Goal: Task Accomplishment & Management: Manage account settings

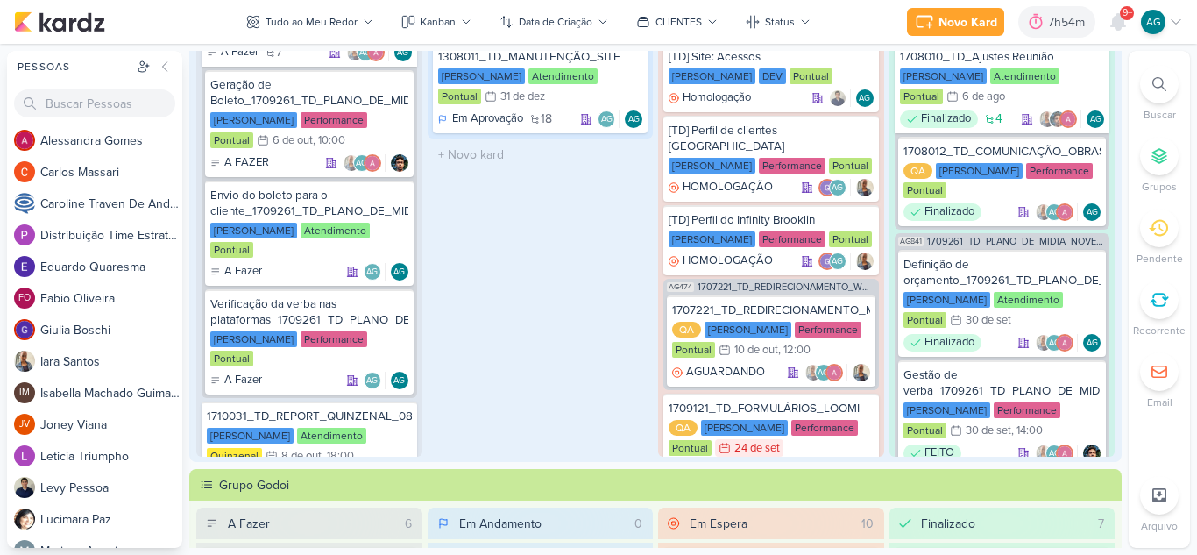
scroll to position [613, 0]
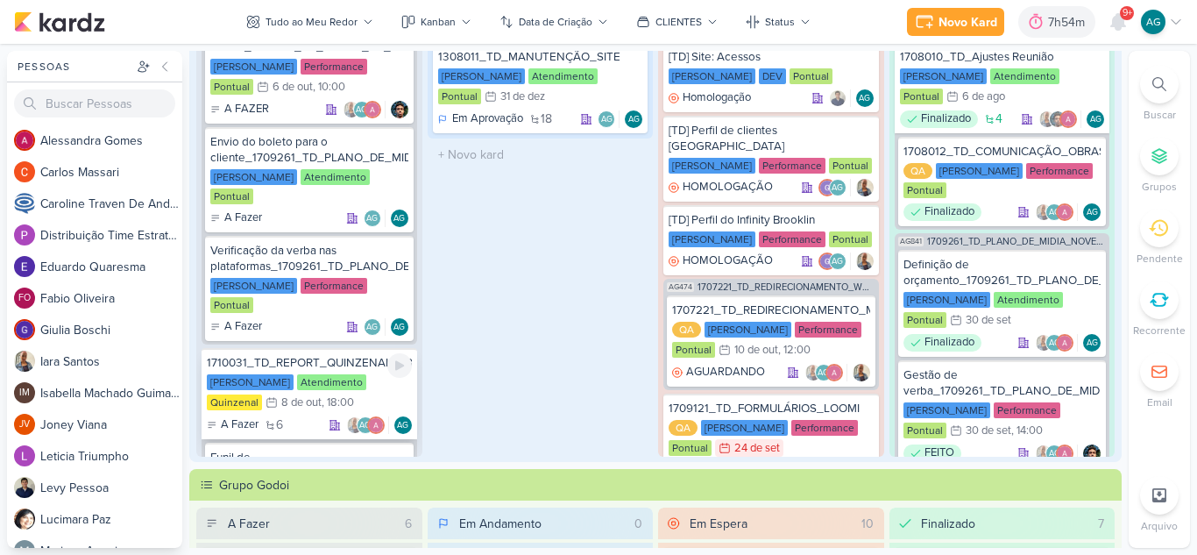
click at [306, 355] on div "1710031_TD_REPORT_QUINZENAL_08.10" at bounding box center [309, 363] width 205 height 16
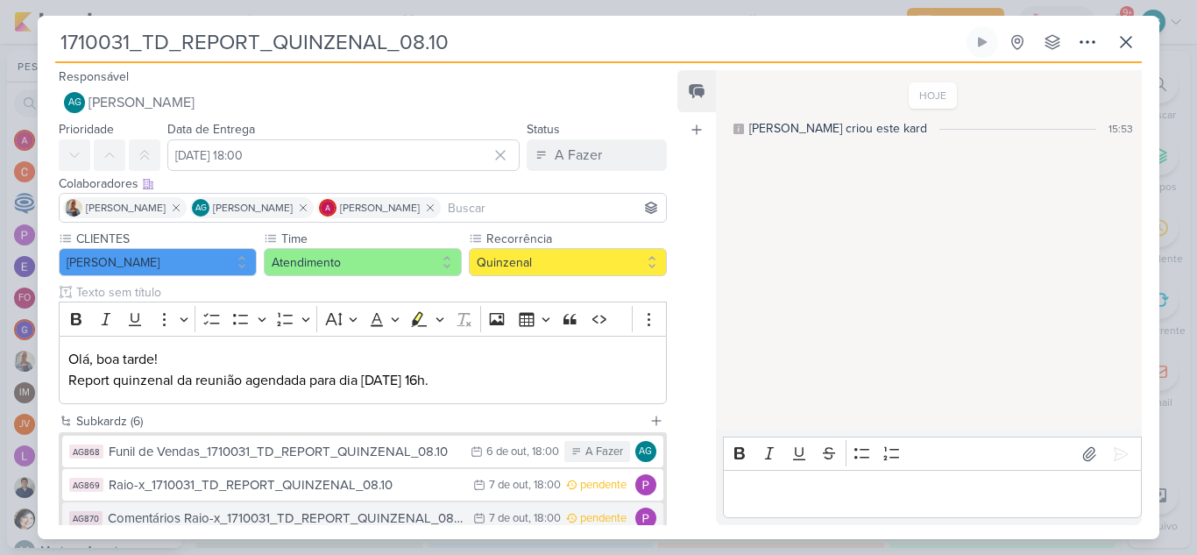
scroll to position [0, 0]
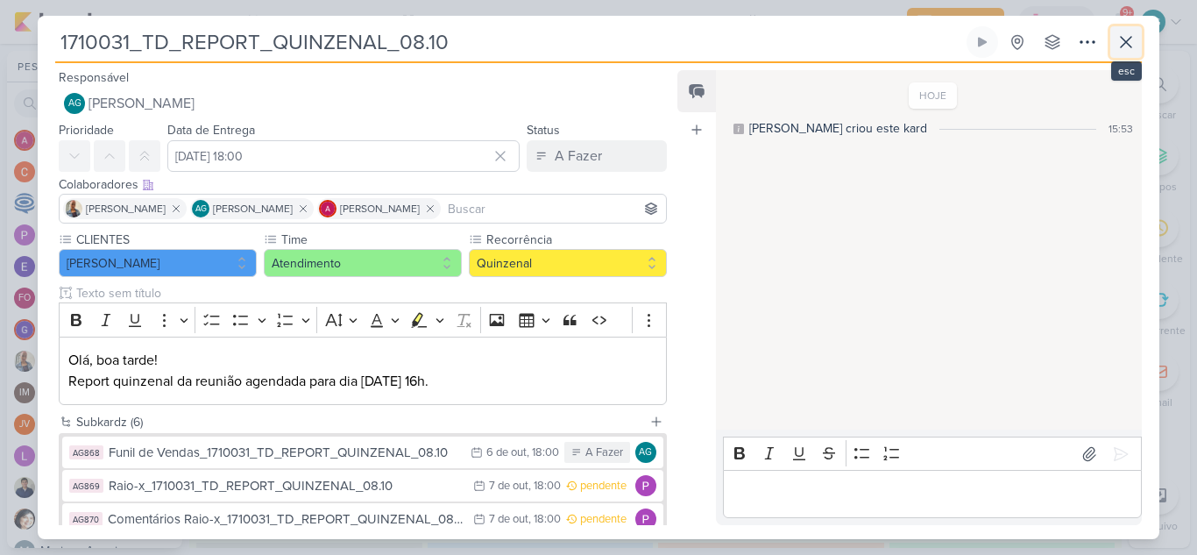
click at [1128, 46] on icon at bounding box center [1125, 42] width 11 height 11
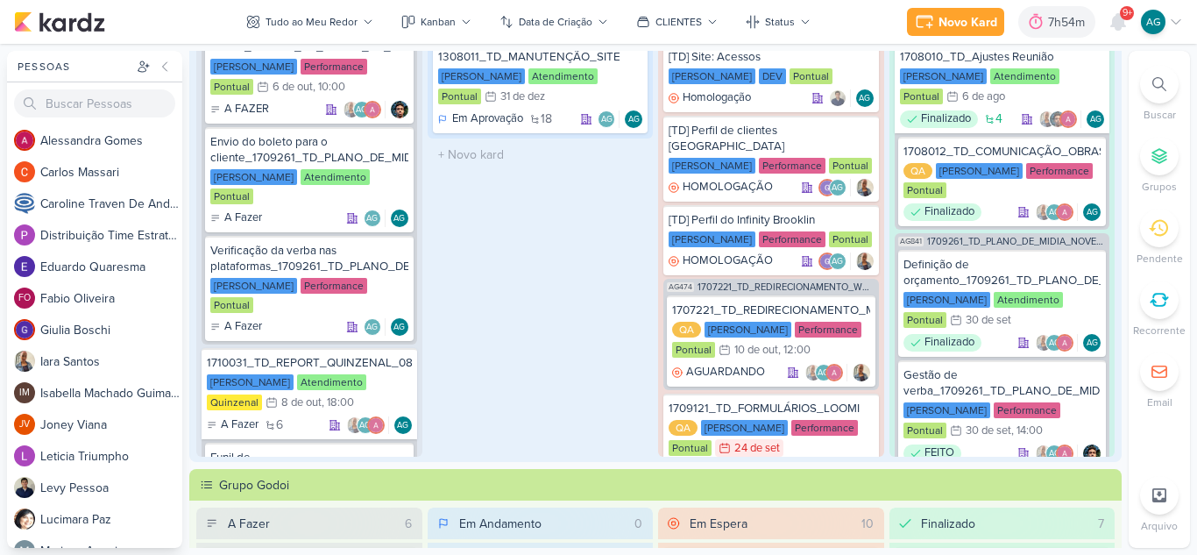
click at [1153, 85] on icon at bounding box center [1159, 84] width 14 height 14
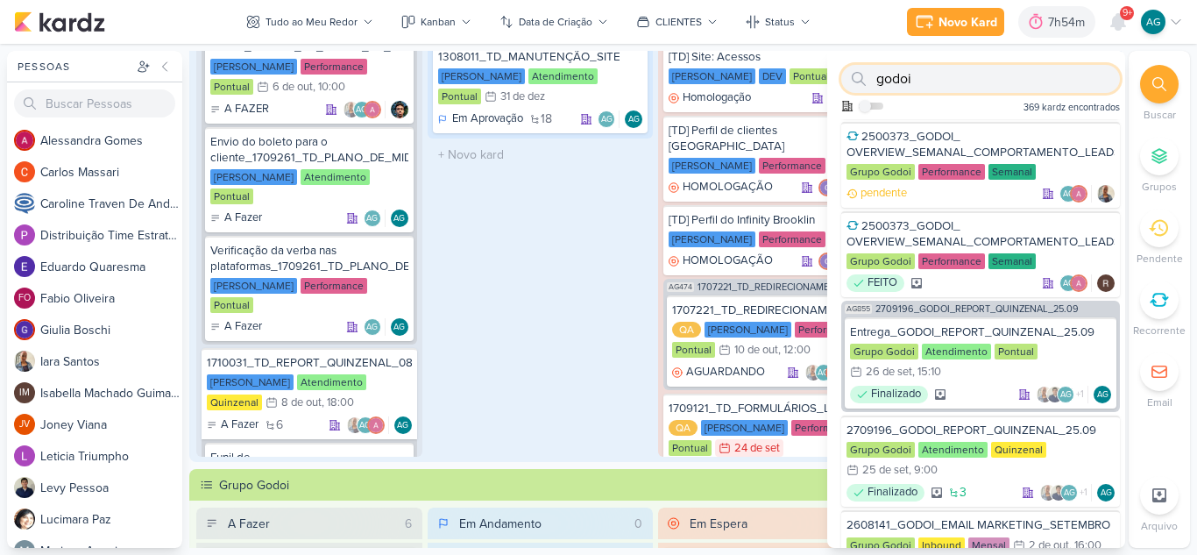
scroll to position [350, 0]
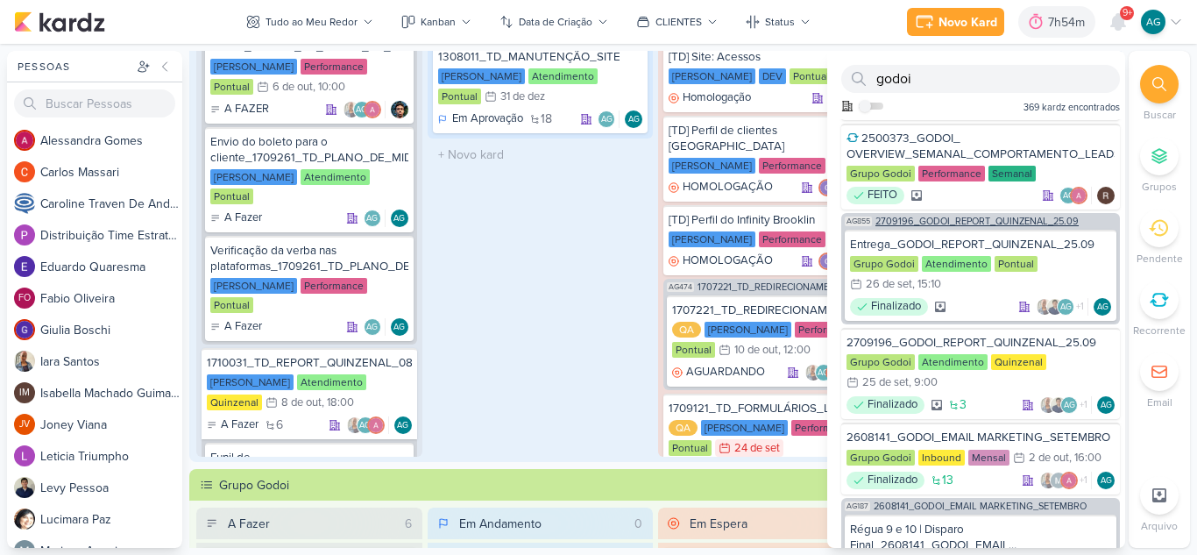
click at [1015, 222] on span "2709196_GODOI_REPORT_QUINZENAL_25.09" at bounding box center [976, 221] width 203 height 10
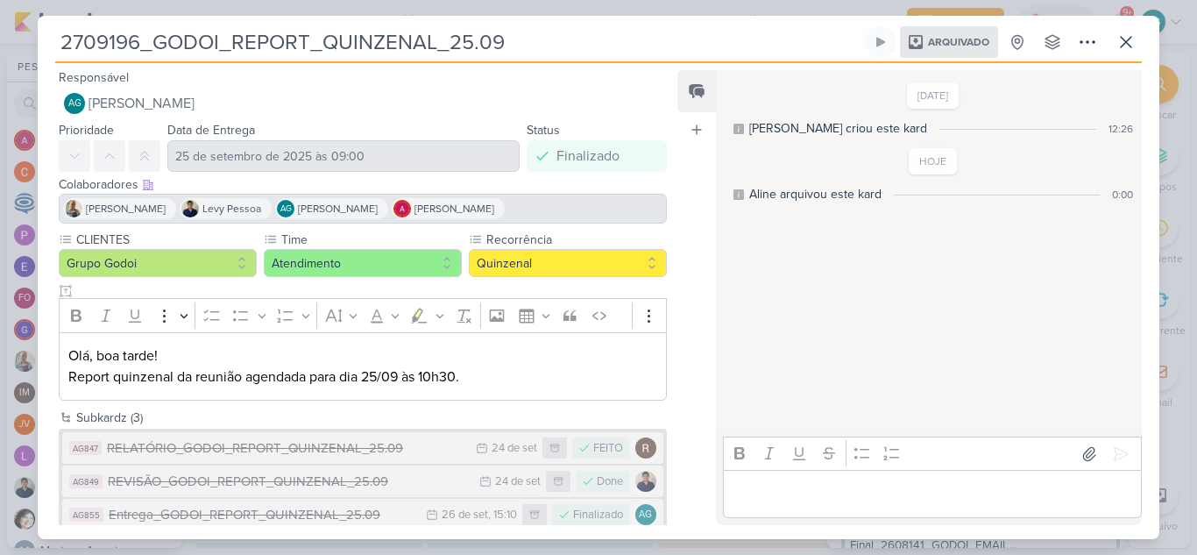
scroll to position [26, 0]
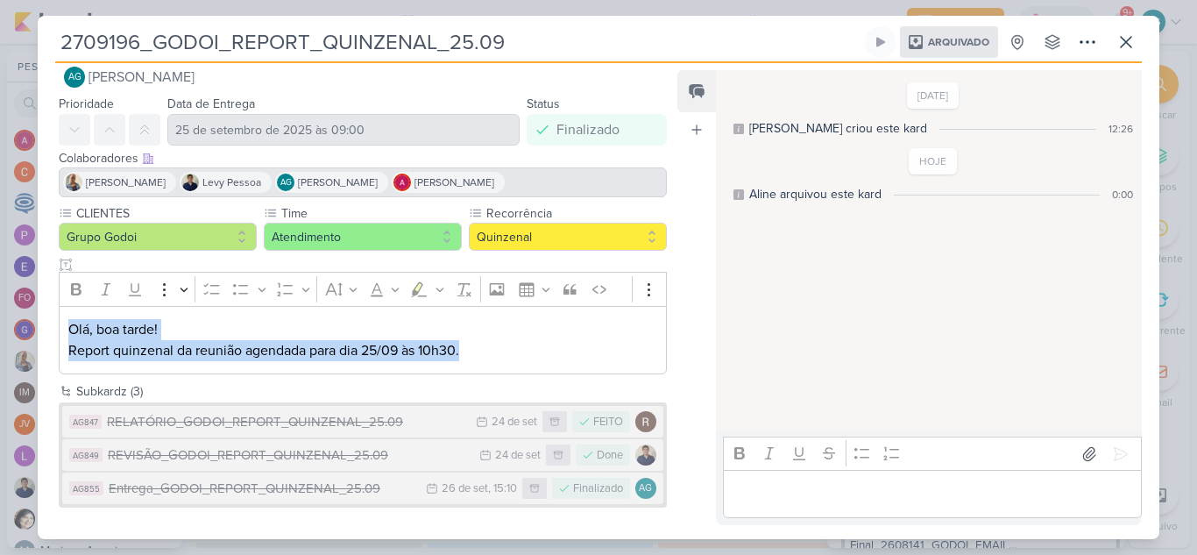
drag, startPoint x: 233, startPoint y: 336, endPoint x: 57, endPoint y: 311, distance: 177.9
click at [57, 311] on div "CLIENTES Grupo Godoi Time Atendimento" at bounding box center [356, 292] width 636 height 177
copy p "Olá, boa tarde! Report quinzenal da reunião agendada para dia 25/09 às 10h30."
click at [1089, 42] on icon at bounding box center [1087, 42] width 21 height 21
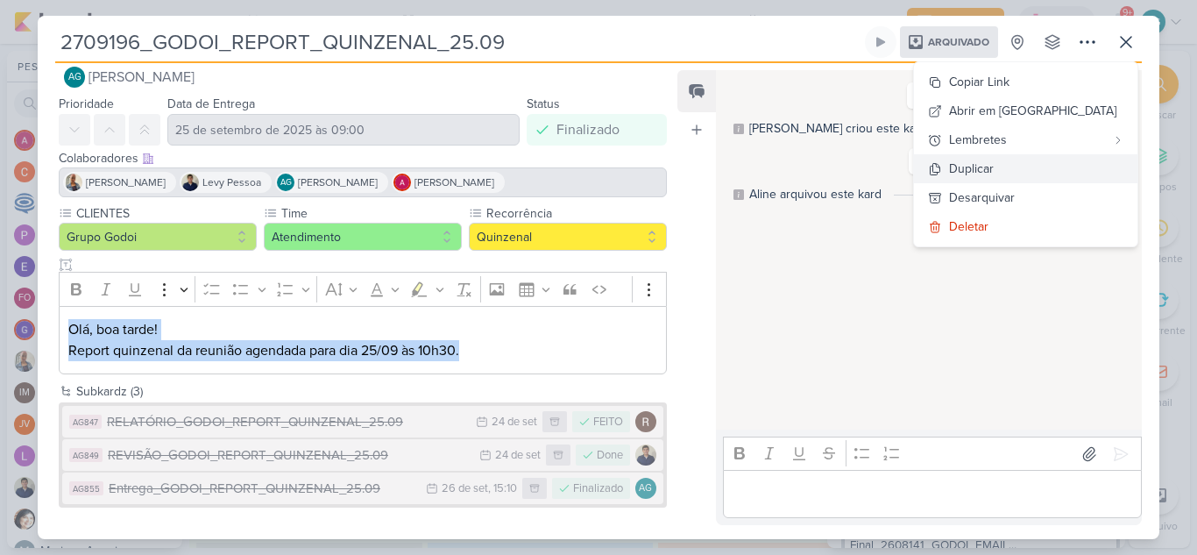
click at [1069, 161] on button "Duplicar" at bounding box center [1025, 168] width 223 height 29
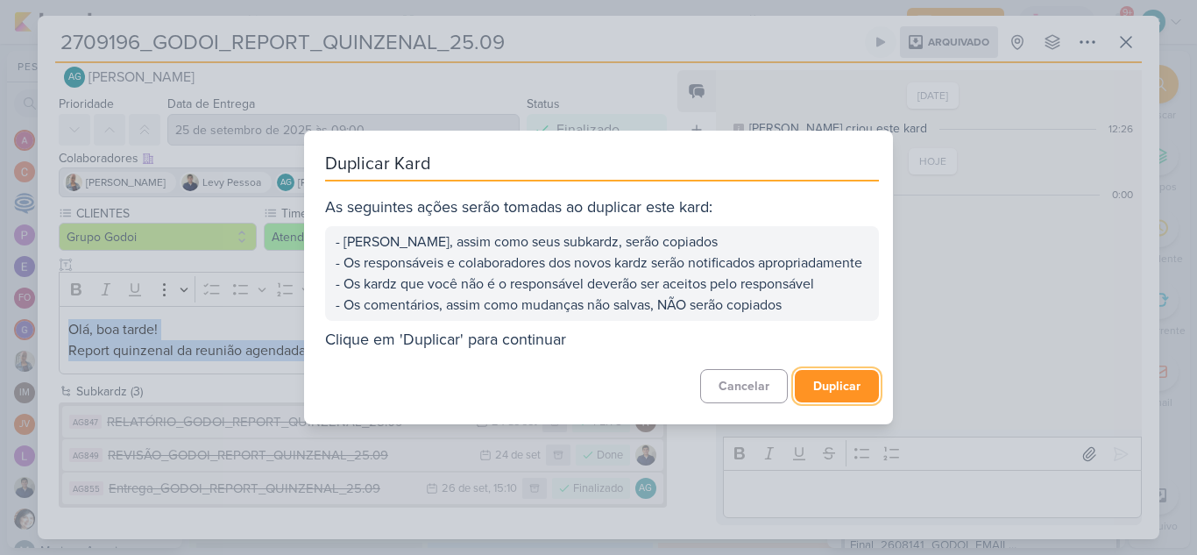
click at [830, 386] on button "Duplicar" at bounding box center [837, 386] width 84 height 32
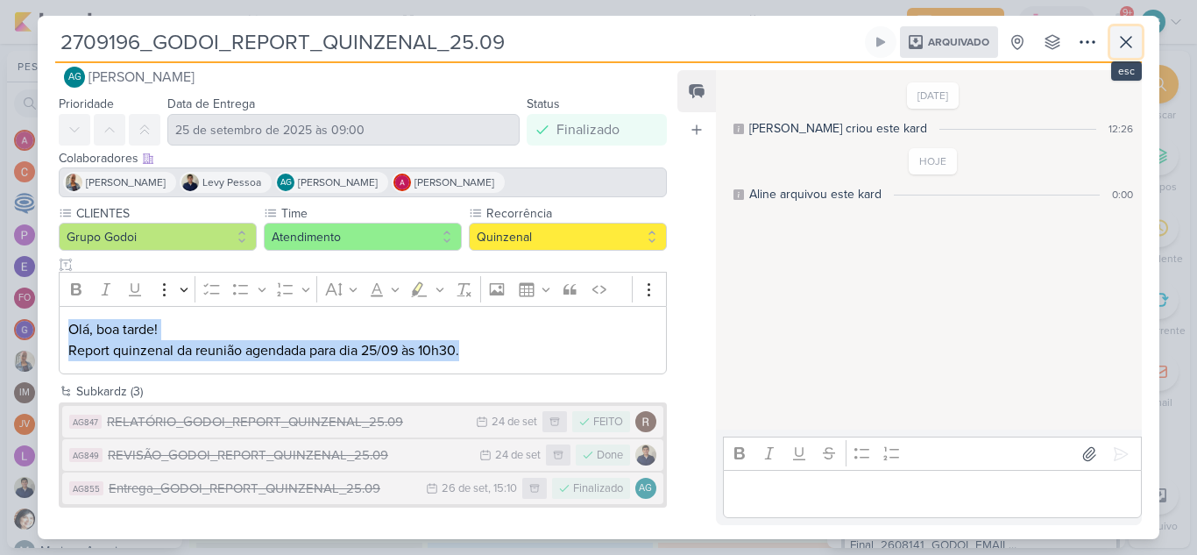
click at [1134, 39] on icon at bounding box center [1125, 42] width 21 height 21
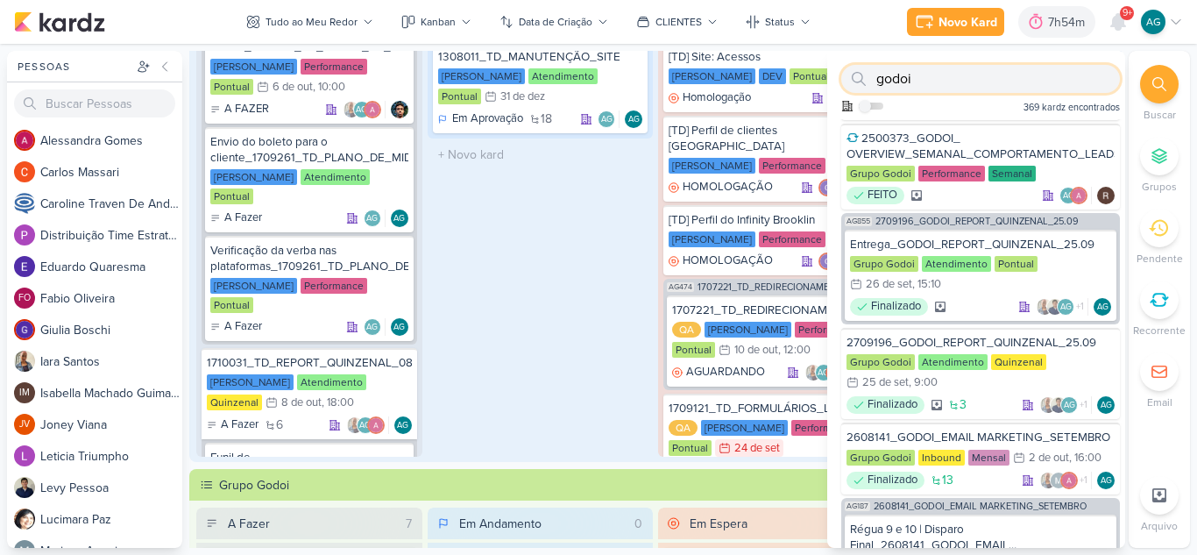
drag, startPoint x: 924, startPoint y: 79, endPoint x: 843, endPoint y: 76, distance: 81.5
click at [843, 76] on div "godoi" at bounding box center [980, 79] width 279 height 28
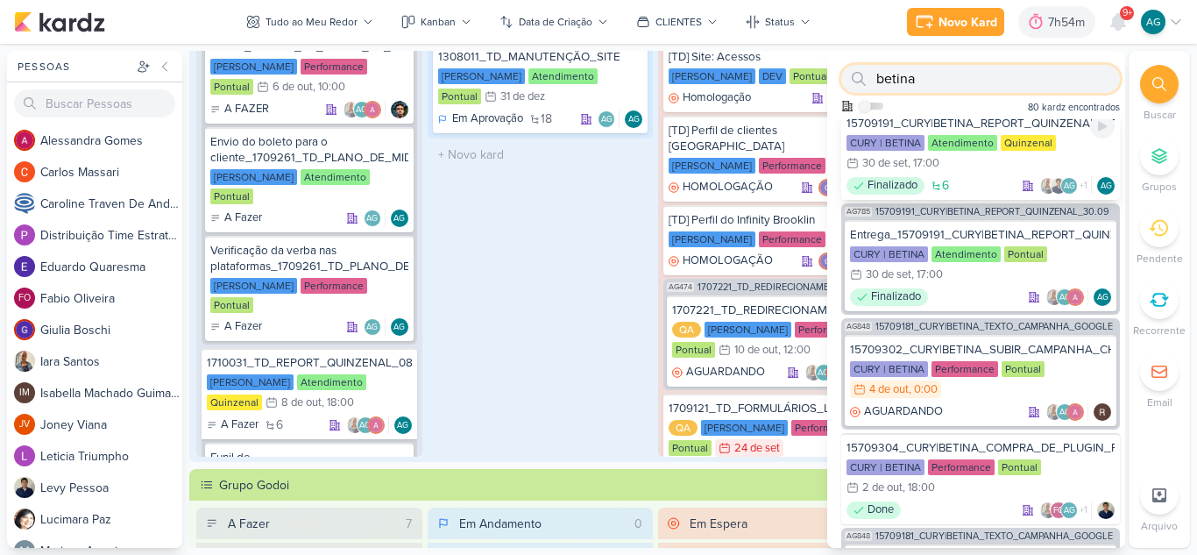
scroll to position [263, 0]
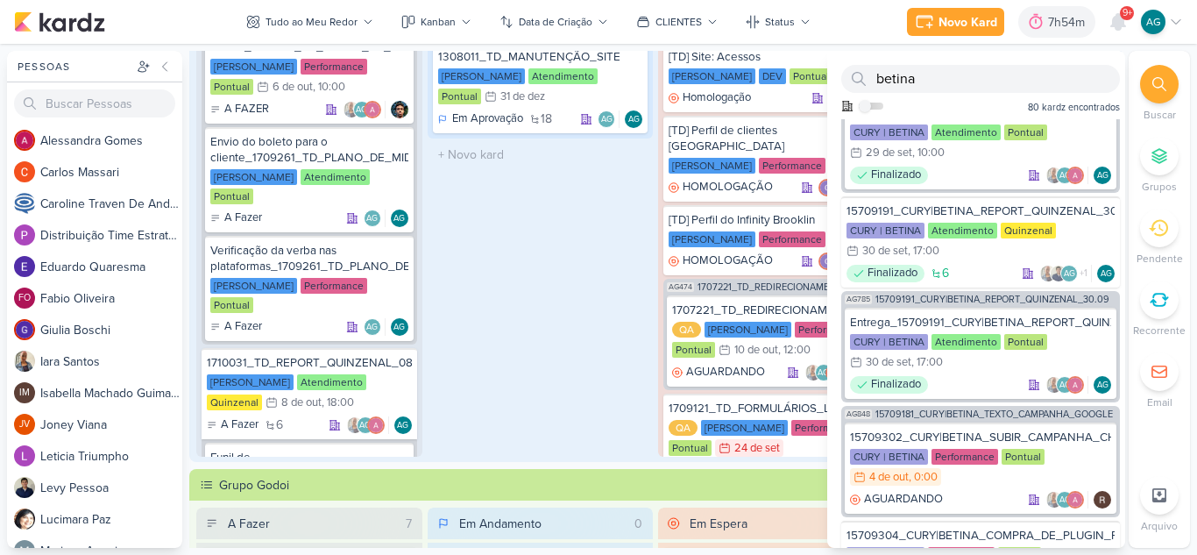
click at [997, 304] on div "AG785 15709191_CURY|BETINA_REPORT_QUINZENAL_30.09 Entrega_15709191_CURY|BETINA_…" at bounding box center [980, 346] width 279 height 111
click at [997, 299] on span "15709191_CURY|BETINA_REPORT_QUINZENAL_30.09" at bounding box center [992, 299] width 234 height 10
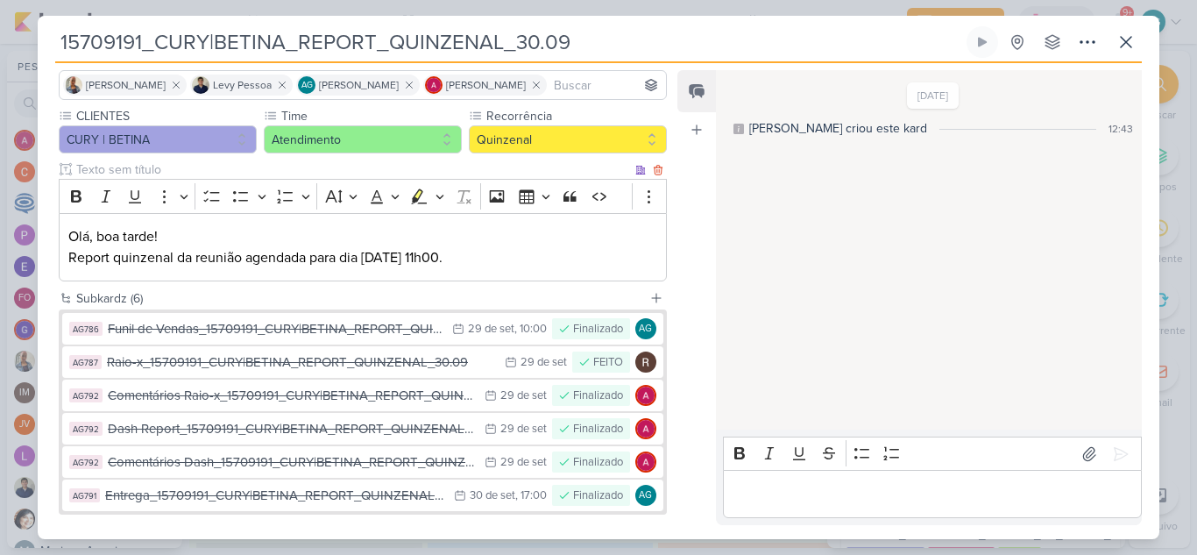
scroll to position [123, 0]
drag, startPoint x: 506, startPoint y: 252, endPoint x: 0, endPoint y: 232, distance: 506.8
click at [0, 232] on div "15709191_CURY|BETINA_REPORT_QUINZENAL_30.09 Criado por mim" at bounding box center [598, 277] width 1197 height 555
copy p "Olá, boa tarde! Report quinzenal da reunião agendada para dia [DATE] 11h00."
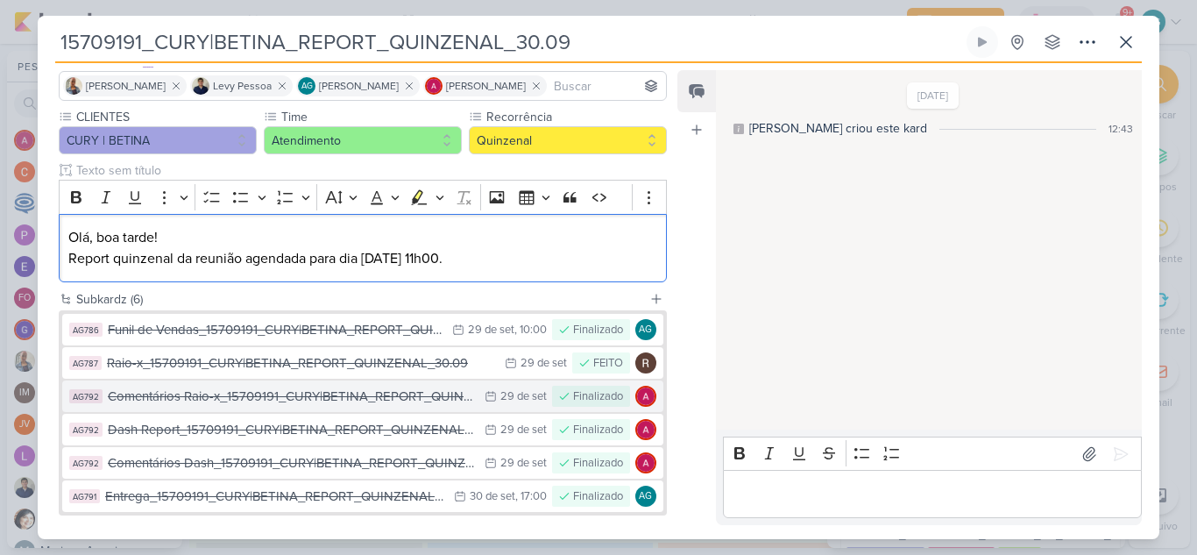
scroll to position [210, 0]
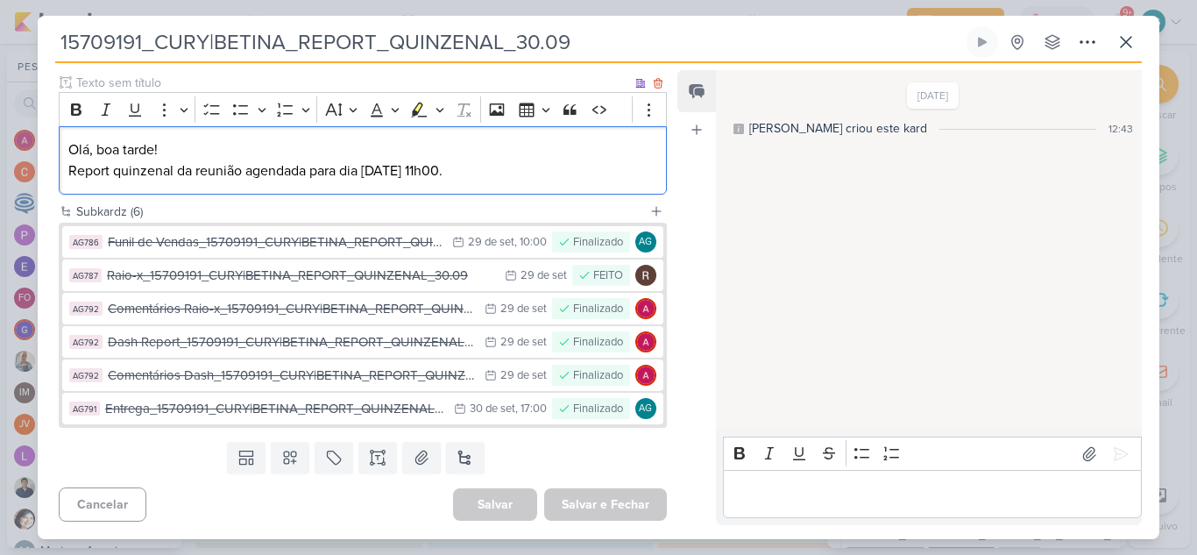
click at [537, 186] on div "Olá, boa tarde! Report quinzenal da reunião agendada para dia [DATE] 11h00." at bounding box center [363, 160] width 608 height 69
click at [498, 165] on p "Olá, boa tarde! Report quinzenal da reunião agendada para dia [DATE] 11h00." at bounding box center [362, 160] width 589 height 42
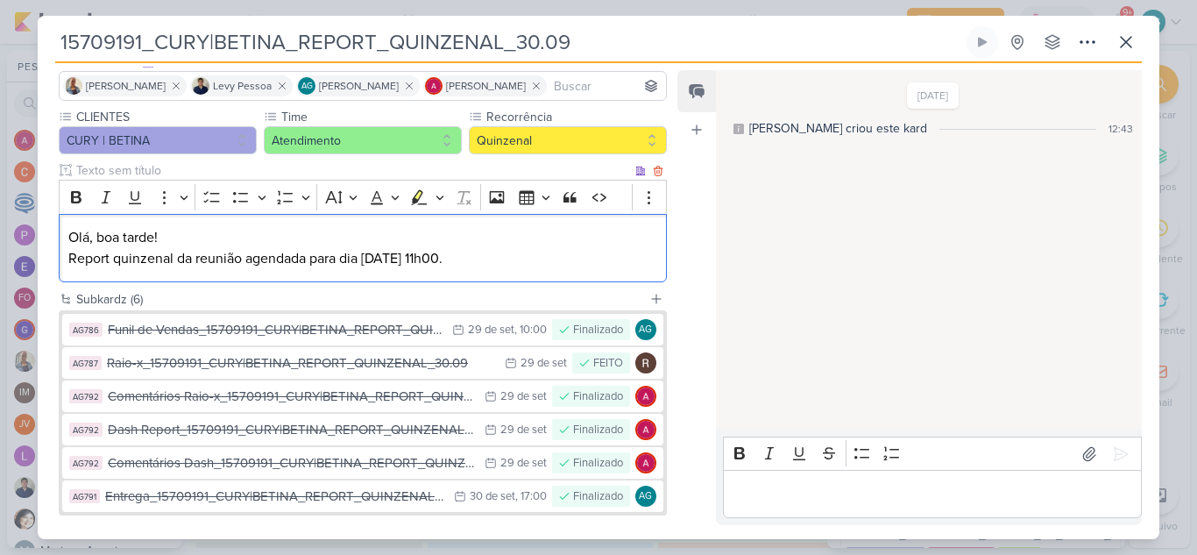
scroll to position [35, 0]
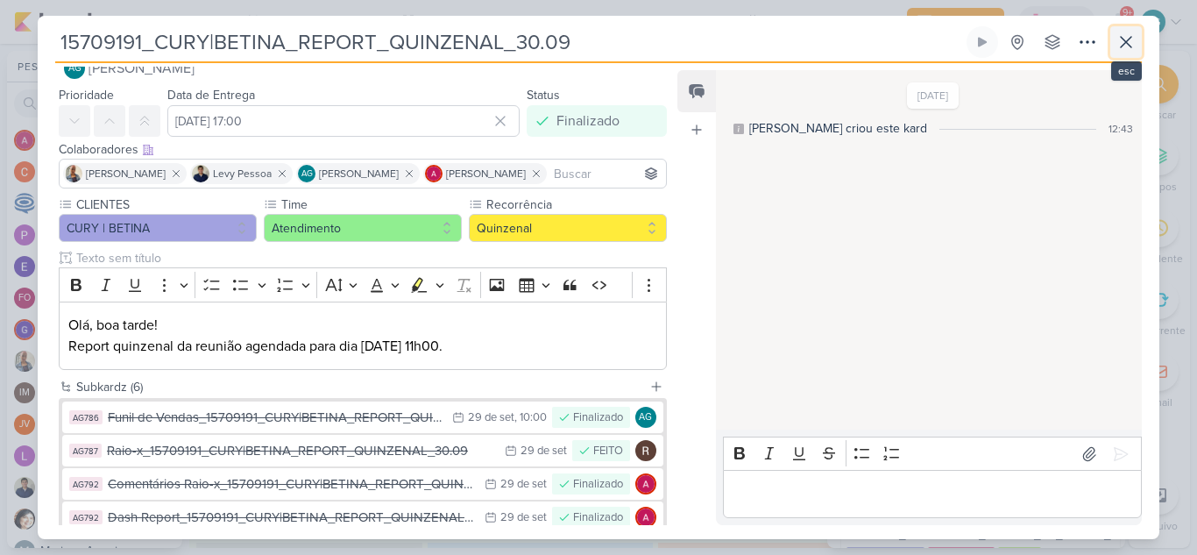
click at [1125, 46] on icon at bounding box center [1125, 42] width 21 height 21
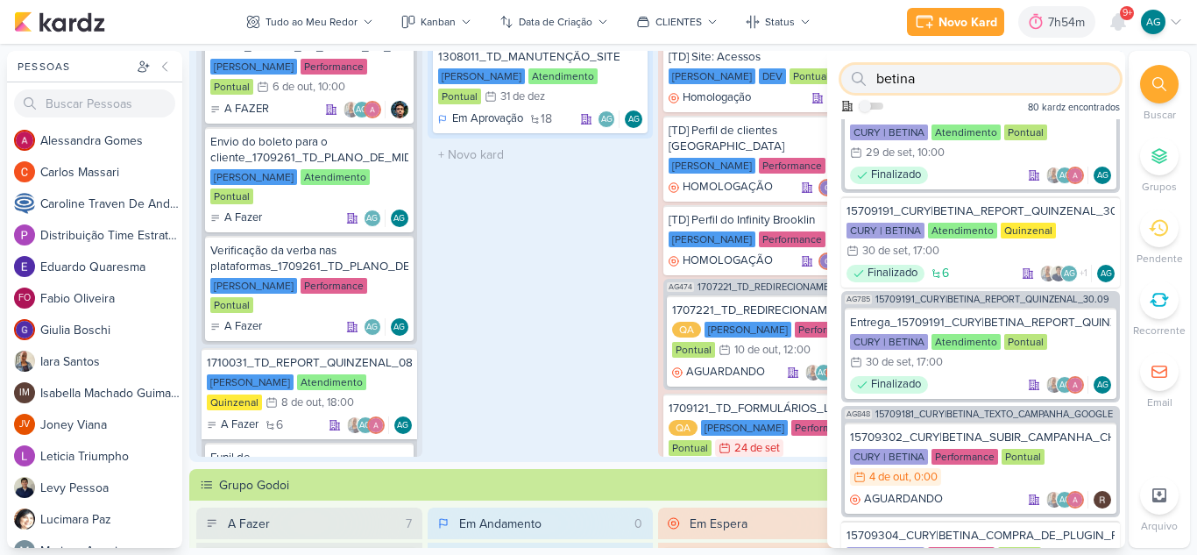
drag, startPoint x: 990, startPoint y: 84, endPoint x: 833, endPoint y: 78, distance: 156.9
click at [833, 78] on div "betina Como admin, ative para buscar em todos os kardz da organização 80 kardz …" at bounding box center [976, 85] width 298 height 68
paste input "2500317"
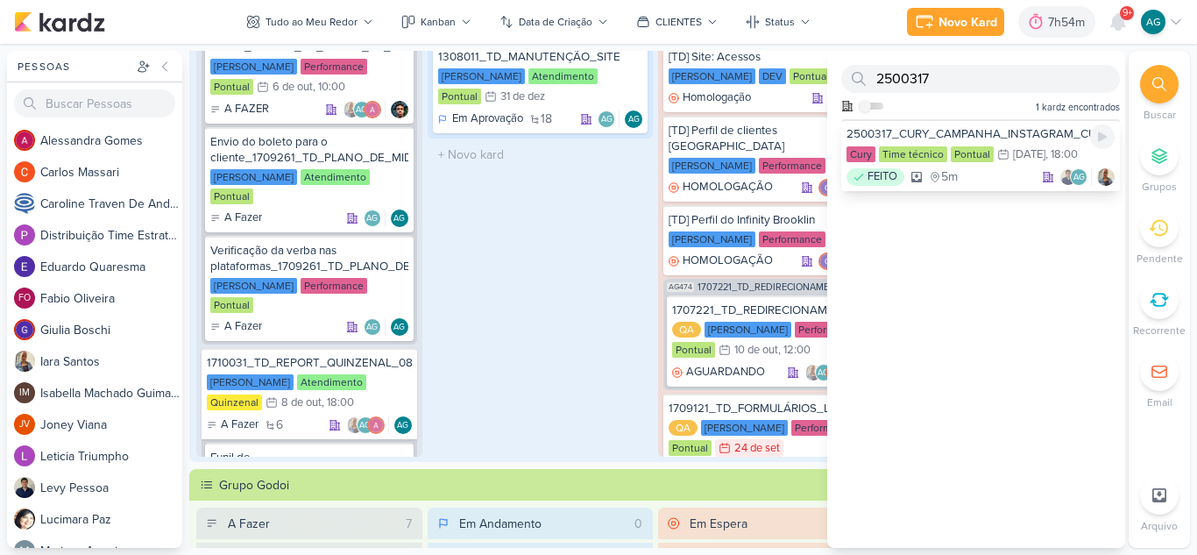
click at [1019, 128] on div "2500317_CURY_CAMPANHA_INSTAGRAM_CURY_CONSTRUTORA" at bounding box center [980, 134] width 268 height 16
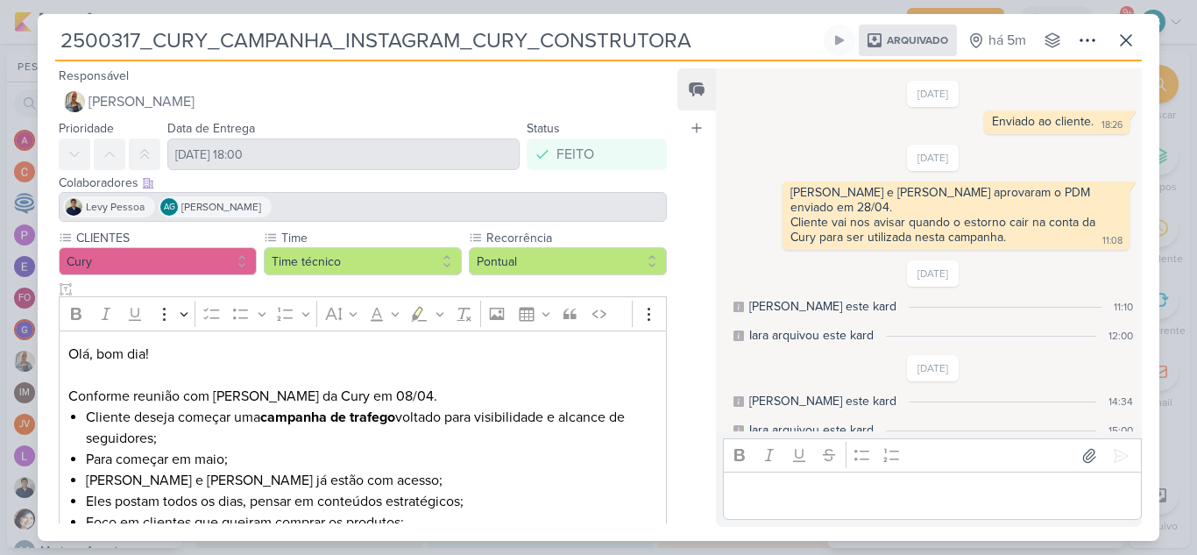
scroll to position [88, 0]
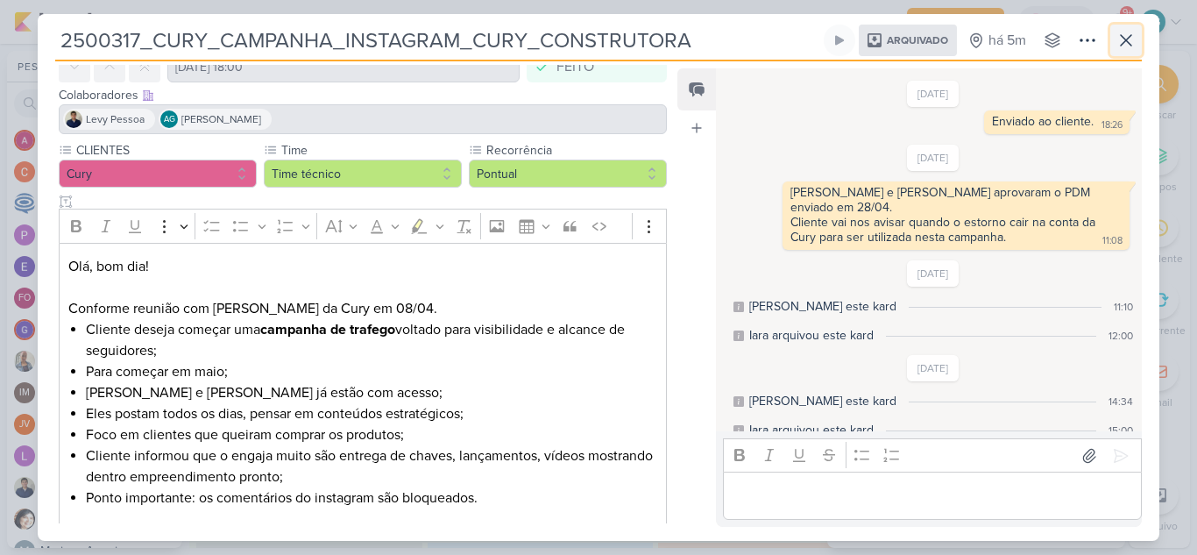
click at [1128, 40] on icon at bounding box center [1125, 40] width 21 height 21
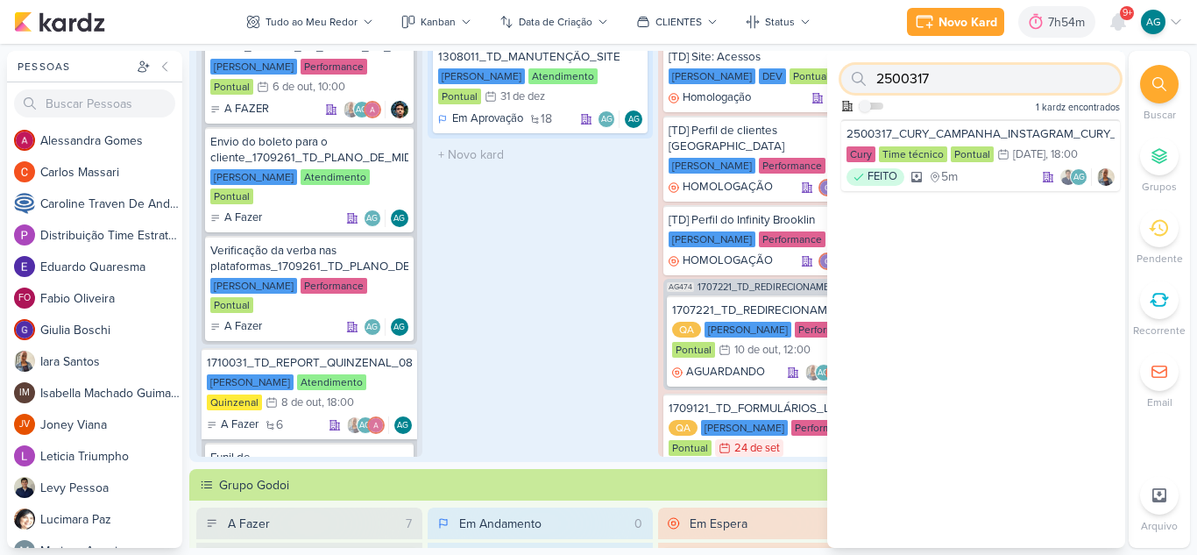
click at [860, 73] on div "2500317" at bounding box center [980, 79] width 279 height 28
paste input "3709161"
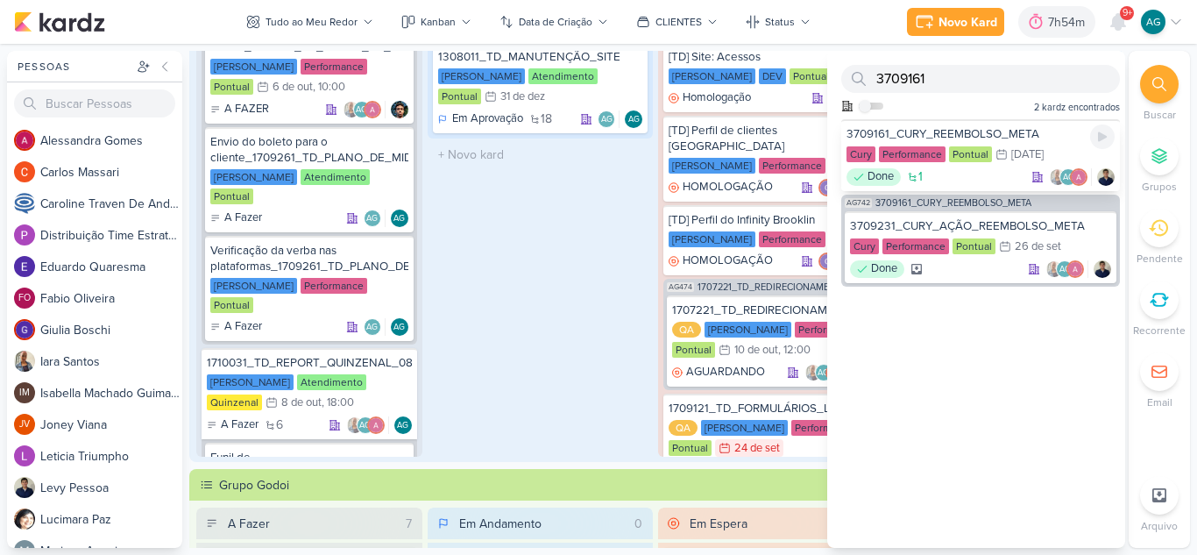
click at [942, 171] on div "Done 1 AG" at bounding box center [980, 177] width 268 height 18
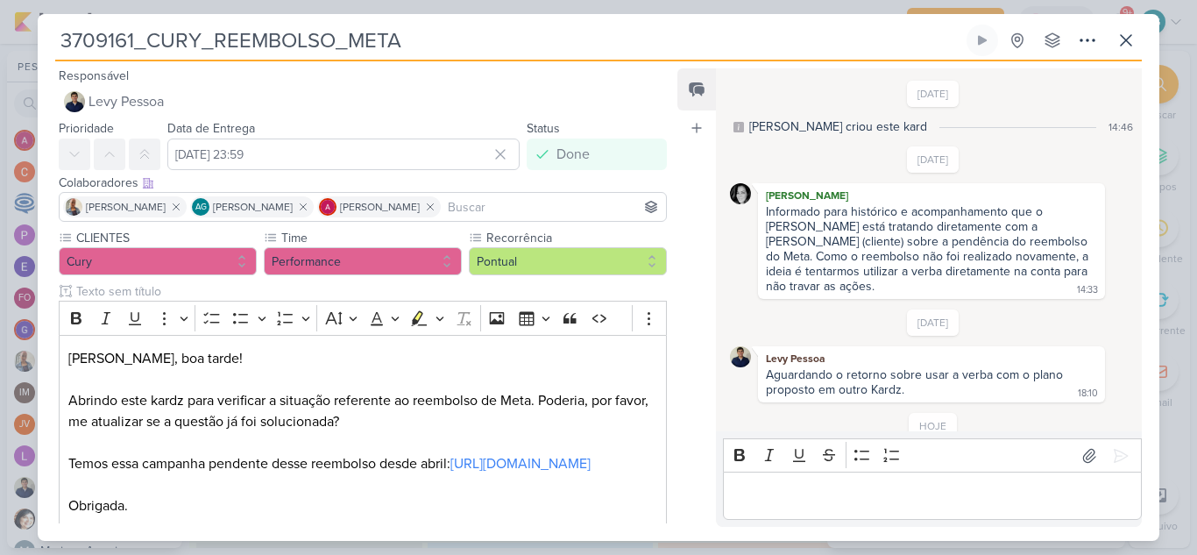
scroll to position [52, 0]
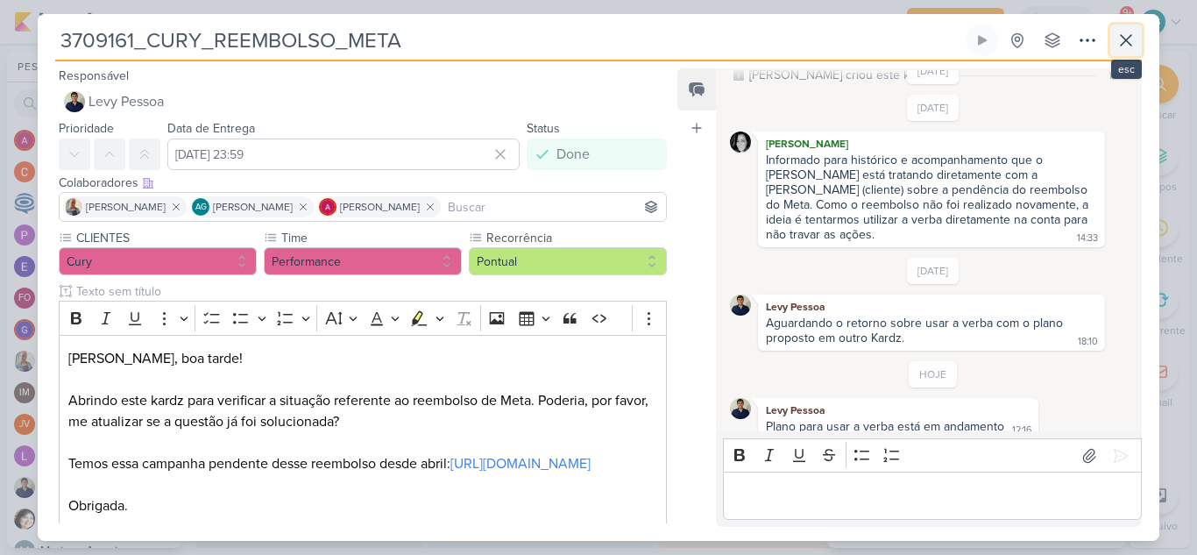
click at [1123, 46] on icon at bounding box center [1125, 40] width 21 height 21
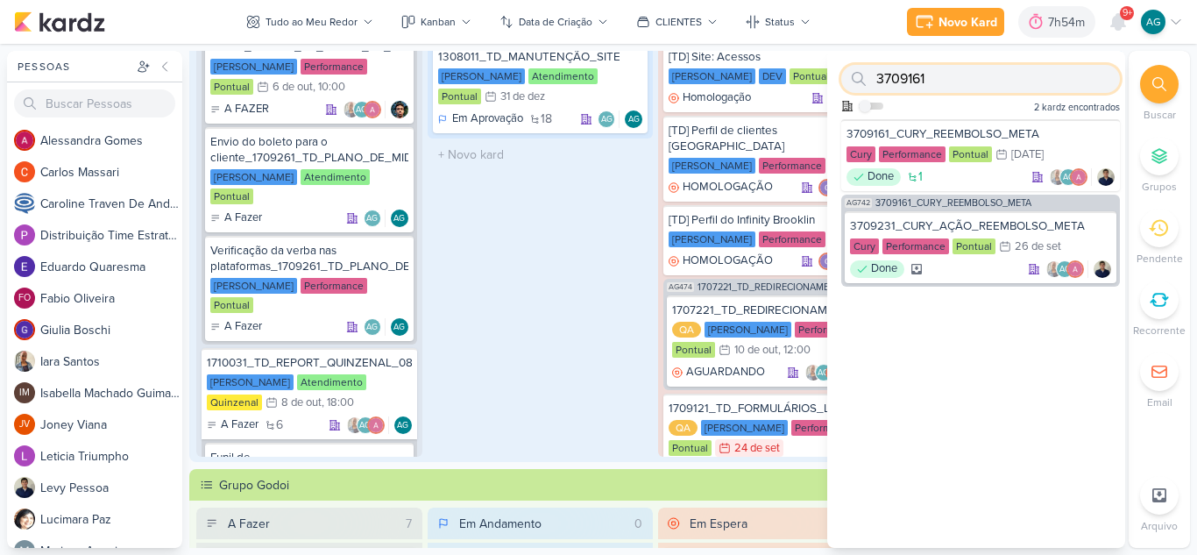
drag, startPoint x: 945, startPoint y: 77, endPoint x: 859, endPoint y: 75, distance: 85.9
click at [859, 75] on div "3709161" at bounding box center [980, 79] width 279 height 28
paste input "1309162"
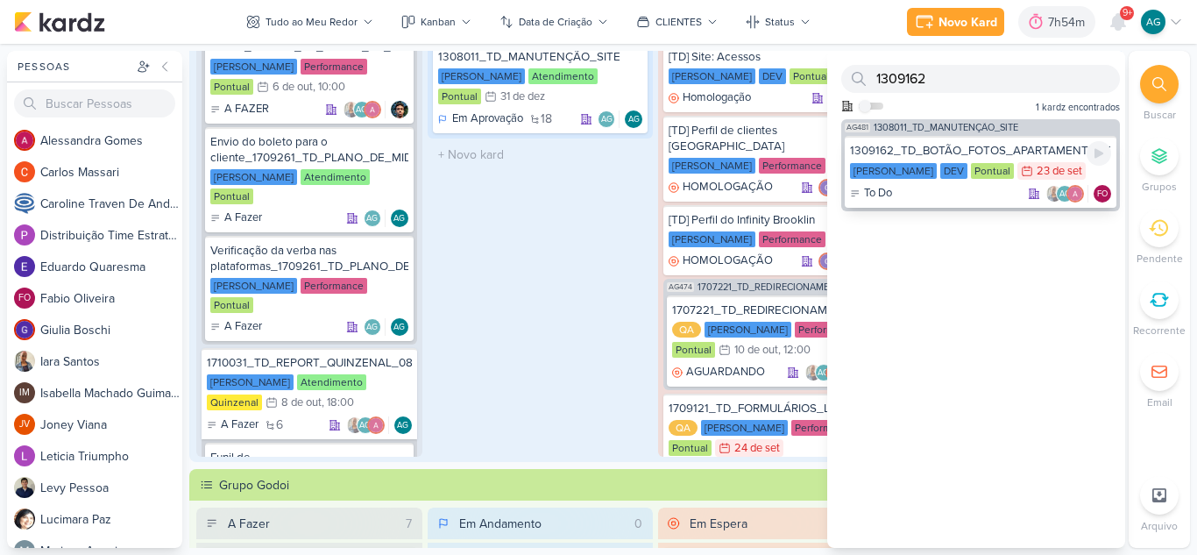
click at [1007, 151] on div "1309162_TD_BOTÃO_FOTOS_APARTAMENTO_E_LAZER" at bounding box center [980, 151] width 261 height 16
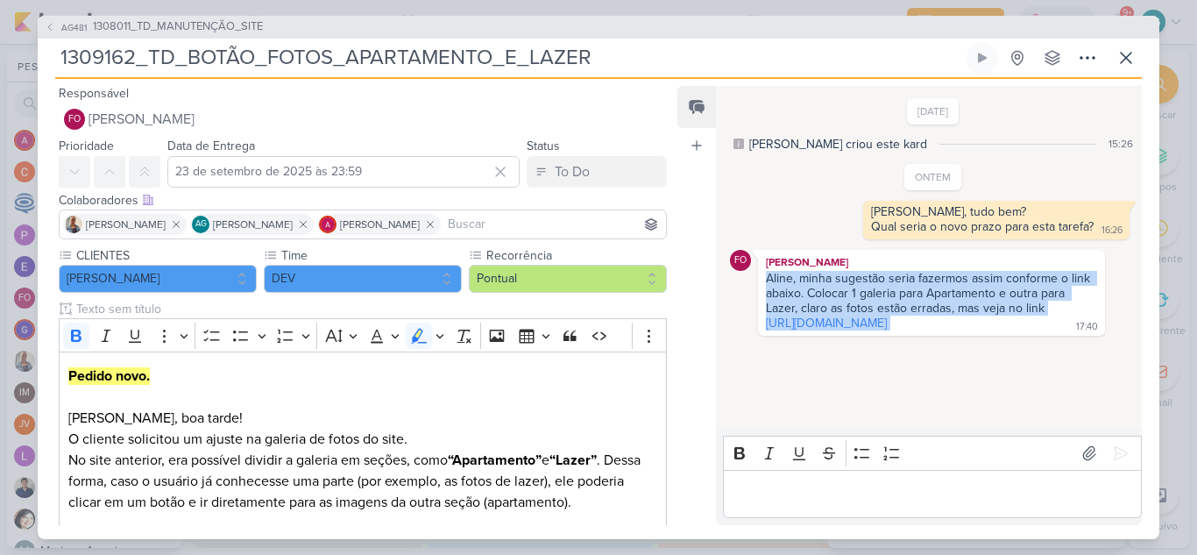
drag, startPoint x: 944, startPoint y: 337, endPoint x: 760, endPoint y: 283, distance: 191.8
click at [760, 283] on div "FO Fabio Oliveira Aline, minha sugestão seria fazermos assim conforme o link ab…" at bounding box center [931, 293] width 347 height 86
copy div "Aline, minha sugestão seria fazermos assim conforme o link abaixo. Colocar 1 ga…"
click at [819, 386] on div "16/9/25 Aline criou este kard 15:26 ONTEM Fabio, tudo bem?" at bounding box center [928, 259] width 424 height 342
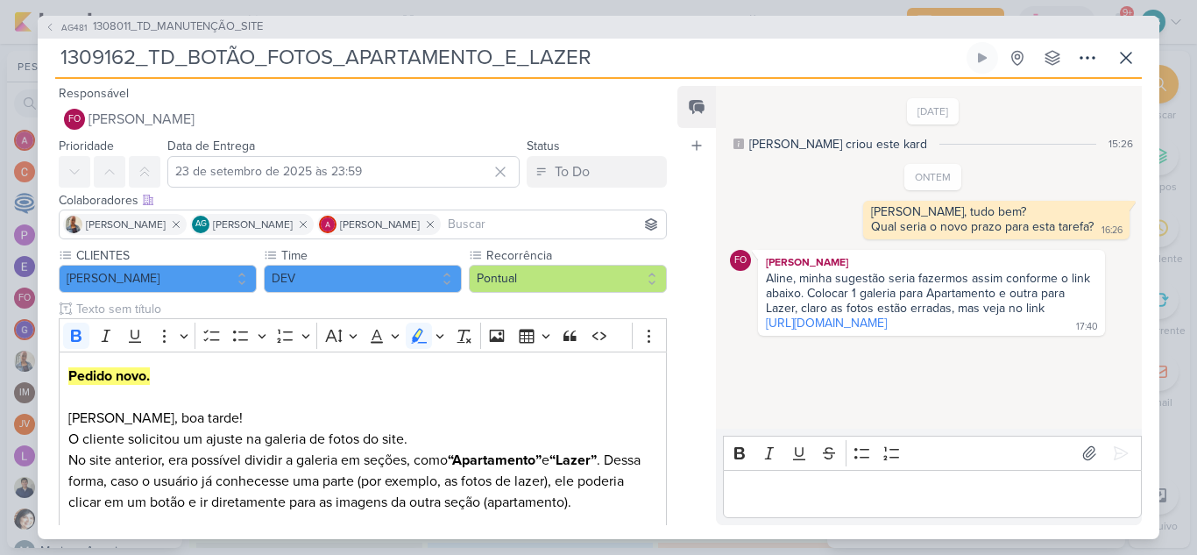
click at [977, 361] on div "16/9/25 Aline criou este kard 15:26 ONTEM Fabio, tudo bem?" at bounding box center [928, 259] width 424 height 342
drag, startPoint x: 961, startPoint y: 336, endPoint x: 751, endPoint y: 328, distance: 210.4
click at [751, 328] on div "FO Fabio Oliveira Aline, minha sugestão seria fazermos assim conforme o link ab…" at bounding box center [933, 293] width 406 height 86
copy div "https://teixeira.fabioaugustooliveira.com.br/imoveis/inside-chacara-santo-anton…"
click at [1129, 54] on icon at bounding box center [1125, 58] width 11 height 11
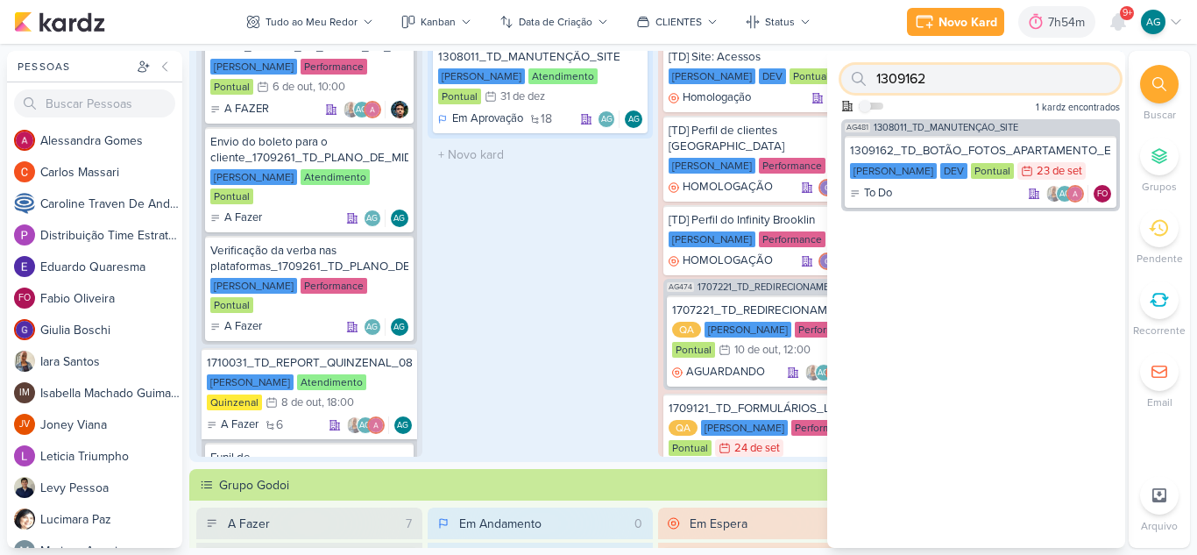
drag, startPoint x: 958, startPoint y: 83, endPoint x: 845, endPoint y: 74, distance: 113.3
click at [845, 74] on div "1309162" at bounding box center [980, 79] width 279 height 28
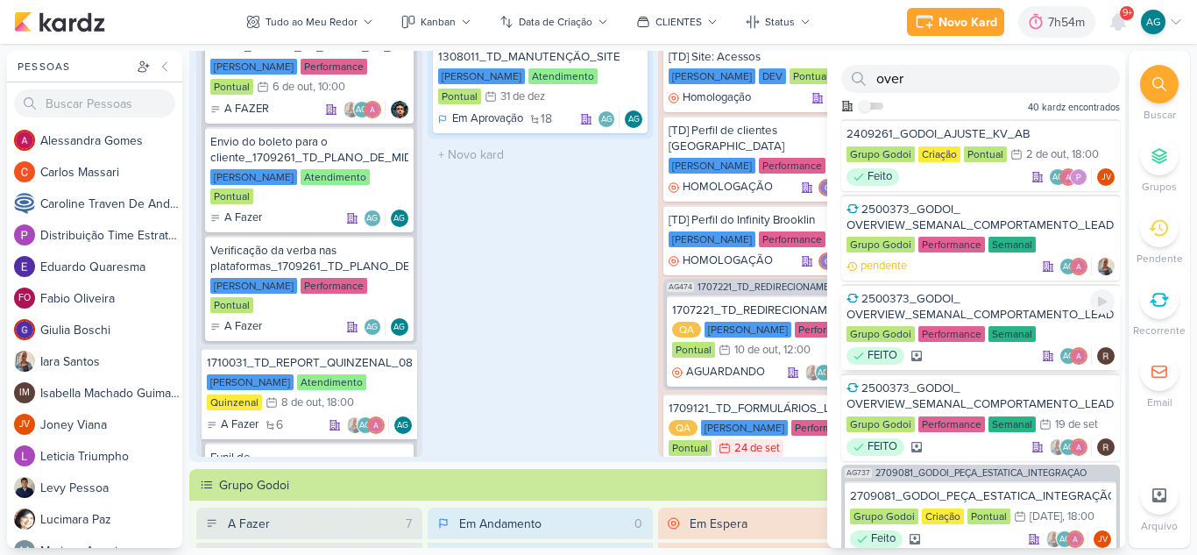
click at [946, 303] on div "2500373_GODOI_ OVERVIEW_SEMANAL_COMPORTAMENTO_LEADS" at bounding box center [980, 307] width 268 height 32
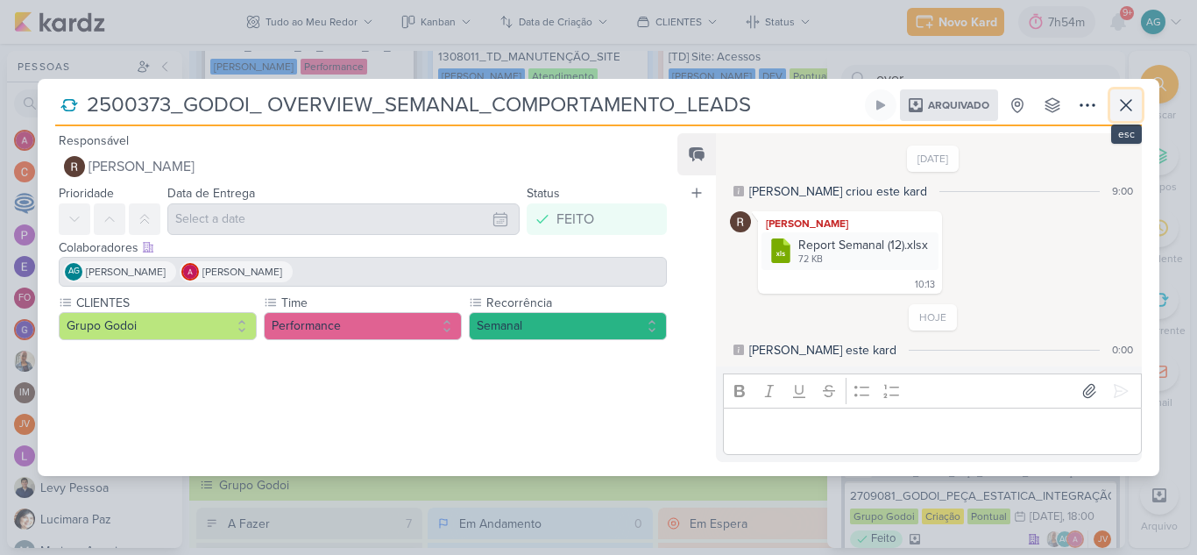
click at [1133, 103] on icon at bounding box center [1125, 105] width 21 height 21
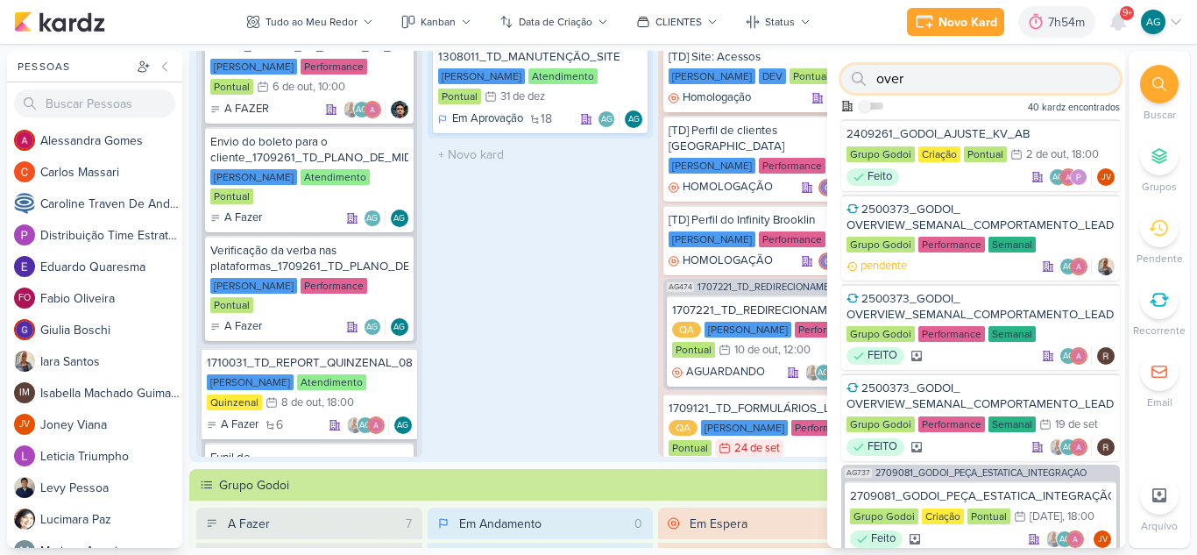
drag, startPoint x: 917, startPoint y: 77, endPoint x: 786, endPoint y: 75, distance: 131.4
click at [786, 75] on div "Pessoas Pessoas A l e s s a n d r a G o m e s C a r l o s M a s s a r i C a r o…" at bounding box center [598, 299] width 1197 height 497
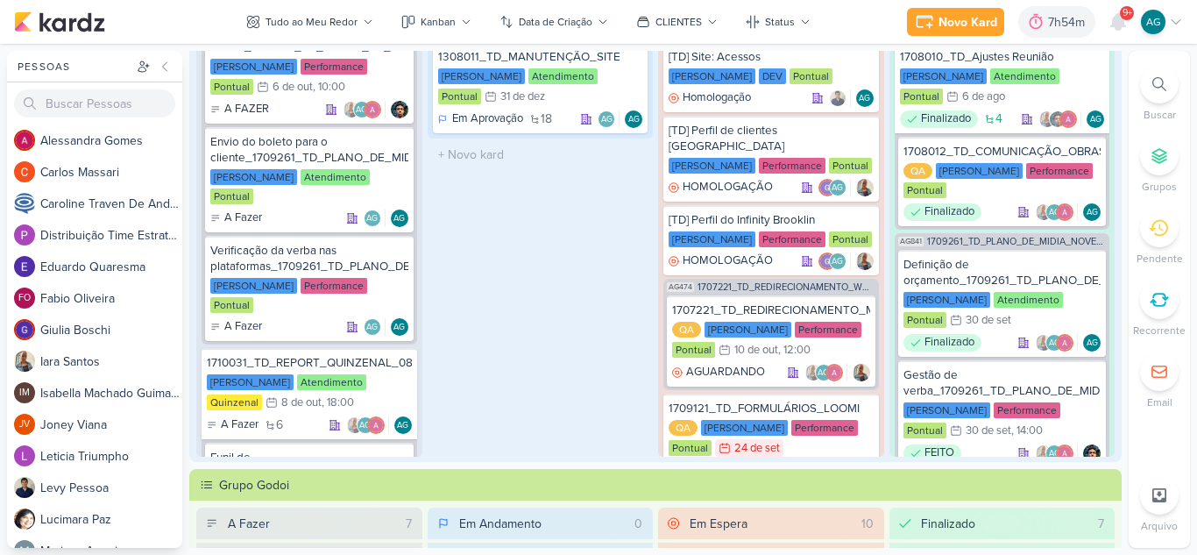
click at [1171, 83] on div at bounding box center [1159, 84] width 39 height 39
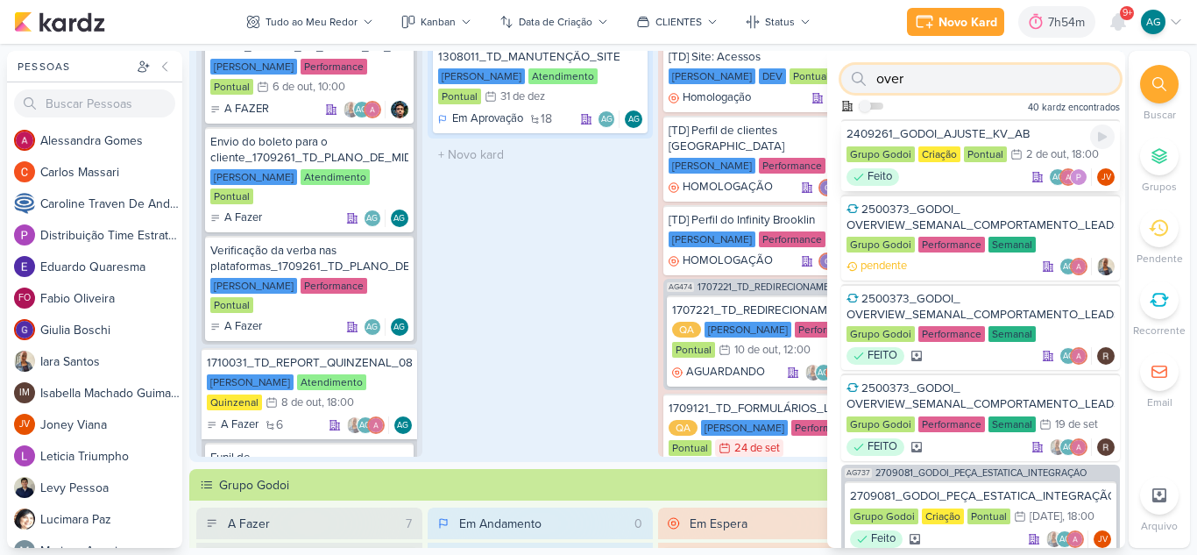
paste input "2500373"
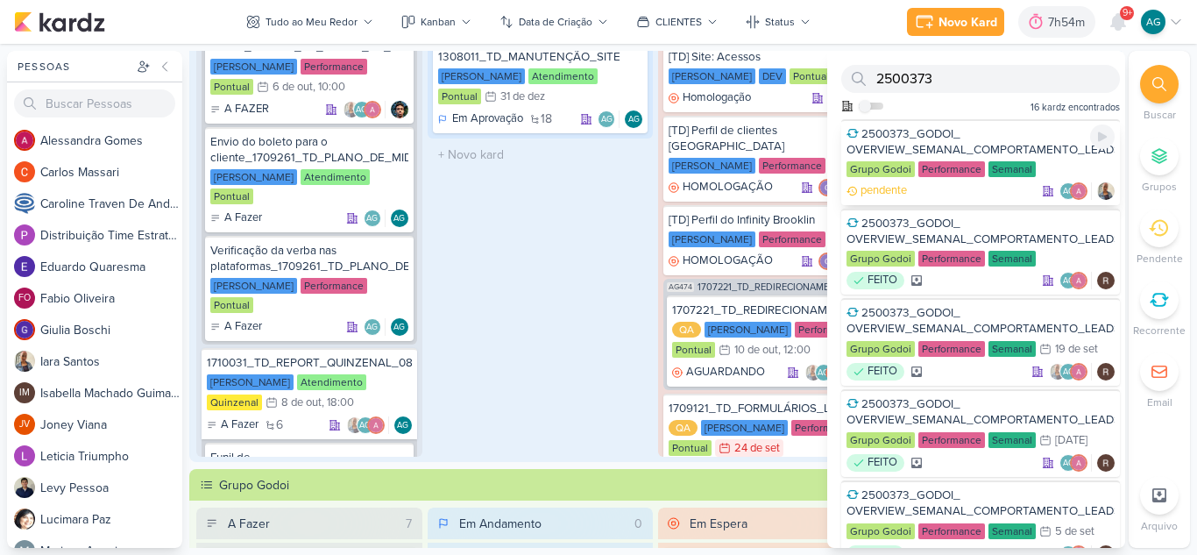
click at [943, 140] on div "2500373_GODOI_ OVERVIEW_SEMANAL_COMPORTAMENTO_LEADS" at bounding box center [980, 142] width 268 height 32
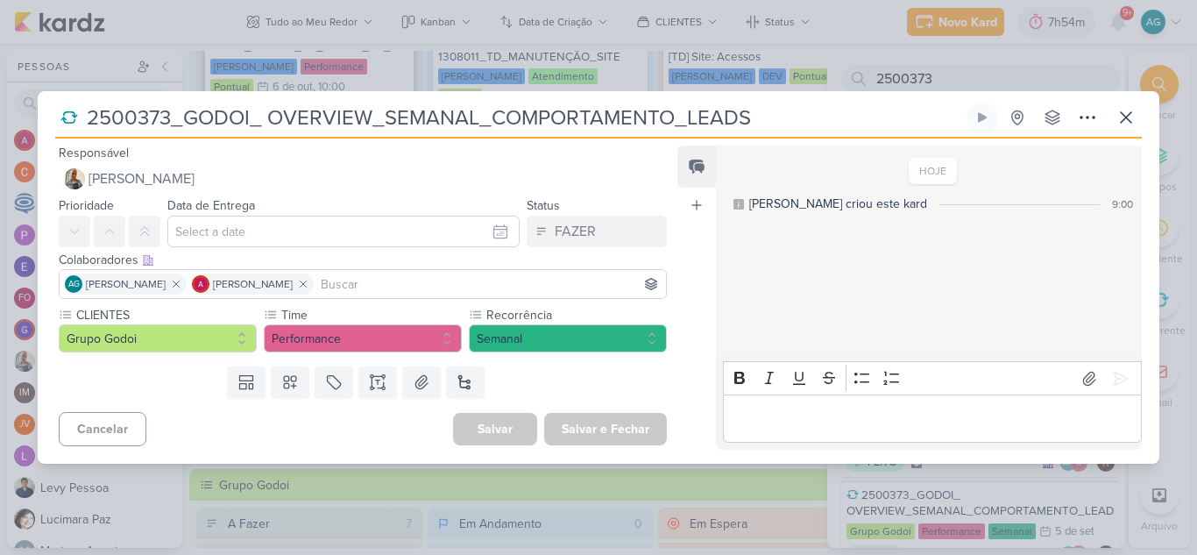
click at [858, 435] on div "Editor editing area: main" at bounding box center [932, 418] width 419 height 48
click at [1131, 117] on icon at bounding box center [1125, 117] width 21 height 21
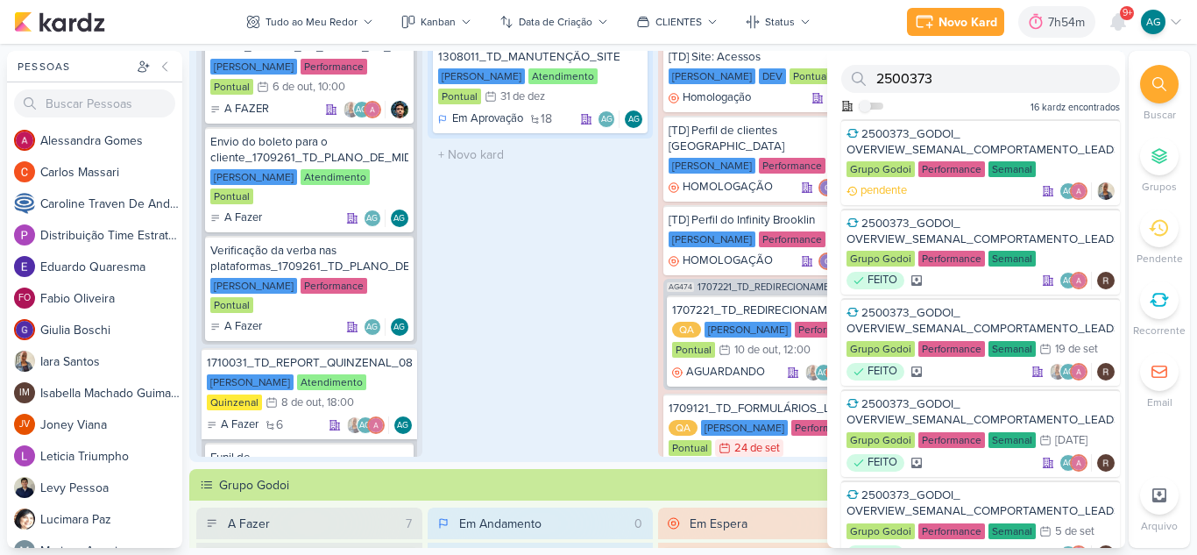
click at [513, 308] on div "Em Andamento 1 1308011_TD_MANUTENÇÃO_SITE [PERSON_NAME] Atendimento Pontual 31/…" at bounding box center [541, 229] width 226 height 455
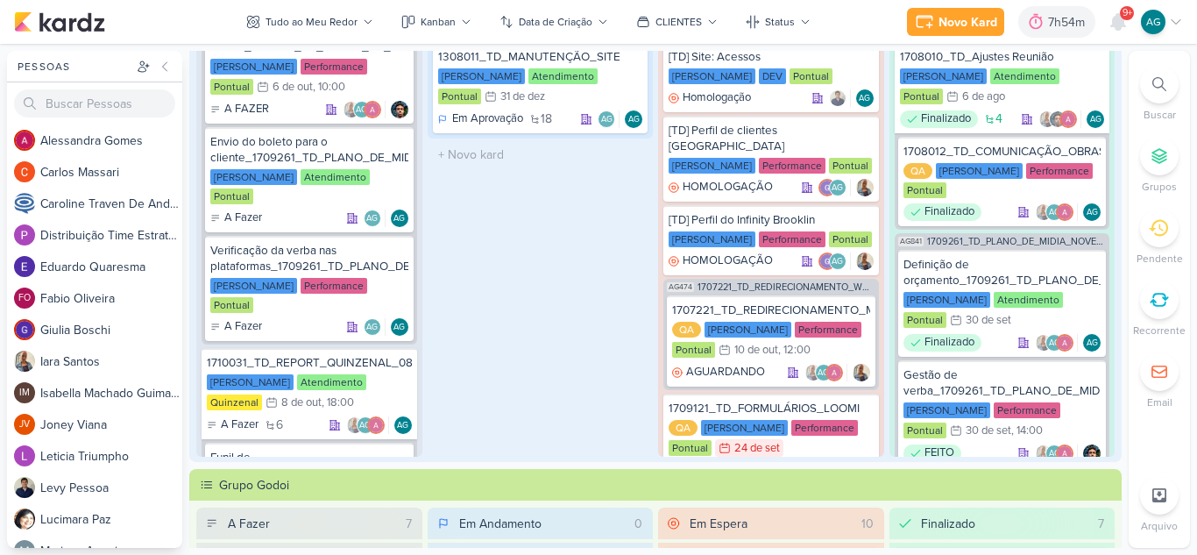
scroll to position [175, 0]
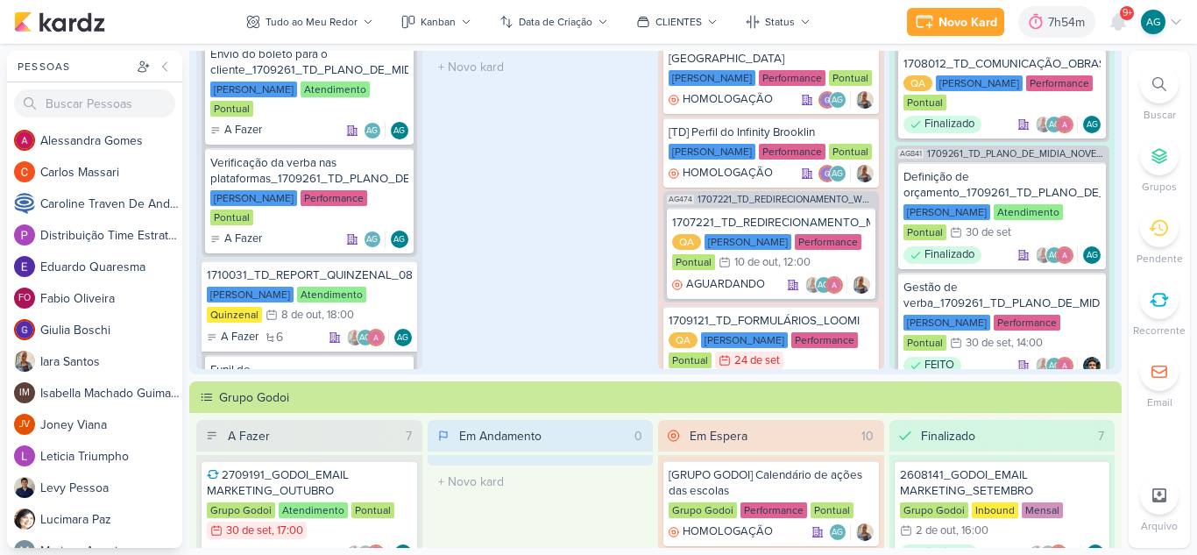
click at [1159, 74] on div at bounding box center [1159, 84] width 39 height 39
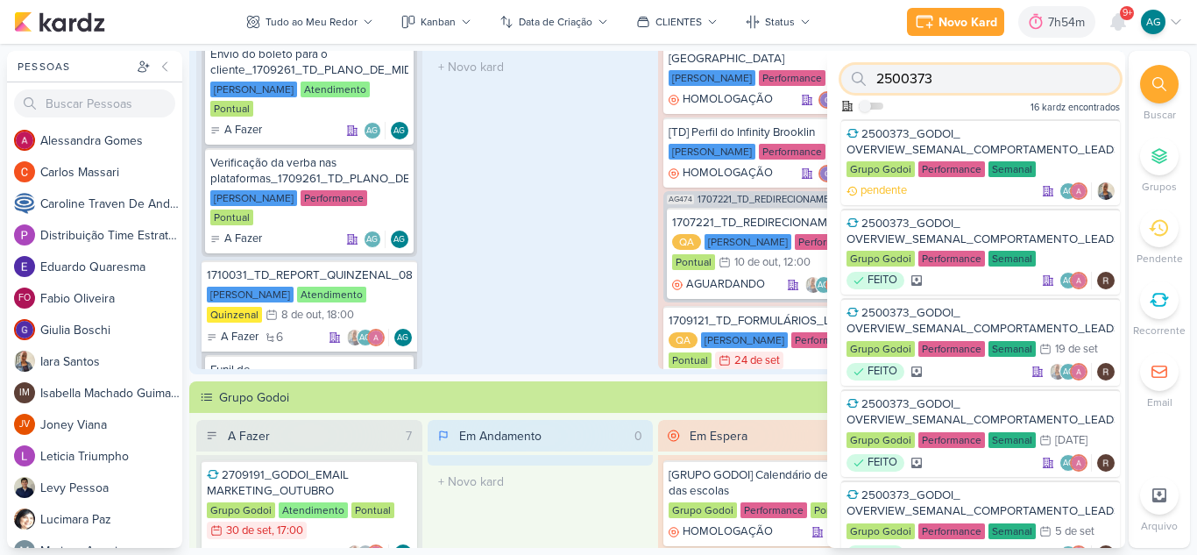
paste input "3109191"
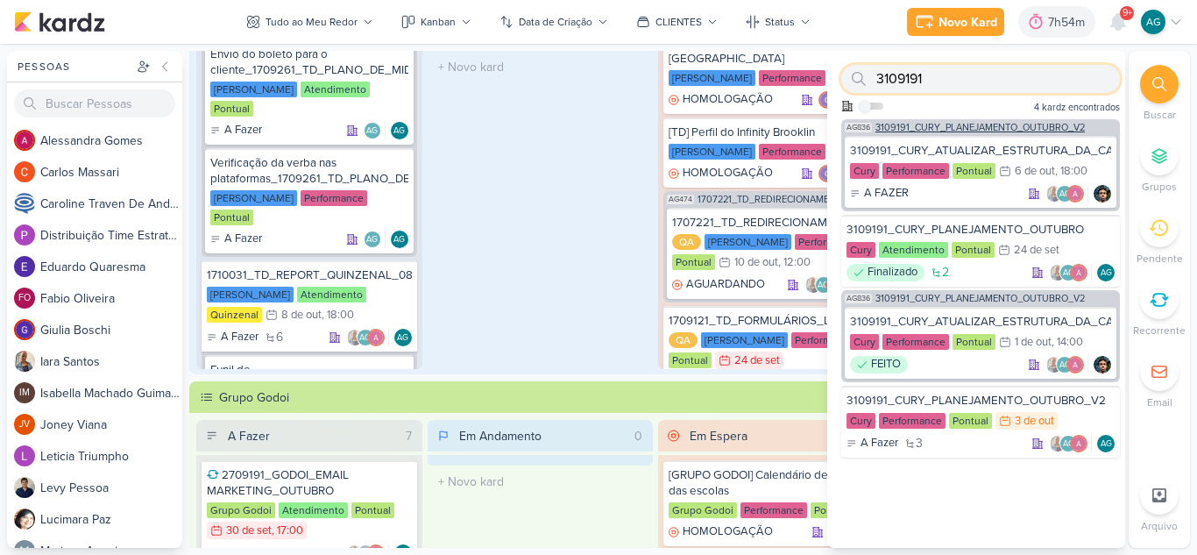
type input "3109191"
click at [964, 127] on span "3109191_CURY_PLANEJAMENTO_OUTUBRO_V2" at bounding box center [979, 128] width 209 height 10
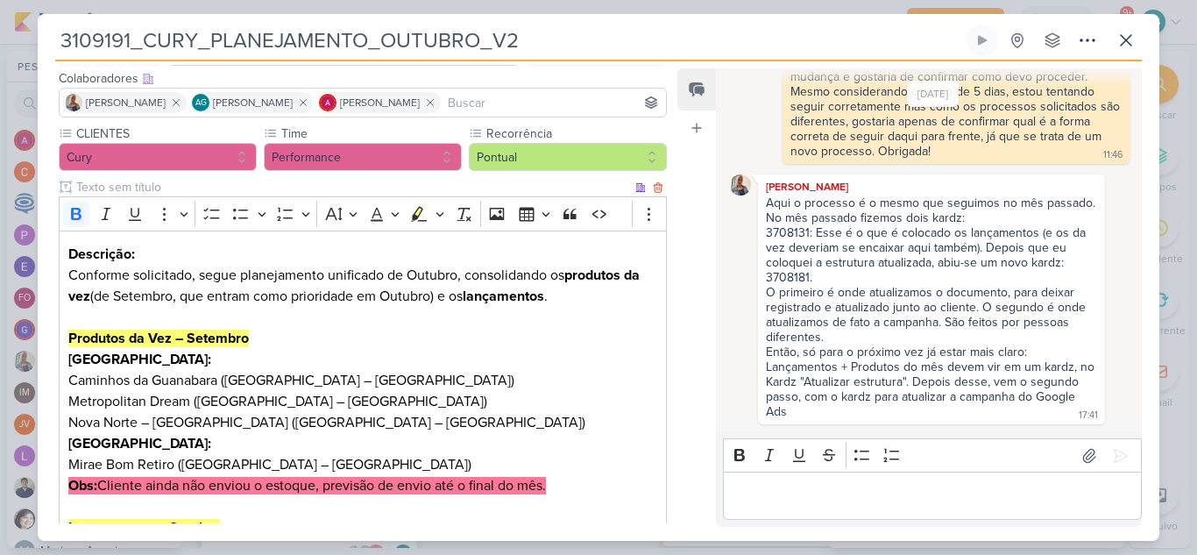
scroll to position [468, 0]
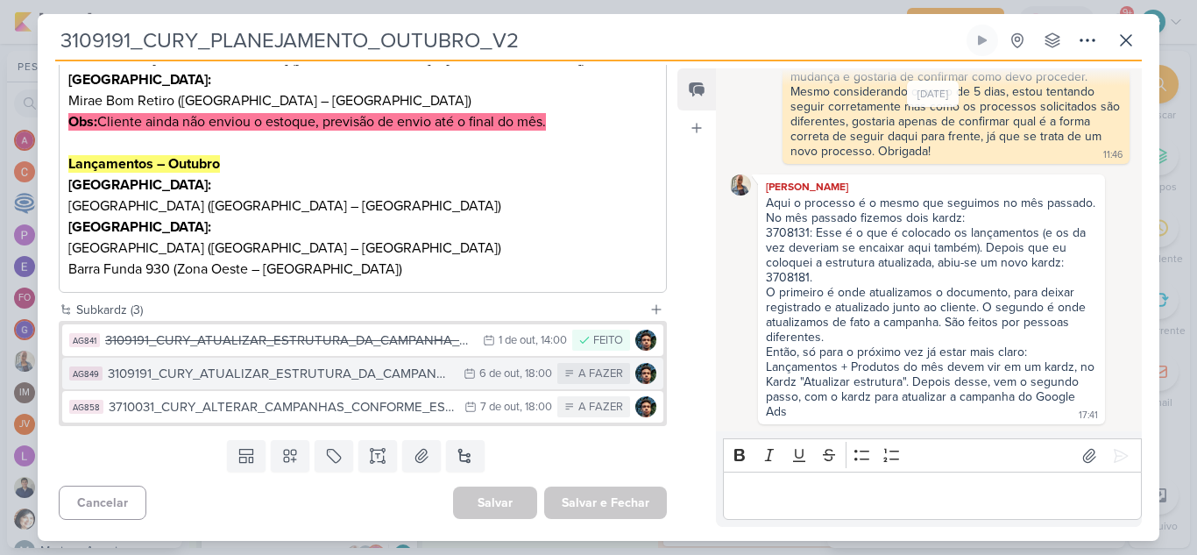
click at [397, 380] on div "3109191_CURY_ATUALIZAR_ESTRUTURA_DA_CAMPANHA_OUTUBRO_V2" at bounding box center [281, 374] width 347 height 20
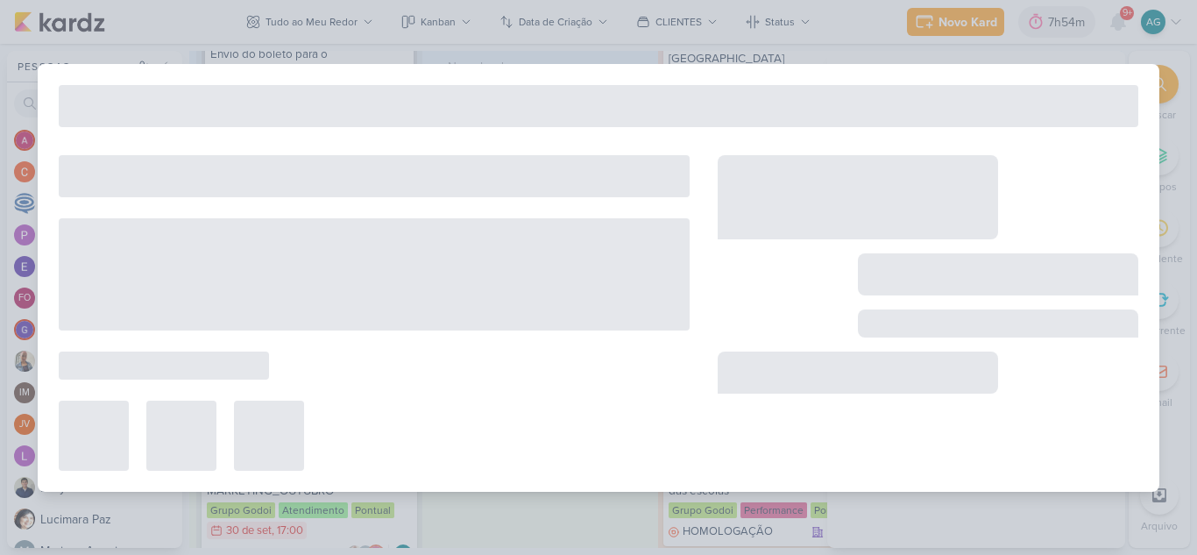
type input "3109191_CURY_ATUALIZAR_ESTRUTURA_DA_CAMPANHA_OUTUBRO_V2"
type input "6 de outubro de 2025 às 18:00"
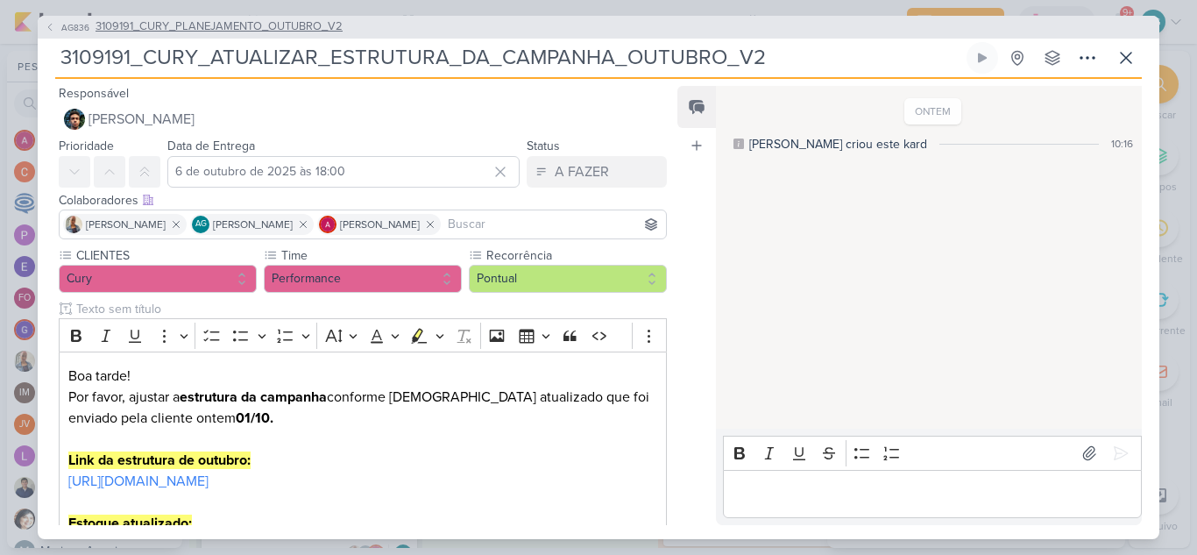
click at [251, 25] on span "3109191_CURY_PLANEJAMENTO_OUTUBRO_V2" at bounding box center [218, 27] width 247 height 18
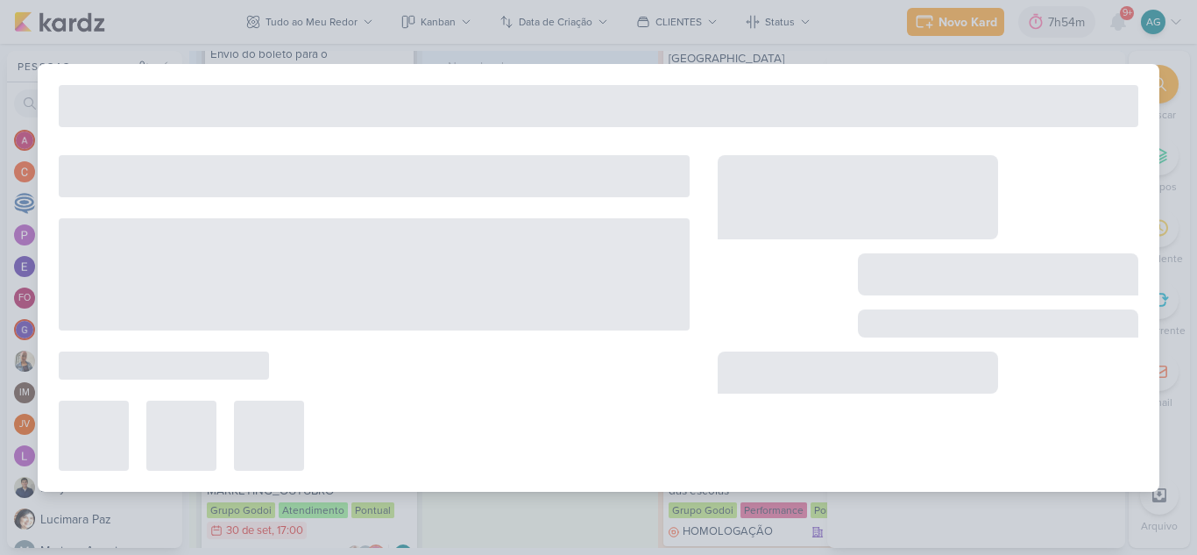
type input "3109191_CURY_PLANEJAMENTO_OUTUBRO_V2"
type input "3 de outubro de 2025 às 23:59"
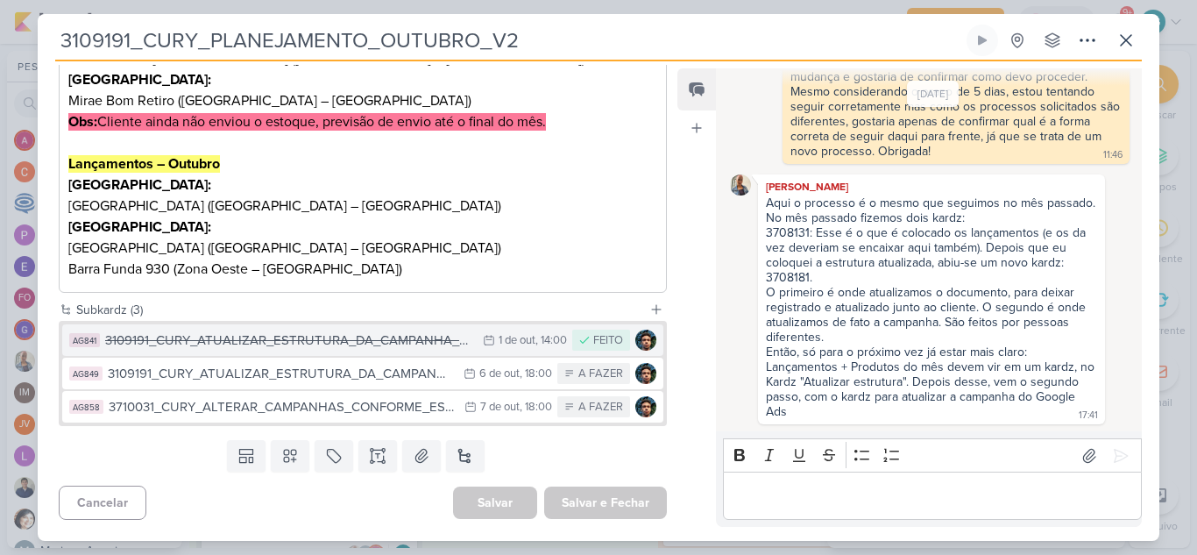
click at [371, 339] on div "3109191_CURY_ATUALIZAR_ESTRUTURA_DA_CAMPANHA_OUTUBRO" at bounding box center [289, 340] width 369 height 20
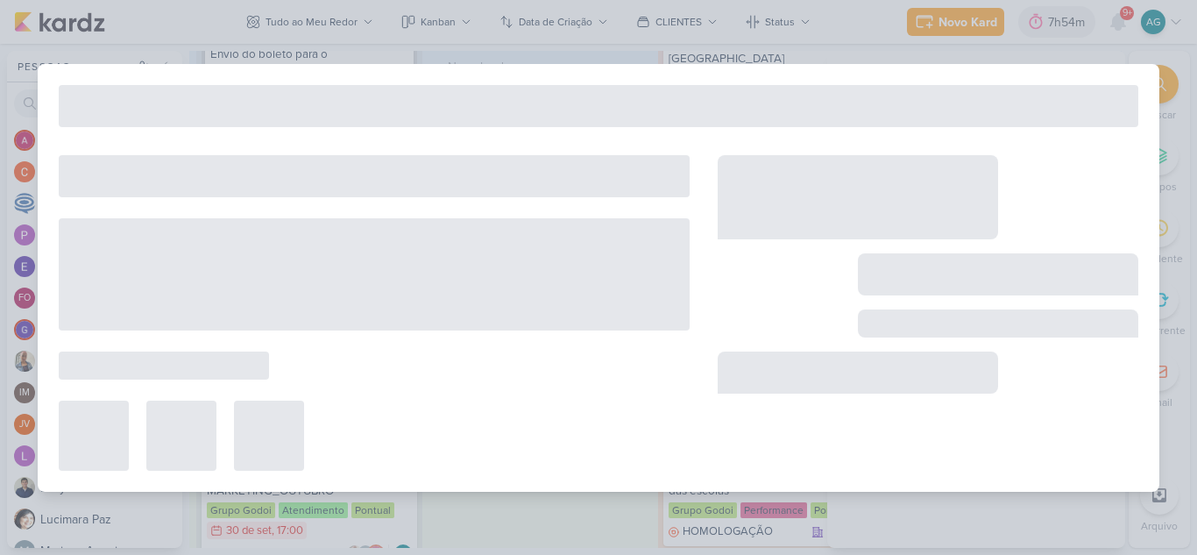
type input "3109191_CURY_ATUALIZAR_ESTRUTURA_DA_CAMPANHA_OUTUBRO"
type input "1 de outubro de 2025 às 14:00"
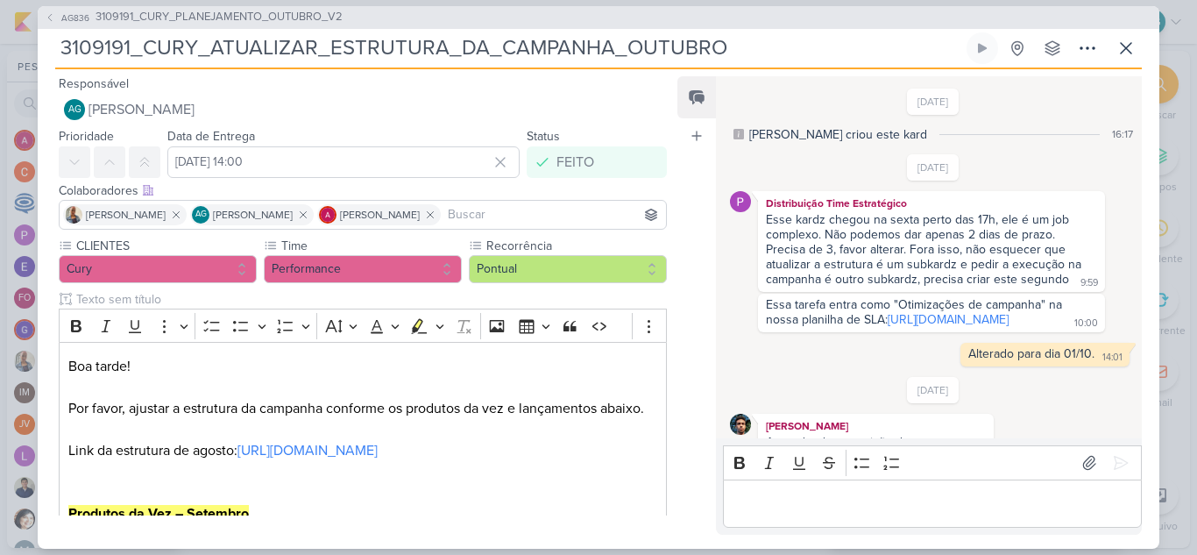
scroll to position [646, 0]
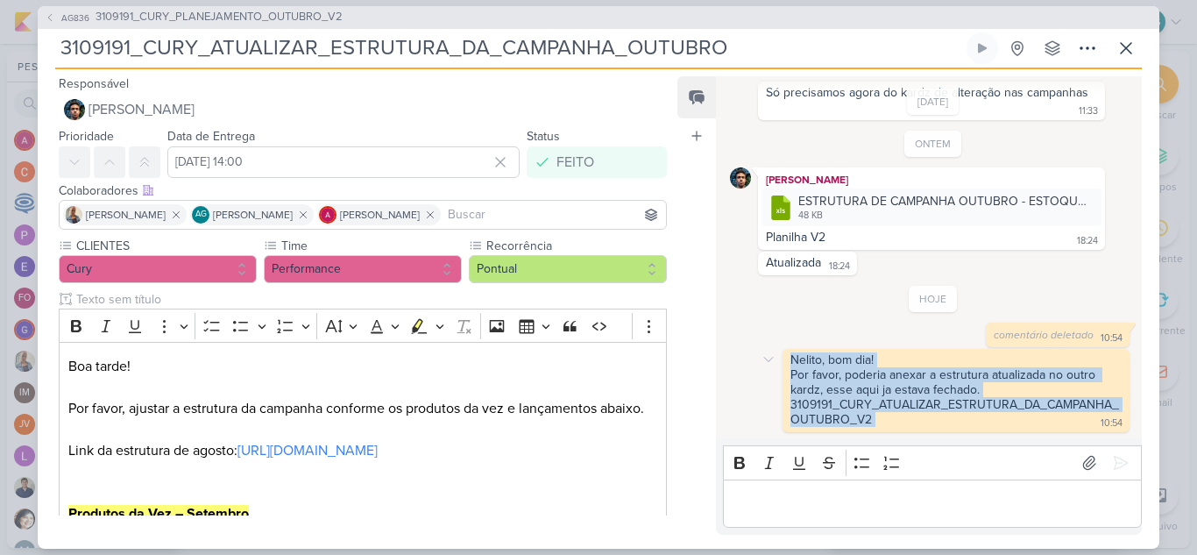
drag, startPoint x: 894, startPoint y: 422, endPoint x: 781, endPoint y: 363, distance: 128.5
click at [781, 363] on div "Nelito, bom dia! Por favor, poderia anexar a estrutura atualizada no outro kard…" at bounding box center [933, 390] width 406 height 83
copy div "Nelito, bom dia! Por favor, poderia anexar a estrutura atualizada no outro kard…"
click at [258, 14] on span "3109191_CURY_PLANEJAMENTO_OUTUBRO_V2" at bounding box center [218, 18] width 247 height 18
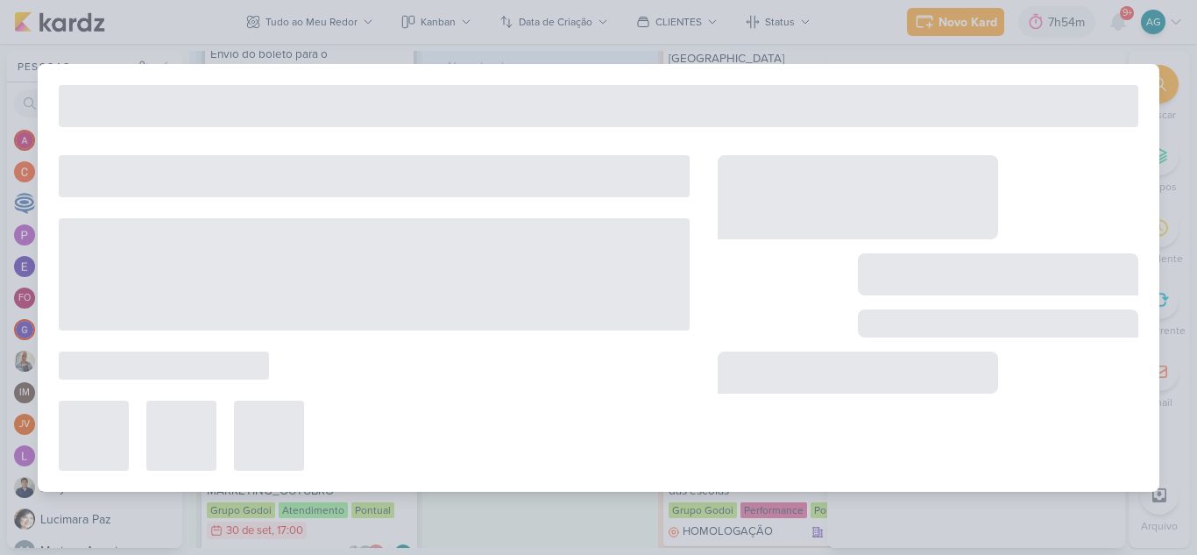
type input "3109191_CURY_PLANEJAMENTO_OUTUBRO_V2"
type input "3 de outubro de 2025 às 23:59"
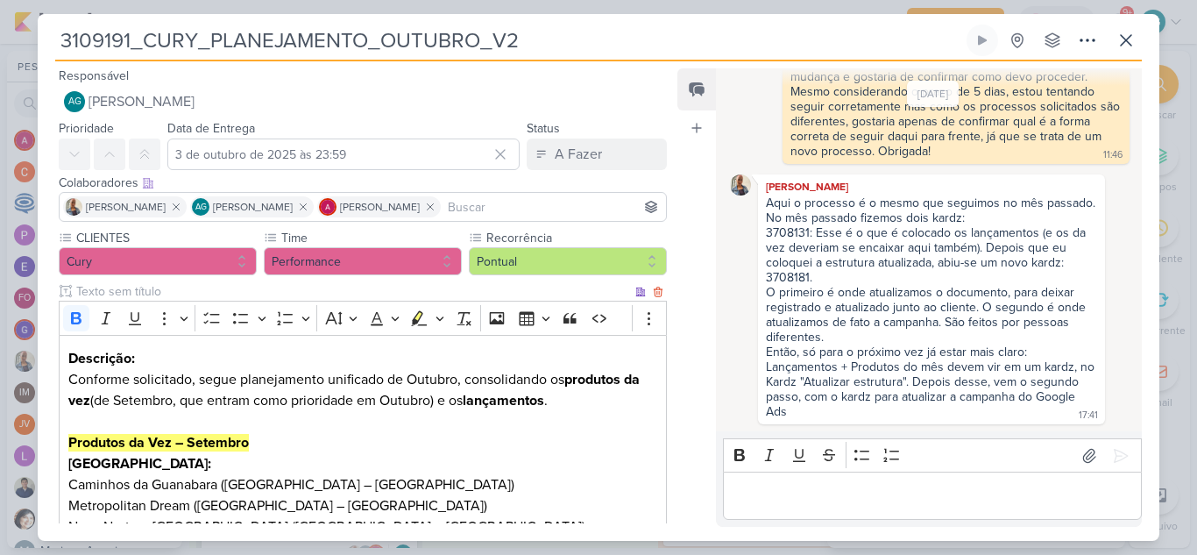
scroll to position [468, 0]
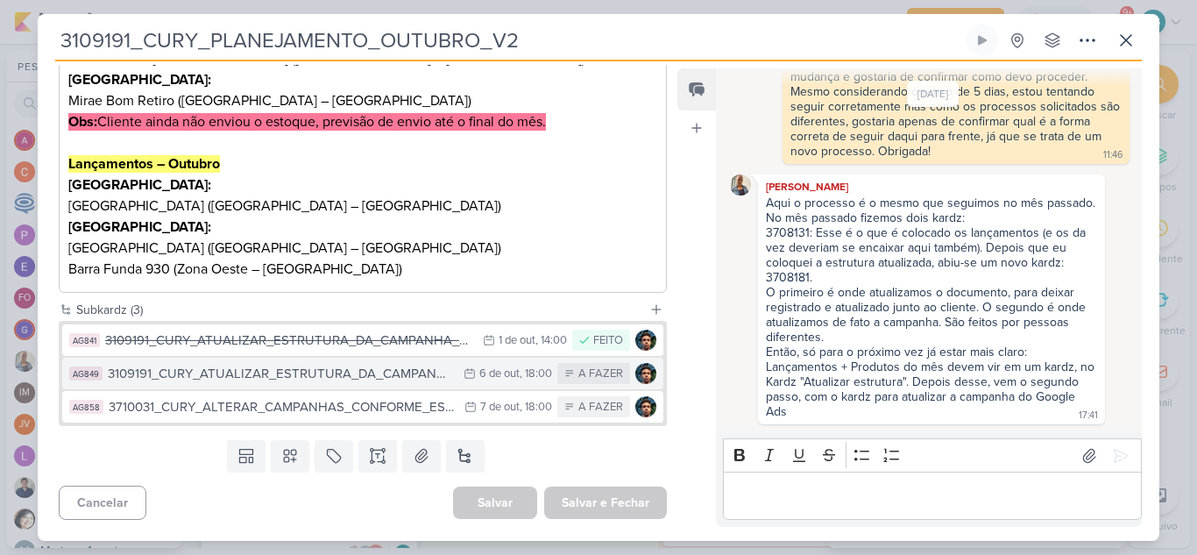
click at [368, 378] on div "3109191_CURY_ATUALIZAR_ESTRUTURA_DA_CAMPANHA_OUTUBRO_V2" at bounding box center [281, 374] width 347 height 20
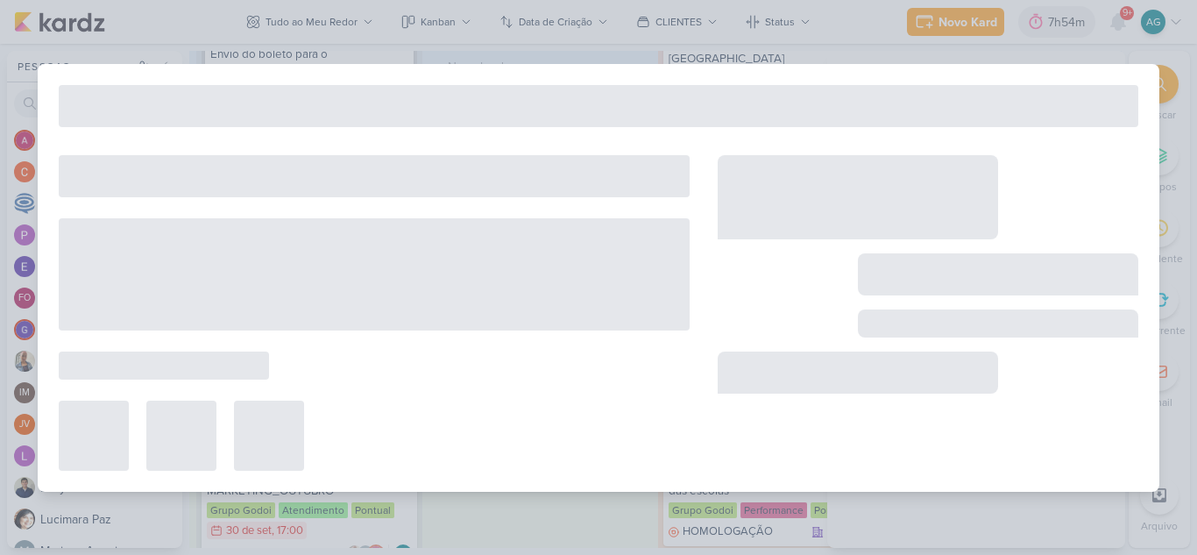
type input "3109191_CURY_ATUALIZAR_ESTRUTURA_DA_CAMPANHA_OUTUBRO_V2"
type input "6 de outubro de 2025 às 18:00"
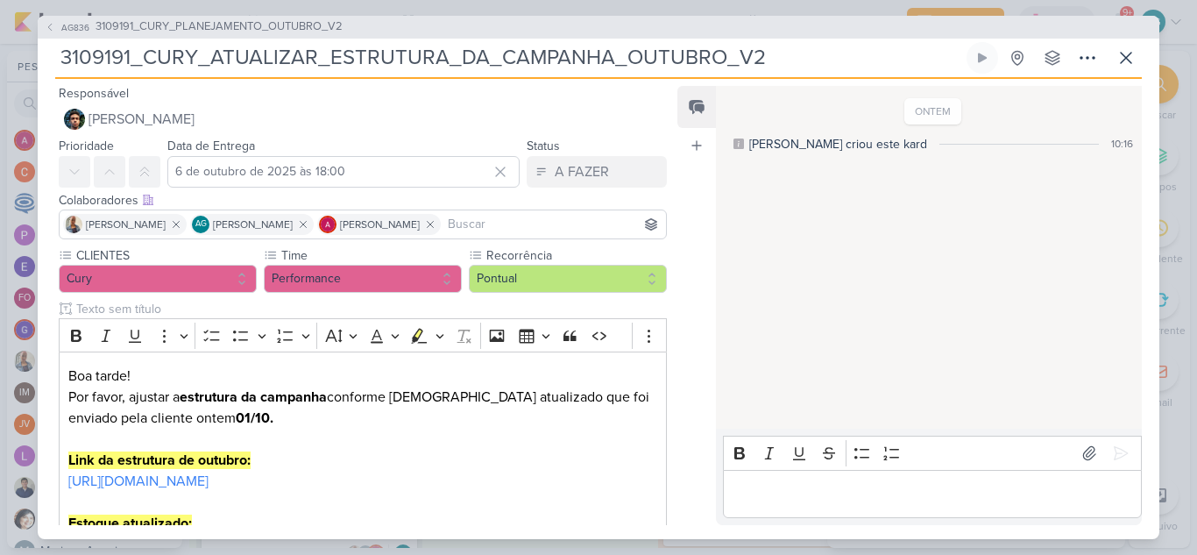
click at [835, 489] on p "Editor editing area: main" at bounding box center [932, 493] width 400 height 21
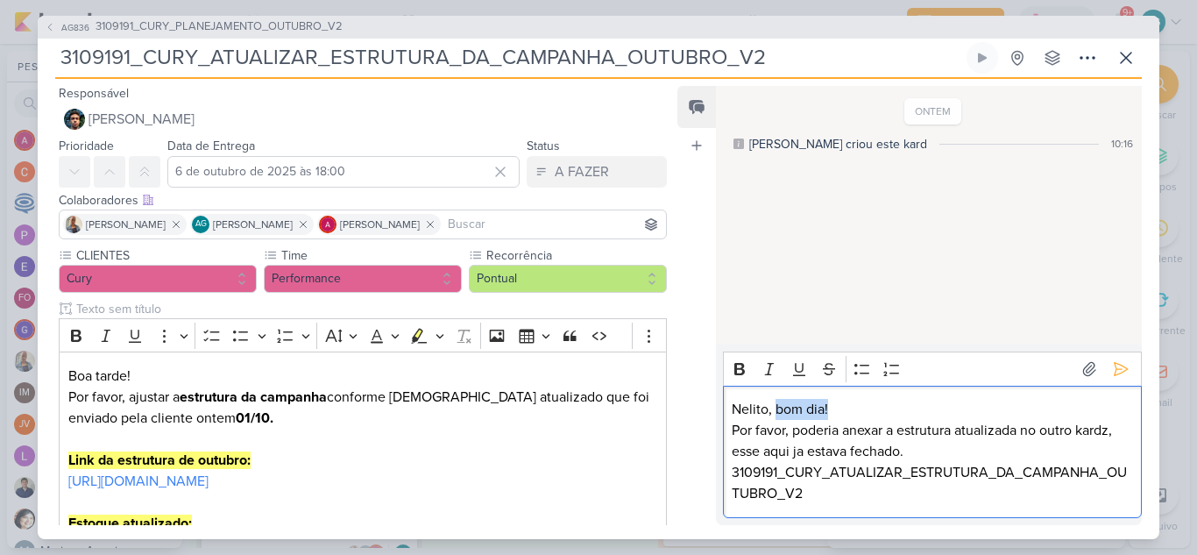
drag, startPoint x: 834, startPoint y: 406, endPoint x: 776, endPoint y: 400, distance: 58.1
click at [776, 400] on p "Nelito, bom dia!" at bounding box center [932, 409] width 400 height 21
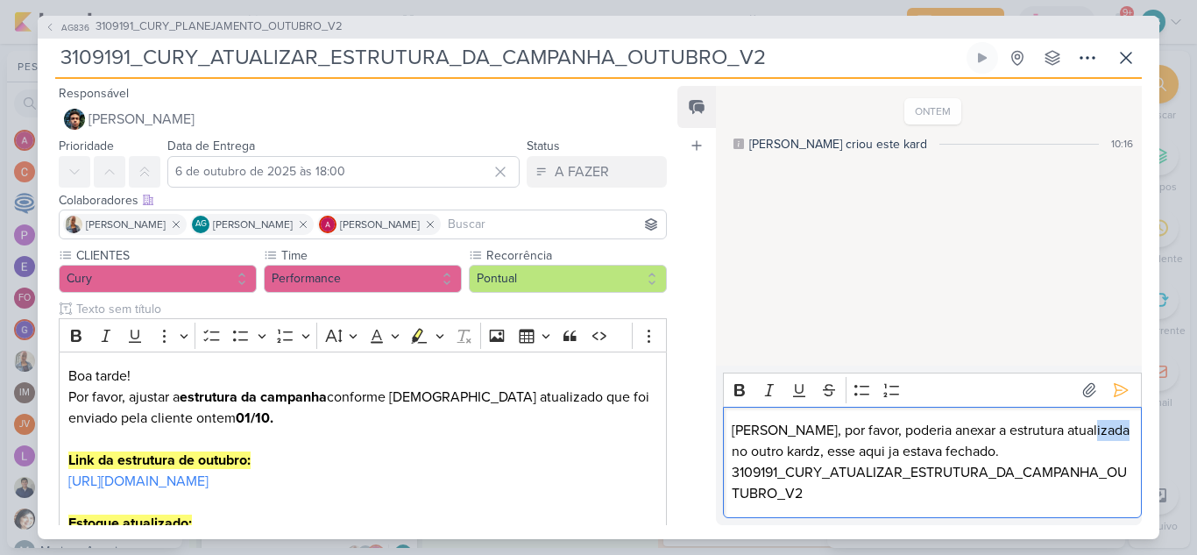
drag, startPoint x: 1071, startPoint y: 431, endPoint x: 1106, endPoint y: 430, distance: 34.2
click at [1106, 430] on p "Nelito, por favor, poderia anexar a estrutura atualizada no outro kardz, esse a…" at bounding box center [932, 441] width 400 height 42
drag, startPoint x: 1064, startPoint y: 433, endPoint x: 1116, endPoint y: 427, distance: 52.0
click at [1116, 427] on p "Nelito, por favor, poderia anexar a estrutura atualizada no outro kardz, esse a…" at bounding box center [932, 441] width 400 height 42
click at [785, 449] on p "Nelito, por favor, poderia anexar a estrutura atualizada nesse kardz, esse aqui…" at bounding box center [932, 441] width 400 height 42
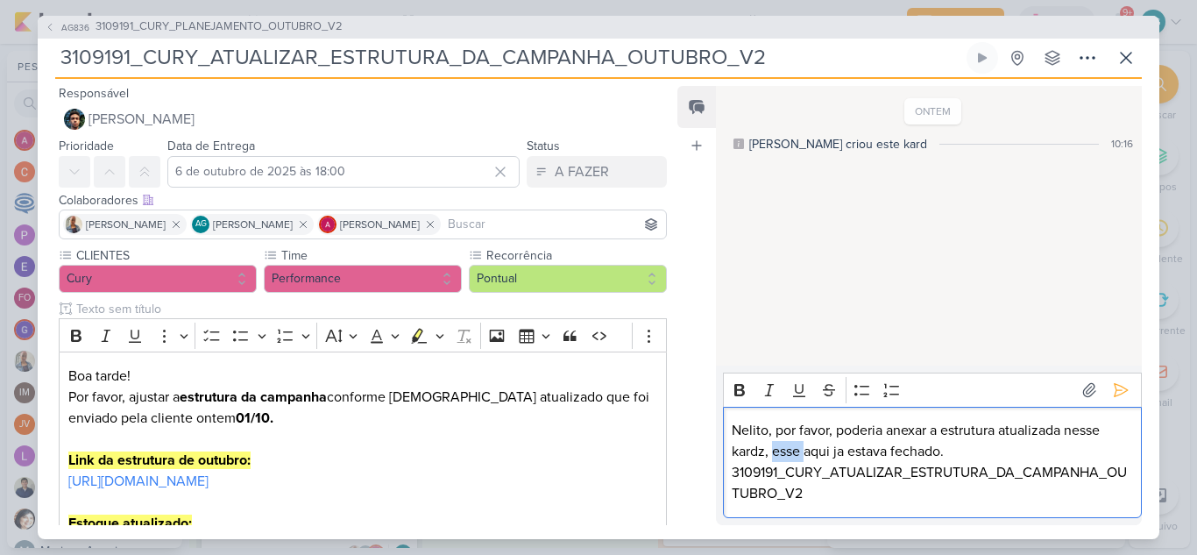
click at [785, 449] on p "Nelito, por favor, poderia anexar a estrutura atualizada nesse kardz, esse aqui…" at bounding box center [932, 441] width 400 height 42
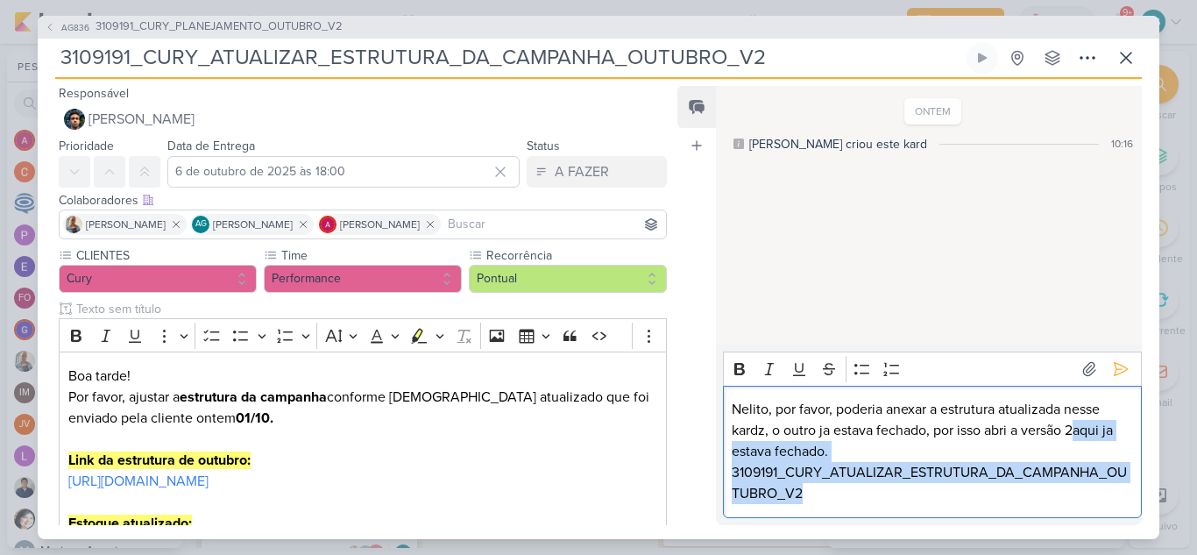
drag, startPoint x: 1080, startPoint y: 428, endPoint x: 1077, endPoint y: 495, distance: 67.5
click at [1077, 495] on div "Nelito, por favor, poderia anexar a estrutura atualizada nesse kardz, o outro j…" at bounding box center [932, 451] width 419 height 132
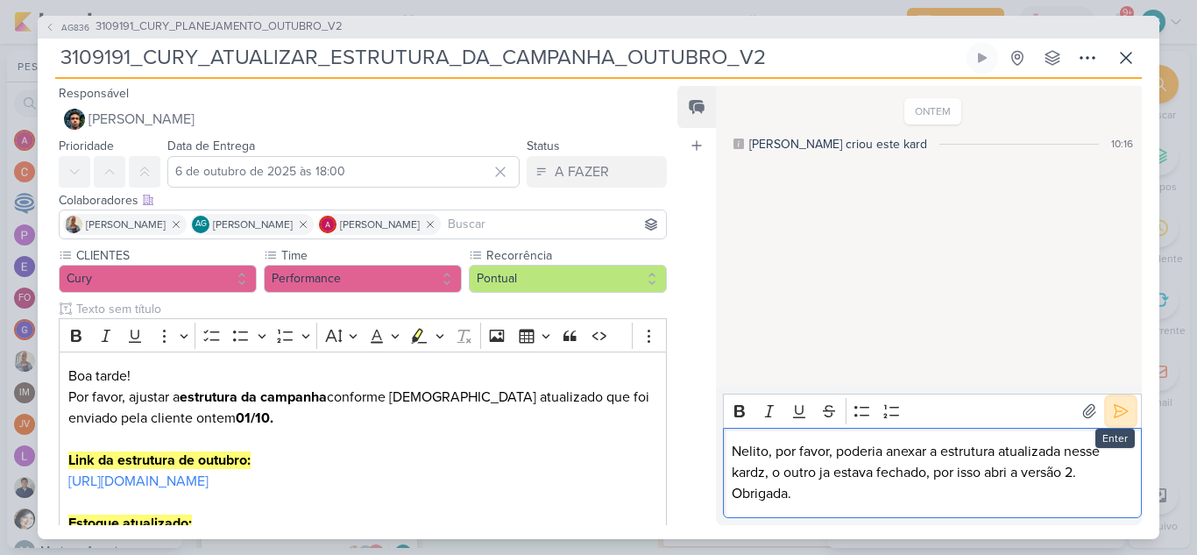
click at [1119, 409] on icon at bounding box center [1121, 411] width 18 height 18
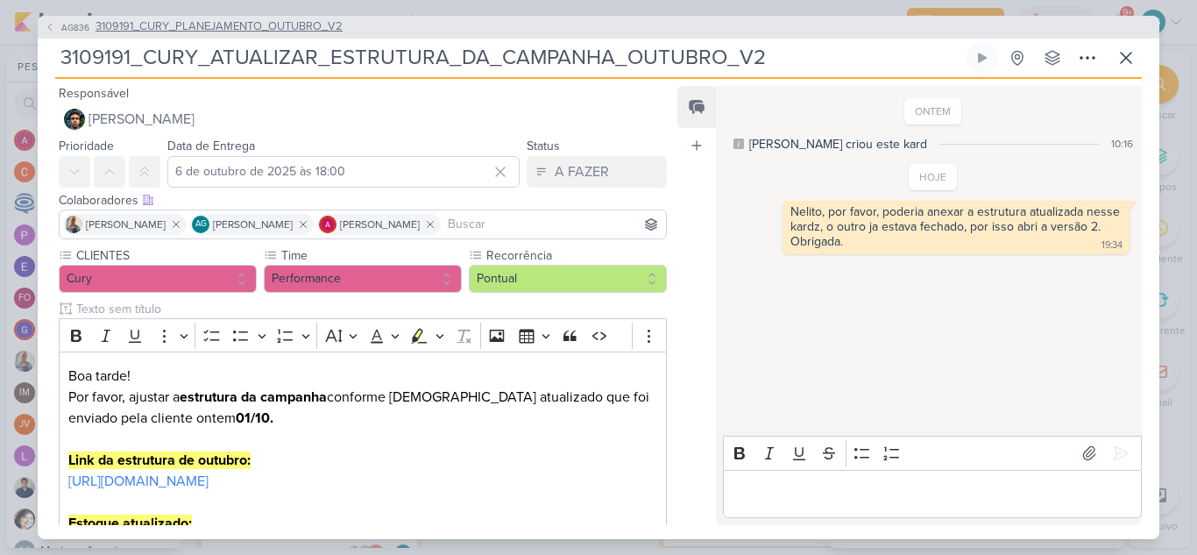
click at [271, 31] on span "3109191_CURY_PLANEJAMENTO_OUTUBRO_V2" at bounding box center [218, 27] width 247 height 18
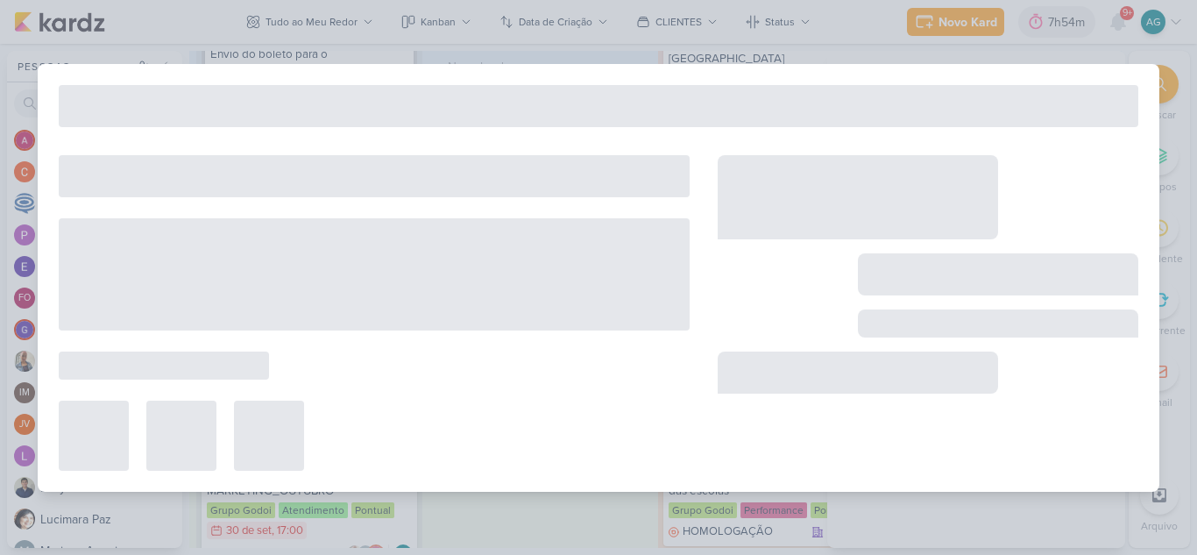
type input "3109191_CURY_PLANEJAMENTO_OUTUBRO_V2"
type input "3 de outubro de 2025 às 23:59"
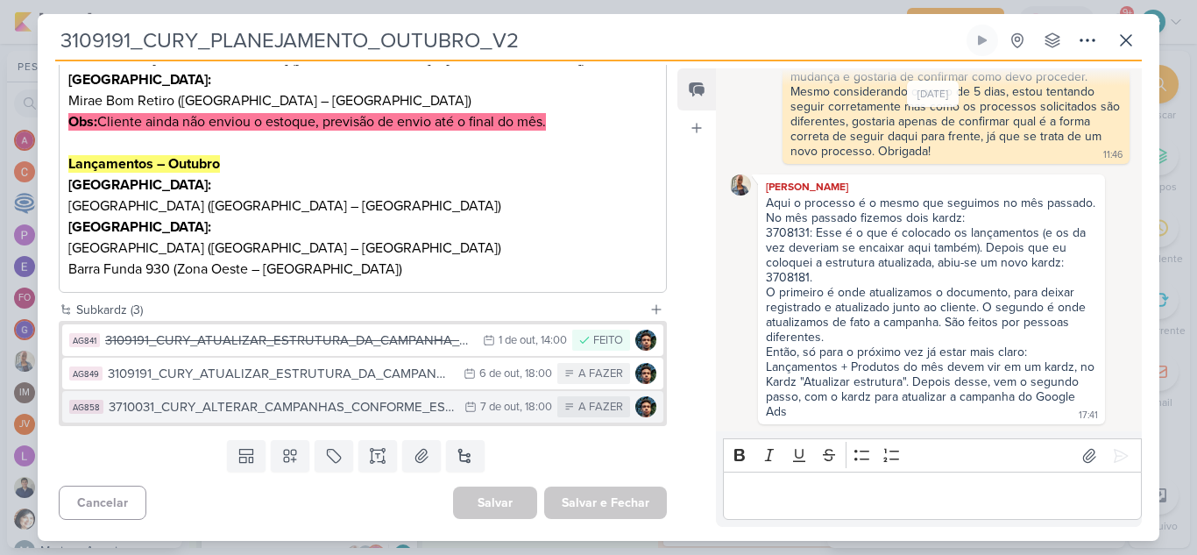
click at [337, 411] on div "3710031_CURY_ALTERAR_CAMPANHAS_CONFORME_ESTUTURA_OUTUBRO" at bounding box center [282, 407] width 347 height 20
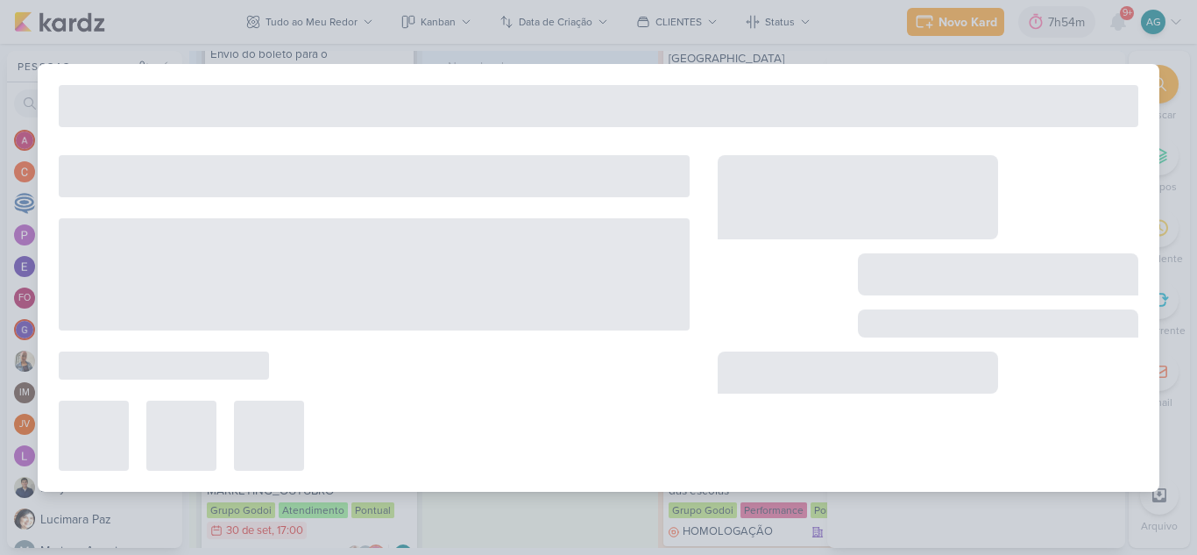
type input "3710031_CURY_ALTERAR_CAMPANHAS_CONFORME_ESTUTURA_OUTUBRO"
type input "7 de outubro de 2025 às 18:00"
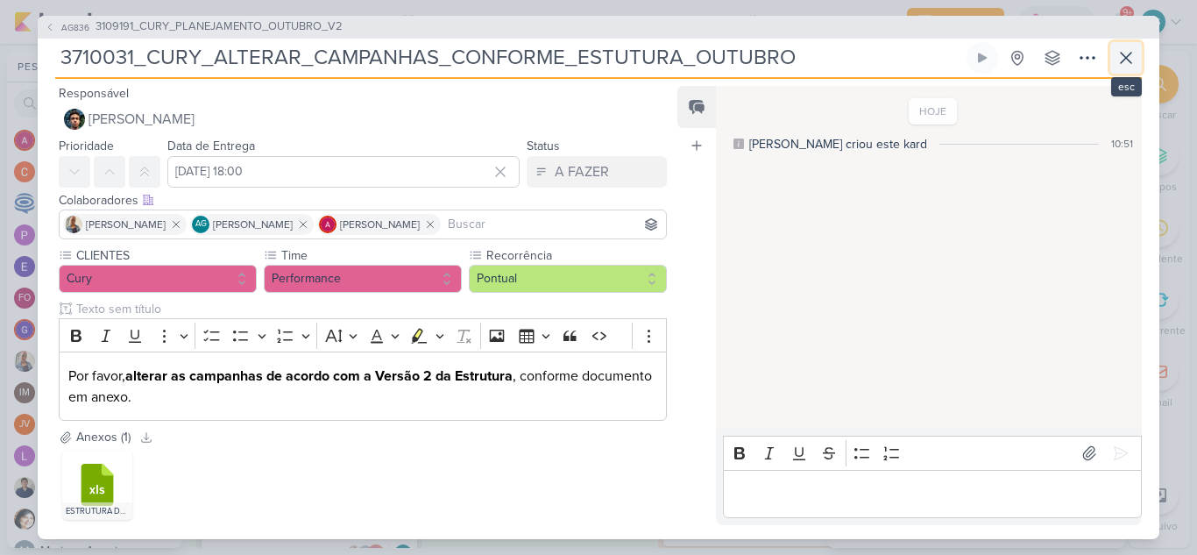
click at [1123, 57] on icon at bounding box center [1125, 57] width 21 height 21
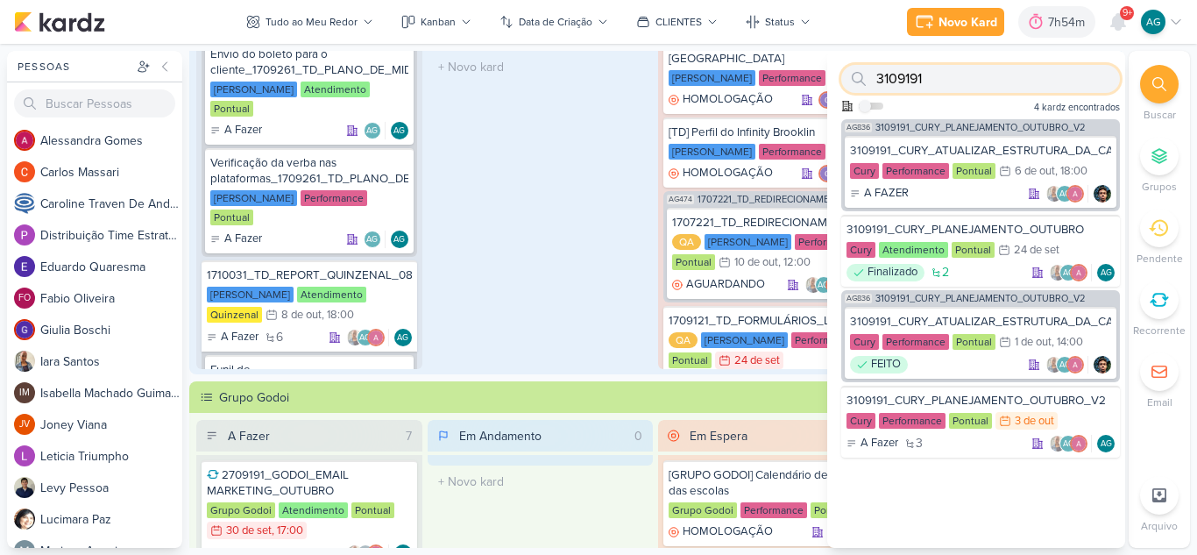
drag, startPoint x: 931, startPoint y: 77, endPoint x: 853, endPoint y: 71, distance: 78.2
click at [853, 71] on div "3109191" at bounding box center [980, 79] width 279 height 28
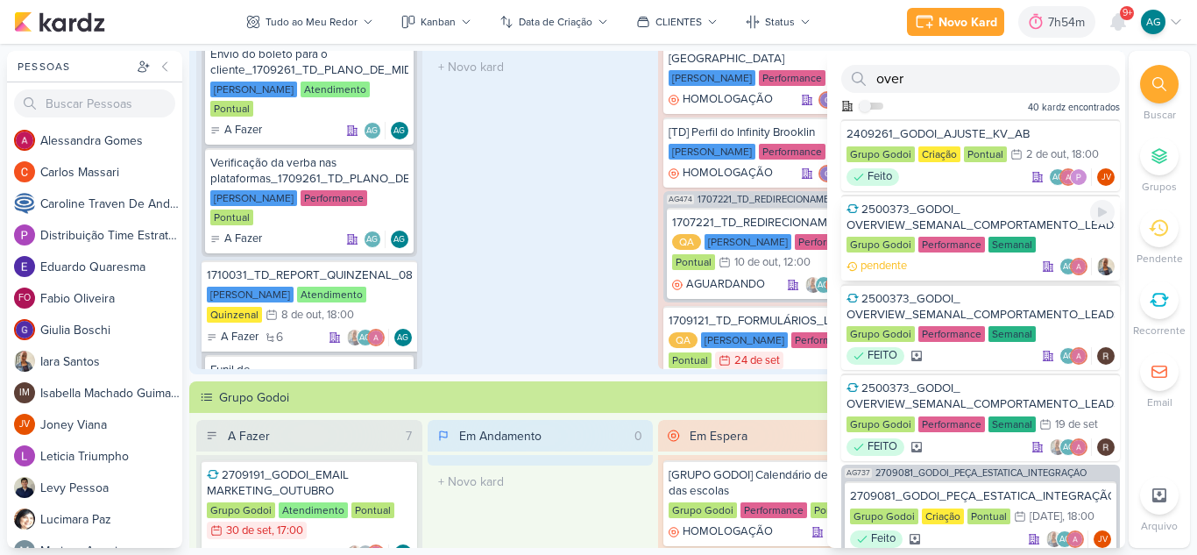
click at [908, 214] on div "2500373_GODOI_ OVERVIEW_SEMANAL_COMPORTAMENTO_LEADS" at bounding box center [980, 217] width 268 height 32
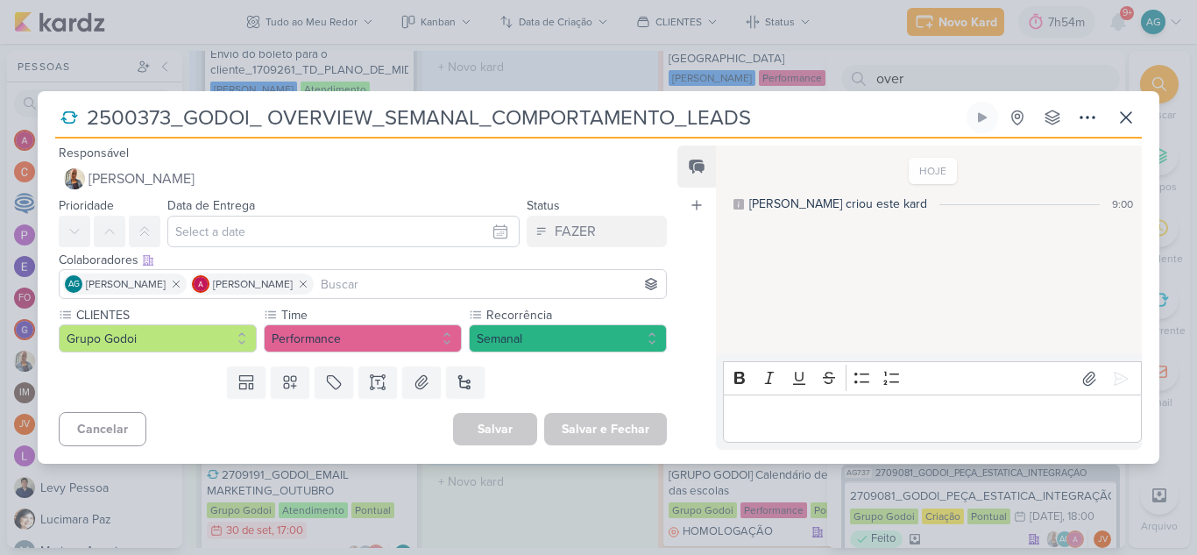
click at [869, 423] on p "Editor editing area: main" at bounding box center [932, 418] width 400 height 21
drag, startPoint x: 843, startPoint y: 424, endPoint x: 702, endPoint y: 412, distance: 141.6
click at [702, 412] on div "Feed Atrelar email Solte o email para atrelar ao kard HOJE Aline criou este kar…" at bounding box center [909, 297] width 464 height 304
click at [1123, 123] on icon at bounding box center [1125, 117] width 21 height 21
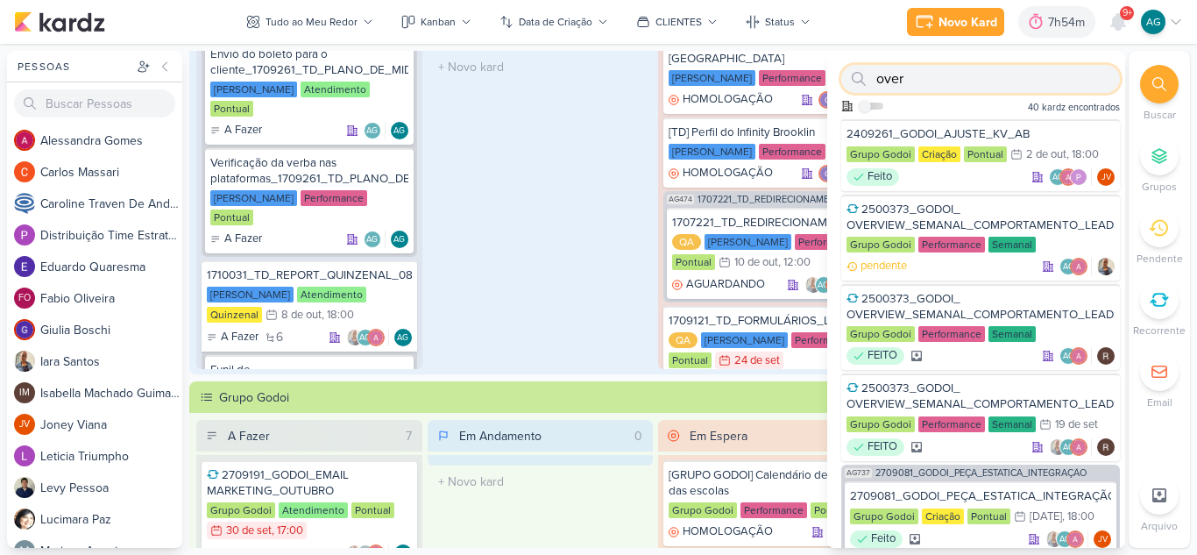
click at [839, 74] on div "over Como admin, ative para buscar em todos os kardz da organização 40 kardz en…" at bounding box center [976, 85] width 298 height 68
paste input "1709231"
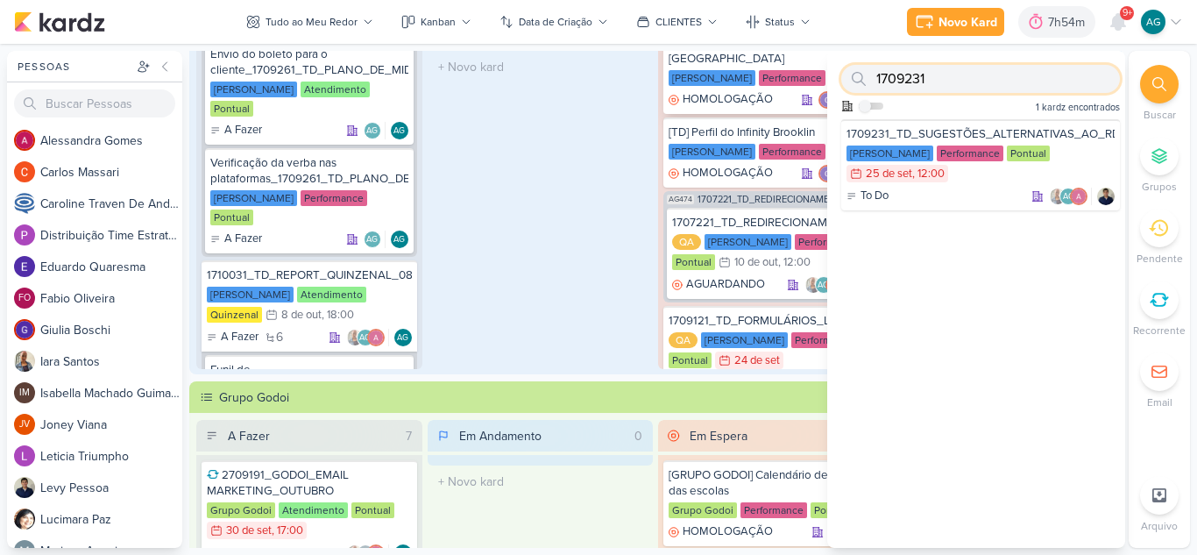
drag, startPoint x: 943, startPoint y: 76, endPoint x: 818, endPoint y: 70, distance: 124.6
click at [818, 70] on div "Pessoas Pessoas A l e s s a n d r a G o m e s C a r l o s M a s s a r i C a r o…" at bounding box center [598, 299] width 1197 height 497
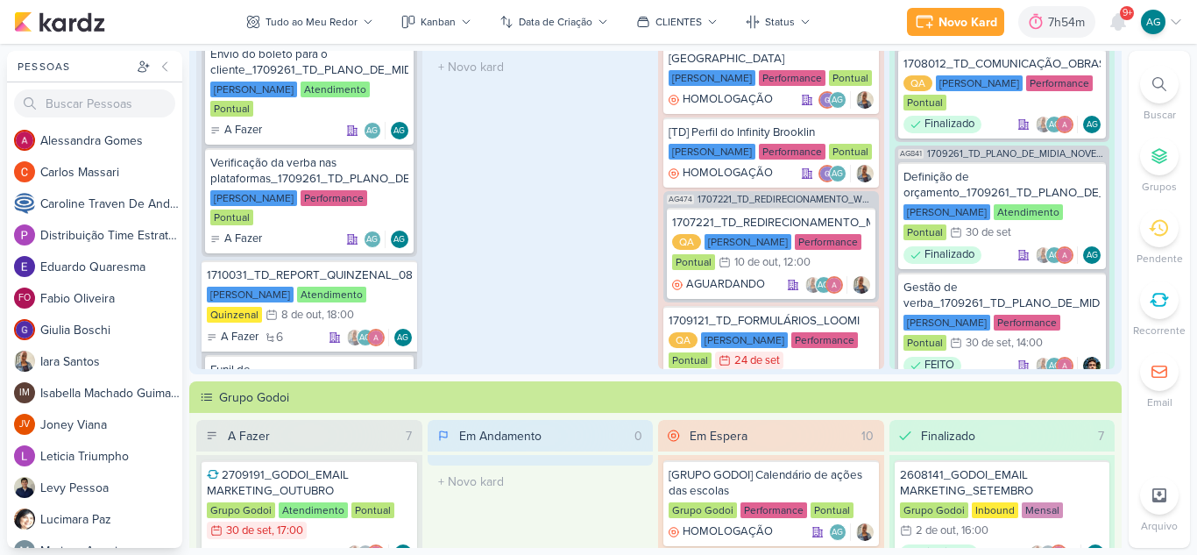
click at [1156, 91] on div at bounding box center [1159, 84] width 39 height 39
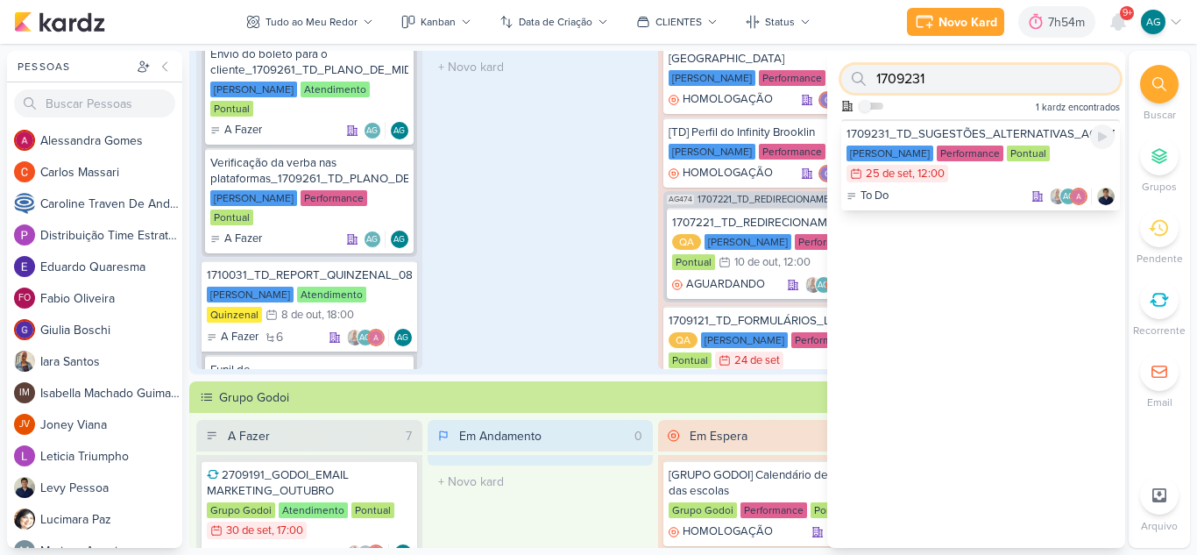
paste input "240926"
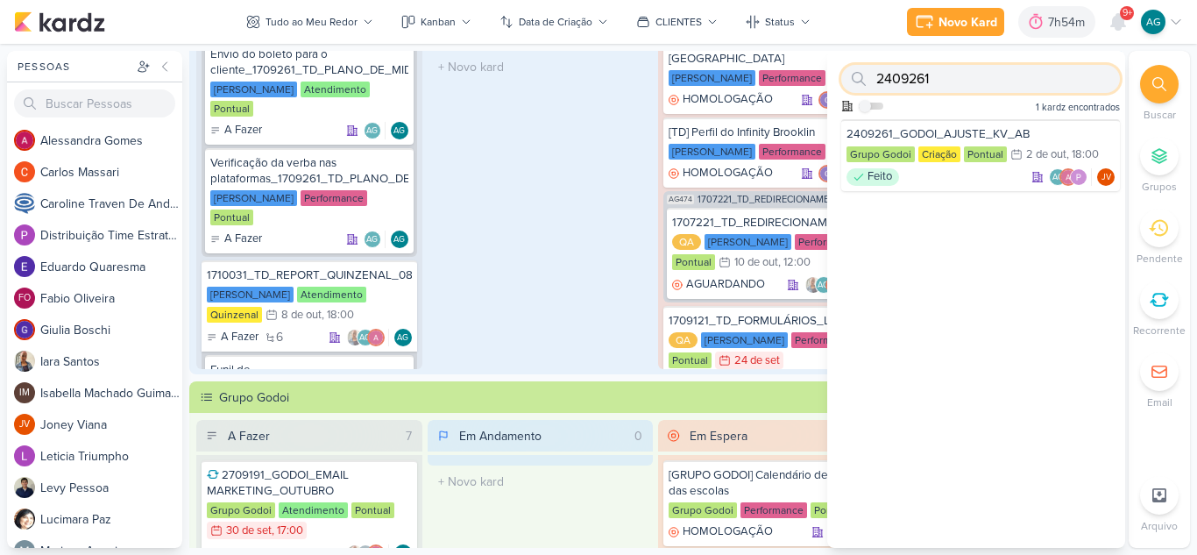
drag, startPoint x: 948, startPoint y: 89, endPoint x: 864, endPoint y: 88, distance: 84.1
click at [864, 88] on div "2409261" at bounding box center [980, 79] width 279 height 28
paste input "1709263"
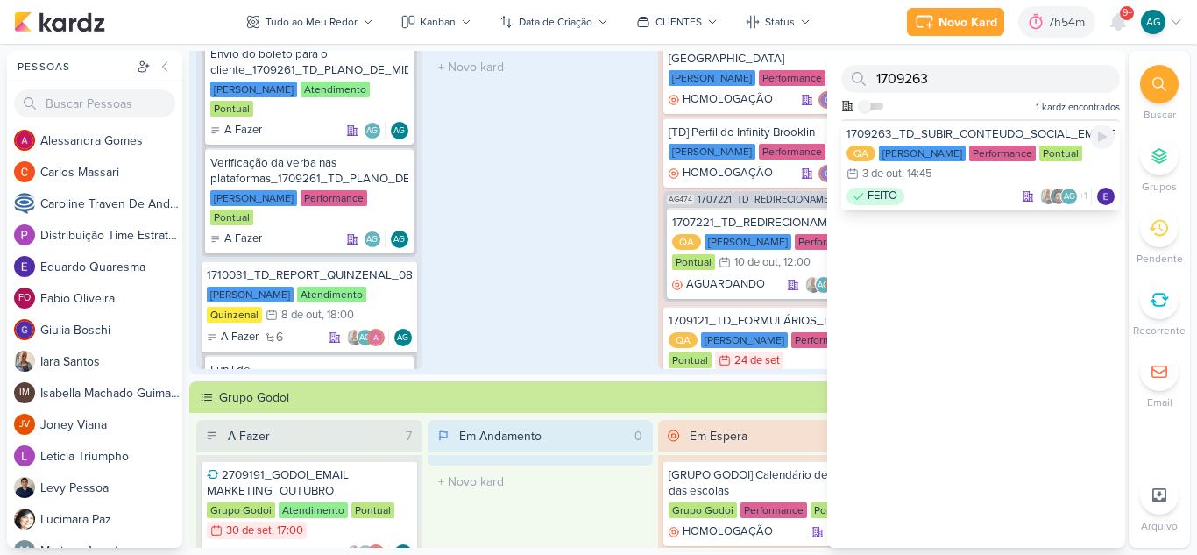
click at [946, 191] on div "FEITO AG +1" at bounding box center [980, 196] width 268 height 18
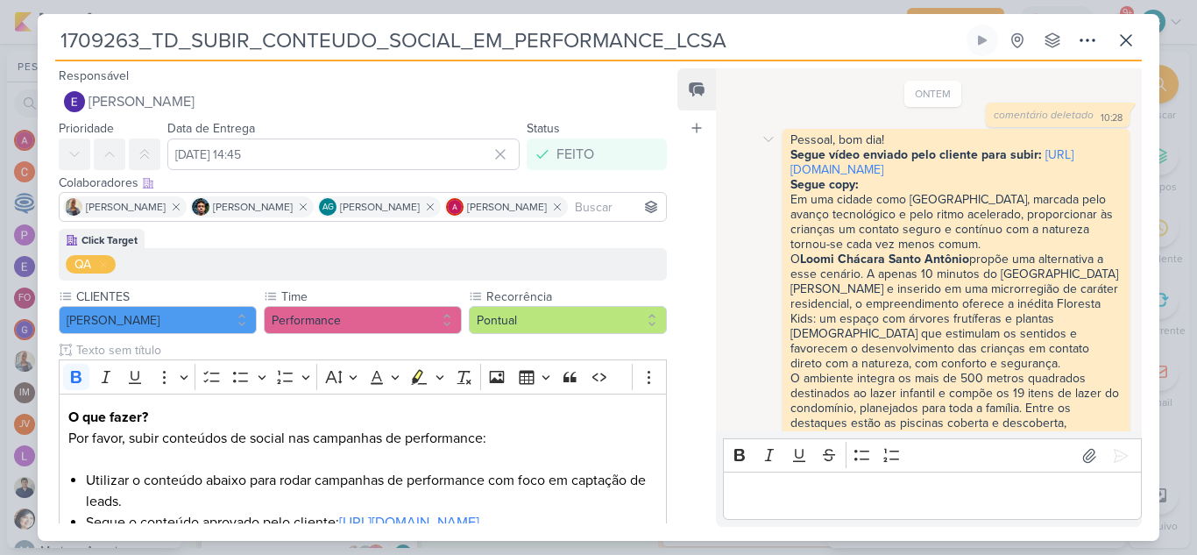
scroll to position [1119, 0]
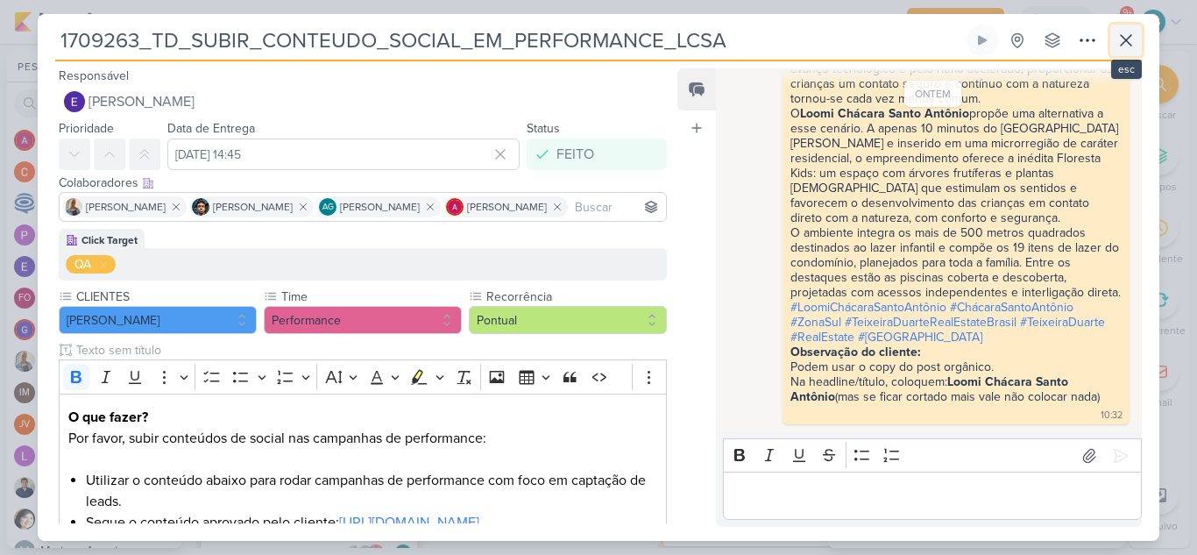
click at [1122, 40] on icon at bounding box center [1125, 40] width 21 height 21
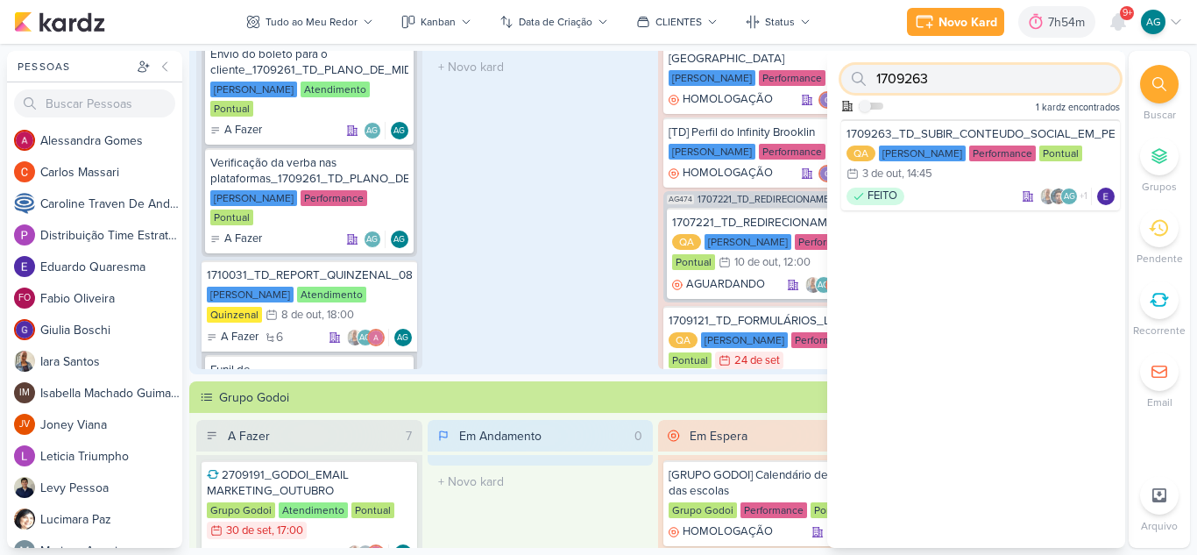
drag, startPoint x: 956, startPoint y: 88, endPoint x: 842, endPoint y: 72, distance: 115.0
click at [842, 72] on div "1709263" at bounding box center [980, 79] width 279 height 28
paste input "5710011"
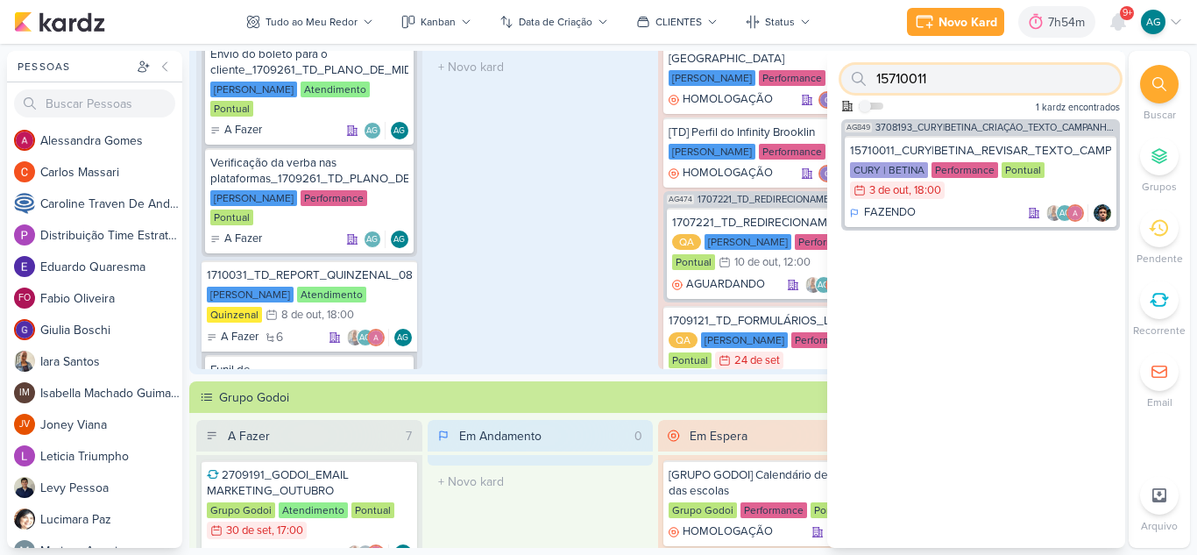
drag, startPoint x: 934, startPoint y: 79, endPoint x: 874, endPoint y: 79, distance: 59.6
click at [874, 79] on div "15710011" at bounding box center [980, 79] width 279 height 28
paste input "3"
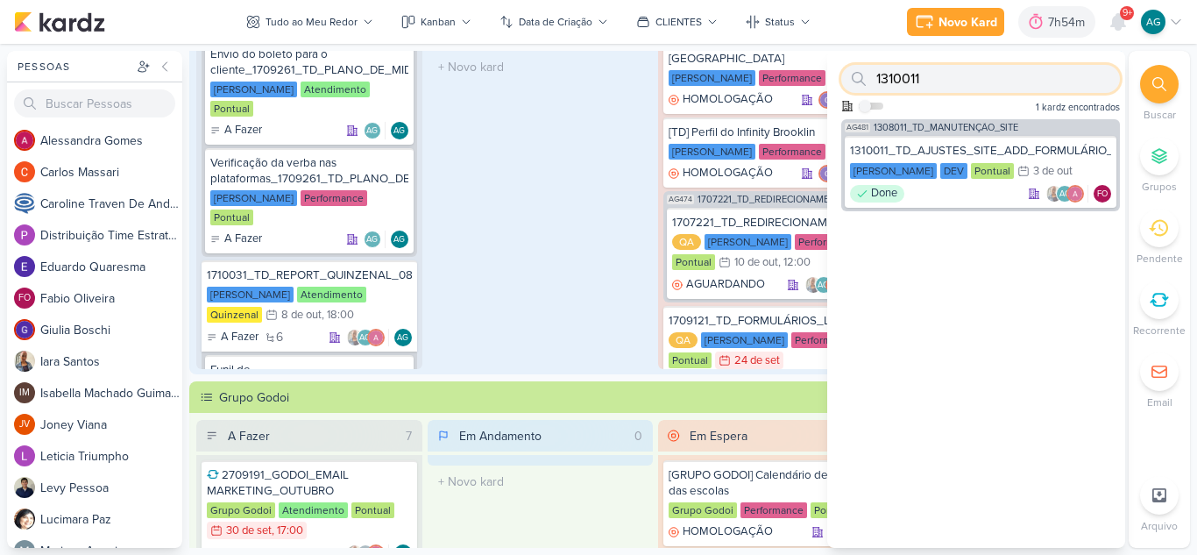
drag, startPoint x: 950, startPoint y: 82, endPoint x: 864, endPoint y: 77, distance: 86.0
click at [864, 77] on div "1310011" at bounding box center [980, 79] width 279 height 28
paste input "2409262"
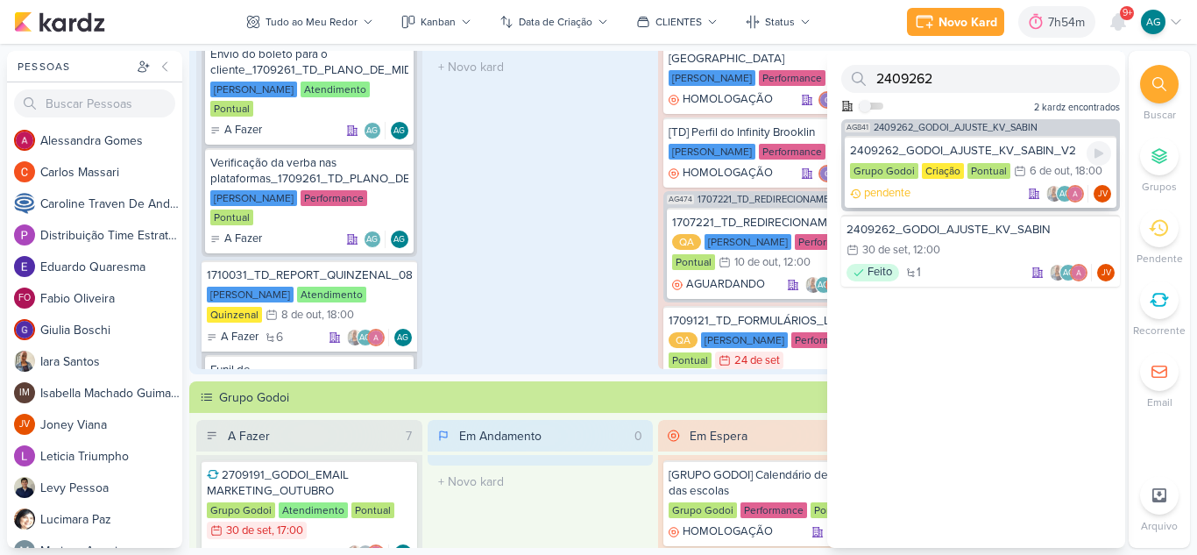
click at [954, 152] on div "2409262_GODOI_AJUSTE_KV_SABIN_V2" at bounding box center [980, 151] width 261 height 16
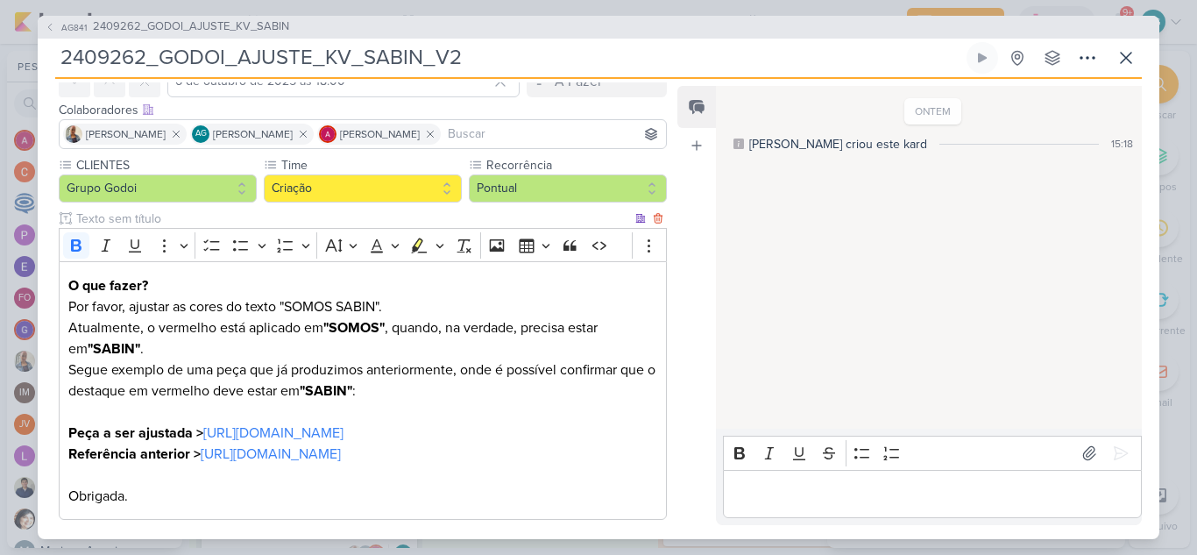
scroll to position [49, 0]
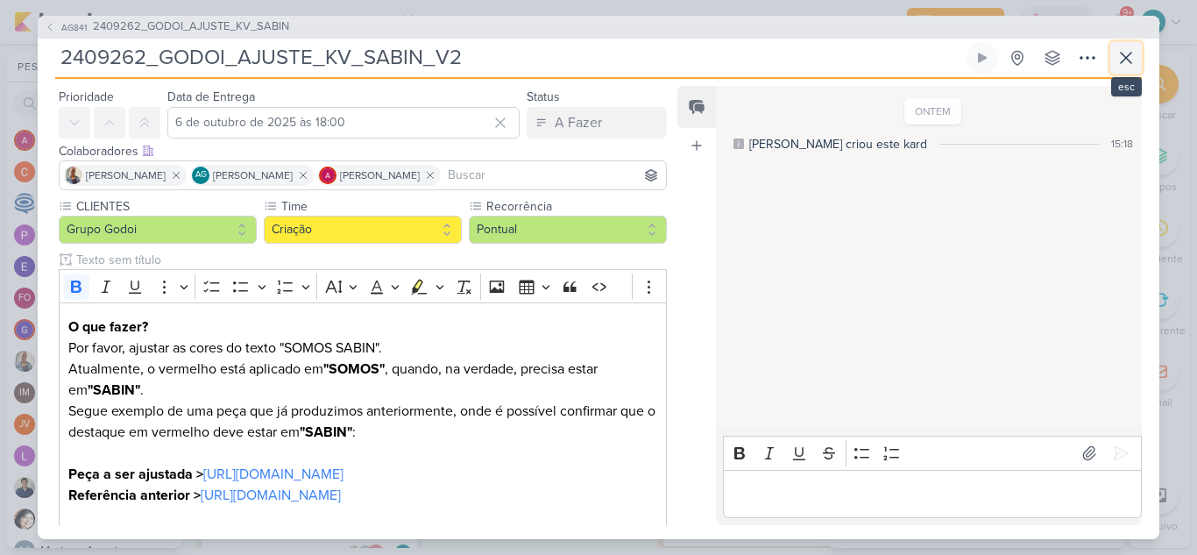
click at [1134, 58] on icon at bounding box center [1125, 57] width 21 height 21
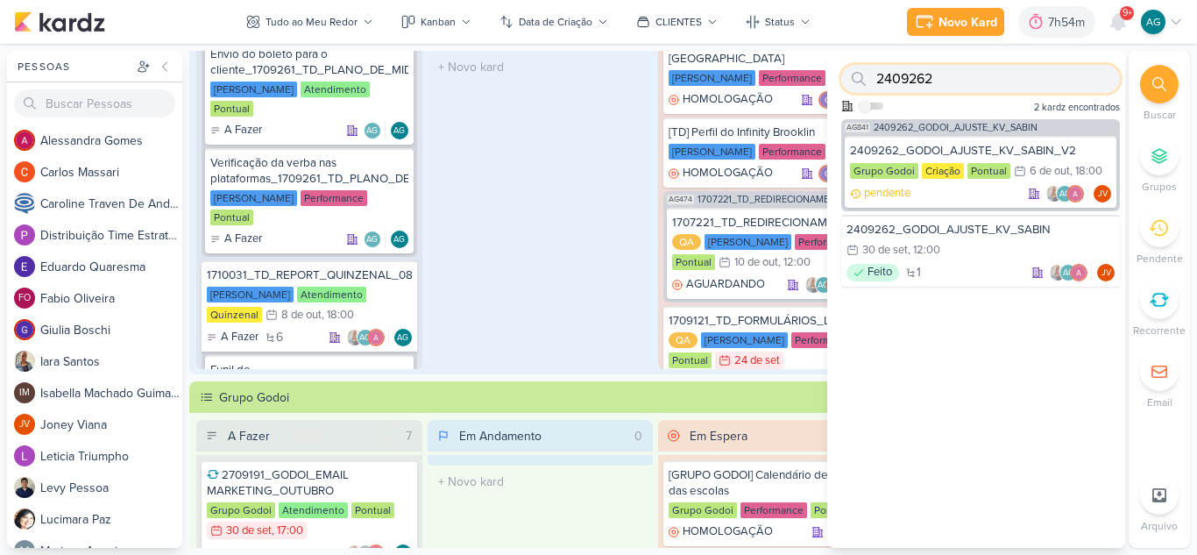
drag, startPoint x: 938, startPoint y: 71, endPoint x: 867, endPoint y: 81, distance: 71.6
click at [867, 81] on div "2409262" at bounding box center [980, 79] width 279 height 28
paste input "710021"
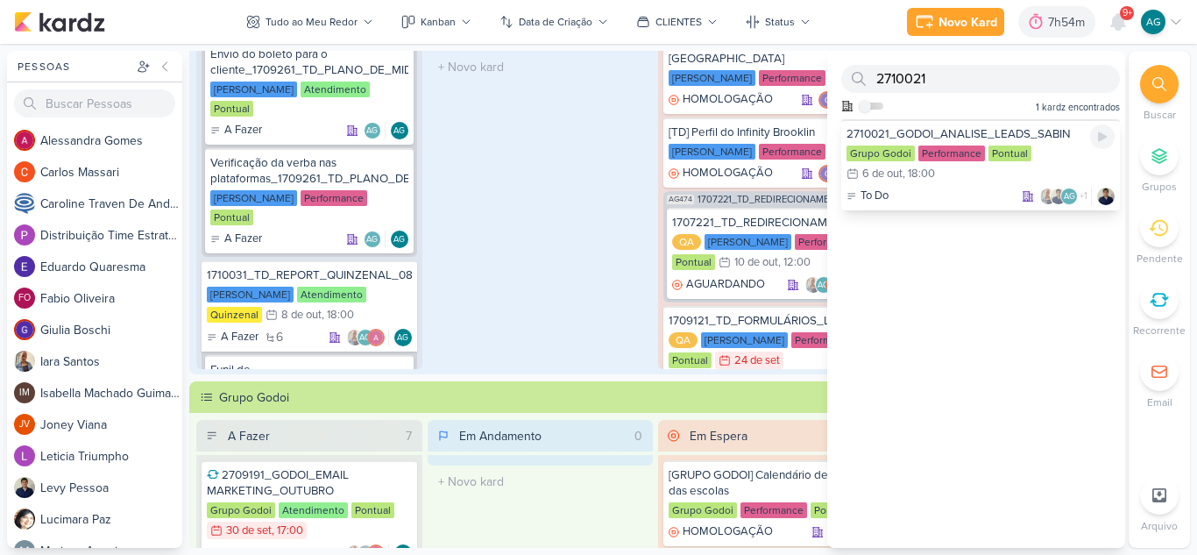
click at [950, 188] on div "To Do AG +1" at bounding box center [980, 196] width 268 height 18
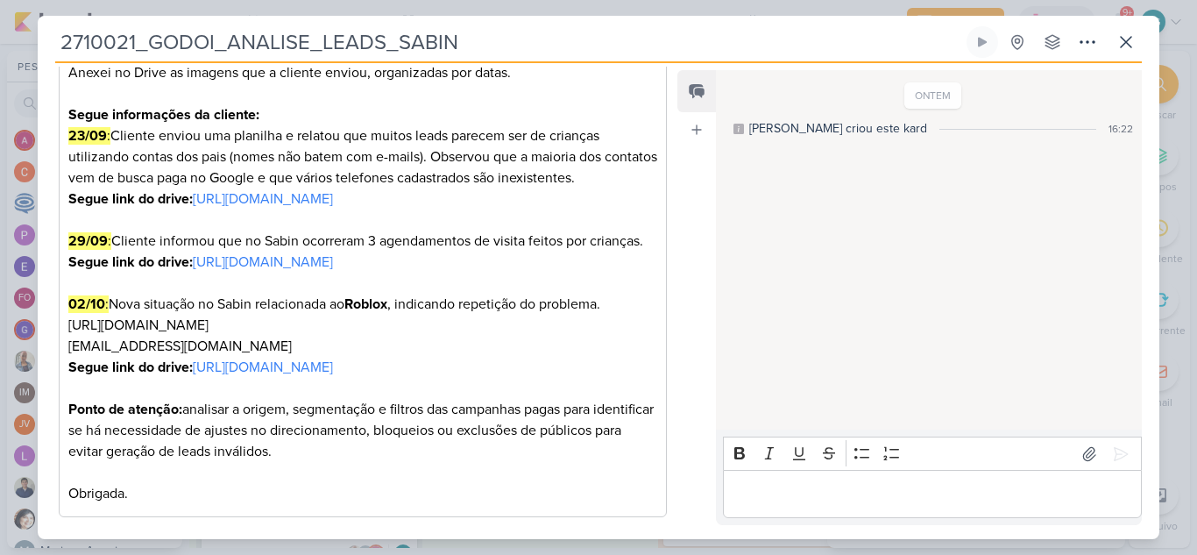
scroll to position [438, 0]
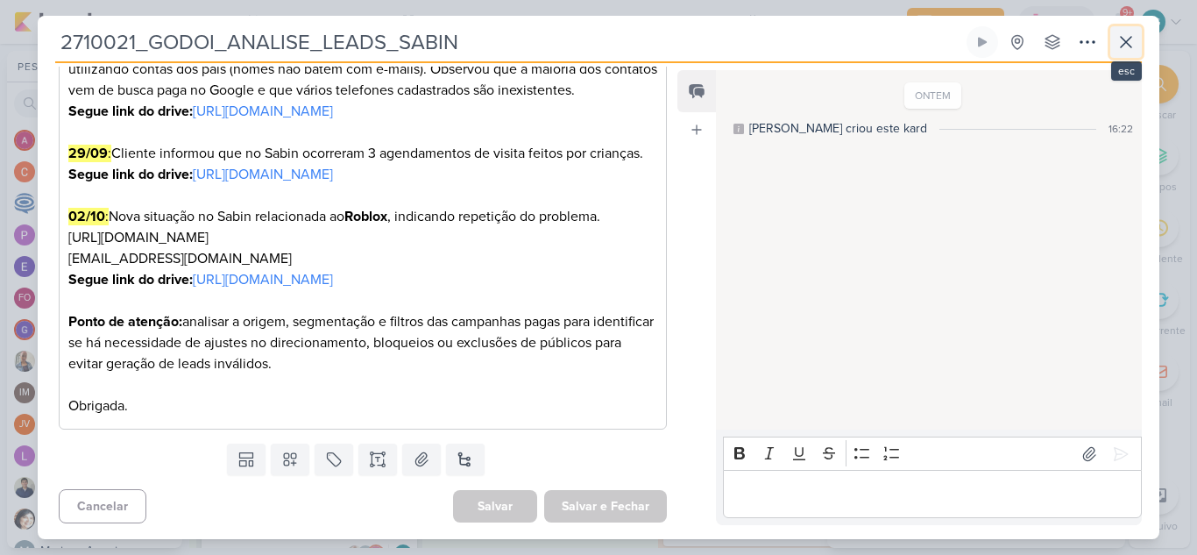
click at [1119, 46] on icon at bounding box center [1125, 42] width 21 height 21
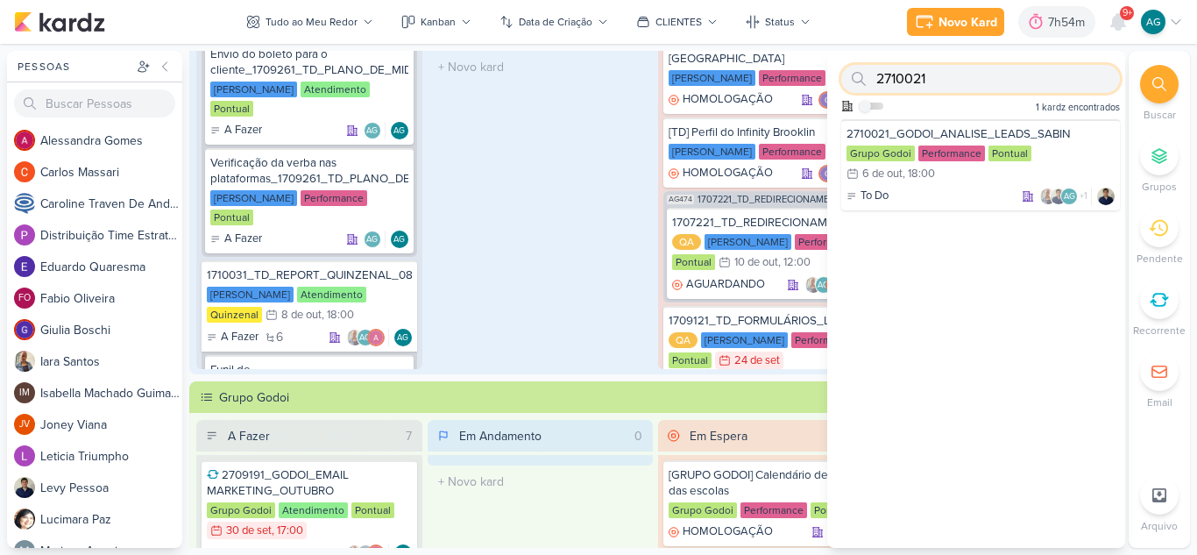
drag, startPoint x: 908, startPoint y: 77, endPoint x: 861, endPoint y: 74, distance: 46.5
click at [861, 74] on div "2710021" at bounding box center [980, 79] width 279 height 28
paste input "371003"
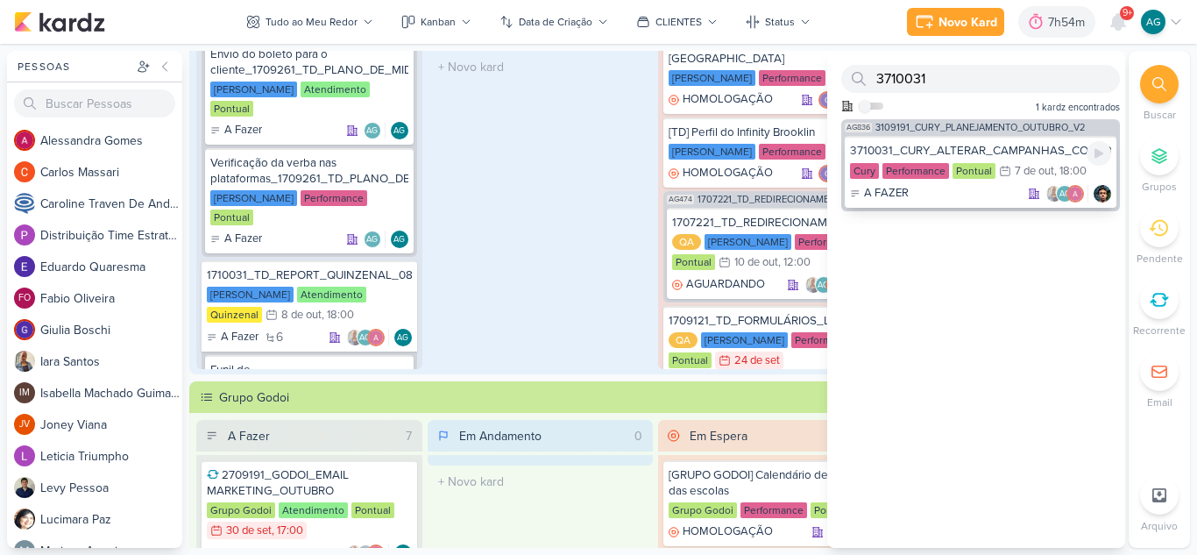
click at [997, 198] on div "A FAZER AG" at bounding box center [980, 194] width 261 height 18
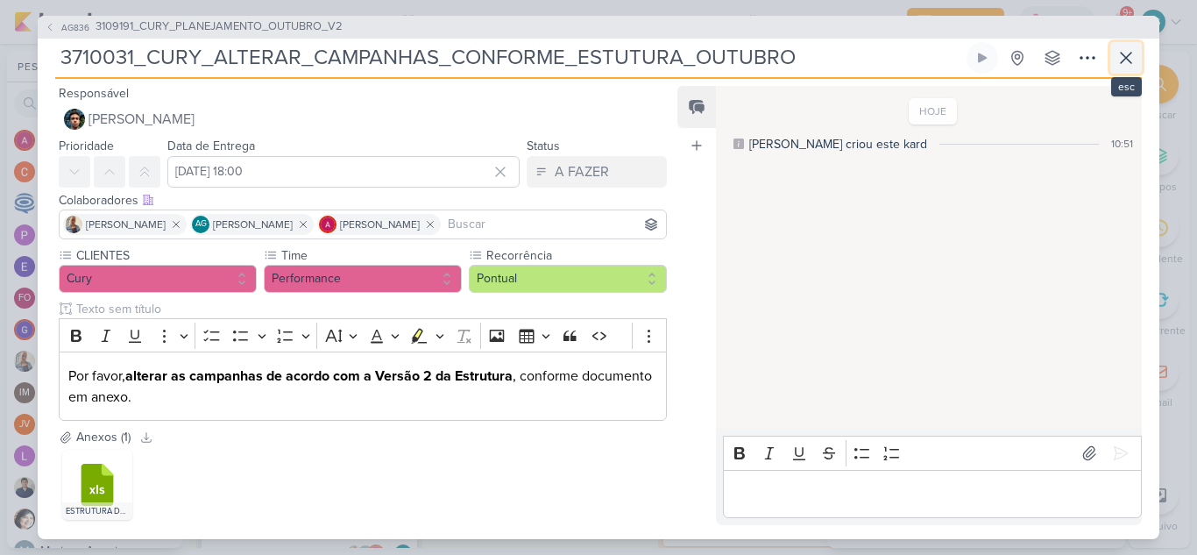
click at [1125, 60] on icon at bounding box center [1125, 57] width 21 height 21
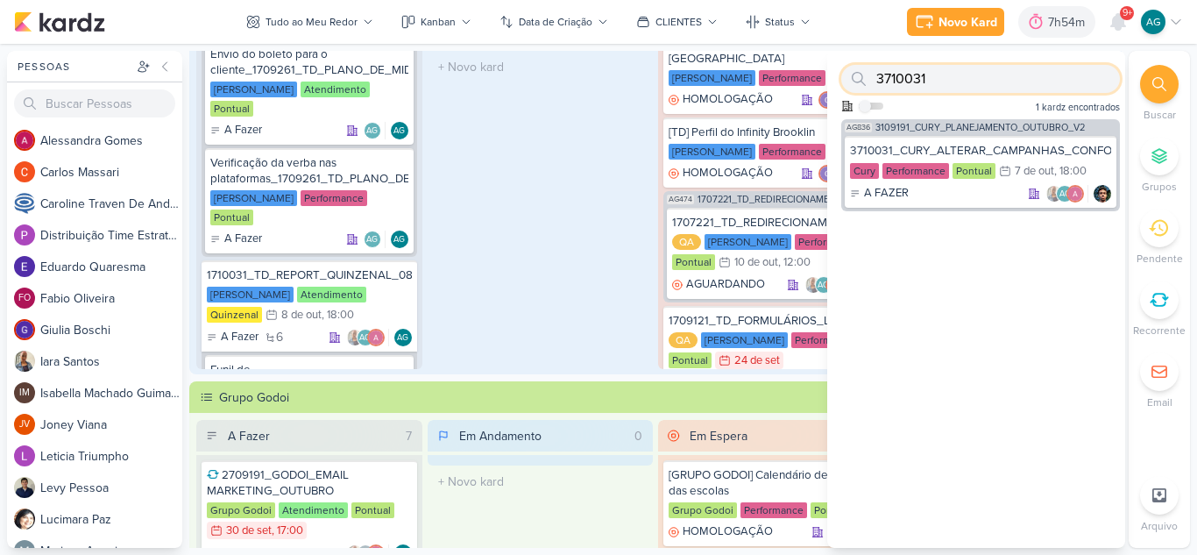
drag, startPoint x: 867, startPoint y: 79, endPoint x: 851, endPoint y: 78, distance: 16.7
click at [851, 78] on div "3710031" at bounding box center [980, 79] width 279 height 28
paste input "3"
type input "3710033"
click at [976, 142] on div "3710033_CURY_CAMPANHA_DE_CONTRATAÇÃO_RJ_V4 Cury Performance Pontual 7/10 7 de o…" at bounding box center [981, 172] width 272 height 72
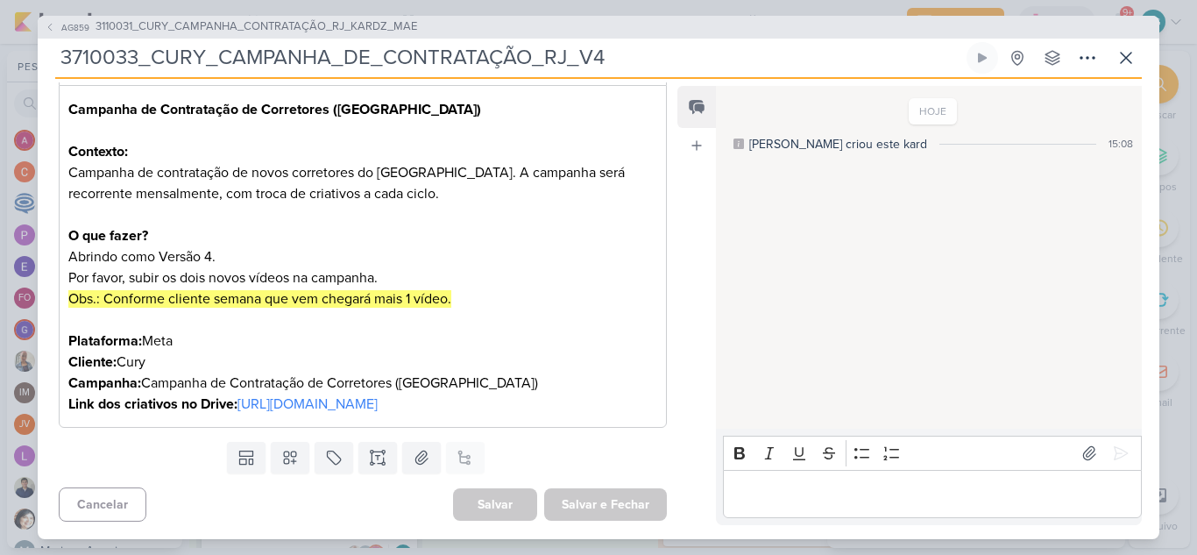
scroll to position [287, 0]
click at [1121, 59] on icon at bounding box center [1125, 57] width 21 height 21
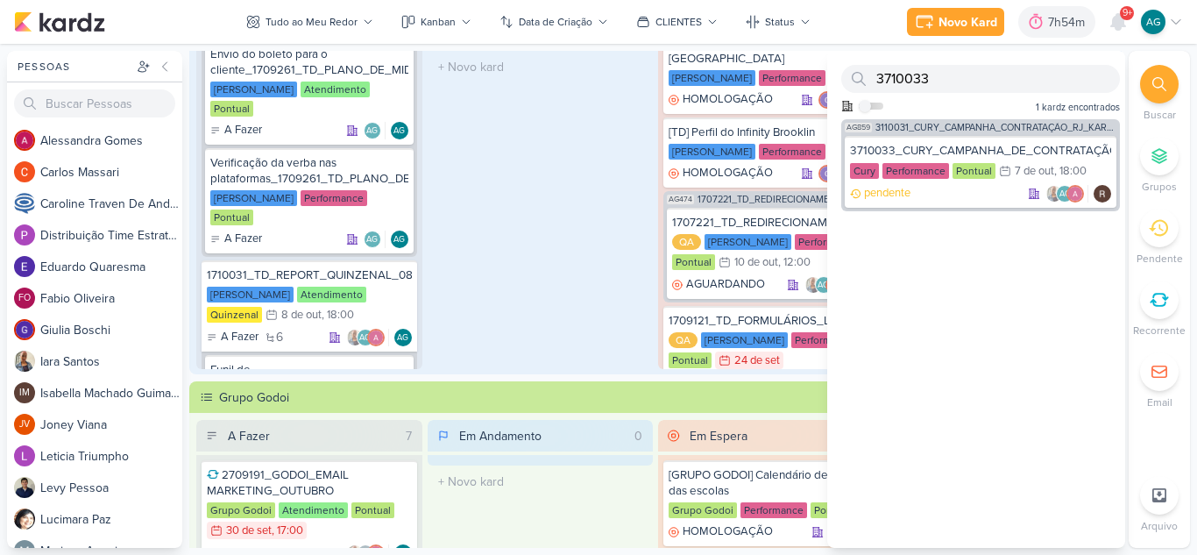
click at [546, 301] on div "Em Andamento 1 1308011_TD_MANUTENÇÃO_SITE [PERSON_NAME] Atendimento Pontual 31/…" at bounding box center [541, 141] width 226 height 455
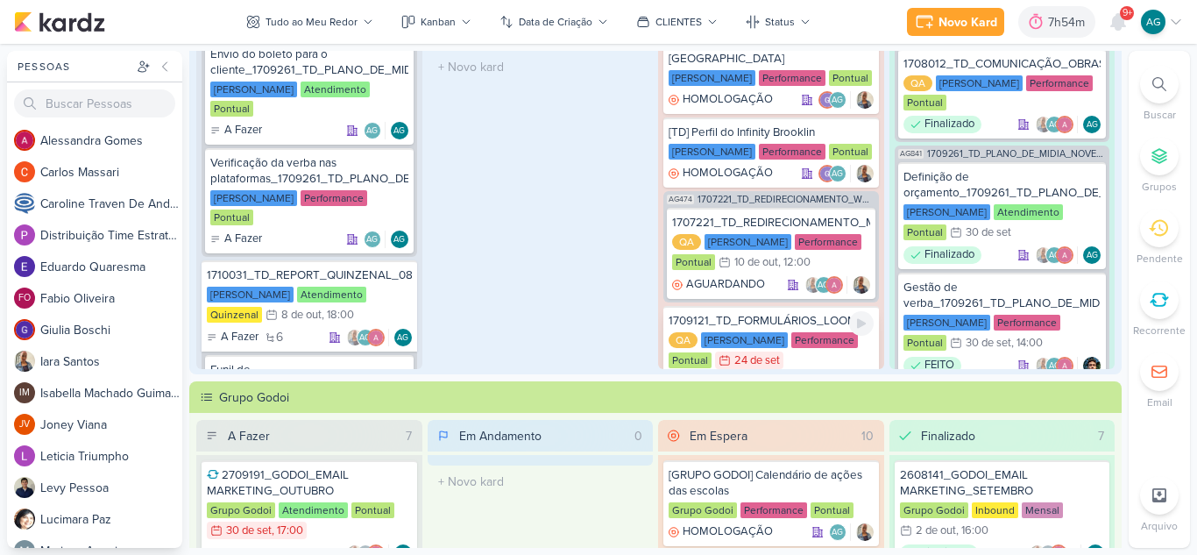
click at [809, 313] on div "1709121_TD_FORMULÁRIOS_LOOMI" at bounding box center [770, 321] width 205 height 16
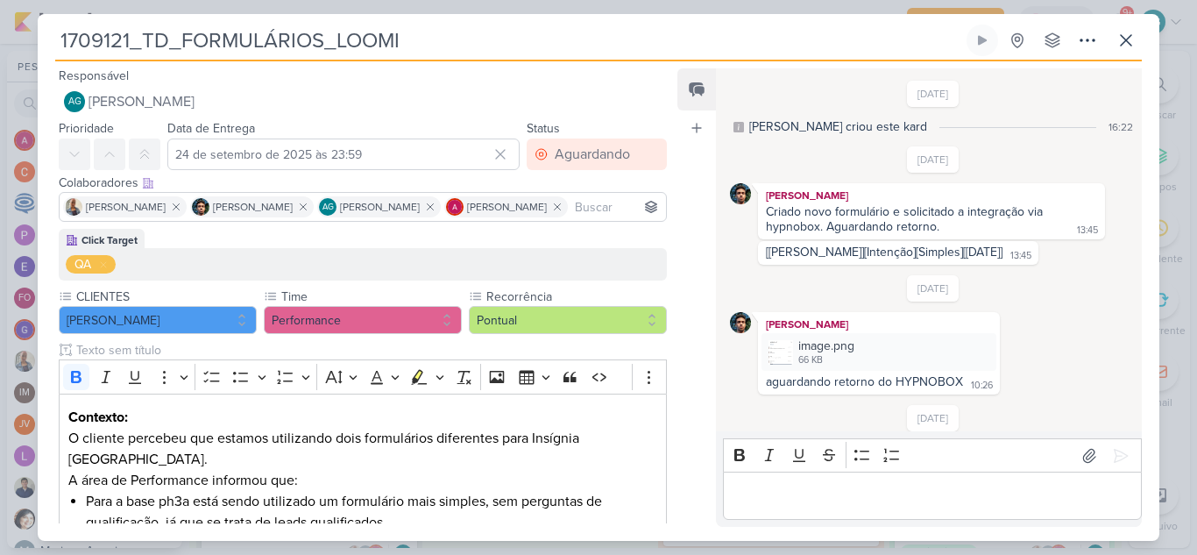
scroll to position [544, 0]
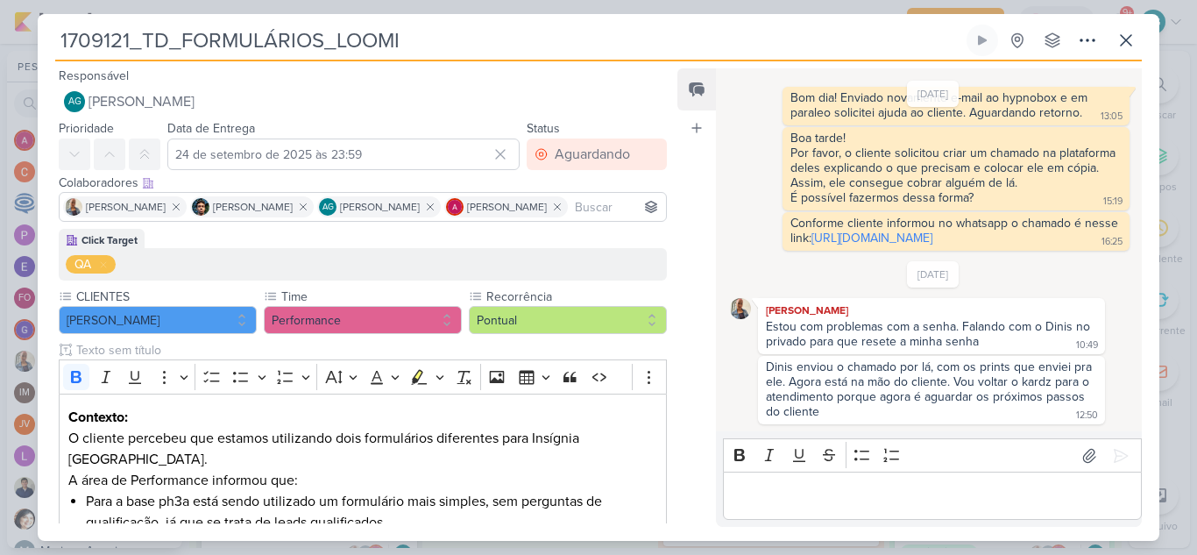
click at [880, 503] on p "Editor editing area: main" at bounding box center [932, 495] width 400 height 21
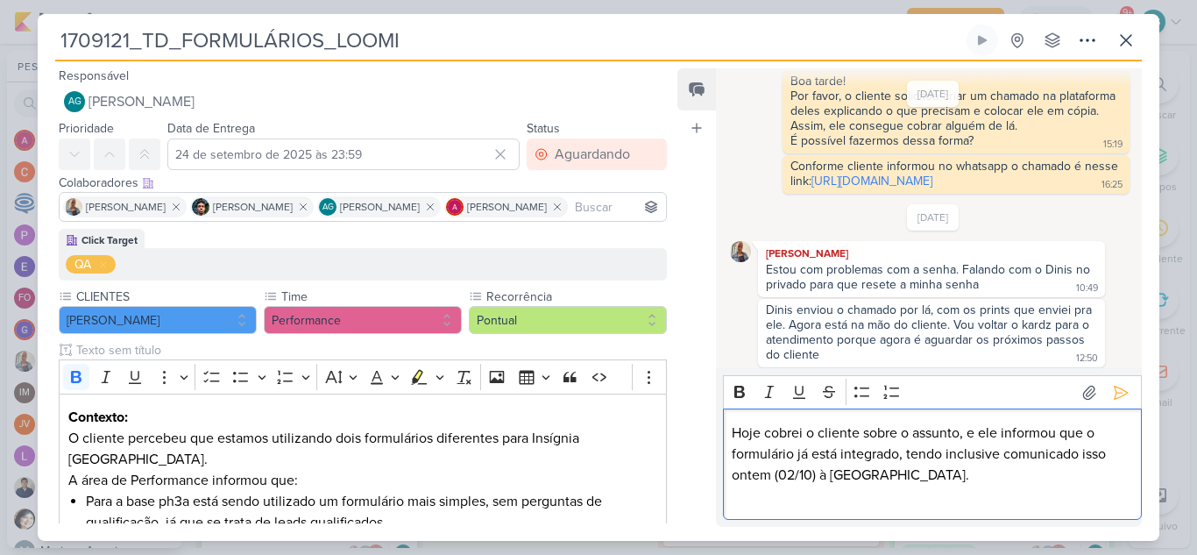
scroll to position [607, 0]
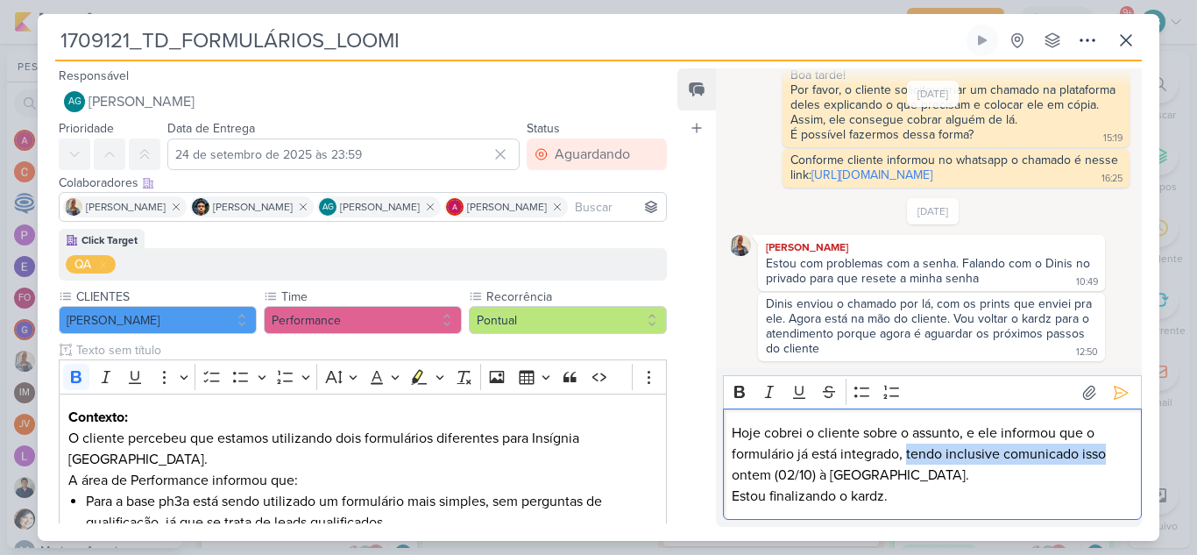
drag, startPoint x: 908, startPoint y: 452, endPoint x: 1105, endPoint y: 454, distance: 197.1
click at [1105, 454] on p "Hoje cobrei o cliente sobre o assunto, e ele informou que o formulário já está …" at bounding box center [932, 453] width 400 height 63
click at [1042, 477] on p "Hoje cobrei o cliente sobre o assunto, e ele informou que o formulário já está …" at bounding box center [932, 453] width 400 height 63
drag, startPoint x: 908, startPoint y: 457, endPoint x: 1000, endPoint y: 455, distance: 92.9
click at [1000, 455] on p "Hoje cobrei o cliente sobre o assunto, e ele informou que o formulário já está …" at bounding box center [932, 453] width 400 height 63
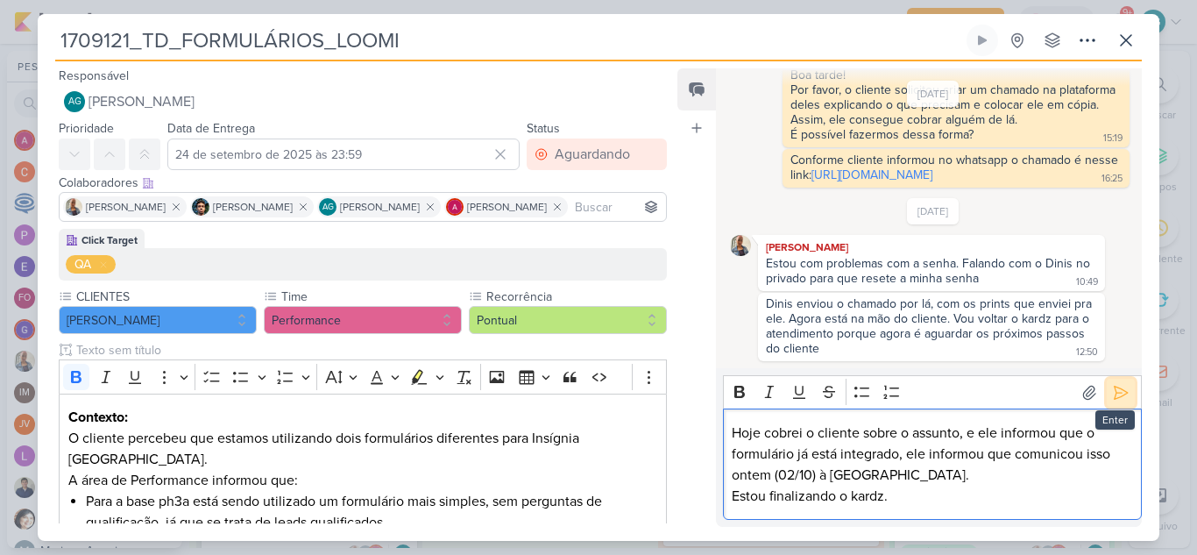
click at [1114, 396] on icon at bounding box center [1120, 391] width 13 height 13
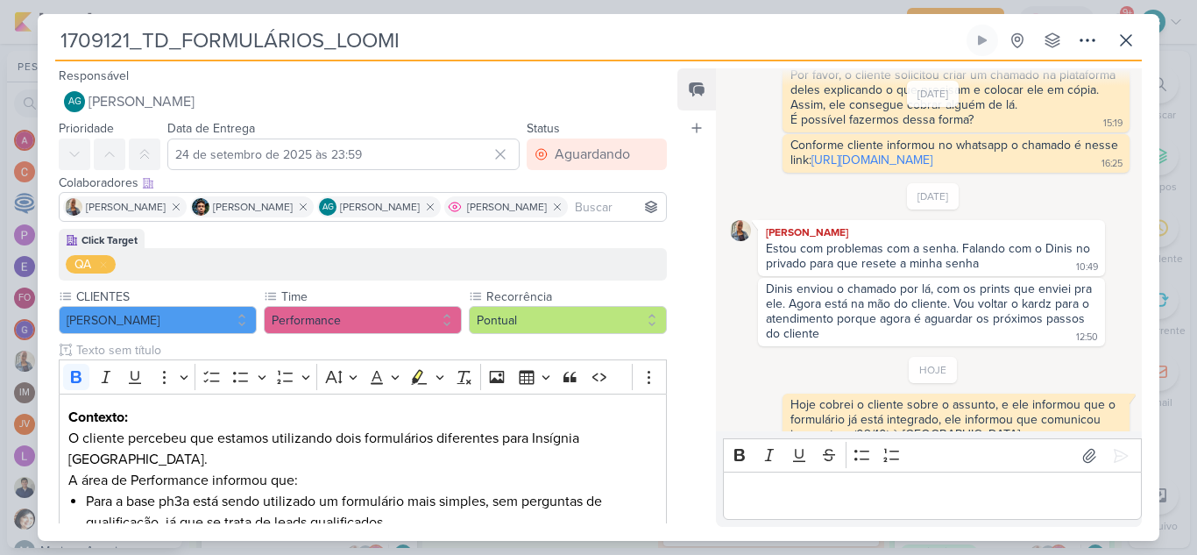
scroll to position [660, 0]
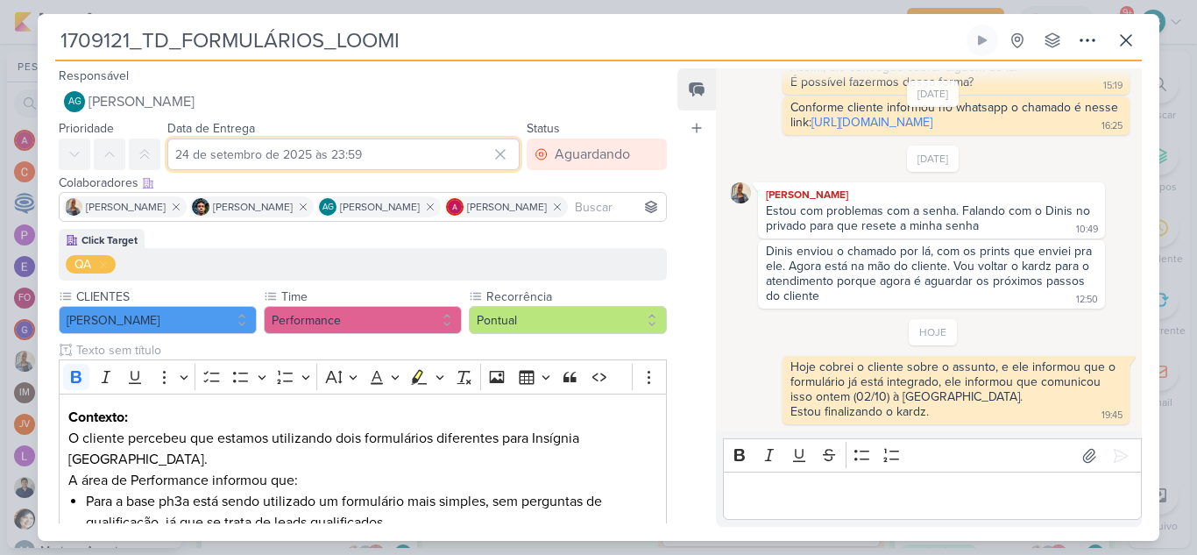
click at [401, 156] on input "24 de setembro de 2025 às 23:59" at bounding box center [343, 154] width 352 height 32
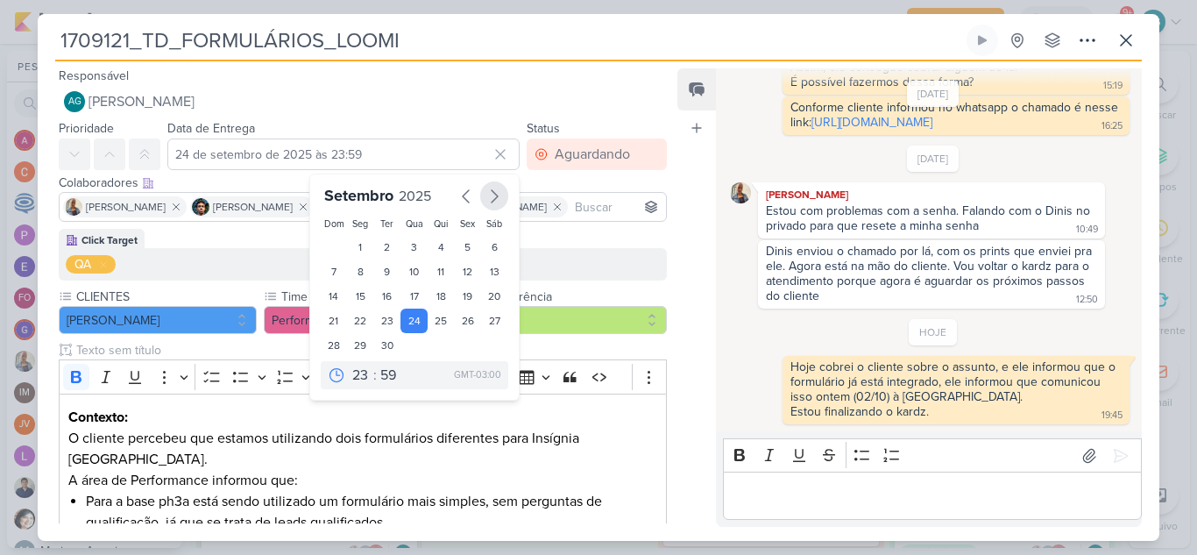
click at [492, 189] on icon "button" at bounding box center [494, 196] width 21 height 21
click at [455, 250] on div "3" at bounding box center [467, 248] width 27 height 26
type input "3 de outubro de 2025 às 23:59"
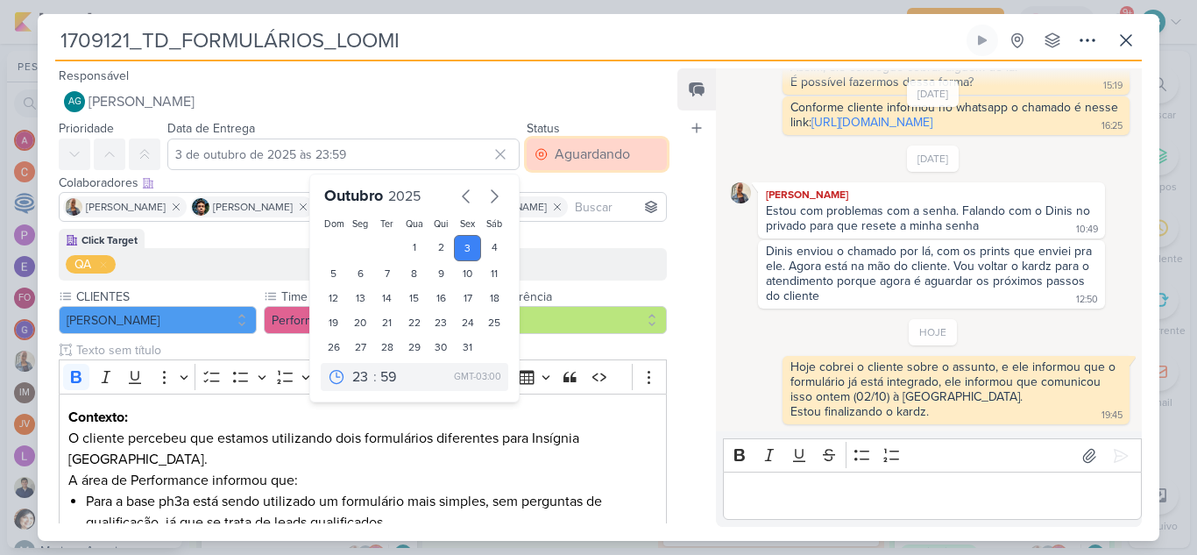
click at [590, 155] on div "Aguardando" at bounding box center [592, 154] width 75 height 21
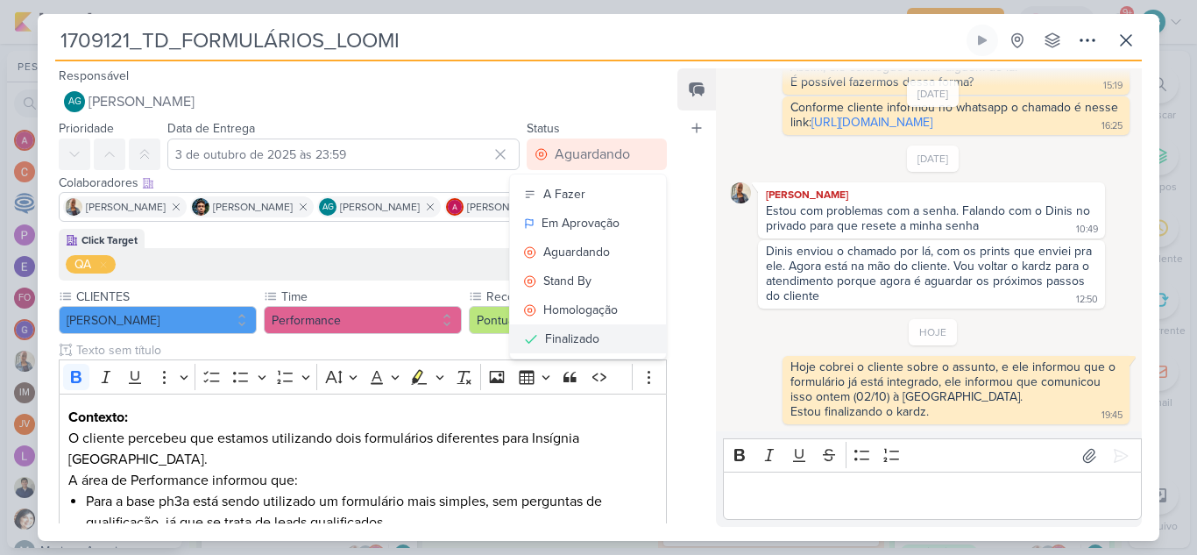
click at [579, 342] on div "Finalizado" at bounding box center [572, 338] width 54 height 18
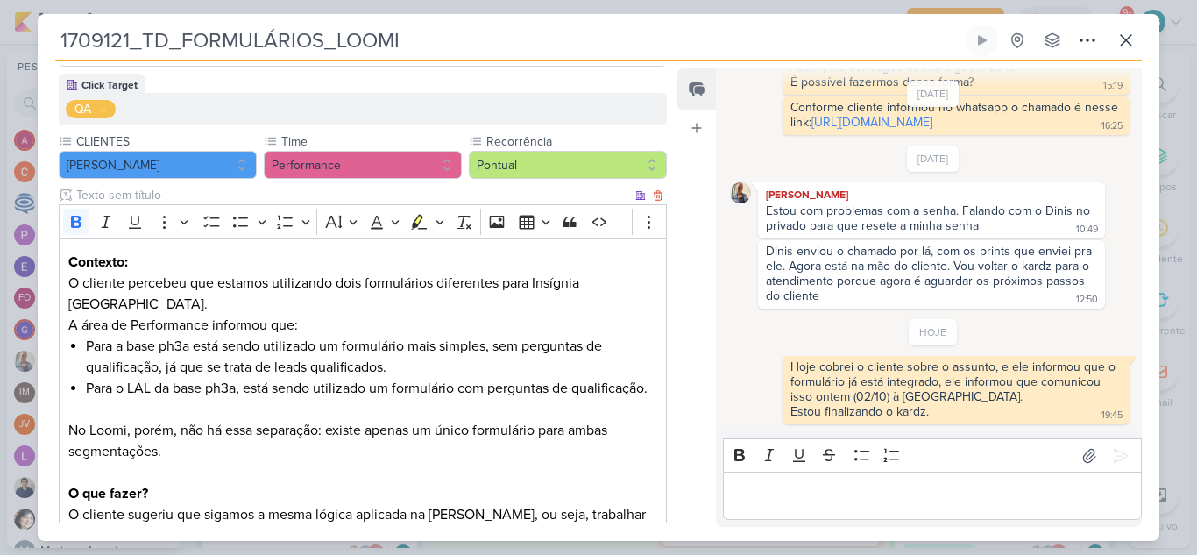
scroll to position [0, 0]
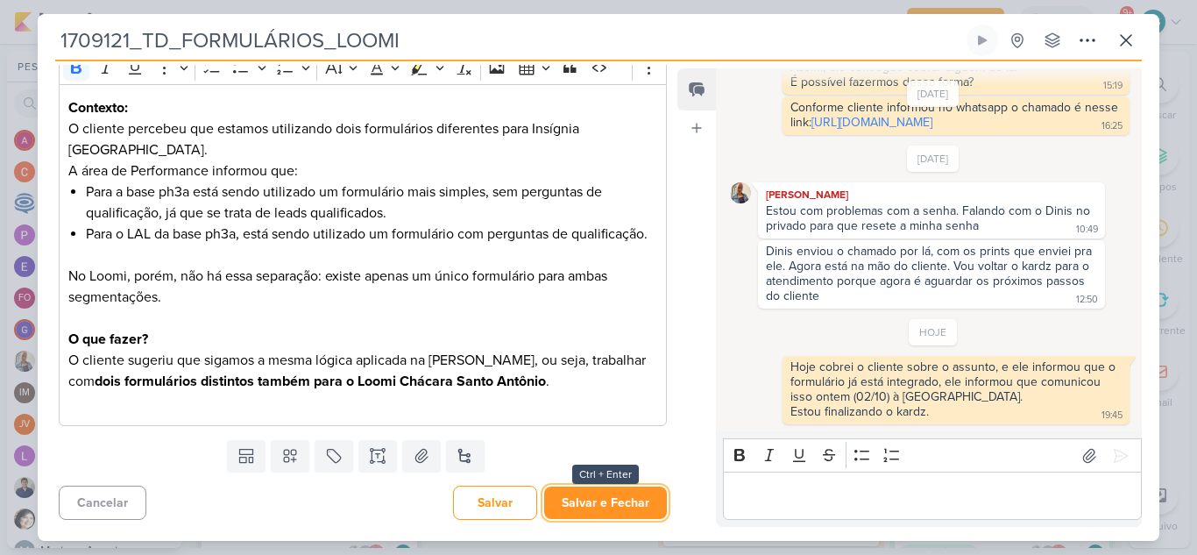
click at [599, 504] on button "Salvar e Fechar" at bounding box center [605, 502] width 123 height 32
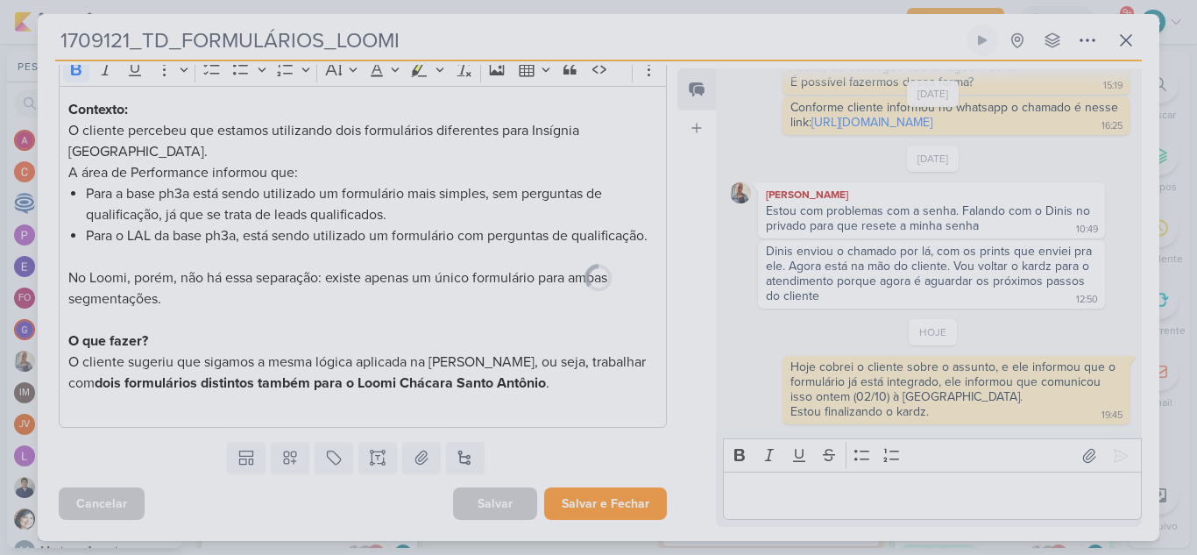
scroll to position [329, 0]
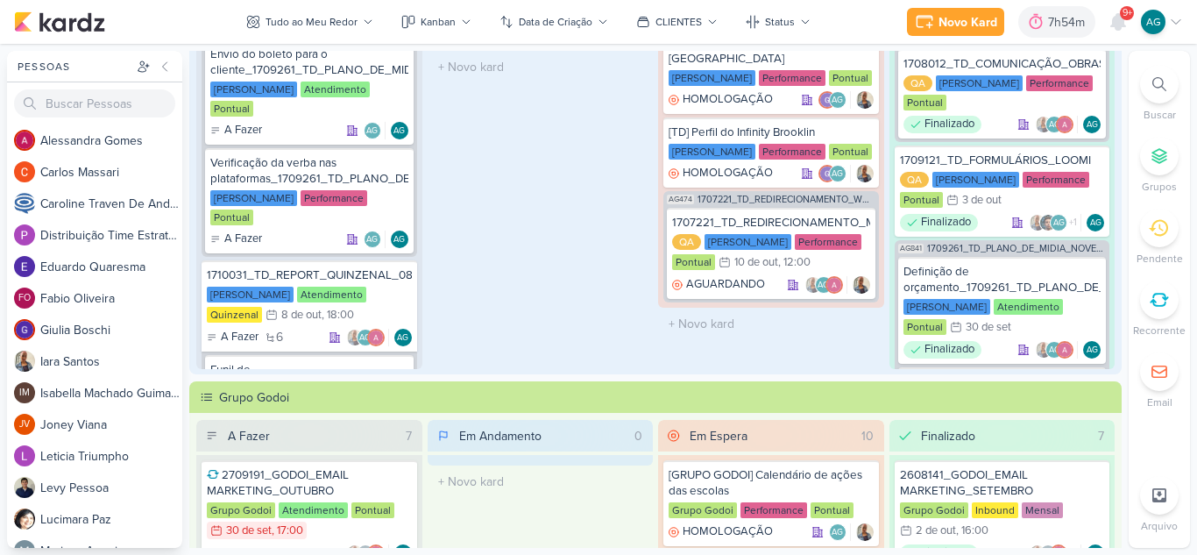
click at [1122, 18] on span "9+" at bounding box center [1127, 13] width 10 height 14
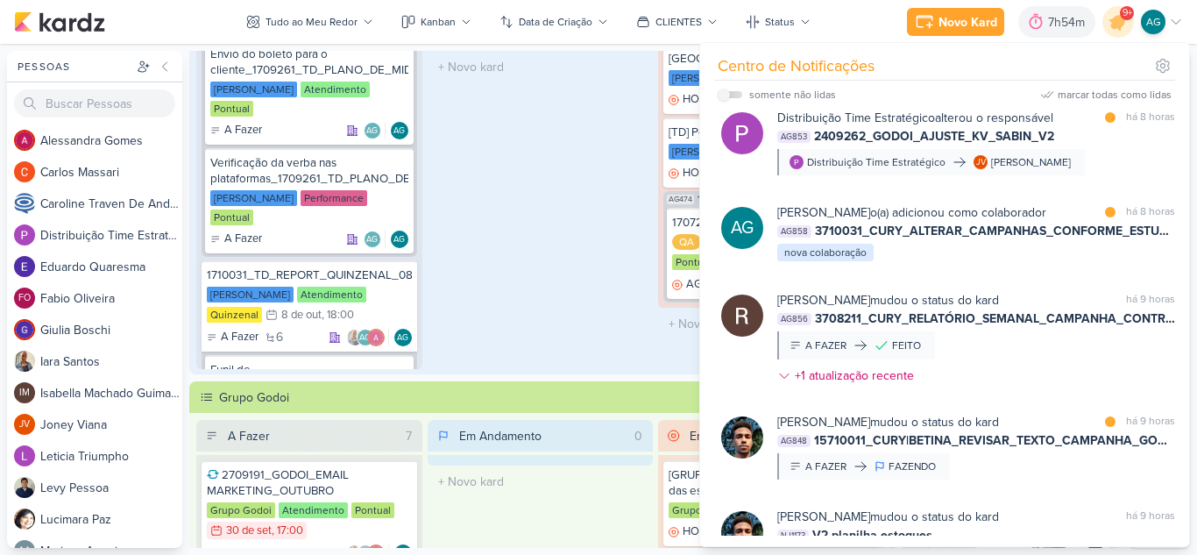
scroll to position [1301, 0]
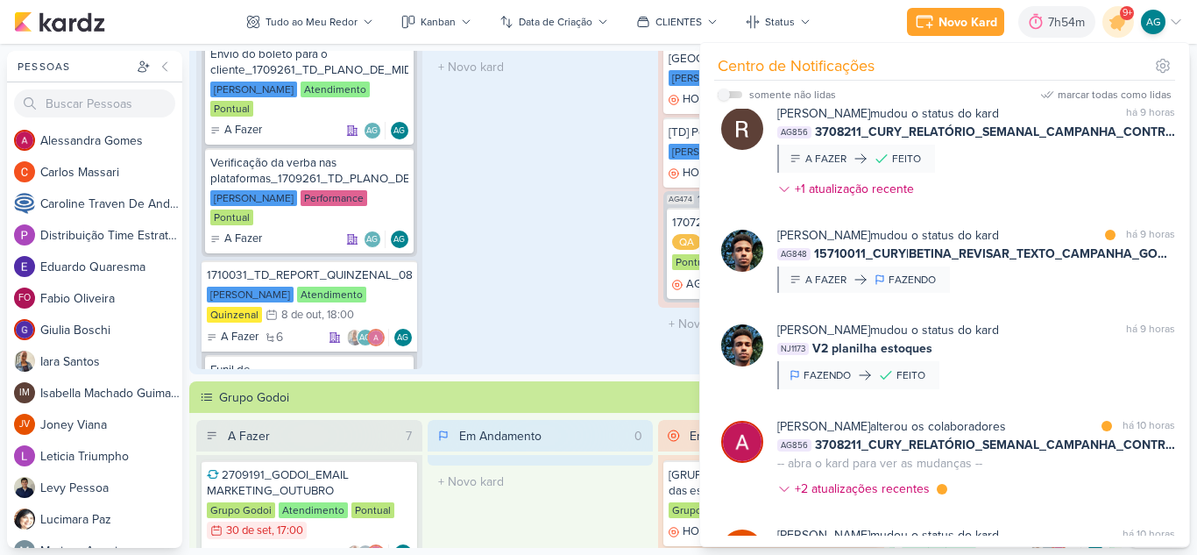
click at [658, 260] on div "[TD] Site: Acessos Teixeira Duarte DEV Pontual Homologação AG" at bounding box center [771, 128] width 226 height 358
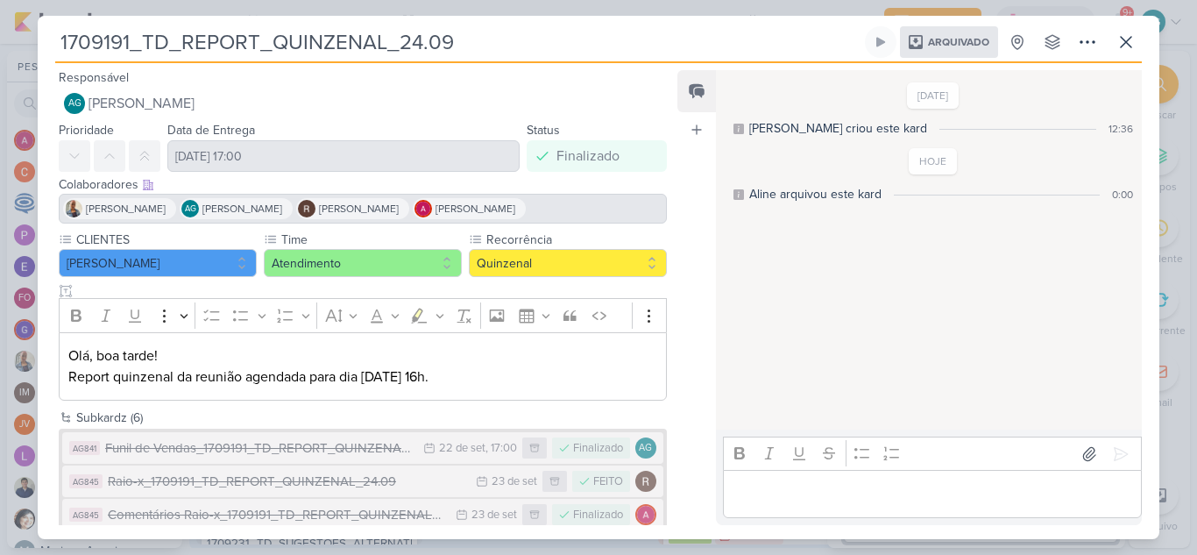
scroll to position [438, 0]
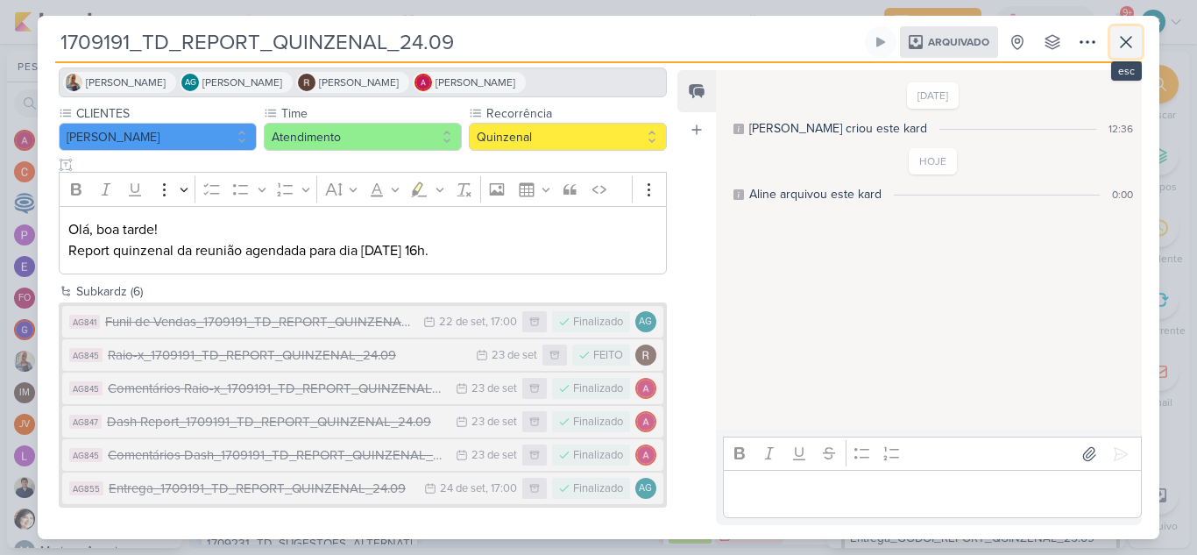
click at [1122, 51] on icon at bounding box center [1125, 42] width 21 height 21
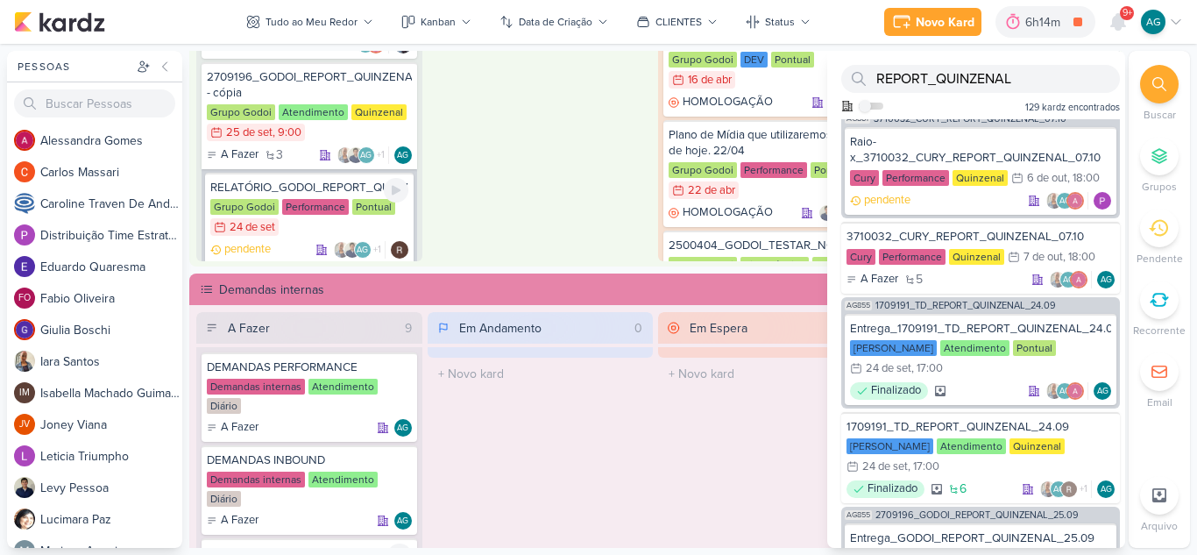
scroll to position [1487, 0]
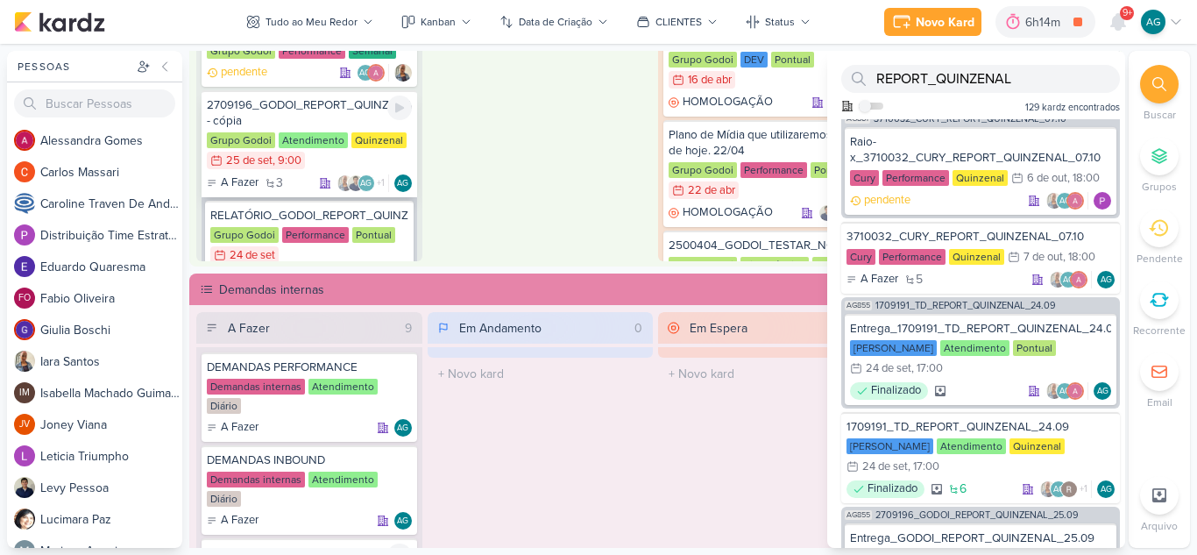
click at [324, 110] on div "2709196_GODOI_REPORT_QUINZENAL_25.09 - cópia" at bounding box center [309, 113] width 205 height 32
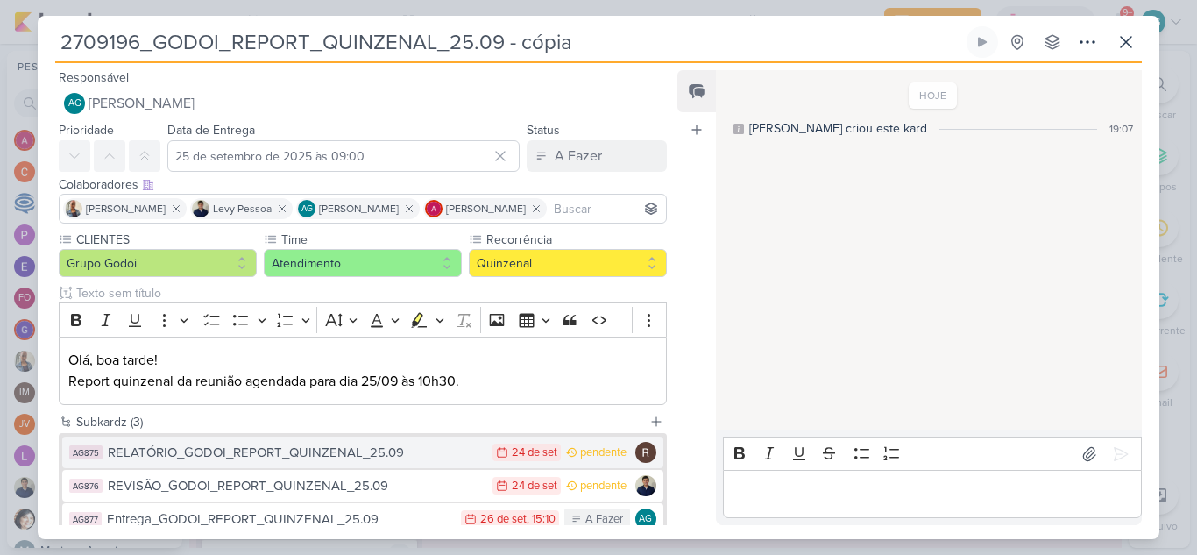
scroll to position [88, 0]
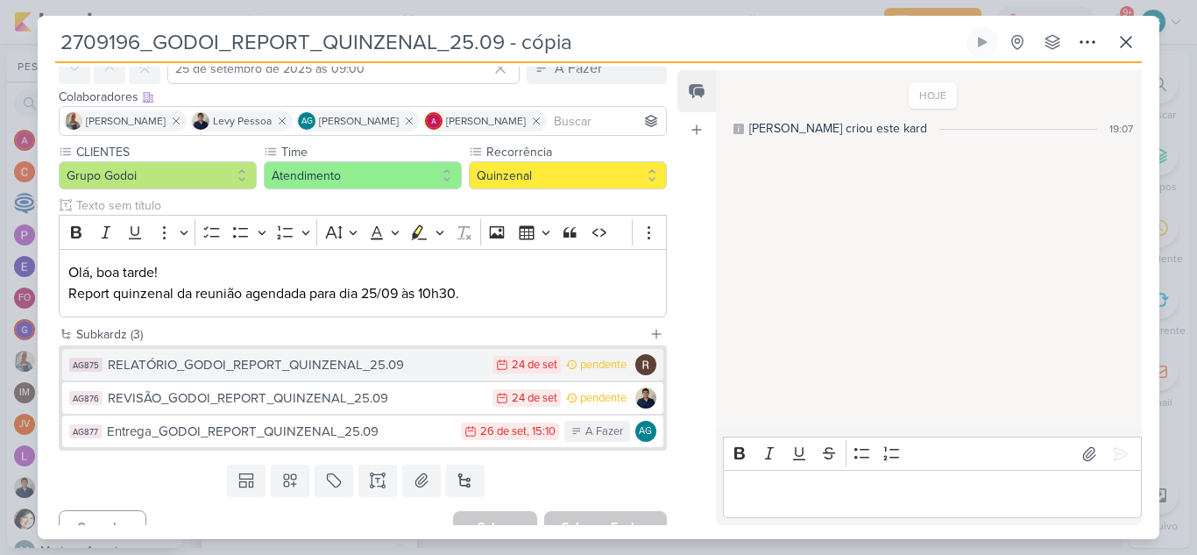
click at [393, 373] on div "RELATÓRIO_GODOI_REPORT_QUINZENAL_25.09" at bounding box center [296, 365] width 376 height 20
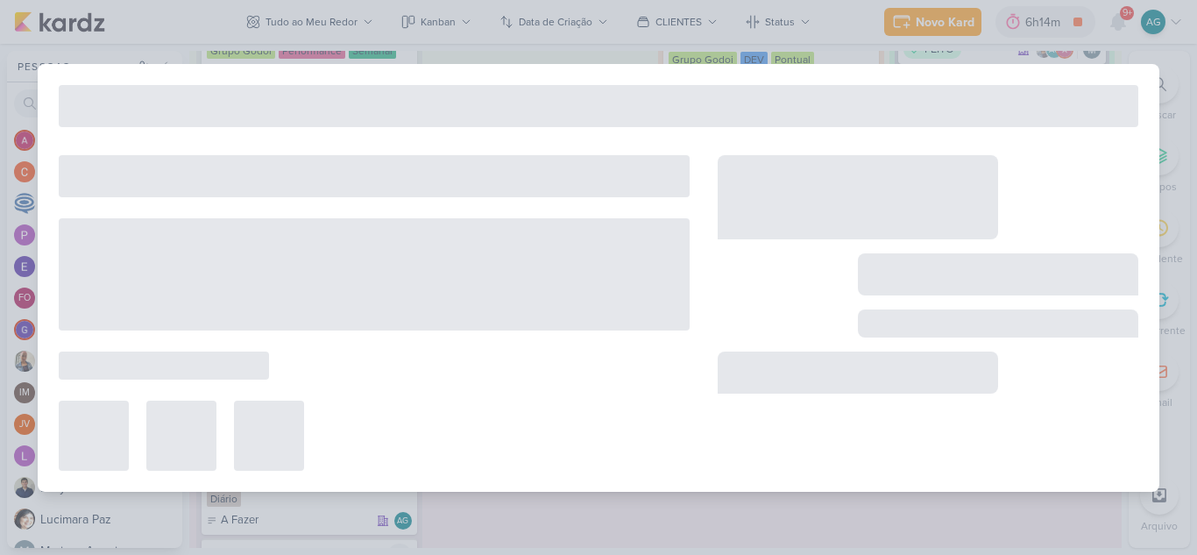
type input "RELATÓRIO_GODOI_REPORT_QUINZENAL_25.09"
type input "24 de setembro de 2025 às 23:59"
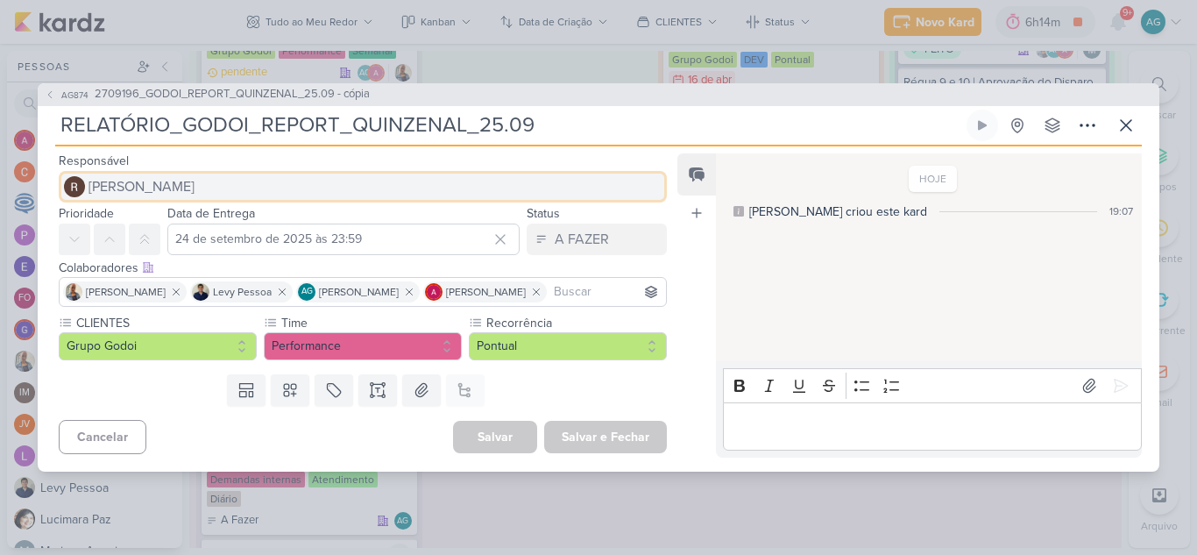
click at [178, 187] on span "[PERSON_NAME]" at bounding box center [141, 186] width 106 height 21
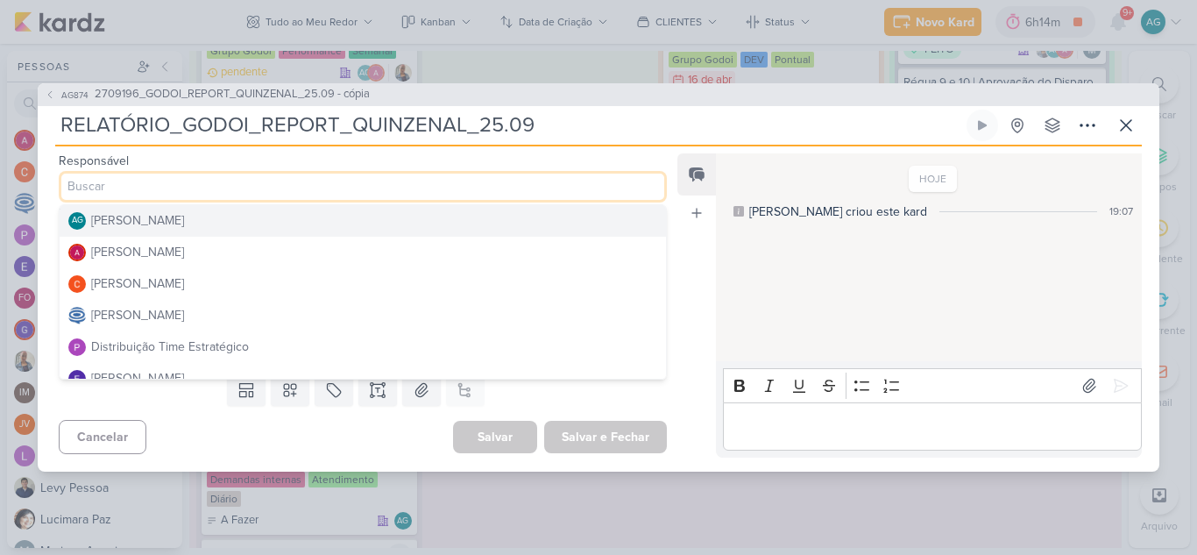
click at [152, 218] on div "[PERSON_NAME]" at bounding box center [137, 220] width 93 height 18
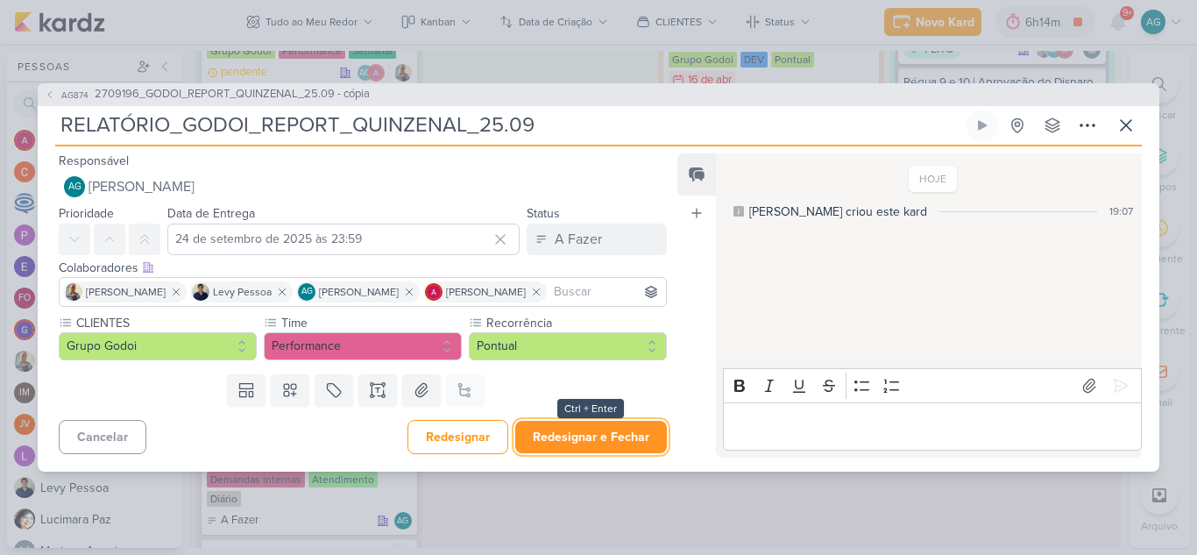
click at [611, 439] on button "Redesignar e Fechar" at bounding box center [591, 437] width 152 height 32
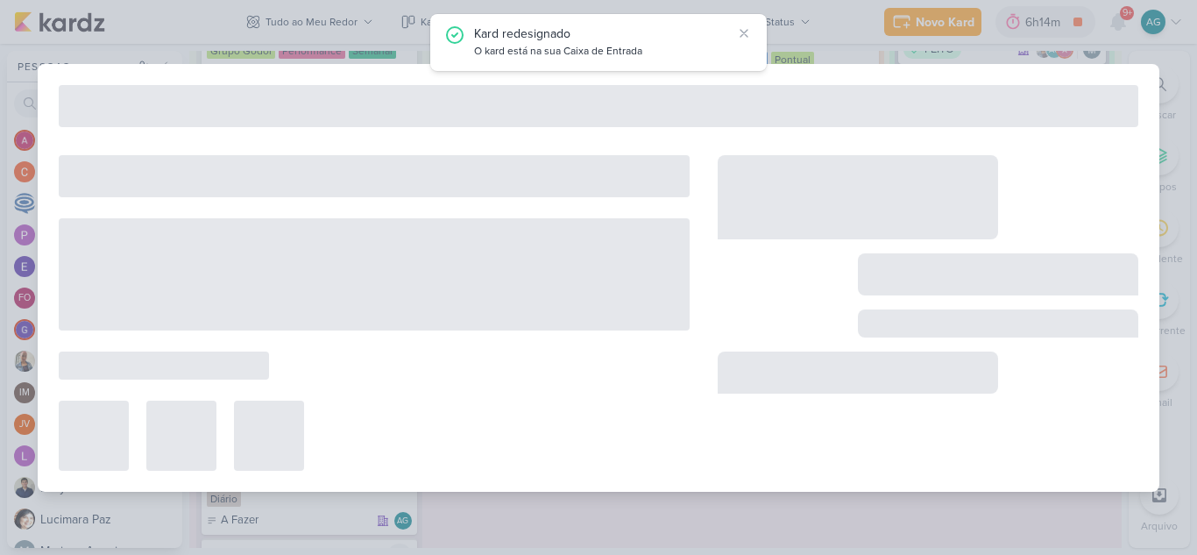
type input "2709196_GODOI_REPORT_QUINZENAL_25.09 - cópia"
type input "25 de setembro de 2025 às 09:00"
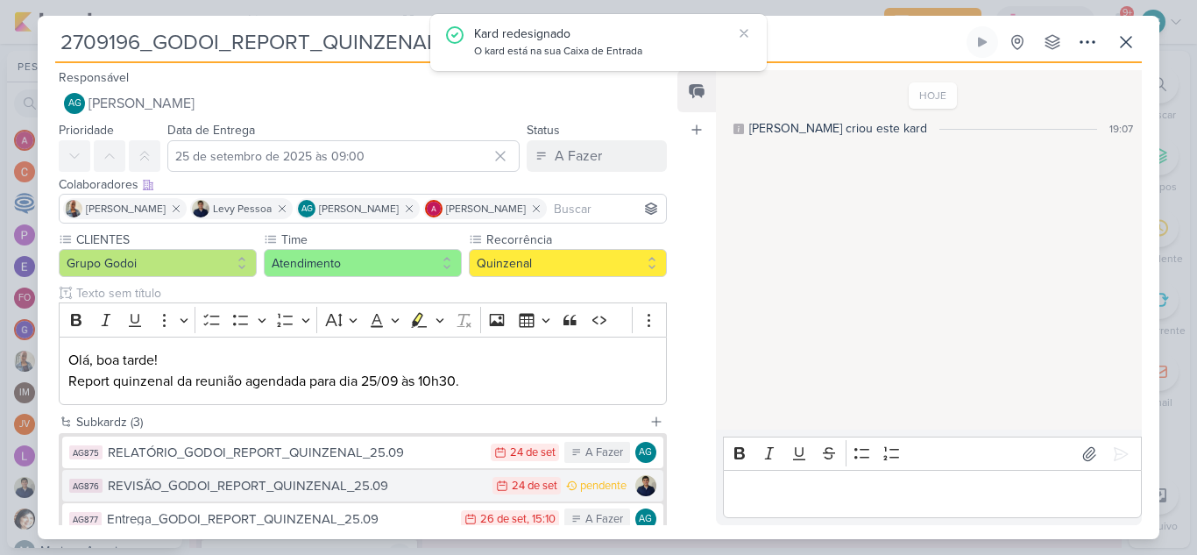
click at [383, 486] on div "REVISÃO_GODOI_REPORT_QUINZENAL_25.09" at bounding box center [296, 486] width 376 height 20
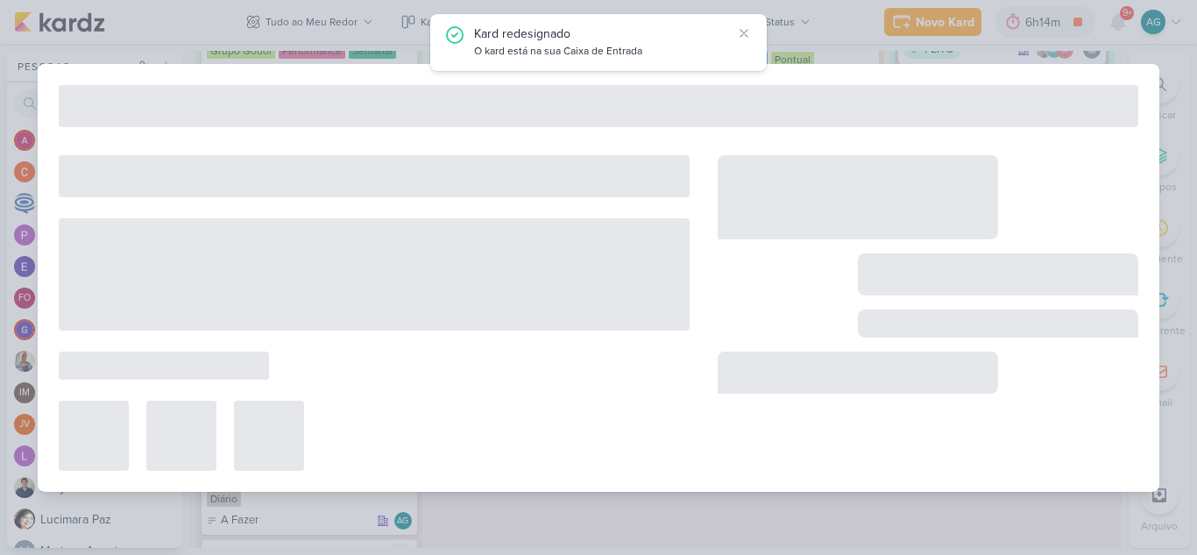
type input "REVISÃO_GODOI_REPORT_QUINZENAL_25.09"
type input "24 de setembro de 2025 às 23:59"
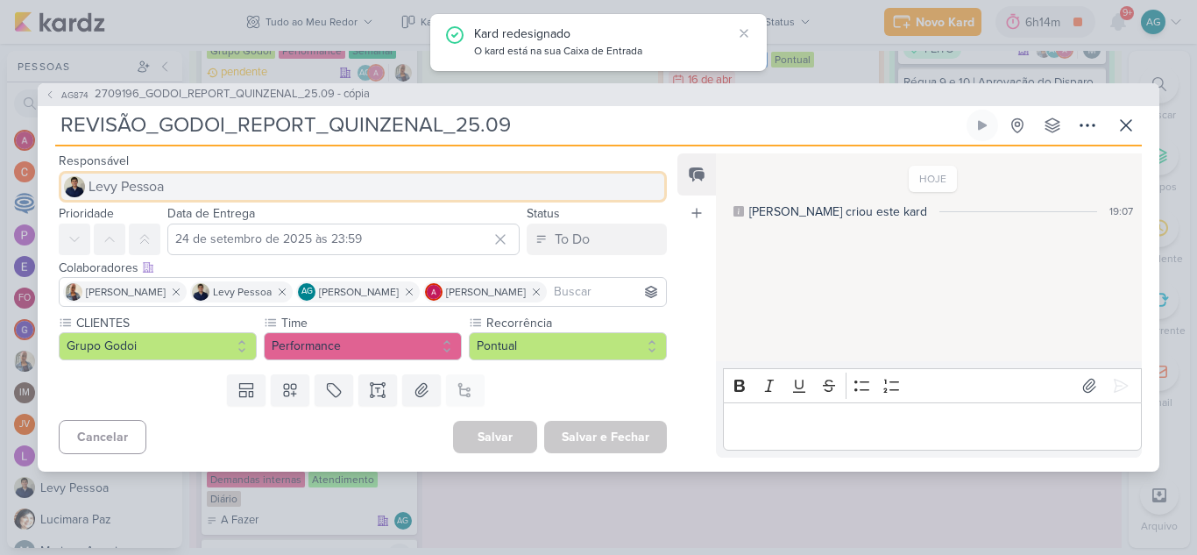
click at [247, 186] on button "Levy Pessoa" at bounding box center [363, 187] width 608 height 32
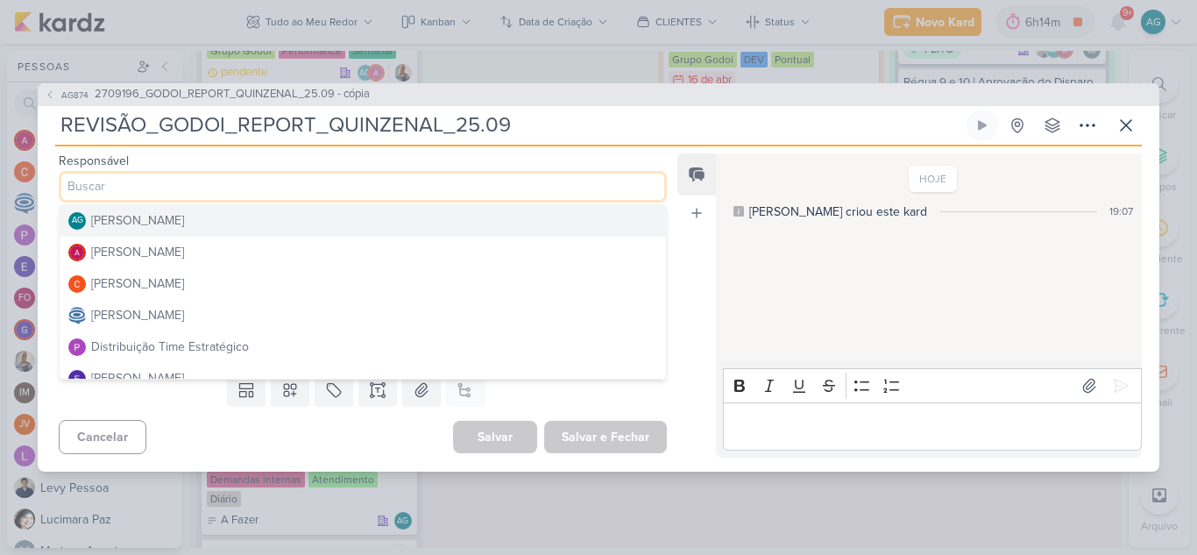
click at [184, 216] on div "[PERSON_NAME]" at bounding box center [137, 220] width 93 height 18
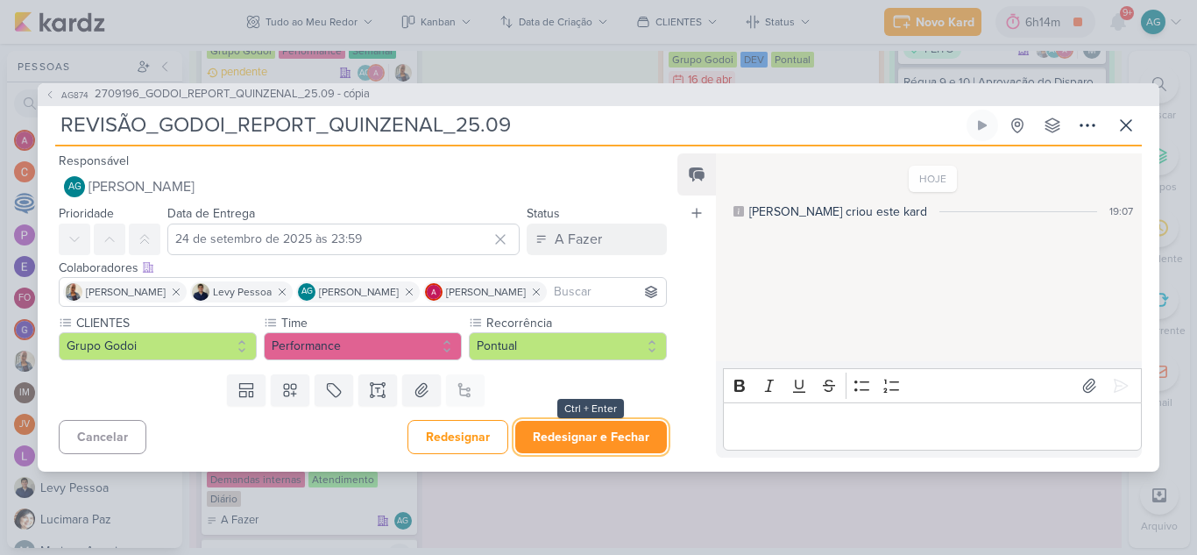
click at [633, 441] on button "Redesignar e Fechar" at bounding box center [591, 437] width 152 height 32
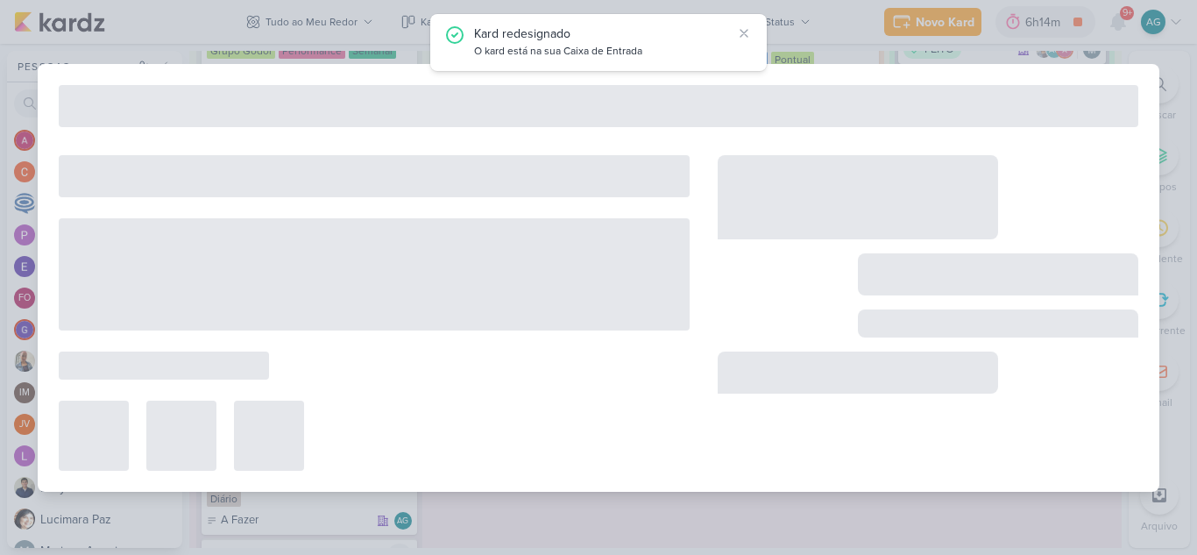
type input "2709196_GODOI_REPORT_QUINZENAL_25.09 - cópia"
type input "25 de setembro de 2025 às 09:00"
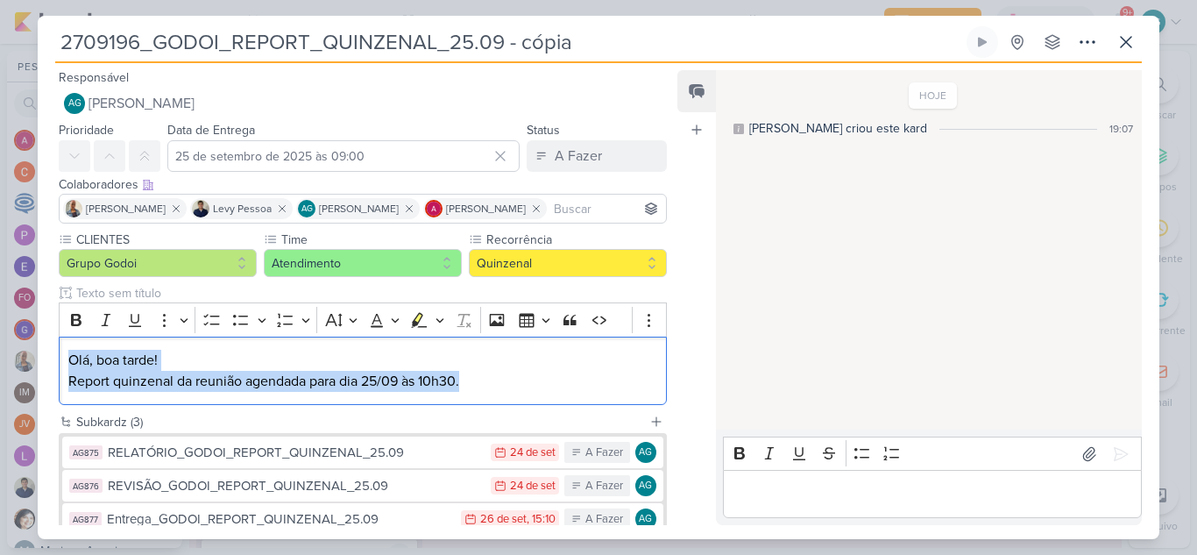
drag, startPoint x: 505, startPoint y: 385, endPoint x: 50, endPoint y: 354, distance: 455.8
click at [50, 354] on div "CLIENTES Grupo Godoi Time" at bounding box center [356, 320] width 636 height 181
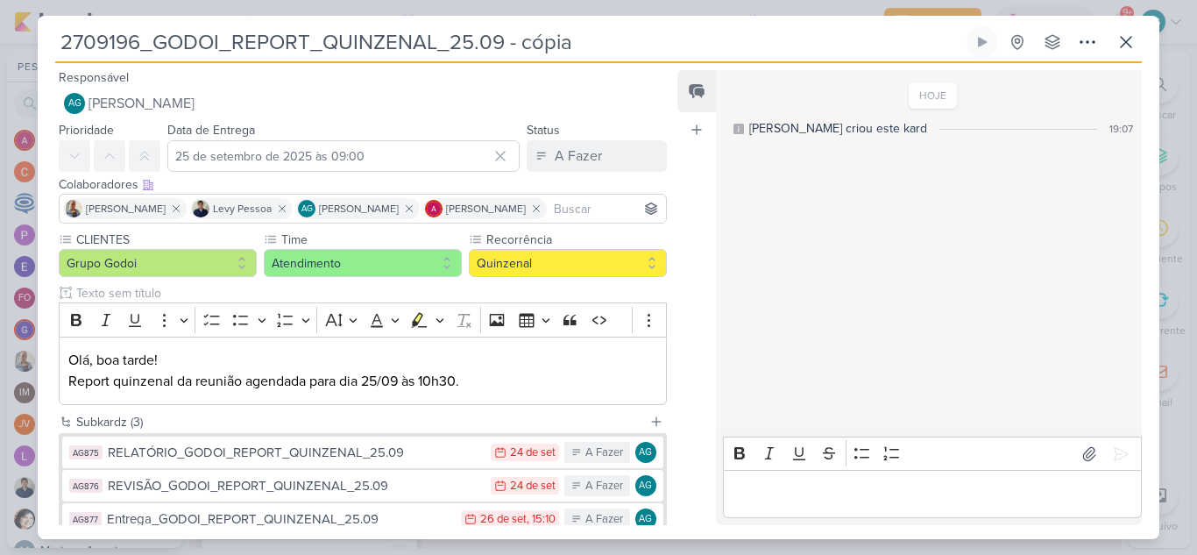
drag, startPoint x: 605, startPoint y: 41, endPoint x: 0, endPoint y: 29, distance: 605.5
click at [0, 29] on div "2709196_GODOI_REPORT_QUINZENAL_25.09 - cópia Criado por mim" at bounding box center [598, 277] width 1197 height 555
paste input "10031_GODOI_REPORT_QUINZENAL_09.10"
type input "2710031_GODOI_REPORT_QUINZENAL_09.10"
click at [266, 163] on input "25 de setembro de 2025 às 09:00" at bounding box center [343, 156] width 352 height 32
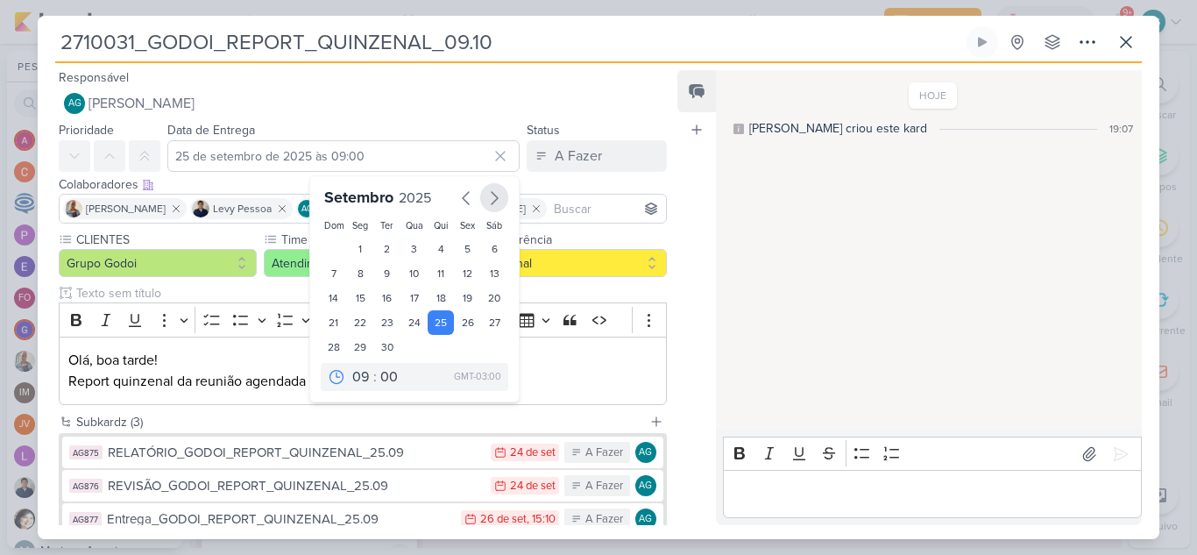
click at [486, 204] on icon "button" at bounding box center [494, 197] width 21 height 21
click at [435, 275] on div "9" at bounding box center [441, 275] width 27 height 25
type input "9 de outubro de 2025 às 09:00"
click at [360, 378] on select "00 01 02 03 04 05 06 07 08 09 10 11 12 13 14 15 16 17 18 19 20 21 22 23" at bounding box center [361, 378] width 25 height 21
select select "18"
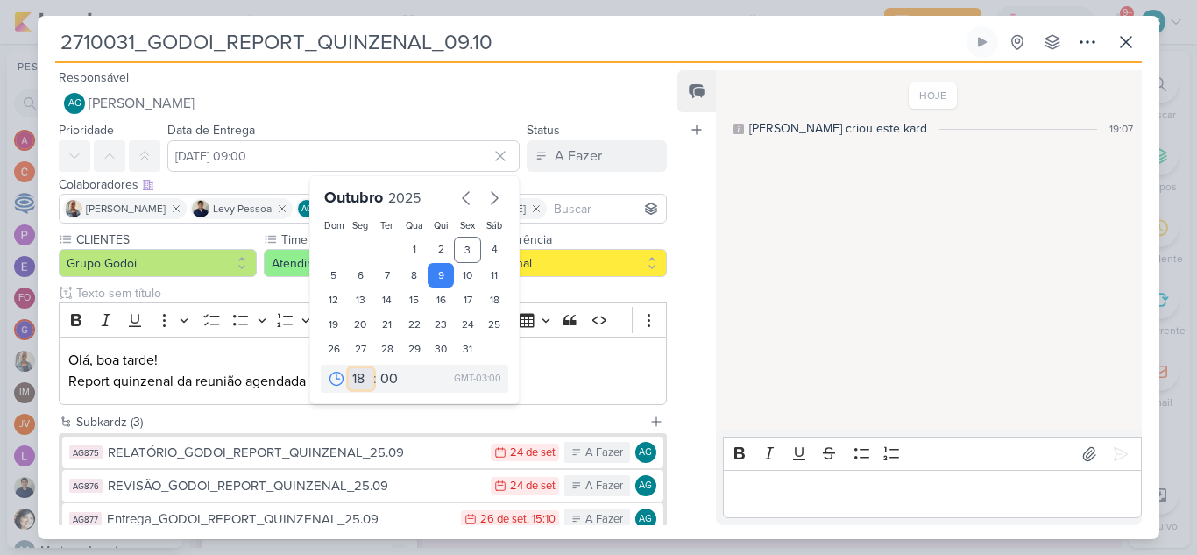
click at [349, 368] on select "00 01 02 03 04 05 06 07 08 09 10 11 12 13 14 15 16 17 18 19 20 21 22 23" at bounding box center [361, 378] width 25 height 21
type input "9 de outubro de 2025 às 18:00"
click at [548, 293] on input "text" at bounding box center [352, 293] width 559 height 18
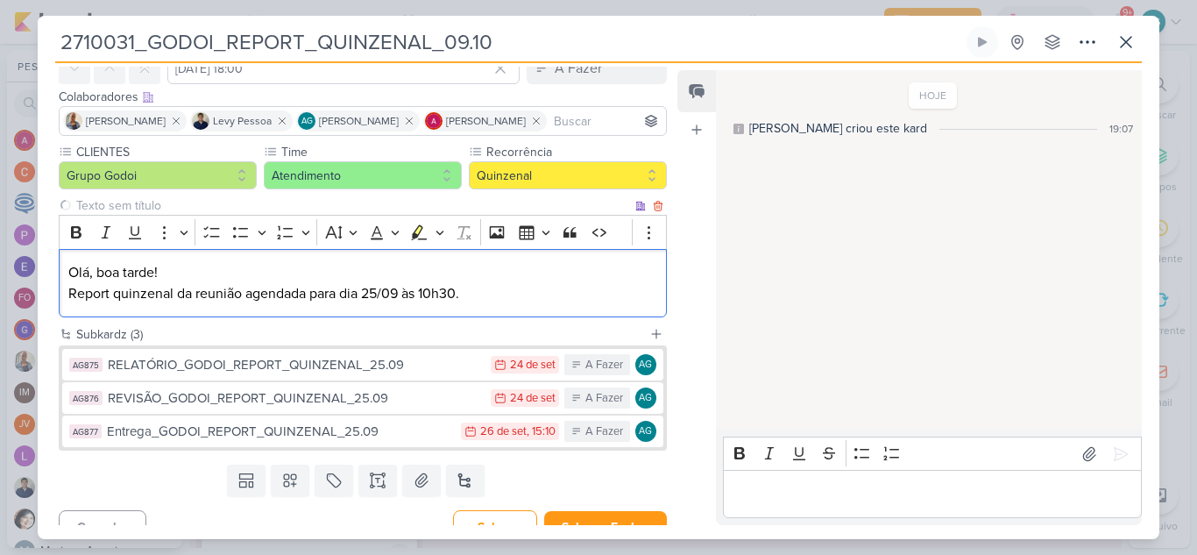
click at [491, 299] on p "Olá, boa tarde! Report quinzenal da reunião agendada para dia 25/09 às 10h30." at bounding box center [362, 283] width 589 height 42
drag, startPoint x: 365, startPoint y: 293, endPoint x: 399, endPoint y: 293, distance: 33.3
click at [399, 293] on p "Olá, boa tarde! Report quinzenal da reunião agendada para dia 25/09 às 10h30." at bounding box center [362, 283] width 589 height 42
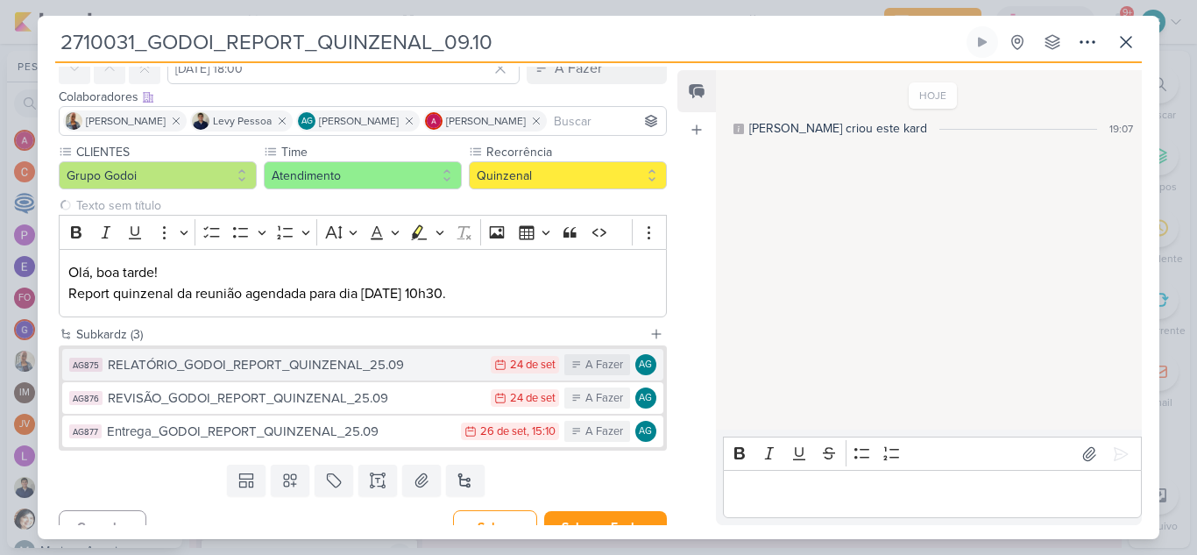
click at [377, 368] on div "RELATÓRIO_GODOI_REPORT_QUINZENAL_25.09" at bounding box center [295, 365] width 374 height 20
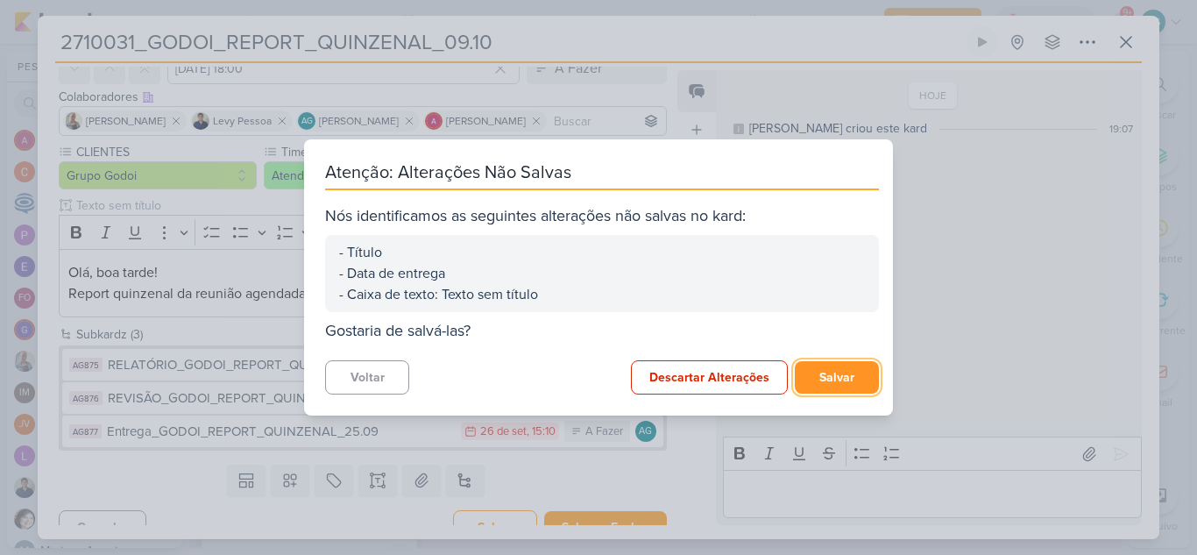
click at [839, 381] on button "Salvar" at bounding box center [837, 377] width 84 height 32
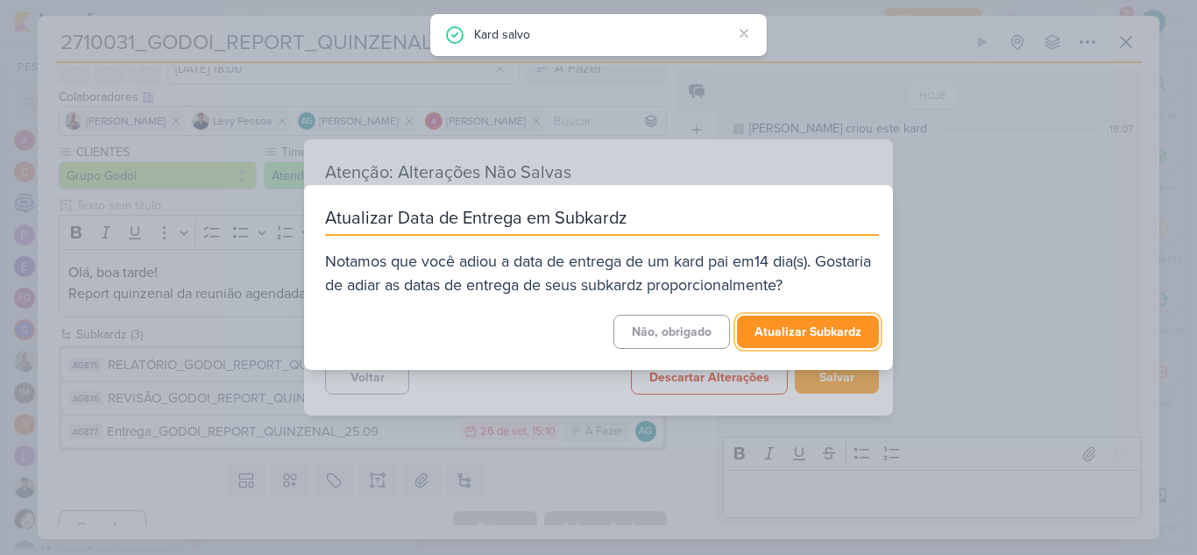
click at [813, 335] on button "Atualizar Subkardz" at bounding box center [808, 331] width 142 height 32
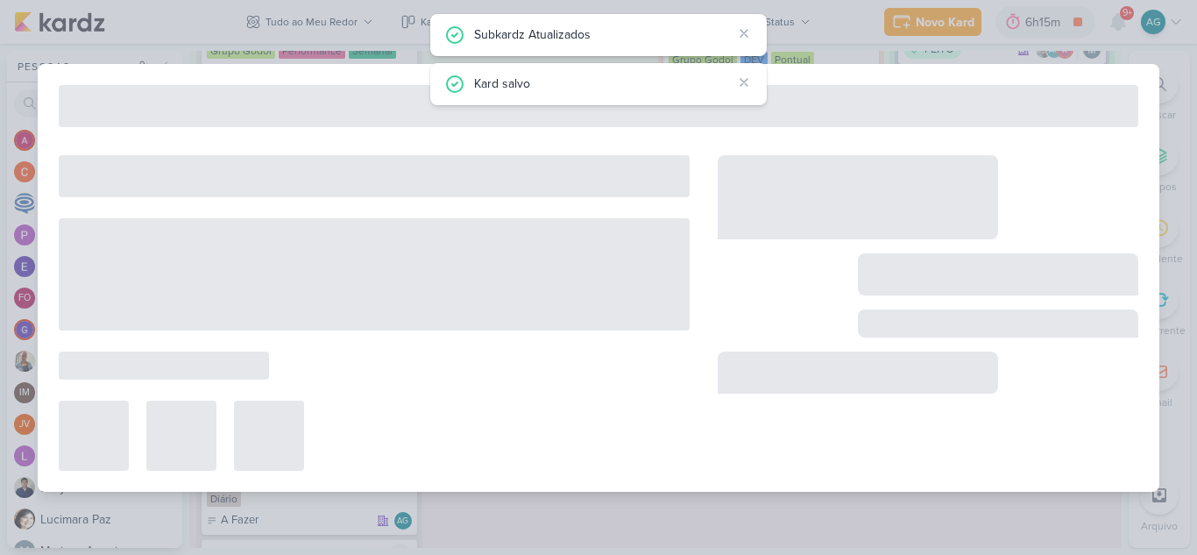
type input "RELATÓRIO_GODOI_REPORT_QUINZENAL_25.09"
type input "8 de outubro de 2025 às 23:59"
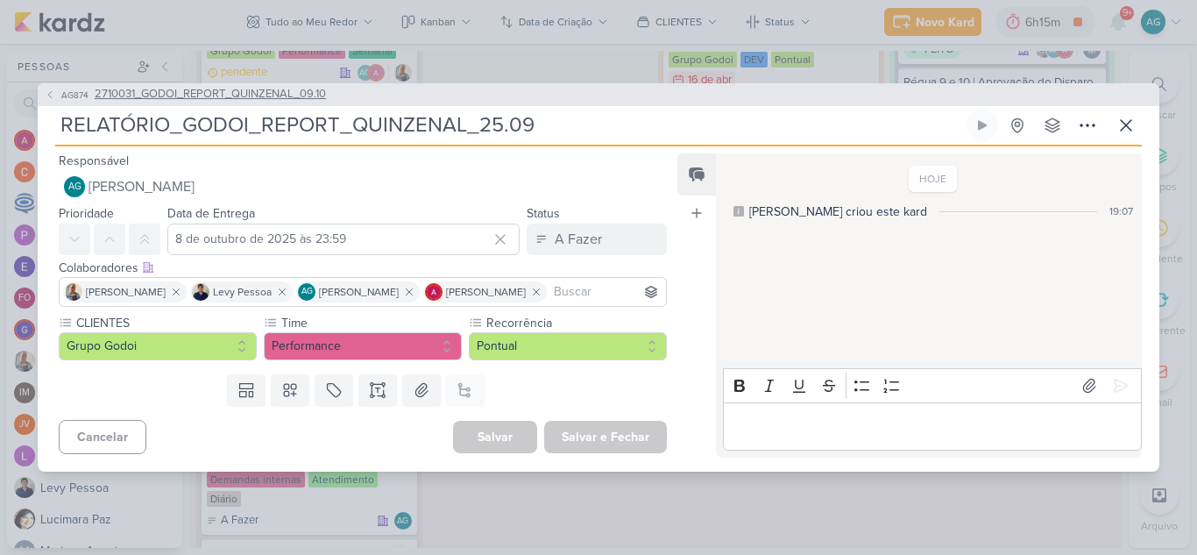
click at [316, 102] on span "2710031_GODOI_REPORT_QUINZENAL_09.10" at bounding box center [210, 95] width 231 height 18
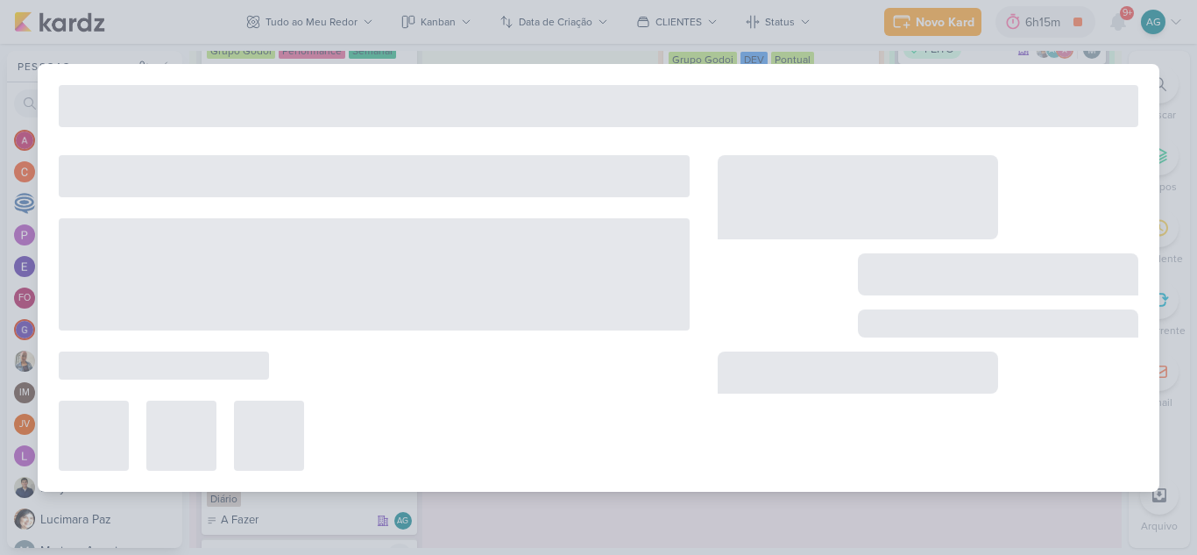
type input "2710031_GODOI_REPORT_QUINZENAL_09.10"
type input "9 de outubro de 2025 às 18:00"
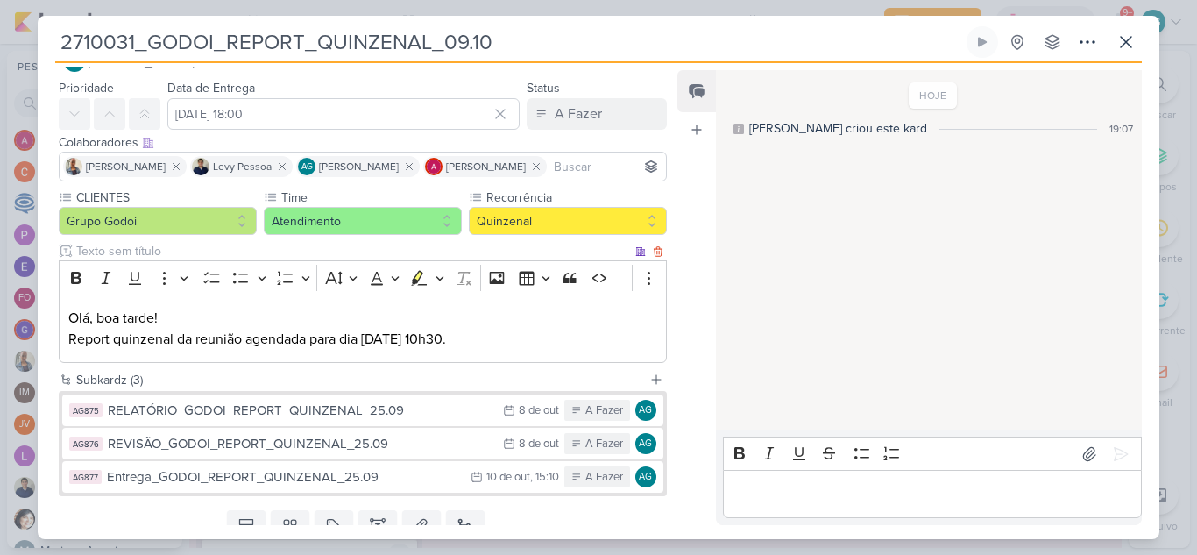
scroll to position [110, 0]
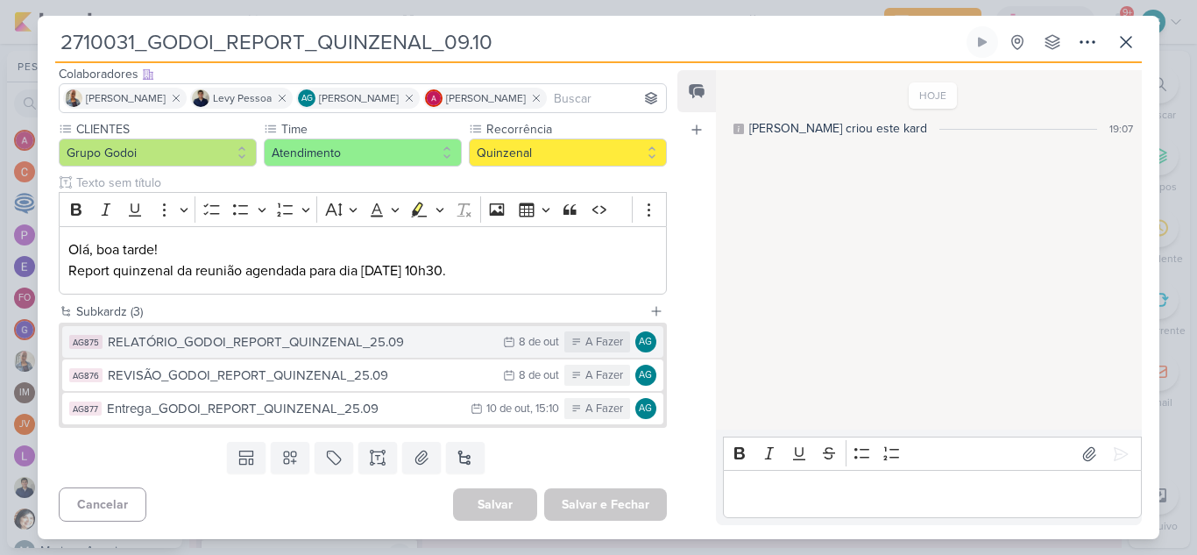
click at [355, 342] on div "RELATÓRIO_GODOI_REPORT_QUINZENAL_25.09" at bounding box center [301, 342] width 386 height 20
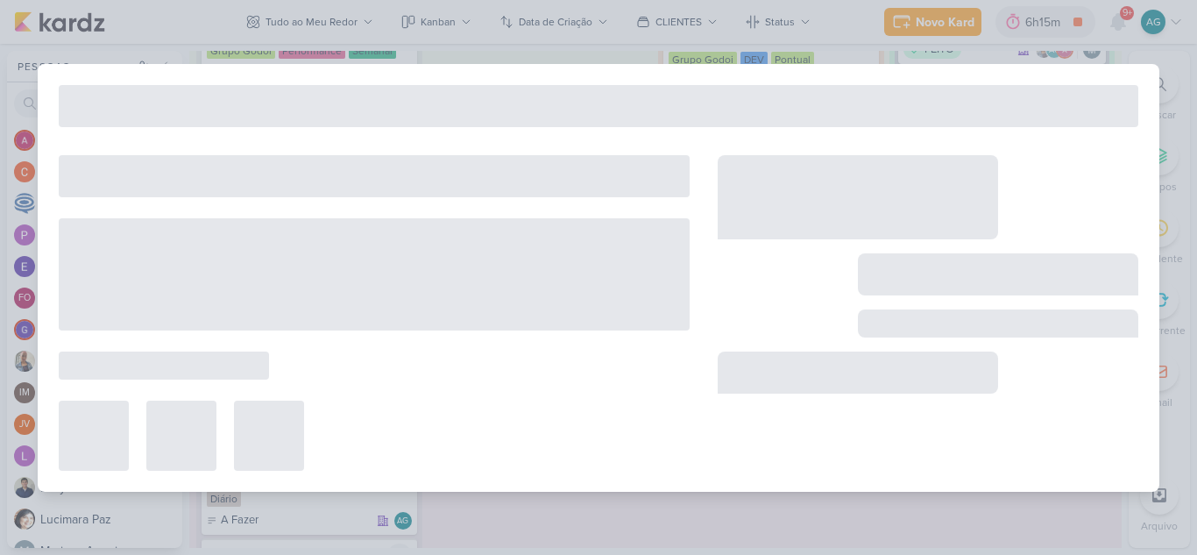
type input "RELATÓRIO_GODOI_REPORT_QUINZENAL_25.09"
type input "8 de outubro de 2025 às 23:59"
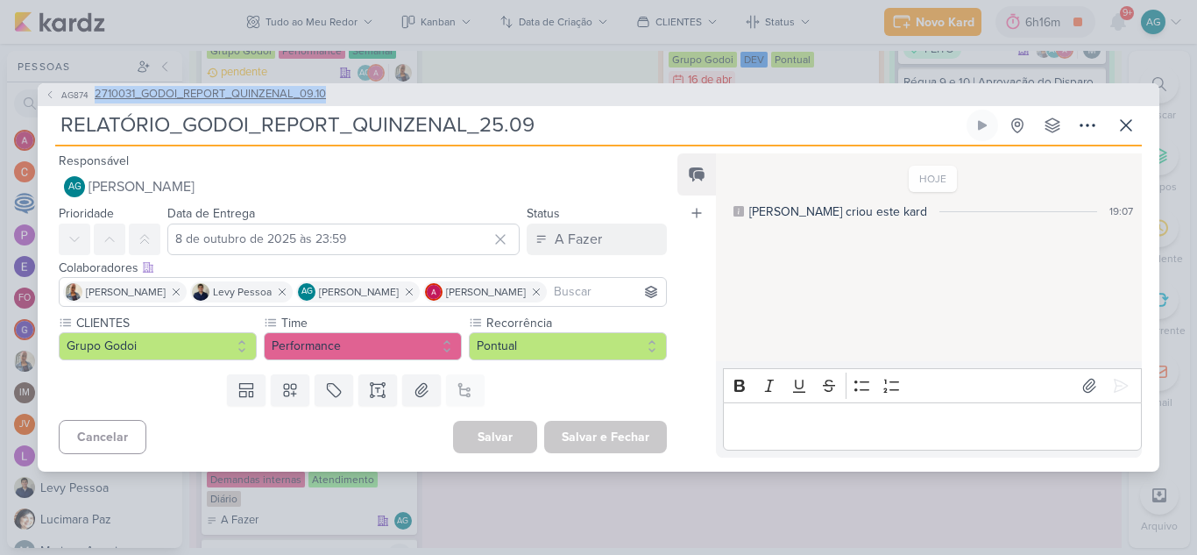
drag, startPoint x: 356, startPoint y: 102, endPoint x: 96, endPoint y: 92, distance: 259.5
click at [96, 92] on div "AG874 2710031_GODOI_REPORT_QUINZENAL_09.10" at bounding box center [598, 94] width 1121 height 23
copy span "2710031_GODOI_REPORT_QUINZENAL_09.10"
drag, startPoint x: 173, startPoint y: 123, endPoint x: 638, endPoint y: 130, distance: 465.2
click at [638, 130] on input "RELATÓRIO_GODOI_REPORT_QUINZENAL_25.09" at bounding box center [509, 126] width 908 height 32
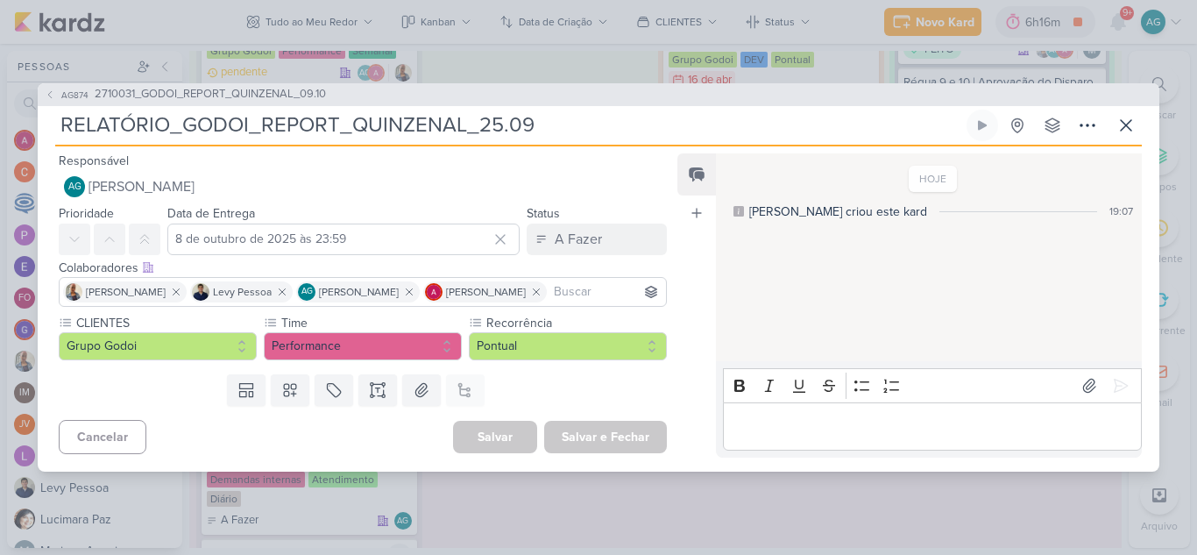
click at [226, 141] on div "RELATÓRIO_GODOI_REPORT_QUINZENAL_25.09 Criado por mim nenhum grupo disponível" at bounding box center [598, 128] width 1086 height 37
drag, startPoint x: 184, startPoint y: 126, endPoint x: 666, endPoint y: 124, distance: 481.8
click at [666, 124] on input "RELATÓRIO_GODOI_REPORT_QUINZENAL_25.09" at bounding box center [509, 126] width 908 height 32
paste input "2710031_GODOI_REPORT_QUINZENAL_09.10"
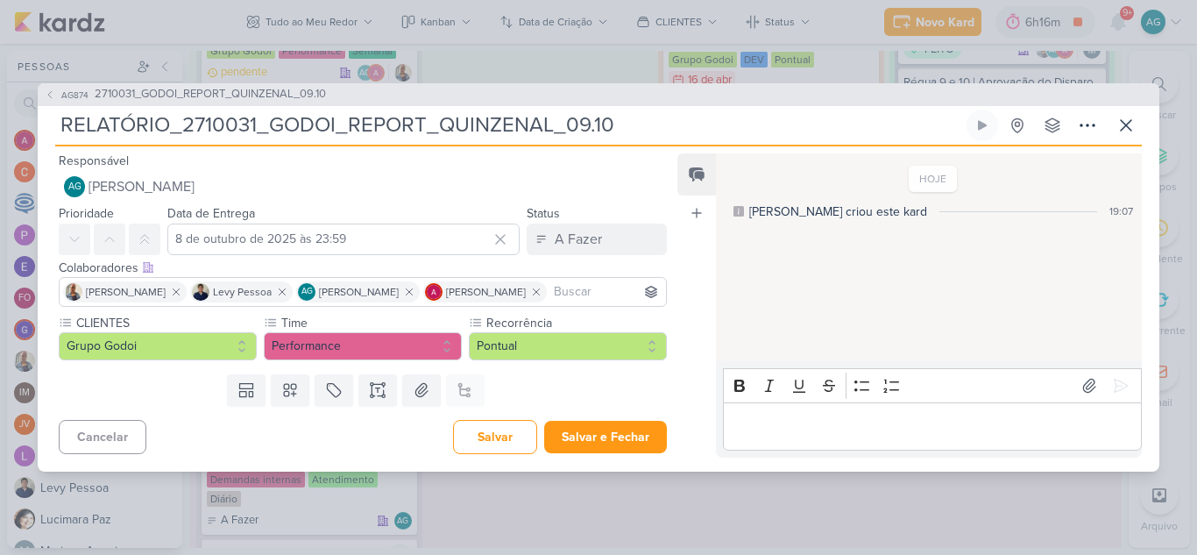
type input "RELATÓRIO_2710031_GODOI_REPORT_QUINZENAL_09.10"
click at [430, 233] on input "8 de outubro de 2025 às 23:59" at bounding box center [343, 239] width 352 height 32
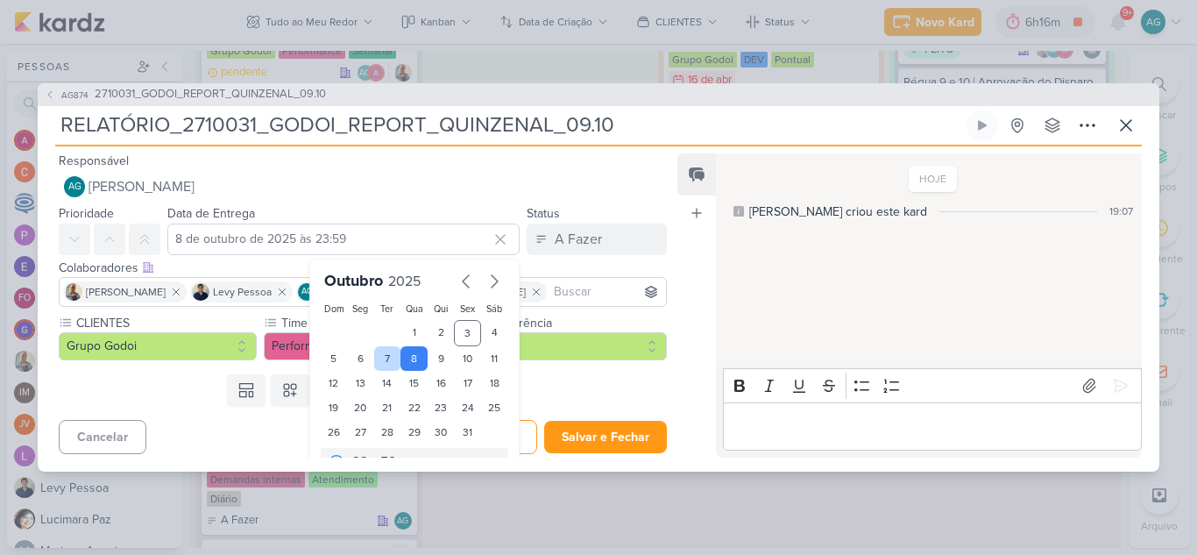
click at [382, 361] on div "7" at bounding box center [387, 358] width 27 height 25
type input "7 de outubro de 2025 às 23:59"
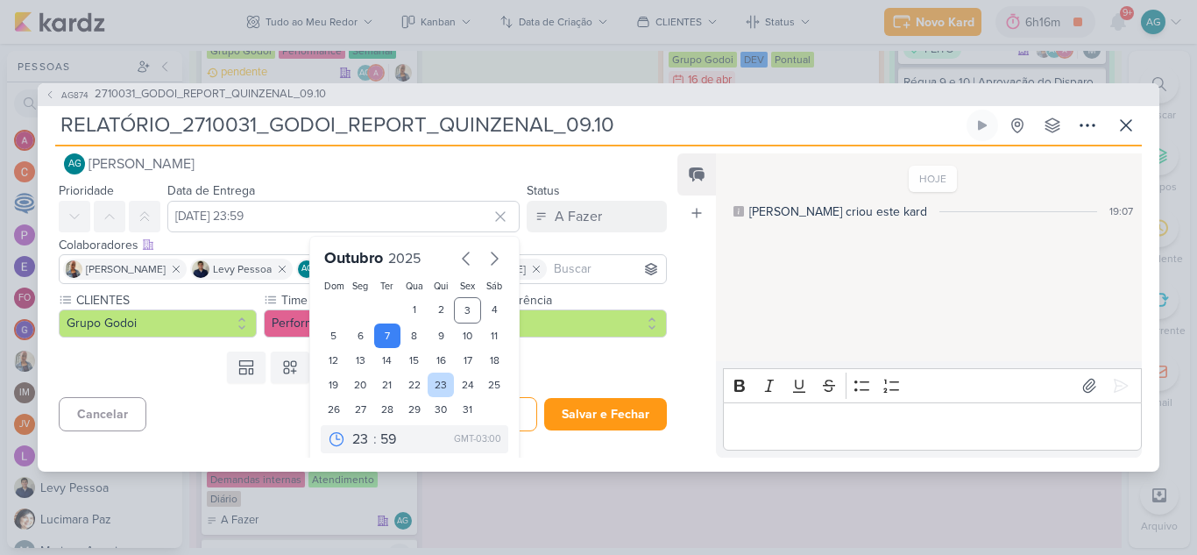
scroll to position [30, 0]
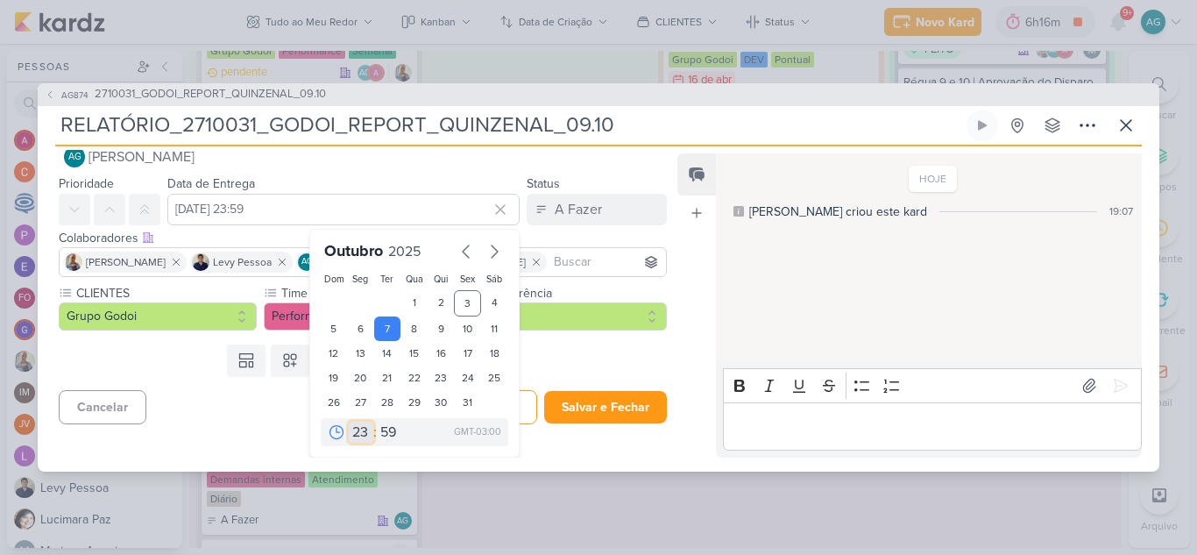
click at [354, 434] on select "00 01 02 03 04 05 06 07 08 09 10 11 12 13 14 15 16 17 18 19 20 21 22 23" at bounding box center [361, 431] width 25 height 21
select select "18"
click at [349, 421] on select "00 01 02 03 04 05 06 07 08 09 10 11 12 13 14 15 16 17 18 19 20 21 22 23" at bounding box center [361, 431] width 25 height 21
type input "7 de outubro de 2025 às 18:59"
click at [377, 436] on select "00 05 10 15 20 25 30 35 40 45 50 55 59" at bounding box center [389, 431] width 25 height 21
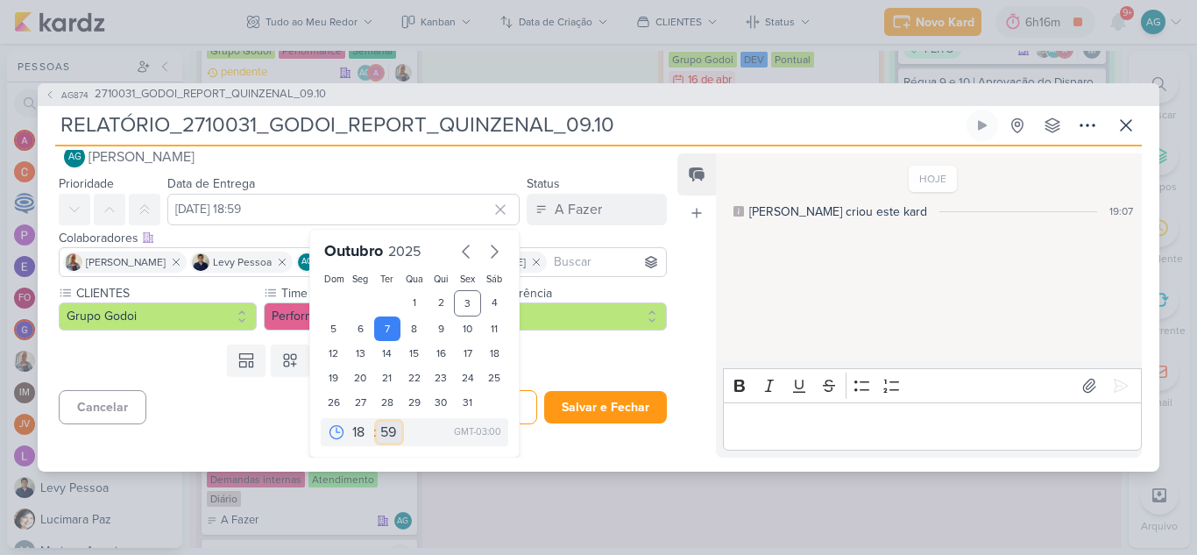
select select "0"
click at [377, 421] on select "00 05 10 15 20 25 30 35 40 45 50 55 59" at bounding box center [389, 431] width 25 height 21
type input "7 de outubro de 2025 às 18:00"
click at [195, 353] on div "Templates Campos Personalizados Marcadores Caixa De Texto Anexo Este kard já é …" at bounding box center [356, 360] width 636 height 46
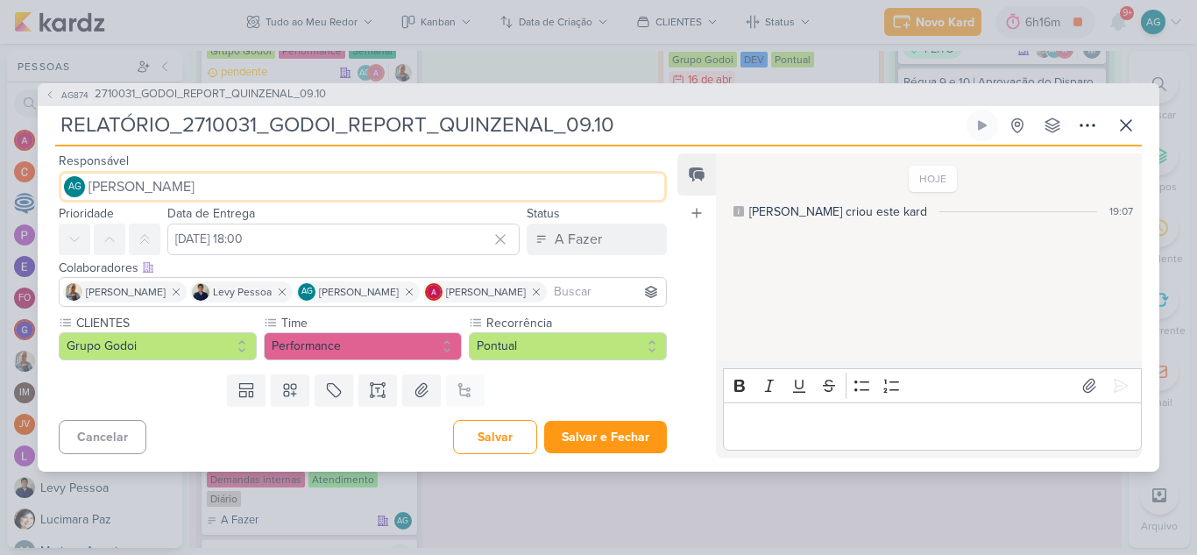
click at [178, 181] on span "[PERSON_NAME]" at bounding box center [141, 186] width 106 height 21
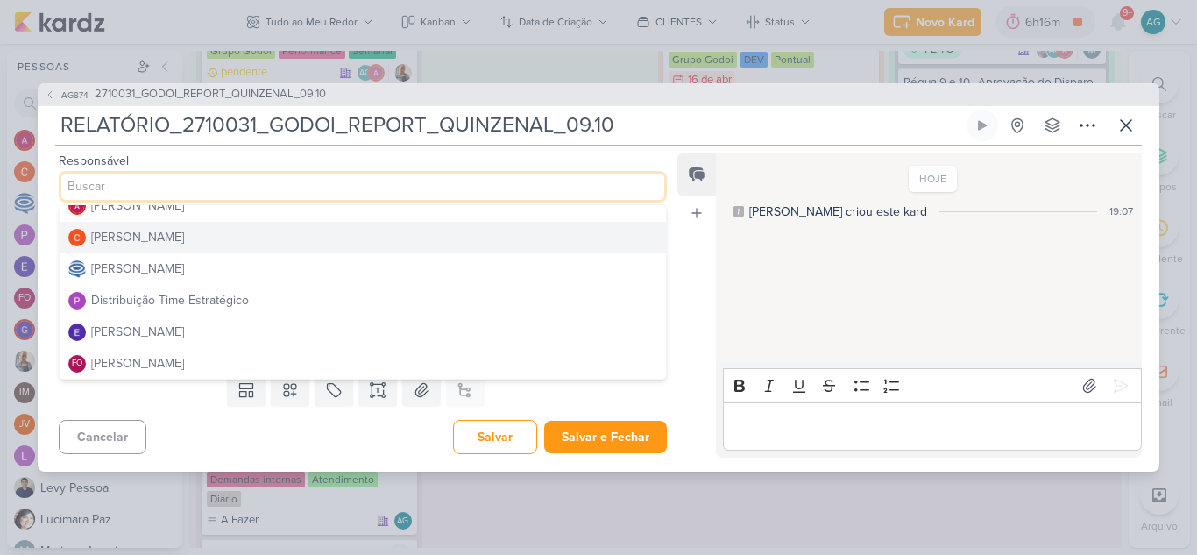
scroll to position [88, 0]
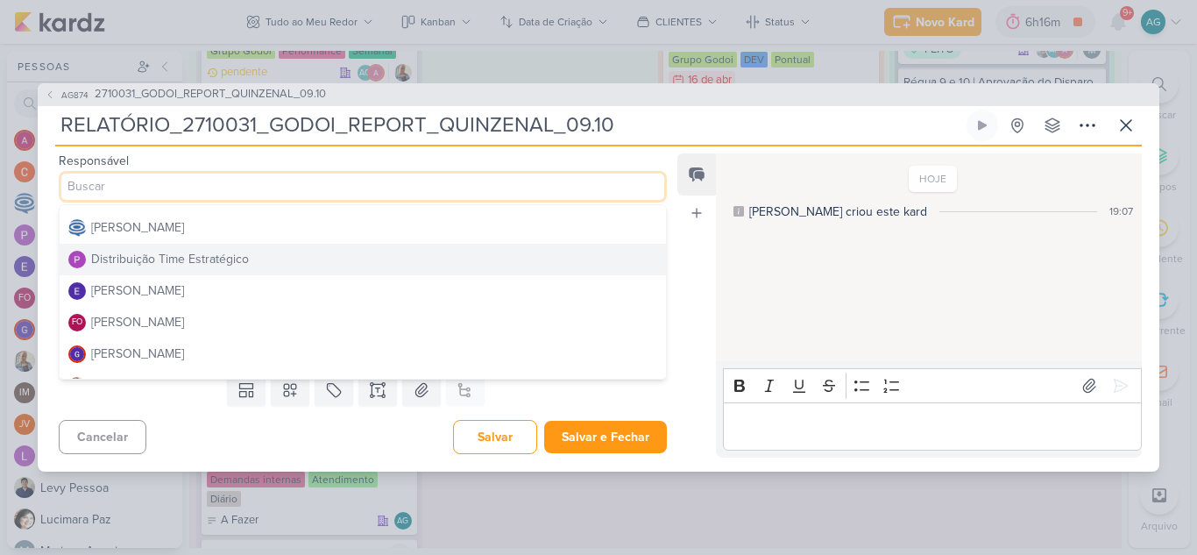
click at [194, 255] on div "Distribuição Time Estratégico" at bounding box center [170, 259] width 158 height 18
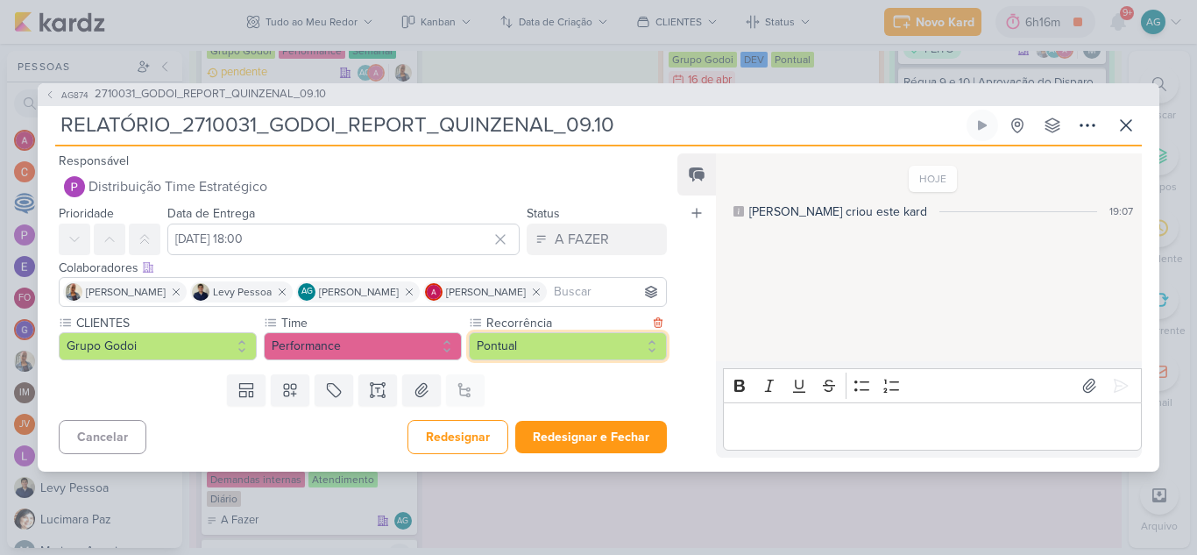
click at [569, 353] on button "Pontual" at bounding box center [568, 346] width 198 height 28
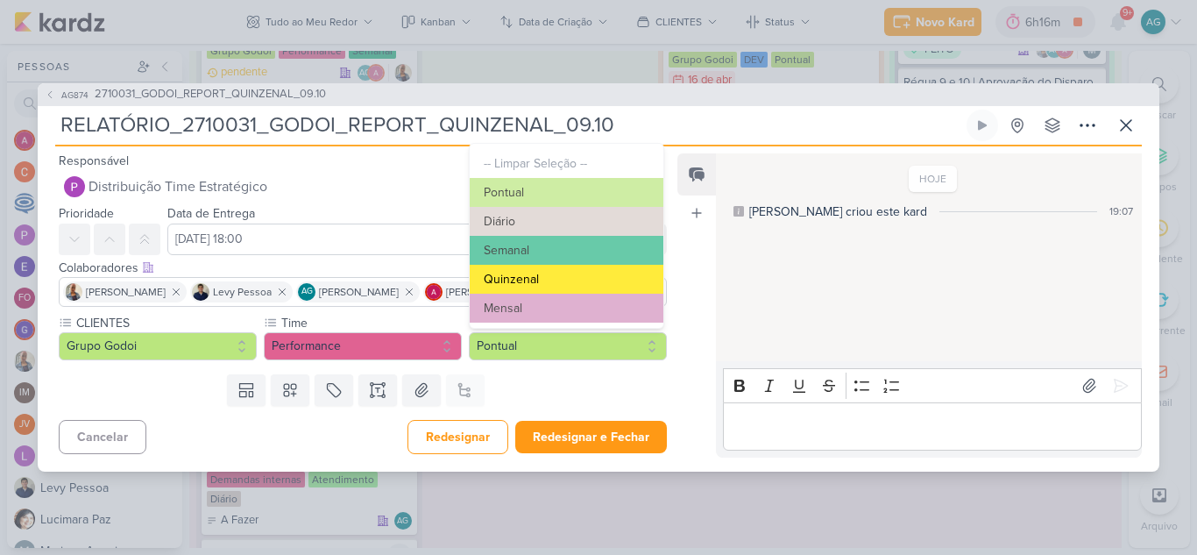
click at [580, 279] on button "Quinzenal" at bounding box center [567, 279] width 194 height 29
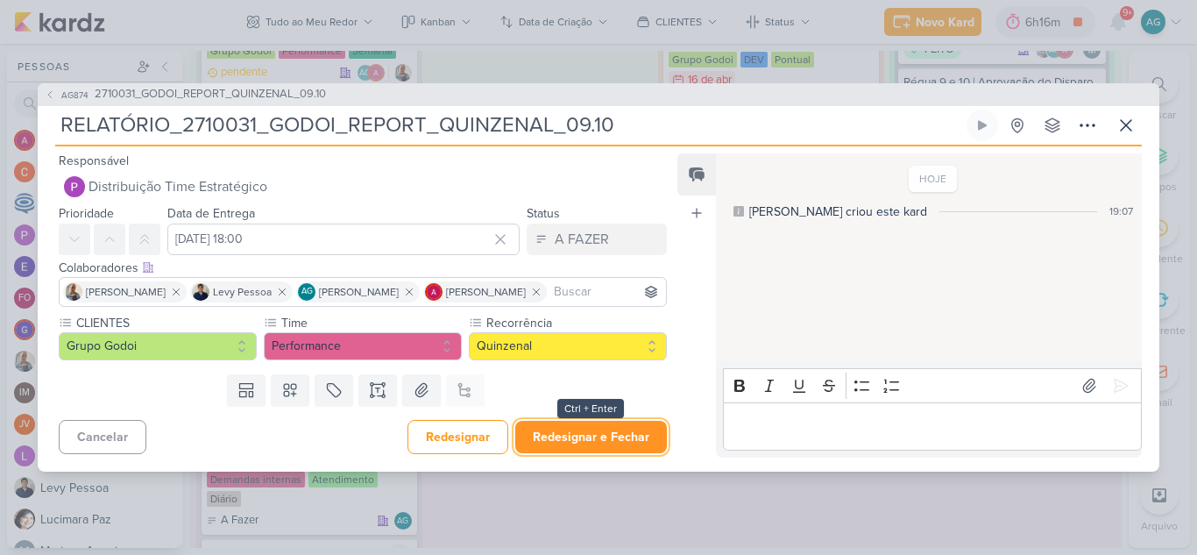
click at [573, 440] on button "Redesignar e Fechar" at bounding box center [591, 437] width 152 height 32
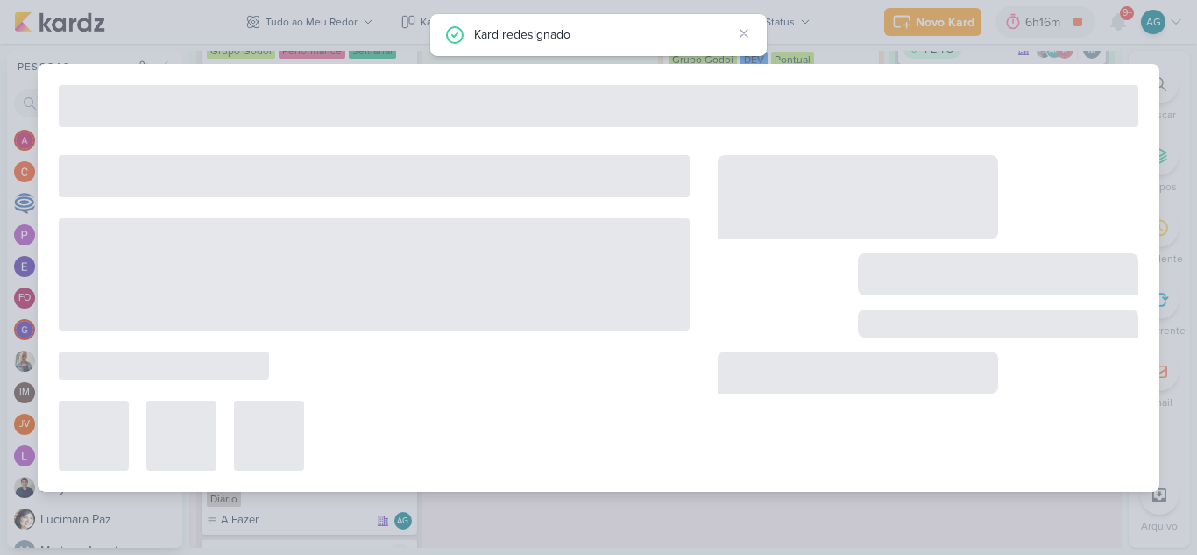
type input "2710031_GODOI_REPORT_QUINZENAL_09.10"
type input "9 de outubro de 2025 às 18:00"
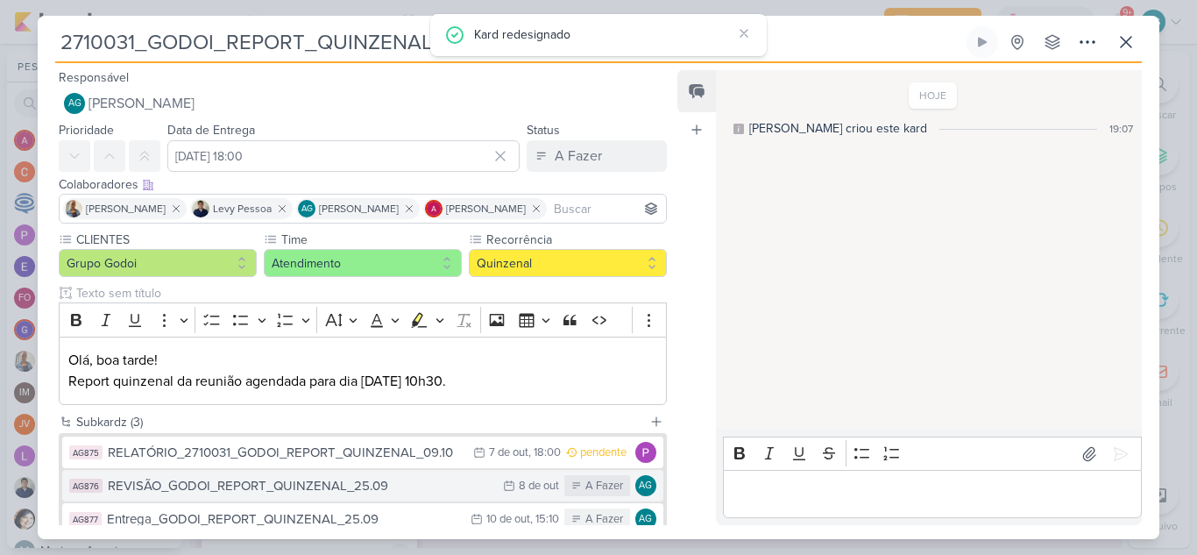
click at [350, 491] on div "REVISÃO_GODOI_REPORT_QUINZENAL_25.09" at bounding box center [301, 486] width 386 height 20
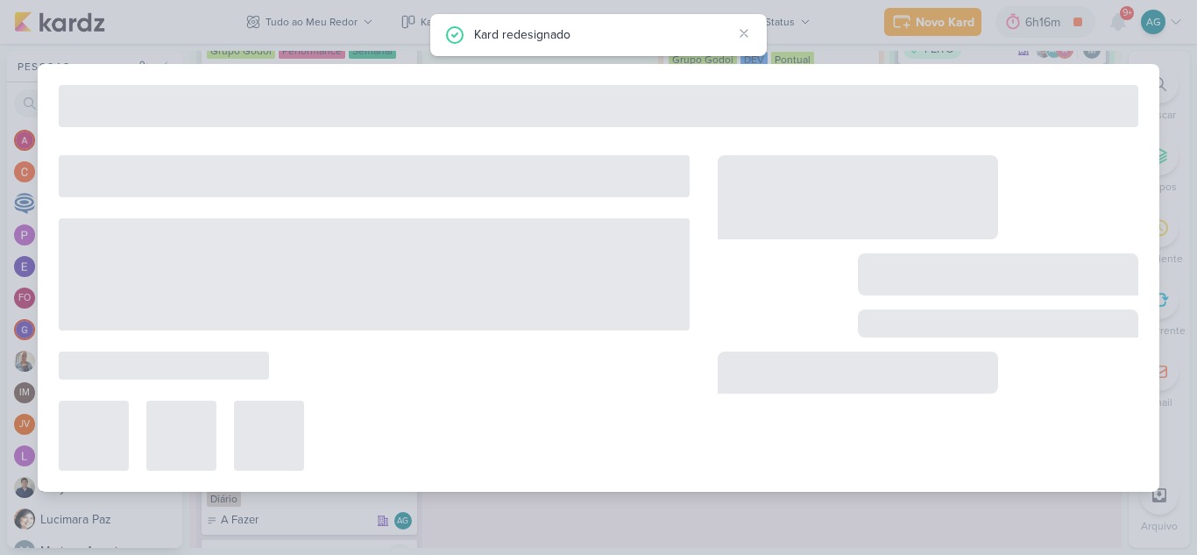
type input "REVISÃO_GODOI_REPORT_QUINZENAL_25.09"
type input "8 de outubro de 2025 às 23:59"
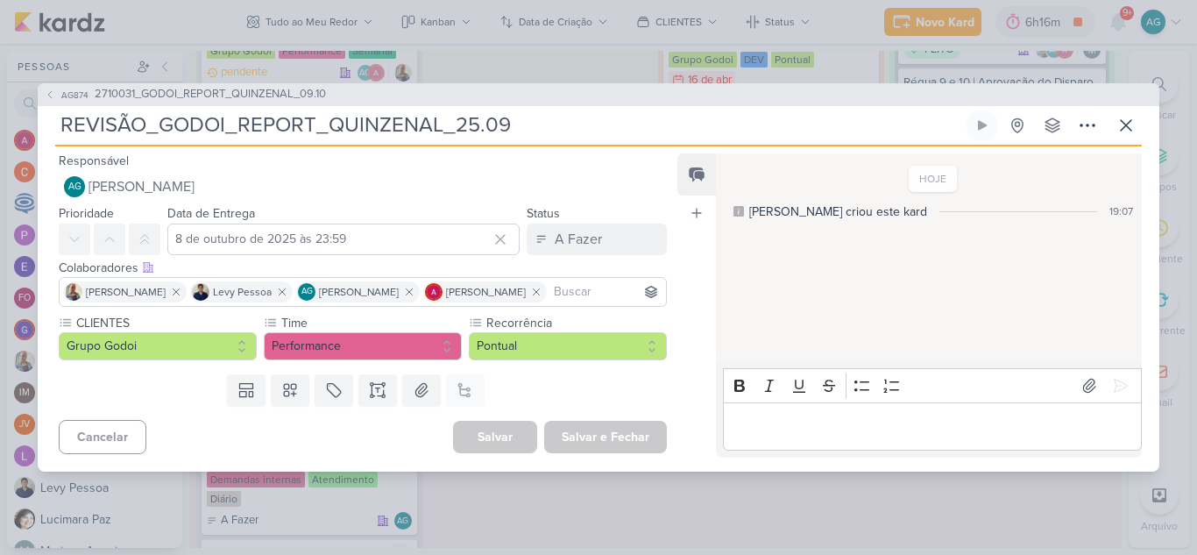
drag, startPoint x: 159, startPoint y: 126, endPoint x: 644, endPoint y: 128, distance: 484.5
click at [644, 128] on input "REVISÃO_GODOI_REPORT_QUINZENAL_25.09" at bounding box center [509, 126] width 908 height 32
paste input "2710031_GODOI_REPORT_QUINZENAL_09.10"
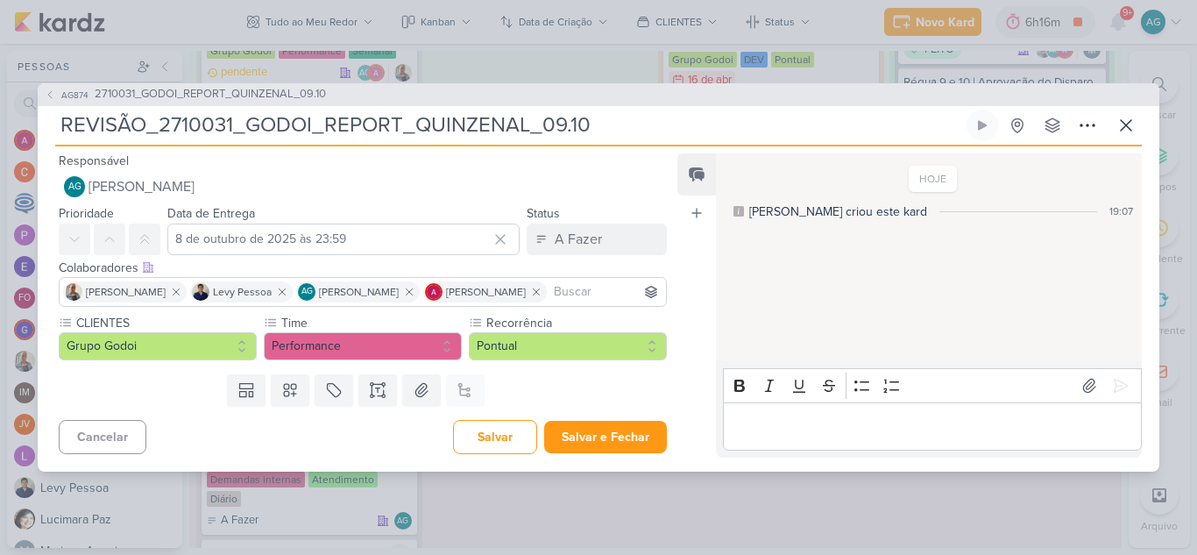
type input "REVISÃO_2710031_GODOI_REPORT_QUINZENAL_09.10"
click at [362, 236] on input "8 de outubro de 2025 às 23:59" at bounding box center [343, 239] width 352 height 32
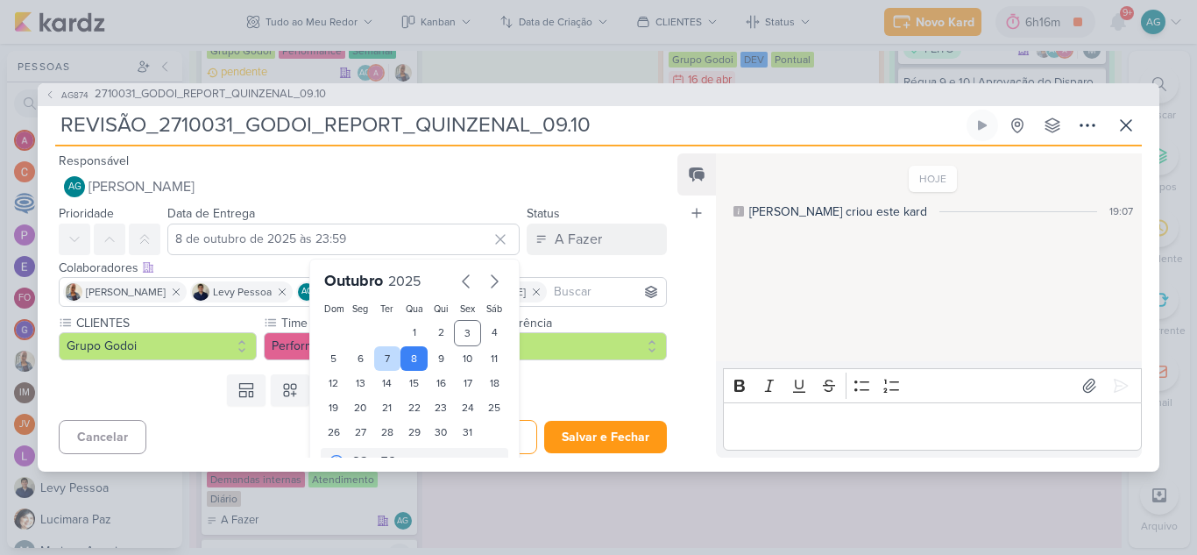
click at [385, 363] on div "7" at bounding box center [387, 358] width 27 height 25
click at [410, 361] on div "8" at bounding box center [413, 358] width 27 height 25
type input "8 de outubro de 2025 às 23:59"
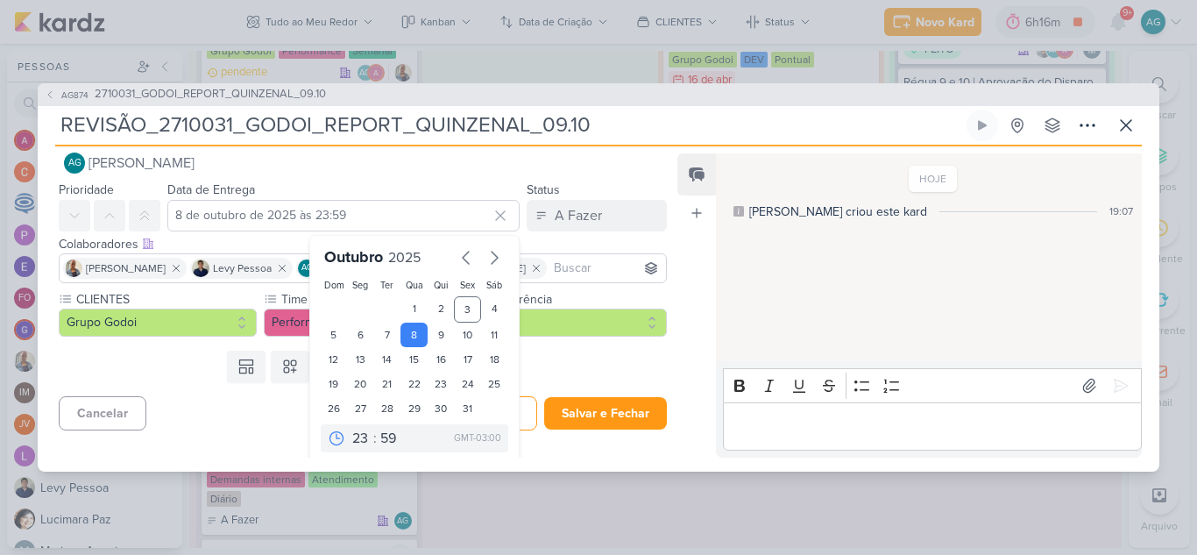
scroll to position [30, 0]
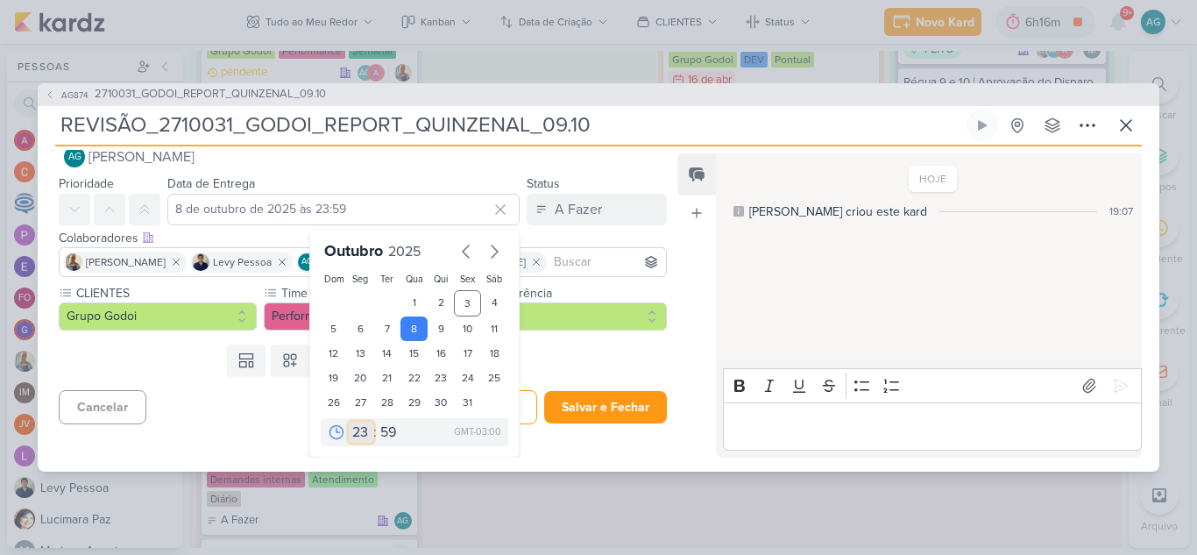
click at [358, 431] on select "00 01 02 03 04 05 06 07 08 09 10 11 12 13 14 15 16 17 18 19 20 21 22 23" at bounding box center [361, 431] width 25 height 21
select select "18"
click at [349, 421] on select "00 01 02 03 04 05 06 07 08 09 10 11 12 13 14 15 16 17 18 19 20 21 22 23" at bounding box center [361, 431] width 25 height 21
type input "8 de outubro de 2025 às 18:59"
click at [380, 435] on select "00 05 10 15 20 25 30 35 40 45 50 55 59" at bounding box center [389, 431] width 25 height 21
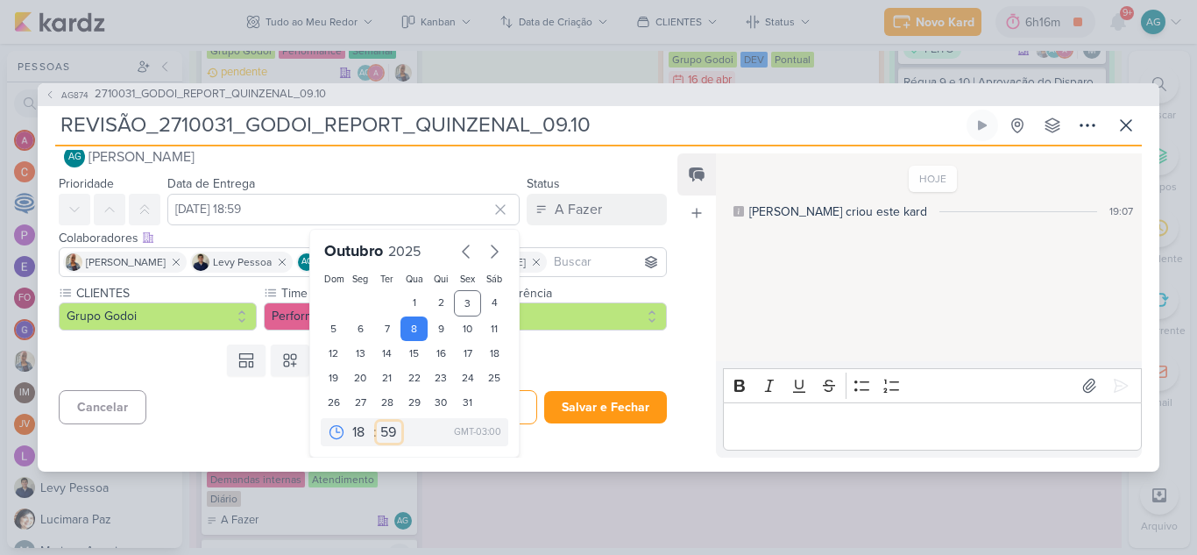
select select "0"
click at [377, 421] on select "00 05 10 15 20 25 30 35 40 45 50 55 59" at bounding box center [389, 431] width 25 height 21
type input "8 de outubro de 2025 às 18:00"
click at [654, 129] on input "REVISÃO_2710031_GODOI_REPORT_QUINZENAL_09.10" at bounding box center [509, 126] width 908 height 32
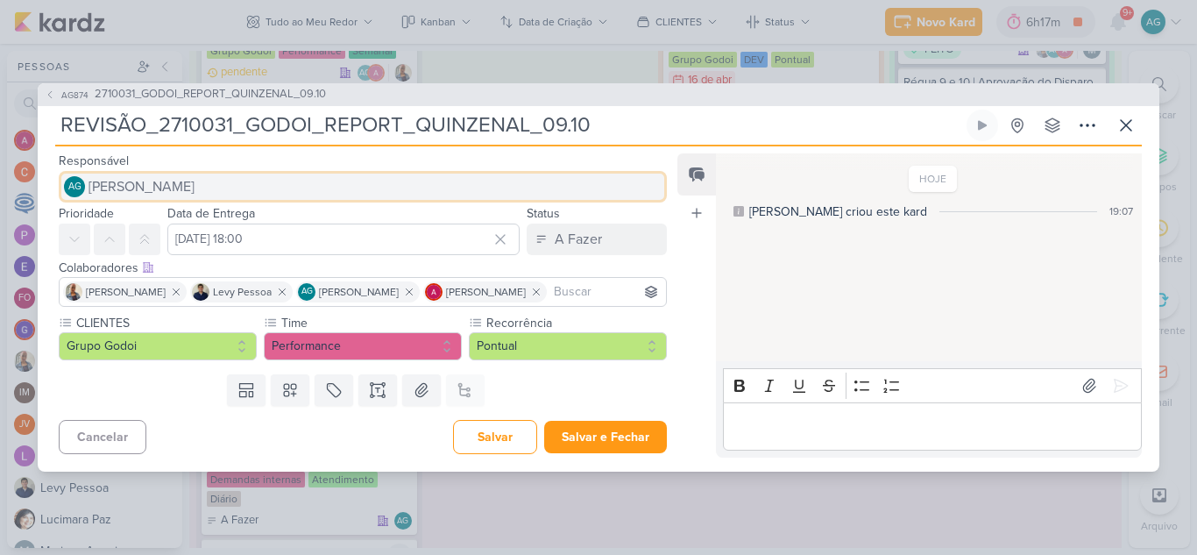
click at [194, 192] on span "[PERSON_NAME]" at bounding box center [141, 186] width 106 height 21
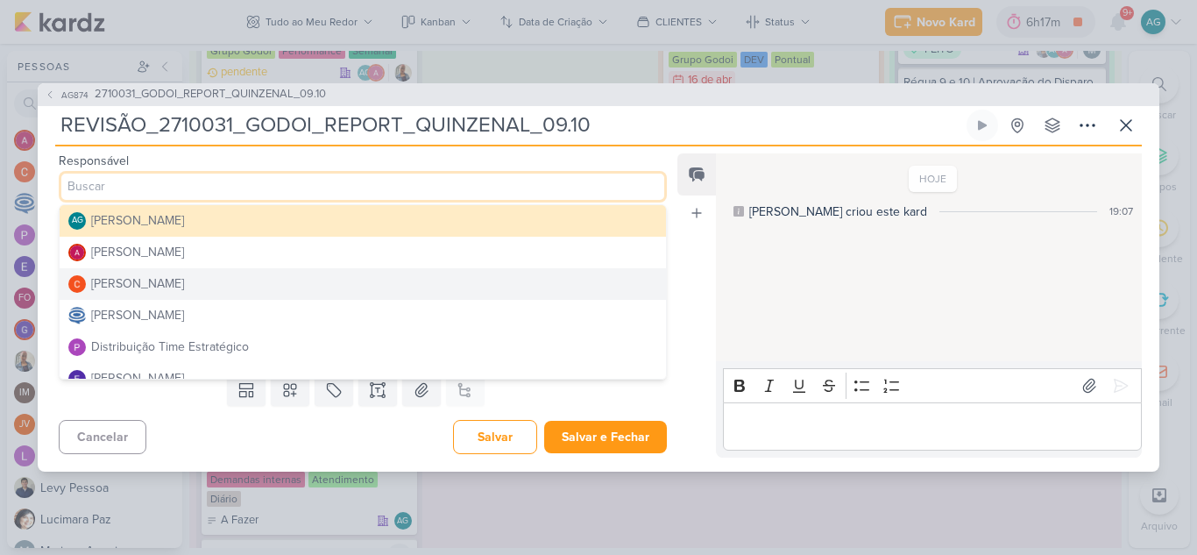
scroll to position [88, 0]
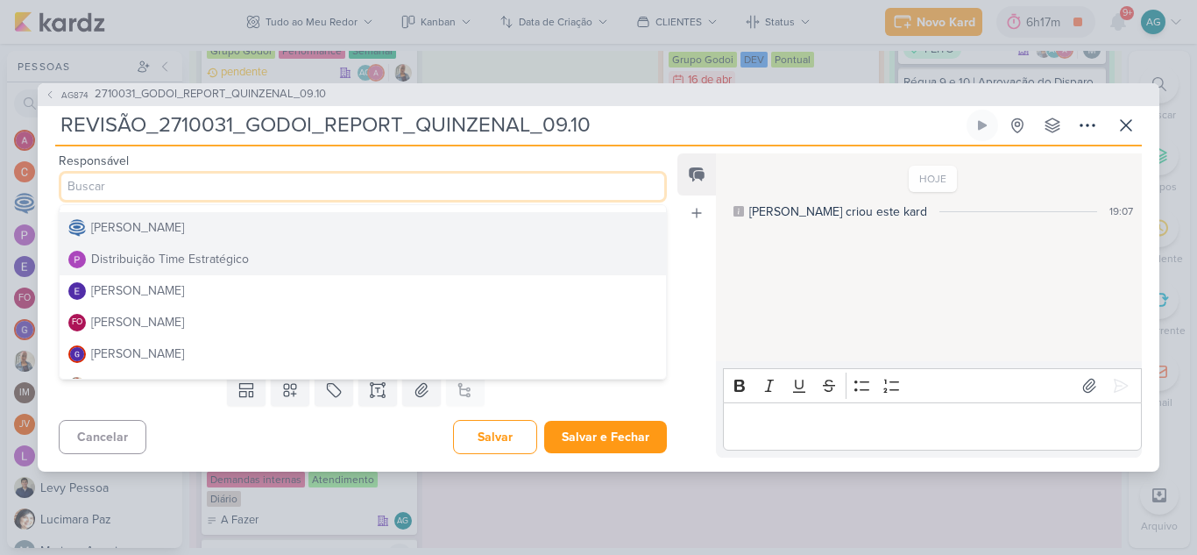
click at [230, 249] on button "Distribuição Time Estratégico" at bounding box center [363, 260] width 606 height 32
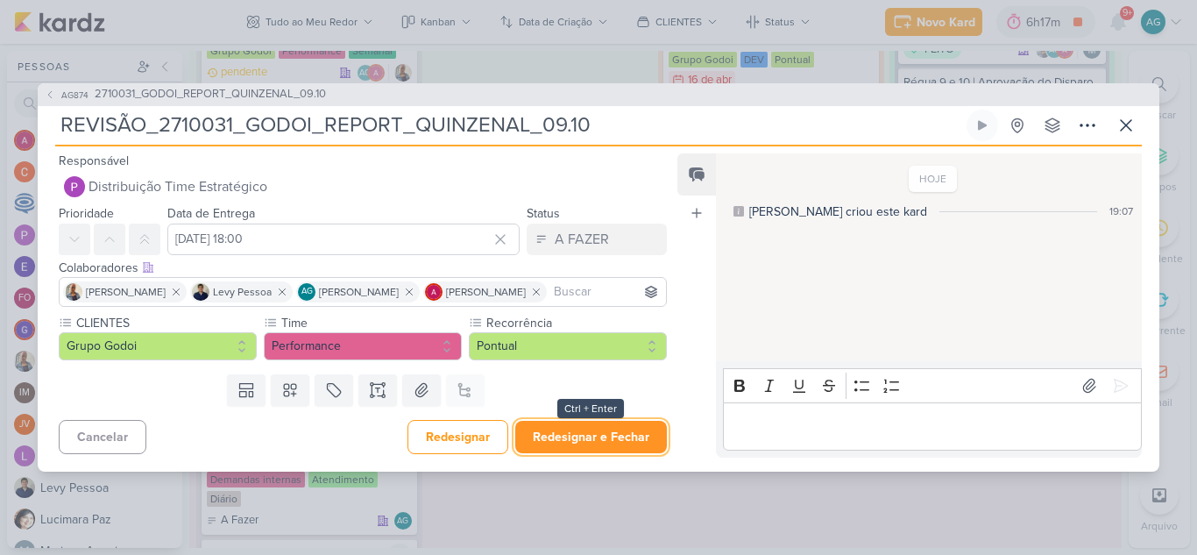
click at [601, 437] on button "Redesignar e Fechar" at bounding box center [591, 437] width 152 height 32
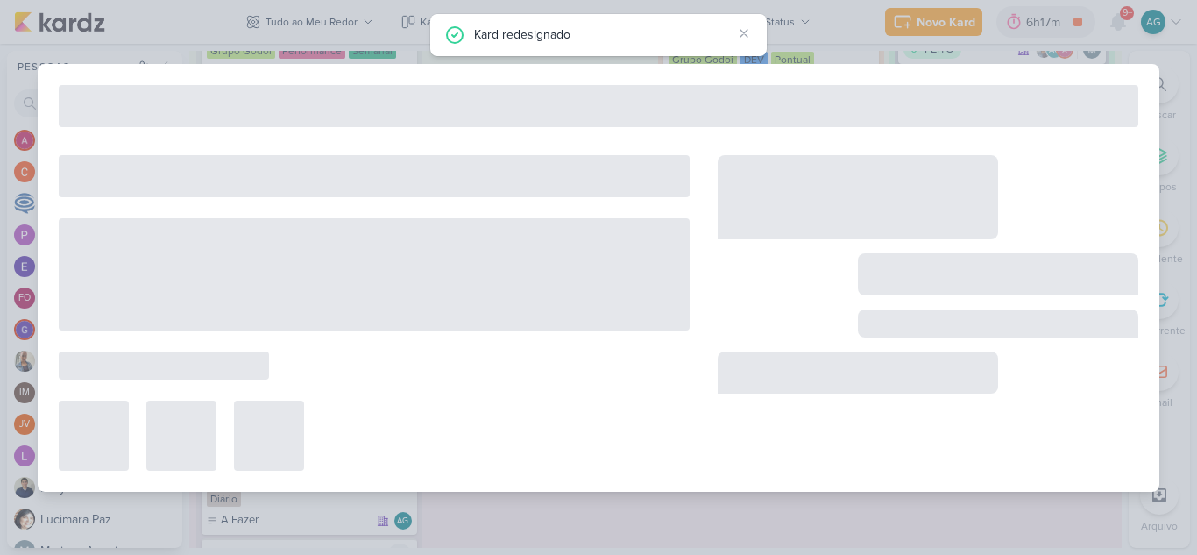
type input "2710031_GODOI_REPORT_QUINZENAL_09.10"
type input "9 de outubro de 2025 às 18:00"
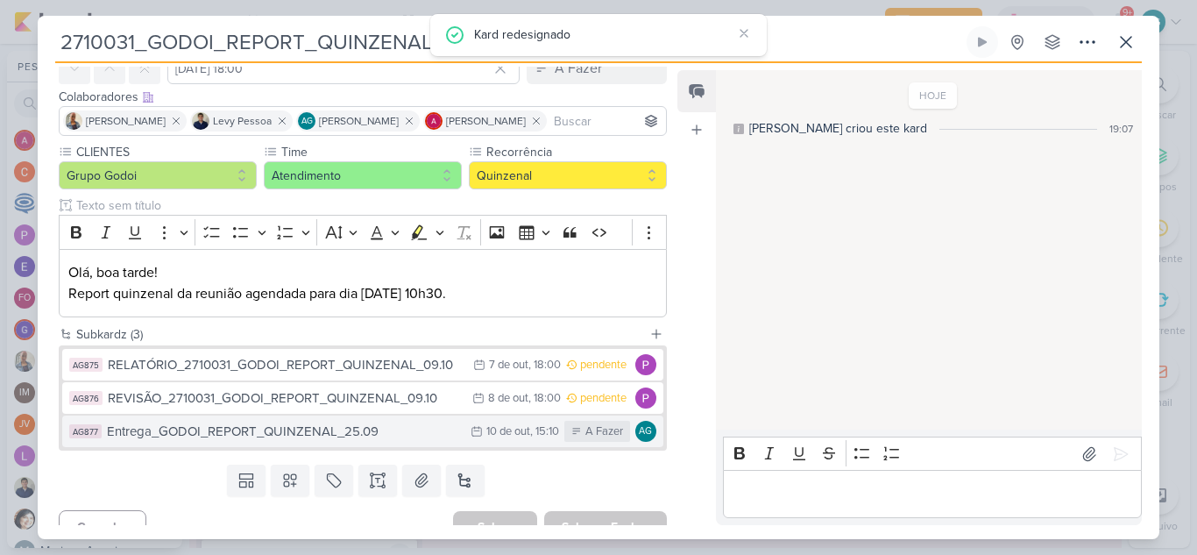
click at [354, 435] on div "Entrega_GODOI_REPORT_QUINZENAL_25.09" at bounding box center [284, 431] width 355 height 20
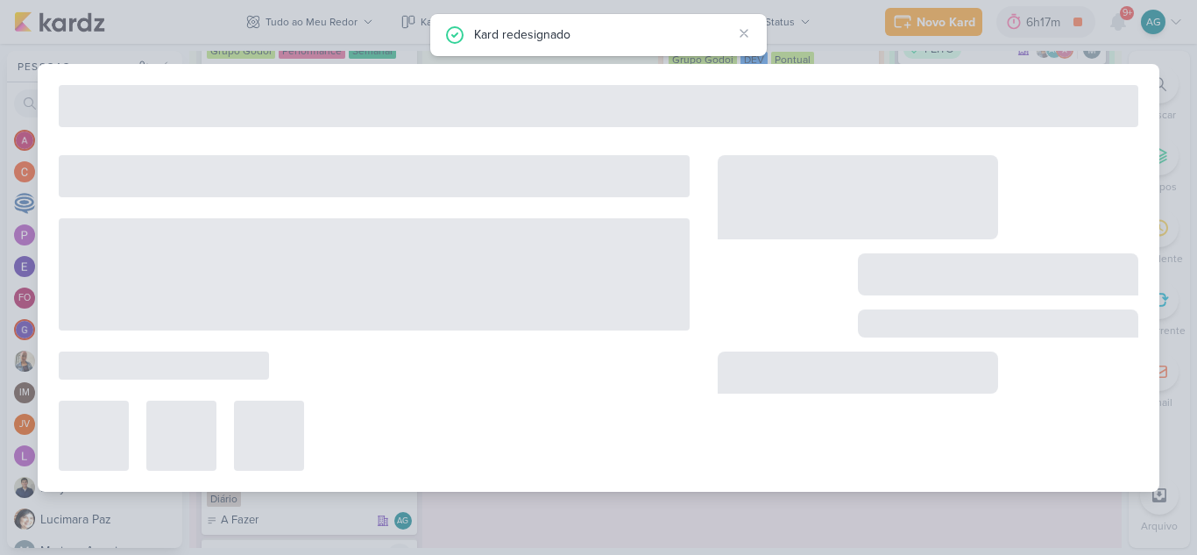
type input "Entrega_GODOI_REPORT_QUINZENAL_25.09"
type input "10 de outubro de 2025 às 15:10"
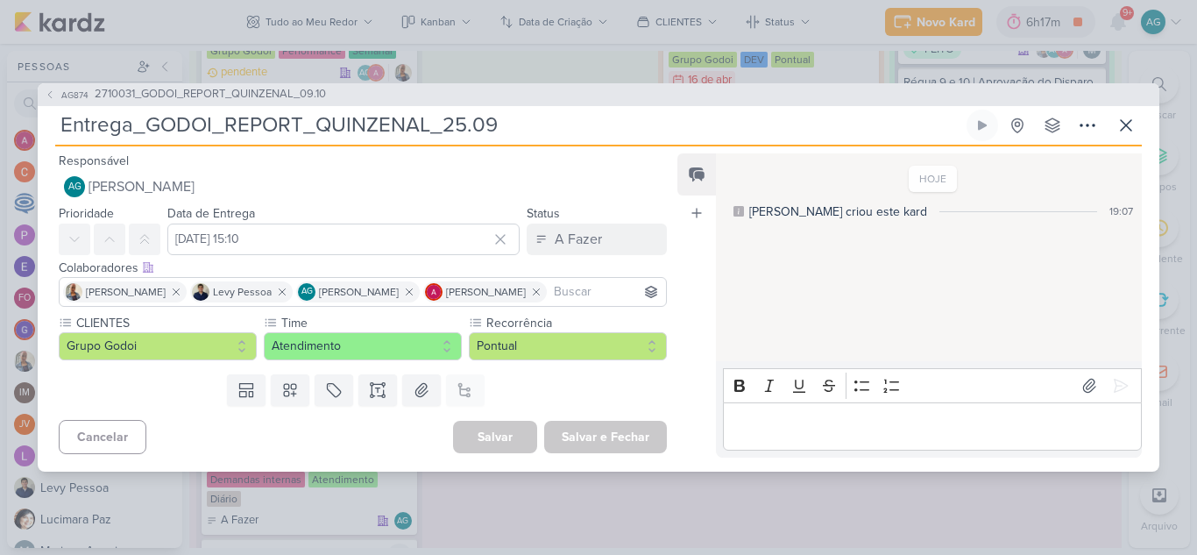
drag, startPoint x: 135, startPoint y: 126, endPoint x: 625, endPoint y: 137, distance: 489.8
click at [625, 137] on input "Entrega_GODOI_REPORT_QUINZENAL_25.09" at bounding box center [509, 126] width 908 height 32
paste input "2710031_GODOI_REPORT_QUINZENAL_09.10"
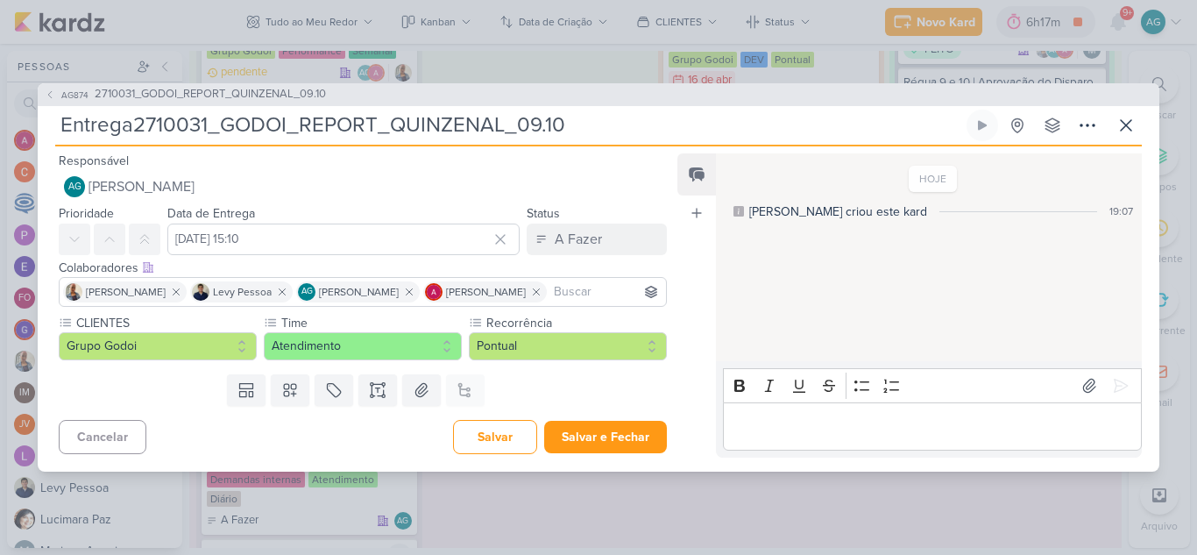
click at [132, 122] on input "Entrega2710031_GODOI_REPORT_QUINZENAL_09.10" at bounding box center [509, 126] width 908 height 32
type input "Entrega_2710031_GODOI_REPORT_QUINZENAL_09.10"
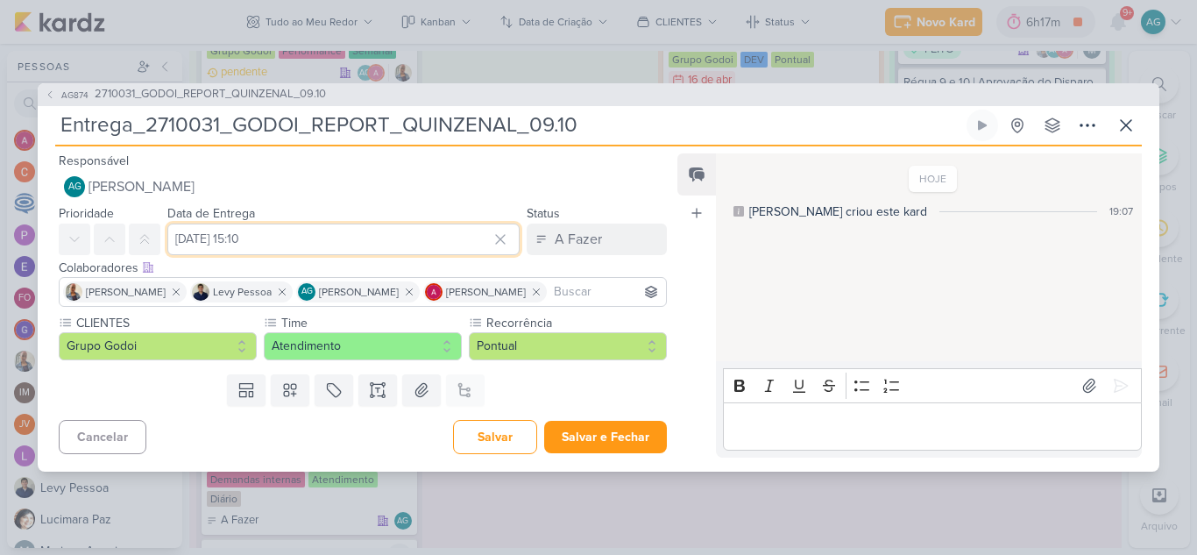
click at [270, 244] on input "10 de outubro de 2025 às 15:10" at bounding box center [343, 239] width 352 height 32
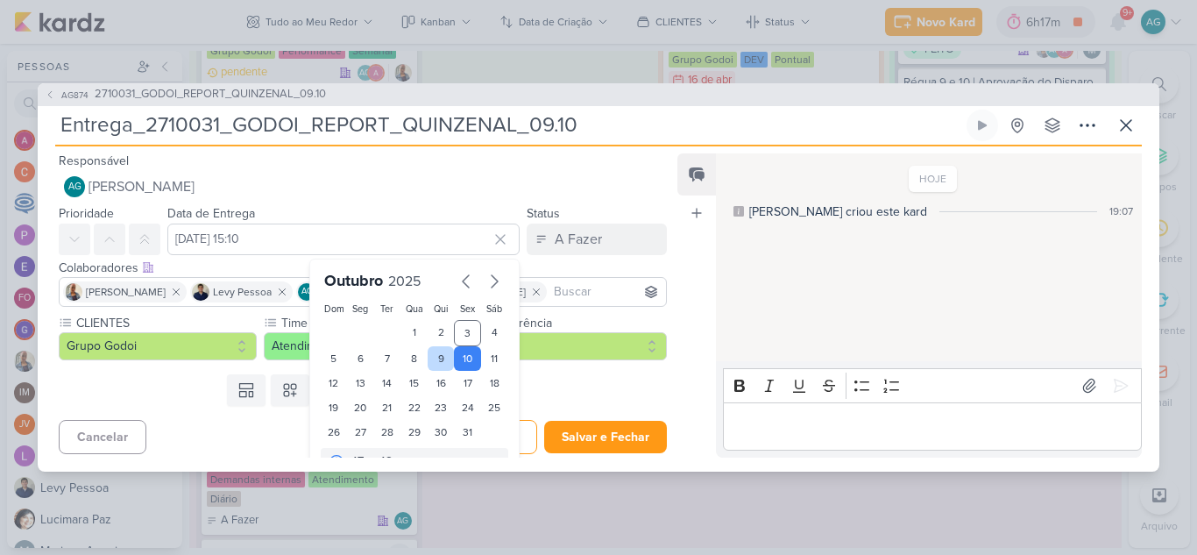
click at [437, 357] on div "9" at bounding box center [441, 358] width 27 height 25
type input "9 de outubro de 2025 às 15:10"
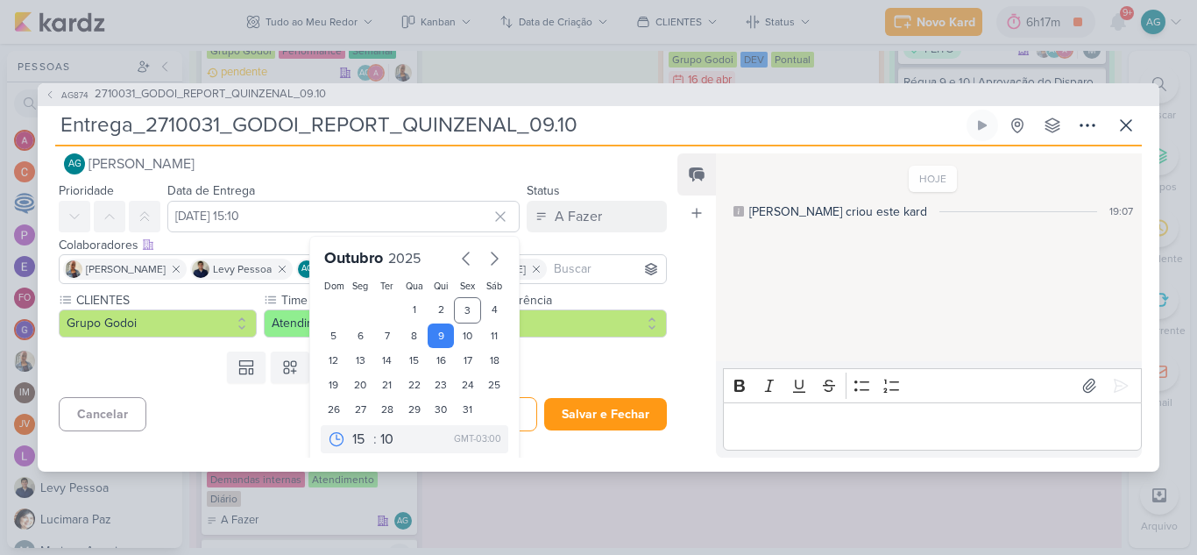
scroll to position [30, 0]
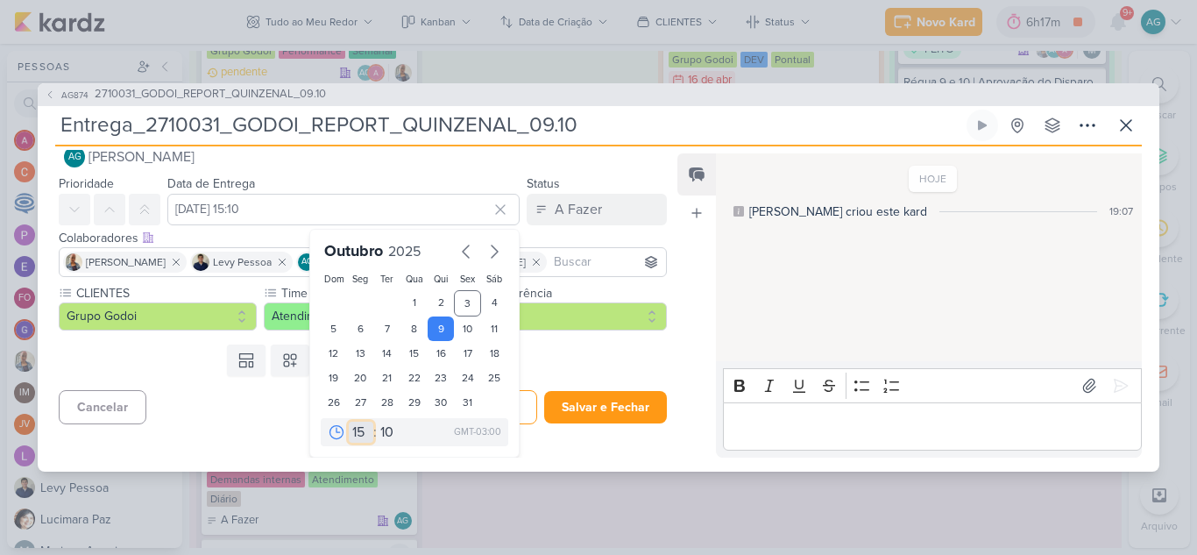
click at [349, 436] on select "00 01 02 03 04 05 06 07 08 09 10 11 12 13 14 15 16 17 18 19 20 21 22 23" at bounding box center [361, 431] width 25 height 21
select select "18"
click at [349, 421] on select "00 01 02 03 04 05 06 07 08 09 10 11 12 13 14 15 16 17 18 19 20 21 22 23" at bounding box center [361, 431] width 25 height 21
type input "9 de outubro de 2025 às 18:10"
click at [379, 438] on select "00 05 10 15 20 25 30 35 40 45 50 55 59" at bounding box center [389, 431] width 25 height 21
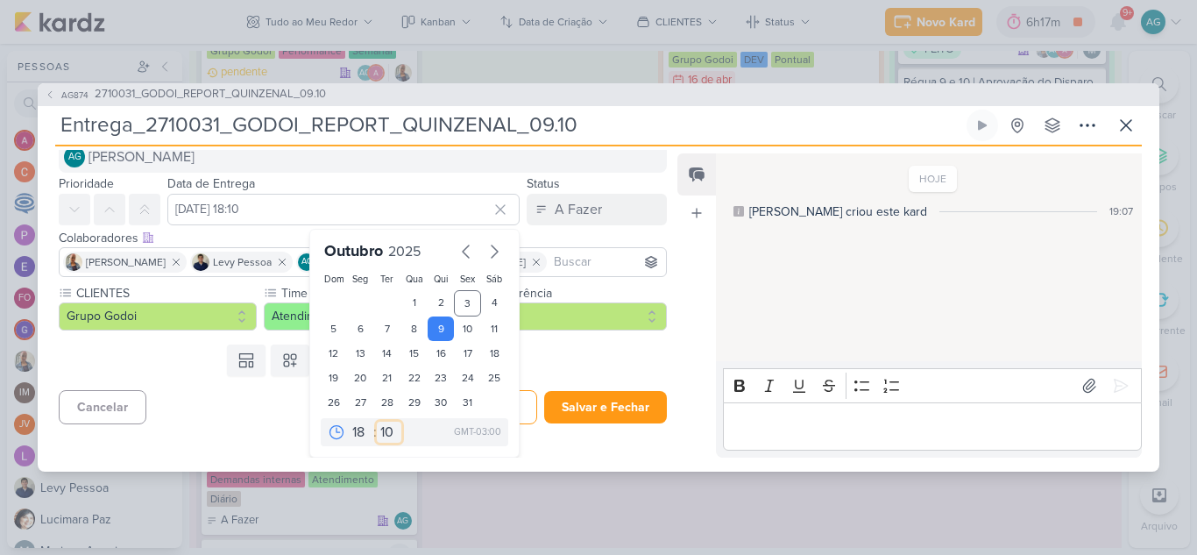
select select "0"
click at [377, 421] on select "00 05 10 15 20 25 30 35 40 45 50 55 59" at bounding box center [389, 431] width 25 height 21
type input "9 de outubro de 2025 às 18:00"
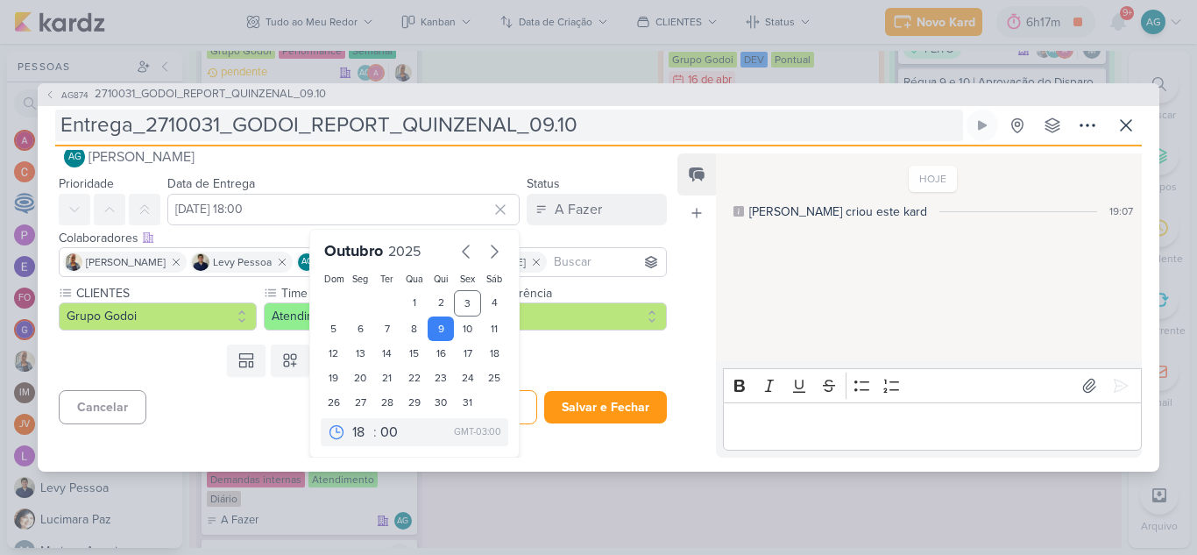
click at [665, 132] on input "Entrega_2710031_GODOI_REPORT_QUINZENAL_09.10" at bounding box center [509, 126] width 908 height 32
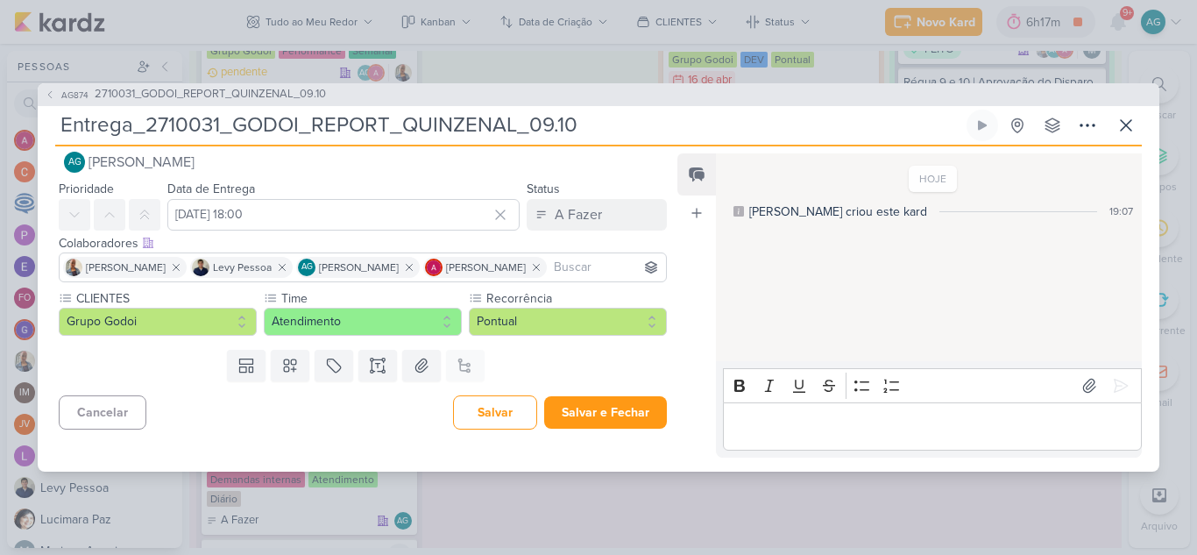
scroll to position [0, 0]
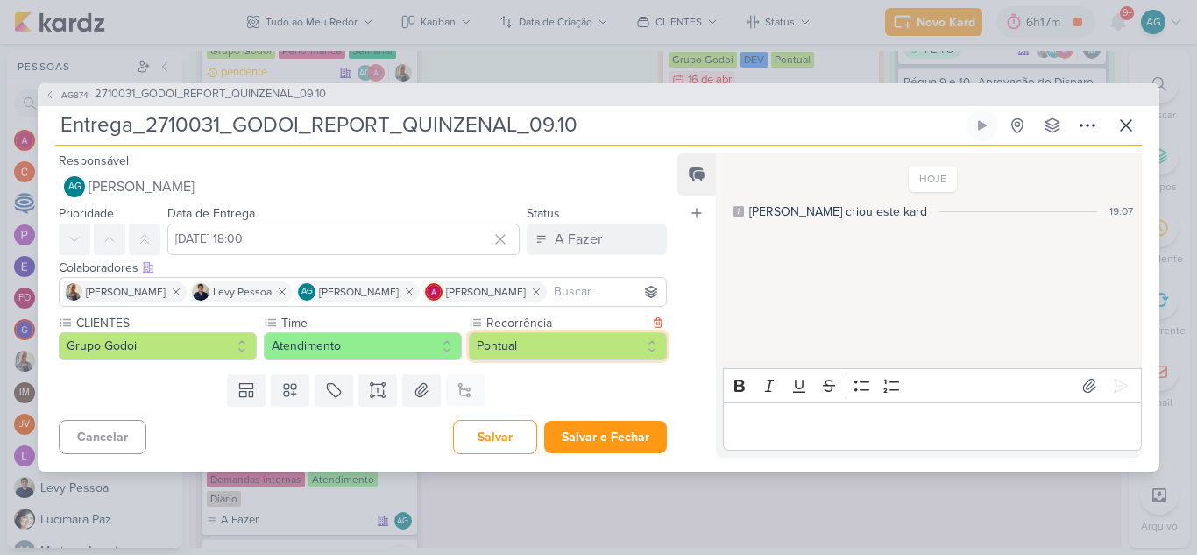
click at [562, 345] on button "Pontual" at bounding box center [568, 346] width 198 height 28
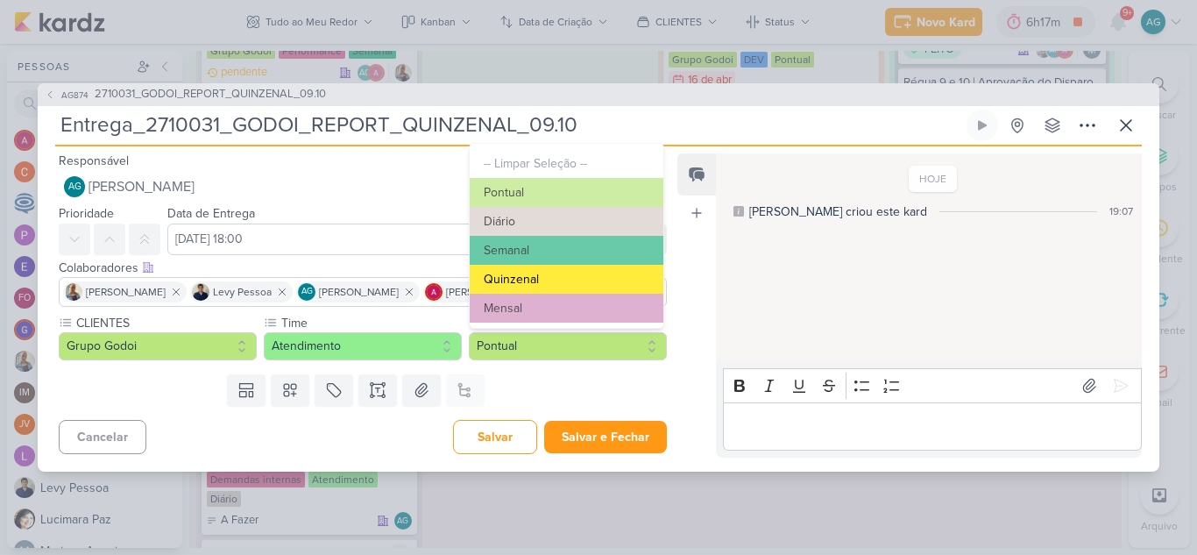
click at [553, 279] on button "Quinzenal" at bounding box center [567, 279] width 194 height 29
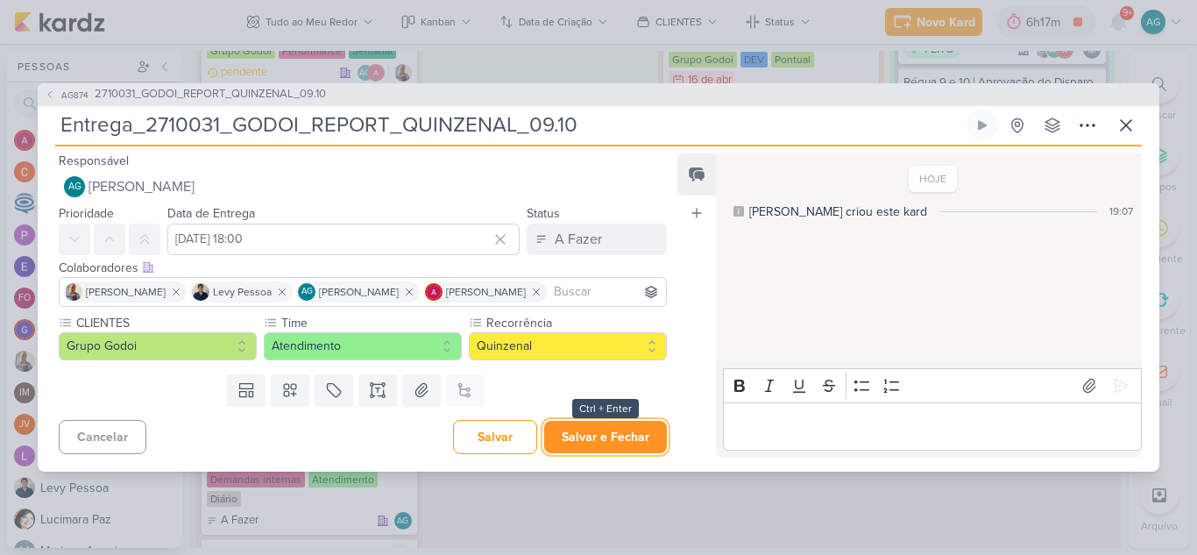
click at [605, 443] on button "Salvar e Fechar" at bounding box center [605, 437] width 123 height 32
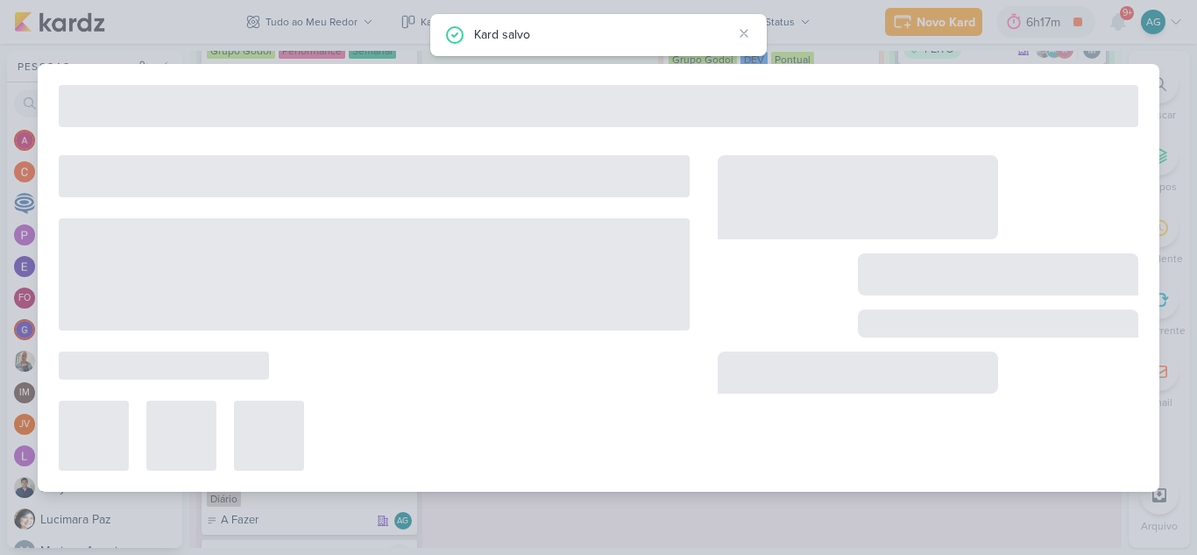
type input "2710031_GODOI_REPORT_QUINZENAL_09.10"
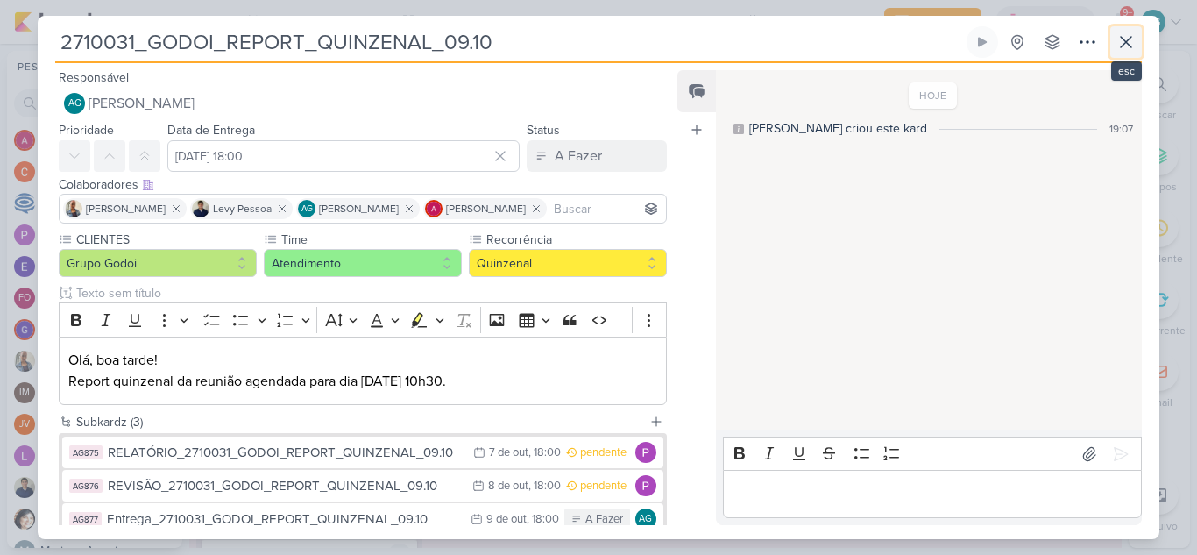
click at [1121, 41] on icon at bounding box center [1125, 42] width 21 height 21
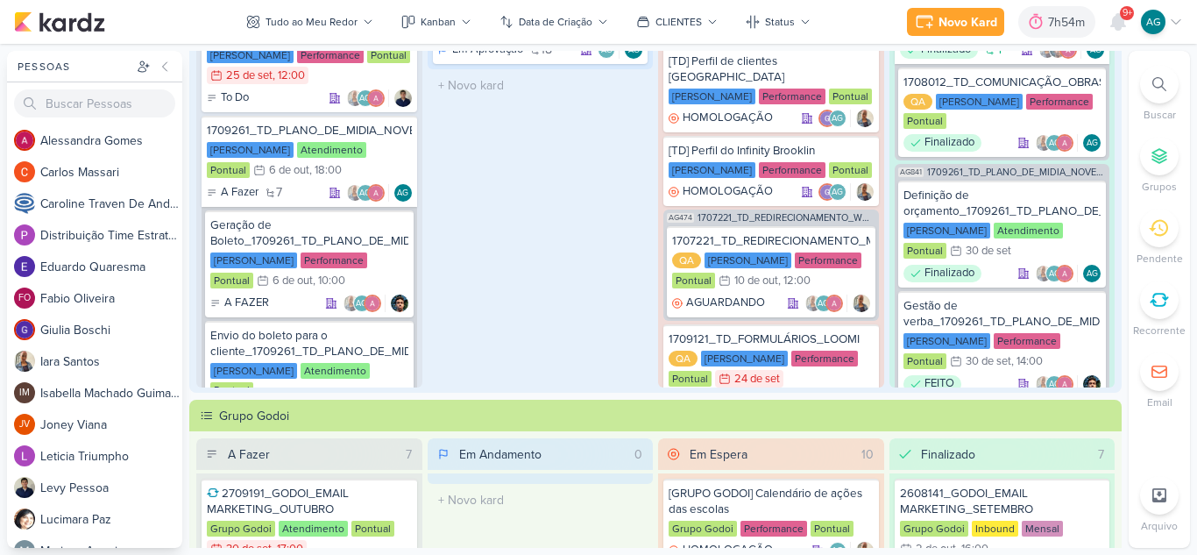
scroll to position [175, 0]
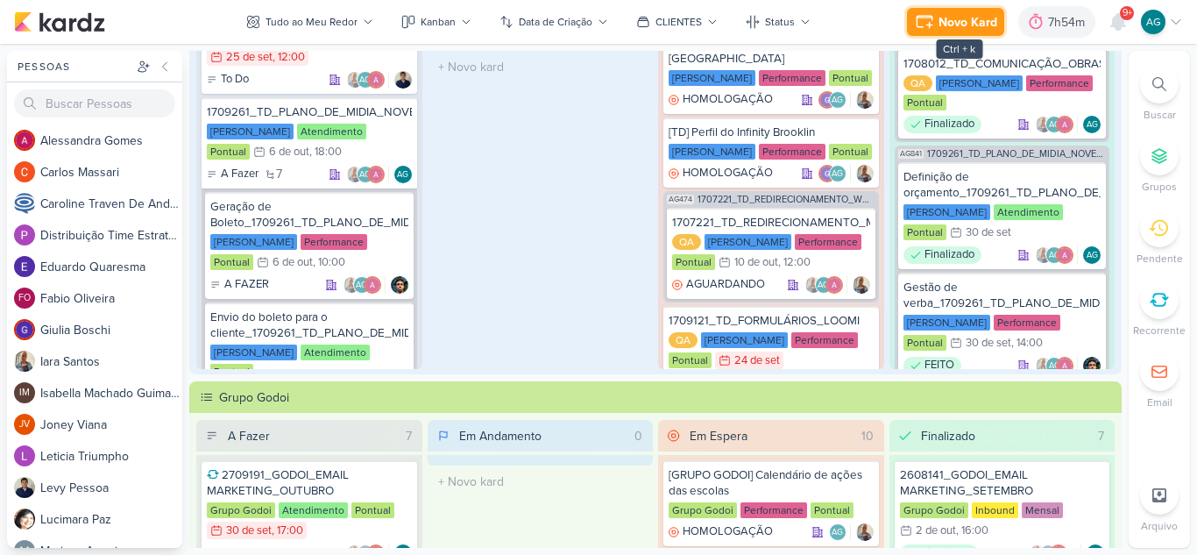
click at [955, 20] on div "Novo Kard" at bounding box center [967, 22] width 59 height 18
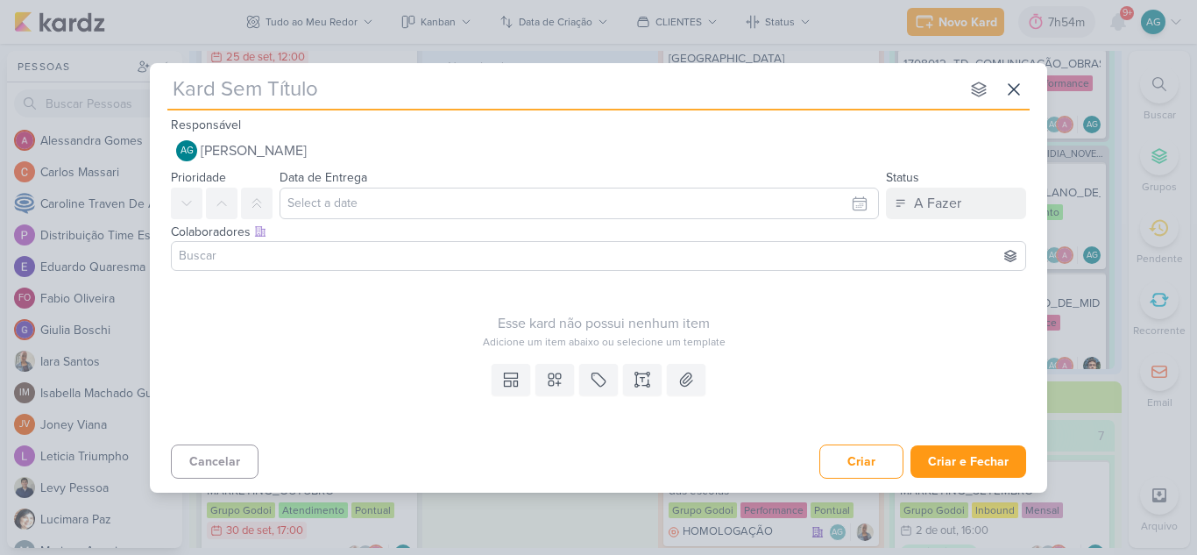
type input "15710031_CURY|BETINA_REPORT_QUINZENAL_14.10"
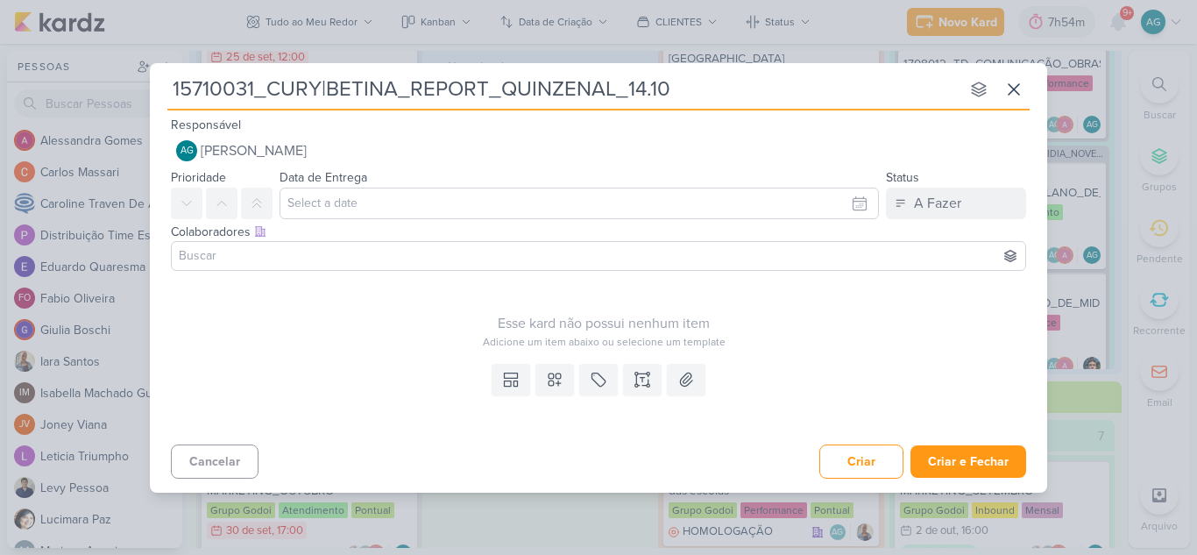
type input "15710031_CURY|BETINA_REPORT_QUINZENAL_14.10"
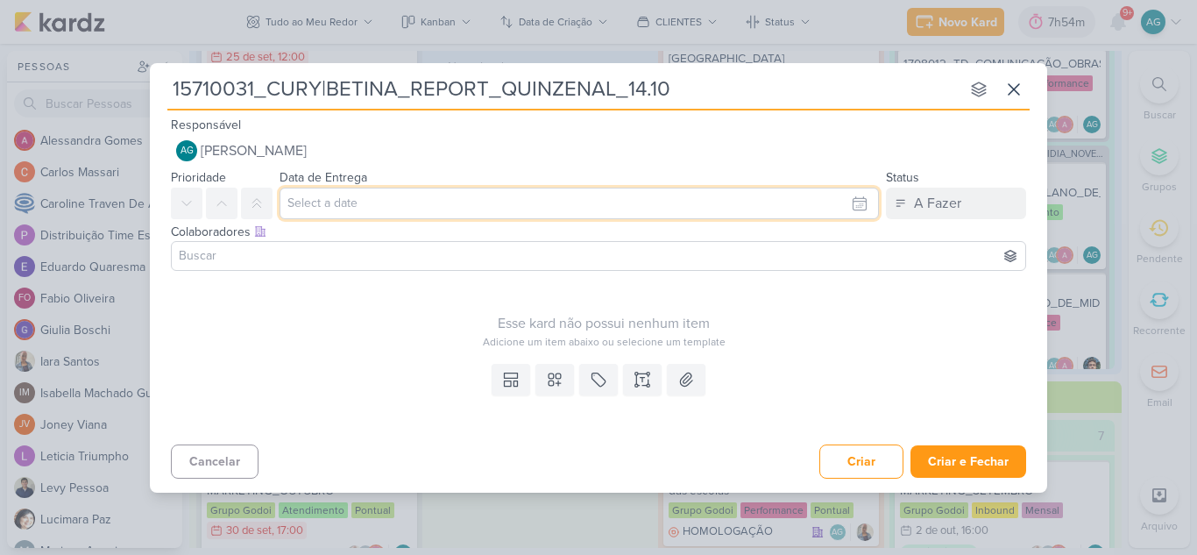
click at [360, 207] on input "text" at bounding box center [578, 203] width 599 height 32
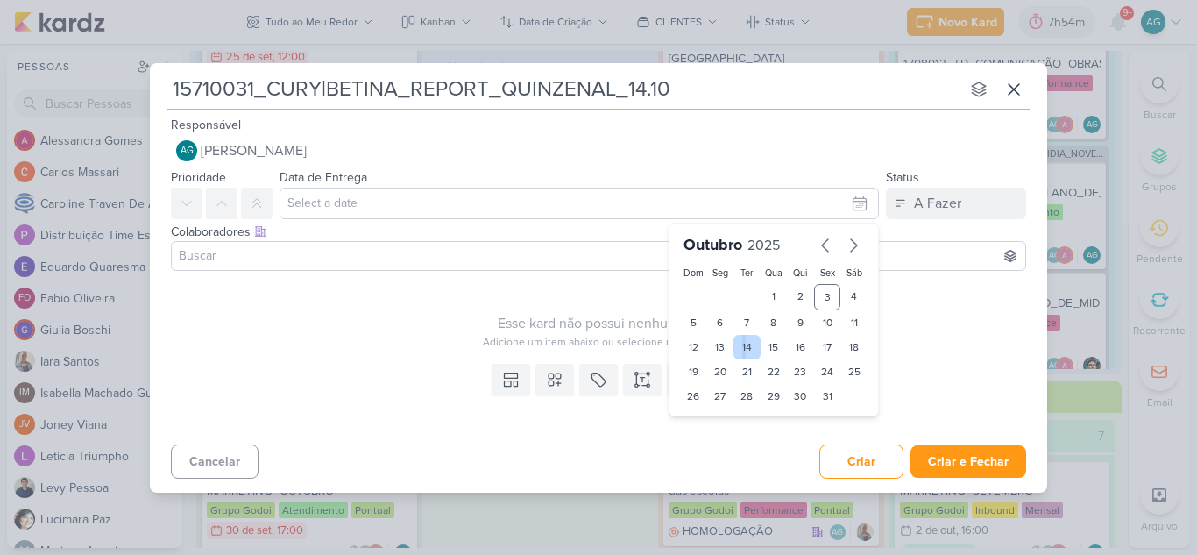
click at [745, 349] on div "14" at bounding box center [746, 347] width 27 height 25
type input "[DATE] 23:59"
click at [724, 421] on select "00 01 02 03 04 05 06 07 08 09 10 11 12 13 14 15 16 17 18 19 20 21 22 23" at bounding box center [720, 425] width 25 height 21
select select "18"
click at [708, 415] on select "00 01 02 03 04 05 06 07 08 09 10 11 12 13 14 15 16 17 18 19 20 21 22 23" at bounding box center [720, 425] width 25 height 21
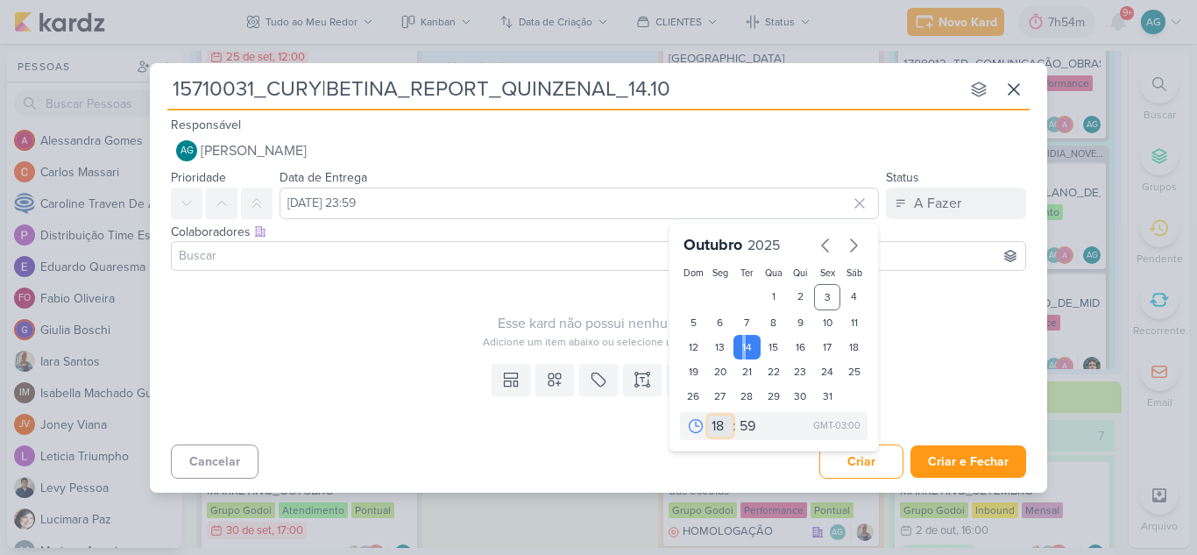
type input "[DATE] 18:59"
click at [742, 422] on select "00 05 10 15 20 25 30 35 40 45 50 55 59" at bounding box center [748, 425] width 25 height 21
select select "0"
click at [736, 415] on select "00 05 10 15 20 25 30 35 40 45 50 55 59" at bounding box center [748, 425] width 25 height 21
type input "[DATE] 18:00"
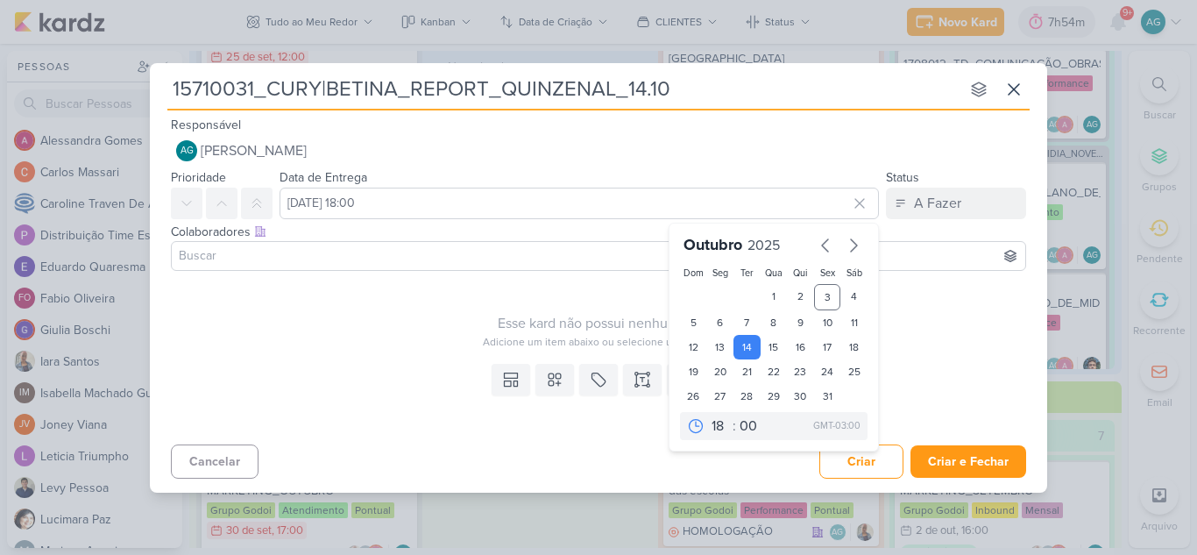
click at [541, 293] on div "Esse kard não possui nenhum item Adicione um item abaixo ou selecione um templa…" at bounding box center [604, 314] width 866 height 72
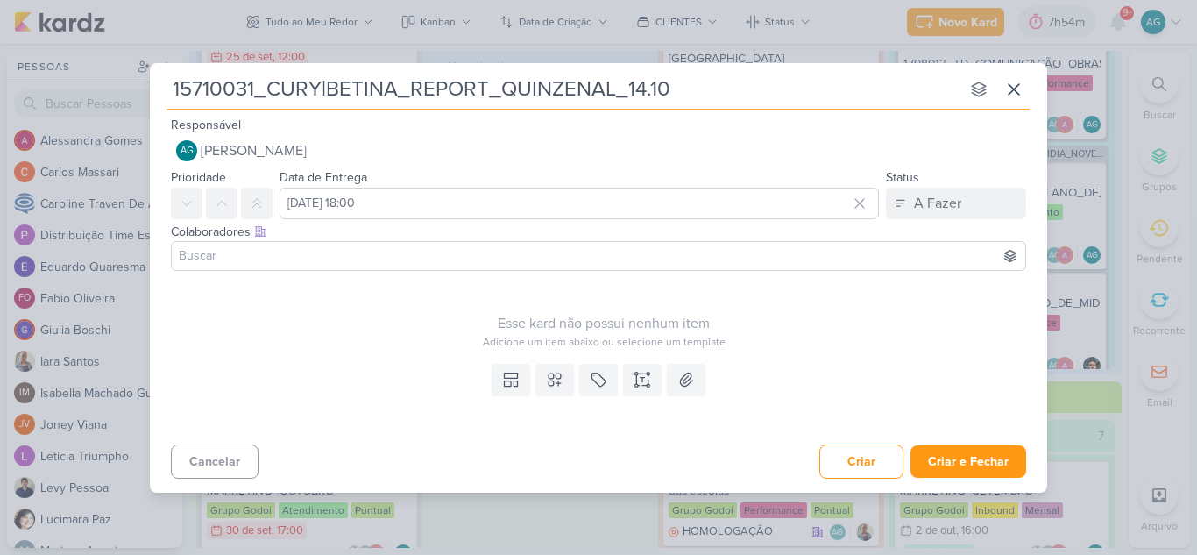
click at [396, 251] on input at bounding box center [598, 255] width 846 height 21
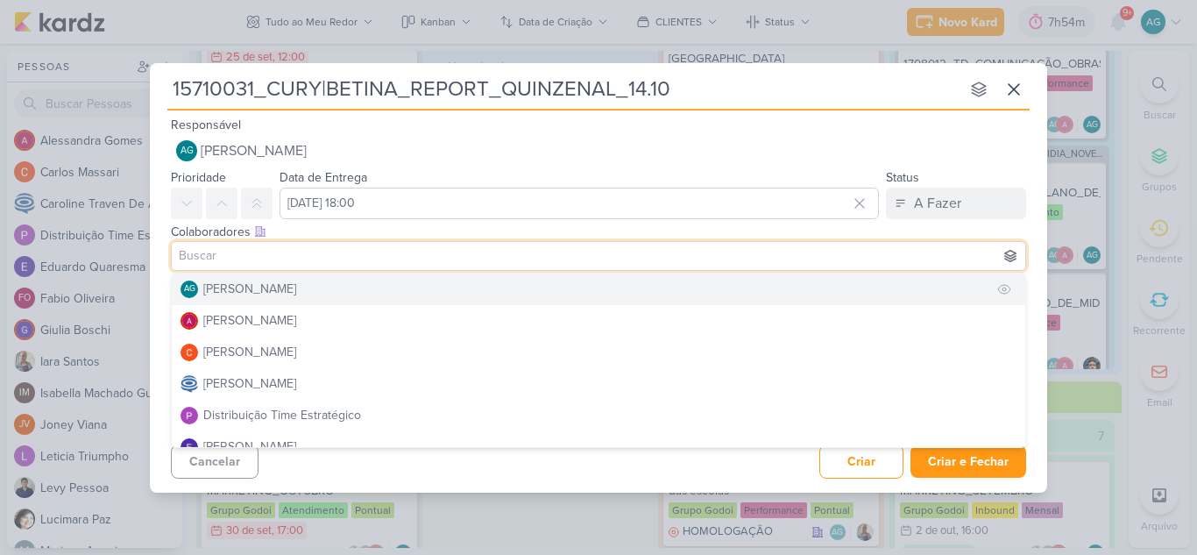
click at [296, 286] on div "[PERSON_NAME]" at bounding box center [249, 288] width 93 height 18
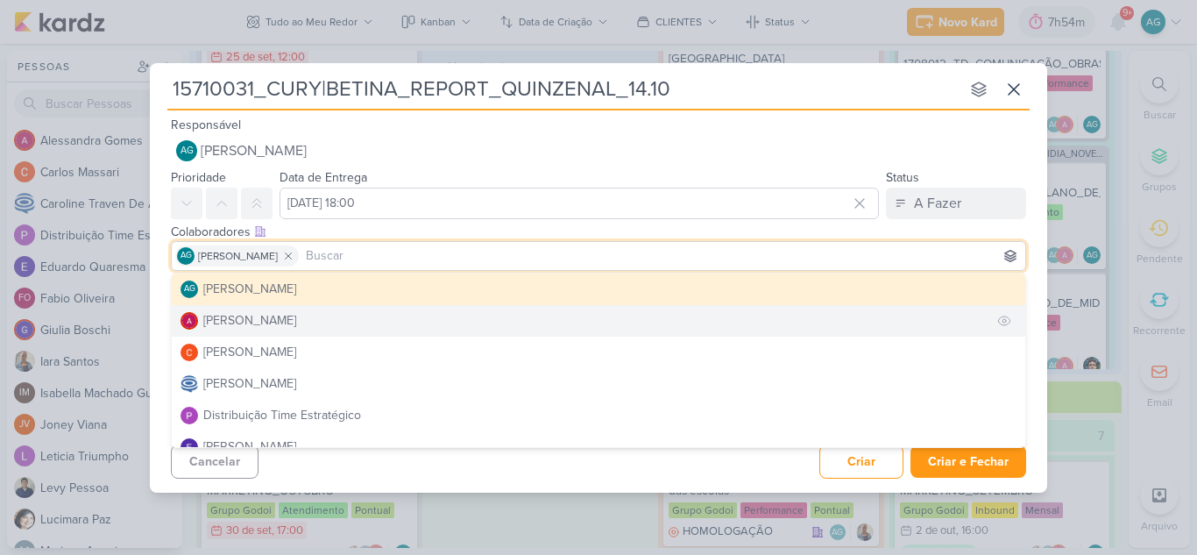
click at [283, 322] on div "[PERSON_NAME]" at bounding box center [249, 320] width 93 height 18
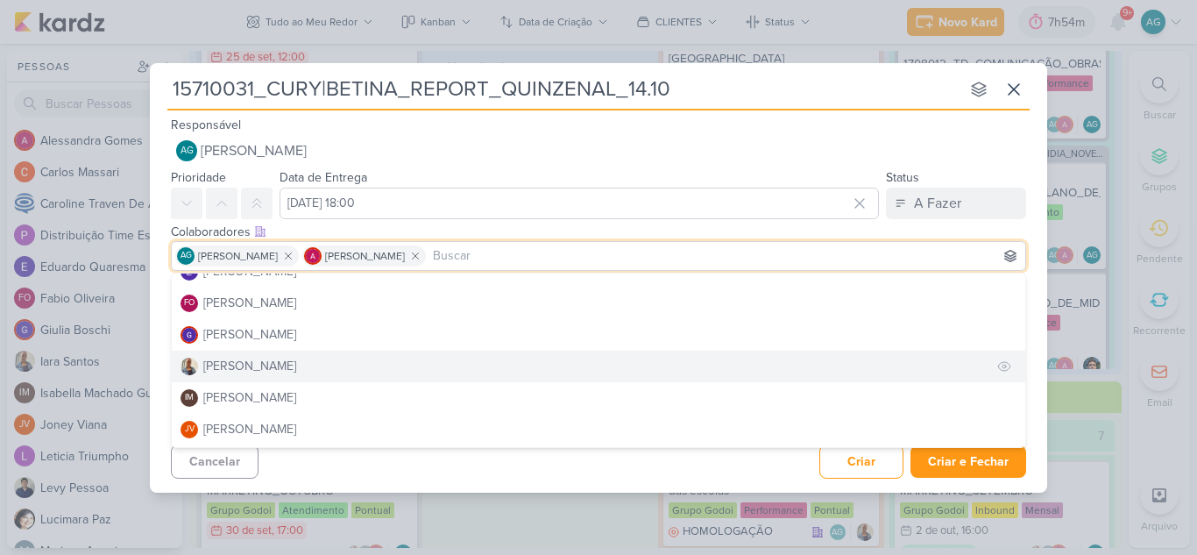
click at [264, 364] on button "[PERSON_NAME]" at bounding box center [598, 366] width 853 height 32
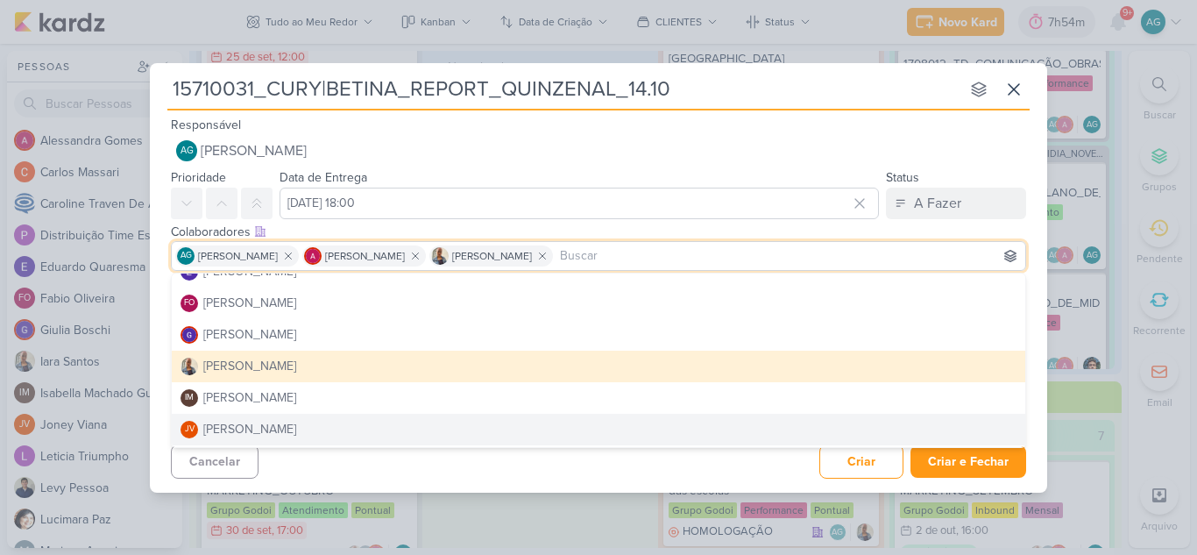
click at [560, 475] on div "Cancelar Criar Criar e Fechar Ctrl + Enter" at bounding box center [598, 459] width 897 height 45
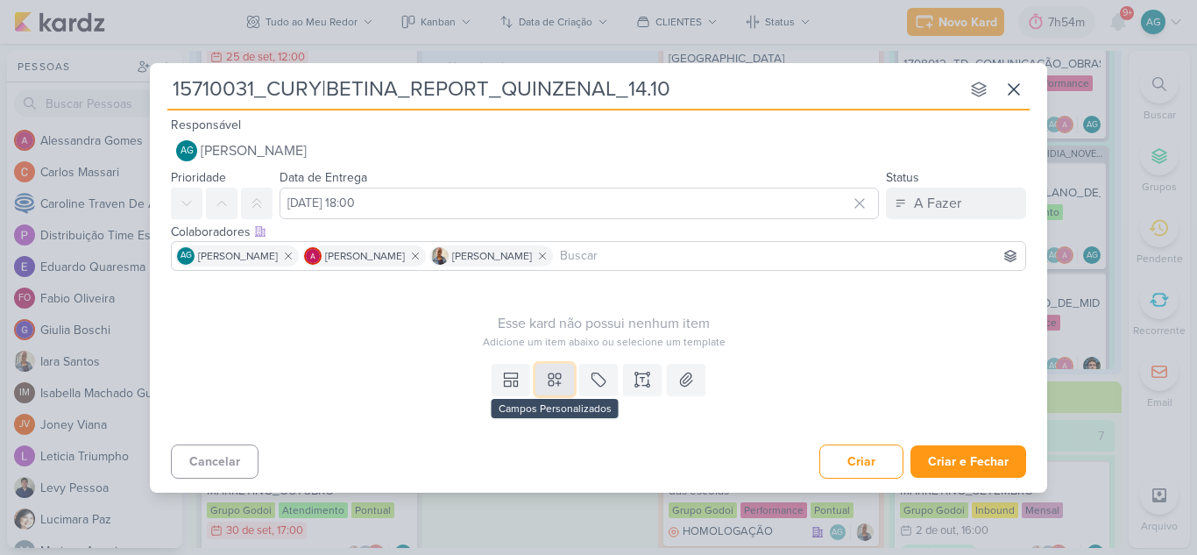
click at [559, 381] on icon at bounding box center [555, 380] width 18 height 18
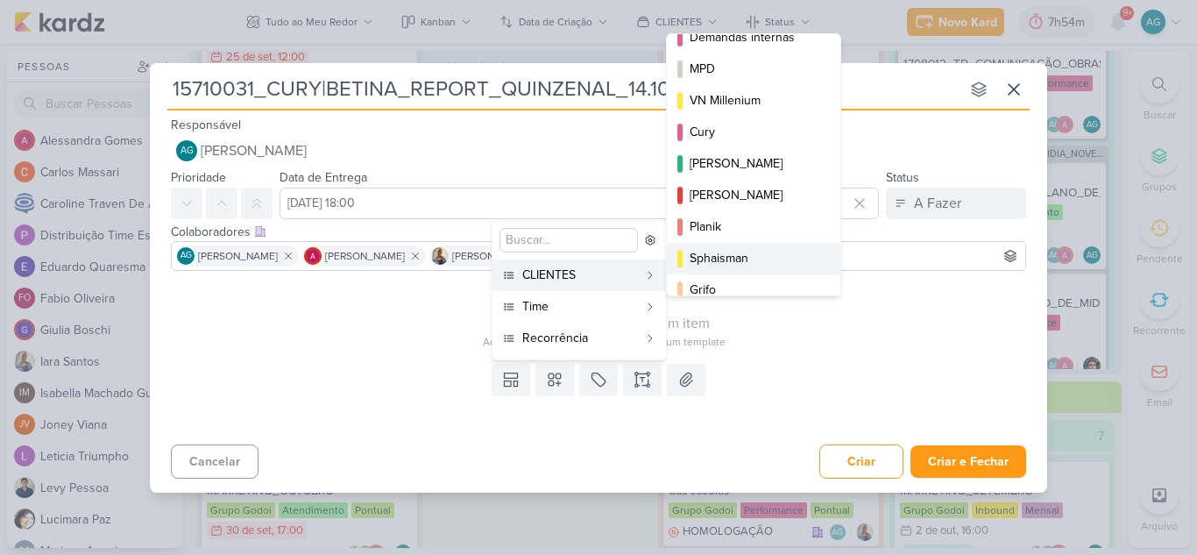
scroll to position [263, 0]
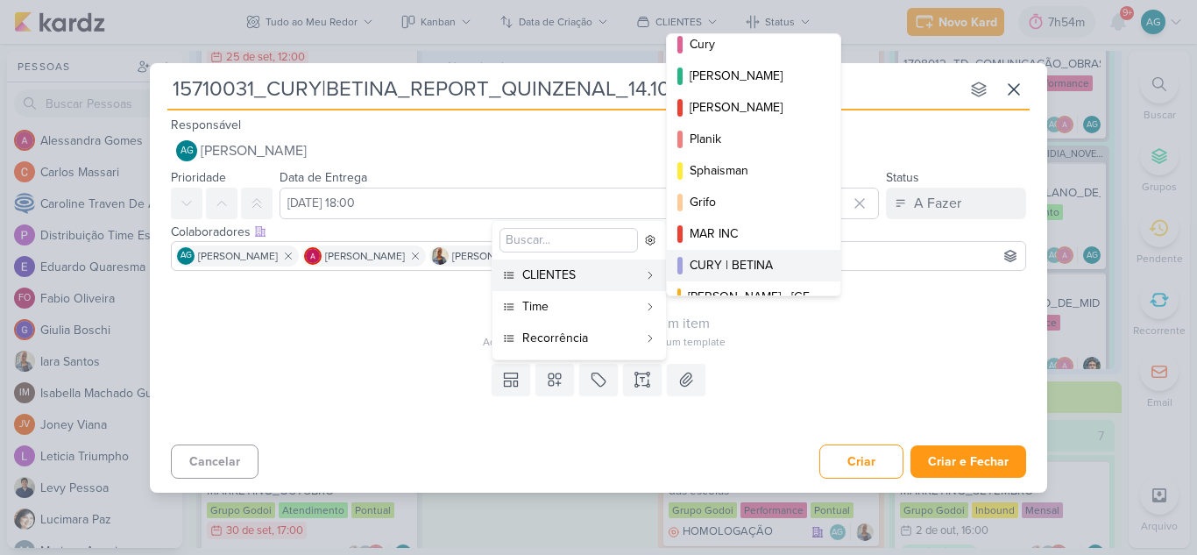
click at [751, 265] on div "CURY | BETINA" at bounding box center [754, 265] width 130 height 18
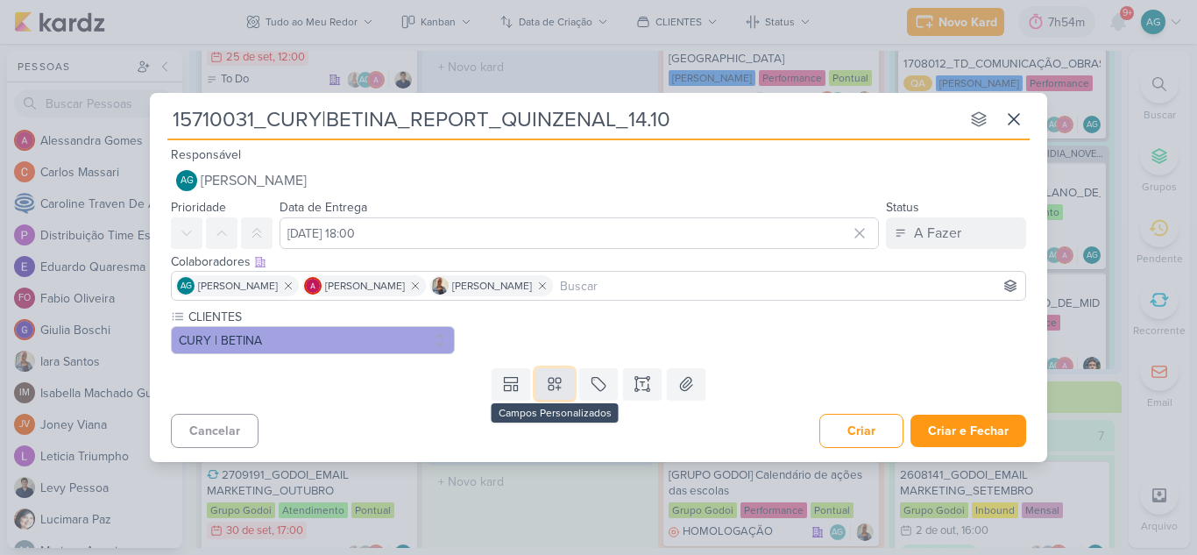
click at [554, 385] on icon at bounding box center [554, 384] width 12 height 12
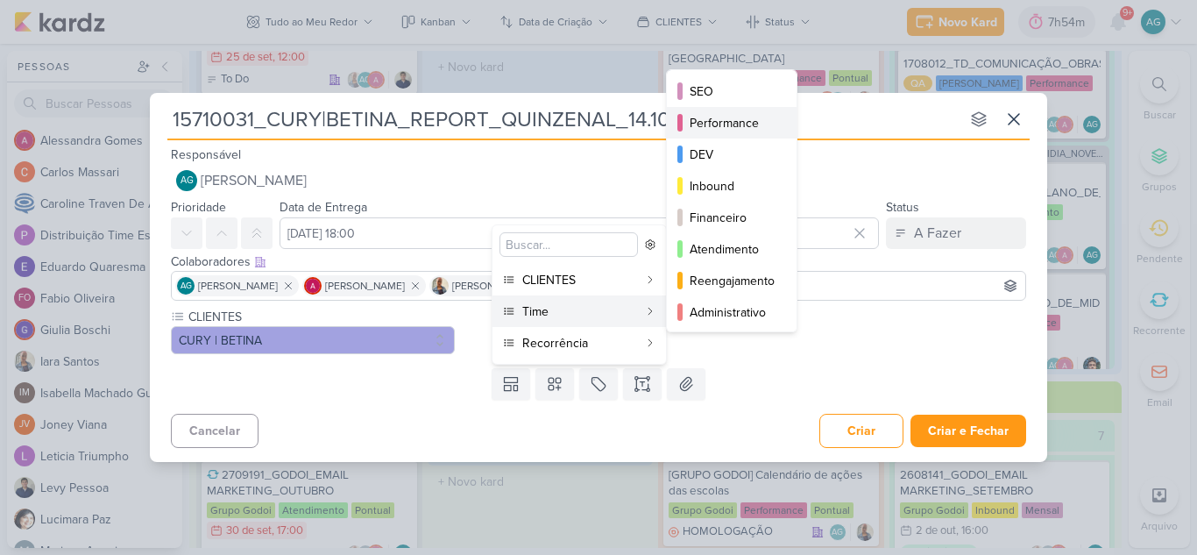
click at [750, 124] on div "Performance" at bounding box center [732, 123] width 86 height 18
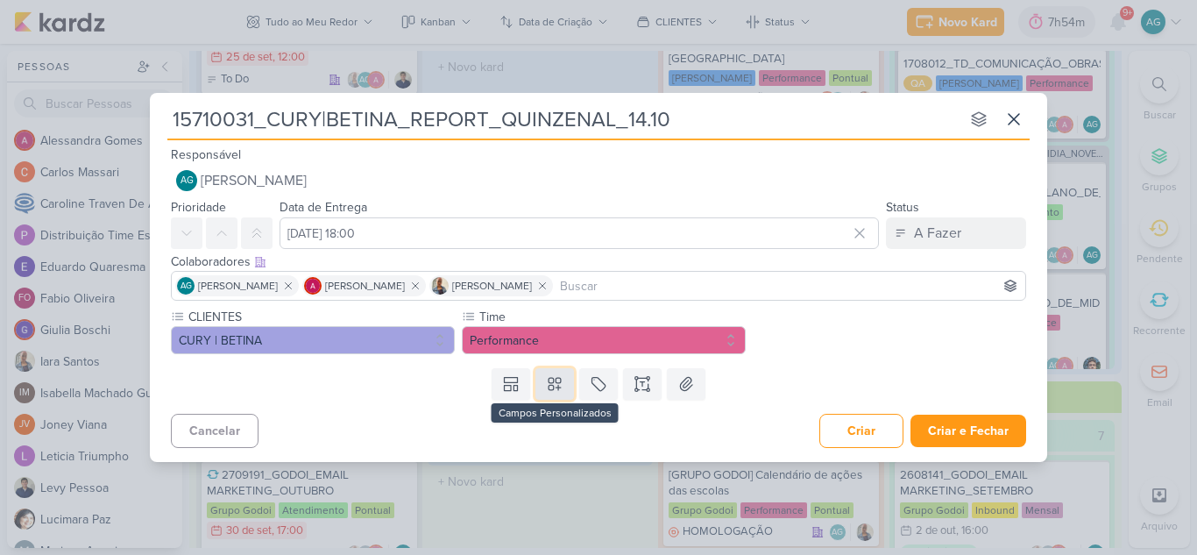
click at [562, 390] on icon at bounding box center [555, 384] width 18 height 18
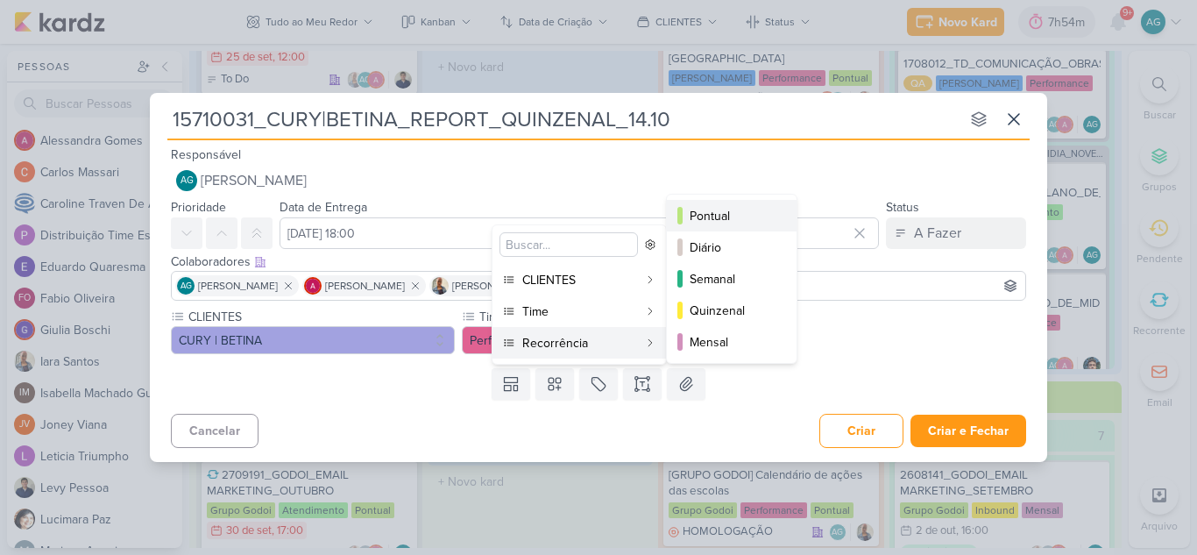
click at [725, 223] on div "Pontual" at bounding box center [732, 216] width 86 height 18
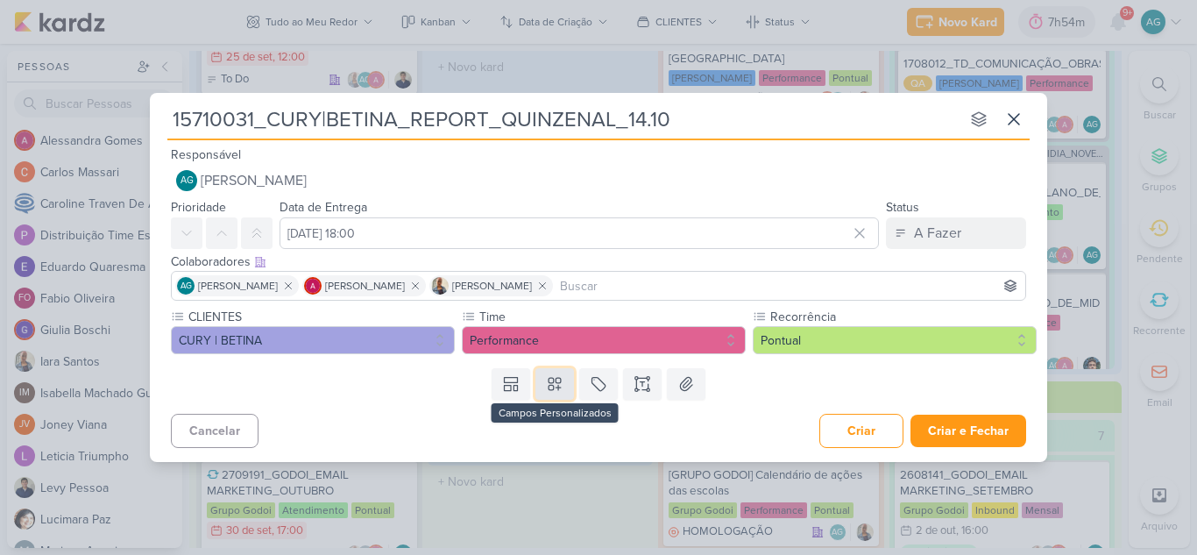
click at [554, 386] on icon at bounding box center [554, 384] width 12 height 12
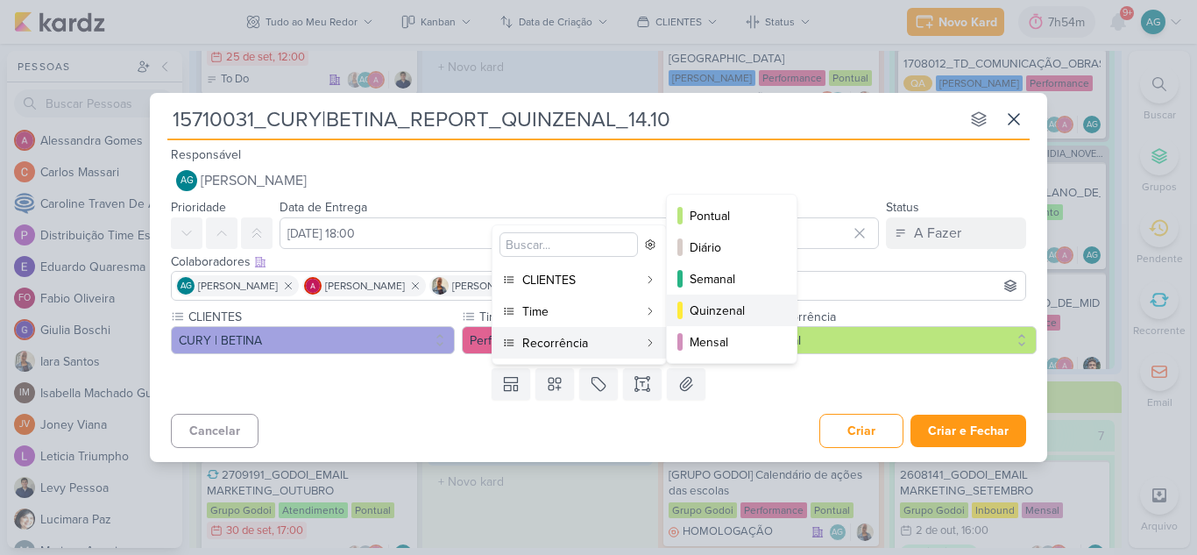
click at [741, 315] on div "Quinzenal" at bounding box center [732, 310] width 86 height 18
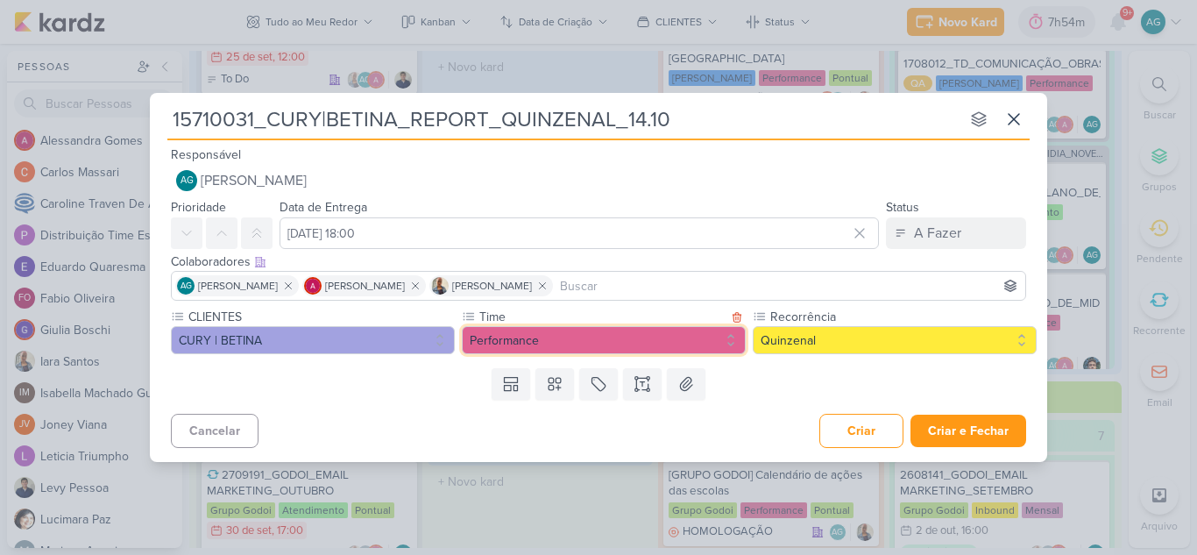
click at [583, 342] on button "Performance" at bounding box center [604, 340] width 284 height 28
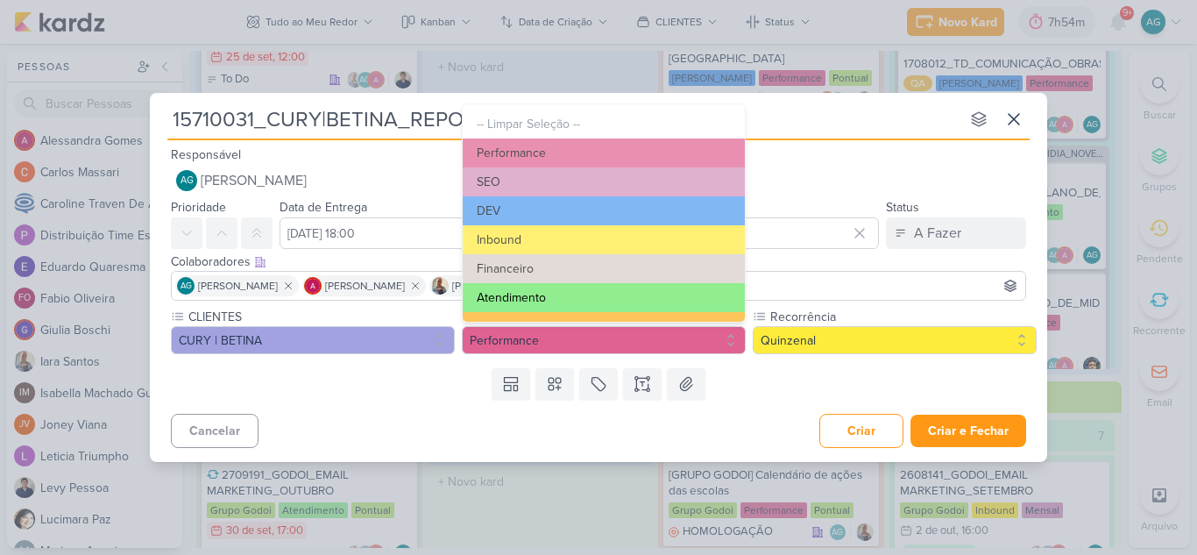
click at [561, 294] on button "Atendimento" at bounding box center [604, 297] width 282 height 29
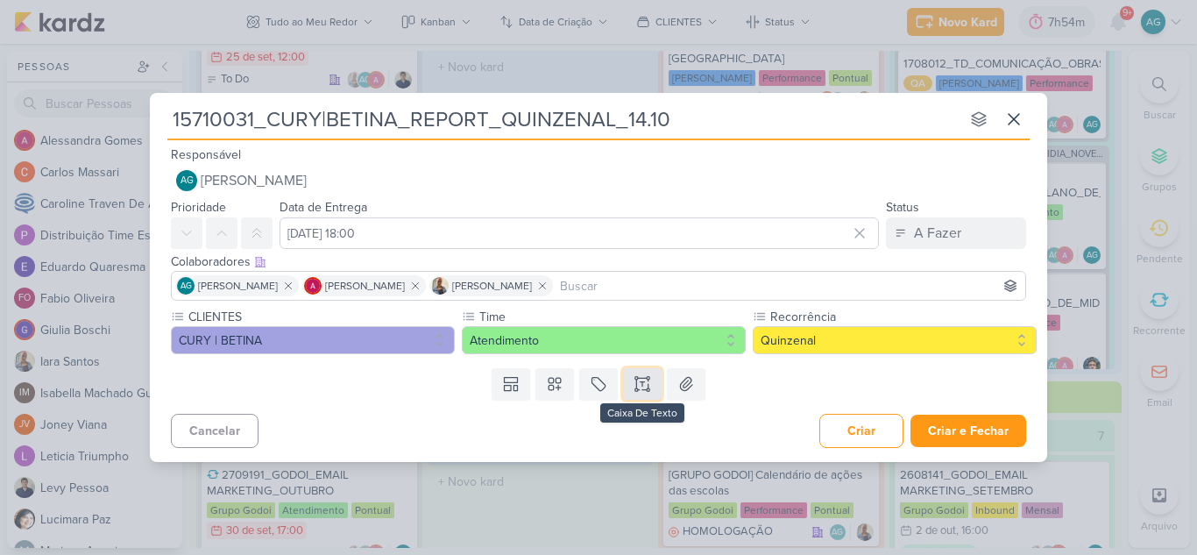
click at [650, 389] on icon at bounding box center [642, 384] width 18 height 18
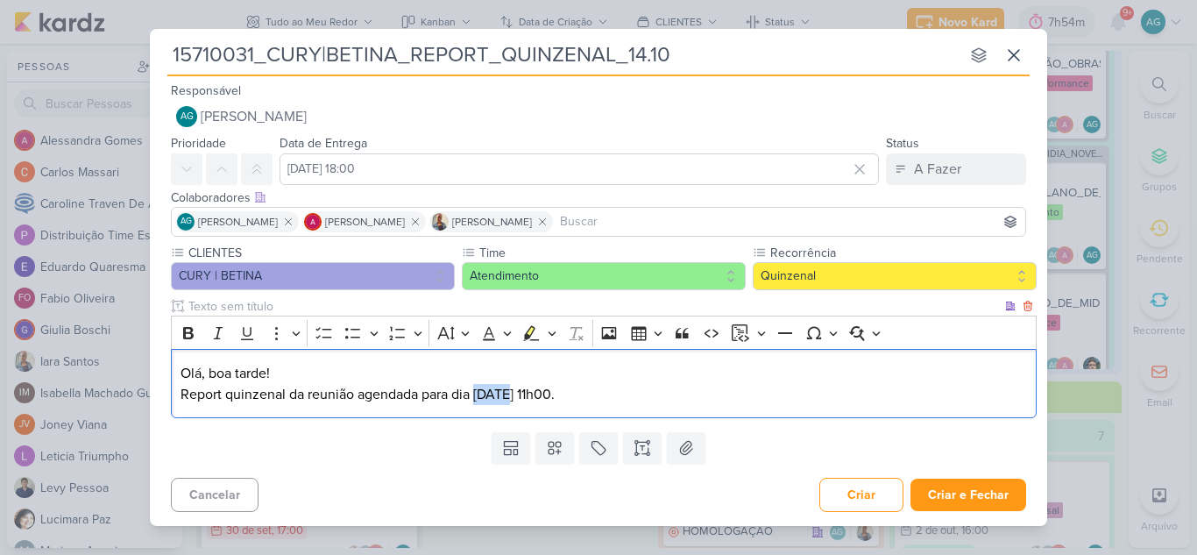
drag, startPoint x: 477, startPoint y: 392, endPoint x: 510, endPoint y: 392, distance: 32.4
click at [510, 392] on p "Olá, boa tarde! Report quinzenal da reunião agendada para dia [DATE] 11h00." at bounding box center [603, 384] width 847 height 42
click at [512, 448] on icon at bounding box center [511, 448] width 18 height 18
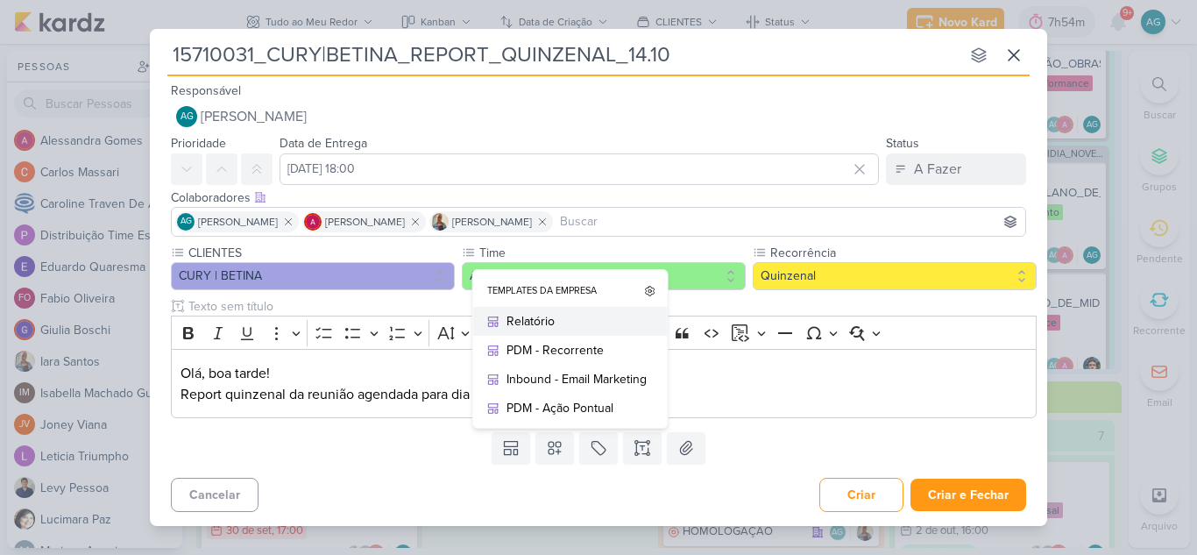
click at [563, 329] on div "Relatório" at bounding box center [576, 321] width 140 height 18
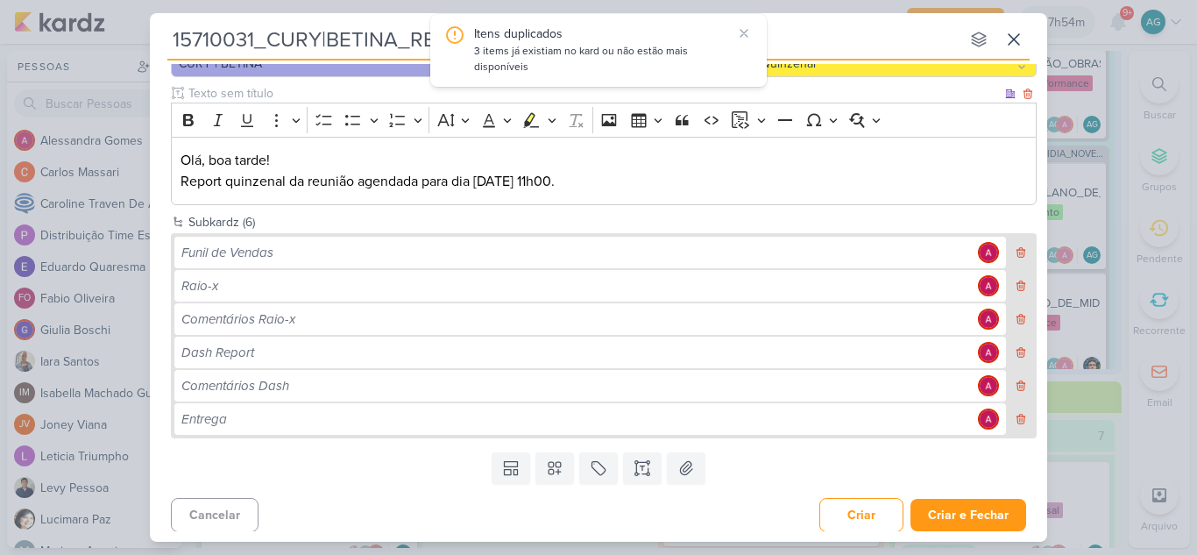
scroll to position [201, 0]
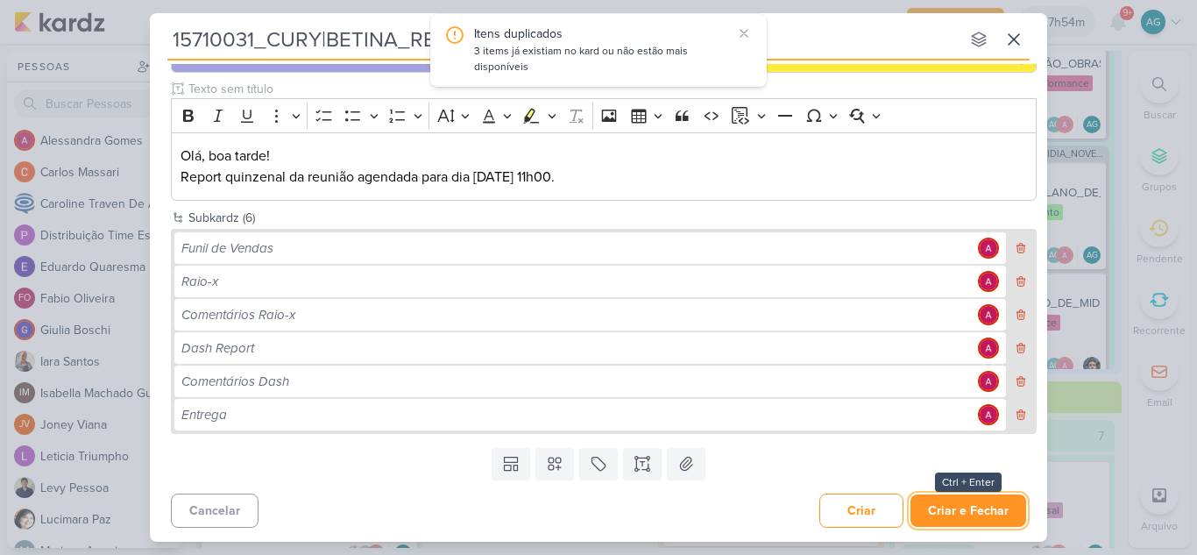
click at [953, 517] on button "Criar e Fechar" at bounding box center [968, 510] width 116 height 32
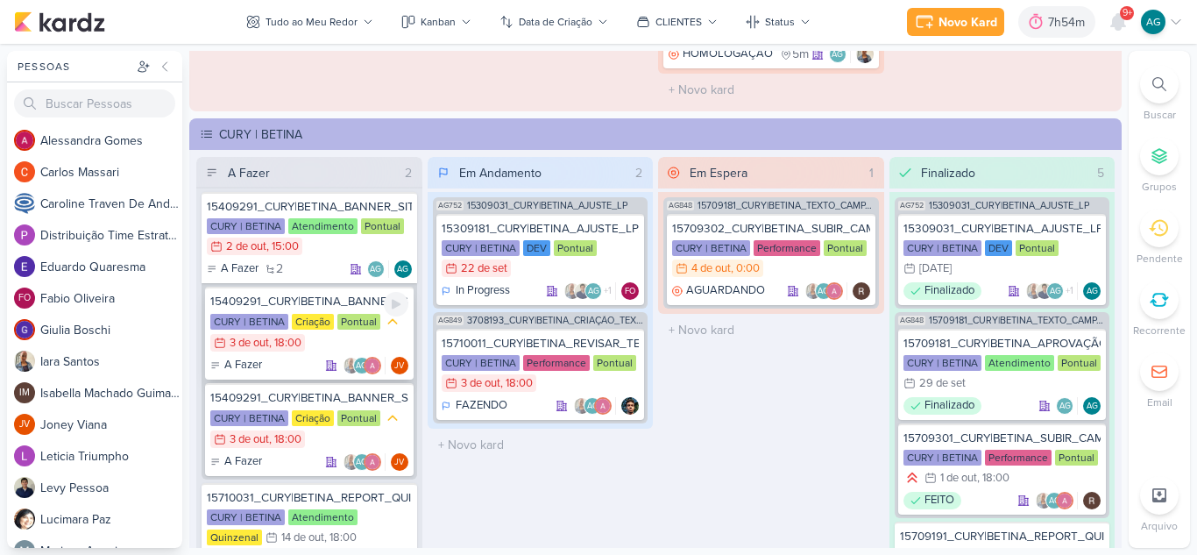
scroll to position [2365, 0]
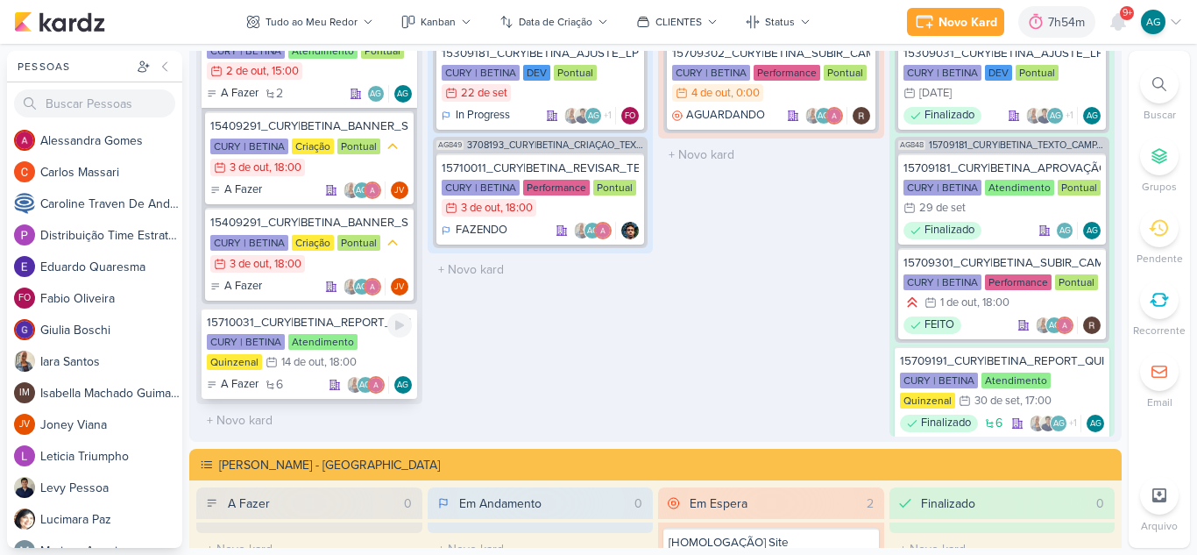
click at [329, 323] on div "15710031_CURY|BETINA_REPORT_QUINZENAL_14.10" at bounding box center [309, 323] width 205 height 16
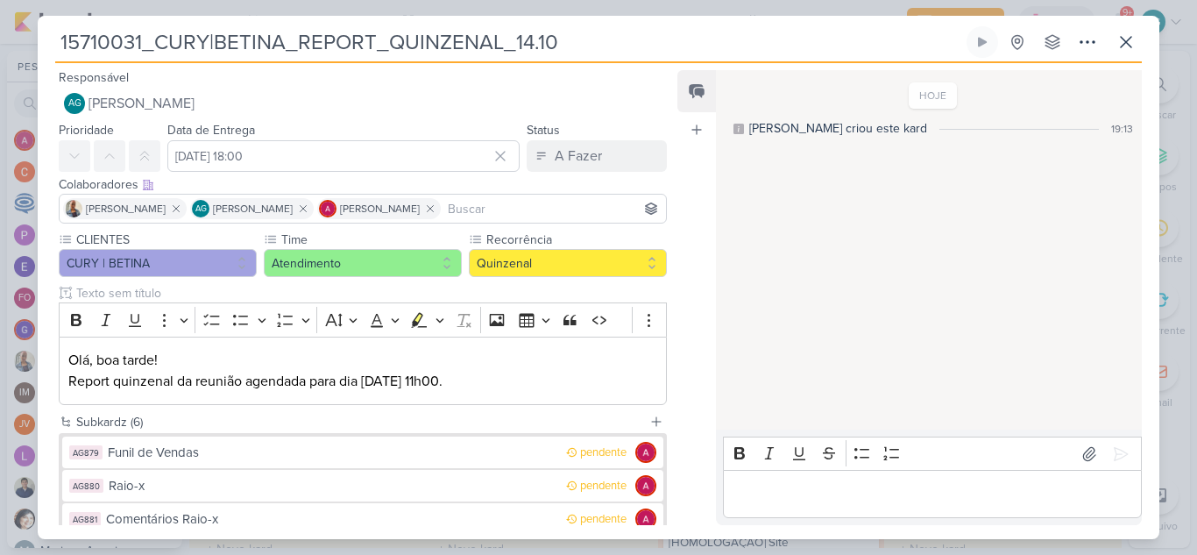
drag, startPoint x: 597, startPoint y: 46, endPoint x: 23, endPoint y: 33, distance: 573.9
click at [23, 33] on div "15710031_CURY|BETINA_REPORT_QUINZENAL_14.10 Criado por mim" at bounding box center [598, 277] width 1197 height 555
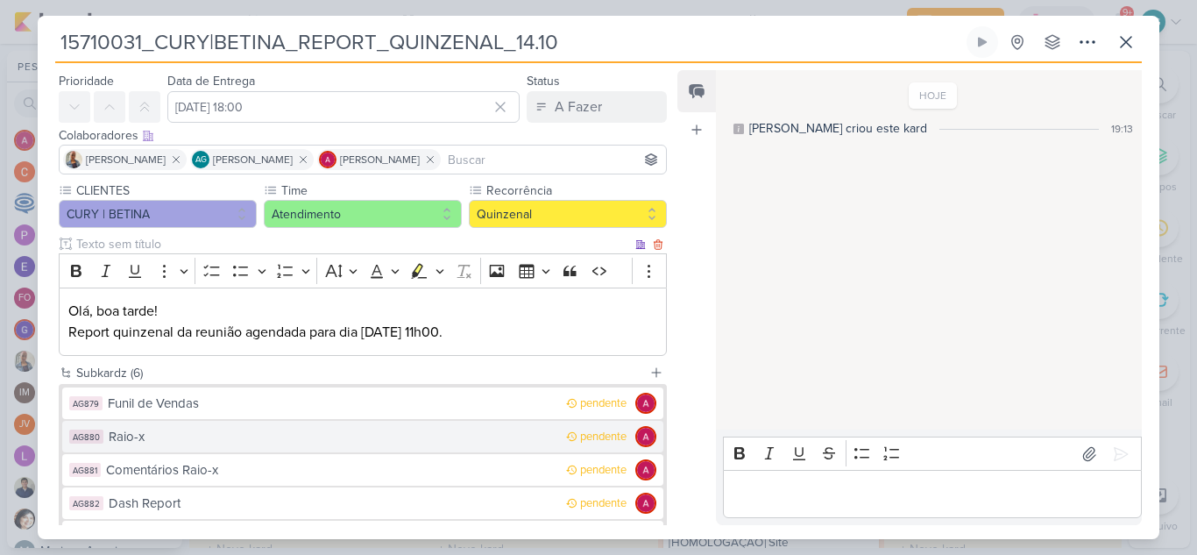
scroll to position [88, 0]
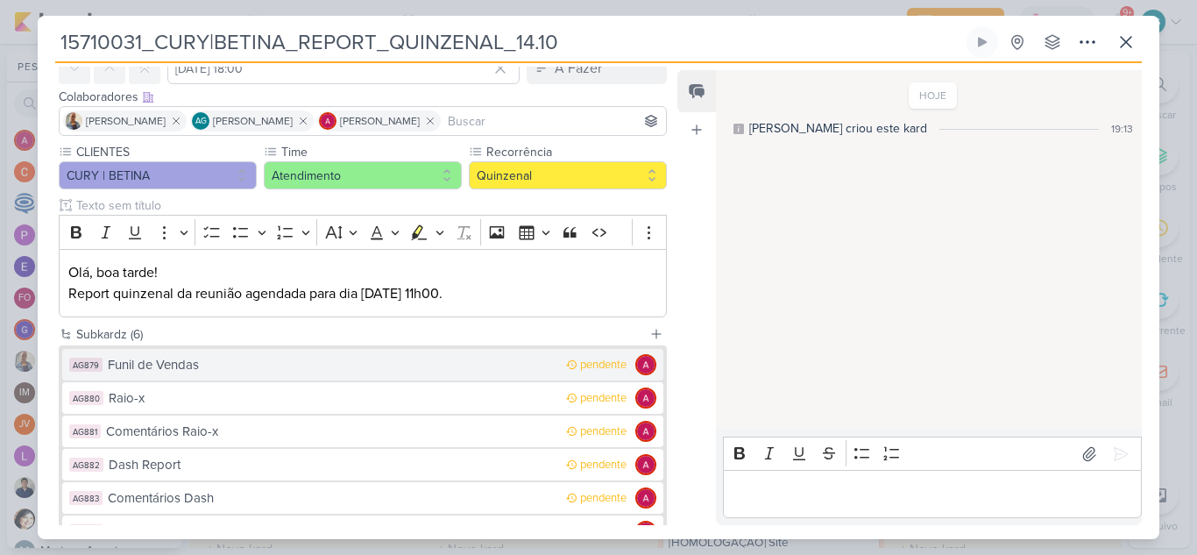
click at [237, 371] on div "Funil de Vendas" at bounding box center [332, 365] width 449 height 20
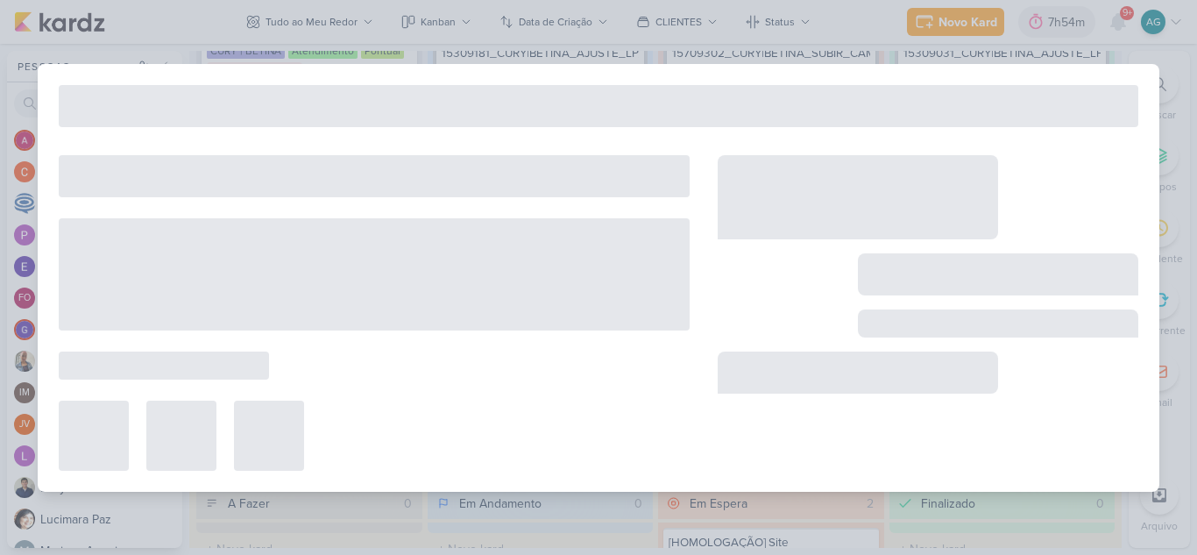
type input "Funil de Vendas"
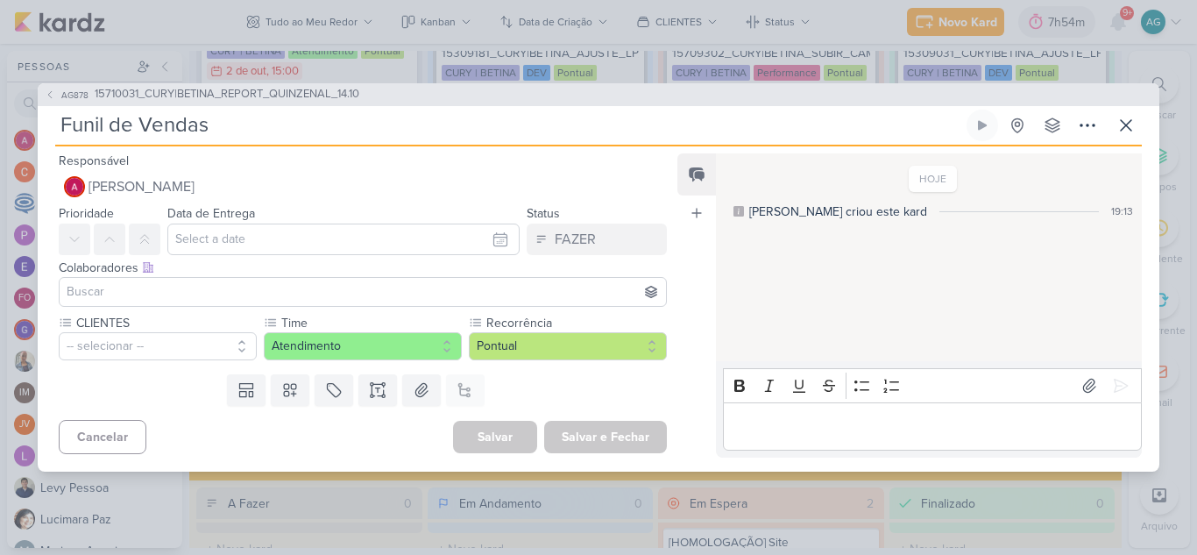
click at [246, 127] on input "Funil de Vendas" at bounding box center [509, 126] width 908 height 32
paste input "15710031_CURY|BETINA_REPORT_QUINZENAL_14.10"
type input "Funil de Vendas_15710031_CURY|BETINA_REPORT_QUINZENAL_14.10"
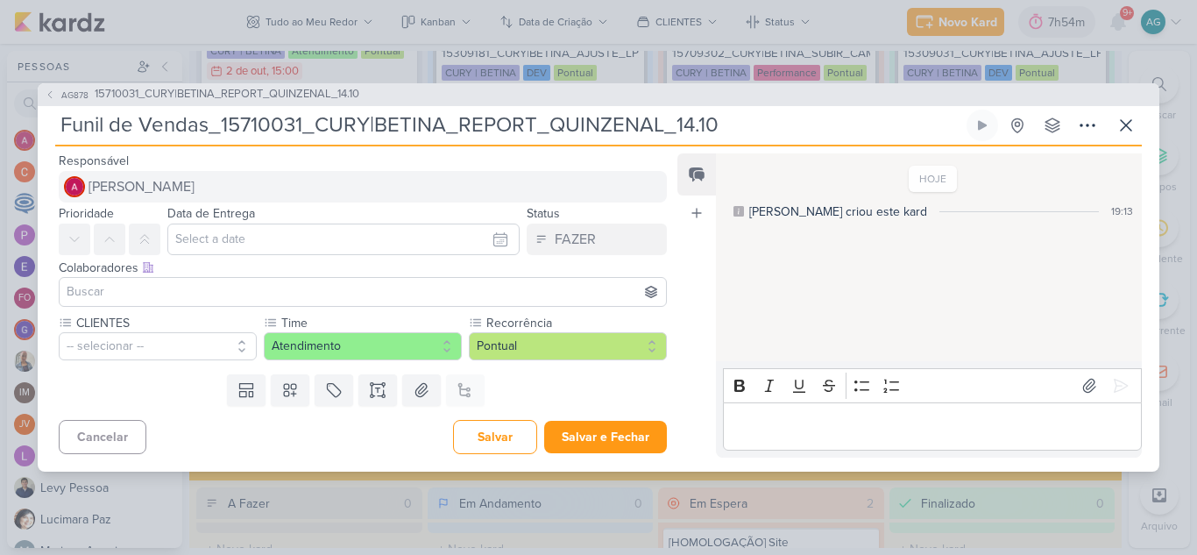
type input "Funil de Vendas_15710031_CURY|BETINA_REPORT_QUINZENAL_14.10"
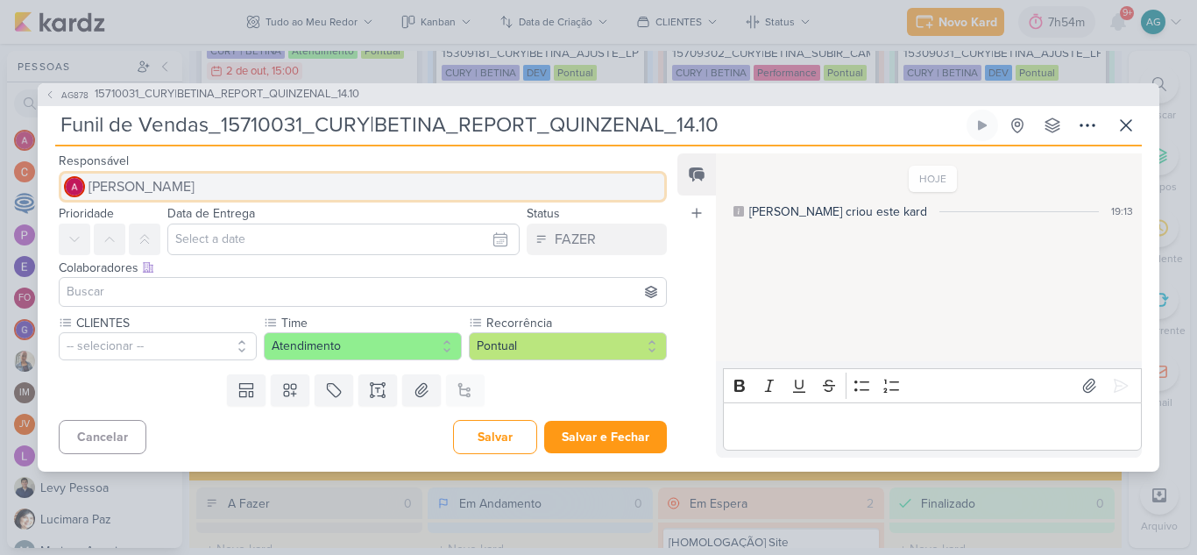
click at [221, 183] on button "[PERSON_NAME]" at bounding box center [363, 187] width 608 height 32
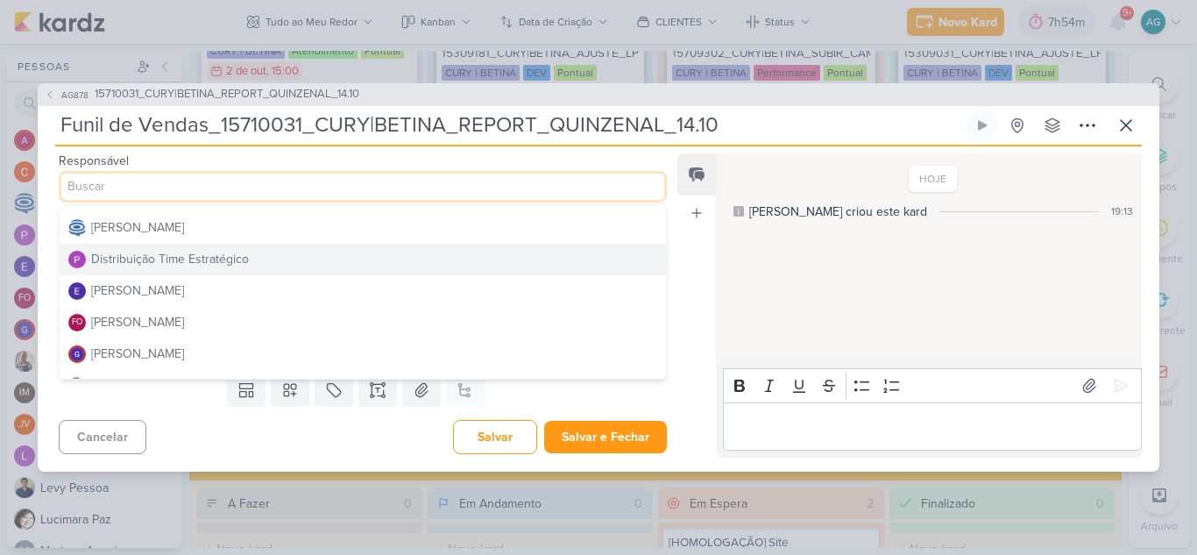
click at [201, 259] on div "Distribuição Time Estratégico" at bounding box center [170, 259] width 158 height 18
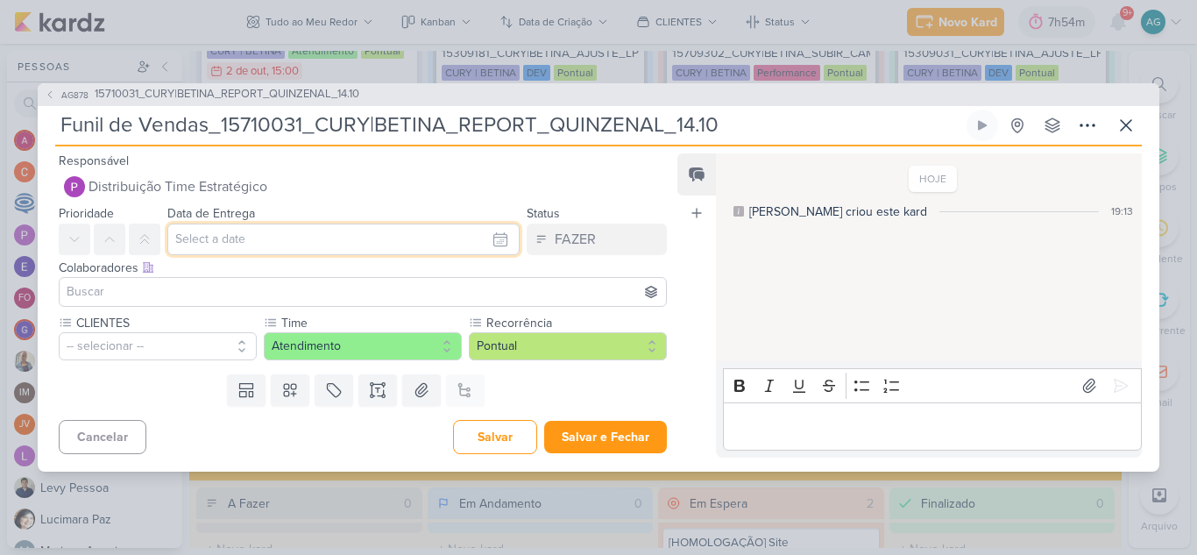
click at [270, 246] on input "text" at bounding box center [343, 239] width 352 height 32
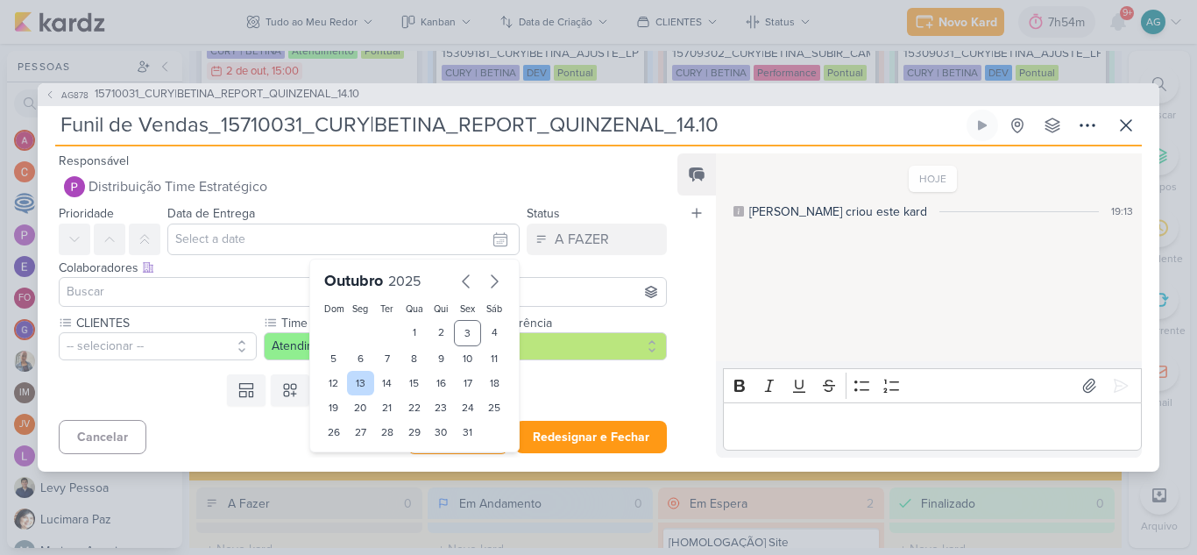
click at [353, 385] on div "13" at bounding box center [360, 383] width 27 height 25
type input "[DATE] 23:59"
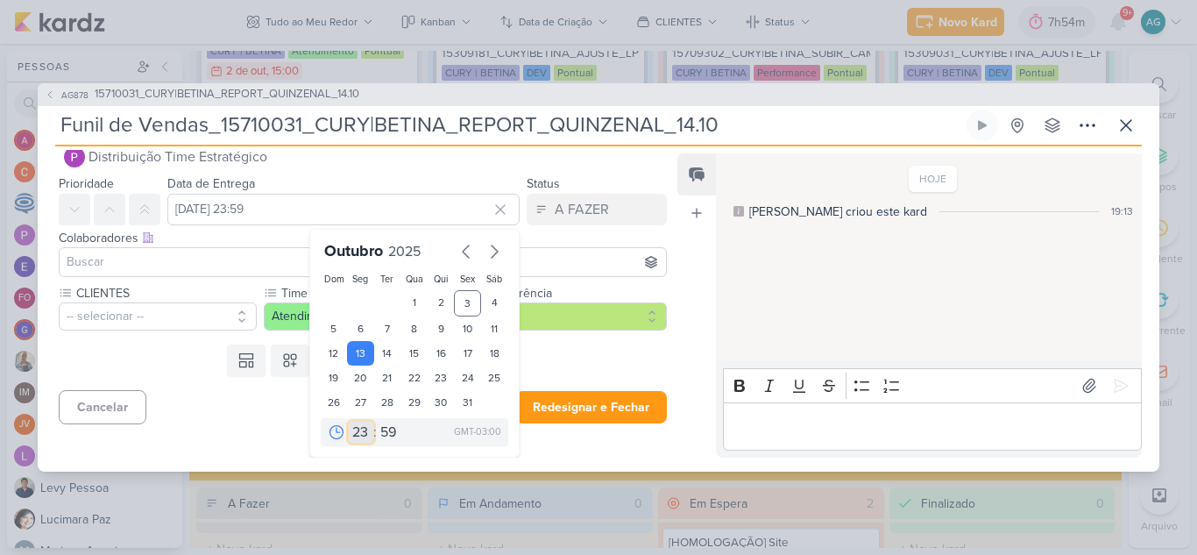
click at [357, 430] on select "00 01 02 03 04 05 06 07 08 09 10 11 12 13 14 15 16 17 18 19 20 21 22 23" at bounding box center [361, 431] width 25 height 21
select select "18"
click at [349, 421] on select "00 01 02 03 04 05 06 07 08 09 10 11 12 13 14 15 16 17 18 19 20 21 22 23" at bounding box center [361, 431] width 25 height 21
type input "[DATE] 18:59"
click at [381, 434] on select "00 05 10 15 20 25 30 35 40 45 50 55 59" at bounding box center [389, 431] width 25 height 21
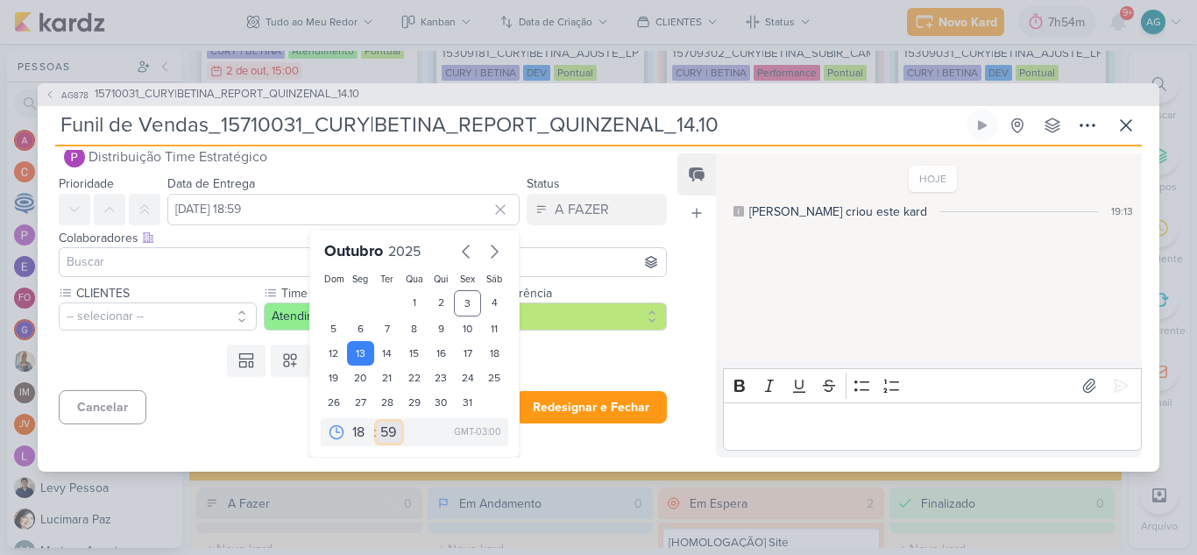
select select "0"
click at [377, 421] on select "00 05 10 15 20 25 30 35 40 45 50 55 59" at bounding box center [389, 431] width 25 height 21
type input "[DATE] 18:00"
click at [182, 264] on input at bounding box center [362, 261] width 599 height 21
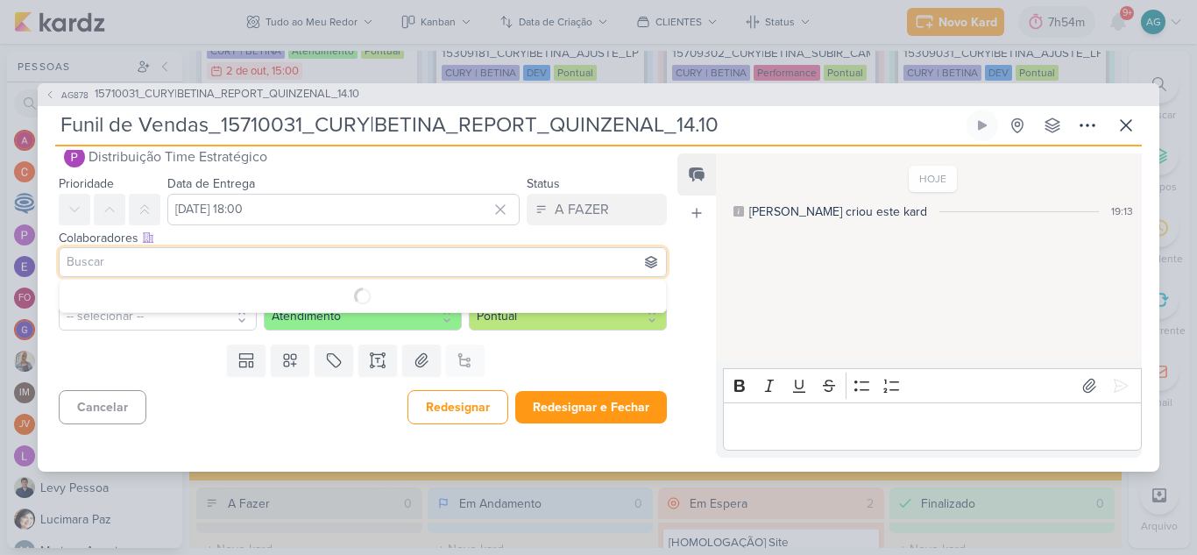
scroll to position [0, 0]
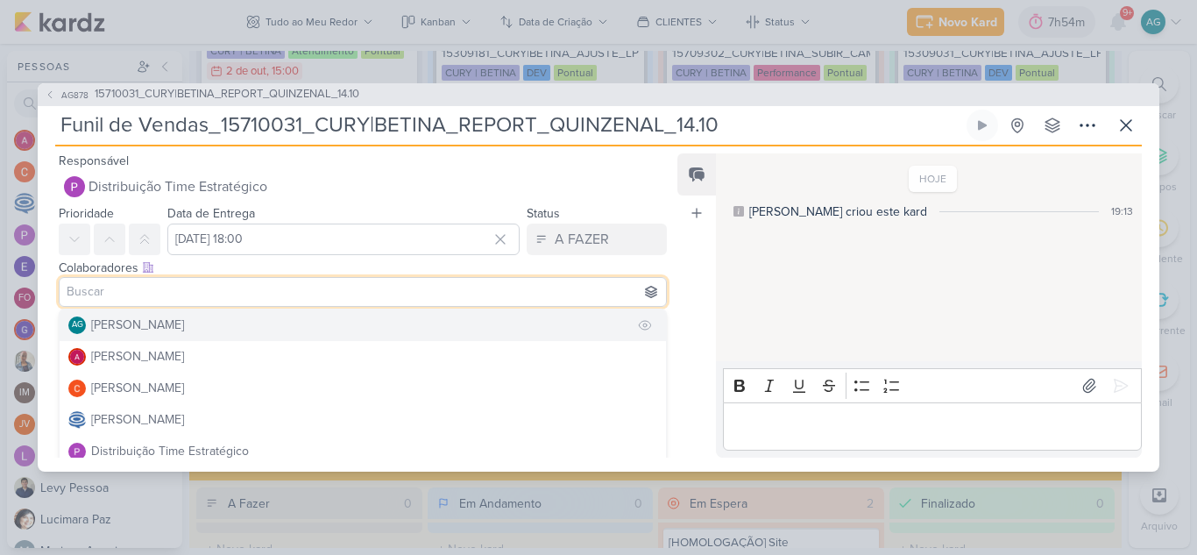
click at [170, 333] on div "[PERSON_NAME]" at bounding box center [137, 324] width 93 height 18
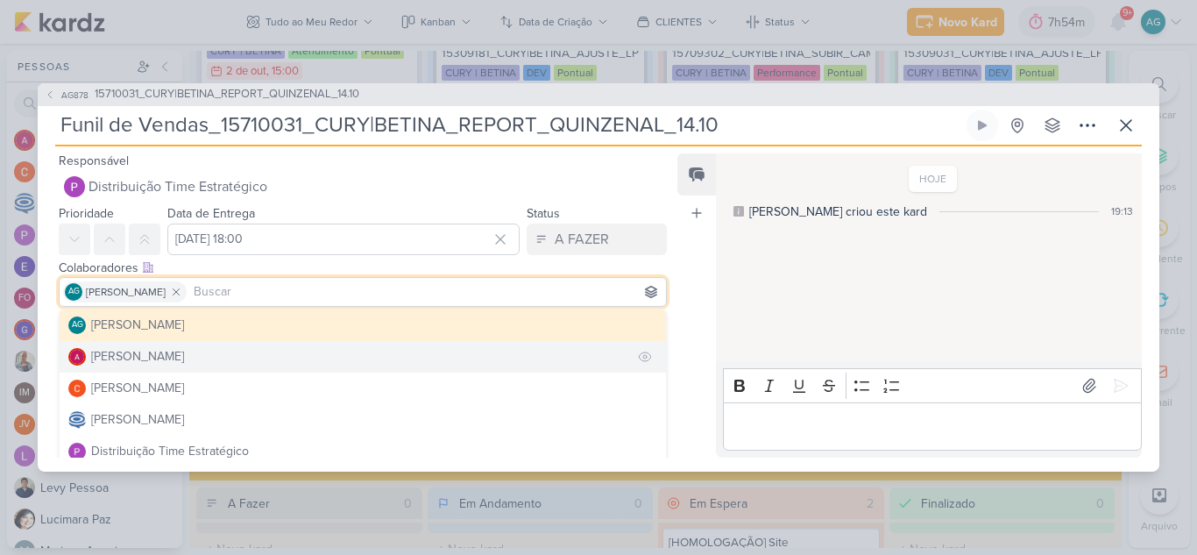
click at [174, 359] on div "[PERSON_NAME]" at bounding box center [137, 356] width 93 height 18
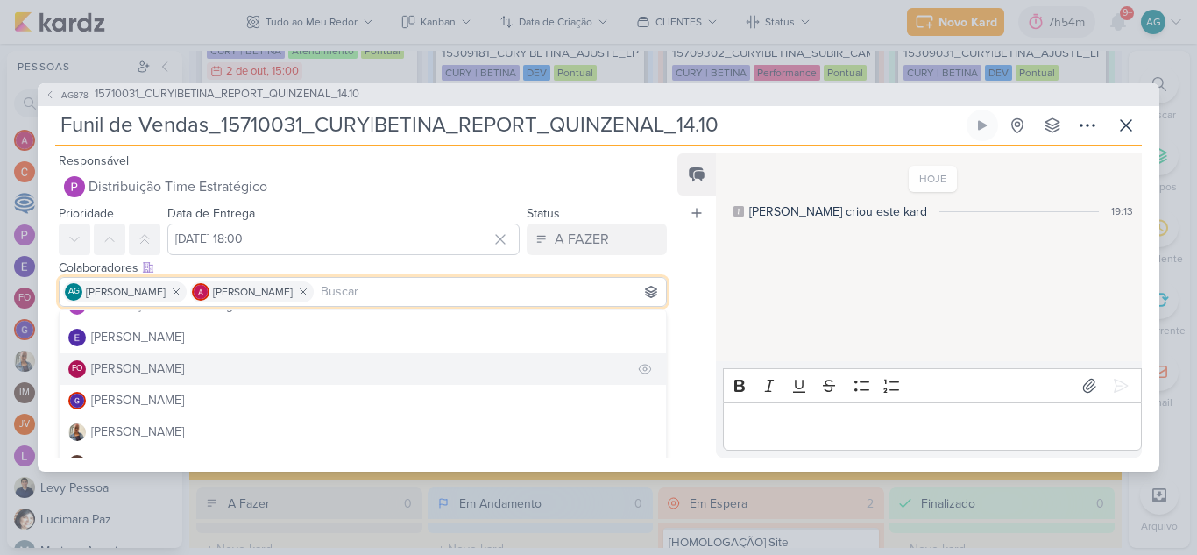
scroll to position [175, 0]
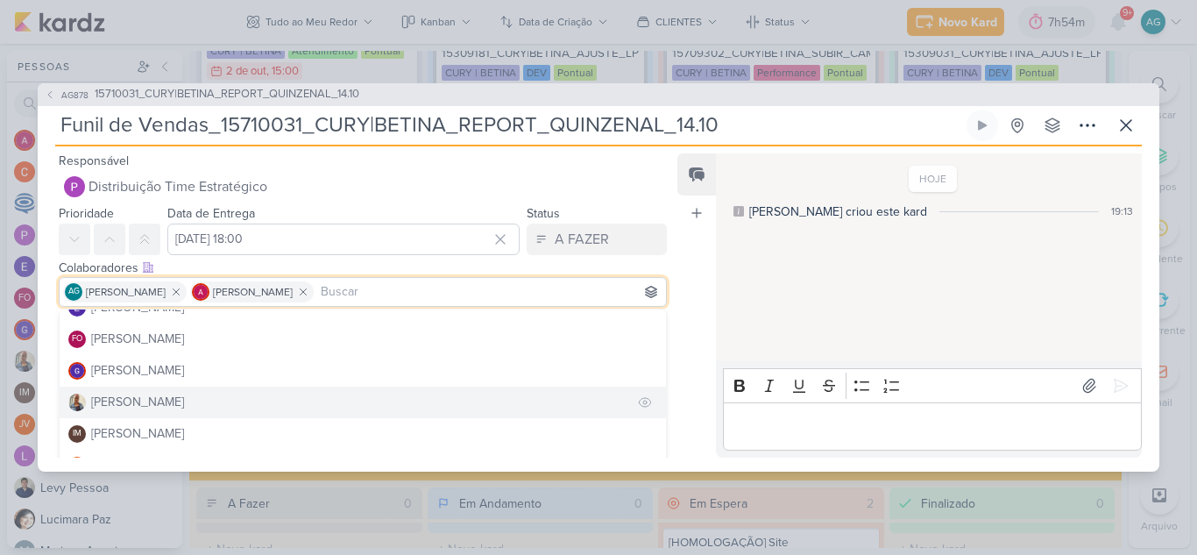
click at [164, 410] on button "[PERSON_NAME]" at bounding box center [363, 402] width 606 height 32
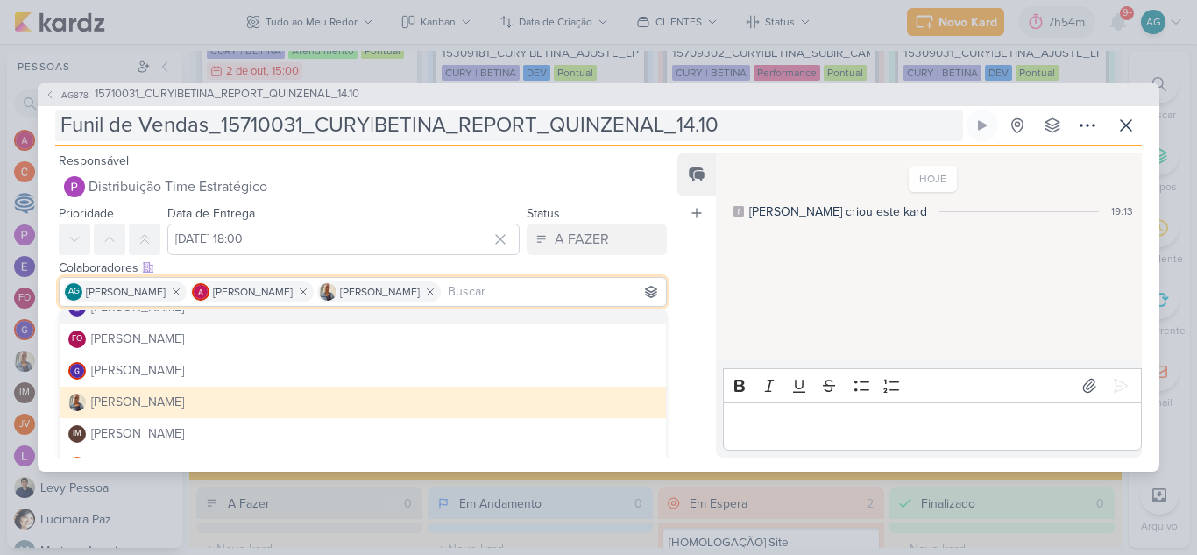
click at [724, 126] on input "Funil de Vendas_15710031_CURY|BETINA_REPORT_QUINZENAL_14.10" at bounding box center [509, 126] width 908 height 32
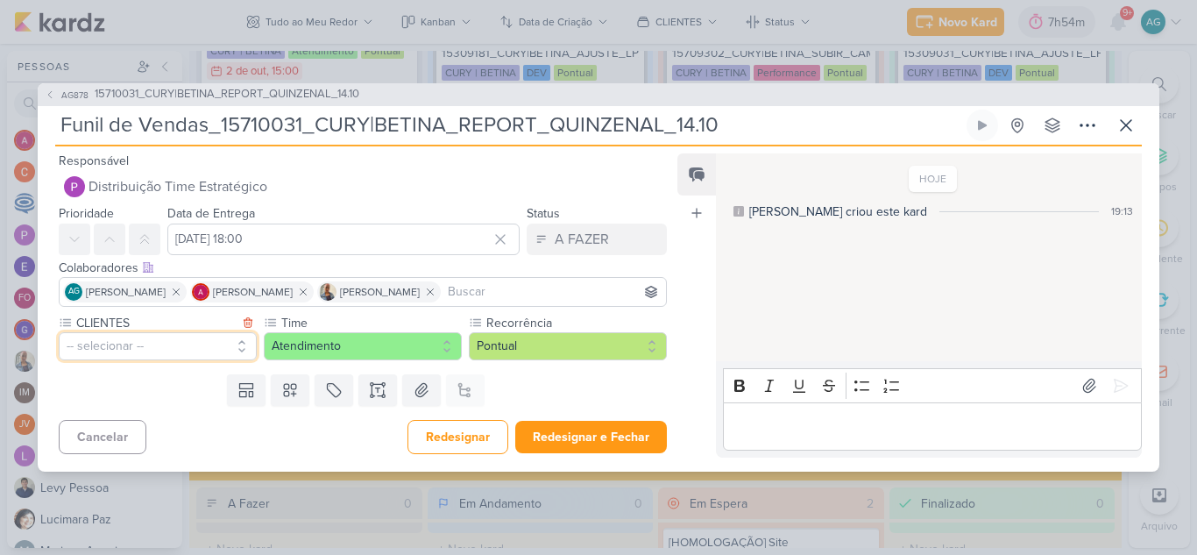
click at [159, 351] on button "-- selecionar --" at bounding box center [158, 346] width 198 height 28
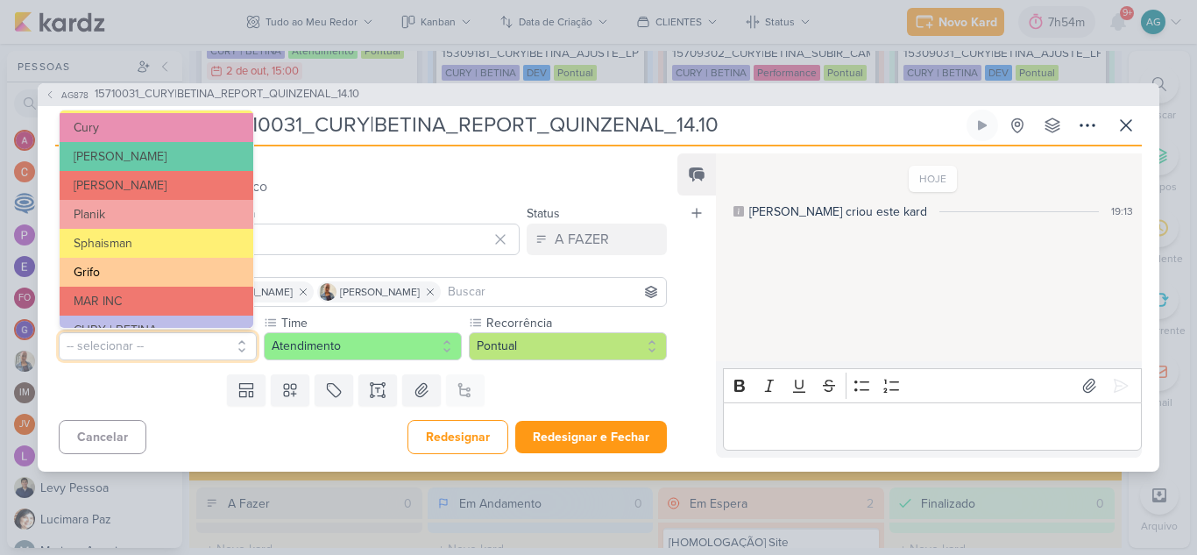
scroll to position [314, 0]
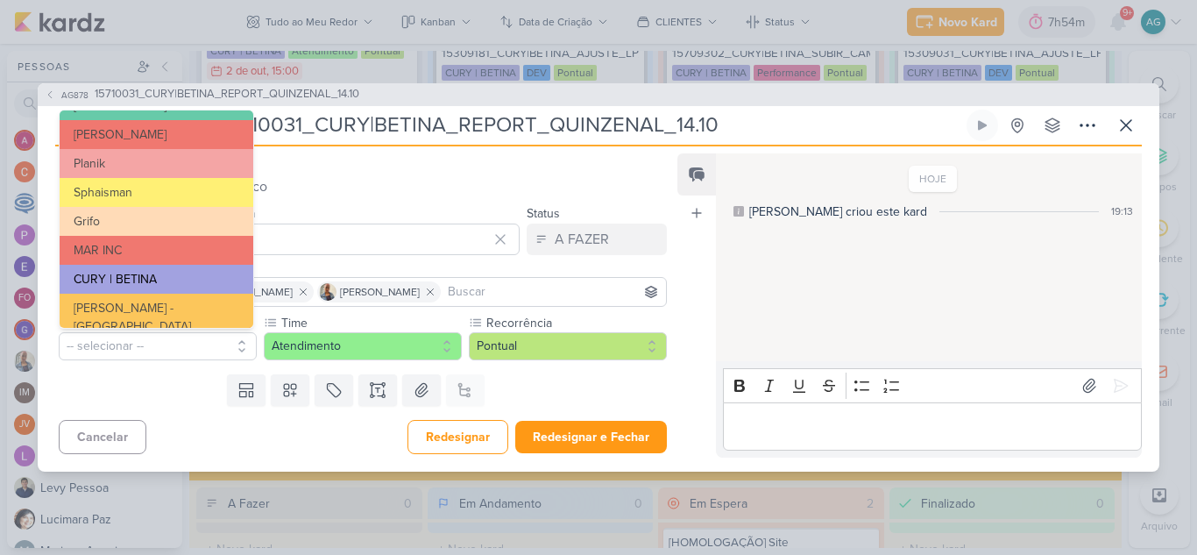
click at [150, 276] on button "CURY | BETINA" at bounding box center [157, 279] width 194 height 29
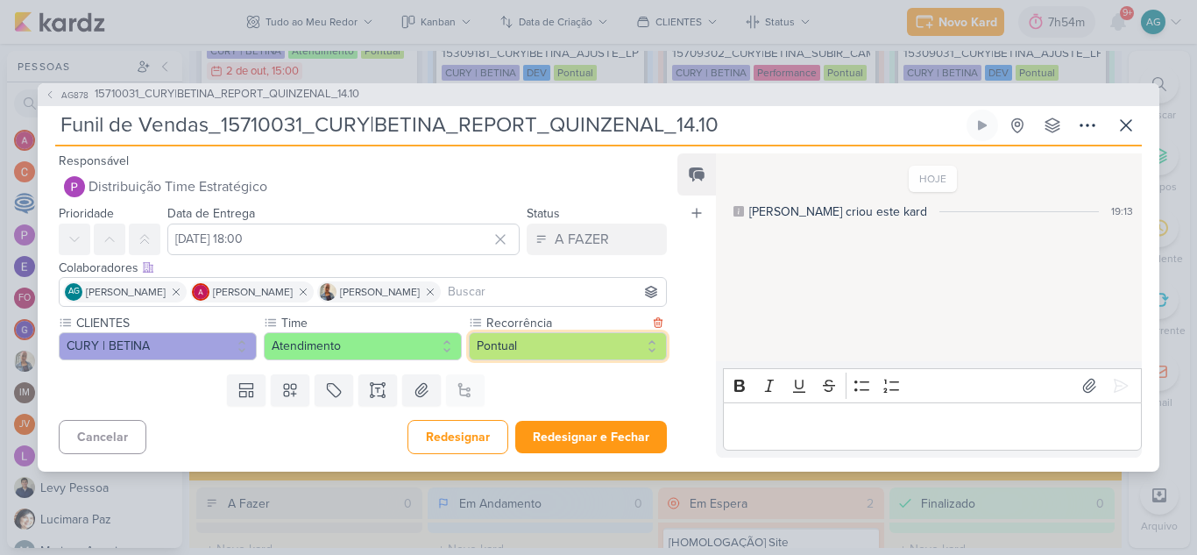
click at [517, 343] on button "Pontual" at bounding box center [568, 346] width 198 height 28
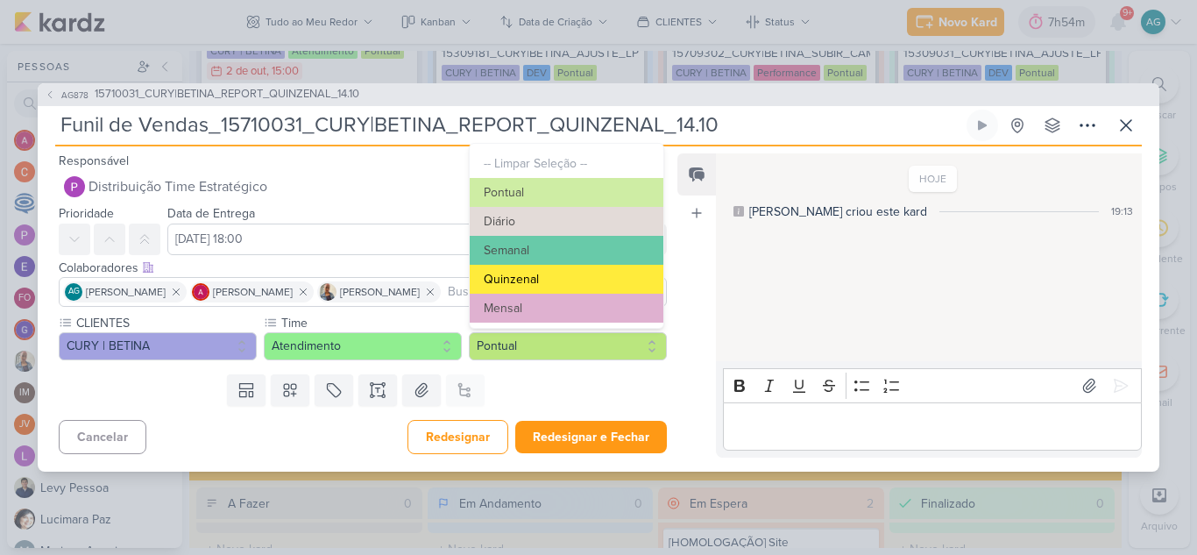
click at [539, 284] on button "Quinzenal" at bounding box center [567, 279] width 194 height 29
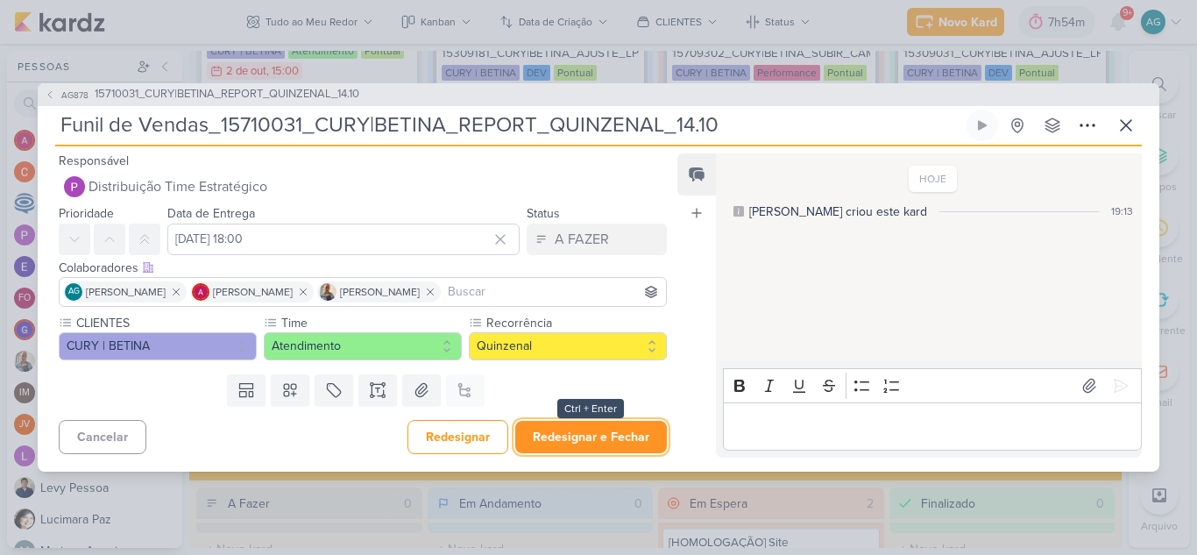
click at [609, 438] on button "Redesignar e Fechar" at bounding box center [591, 437] width 152 height 32
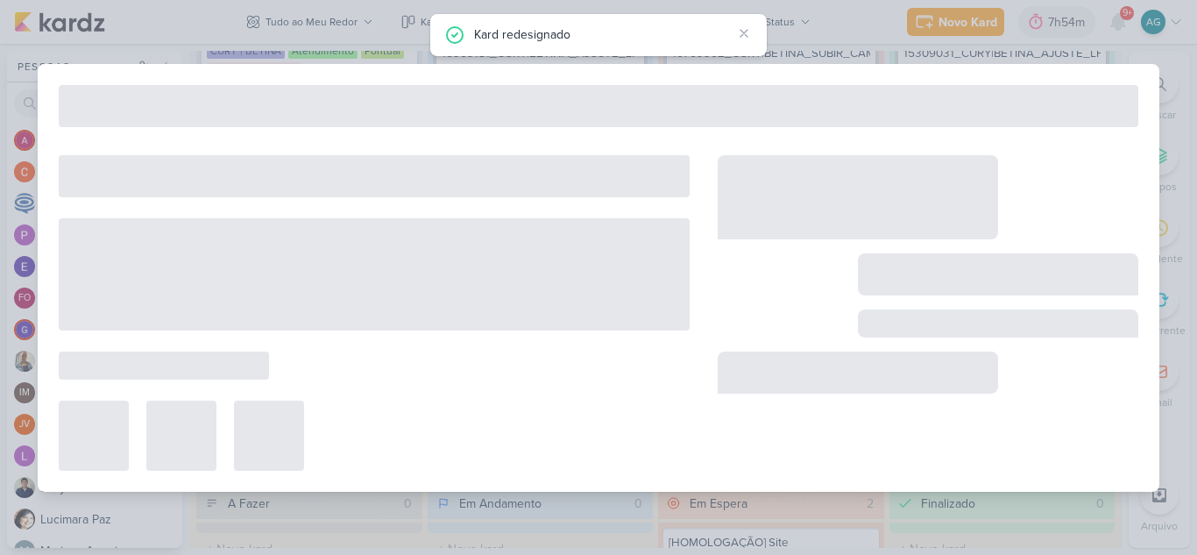
type input "15710031_CURY|BETINA_REPORT_QUINZENAL_14.10"
type input "[DATE] 18:00"
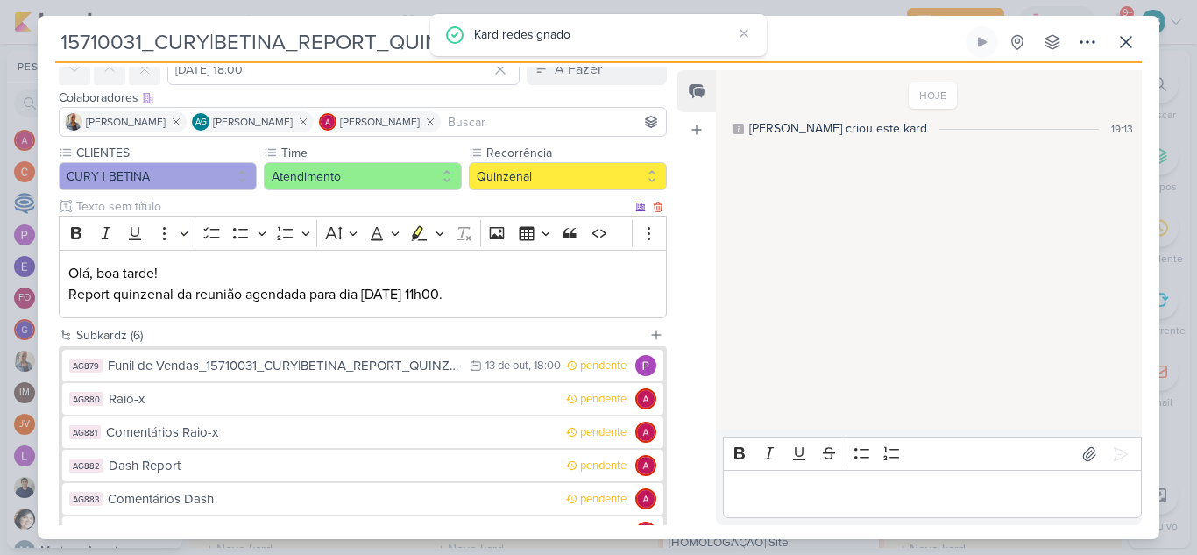
scroll to position [88, 0]
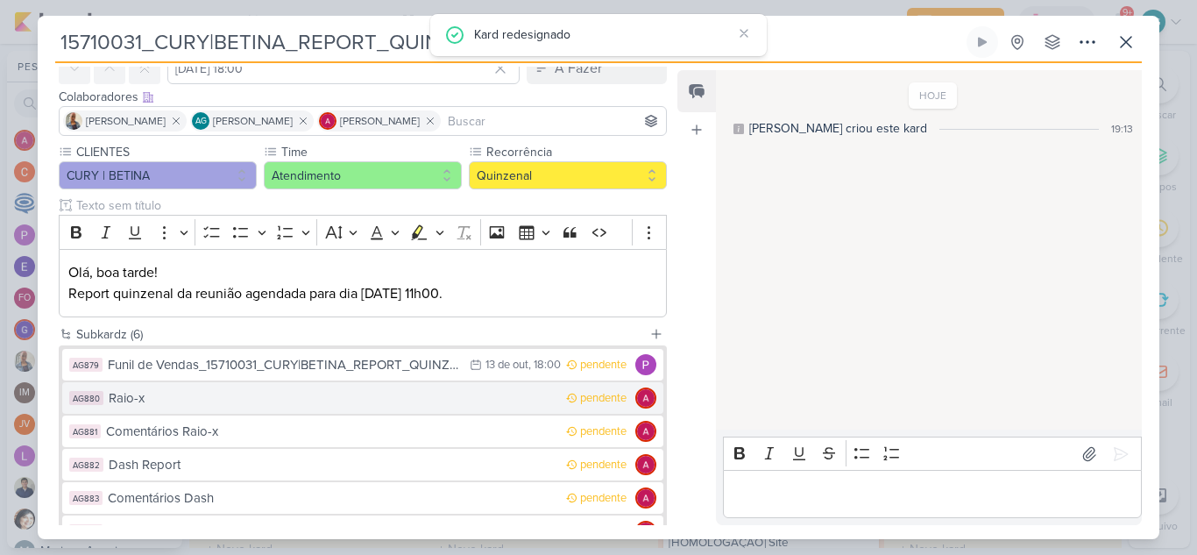
click at [297, 396] on div "Raio-x" at bounding box center [333, 398] width 449 height 20
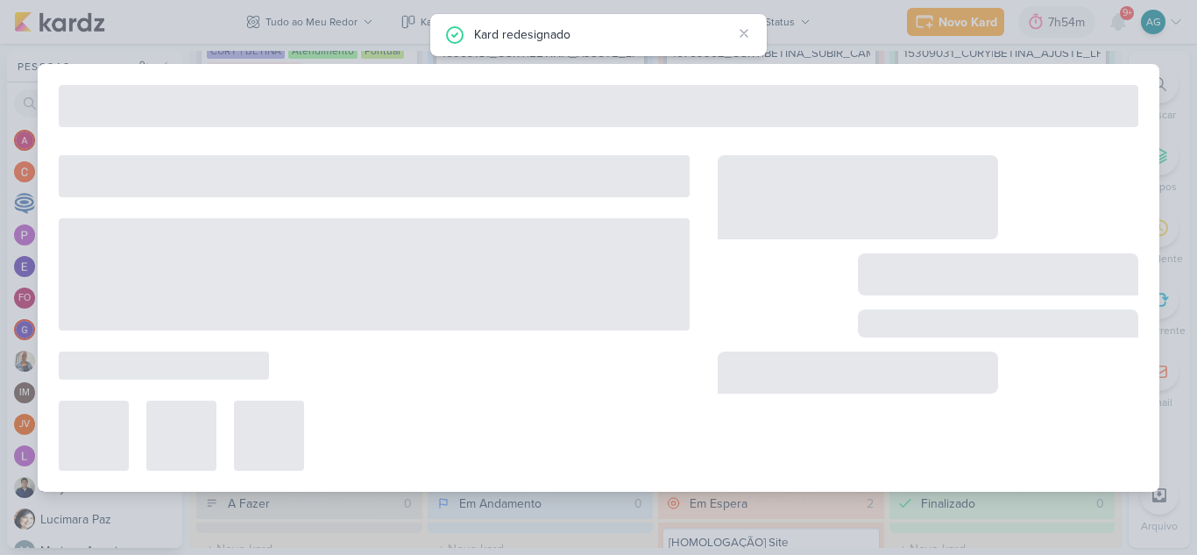
type input "Raio-x"
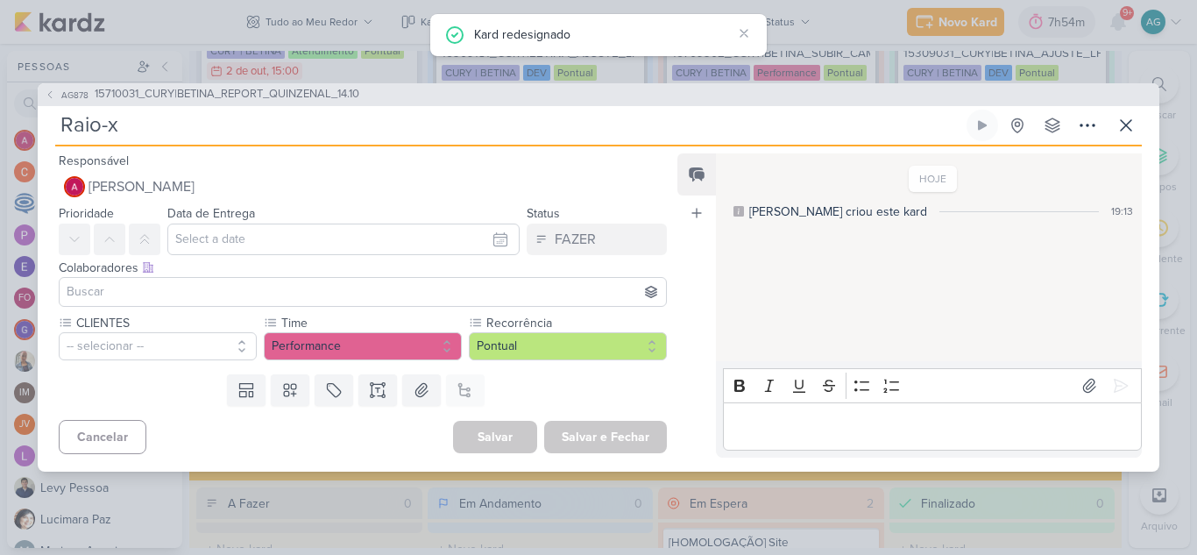
click at [244, 117] on input "Raio-x" at bounding box center [509, 126] width 908 height 32
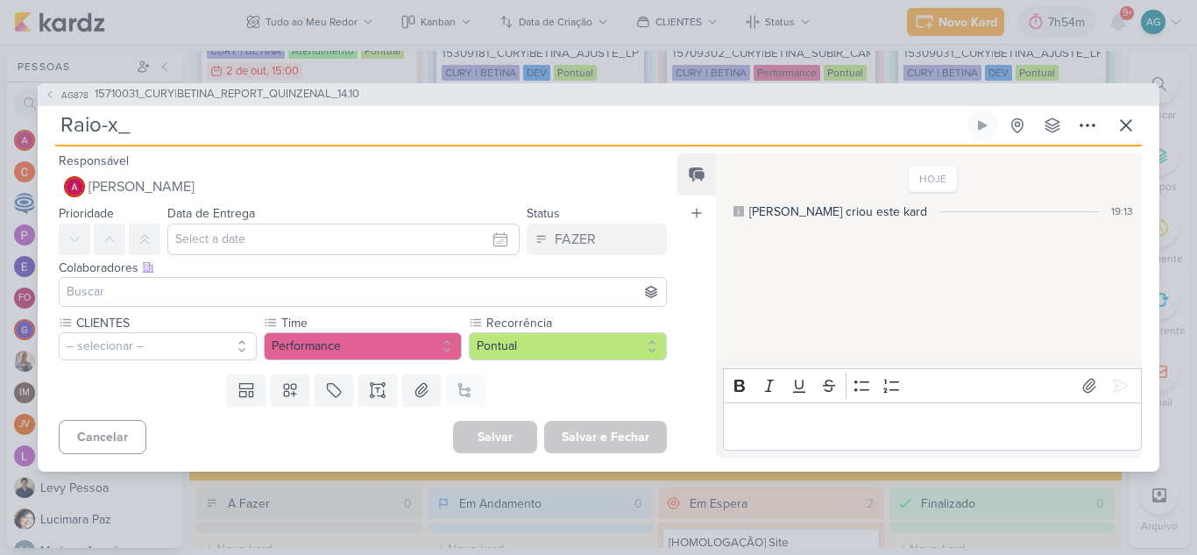
paste input "15710031_CURY|BETINA_REPORT_QUINZENAL_14.10"
type input "Raio-x_15710031_CURY|BETINA_REPORT_QUINZENAL_14.10"
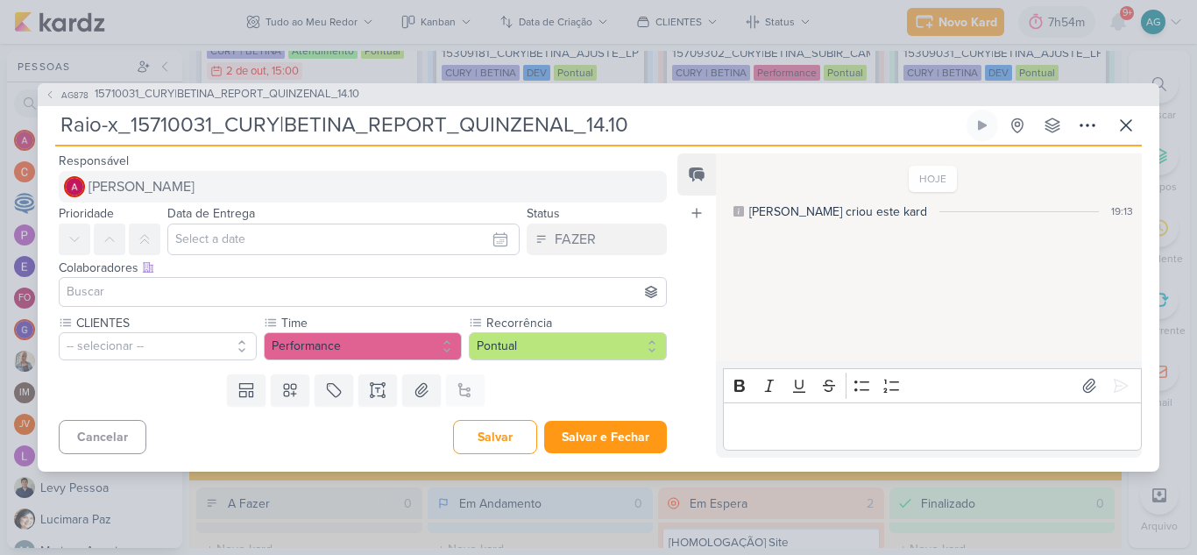
type input "Raio-x_15710031_CURY|BETINA_REPORT_QUINZENAL_14.10"
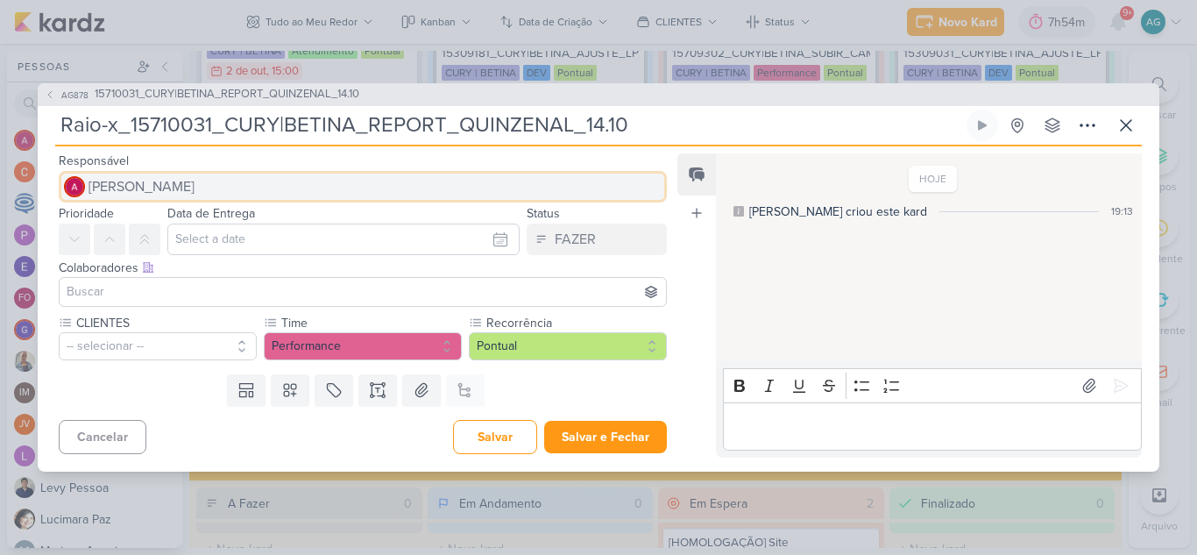
click at [279, 187] on button "[PERSON_NAME]" at bounding box center [363, 187] width 608 height 32
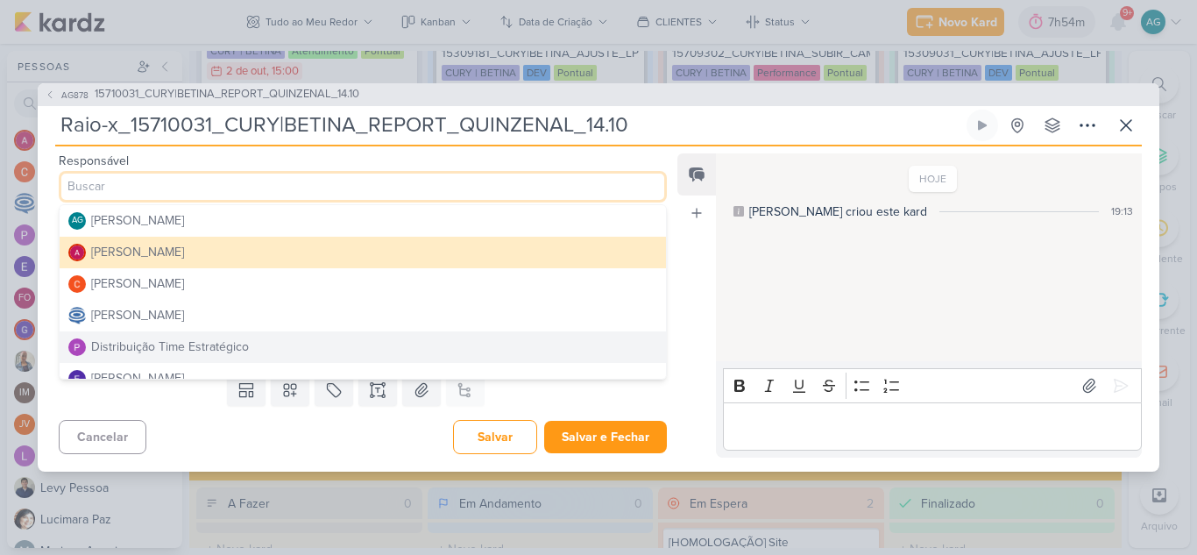
click at [261, 337] on button "Distribuição Time Estratégico" at bounding box center [363, 347] width 606 height 32
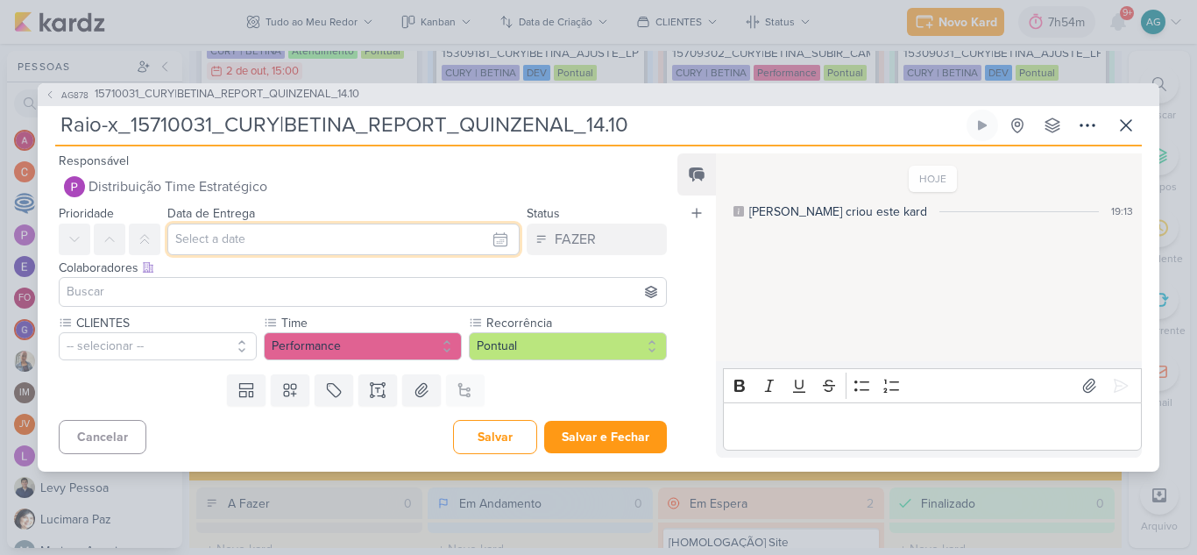
click at [257, 246] on input "text" at bounding box center [343, 239] width 352 height 32
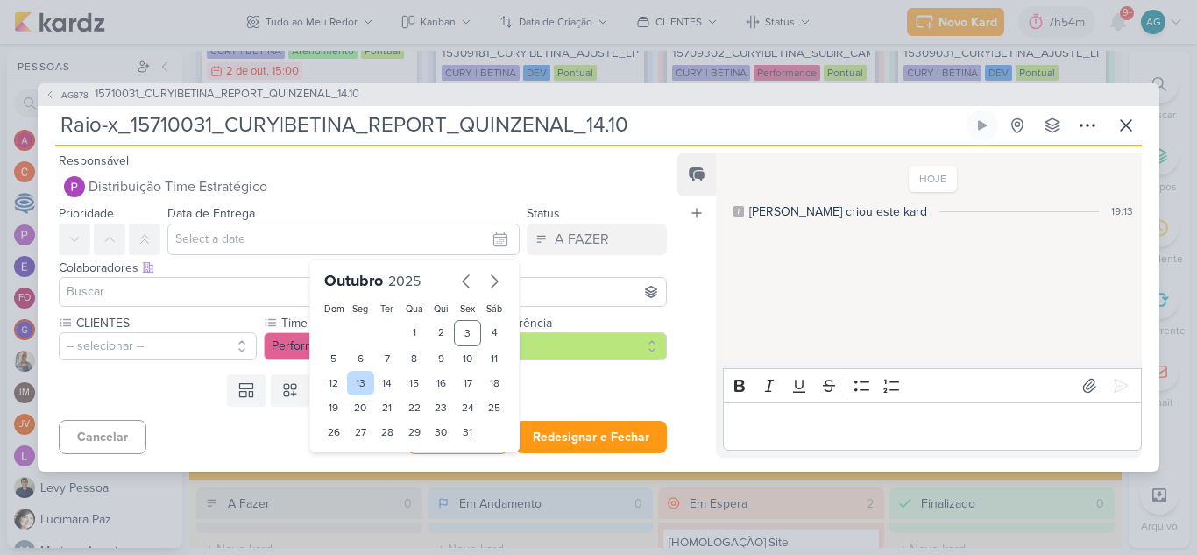
click at [358, 383] on div "13" at bounding box center [360, 383] width 27 height 25
type input "[DATE] 23:59"
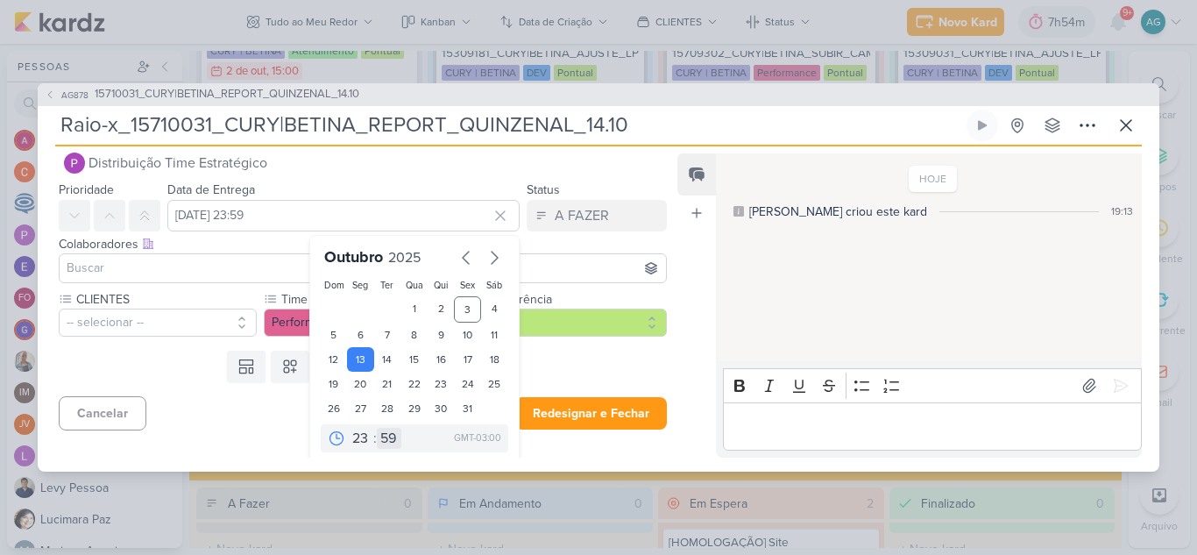
scroll to position [30, 0]
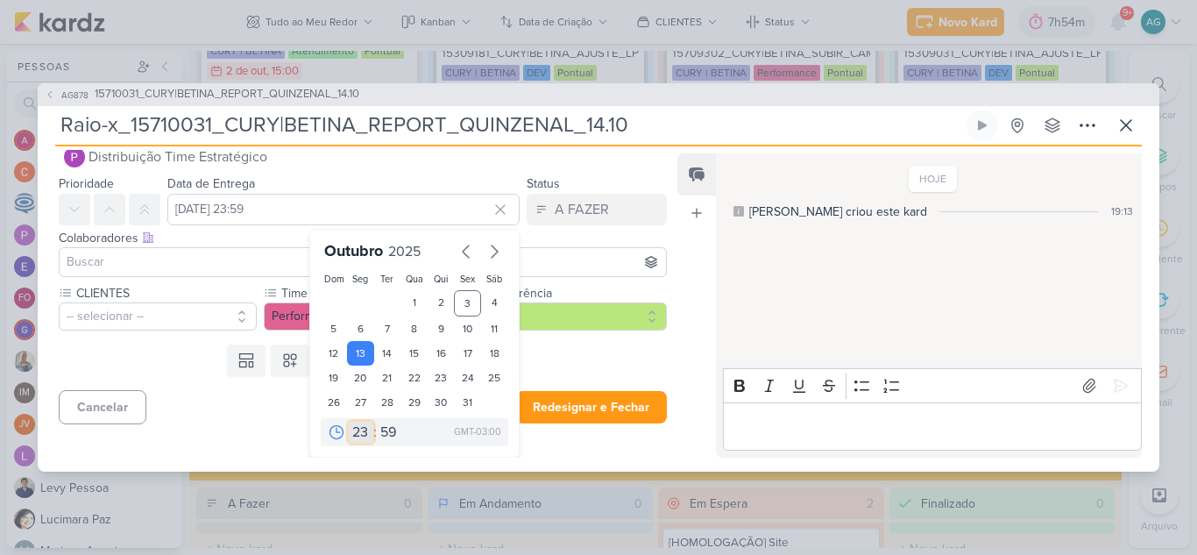
click at [350, 431] on select "00 01 02 03 04 05 06 07 08 09 10 11 12 13 14 15 16 17 18 19 20 21 22 23" at bounding box center [361, 431] width 25 height 21
select select "18"
click at [349, 421] on select "00 01 02 03 04 05 06 07 08 09 10 11 12 13 14 15 16 17 18 19 20 21 22 23" at bounding box center [361, 431] width 25 height 21
type input "[DATE] 18:59"
click at [384, 426] on select "00 05 10 15 20 25 30 35 40 45 50 55 59" at bounding box center [389, 431] width 25 height 21
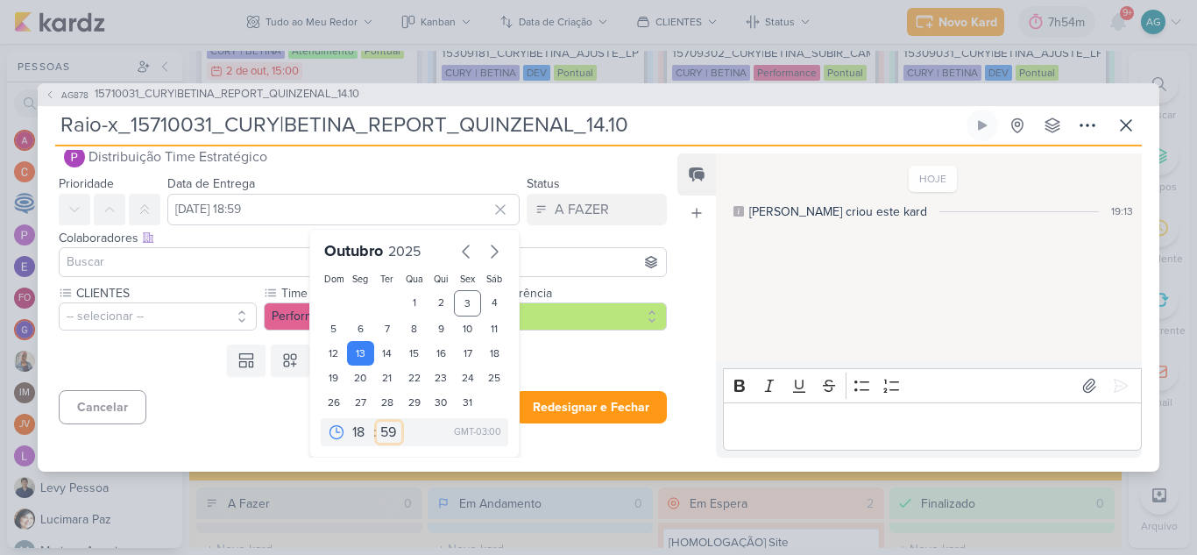
select select "0"
click at [377, 421] on select "00 05 10 15 20 25 30 35 40 45 50 55 59" at bounding box center [389, 431] width 25 height 21
type input "[DATE] 18:00"
click at [176, 260] on input at bounding box center [362, 261] width 599 height 21
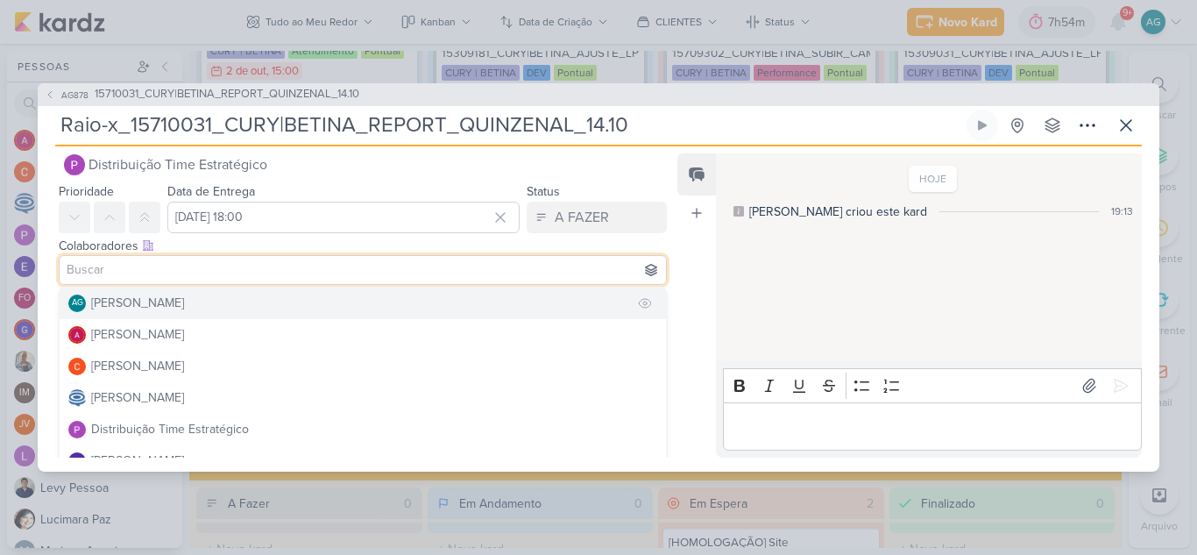
scroll to position [26, 0]
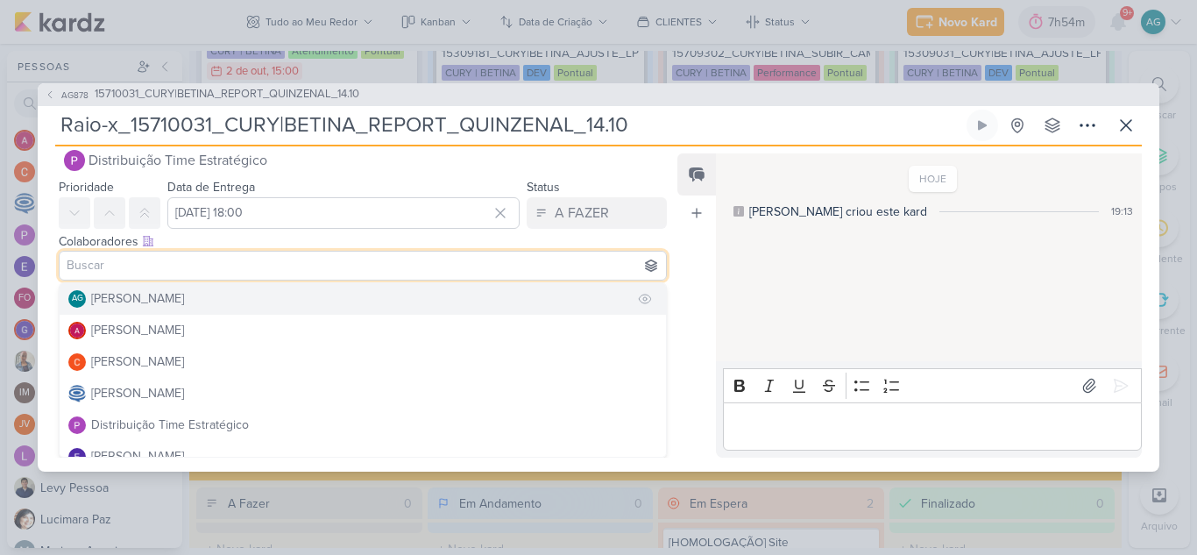
click at [181, 300] on div "[PERSON_NAME]" at bounding box center [137, 298] width 93 height 18
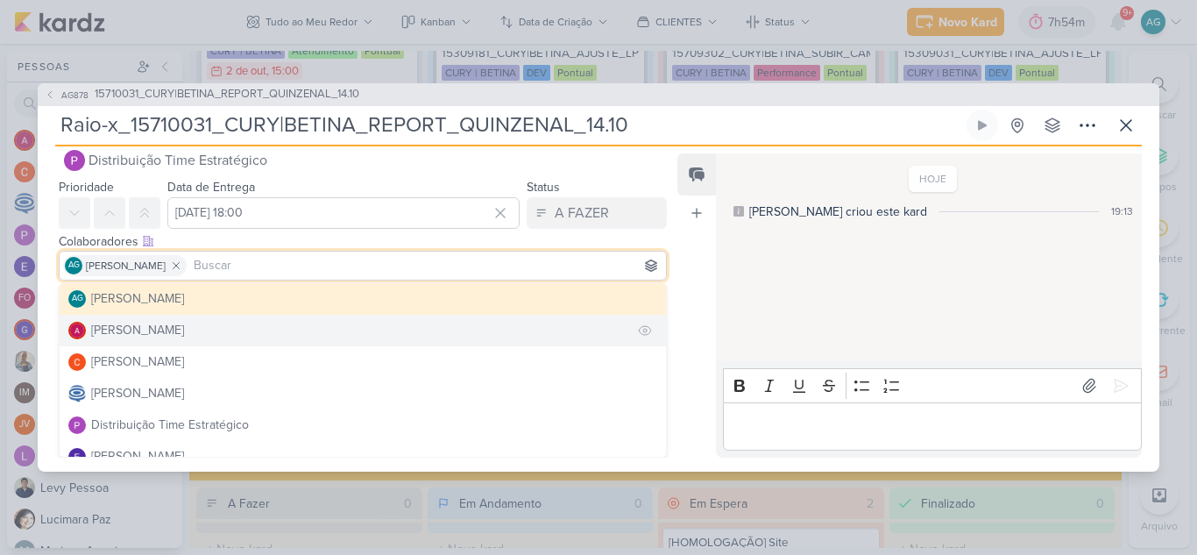
click at [182, 329] on div "[PERSON_NAME]" at bounding box center [137, 330] width 93 height 18
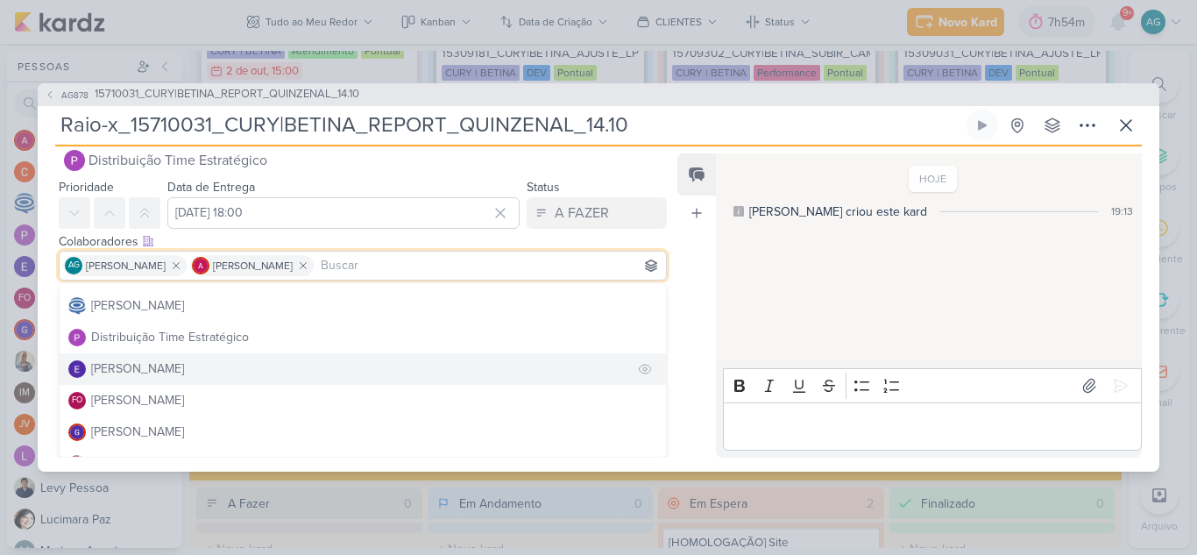
scroll to position [175, 0]
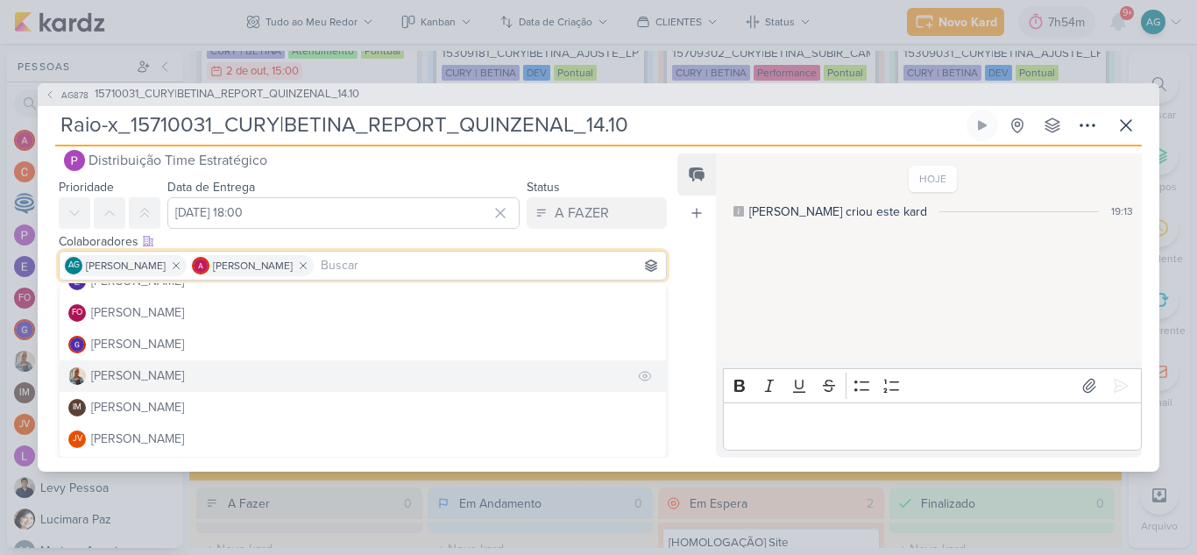
click at [161, 371] on button "[PERSON_NAME]" at bounding box center [363, 376] width 606 height 32
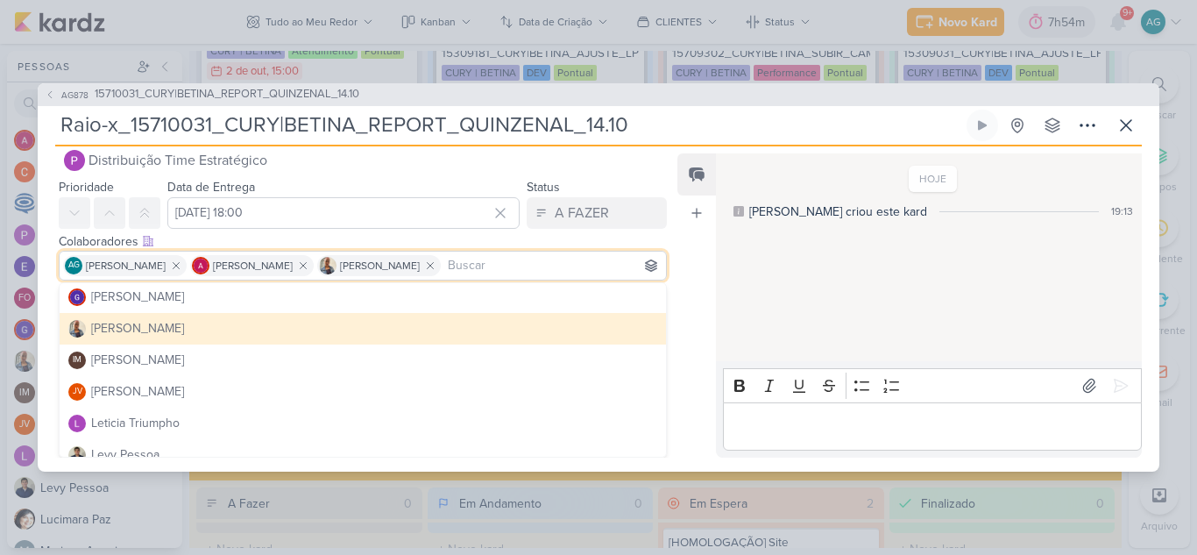
scroll to position [263, 0]
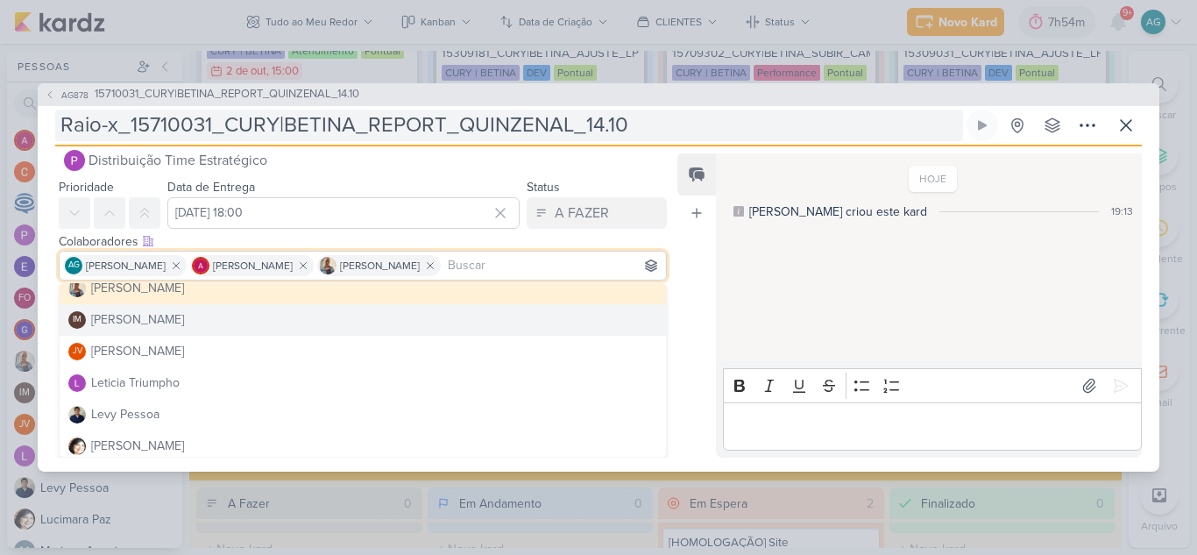
click at [676, 132] on input "Raio-x_15710031_CURY|BETINA_REPORT_QUINZENAL_14.10" at bounding box center [509, 126] width 908 height 32
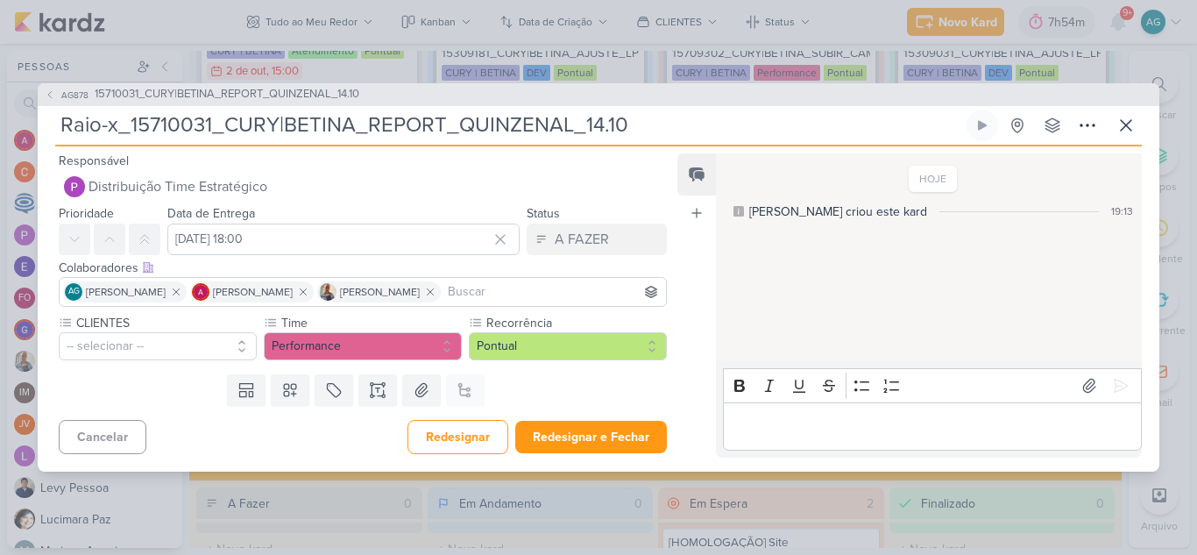
scroll to position [0, 0]
click at [182, 344] on button "-- selecionar --" at bounding box center [158, 346] width 198 height 28
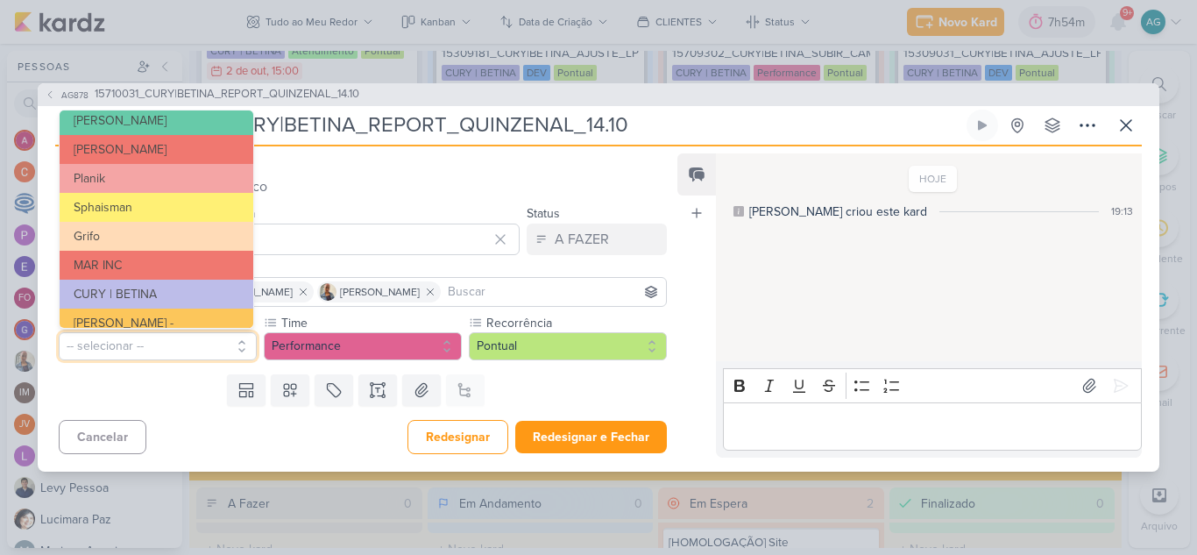
scroll to position [314, 0]
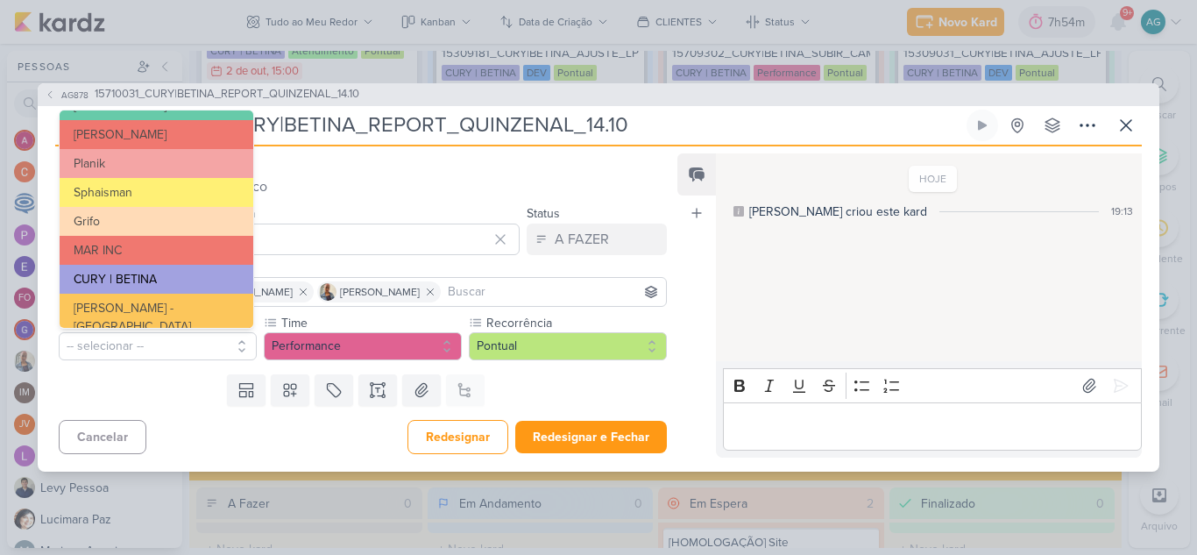
click at [186, 276] on button "CURY | BETINA" at bounding box center [157, 279] width 194 height 29
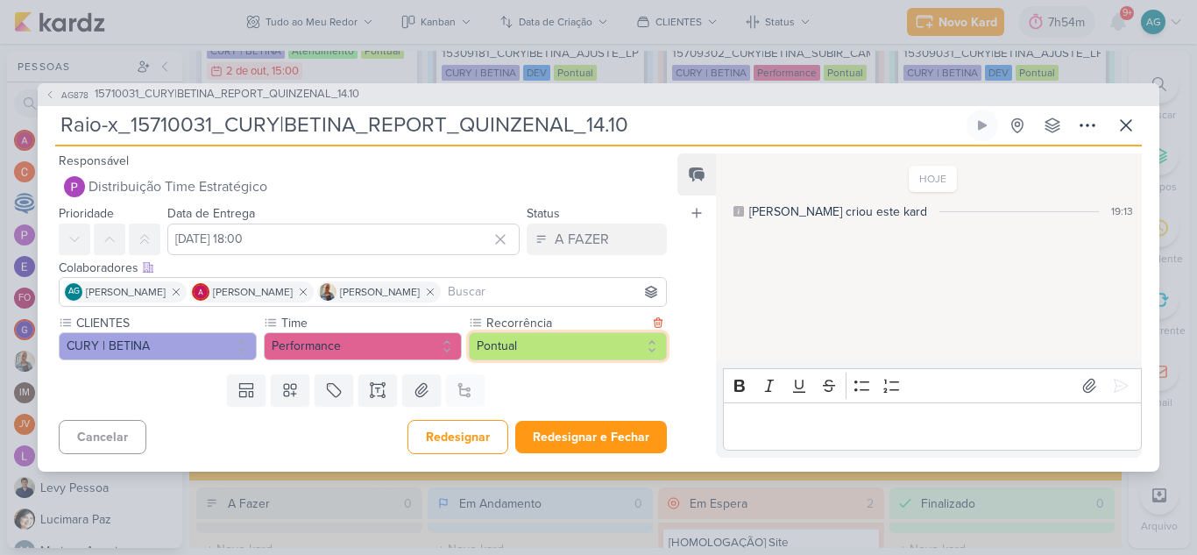
click at [583, 346] on button "Pontual" at bounding box center [568, 346] width 198 height 28
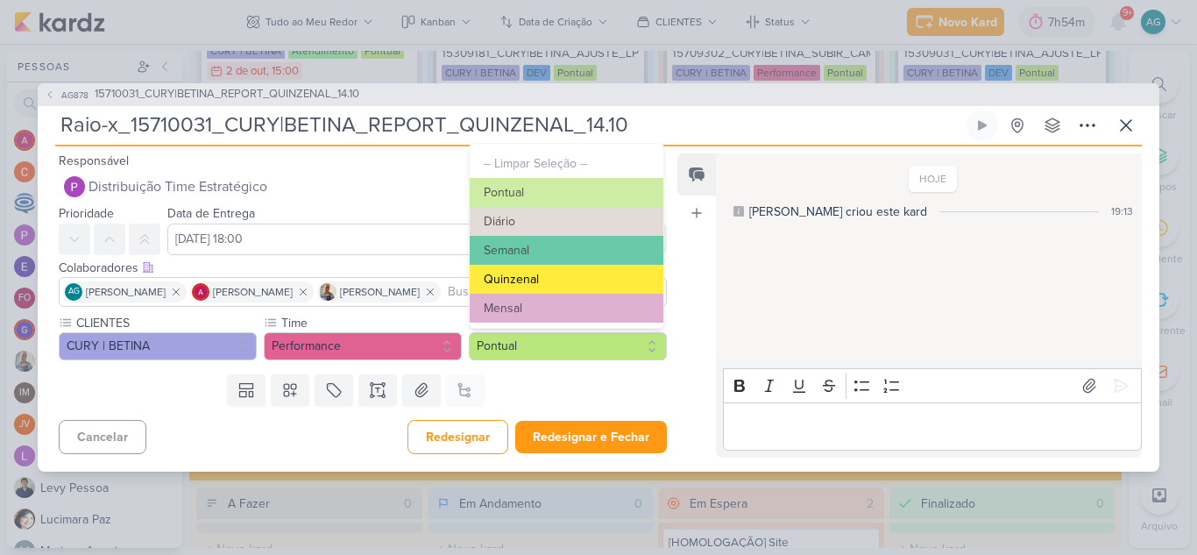
click at [543, 272] on button "Quinzenal" at bounding box center [567, 279] width 194 height 29
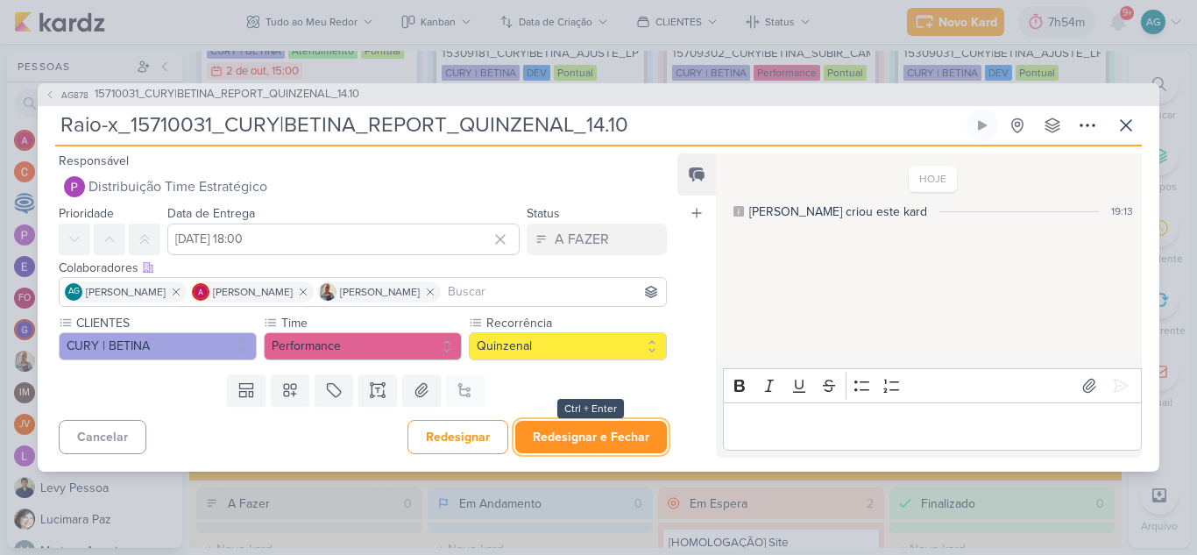
click at [611, 433] on button "Redesignar e Fechar" at bounding box center [591, 437] width 152 height 32
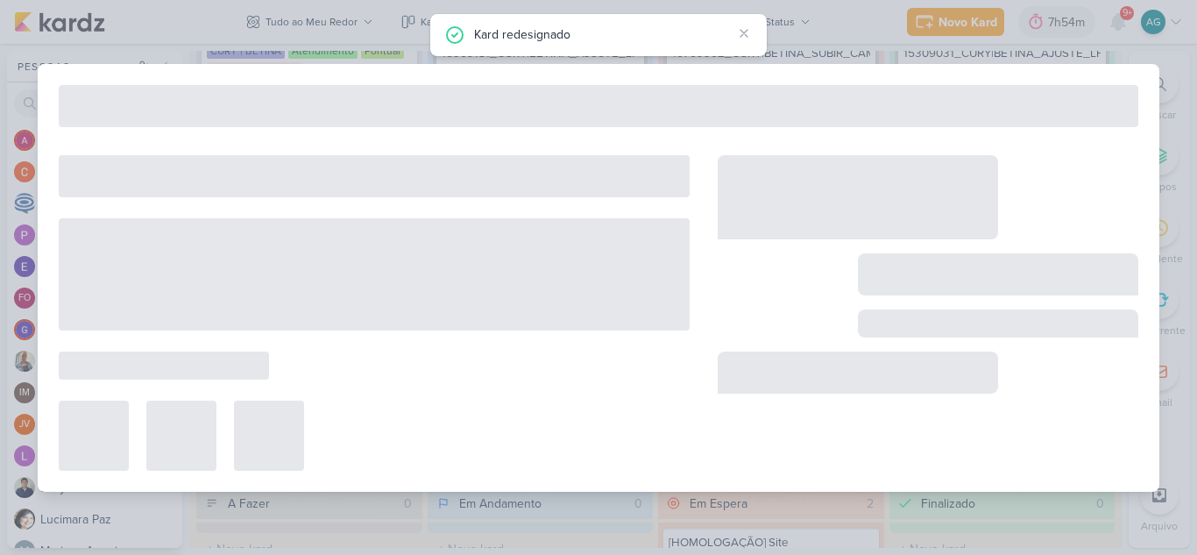
type input "15710031_CURY|BETINA_REPORT_QUINZENAL_14.10"
type input "[DATE] 18:00"
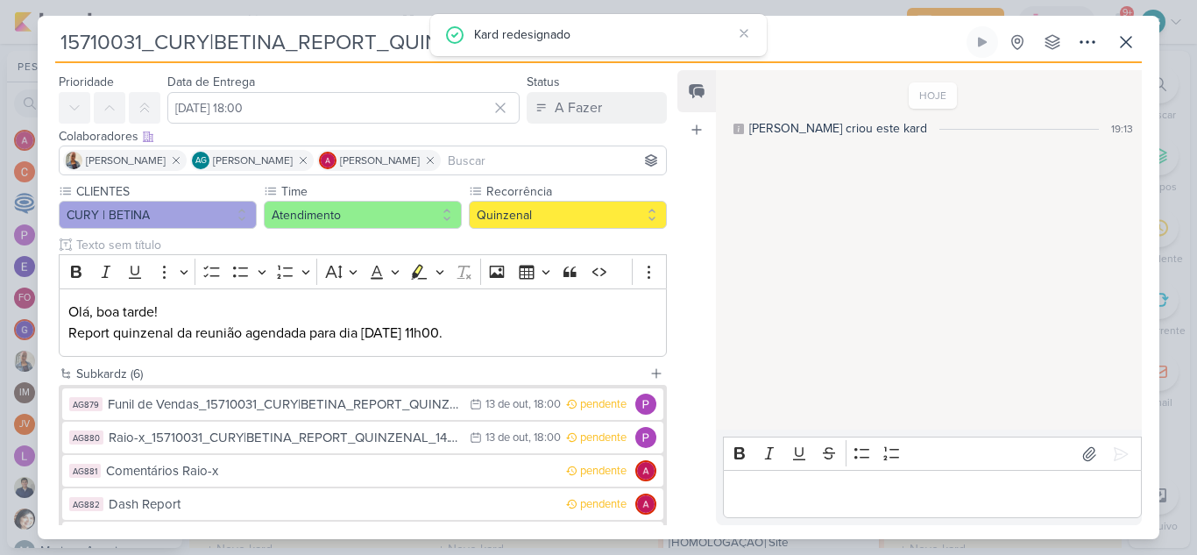
scroll to position [88, 0]
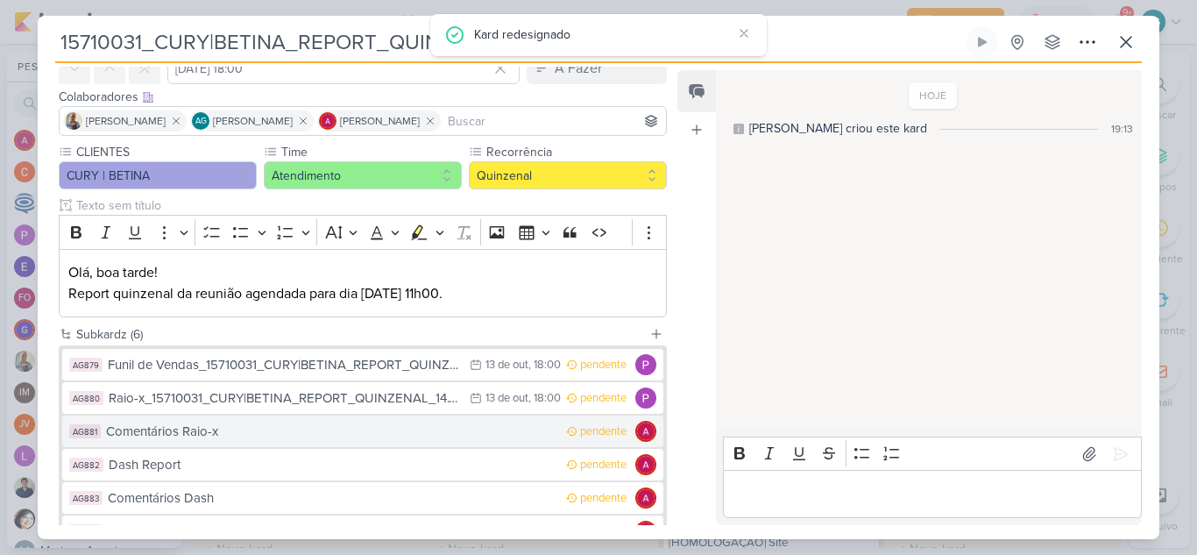
click at [285, 433] on div "Comentários Raio-x" at bounding box center [331, 431] width 451 height 20
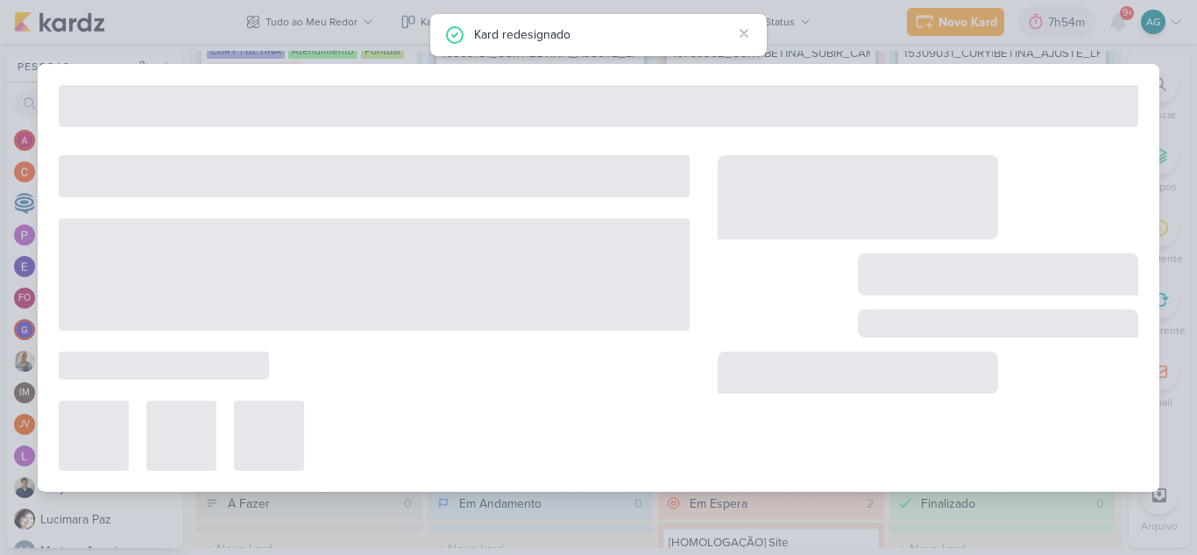
type input "Comentários Raio-x"
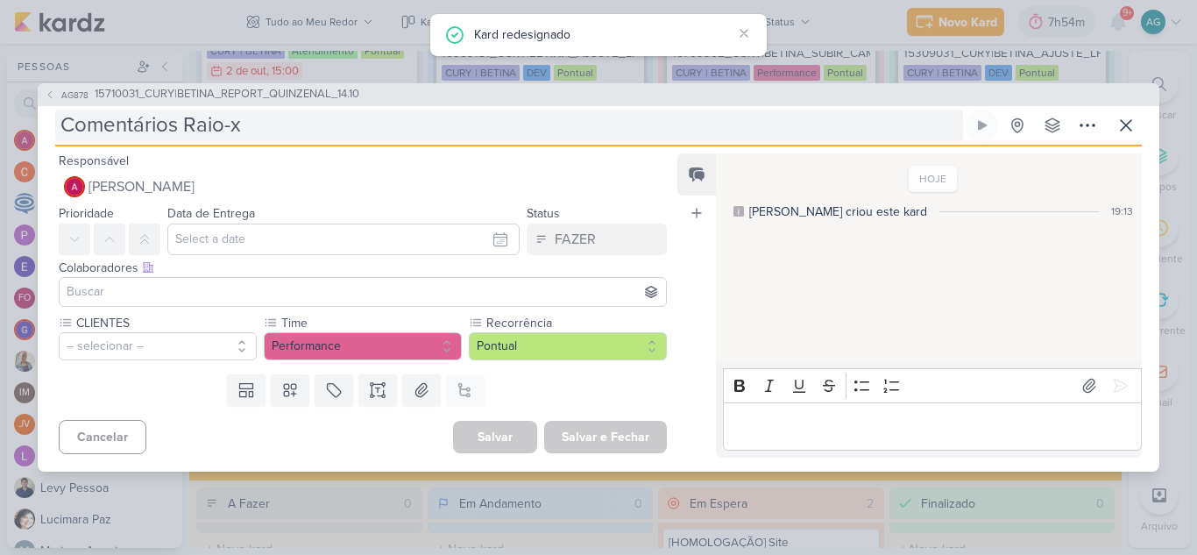
click at [275, 126] on input "Comentários Raio-x" at bounding box center [509, 126] width 908 height 32
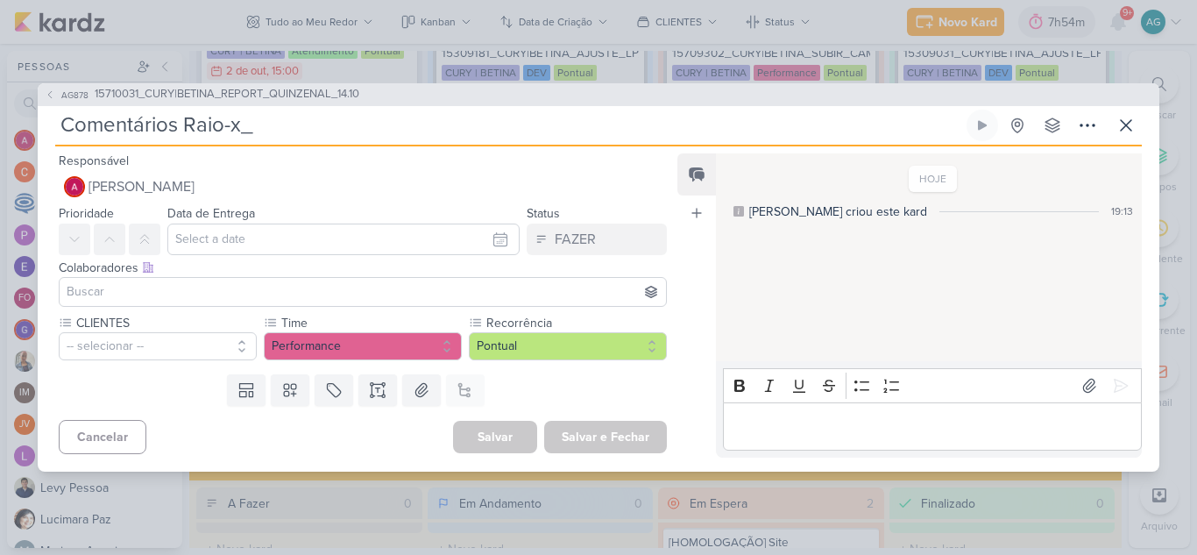
paste input "15710031_CURY|BETINA_REPORT_QUINZENAL_14.10"
type input "Comentários Raio-x_15710031_CURY|BETINA_REPORT_QUINZENAL_14.10"
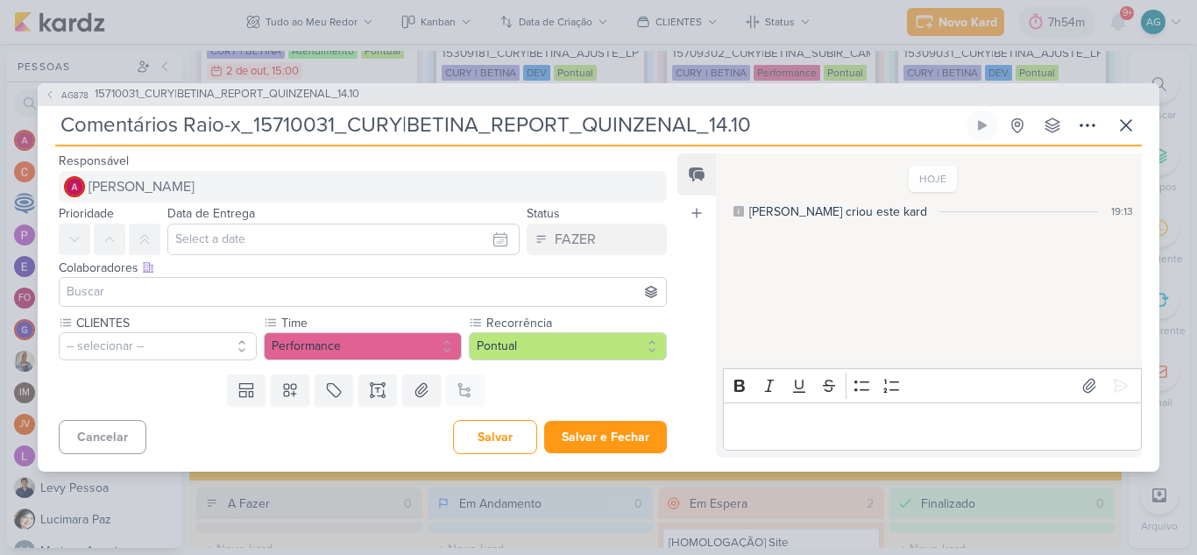
type input "Comentários Raio-x_15710031_CURY|BETINA_REPORT_QUINZENAL_14.10"
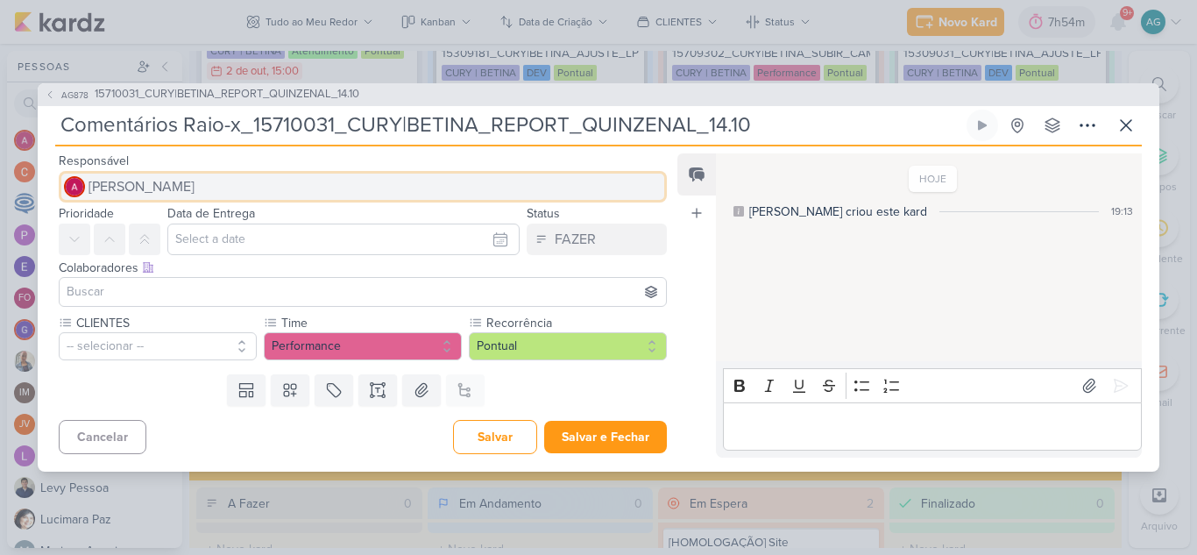
click at [194, 186] on span "[PERSON_NAME]" at bounding box center [141, 186] width 106 height 21
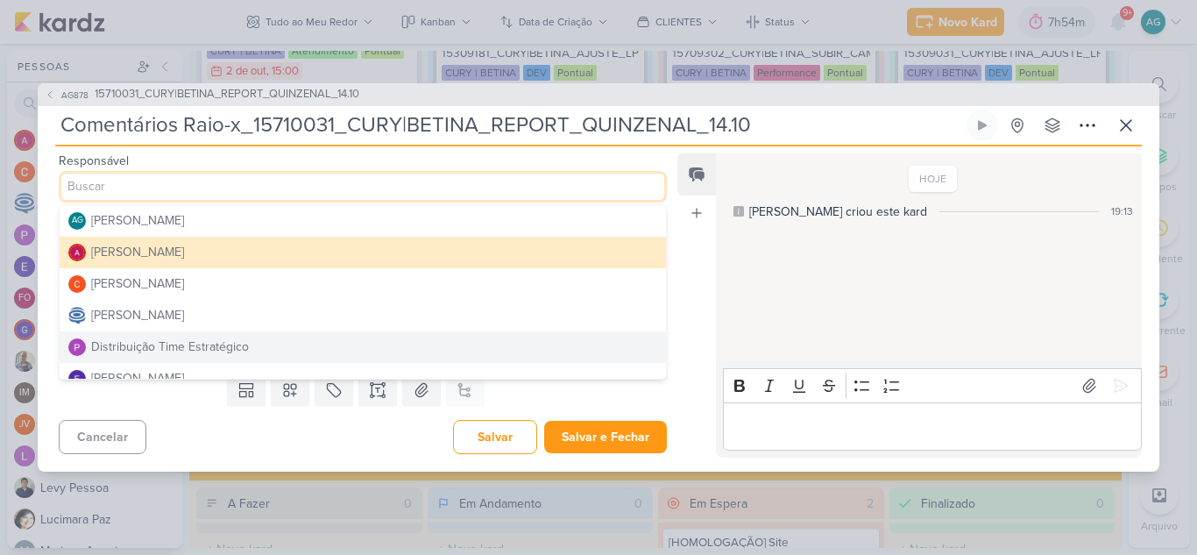
click at [201, 347] on div "Distribuição Time Estratégico" at bounding box center [170, 346] width 158 height 18
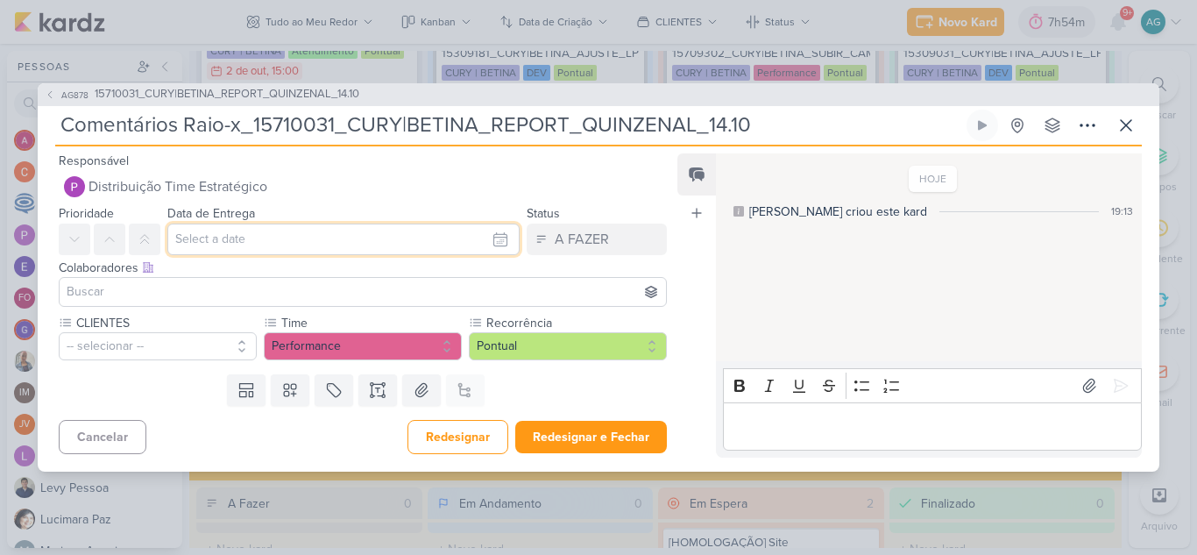
click at [241, 241] on input "text" at bounding box center [343, 239] width 352 height 32
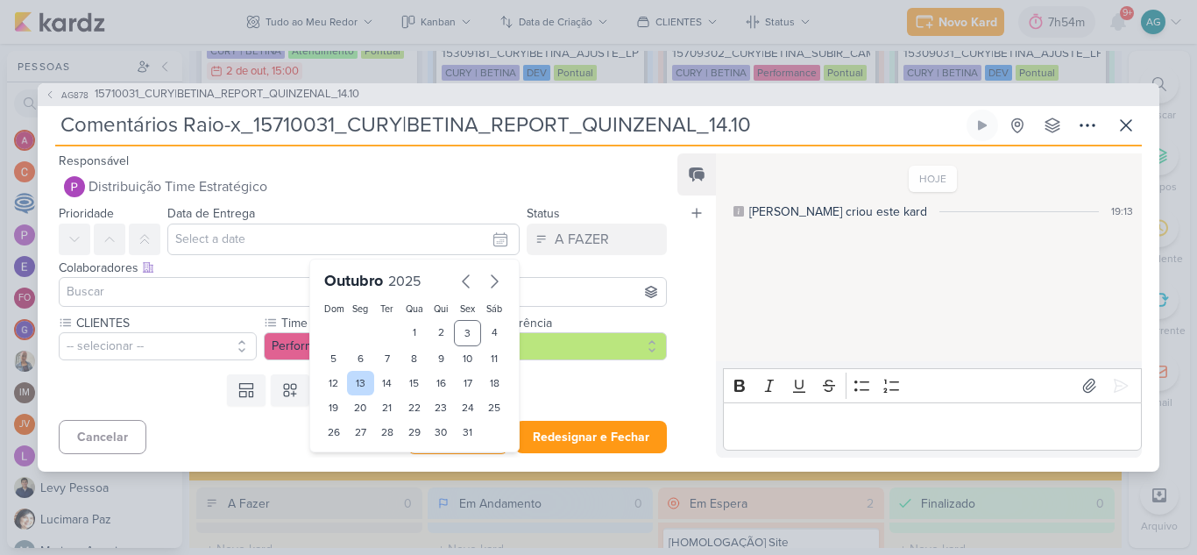
click at [360, 383] on div "13" at bounding box center [360, 383] width 27 height 25
type input "[DATE] 23:59"
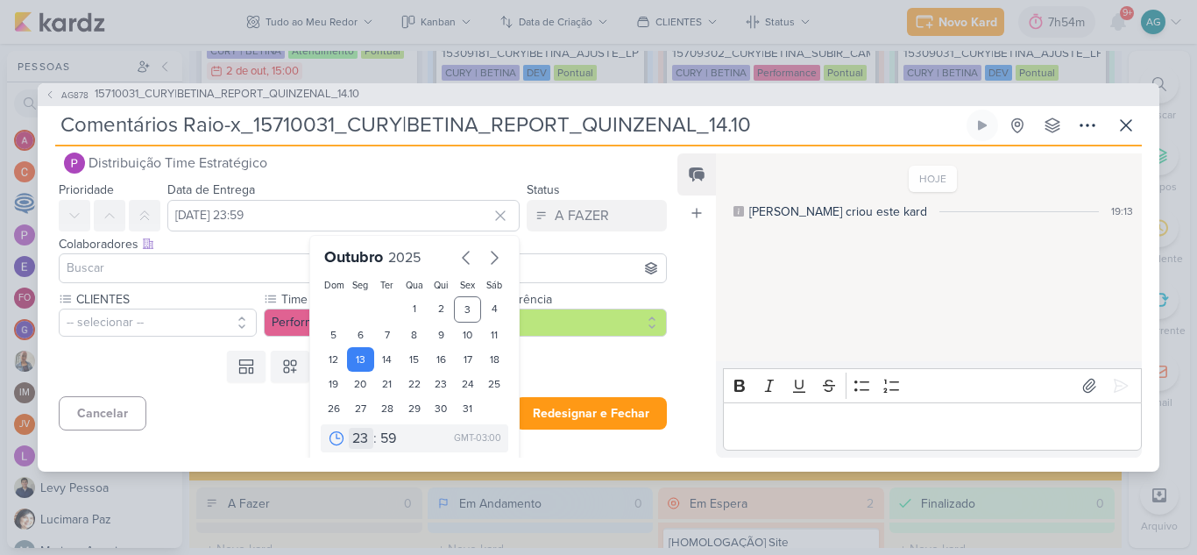
scroll to position [30, 0]
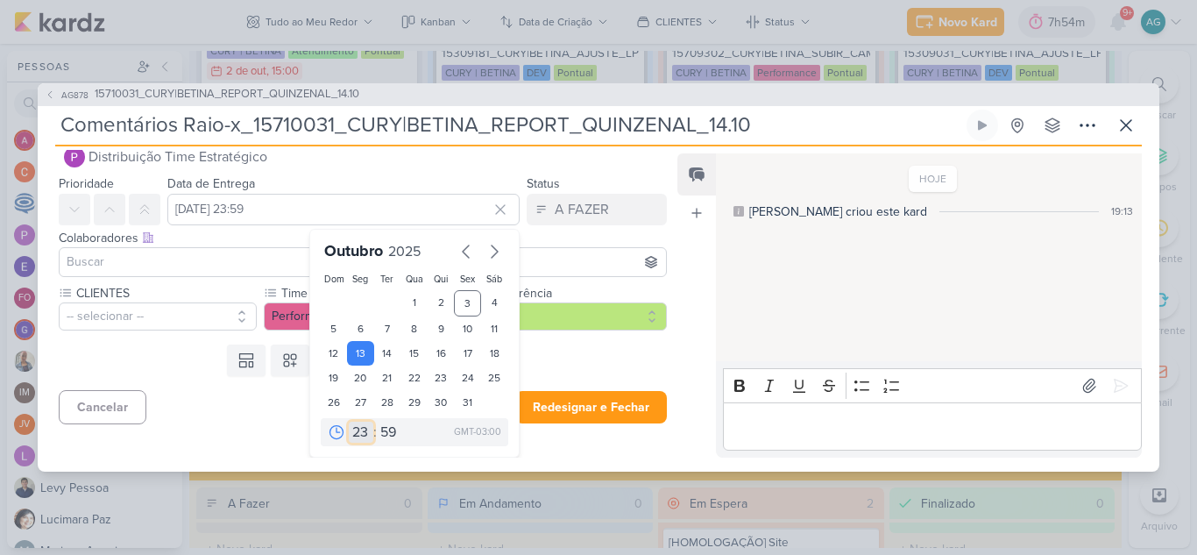
click at [360, 432] on select "00 01 02 03 04 05 06 07 08 09 10 11 12 13 14 15 16 17 18 19 20 21 22 23" at bounding box center [361, 431] width 25 height 21
click at [358, 435] on select "00 01 02 03 04 05 06 07 08 09 10 11 12 13 14 15 16 17 18 19 20 21 22 23" at bounding box center [361, 431] width 25 height 21
select select "18"
click at [349, 421] on select "00 01 02 03 04 05 06 07 08 09 10 11 12 13 14 15 16 17 18 19 20 21 22 23" at bounding box center [361, 431] width 25 height 21
type input "[DATE] 18:59"
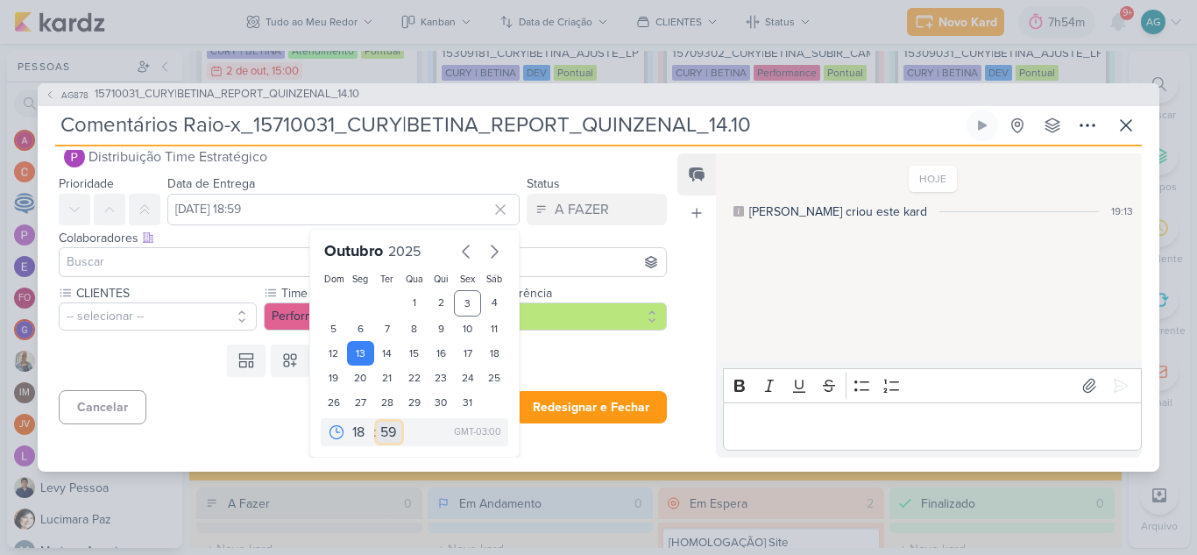
click at [385, 435] on select "00 05 10 15 20 25 30 35 40 45 50 55 59" at bounding box center [389, 431] width 25 height 21
select select "0"
click at [377, 421] on select "00 05 10 15 20 25 30 35 40 45 50 55 59" at bounding box center [389, 431] width 25 height 21
type input "[DATE] 18:00"
click at [166, 274] on div at bounding box center [363, 262] width 608 height 30
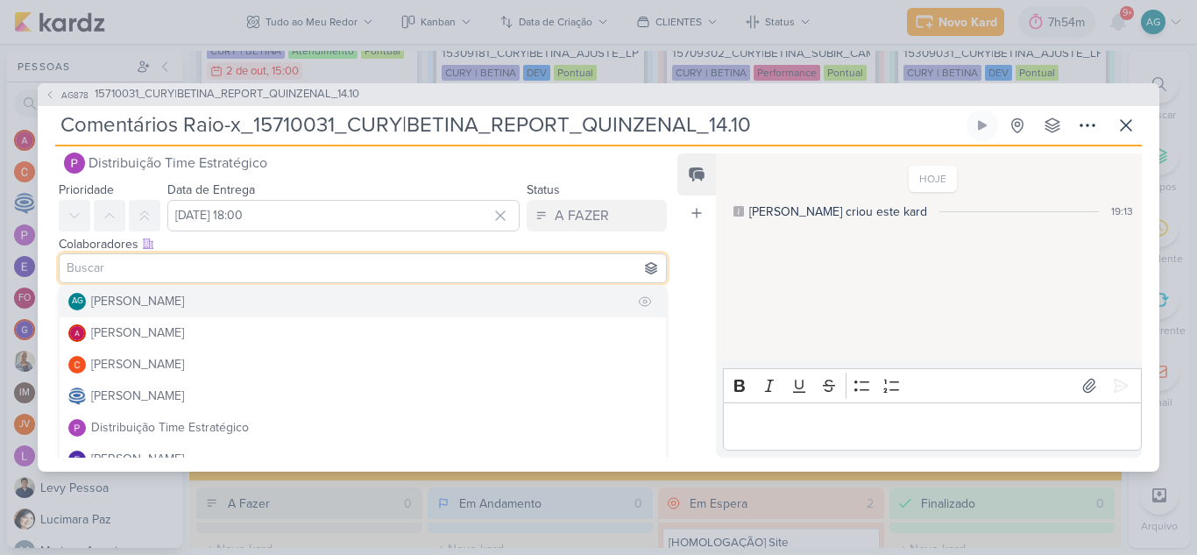
scroll to position [26, 0]
click at [164, 294] on div "[PERSON_NAME]" at bounding box center [137, 298] width 93 height 18
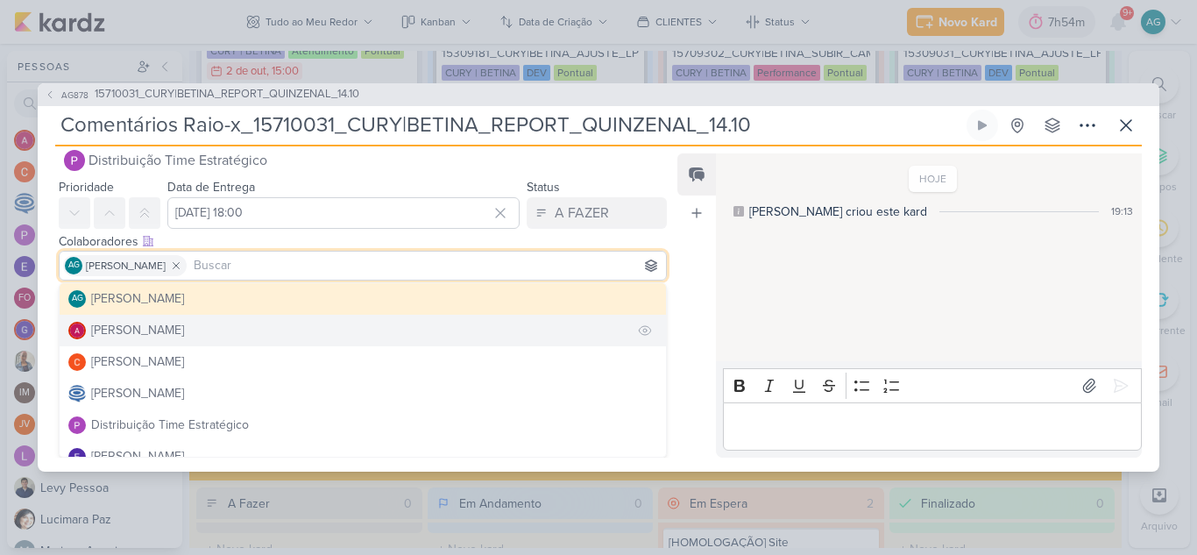
click at [171, 327] on div "[PERSON_NAME]" at bounding box center [137, 330] width 93 height 18
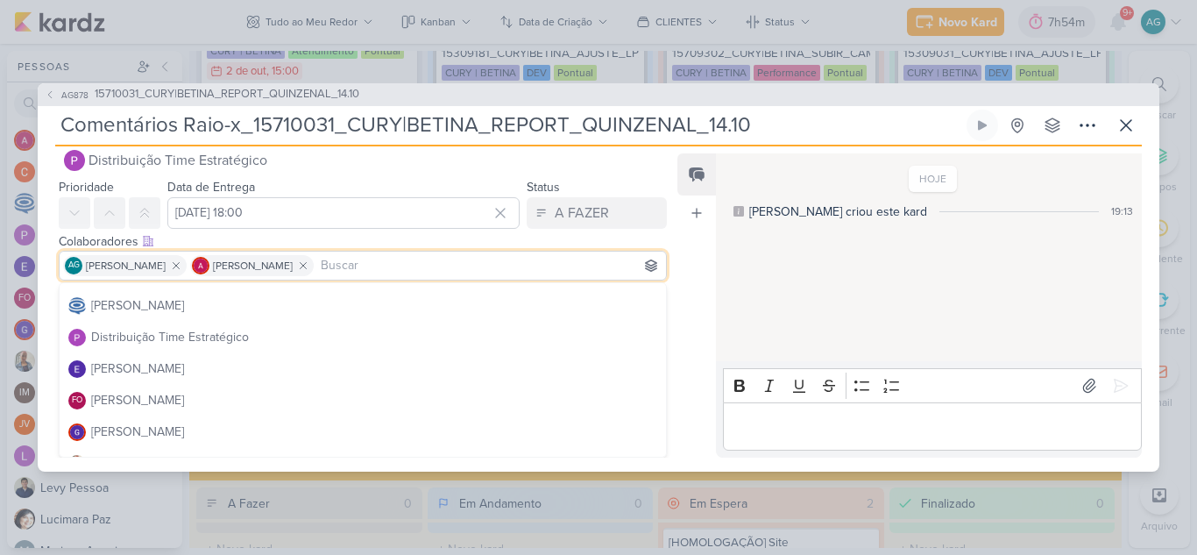
scroll to position [175, 0]
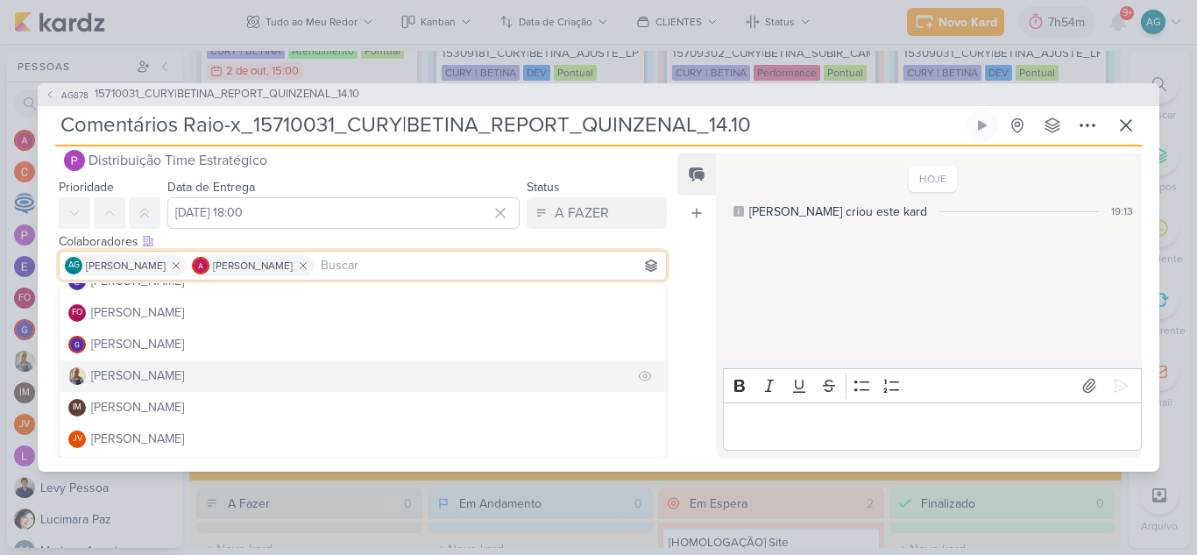
click at [160, 370] on button "[PERSON_NAME]" at bounding box center [363, 376] width 606 height 32
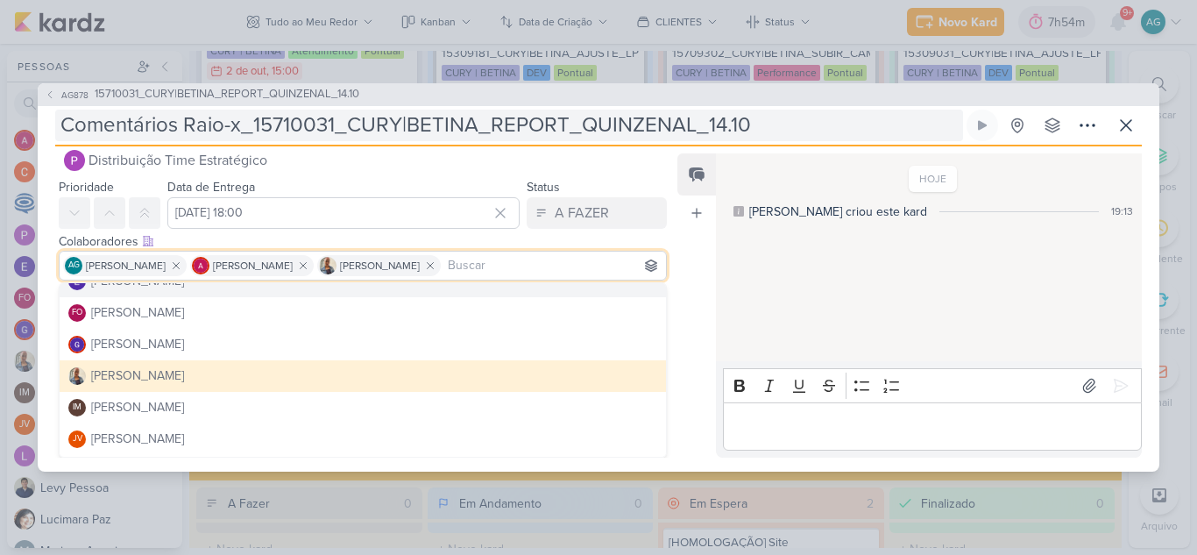
click at [764, 129] on input "Comentários Raio-x_15710031_CURY|BETINA_REPORT_QUINZENAL_14.10" at bounding box center [509, 126] width 908 height 32
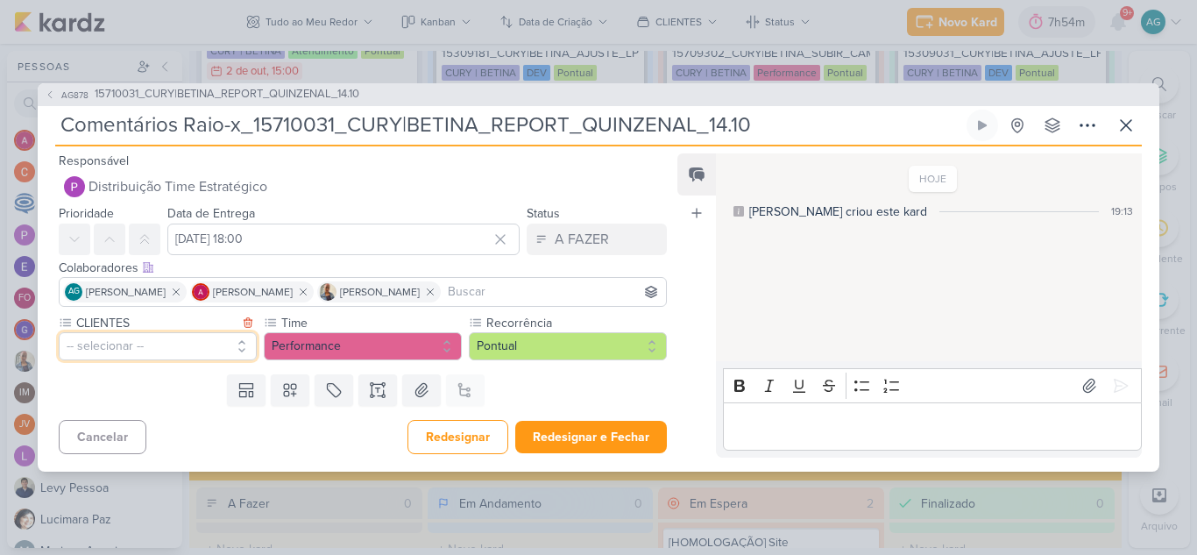
click at [175, 349] on button "-- selecionar --" at bounding box center [158, 346] width 198 height 28
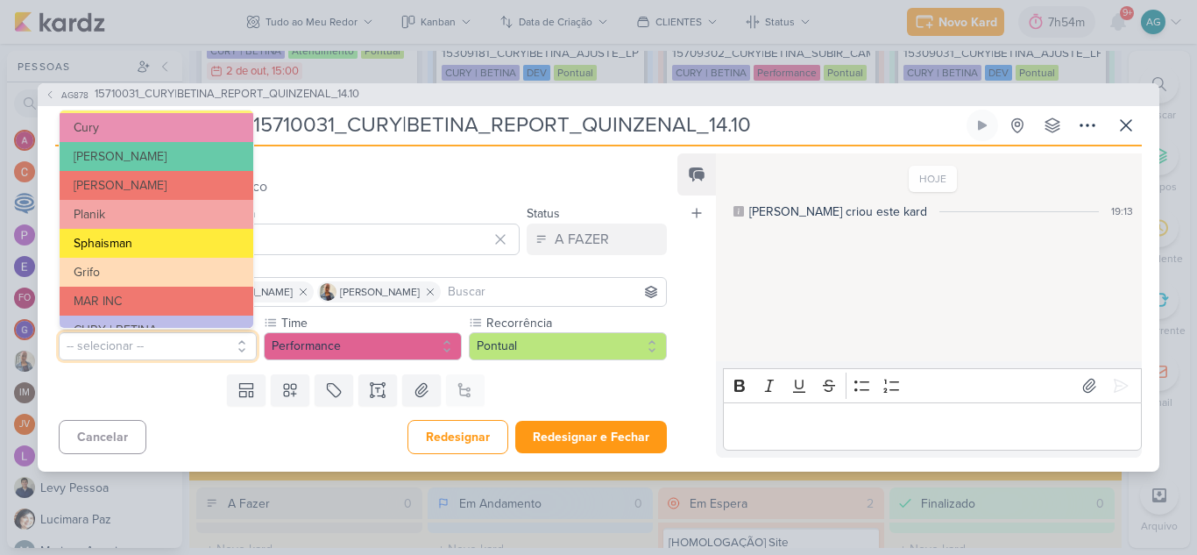
scroll to position [314, 0]
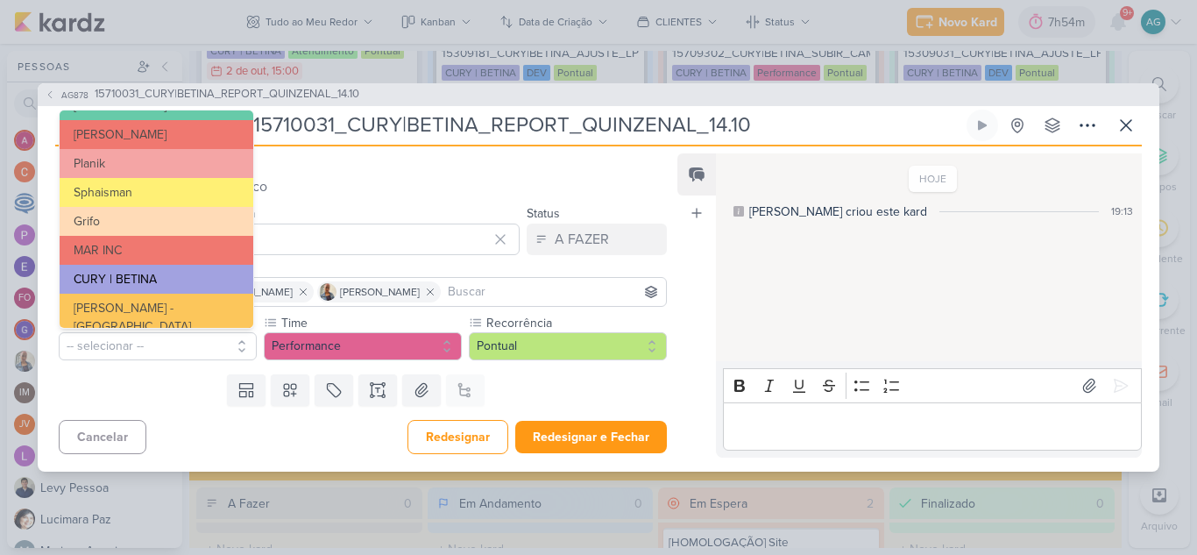
click at [149, 274] on button "CURY | BETINA" at bounding box center [157, 279] width 194 height 29
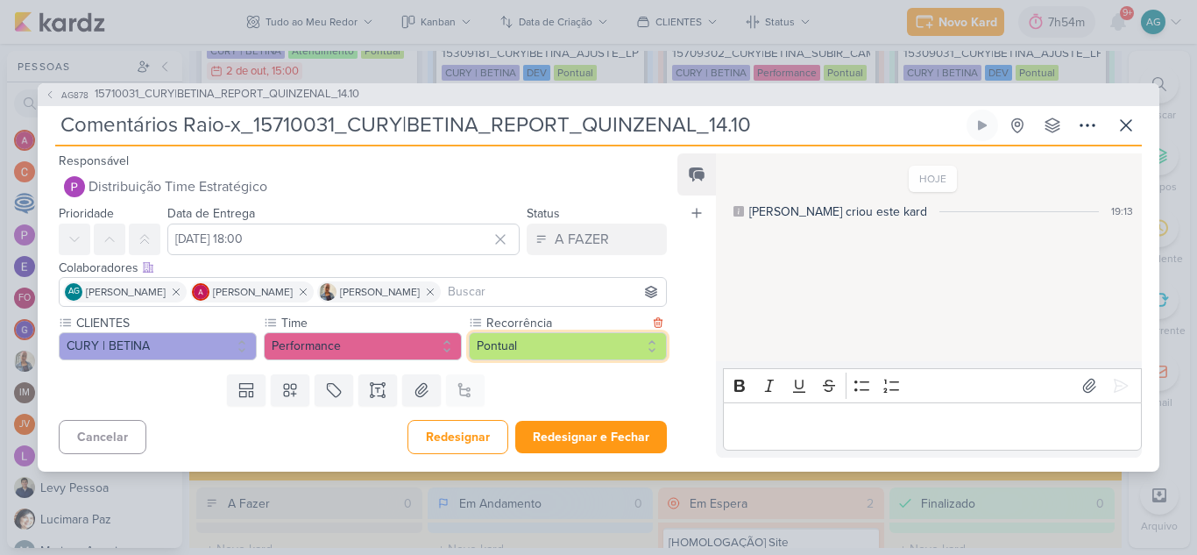
click at [534, 357] on button "Pontual" at bounding box center [568, 346] width 198 height 28
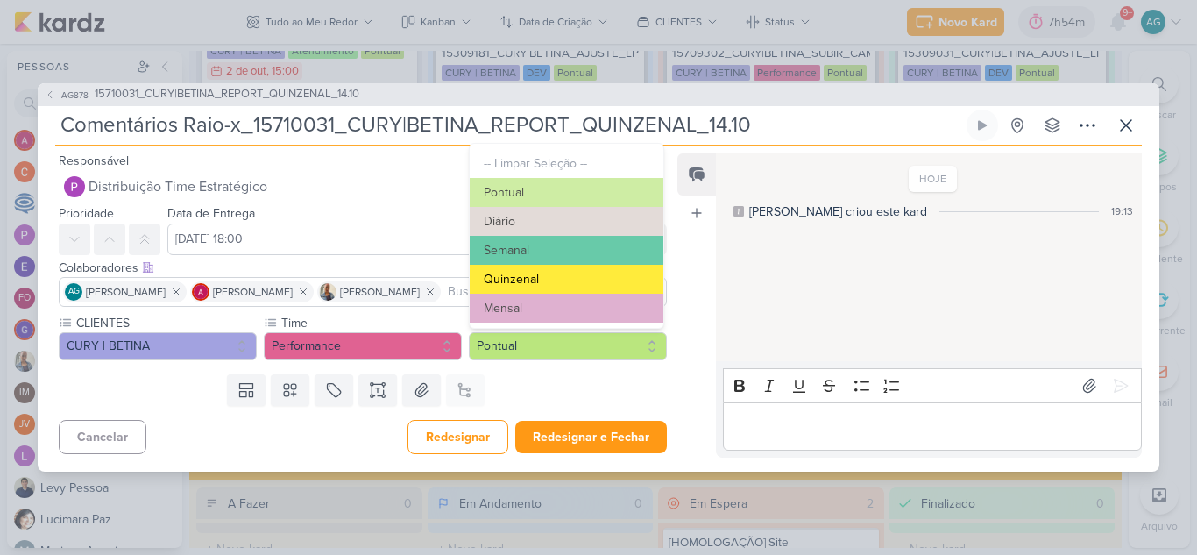
click at [537, 281] on button "Quinzenal" at bounding box center [567, 279] width 194 height 29
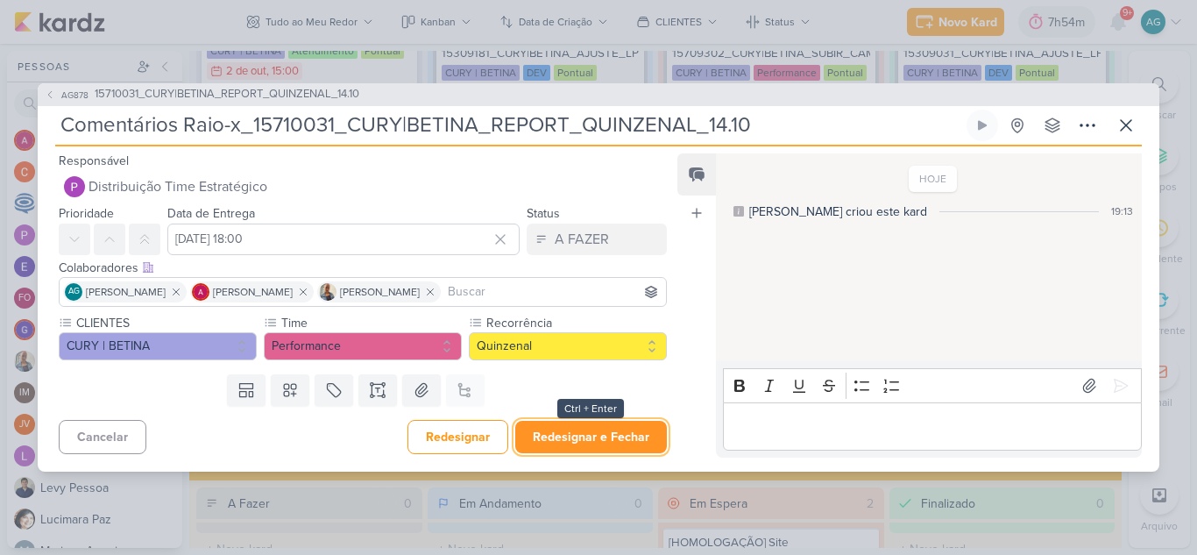
click at [604, 446] on button "Redesignar e Fechar" at bounding box center [591, 437] width 152 height 32
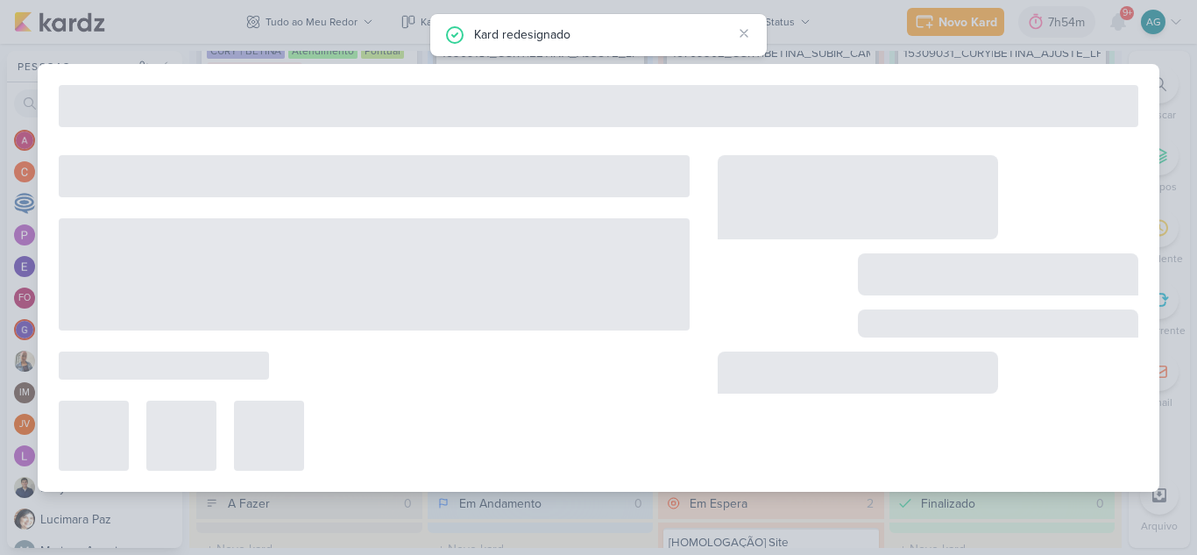
type input "15710031_CURY|BETINA_REPORT_QUINZENAL_14.10"
type input "[DATE] 18:00"
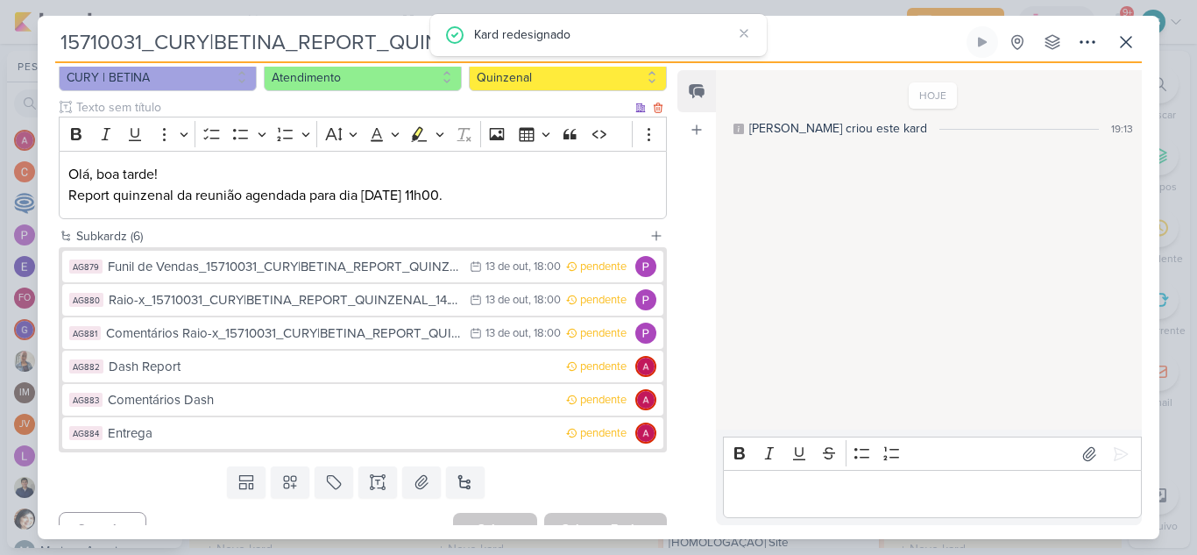
scroll to position [210, 0]
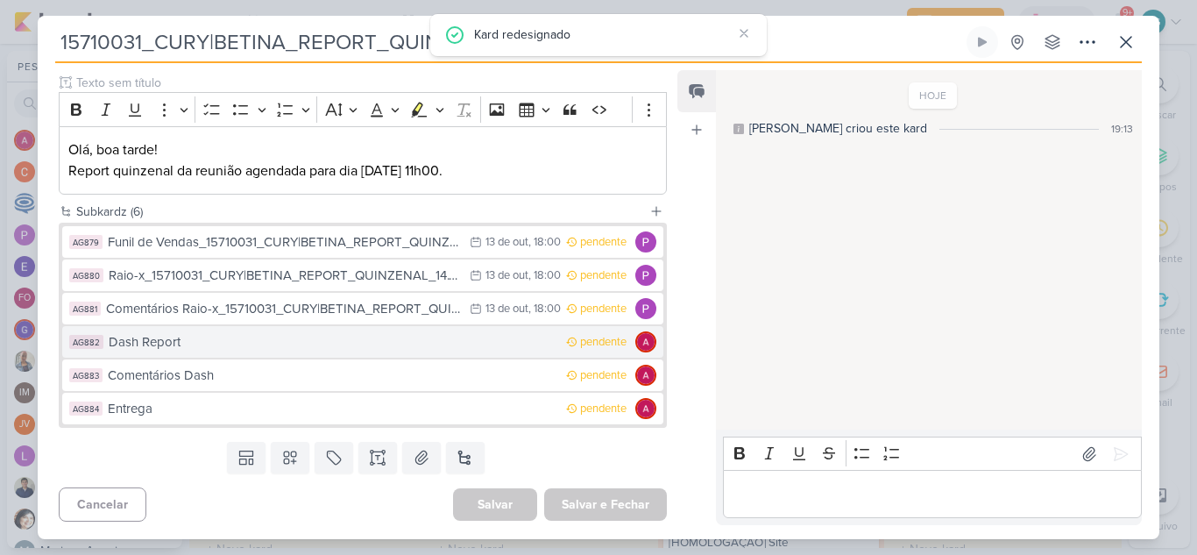
click at [196, 345] on div "Dash Report" at bounding box center [333, 342] width 449 height 20
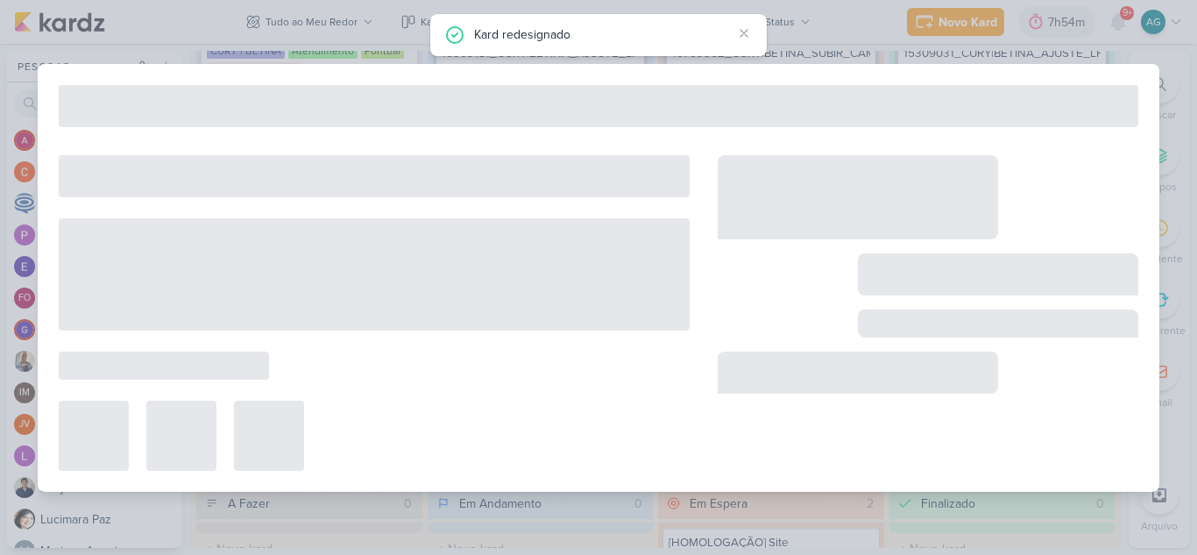
type input "Dash Report"
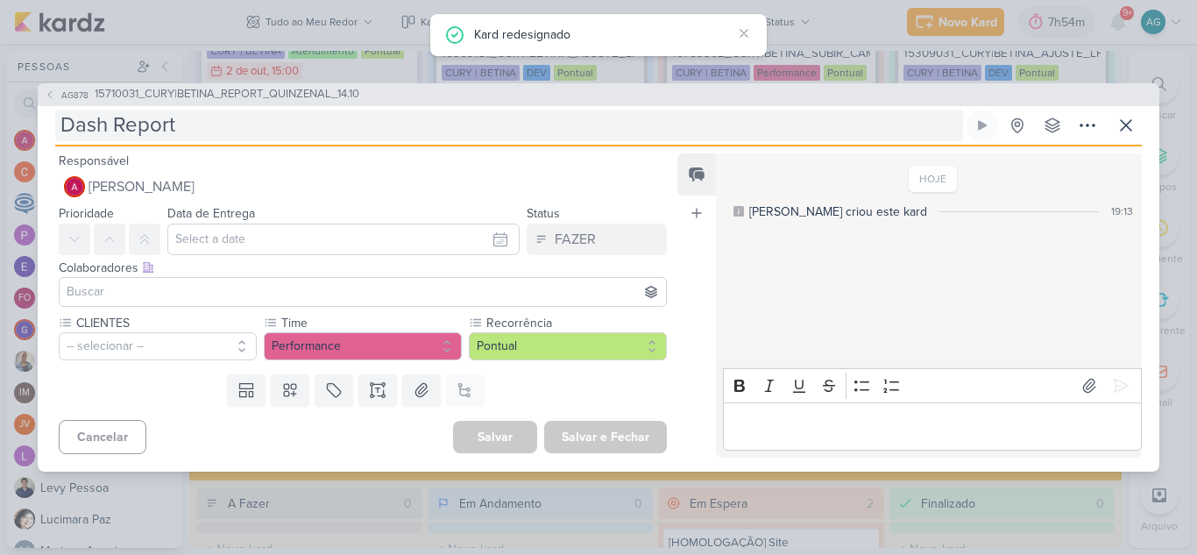
click at [230, 121] on input "Dash Report" at bounding box center [509, 126] width 908 height 32
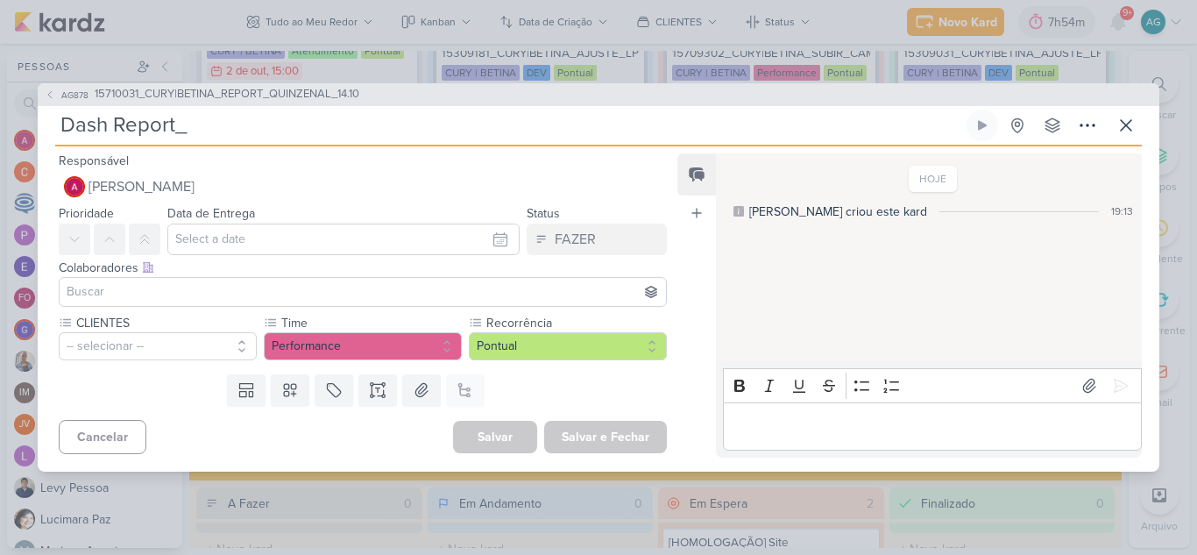
paste input "15710031_CURY|BETINA_REPORT_QUINZENAL_14.10"
type input "Dash Report_15710031_CURY|BETINA_REPORT_QUINZENAL_14.10"
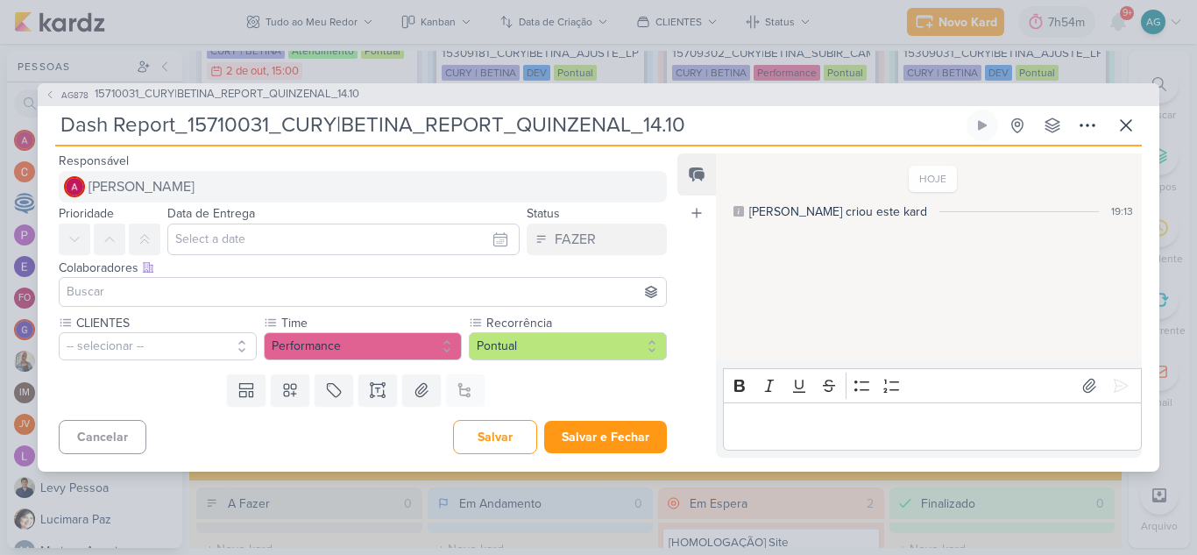
type input "Dash Report_15710031_CURY|BETINA_REPORT_QUINZENAL_14.10"
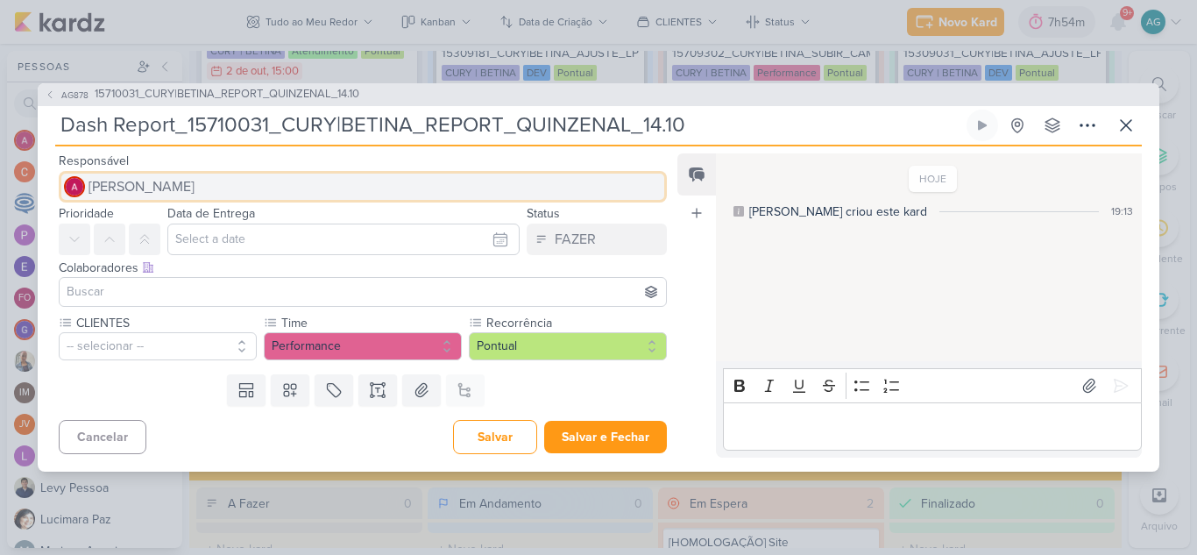
click at [210, 184] on button "[PERSON_NAME]" at bounding box center [363, 187] width 608 height 32
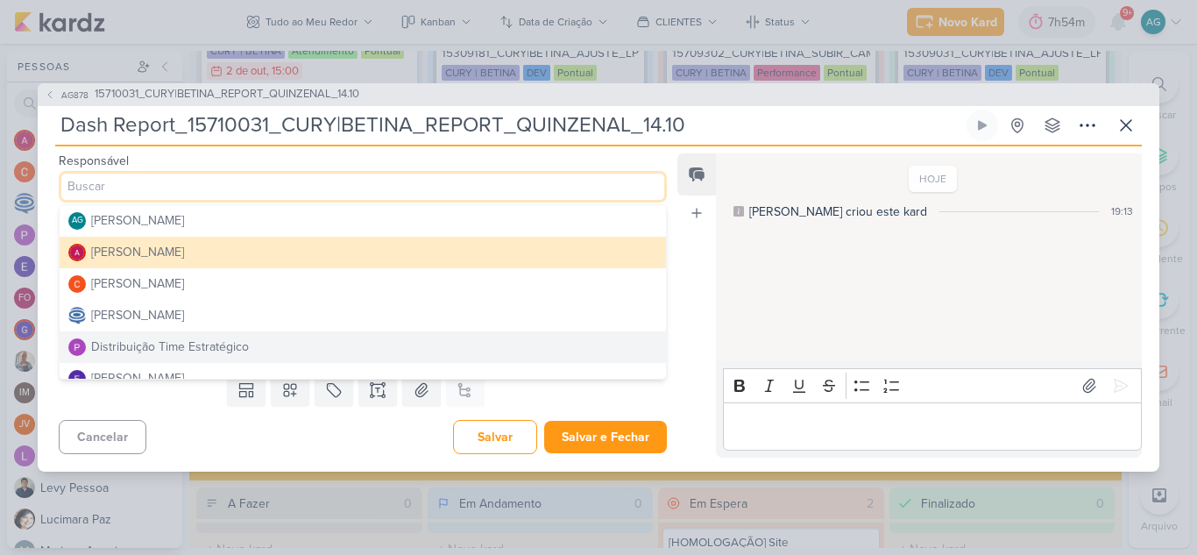
click at [213, 356] on div "Distribuição Time Estratégico" at bounding box center [170, 346] width 158 height 18
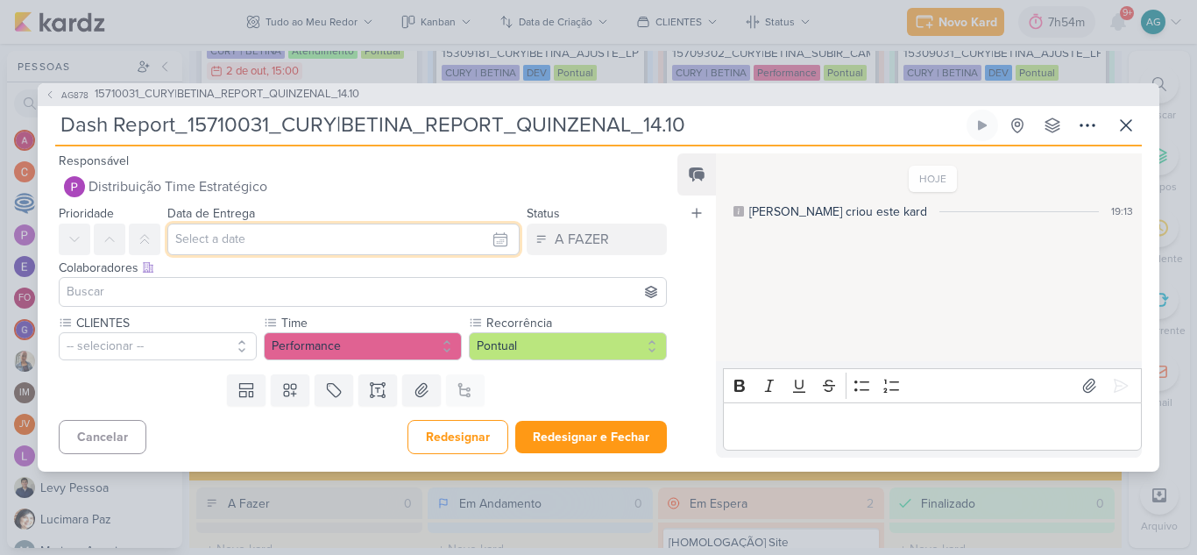
click at [274, 244] on input "text" at bounding box center [343, 239] width 352 height 32
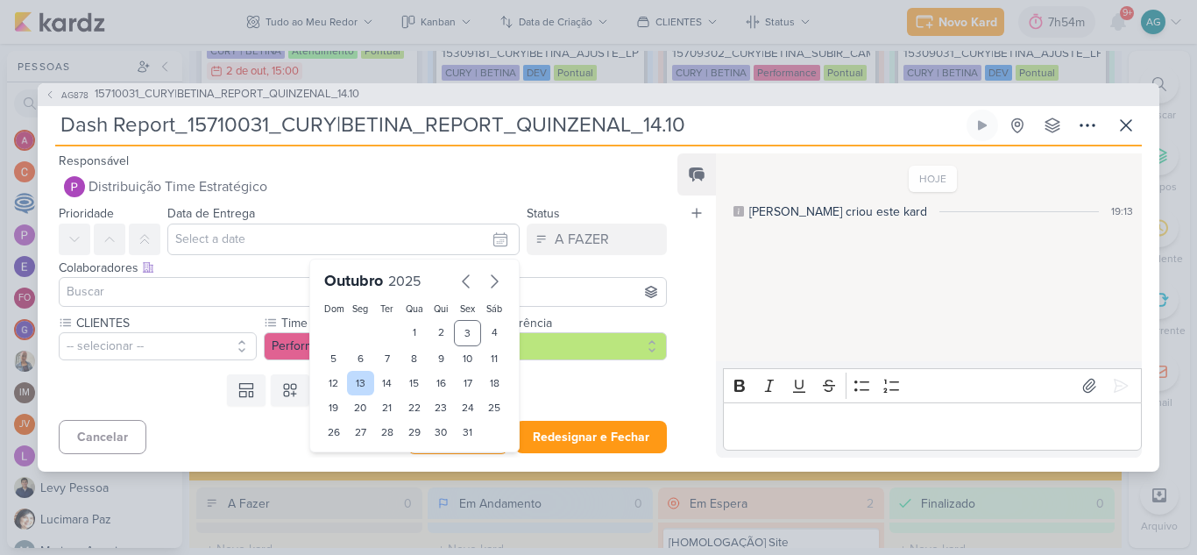
click at [362, 385] on div "13" at bounding box center [360, 383] width 27 height 25
type input "[DATE] 23:59"
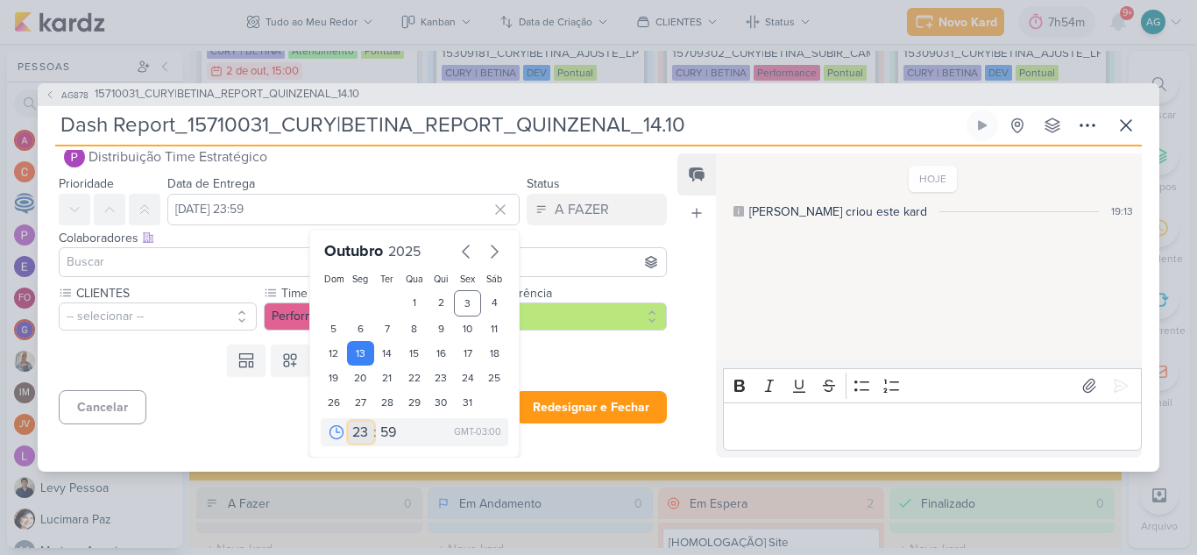
click at [360, 426] on select "00 01 02 03 04 05 06 07 08 09 10 11 12 13 14 15 16 17 18 19 20 21 22 23" at bounding box center [361, 431] width 25 height 21
select select "18"
click at [349, 421] on select "00 01 02 03 04 05 06 07 08 09 10 11 12 13 14 15 16 17 18 19 20 21 22 23" at bounding box center [361, 431] width 25 height 21
type input "[DATE] 18:59"
drag, startPoint x: 385, startPoint y: 433, endPoint x: 385, endPoint y: 422, distance: 10.5
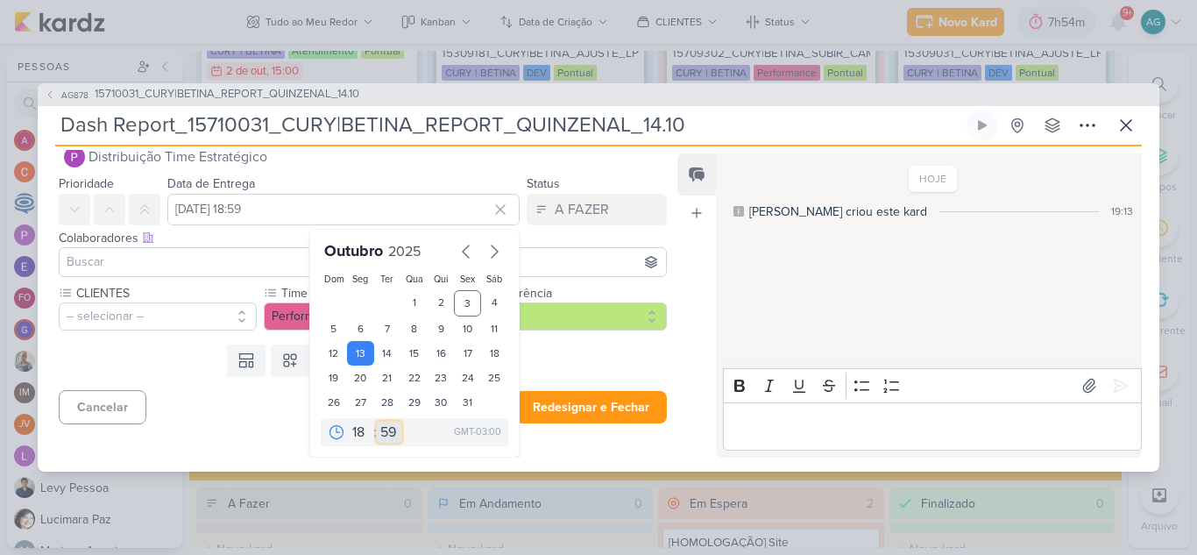
click at [385, 432] on select "00 05 10 15 20 25 30 35 40 45 50 55 59" at bounding box center [389, 431] width 25 height 21
select select "0"
click at [377, 421] on select "00 05 10 15 20 25 30 35 40 45 50 55 59" at bounding box center [389, 431] width 25 height 21
type input "[DATE] 18:00"
click at [173, 263] on input at bounding box center [362, 261] width 599 height 21
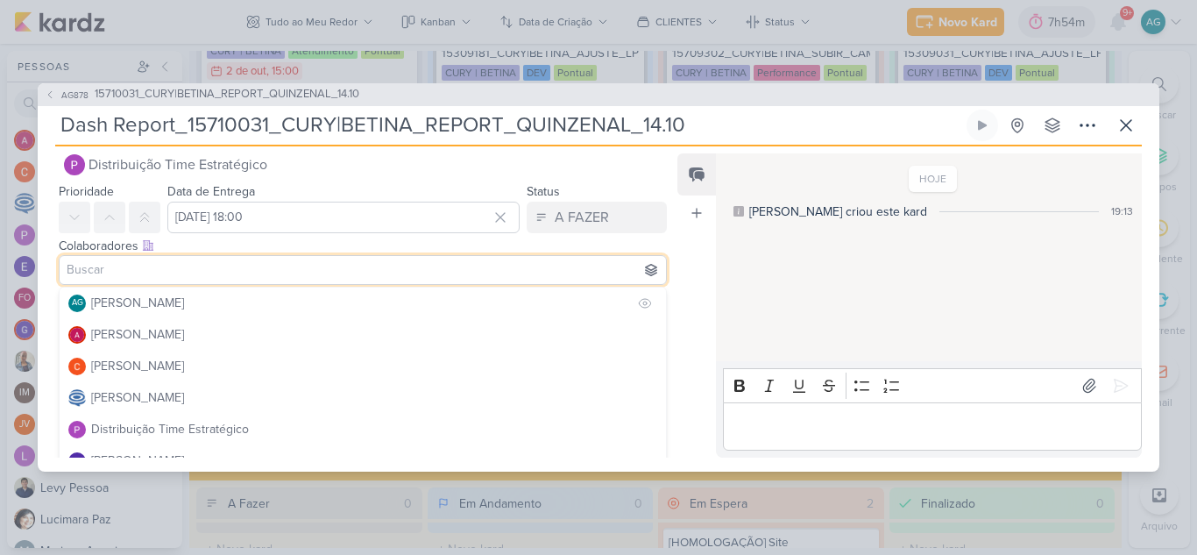
scroll to position [26, 0]
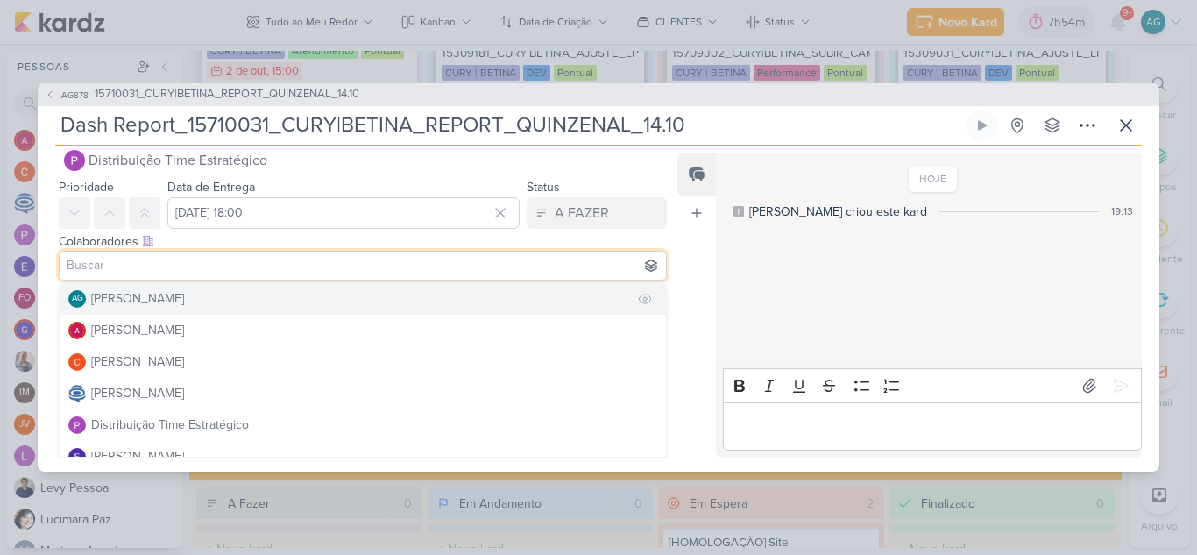
click at [184, 306] on div "[PERSON_NAME]" at bounding box center [137, 298] width 93 height 18
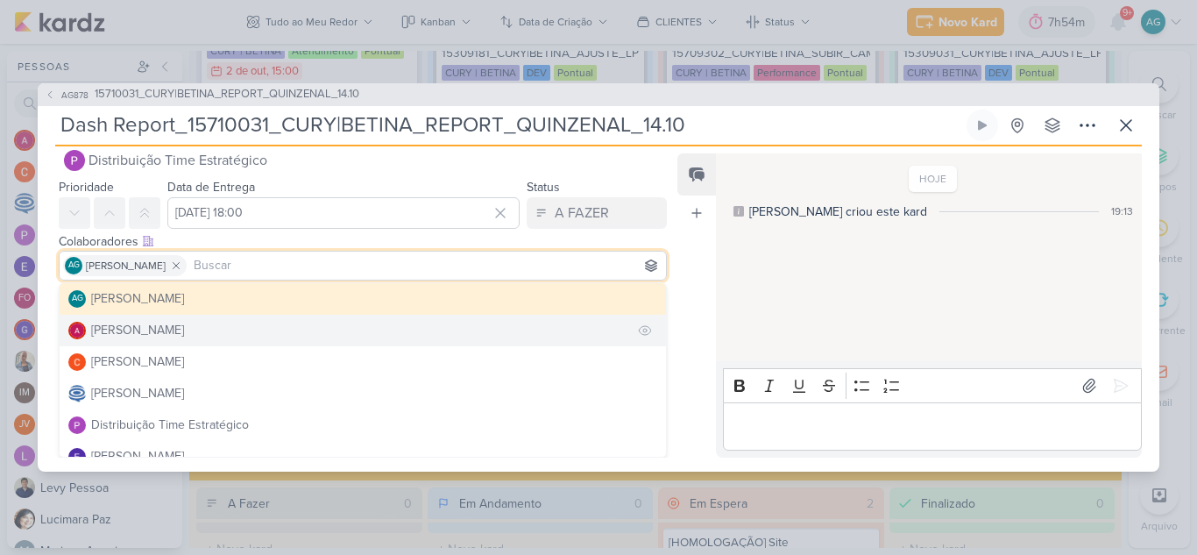
click at [184, 329] on div "[PERSON_NAME]" at bounding box center [137, 330] width 93 height 18
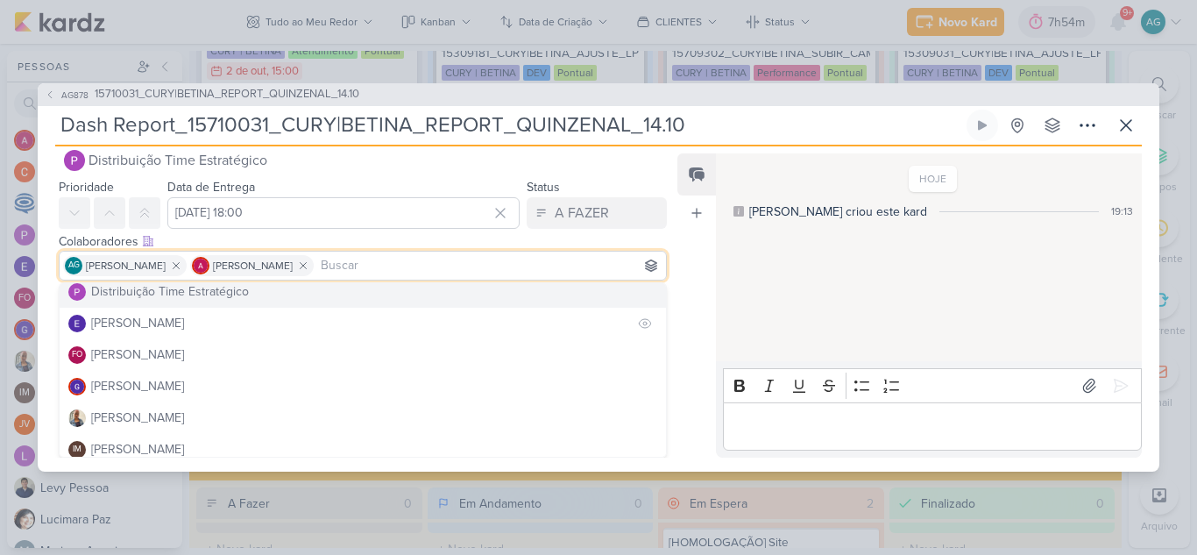
scroll to position [175, 0]
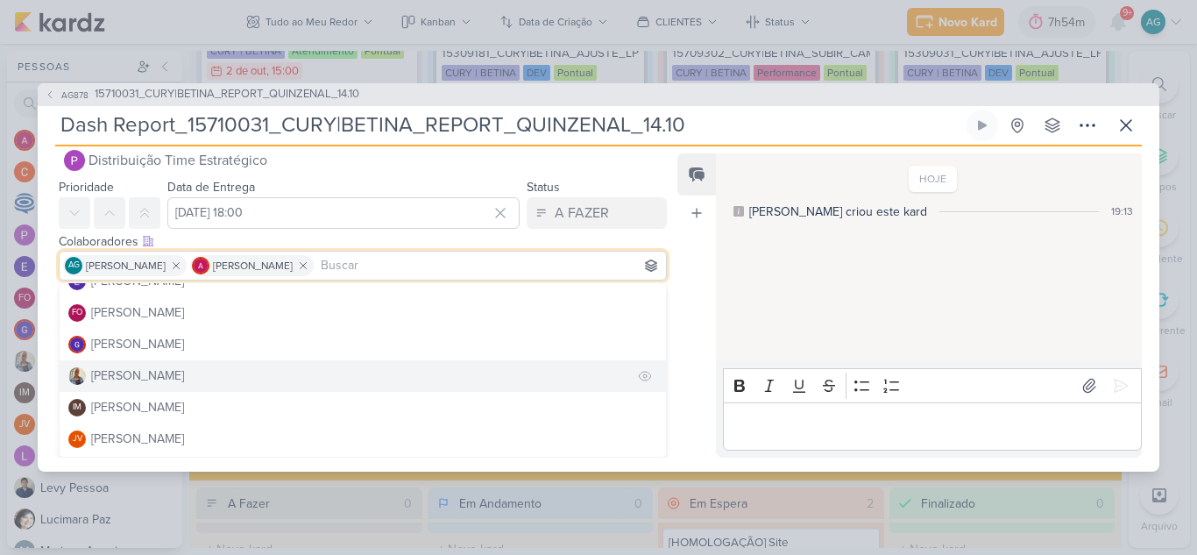
click at [166, 388] on button "[PERSON_NAME]" at bounding box center [363, 376] width 606 height 32
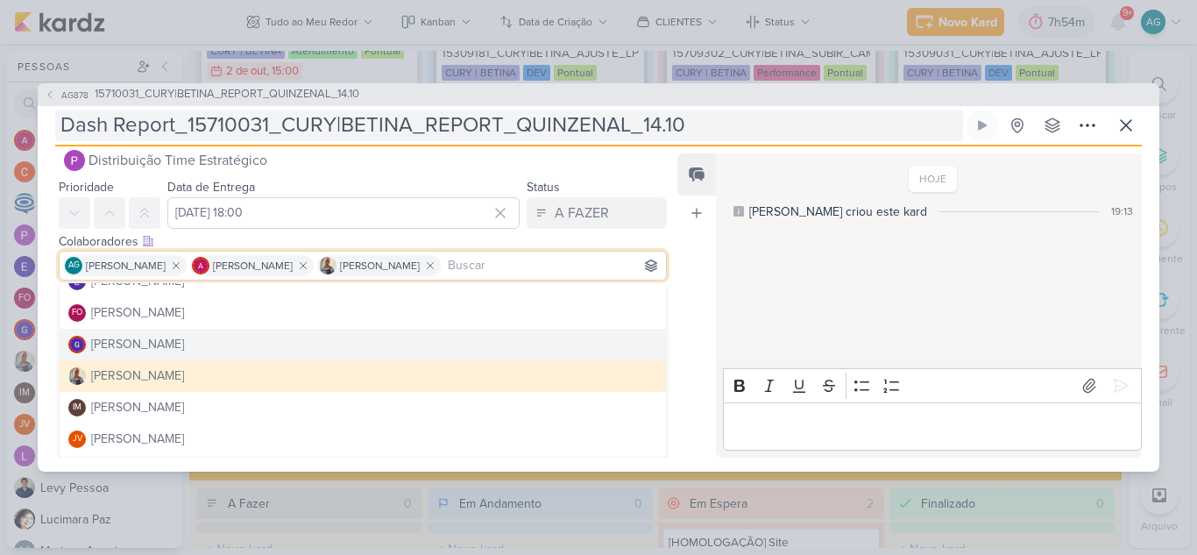
click at [729, 127] on input "Dash Report_15710031_CURY|BETINA_REPORT_QUINZENAL_14.10" at bounding box center [509, 126] width 908 height 32
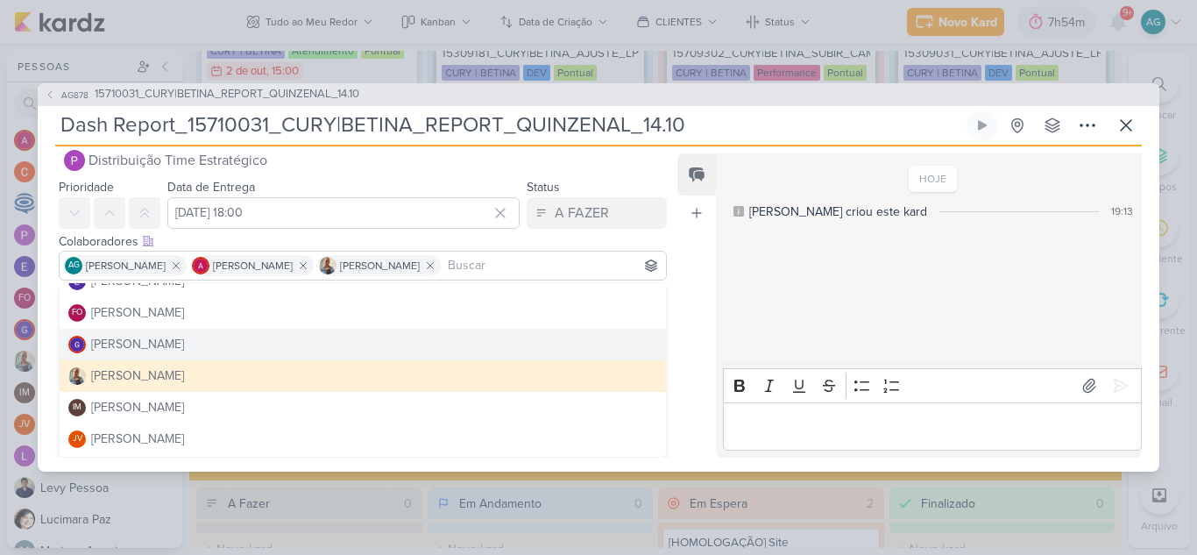
scroll to position [0, 0]
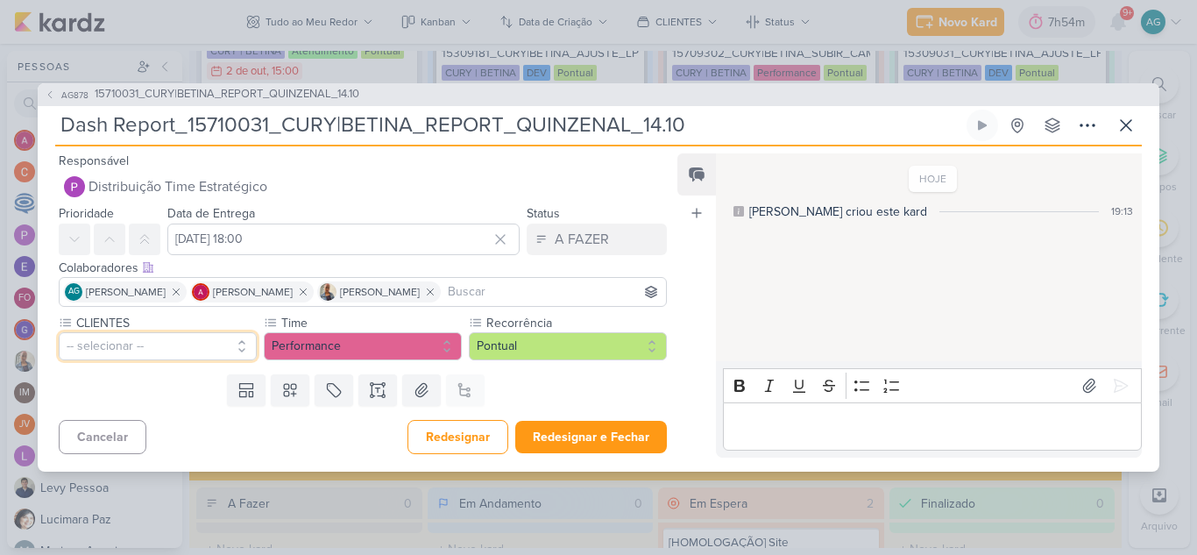
click at [152, 343] on button "-- selecionar --" at bounding box center [158, 346] width 198 height 28
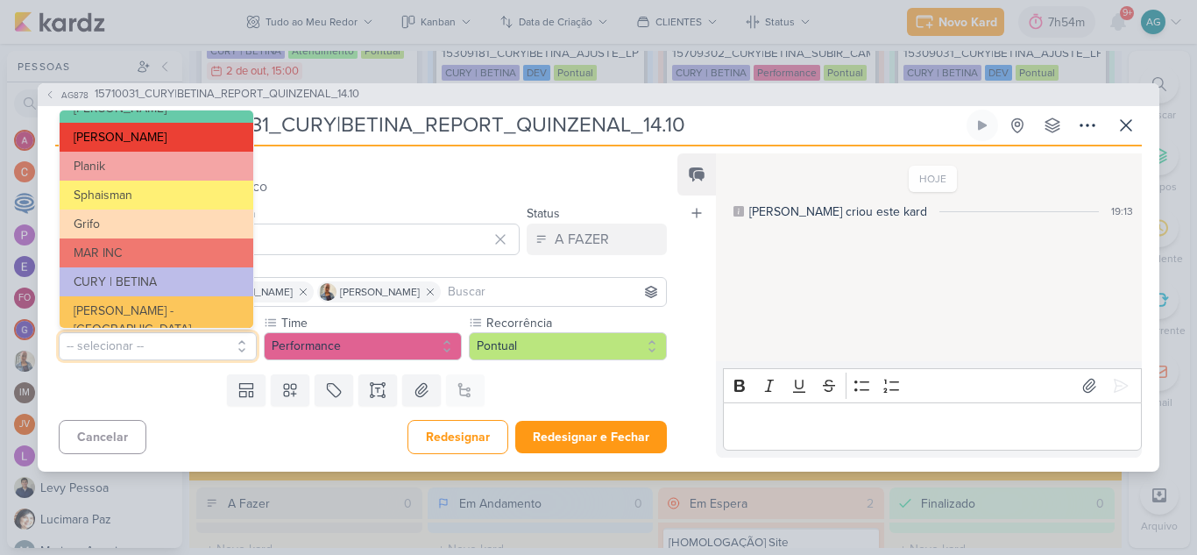
scroll to position [314, 0]
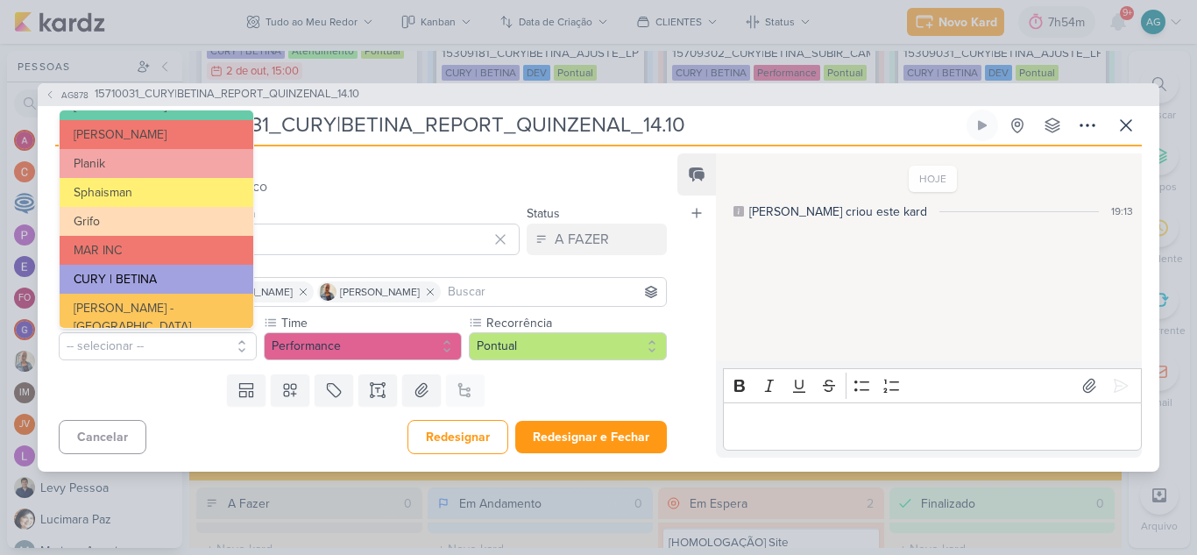
click at [171, 276] on button "CURY | BETINA" at bounding box center [157, 279] width 194 height 29
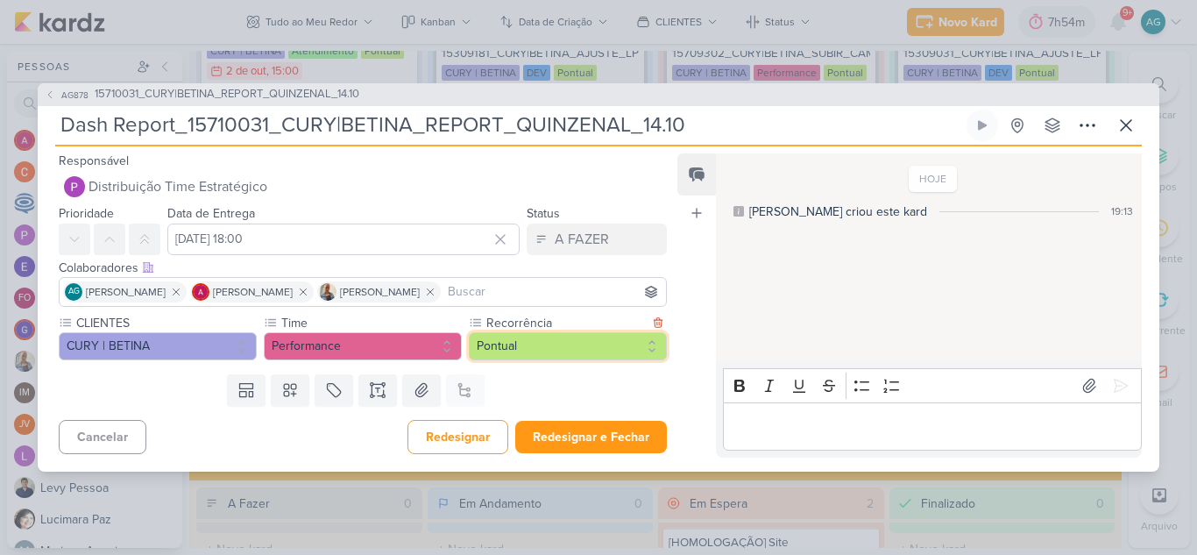
click at [512, 353] on button "Pontual" at bounding box center [568, 346] width 198 height 28
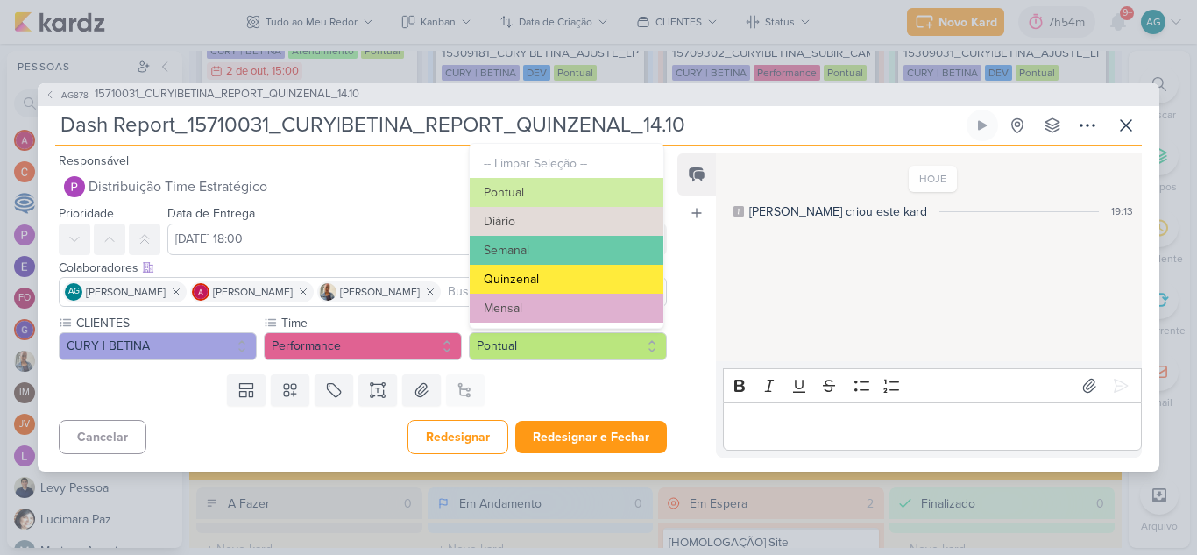
click at [528, 286] on button "Quinzenal" at bounding box center [567, 279] width 194 height 29
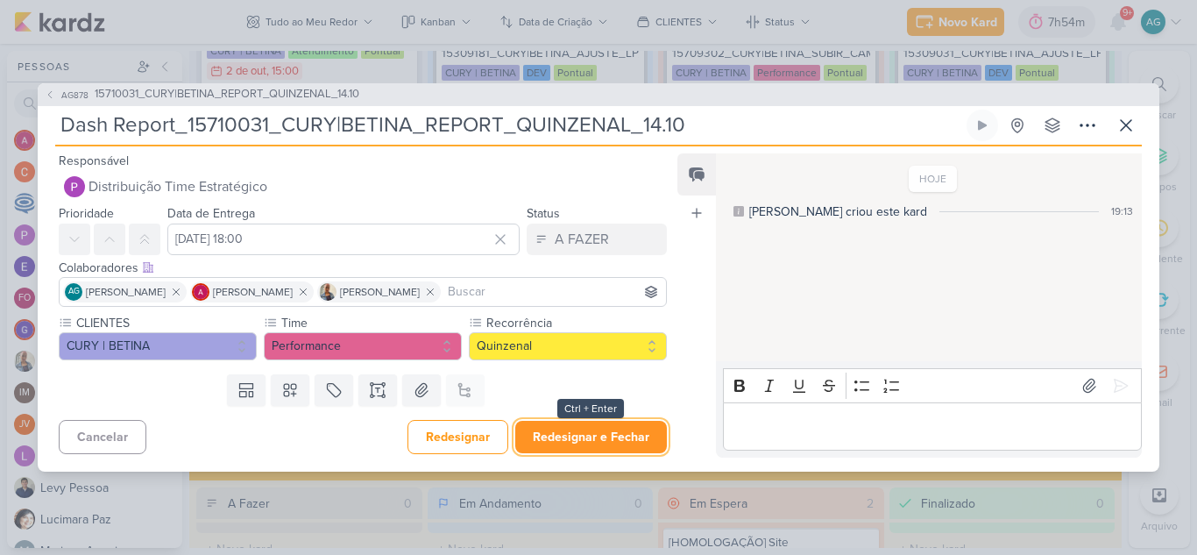
click at [596, 435] on button "Redesignar e Fechar" at bounding box center [591, 437] width 152 height 32
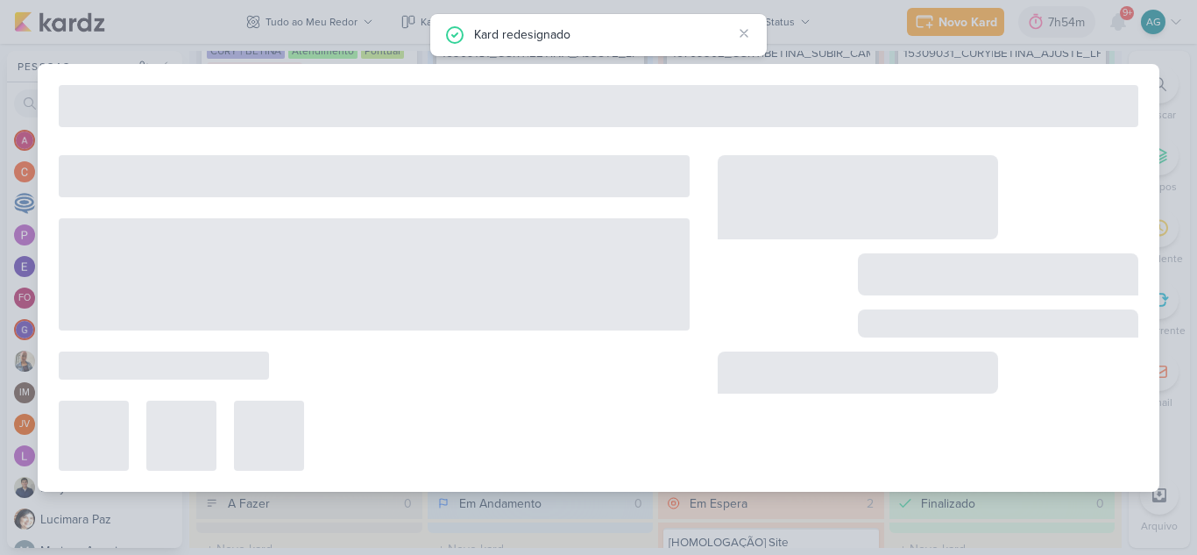
type input "15710031_CURY|BETINA_REPORT_QUINZENAL_14.10"
type input "[DATE] 18:00"
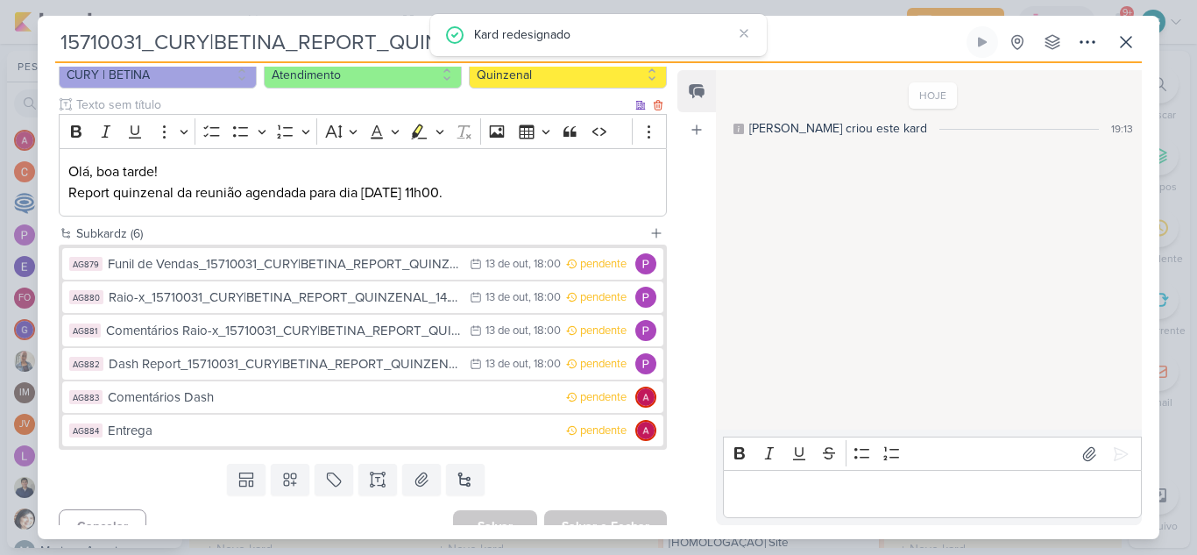
scroll to position [210, 0]
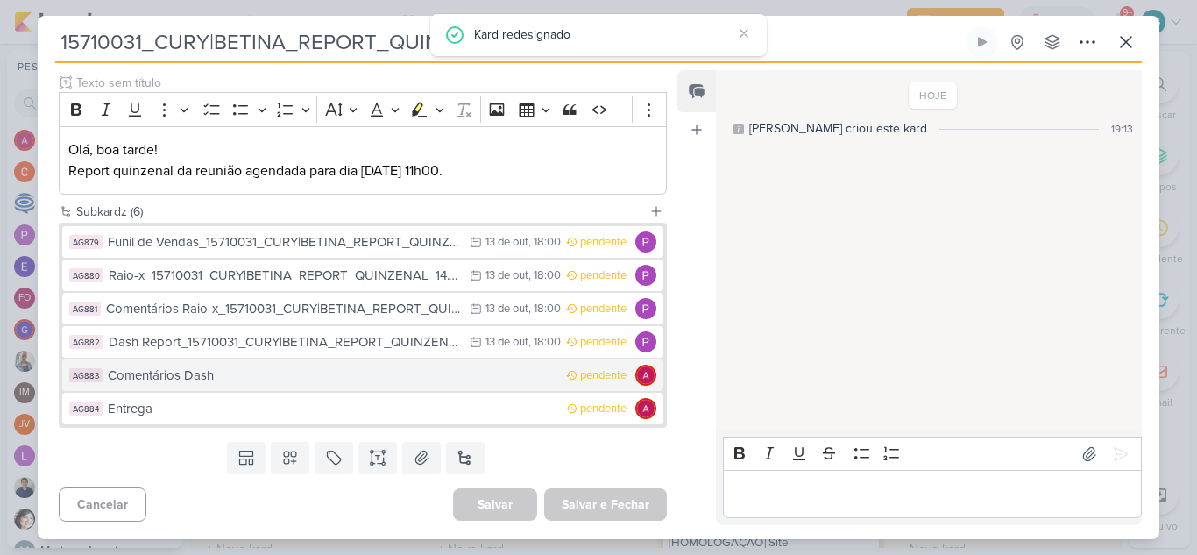
click at [252, 380] on div "Comentários Dash" at bounding box center [332, 375] width 449 height 20
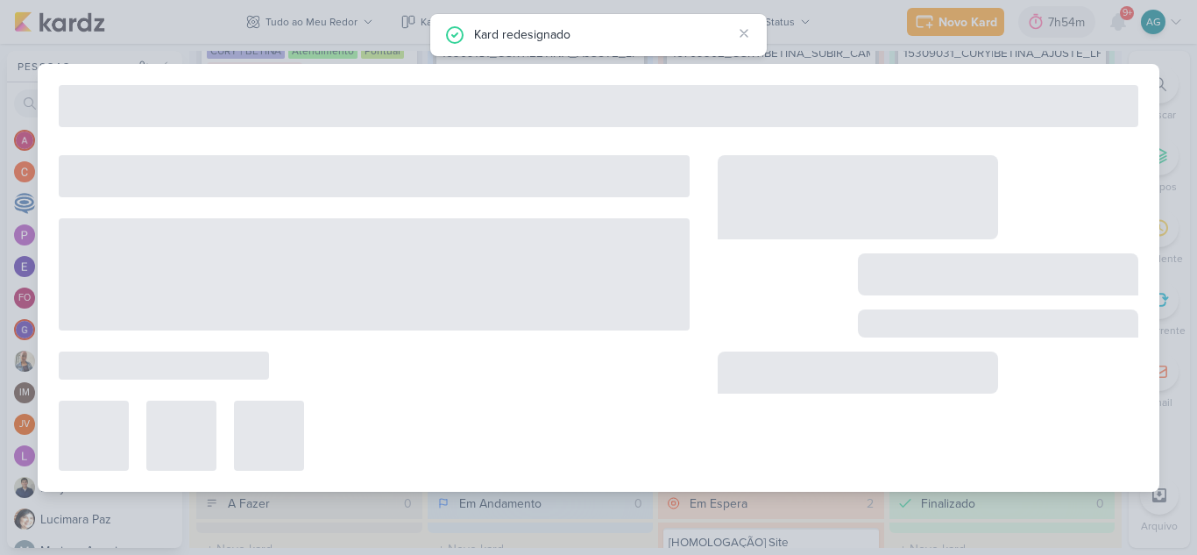
type input "Comentários Dash"
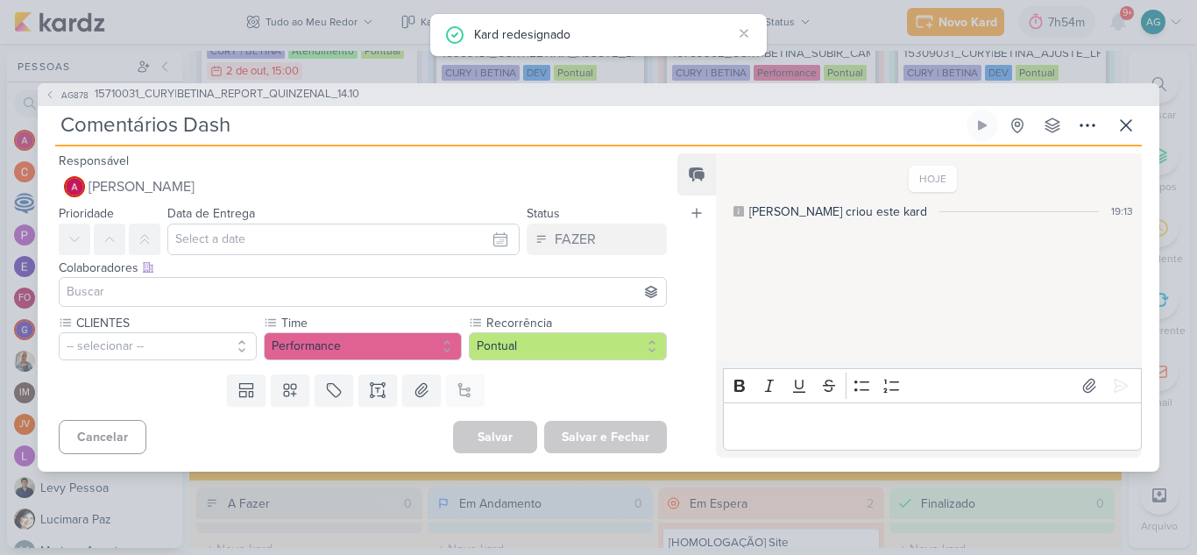
click at [244, 134] on input "Comentários Dash" at bounding box center [509, 126] width 908 height 32
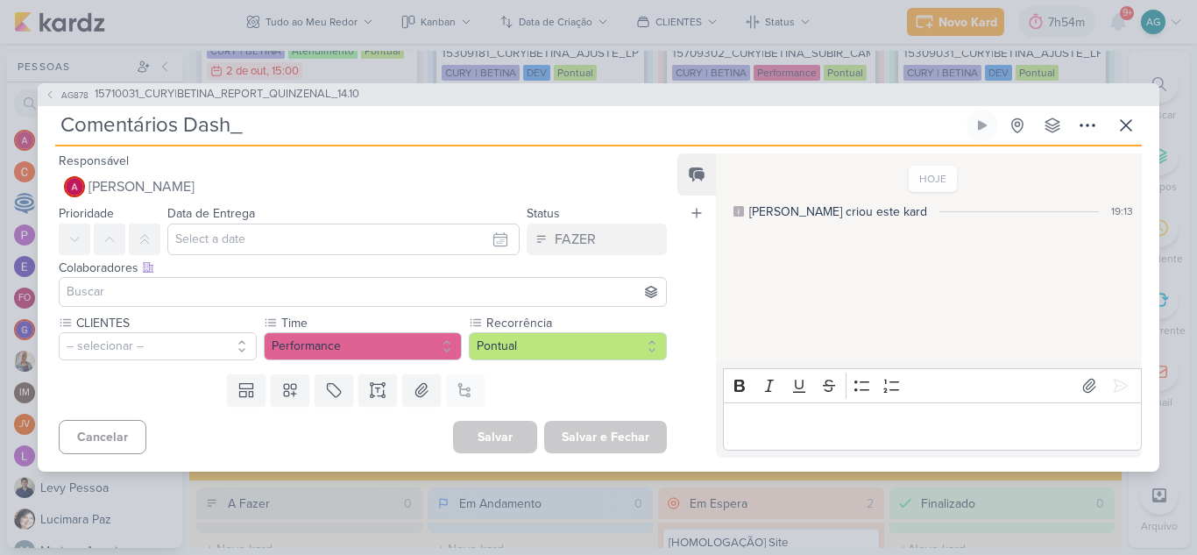
paste input "15710031_CURY|BETINA_REPORT_QUINZENAL_14.10"
type input "Comentários Dash_15710031_CURY|BETINA_REPORT_QUINZENAL_14.10"
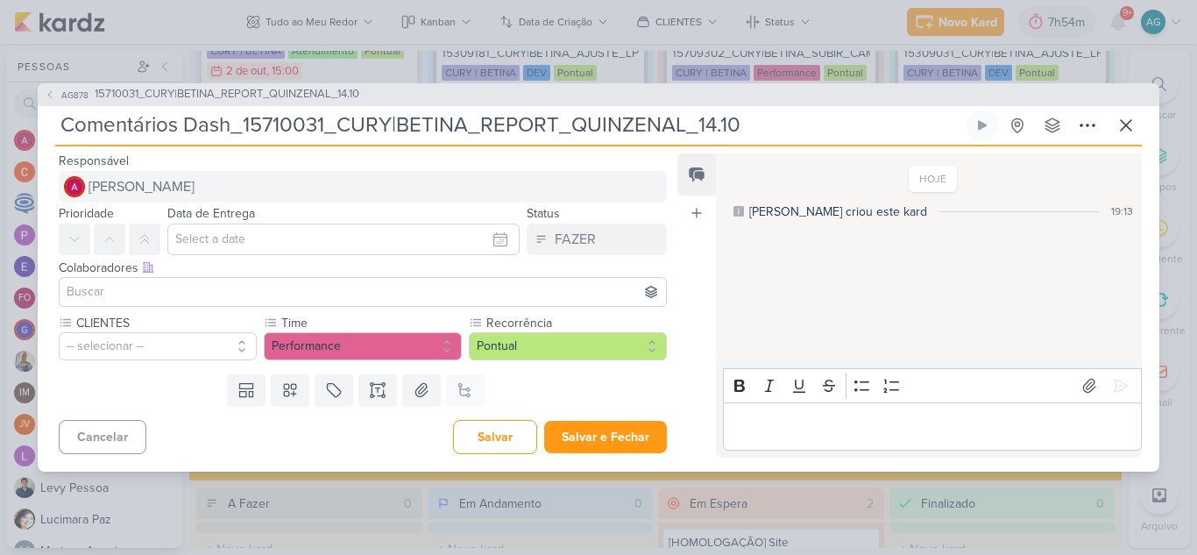
type input "Comentários Dash_15710031_CURY|BETINA_REPORT_QUINZENAL_14.10"
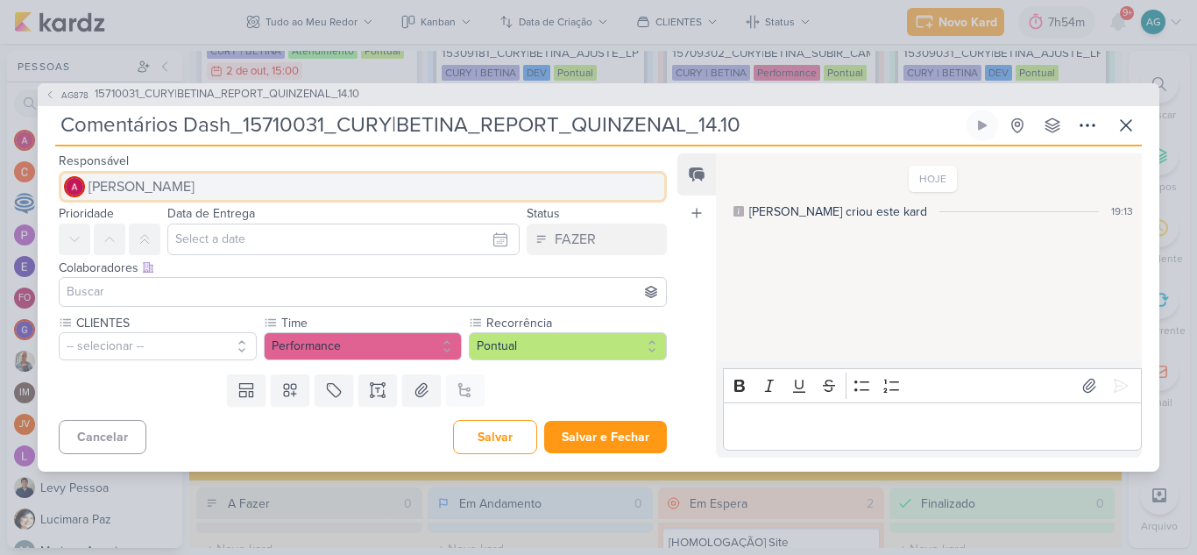
click at [188, 180] on span "[PERSON_NAME]" at bounding box center [141, 186] width 106 height 21
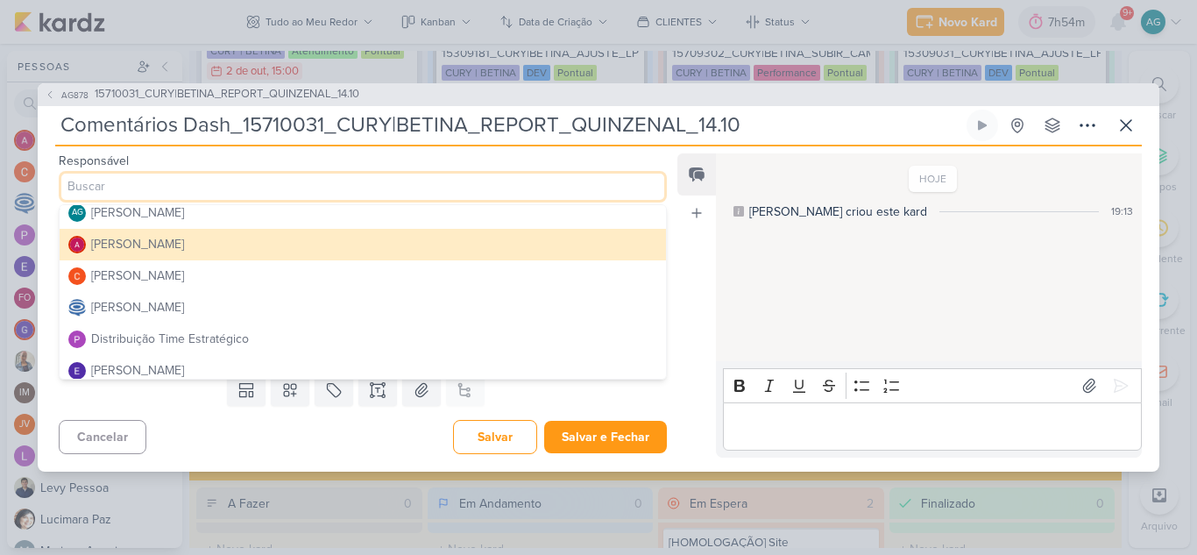
scroll to position [0, 0]
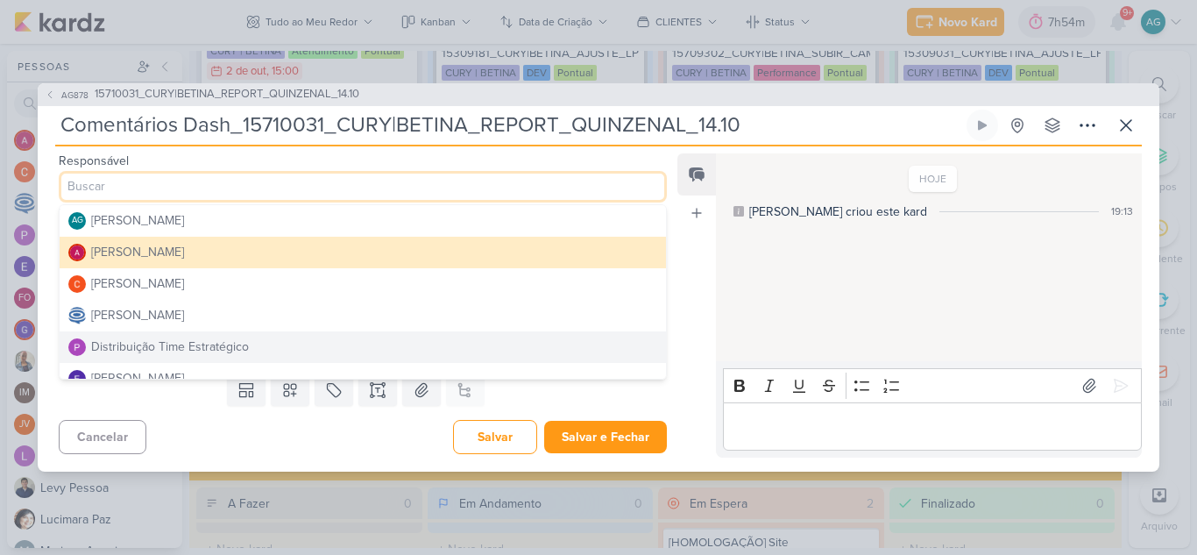
click at [188, 337] on button "Distribuição Time Estratégico" at bounding box center [363, 347] width 606 height 32
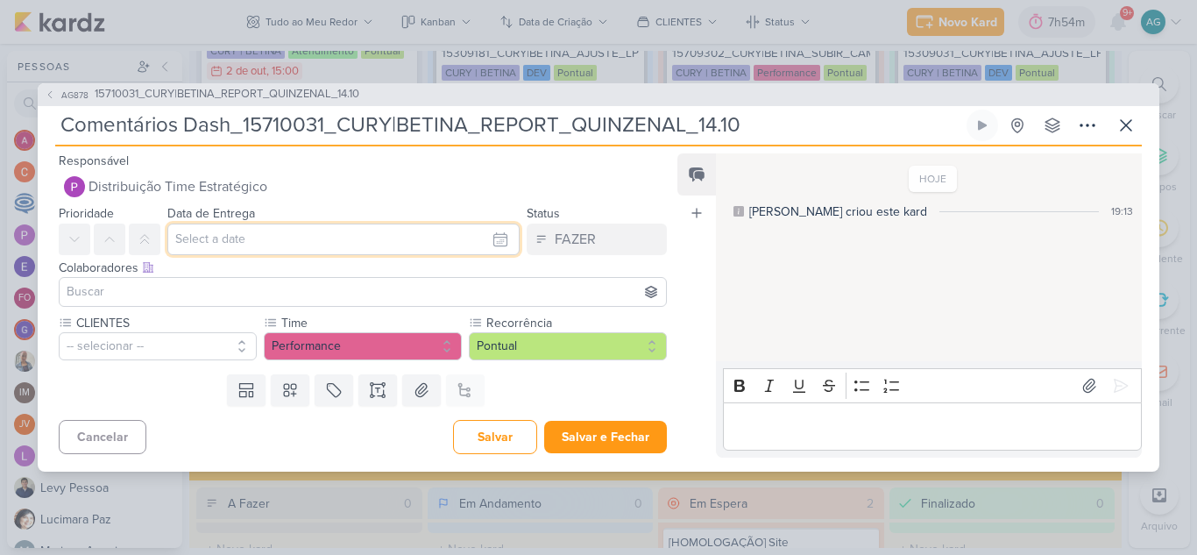
click at [199, 244] on input "text" at bounding box center [343, 239] width 352 height 32
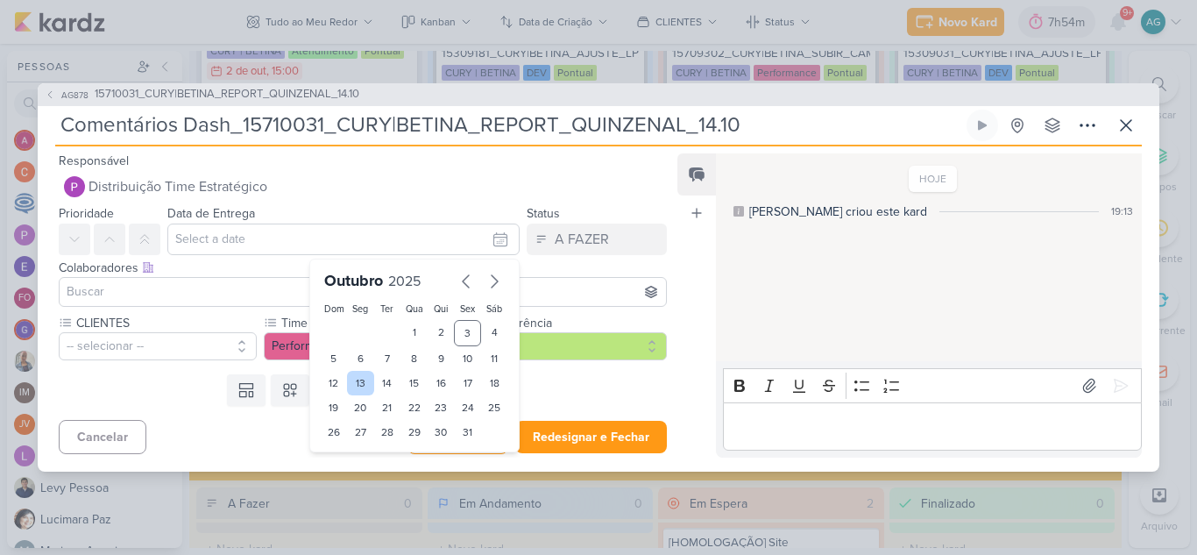
click at [357, 386] on div "13" at bounding box center [360, 383] width 27 height 25
type input "[DATE] 23:59"
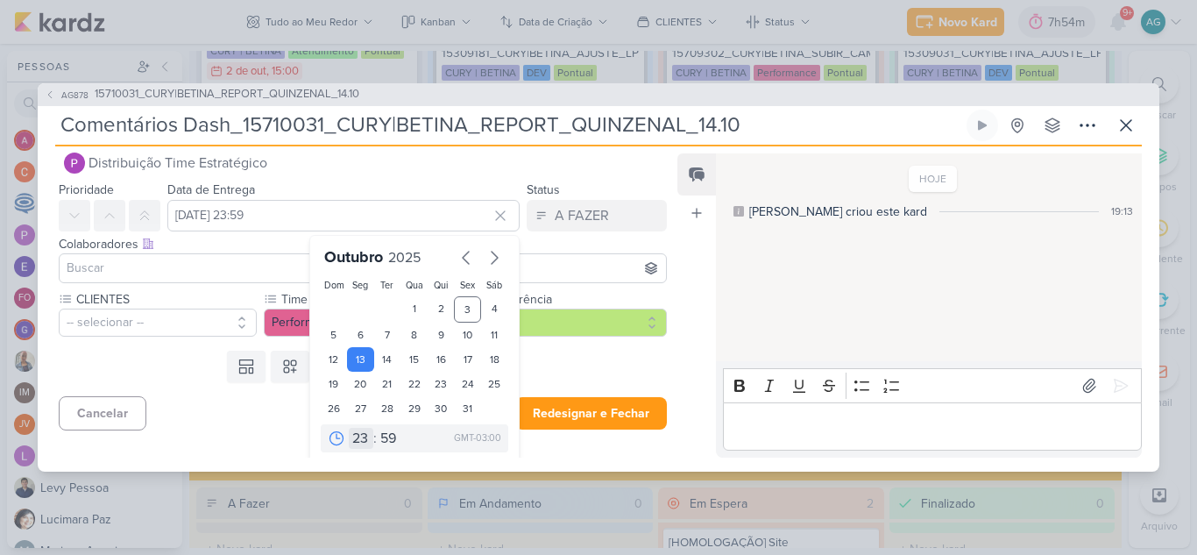
scroll to position [30, 0]
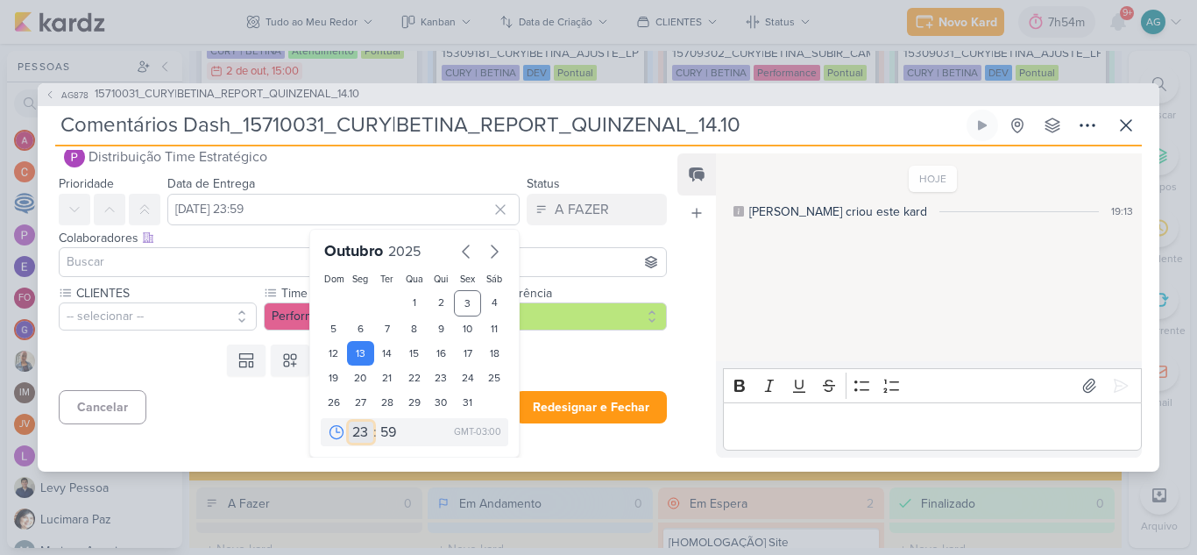
click at [357, 435] on select "00 01 02 03 04 05 06 07 08 09 10 11 12 13 14 15 16 17 18 19 20 21 22 23" at bounding box center [361, 431] width 25 height 21
click at [352, 434] on select "00 01 02 03 04 05 06 07 08 09 10 11 12 13 14 15 16 17 18 19 20 21 22 23" at bounding box center [361, 431] width 25 height 21
select select "18"
click at [349, 421] on select "00 01 02 03 04 05 06 07 08 09 10 11 12 13 14 15 16 17 18 19 20 21 22 23" at bounding box center [361, 431] width 25 height 21
type input "[DATE] 18:59"
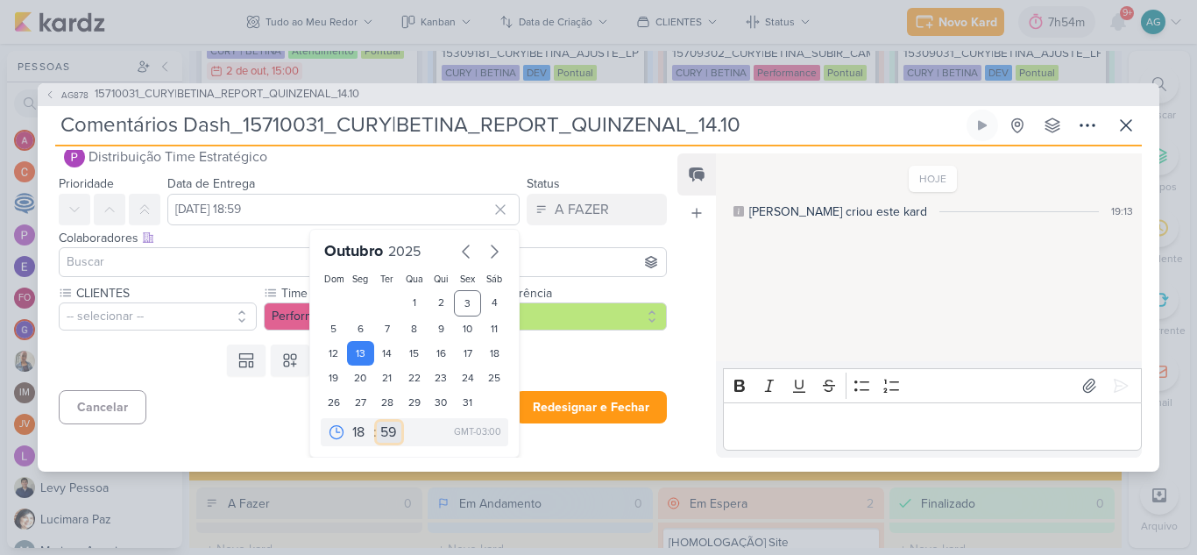
click at [385, 428] on select "00 05 10 15 20 25 30 35 40 45 50 55 59" at bounding box center [389, 431] width 25 height 21
select select "0"
click at [377, 421] on select "00 05 10 15 20 25 30 35 40 45 50 55 59" at bounding box center [389, 431] width 25 height 21
type input "[DATE] 18:00"
click at [176, 262] on input at bounding box center [362, 261] width 599 height 21
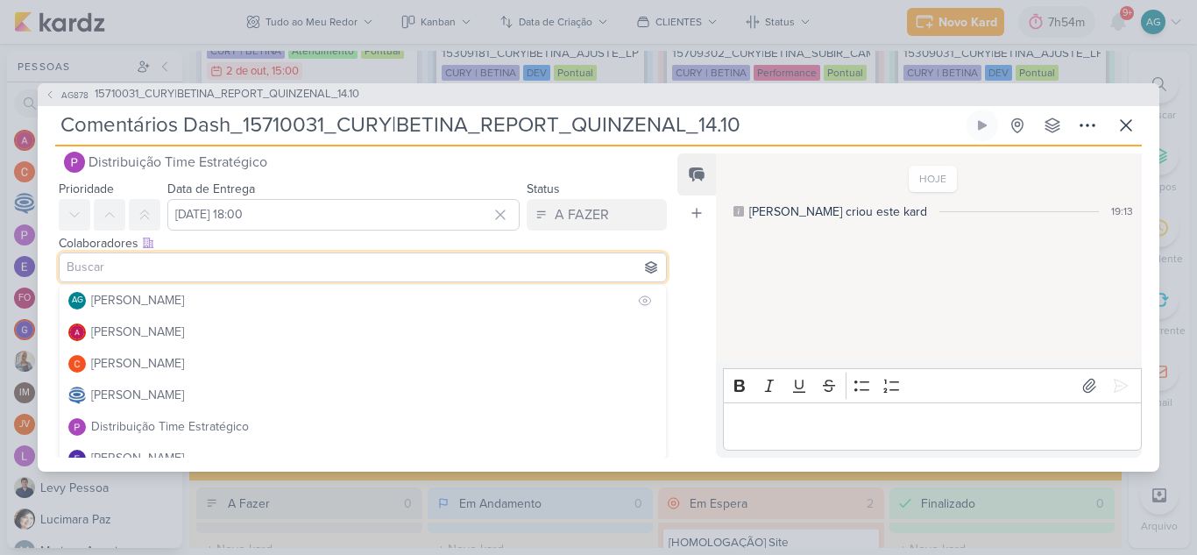
scroll to position [26, 0]
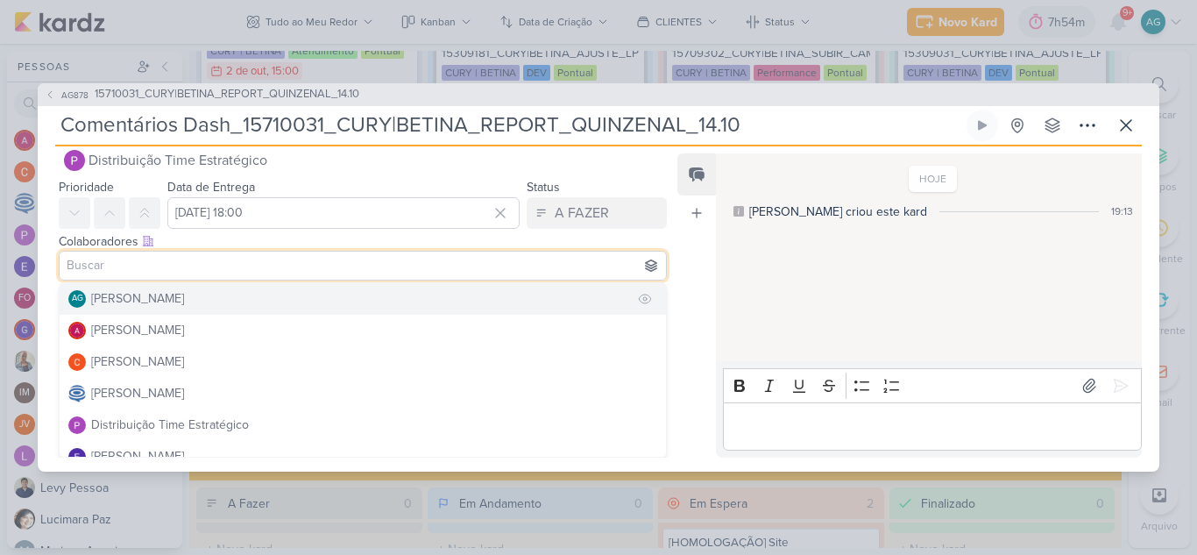
click at [177, 297] on div "[PERSON_NAME]" at bounding box center [137, 298] width 93 height 18
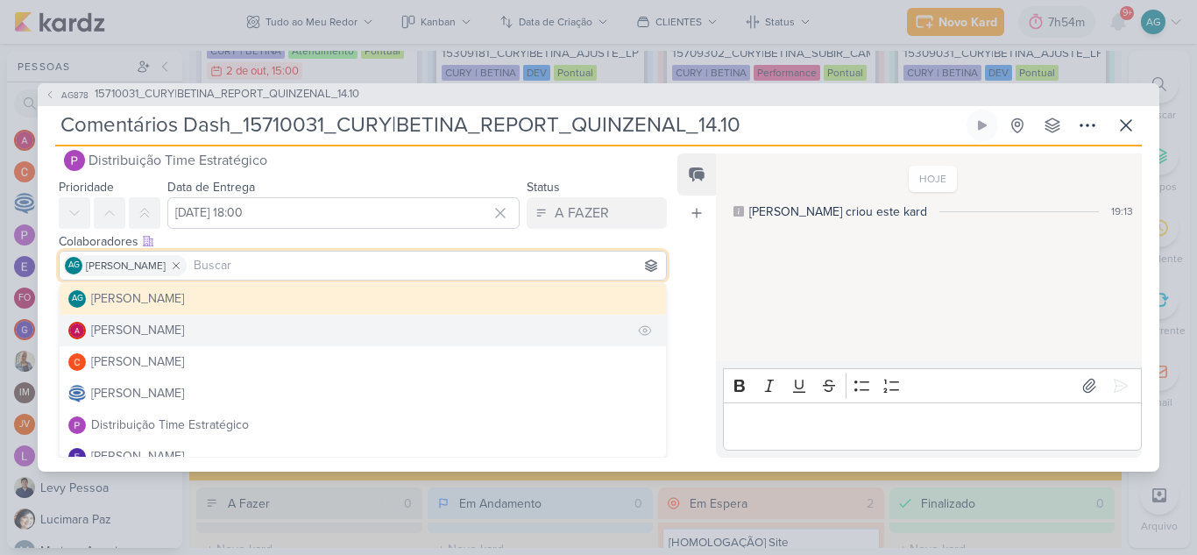
click at [177, 329] on div "[PERSON_NAME]" at bounding box center [137, 330] width 93 height 18
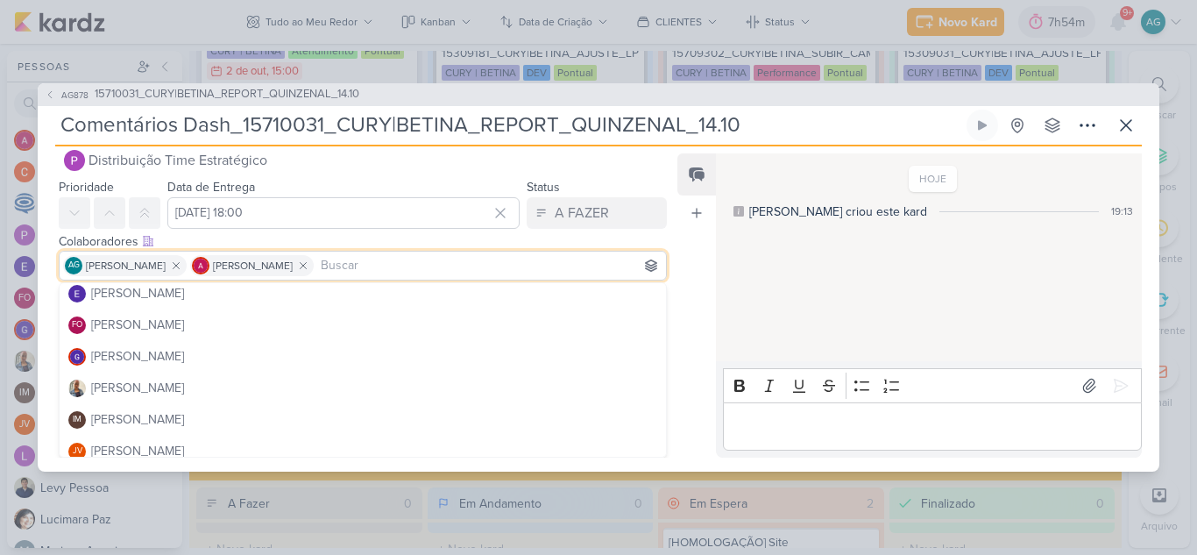
scroll to position [175, 0]
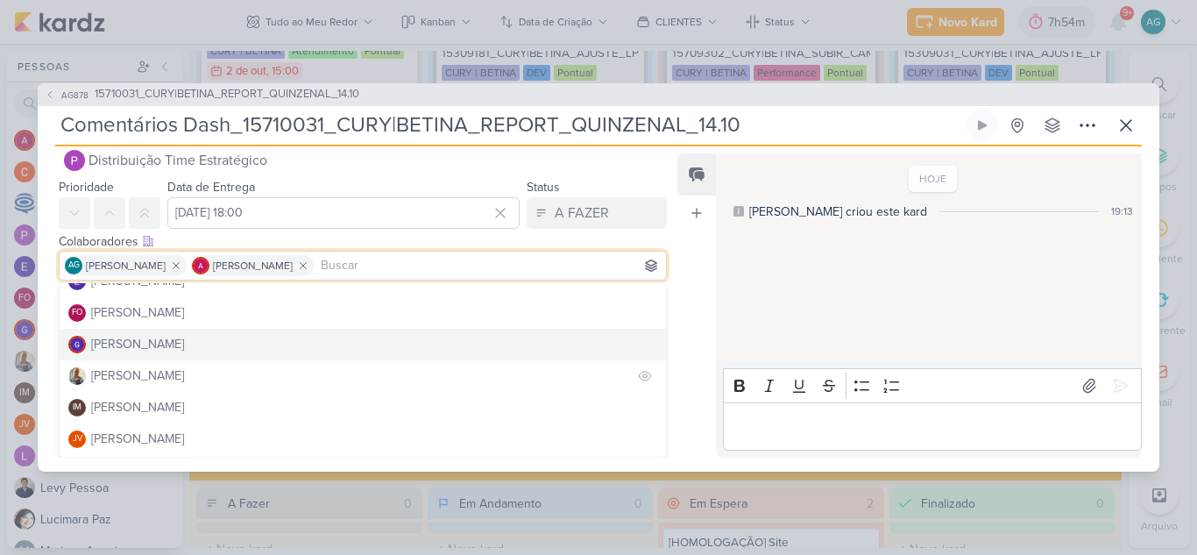
click at [162, 374] on button "[PERSON_NAME]" at bounding box center [363, 376] width 606 height 32
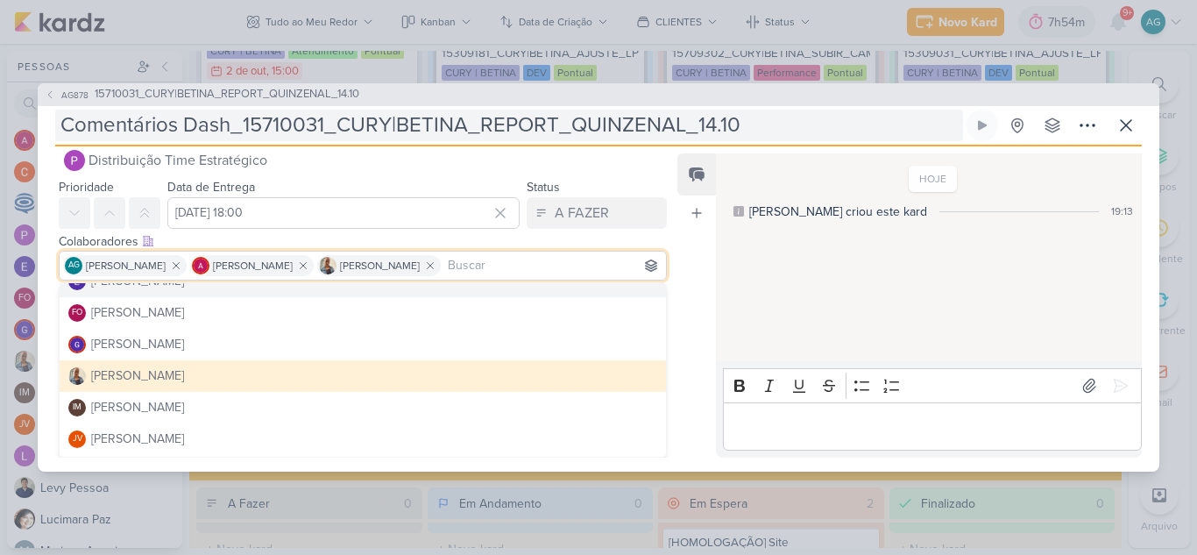
click at [781, 129] on input "Comentários Dash_15710031_CURY|BETINA_REPORT_QUINZENAL_14.10" at bounding box center [509, 126] width 908 height 32
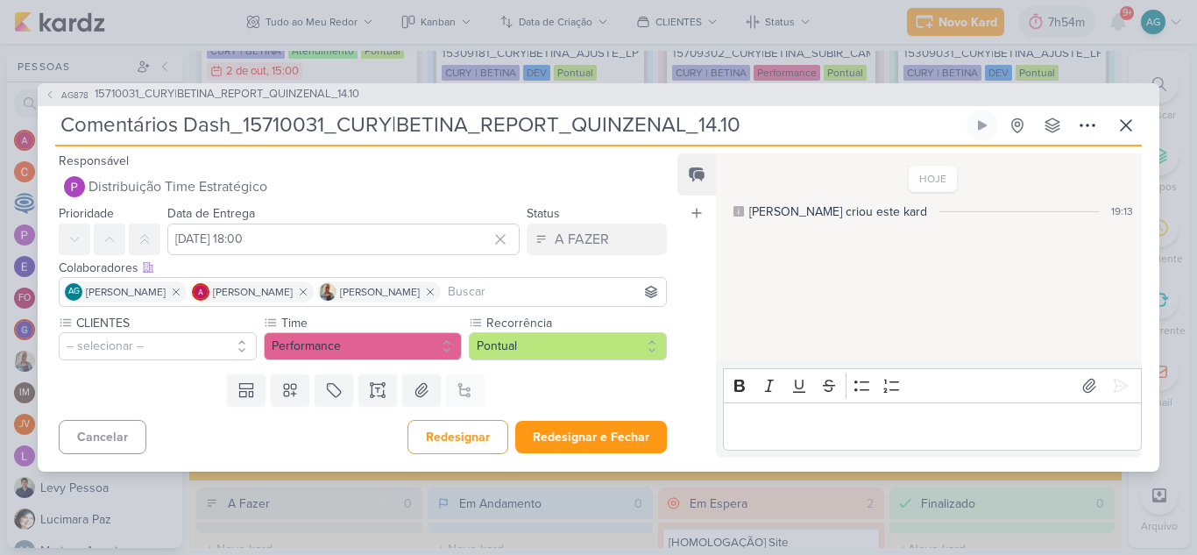
scroll to position [0, 0]
click at [105, 345] on button "-- selecionar --" at bounding box center [158, 346] width 198 height 28
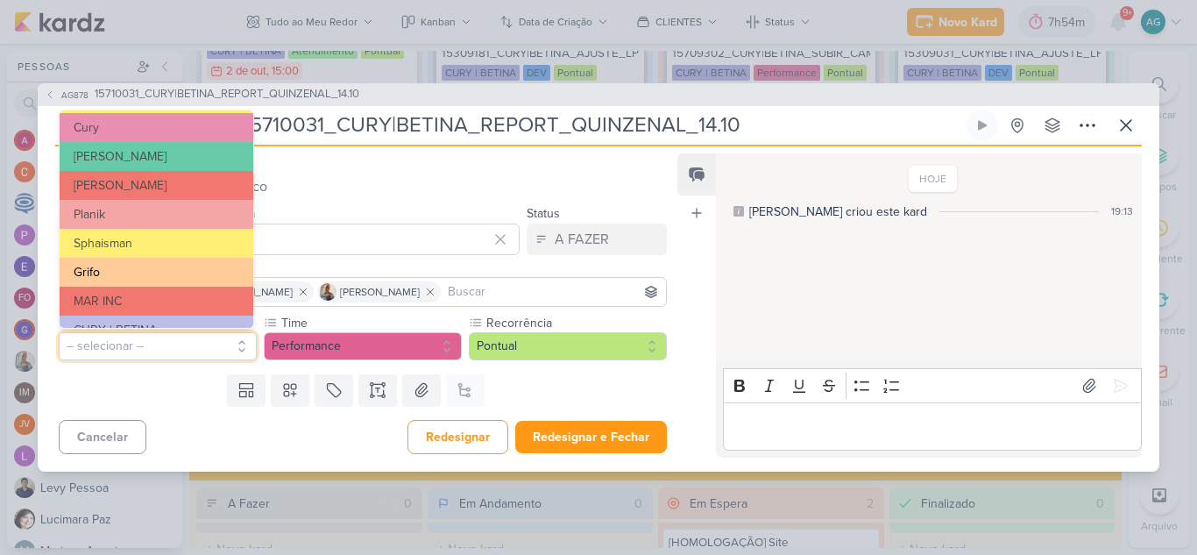
scroll to position [314, 0]
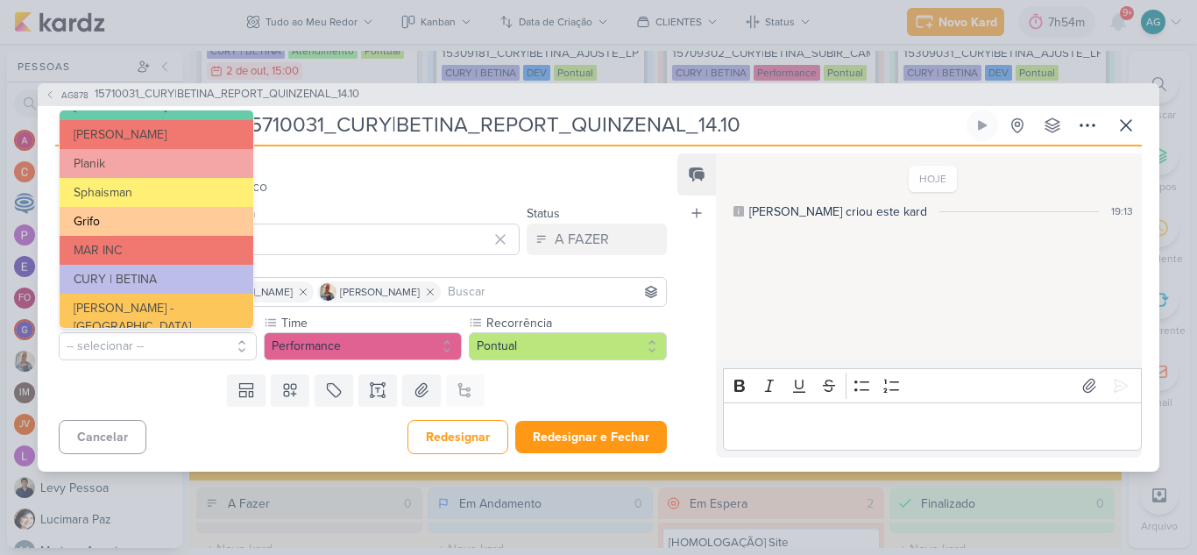
click at [131, 280] on button "CURY | BETINA" at bounding box center [157, 279] width 194 height 29
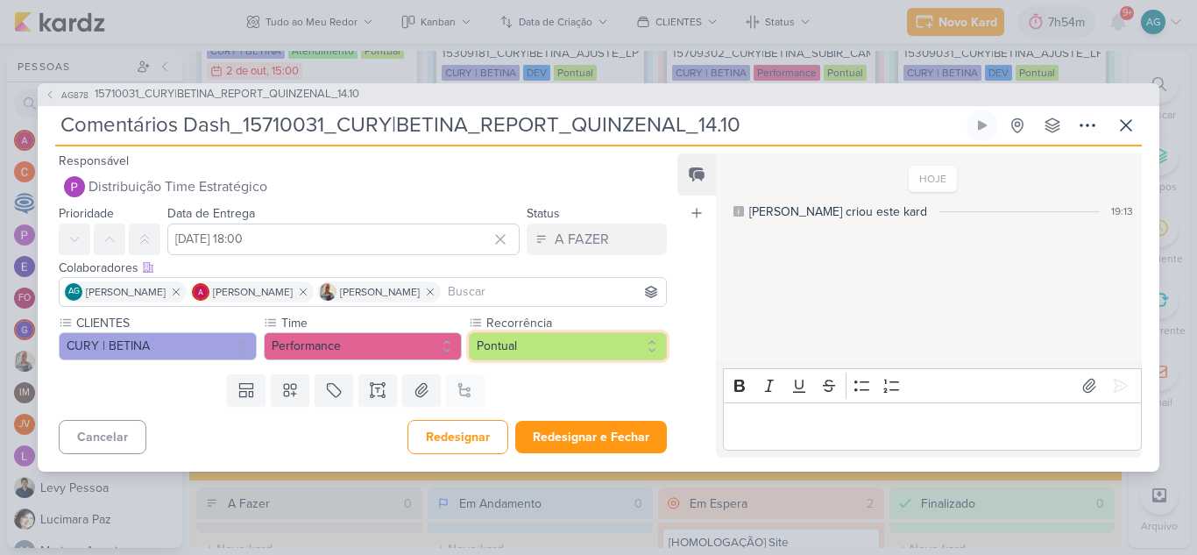
click at [568, 351] on button "Pontual" at bounding box center [568, 346] width 198 height 28
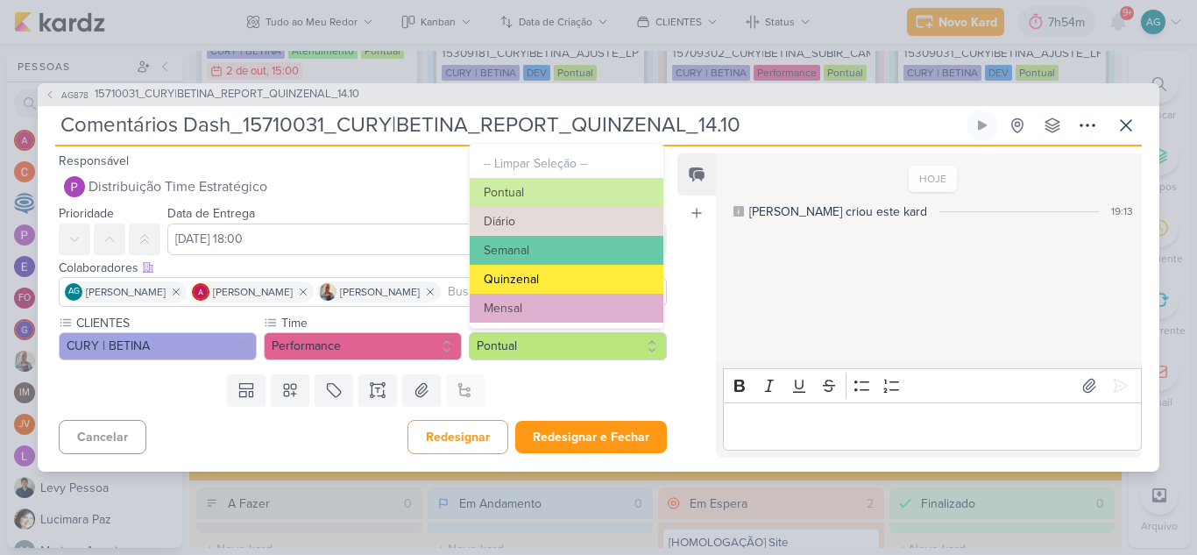
click at [558, 283] on button "Quinzenal" at bounding box center [567, 279] width 194 height 29
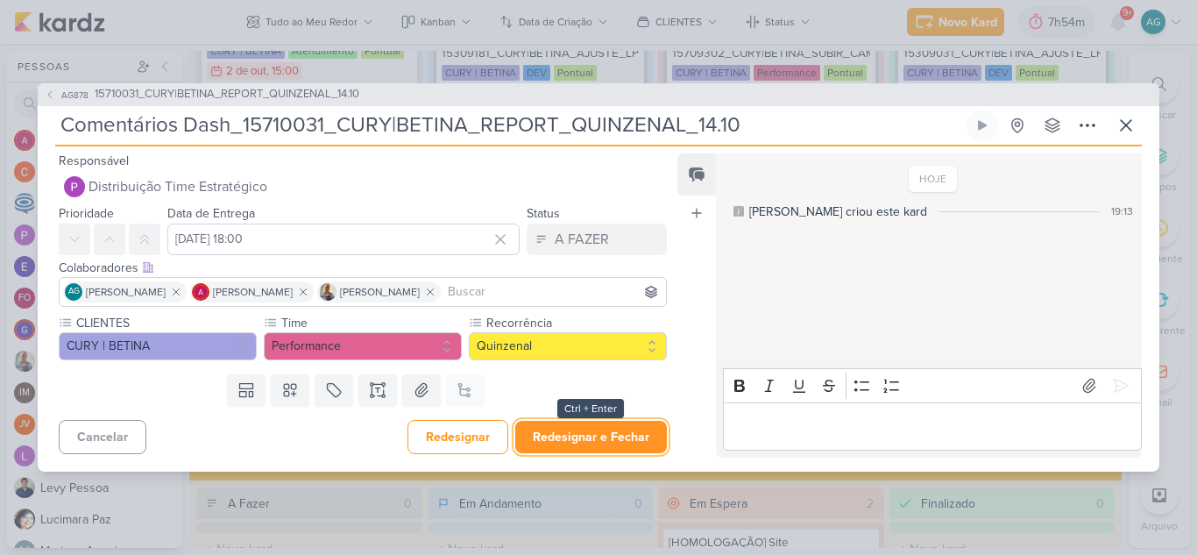
click at [581, 442] on button "Redesignar e Fechar" at bounding box center [591, 437] width 152 height 32
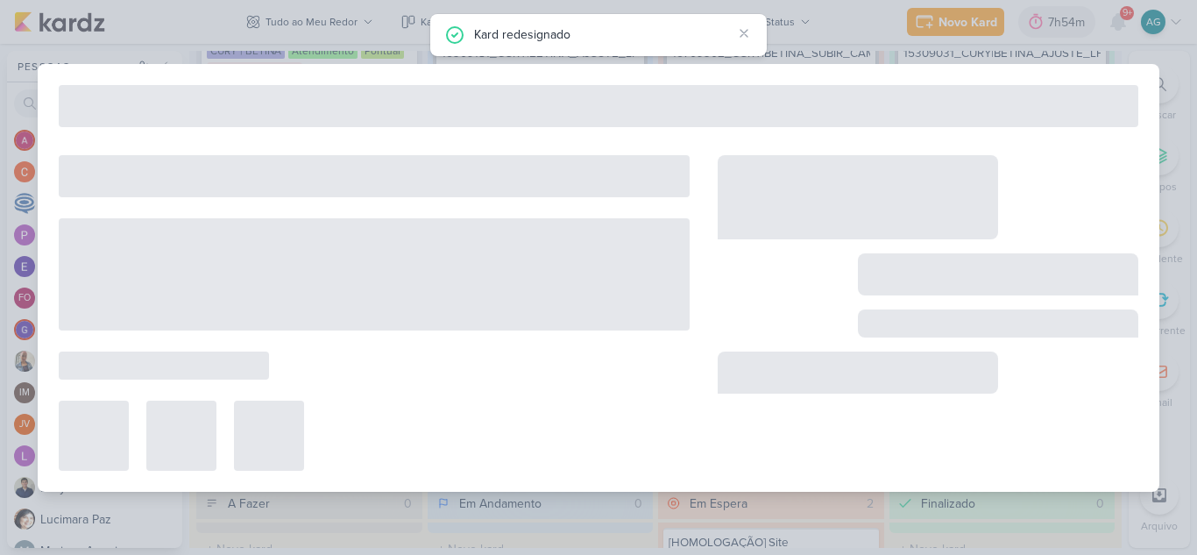
type input "15710031_CURY|BETINA_REPORT_QUINZENAL_14.10"
type input "[DATE] 18:00"
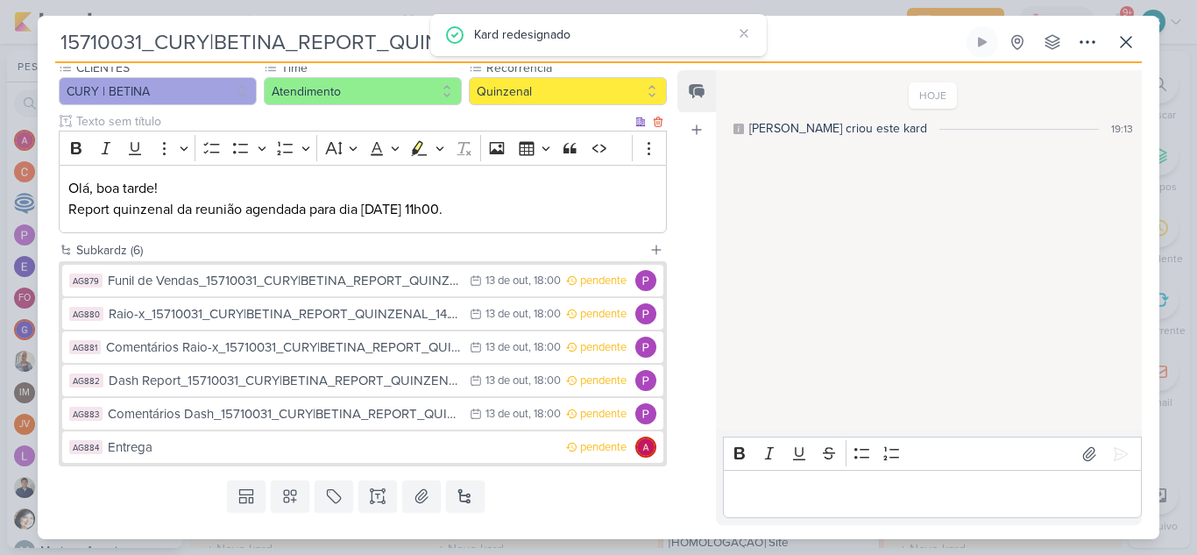
scroll to position [175, 0]
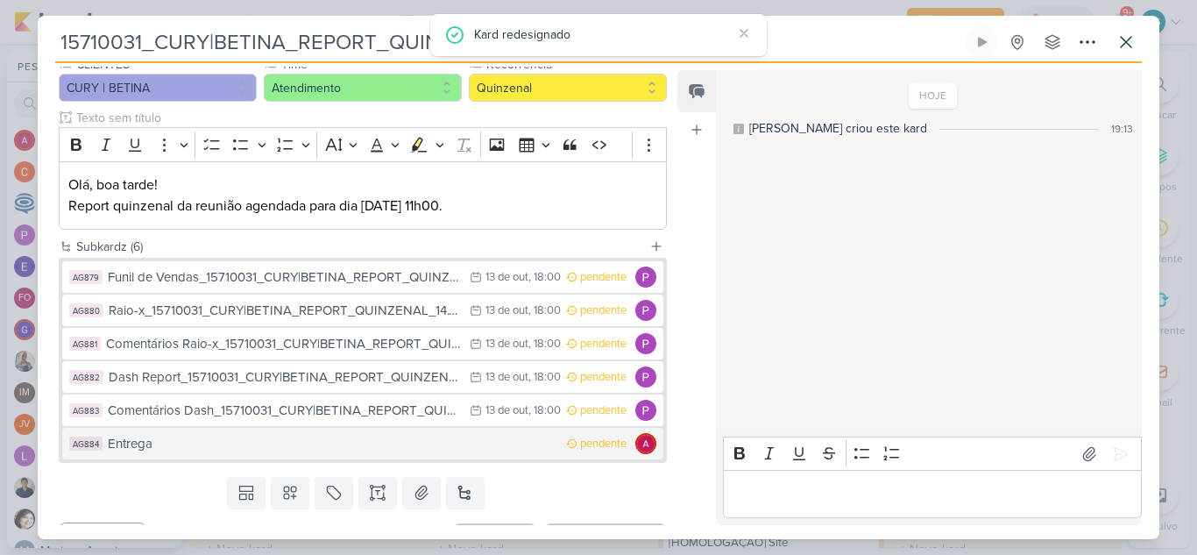
click at [240, 441] on div "Entrega" at bounding box center [332, 444] width 449 height 20
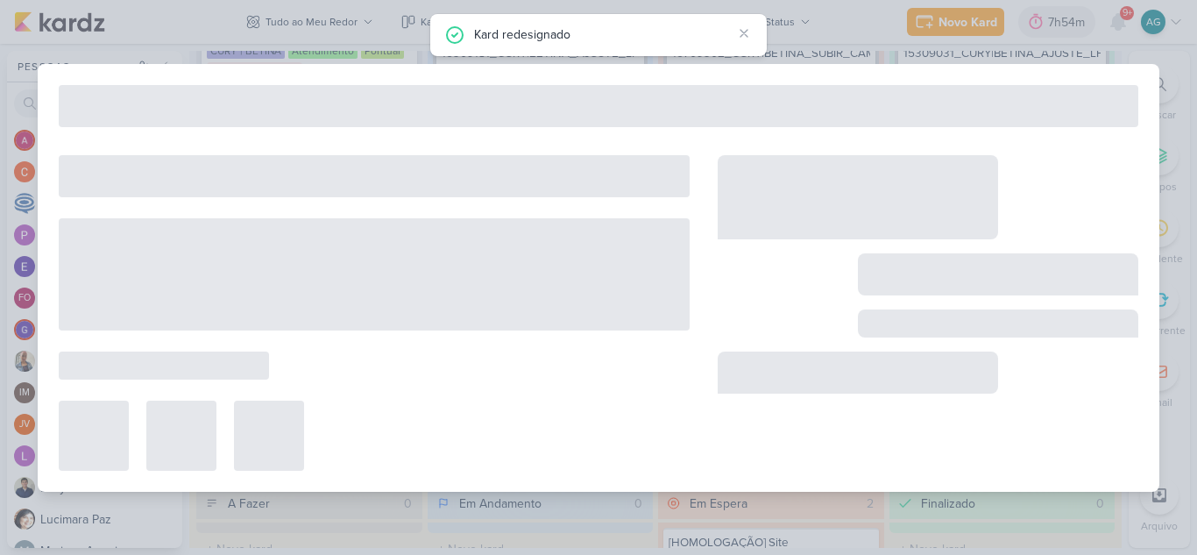
type input "Entrega"
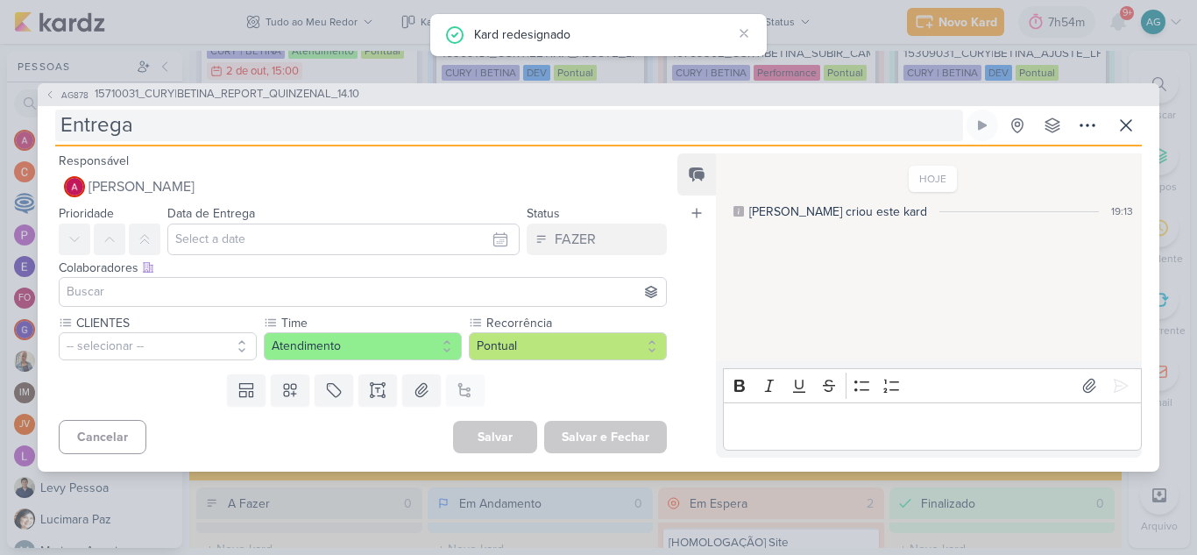
click at [226, 115] on input "Entrega" at bounding box center [509, 126] width 908 height 32
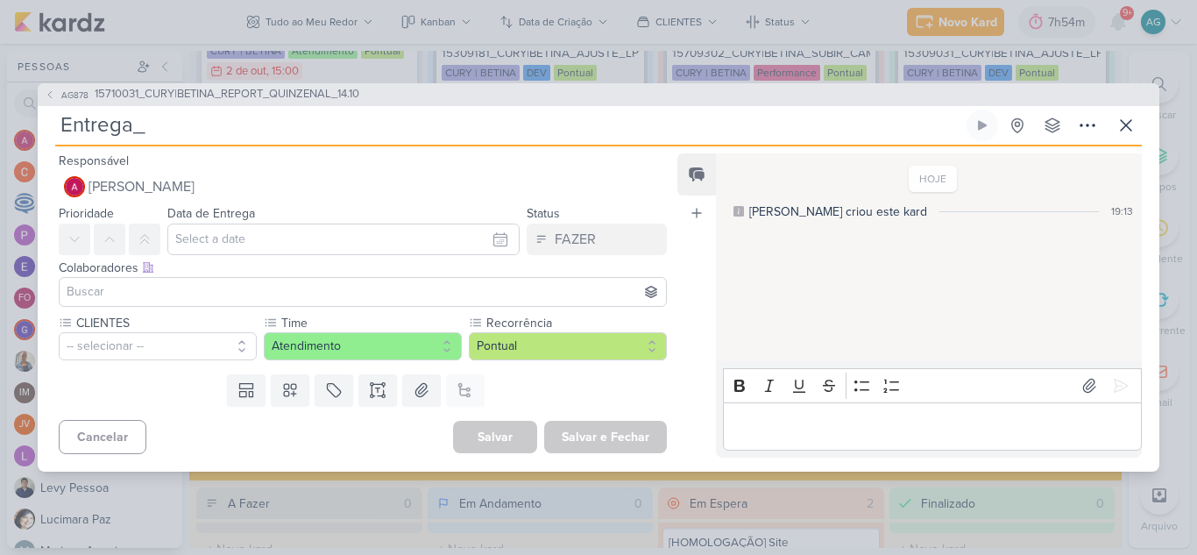
paste input "15710031_CURY|BETINA_REPORT_QUINZENAL_14.10"
type input "Entrega_15710031_CURY|BETINA_REPORT_QUINZENAL_14.10"
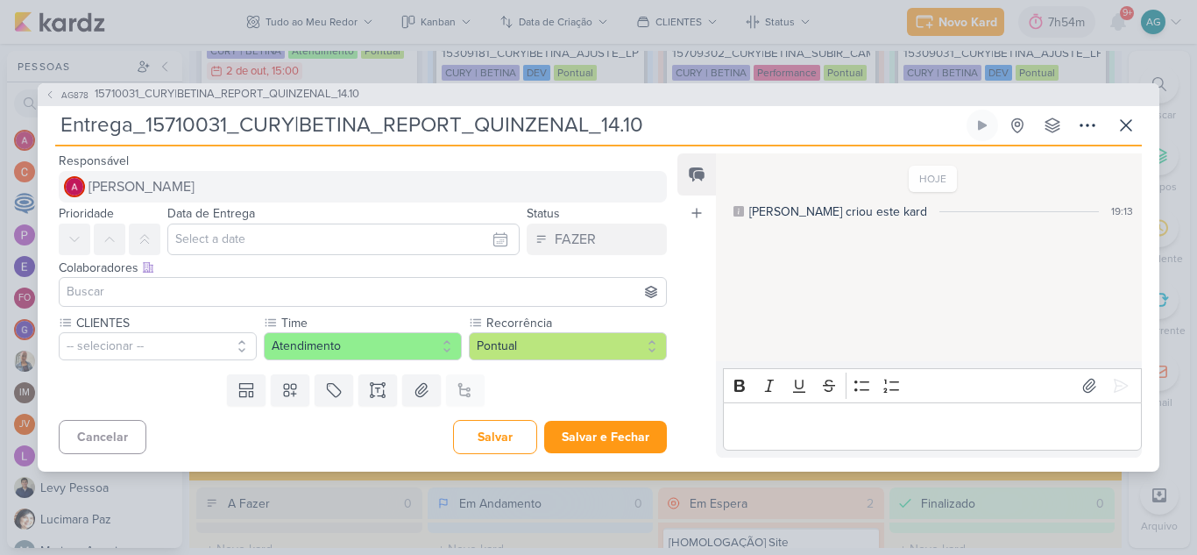
type input "Entrega_15710031_CURY|BETINA_REPORT_QUINZENAL_14.10"
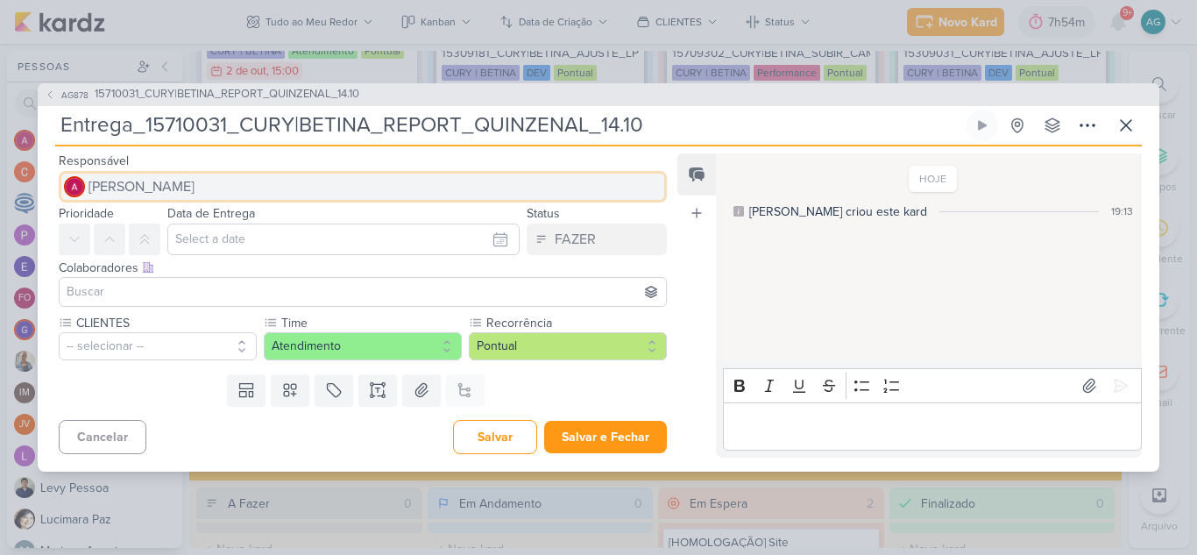
click at [180, 197] on button "[PERSON_NAME]" at bounding box center [363, 187] width 608 height 32
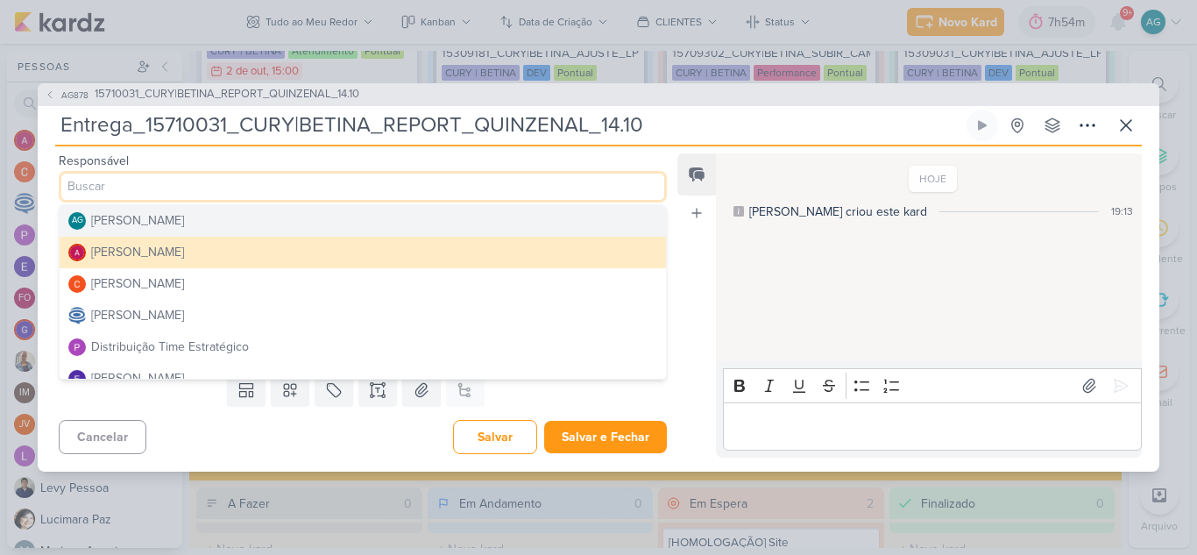
click at [184, 224] on div "[PERSON_NAME]" at bounding box center [137, 220] width 93 height 18
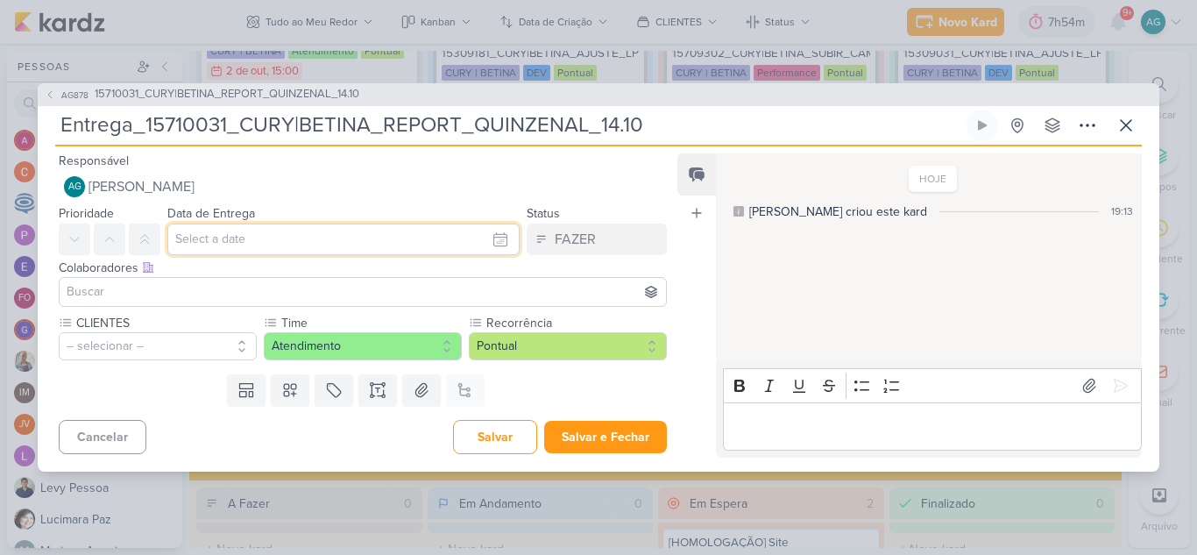
click at [311, 244] on input "text" at bounding box center [343, 239] width 352 height 32
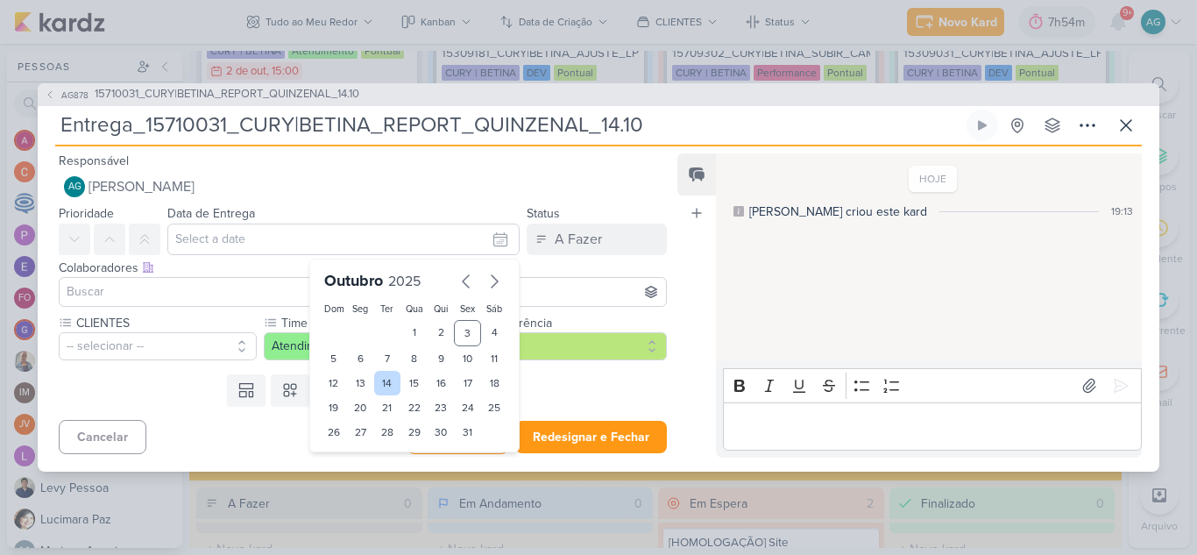
click at [385, 384] on div "14" at bounding box center [387, 383] width 27 height 25
type input "[DATE] 23:59"
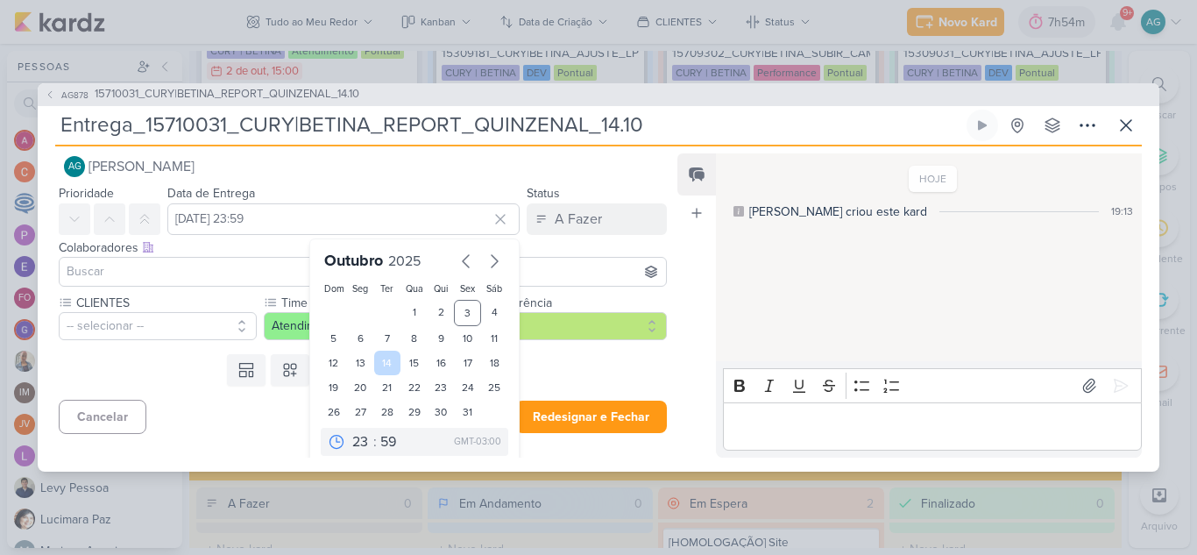
scroll to position [30, 0]
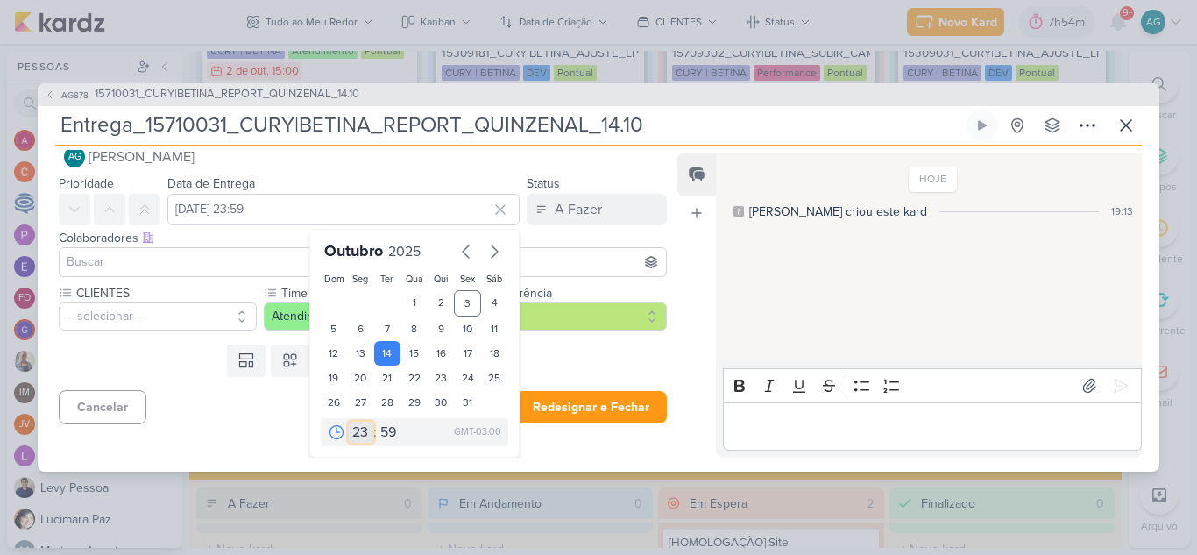
click at [357, 434] on select "00 01 02 03 04 05 06 07 08 09 10 11 12 13 14 15 16 17 18 19 20 21 22 23" at bounding box center [361, 431] width 25 height 21
select select "18"
click at [349, 421] on select "00 01 02 03 04 05 06 07 08 09 10 11 12 13 14 15 16 17 18 19 20 21 22 23" at bounding box center [361, 431] width 25 height 21
type input "[DATE] 18:59"
click at [381, 432] on select "00 05 10 15 20 25 30 35 40 45 50 55 59" at bounding box center [389, 431] width 25 height 21
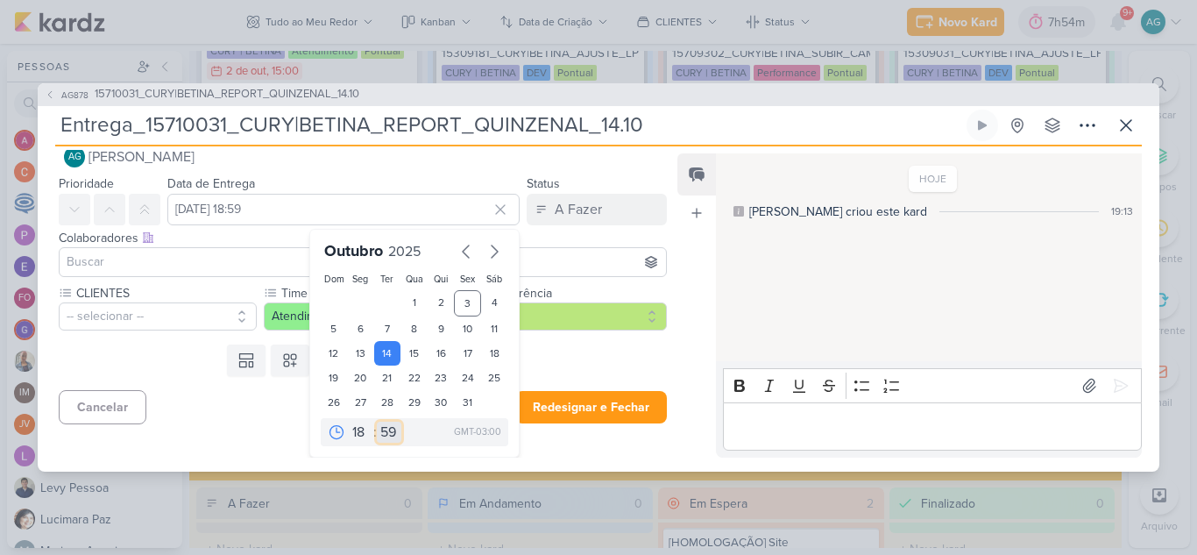
select select "0"
click at [377, 421] on select "00 05 10 15 20 25 30 35 40 45 50 55 59" at bounding box center [389, 431] width 25 height 21
type input "[DATE] 18:00"
click at [152, 258] on input at bounding box center [362, 261] width 599 height 21
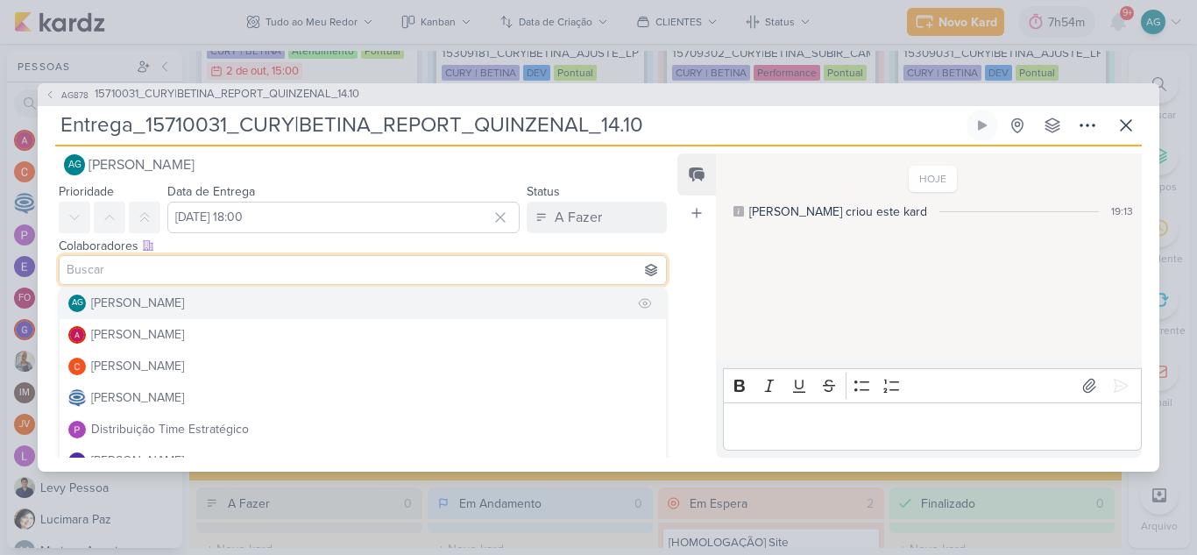
scroll to position [26, 0]
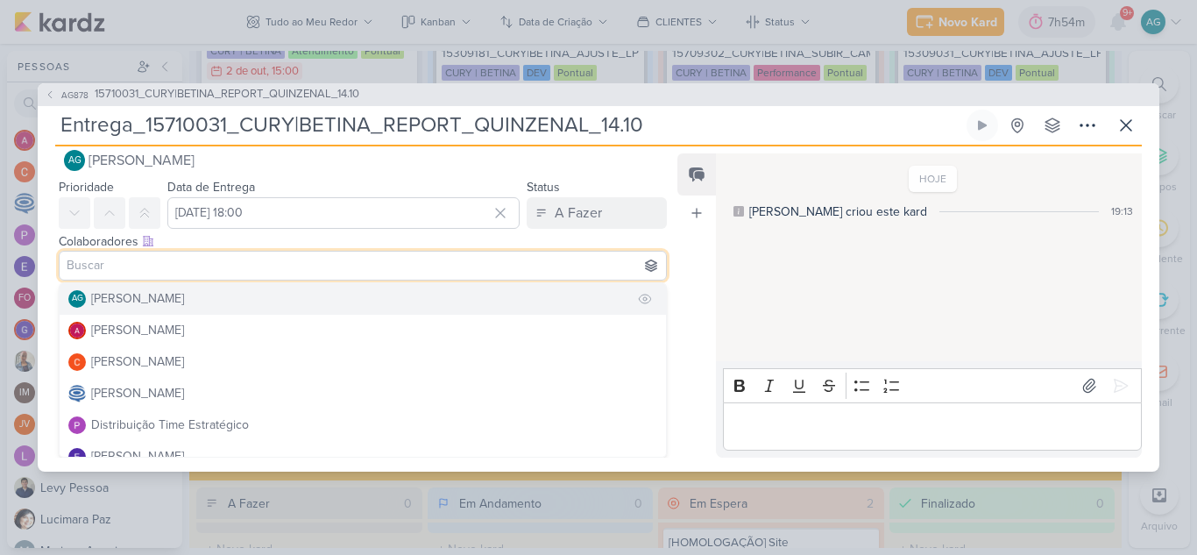
click at [152, 304] on div "[PERSON_NAME]" at bounding box center [137, 298] width 93 height 18
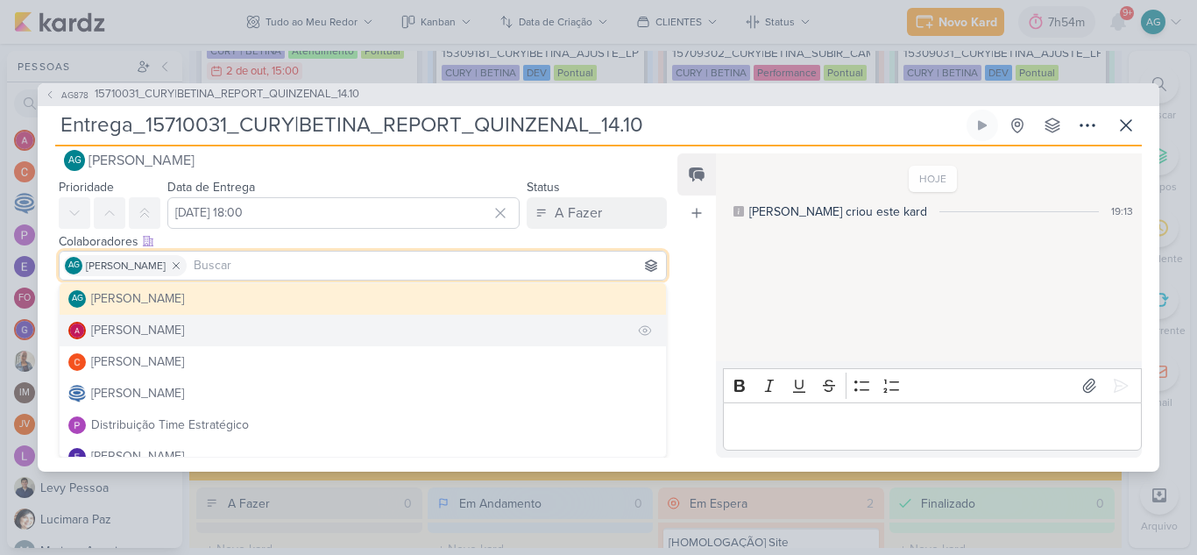
click at [152, 328] on div "[PERSON_NAME]" at bounding box center [137, 330] width 93 height 18
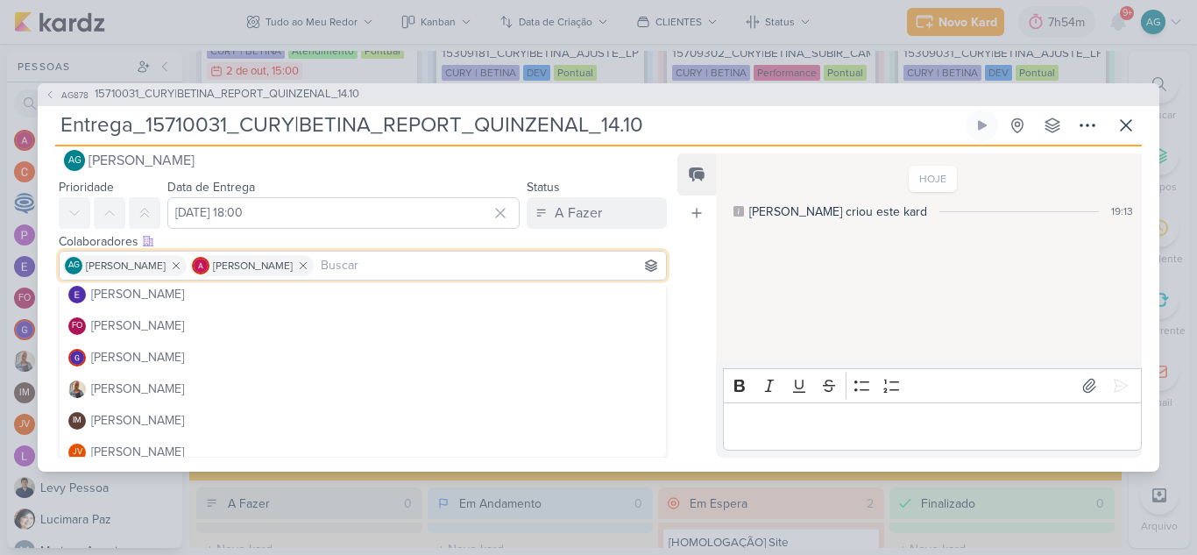
scroll to position [175, 0]
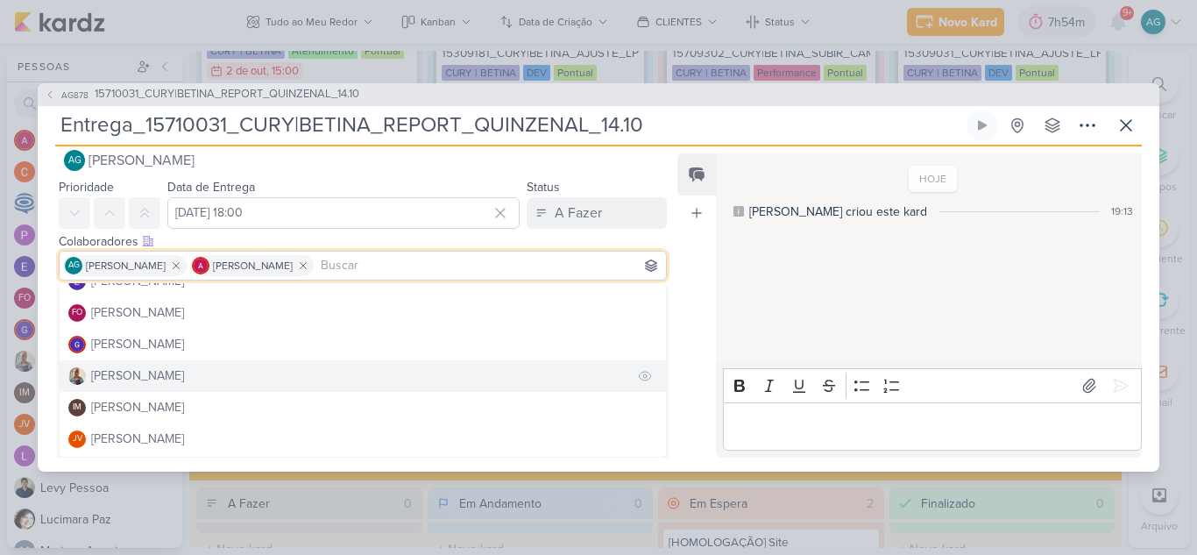
click at [152, 369] on button "[PERSON_NAME]" at bounding box center [363, 376] width 606 height 32
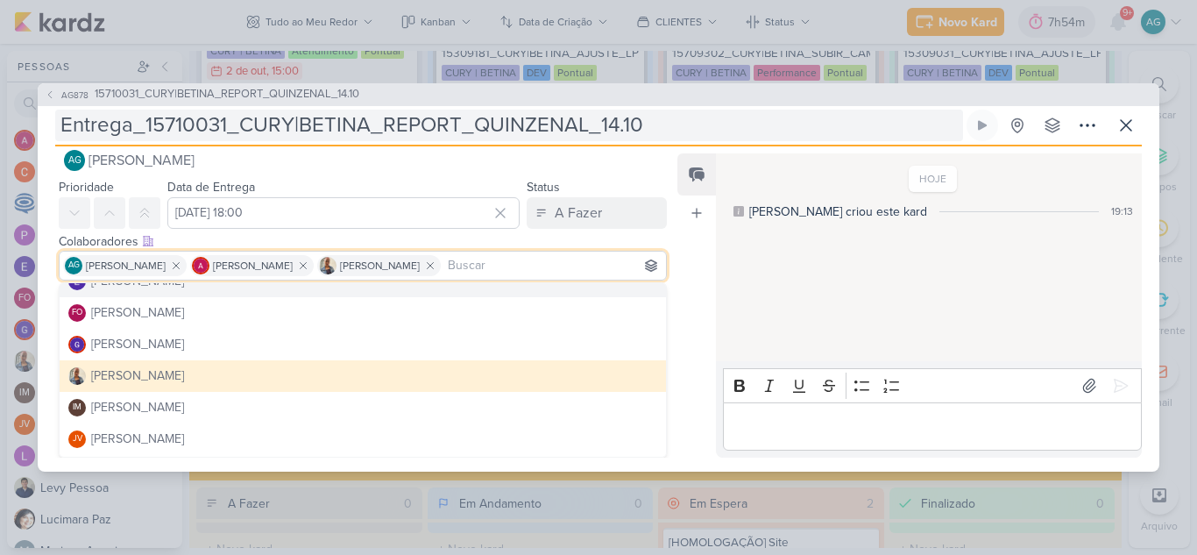
click at [741, 123] on input "Entrega_15710031_CURY|BETINA_REPORT_QUINZENAL_14.10" at bounding box center [509, 126] width 908 height 32
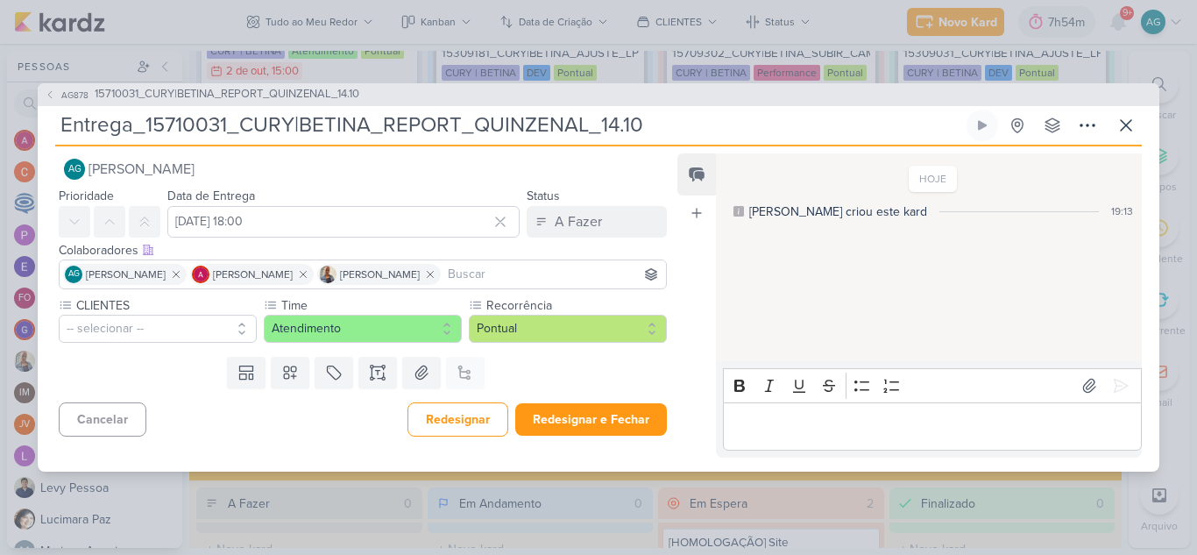
scroll to position [0, 0]
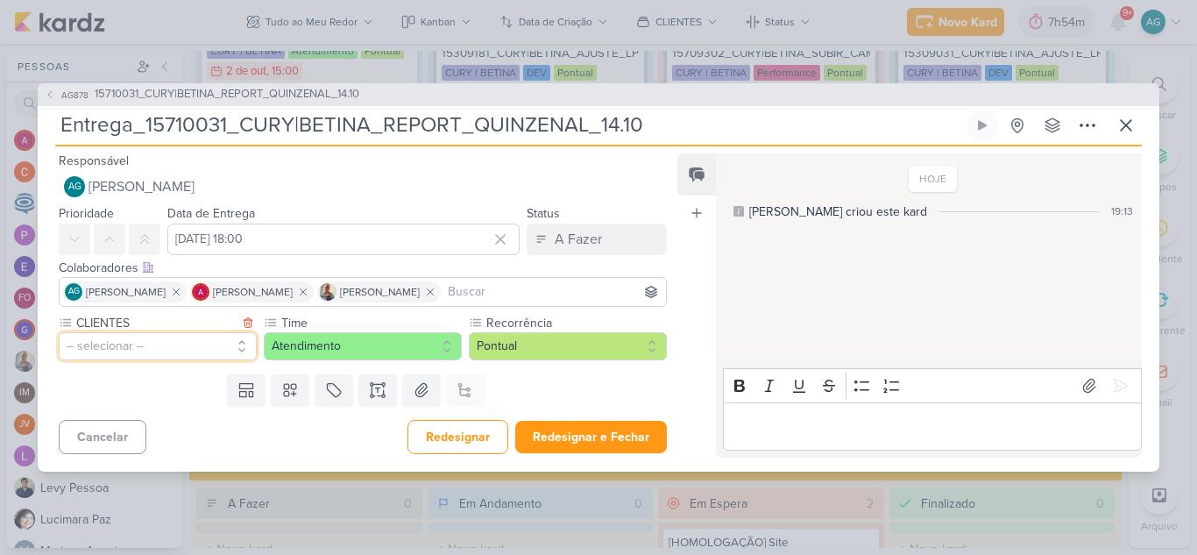
click at [180, 341] on button "-- selecionar --" at bounding box center [158, 346] width 198 height 28
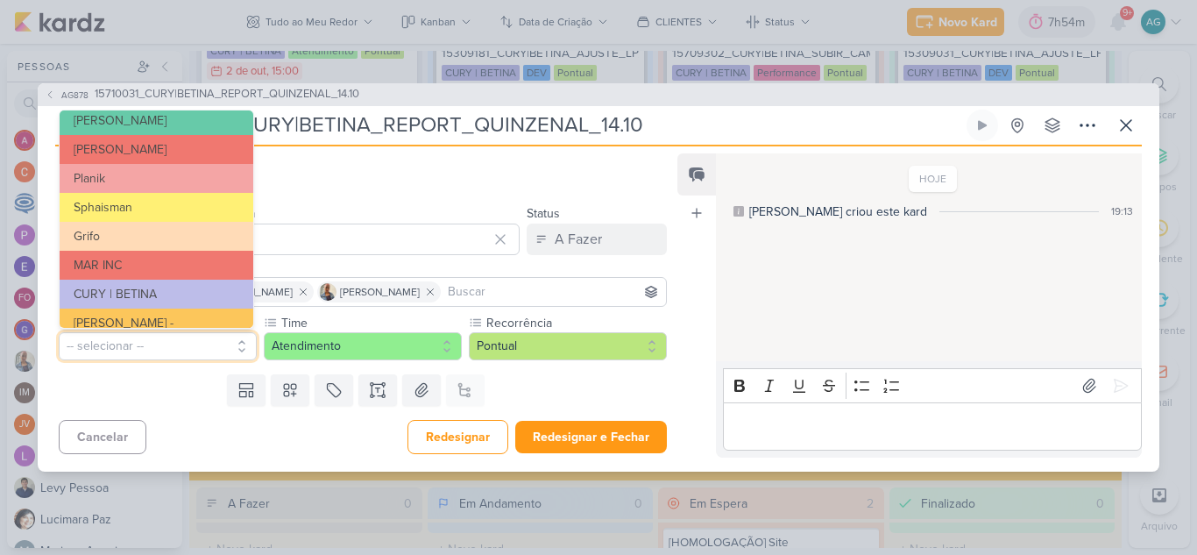
scroll to position [314, 0]
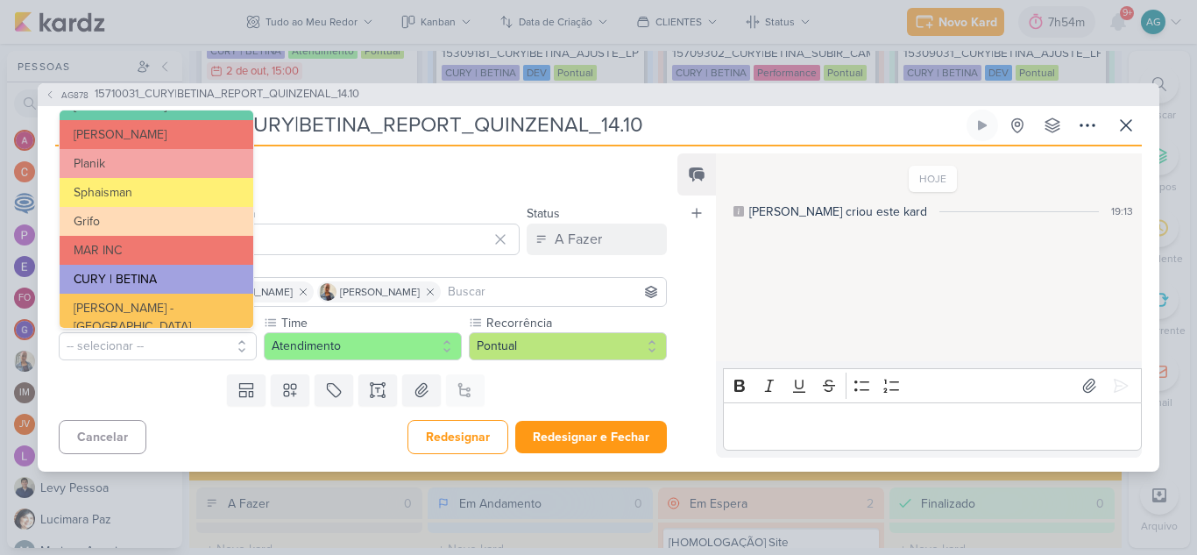
click at [185, 277] on button "CURY | BETINA" at bounding box center [157, 279] width 194 height 29
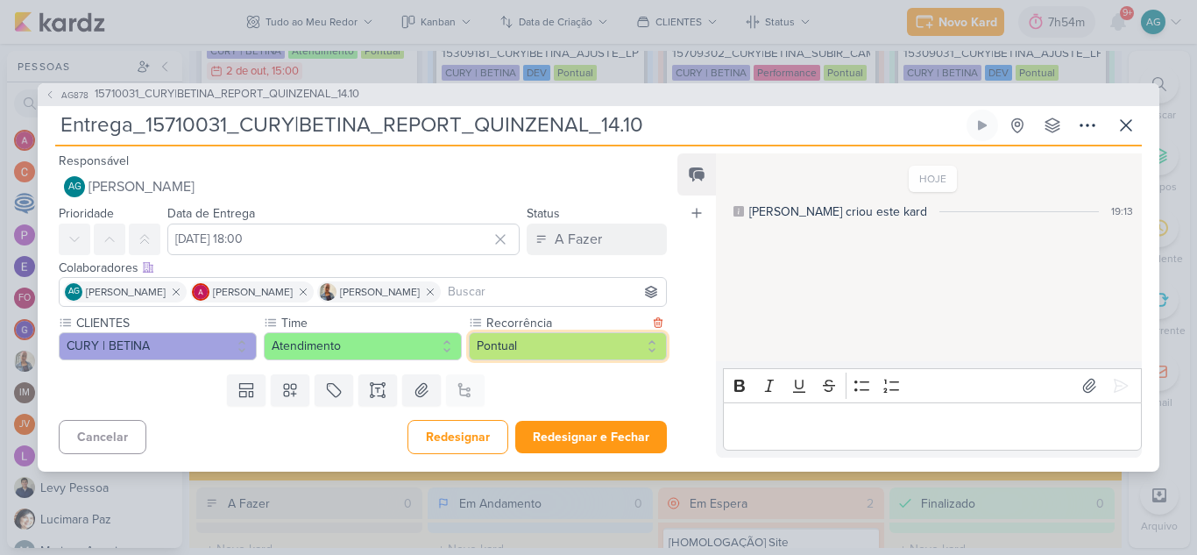
click at [533, 354] on button "Pontual" at bounding box center [568, 346] width 198 height 28
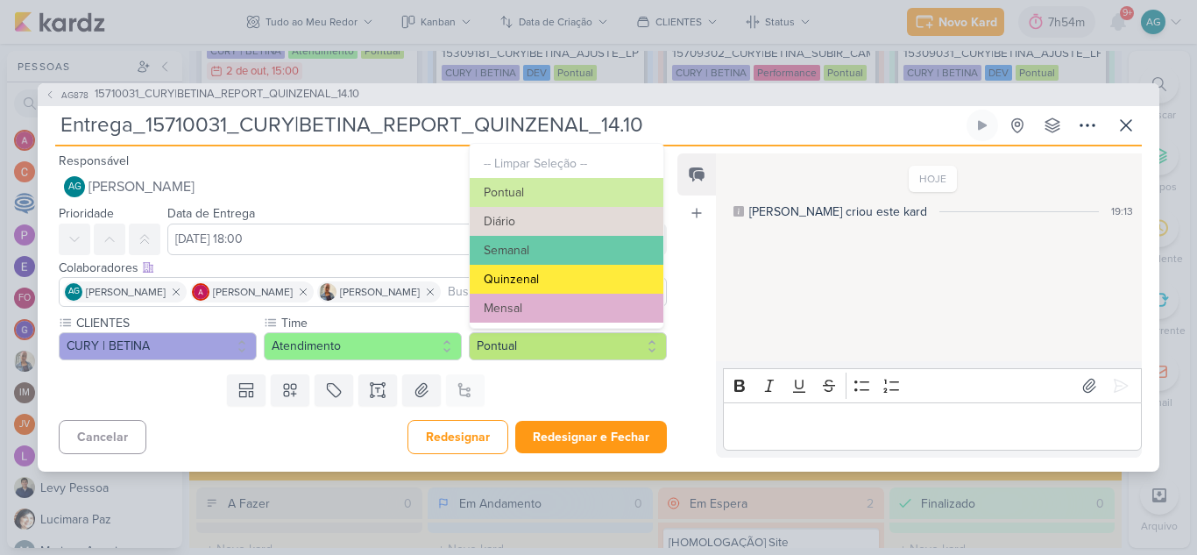
click at [545, 283] on button "Quinzenal" at bounding box center [567, 279] width 194 height 29
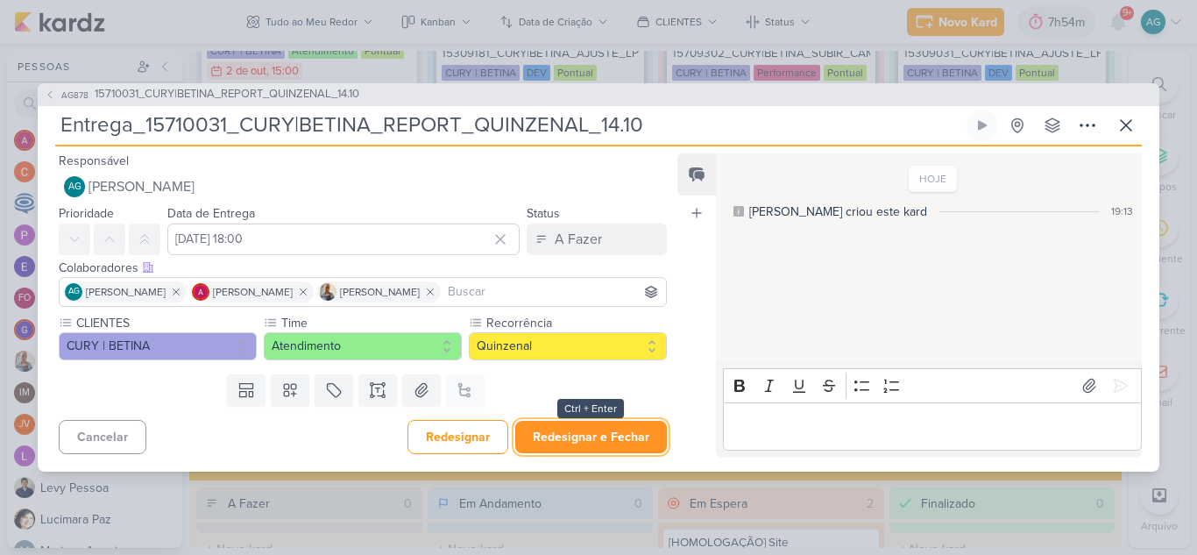
click at [597, 437] on button "Redesignar e Fechar" at bounding box center [591, 437] width 152 height 32
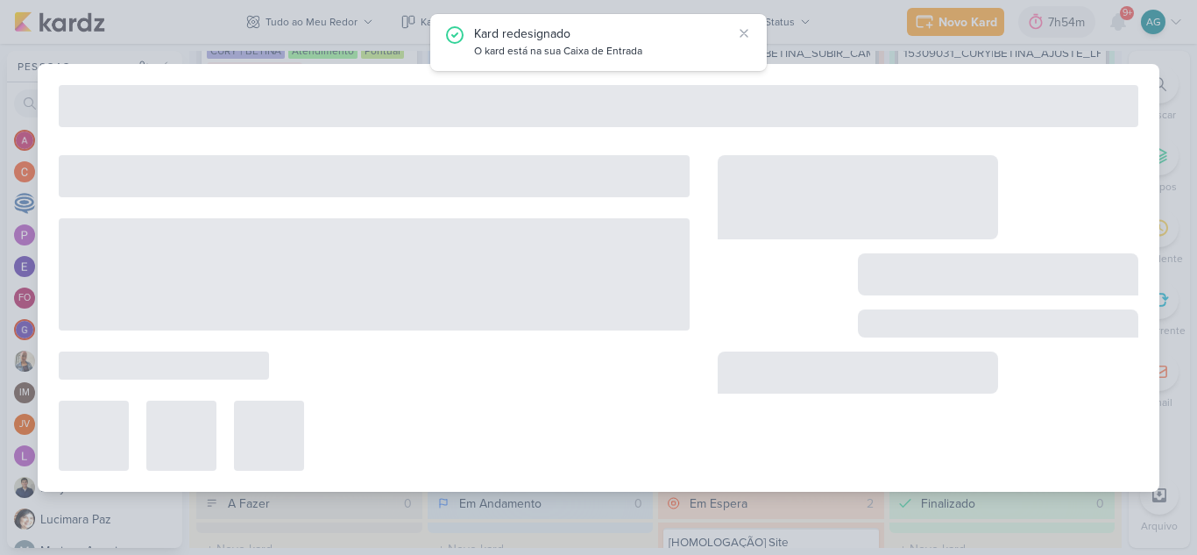
type input "15710031_CURY|BETINA_REPORT_QUINZENAL_14.10"
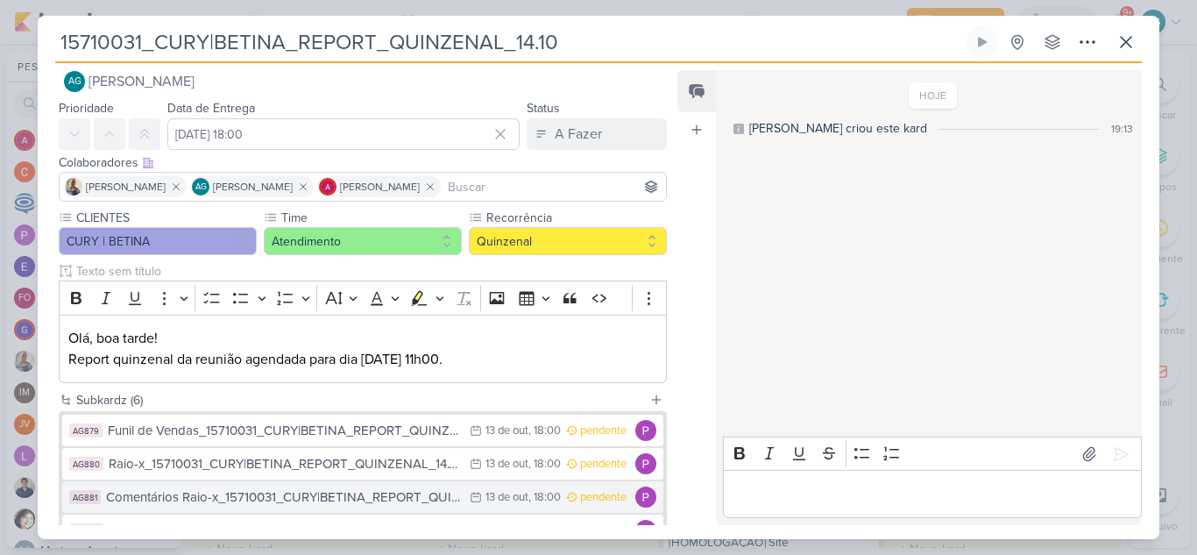
scroll to position [0, 0]
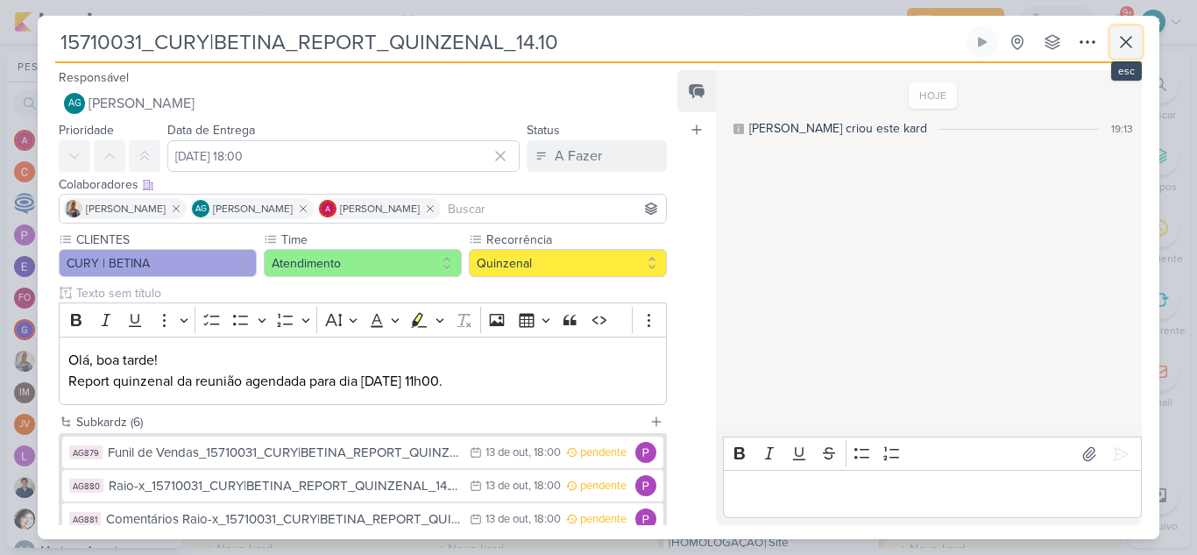
click at [1136, 45] on button at bounding box center [1126, 42] width 32 height 32
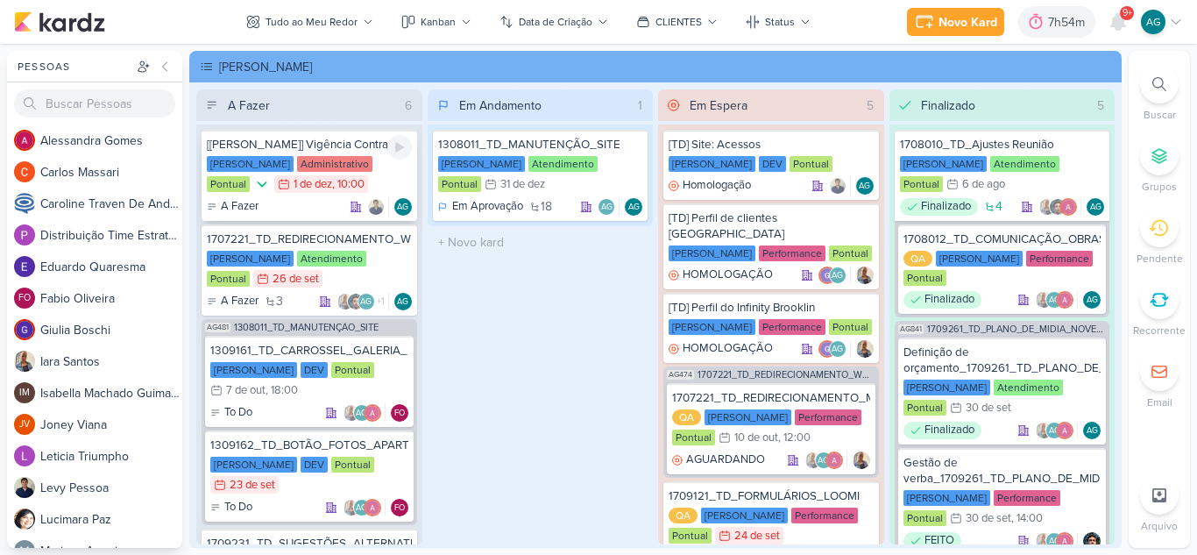
click at [338, 143] on div "[[PERSON_NAME]] Vigência Contrato" at bounding box center [309, 145] width 205 height 16
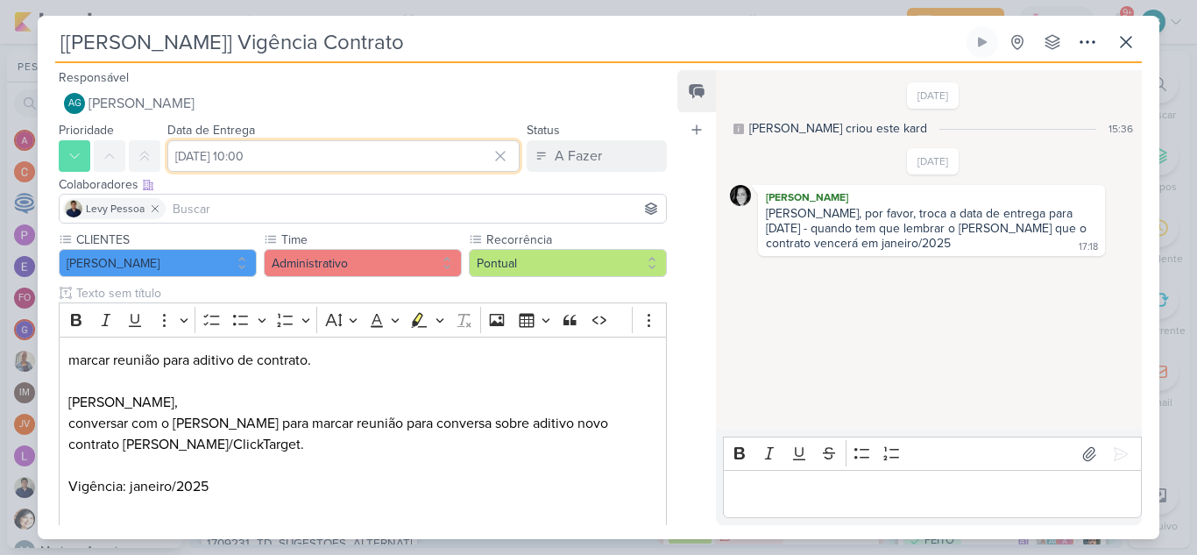
click at [370, 163] on input "[DATE] 10:00" at bounding box center [343, 156] width 352 height 32
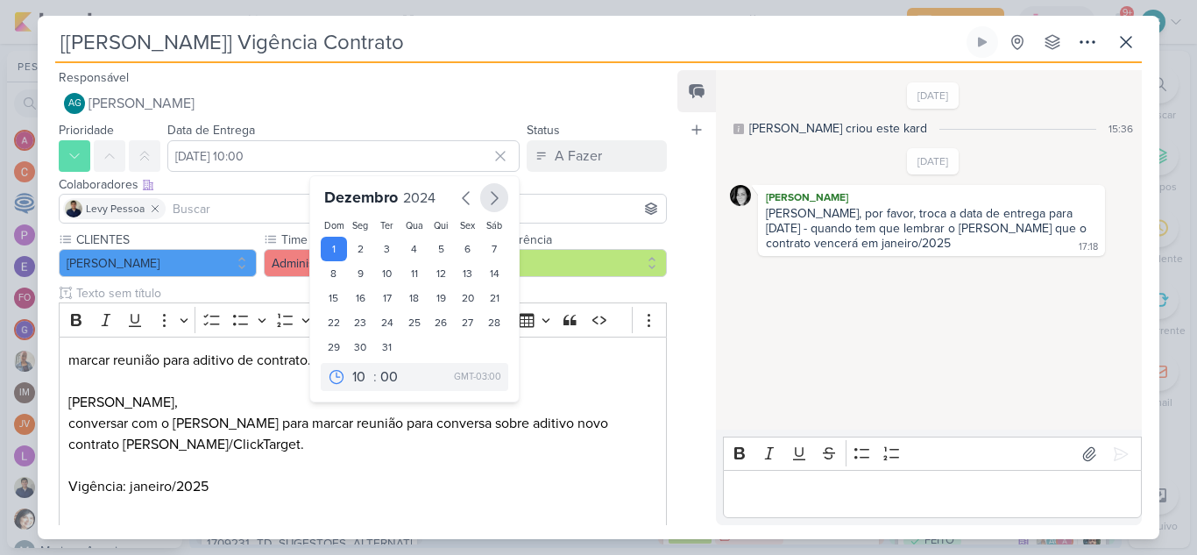
click at [487, 190] on icon "button" at bounding box center [494, 197] width 21 height 21
click at [460, 195] on icon "button" at bounding box center [466, 197] width 21 height 21
click at [491, 195] on icon "button" at bounding box center [494, 197] width 21 height 21
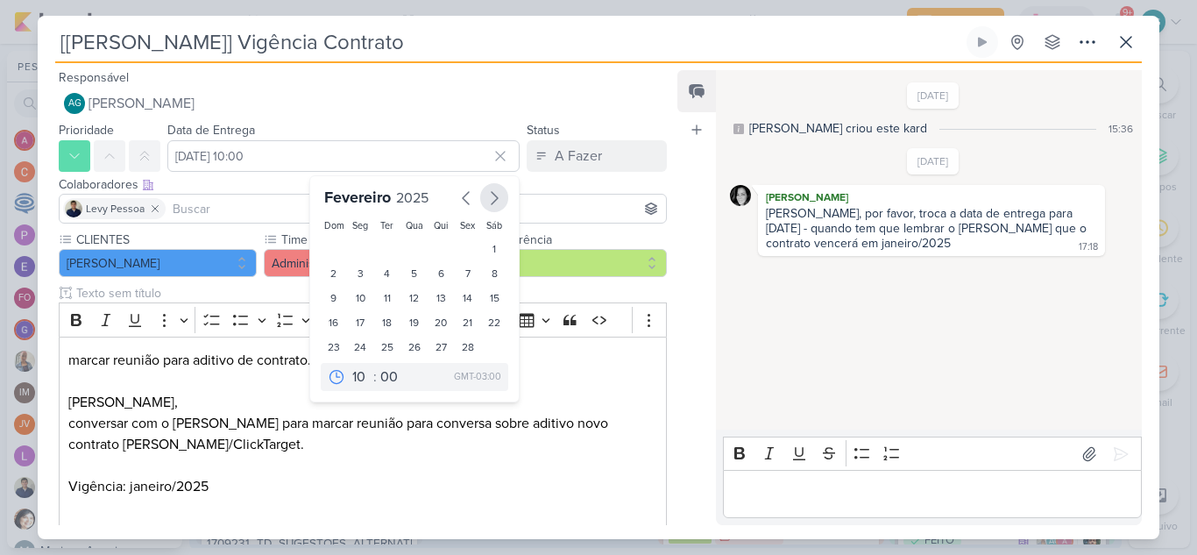
click at [491, 195] on icon "button" at bounding box center [494, 197] width 21 height 21
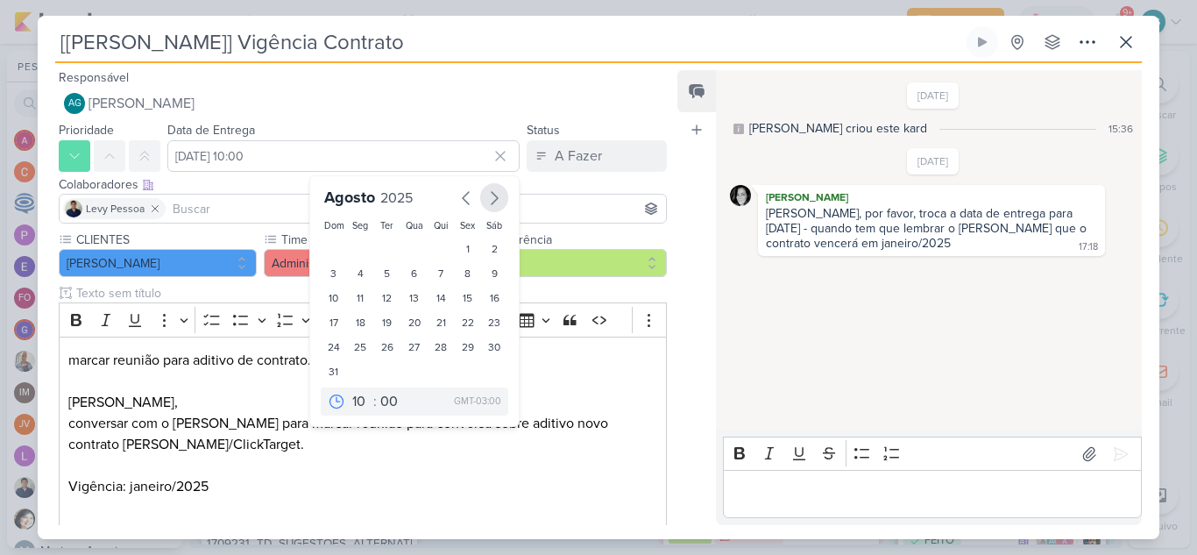
click at [491, 195] on icon "button" at bounding box center [494, 197] width 21 height 21
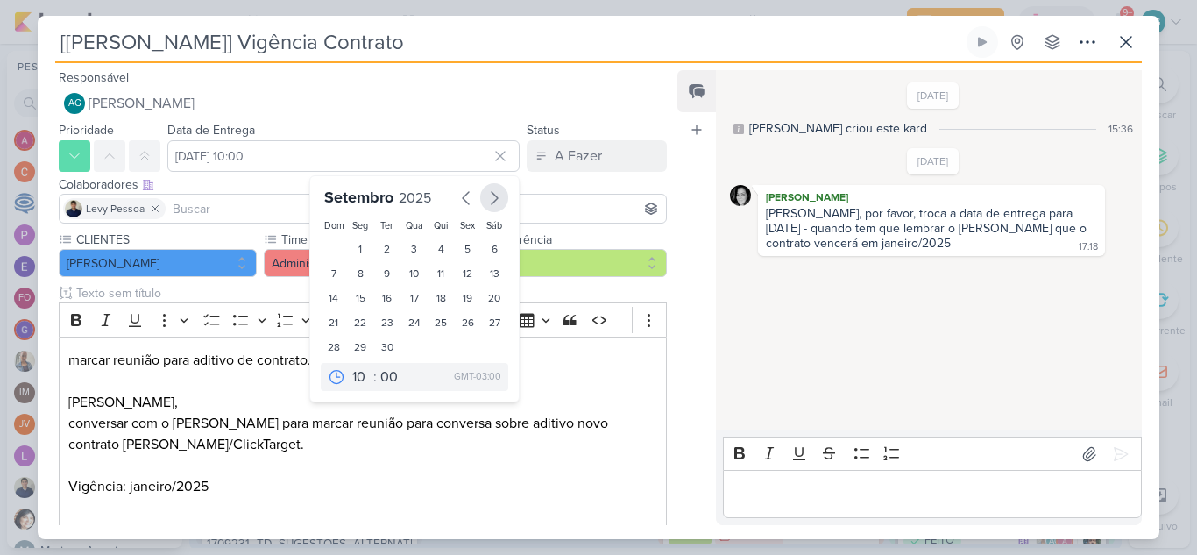
click at [491, 195] on icon "button" at bounding box center [494, 197] width 21 height 21
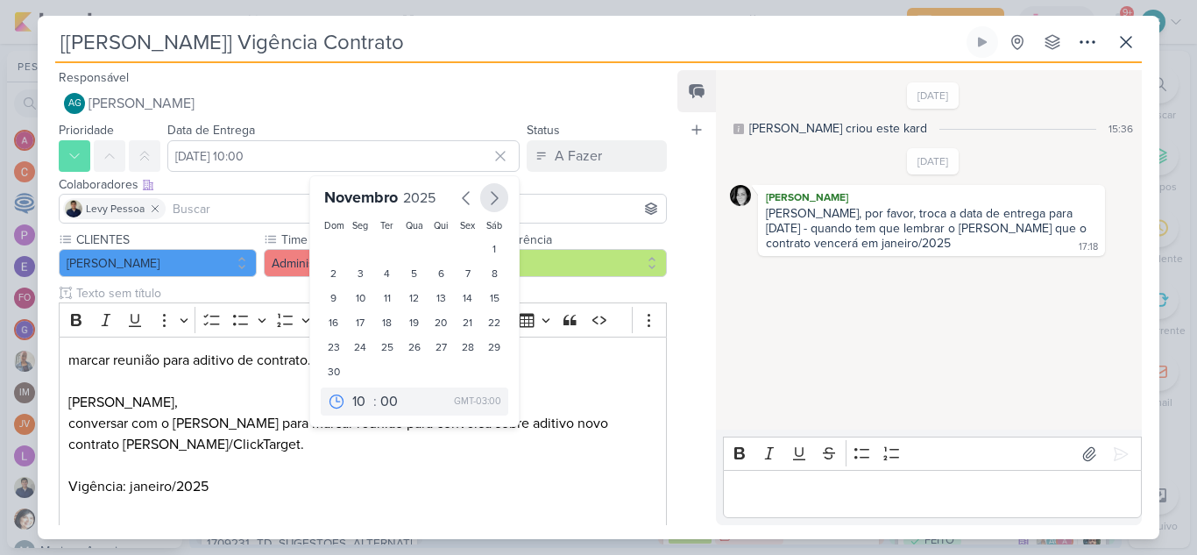
click at [491, 195] on icon "button" at bounding box center [494, 197] width 21 height 21
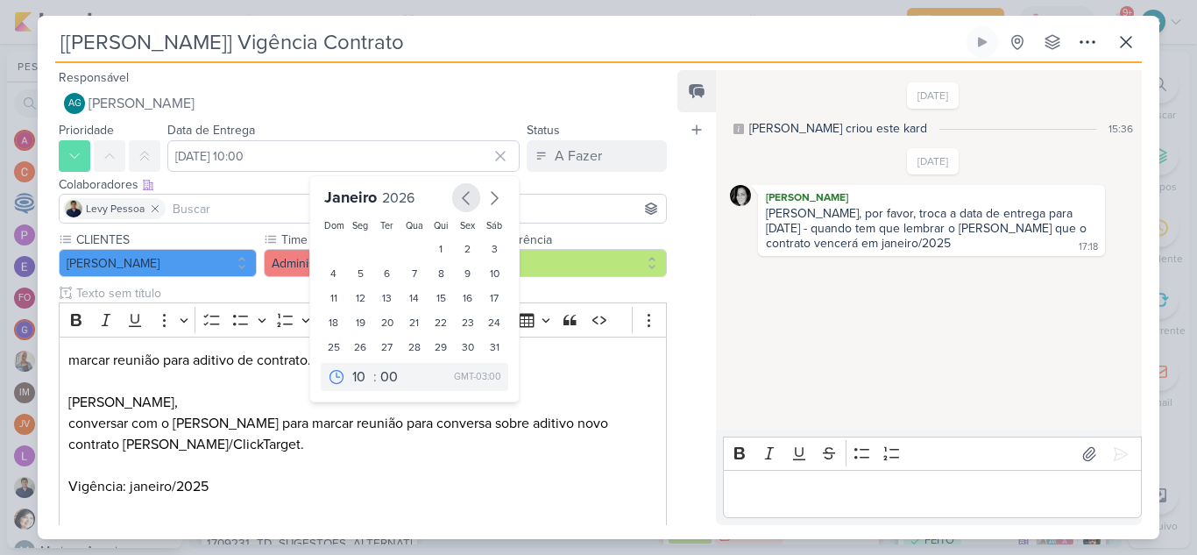
click at [461, 196] on icon "button" at bounding box center [466, 197] width 21 height 21
click at [353, 247] on div "1" at bounding box center [360, 249] width 27 height 25
type input "[DATE] 10:00"
click at [569, 385] on p "Editor editing area: main" at bounding box center [362, 381] width 589 height 21
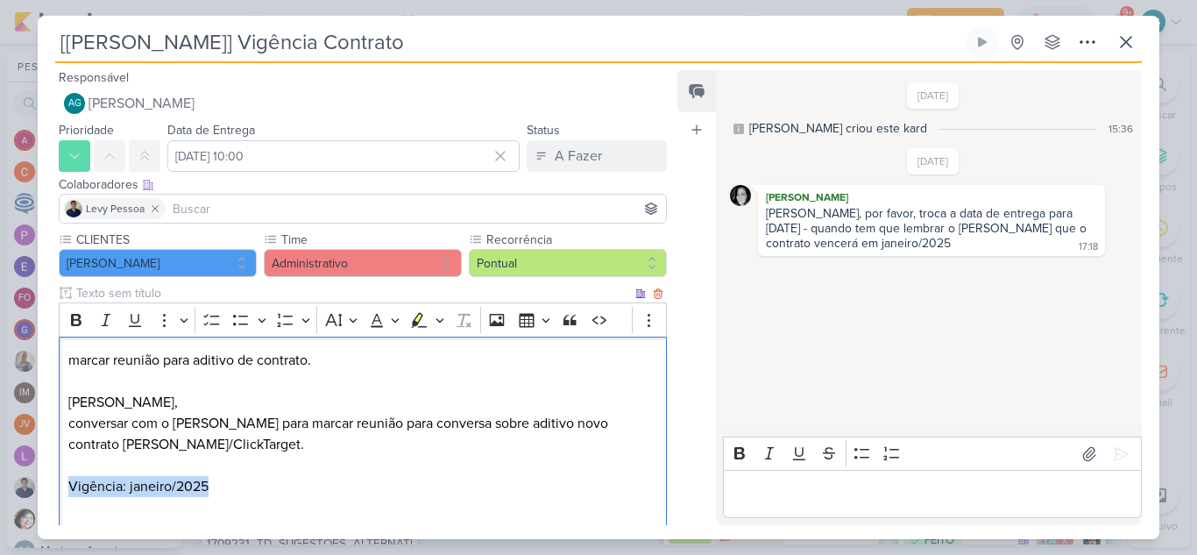
drag, startPoint x: 229, startPoint y: 489, endPoint x: 65, endPoint y: 486, distance: 163.8
click at [65, 486] on div "marcar reunião para aditivo de contrato. [PERSON_NAME], conversar com o [PERSON…" at bounding box center [363, 433] width 608 height 195
copy p "Vigência: janeiro/2025"
click at [769, 501] on p "Editor editing area: main" at bounding box center [932, 494] width 400 height 21
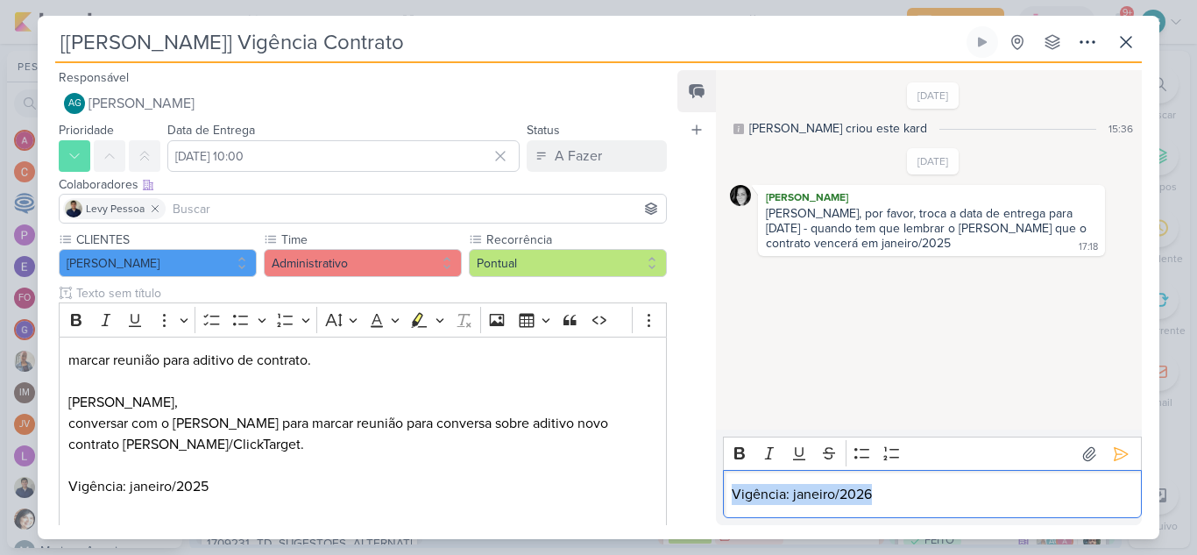
drag, startPoint x: 894, startPoint y: 491, endPoint x: 696, endPoint y: 484, distance: 198.1
click at [696, 484] on div "Feed Atrelar email Solte o email para atrelar ao kard [DATE] [PERSON_NAME] crio…" at bounding box center [909, 297] width 464 height 455
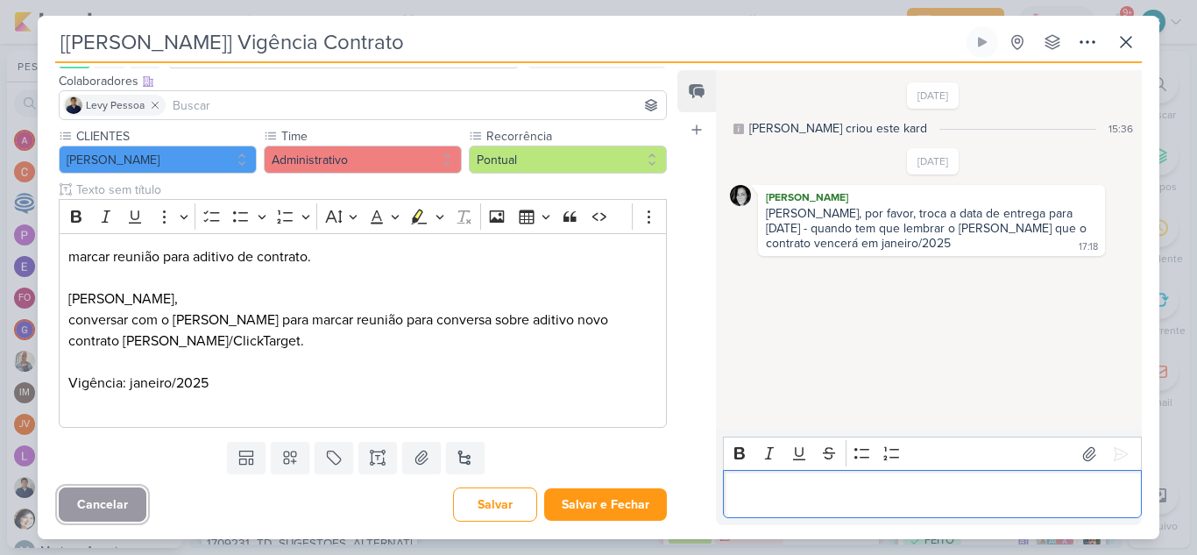
click at [102, 510] on button "Cancelar" at bounding box center [103, 504] width 88 height 34
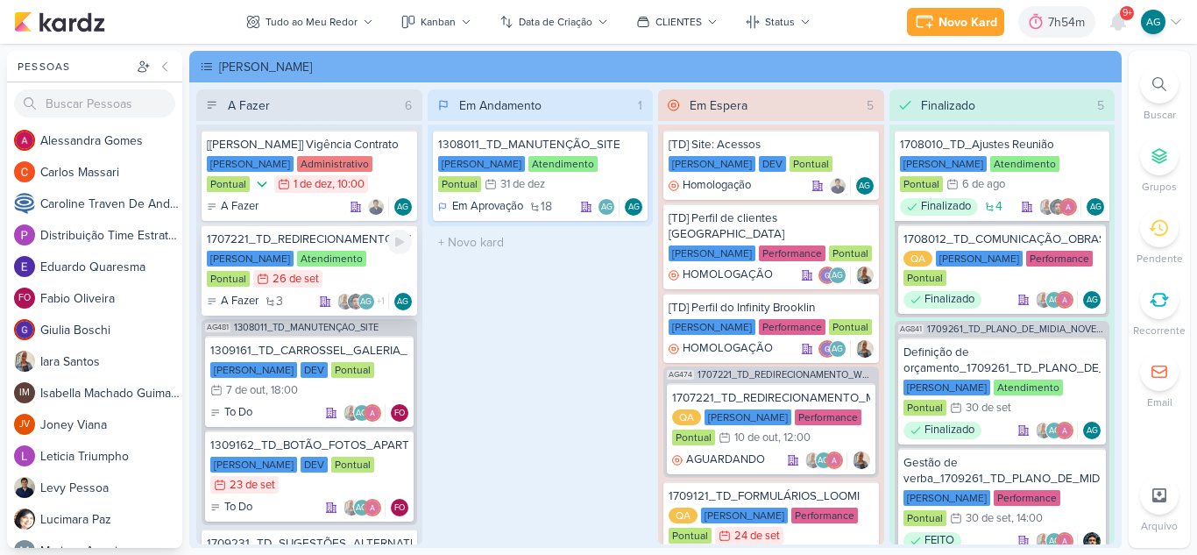
click at [337, 241] on div "1707221_TD_REDIRECIONAMENTO_WHATSAPP_GOOGLE_E_META" at bounding box center [309, 239] width 205 height 16
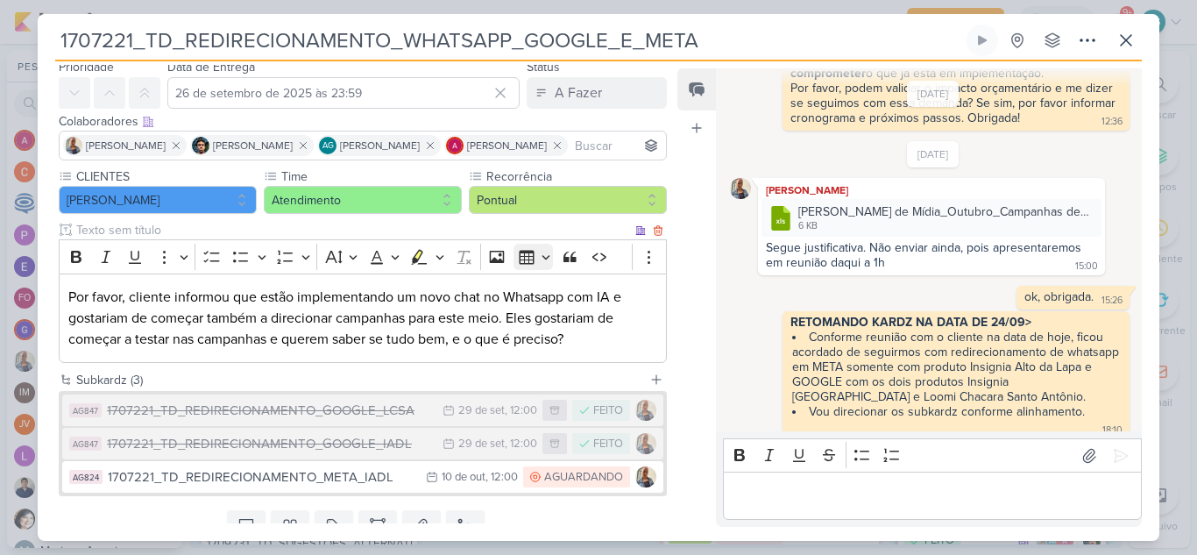
scroll to position [131, 0]
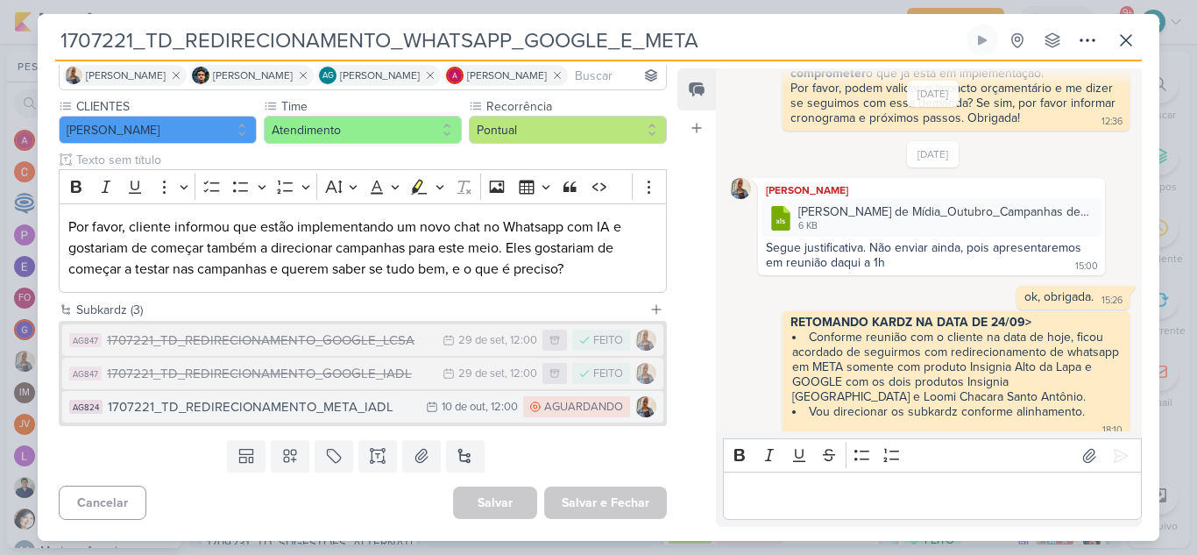
click at [343, 408] on div "1707221_TD_REDIRECIONAMENTO_META_IADL" at bounding box center [262, 407] width 309 height 20
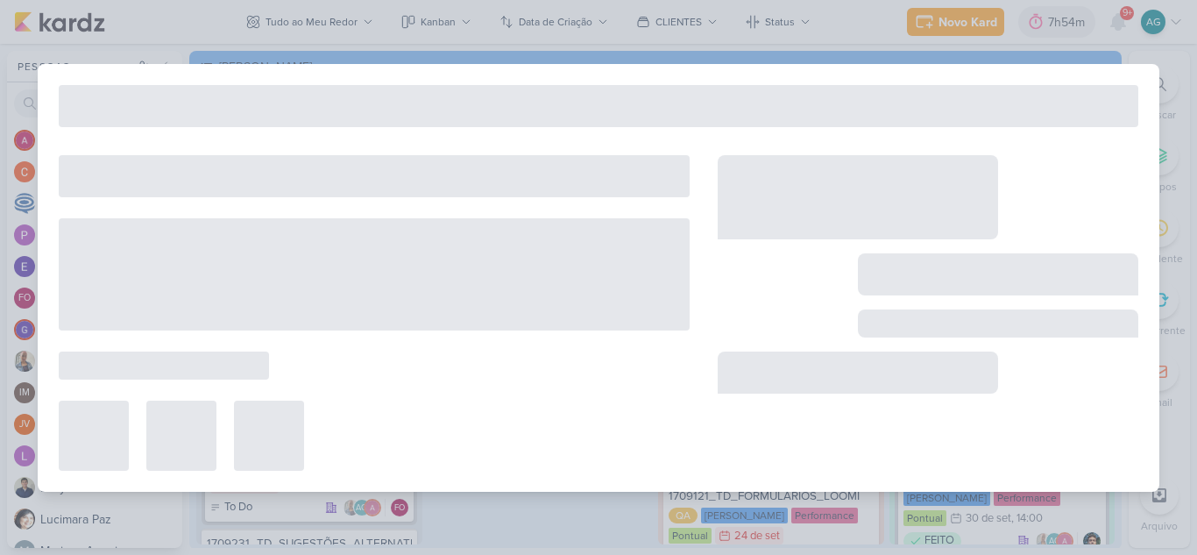
type input "1707221_TD_REDIRECIONAMENTO_META_IADL"
type input "[DATE] 12:00"
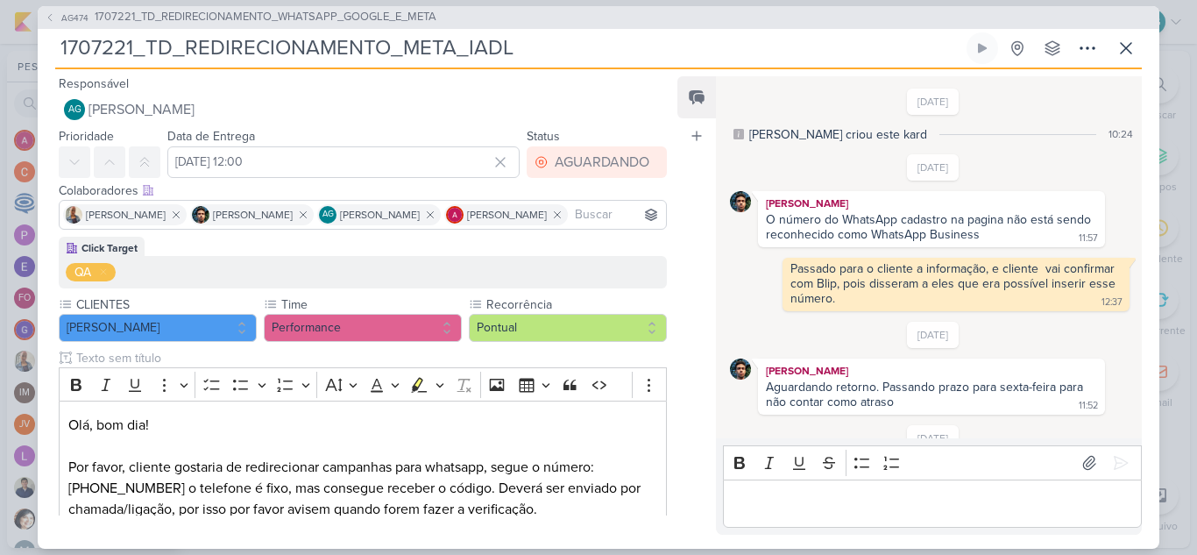
scroll to position [675, 0]
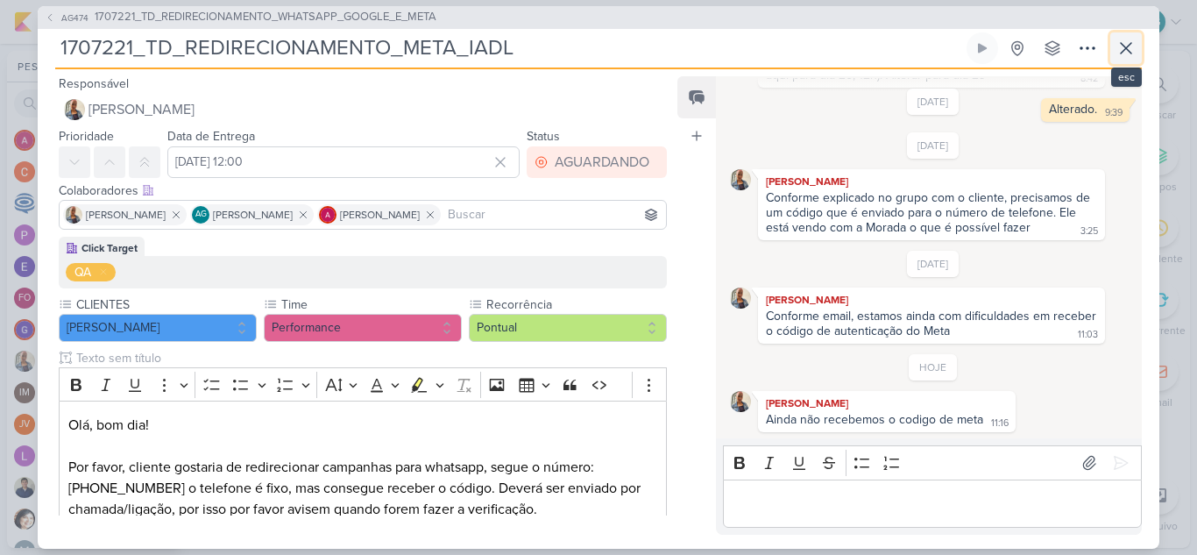
click at [1125, 46] on icon at bounding box center [1125, 48] width 21 height 21
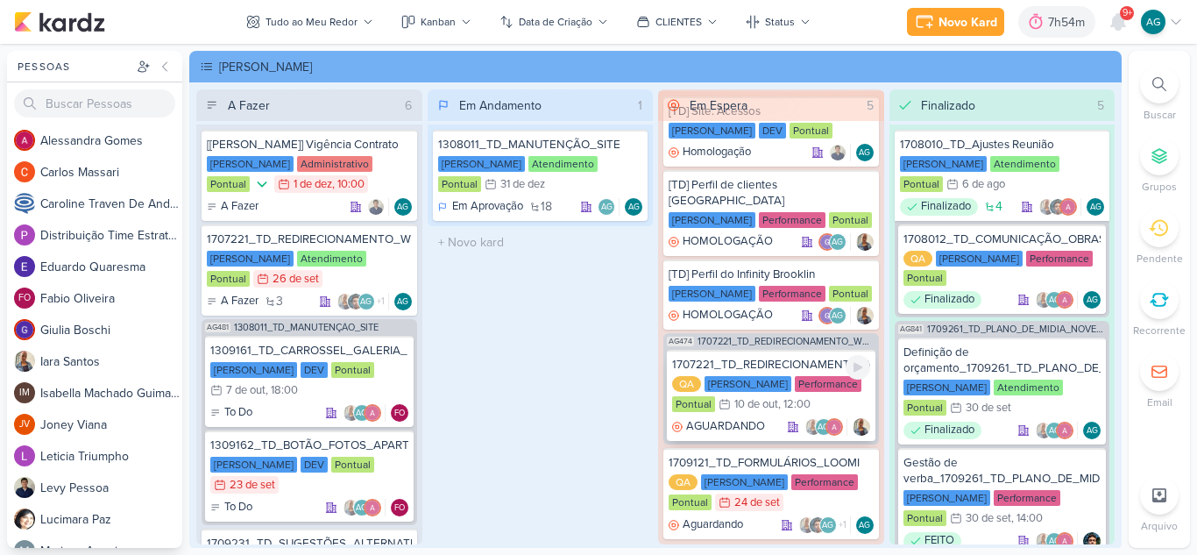
scroll to position [50, 0]
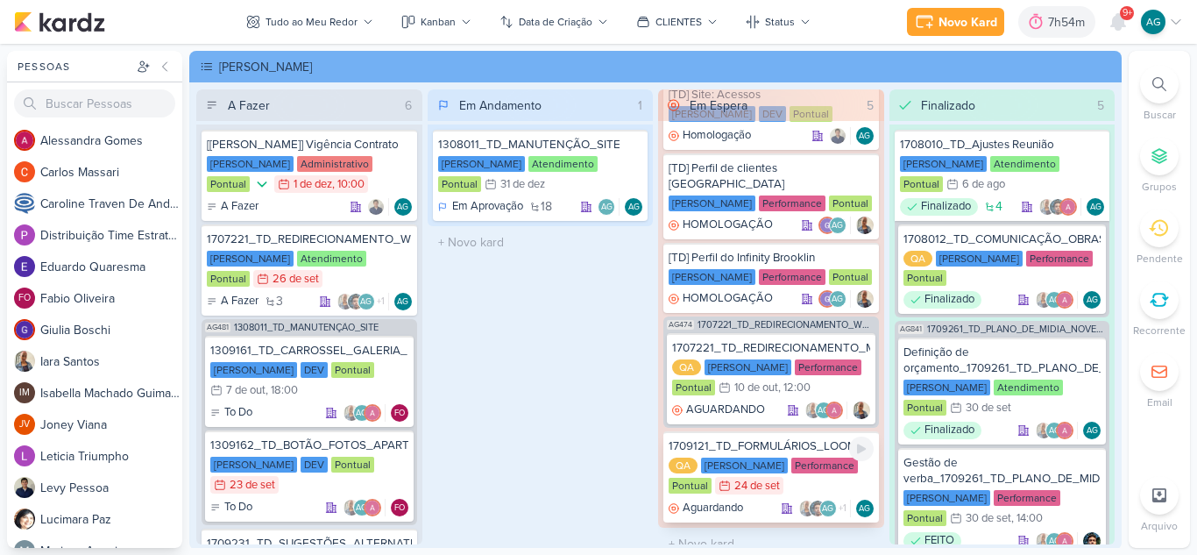
click at [774, 438] on div "1709121_TD_FORMULÁRIOS_LOOMI" at bounding box center [770, 446] width 205 height 16
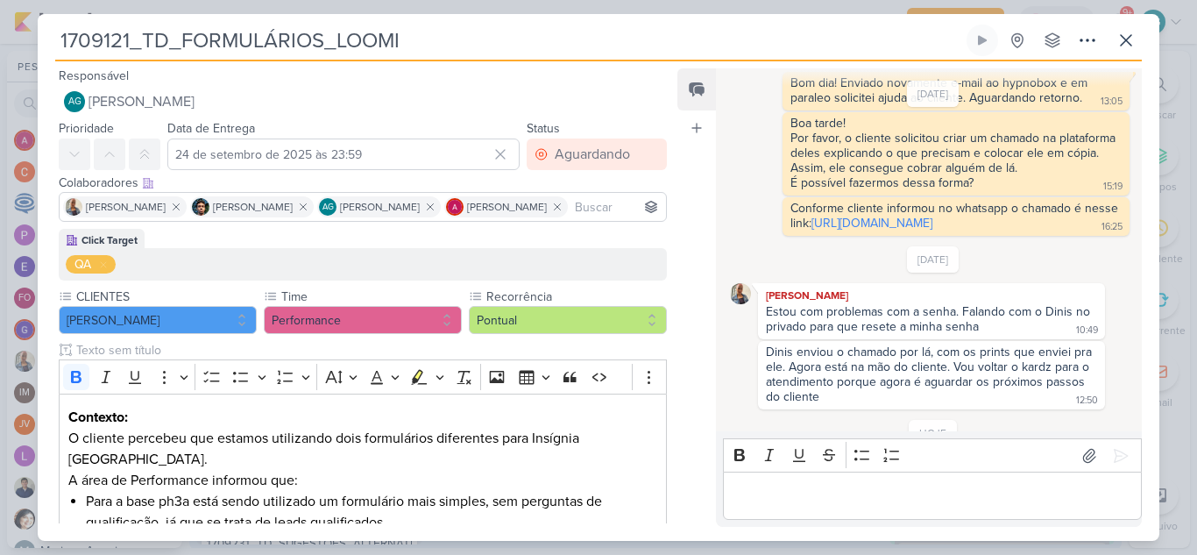
scroll to position [660, 0]
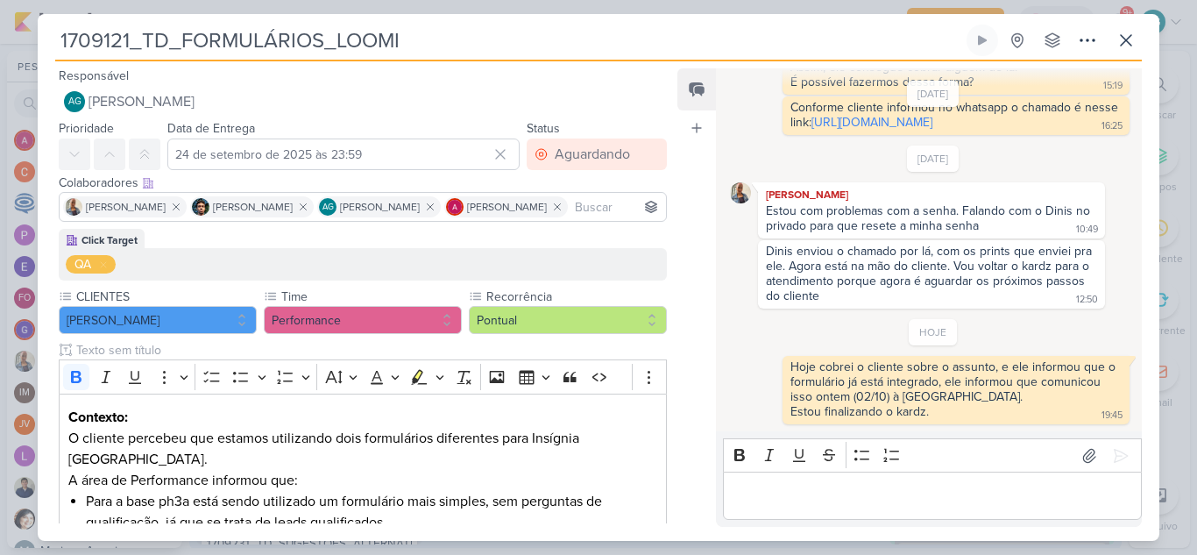
drag, startPoint x: 128, startPoint y: 39, endPoint x: 45, endPoint y: 31, distance: 83.6
click at [45, 31] on div "1709121_TD_FORMULÁRIOS_LOOMI Criado por mim nenhum grupo disponível" at bounding box center [598, 283] width 1121 height 516
click at [1131, 39] on icon at bounding box center [1125, 40] width 21 height 21
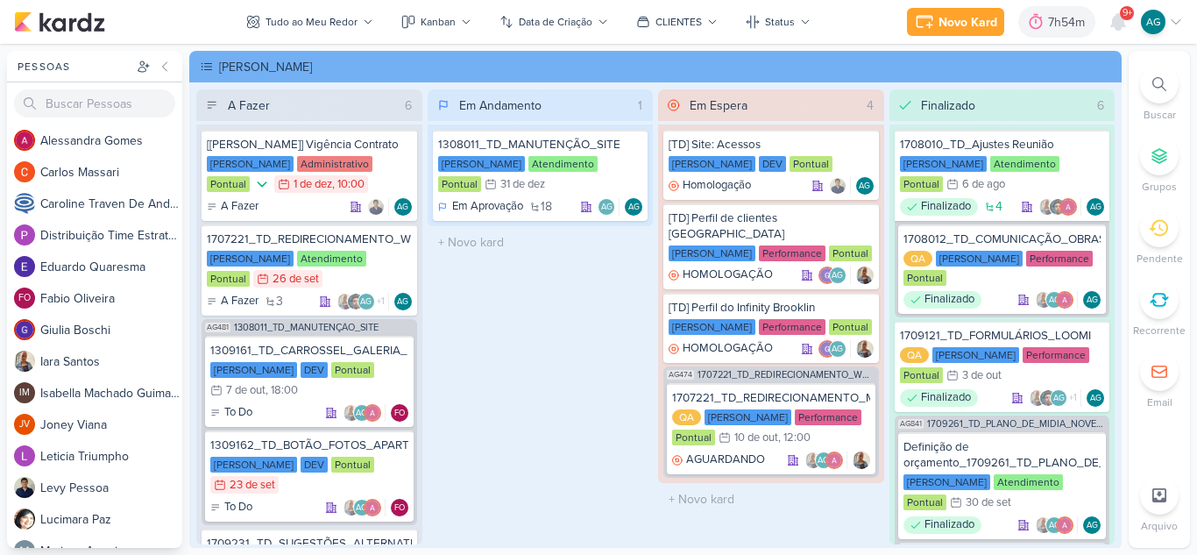
click at [513, 304] on div "Em Andamento 1 1308011_TD_MANUTENÇÃO_SITE [PERSON_NAME] Atendimento Pontual 31/…" at bounding box center [541, 316] width 226 height 455
click at [605, 384] on div "Em Andamento 1 1308011_TD_MANUTENÇÃO_SITE [PERSON_NAME] Atendimento Pontual 31/…" at bounding box center [541, 316] width 226 height 455
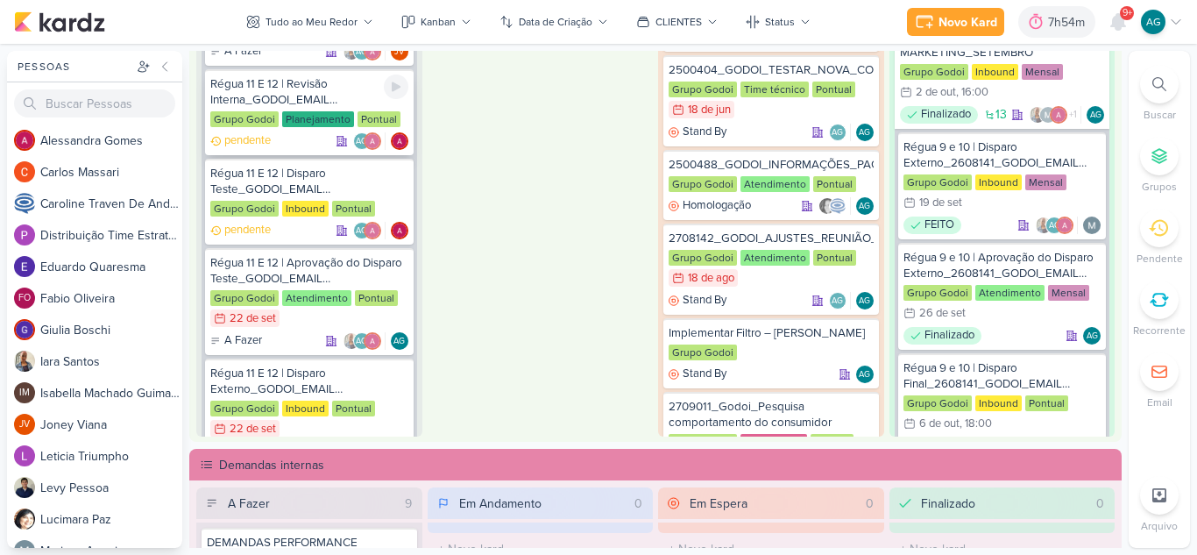
scroll to position [175, 0]
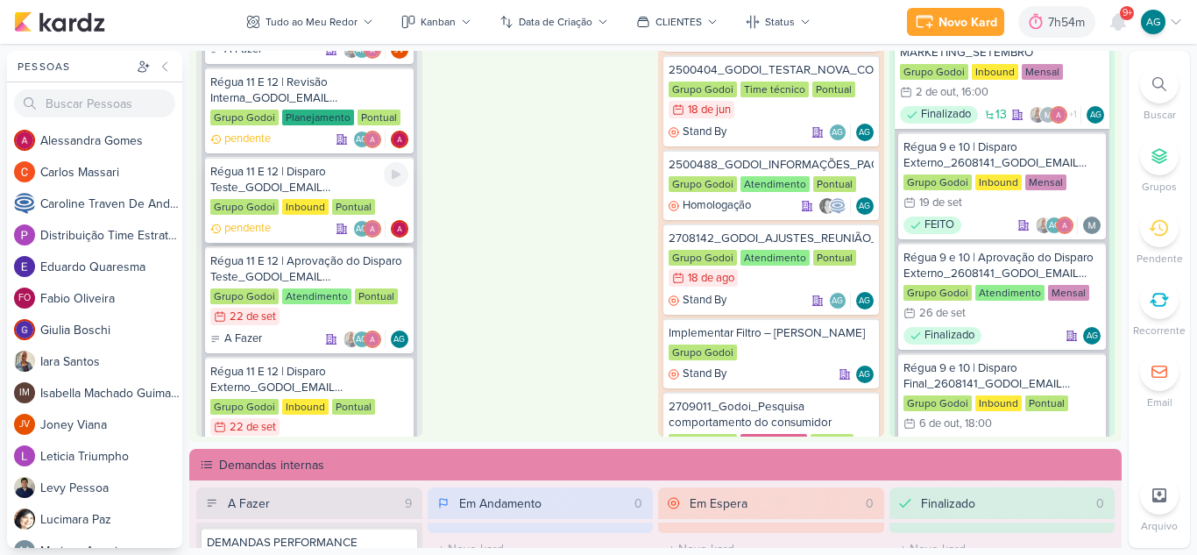
click at [286, 182] on div "Régua 11 E 12 | Disparo Teste_GODOI_EMAIL MARKETING_OUTUBRO" at bounding box center [309, 180] width 198 height 32
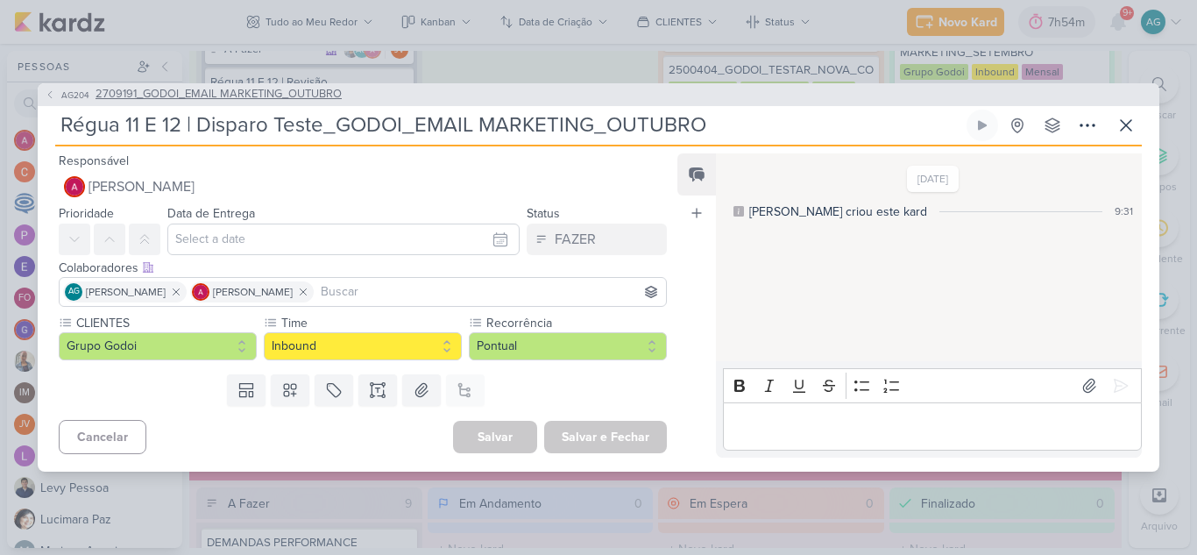
click at [304, 90] on span "2709191_GODOI_EMAIL MARKETING_OUTUBRO" at bounding box center [218, 95] width 246 height 18
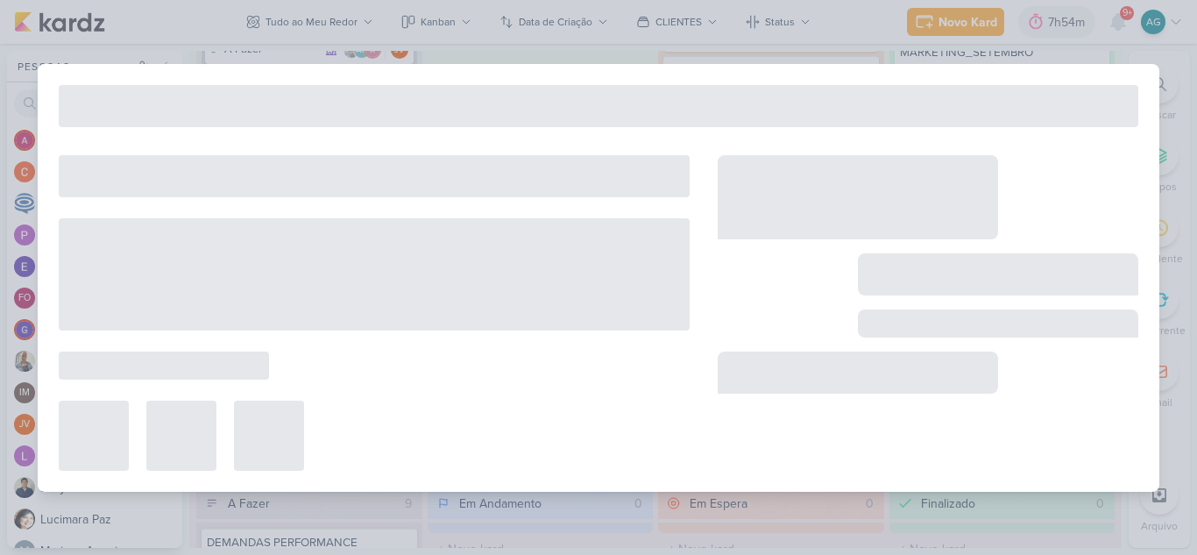
type input "2709191_GODOI_EMAIL MARKETING_OUTUBRO"
type input "[DATE] 17:00"
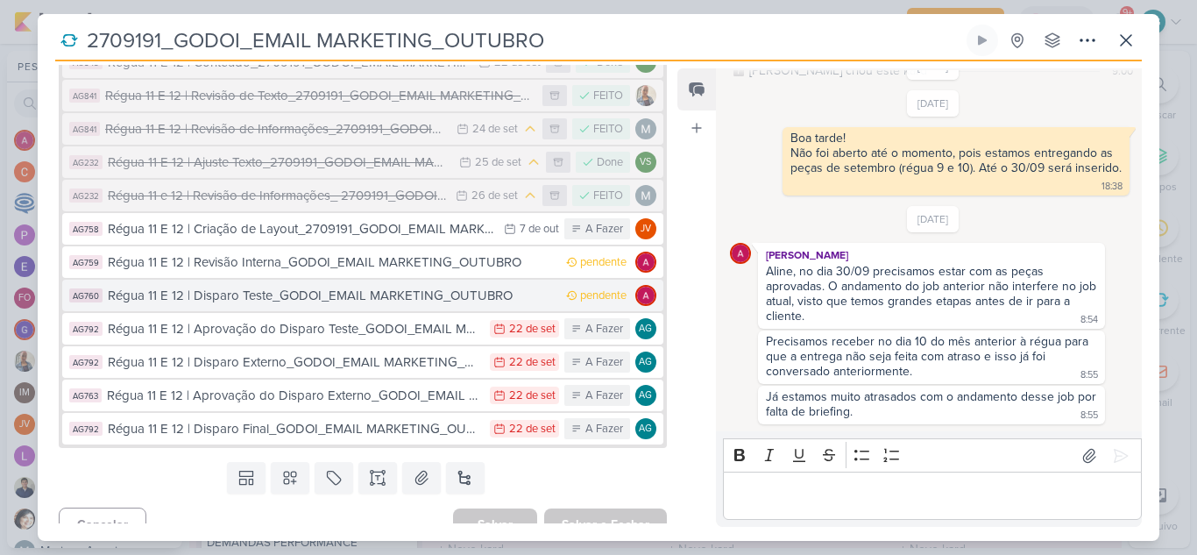
scroll to position [485, 0]
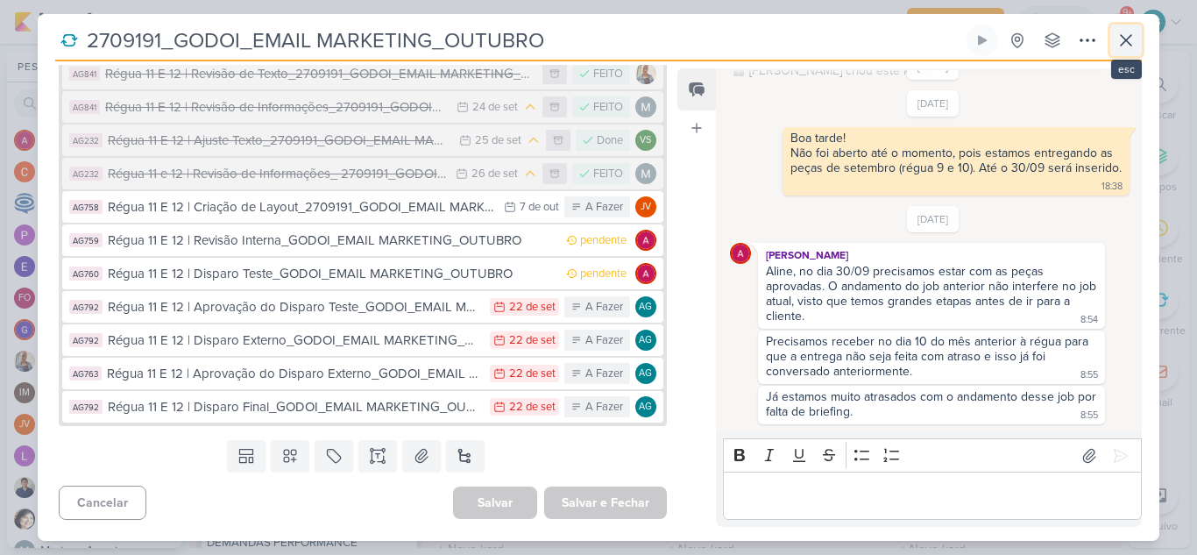
click at [1134, 41] on icon at bounding box center [1125, 40] width 21 height 21
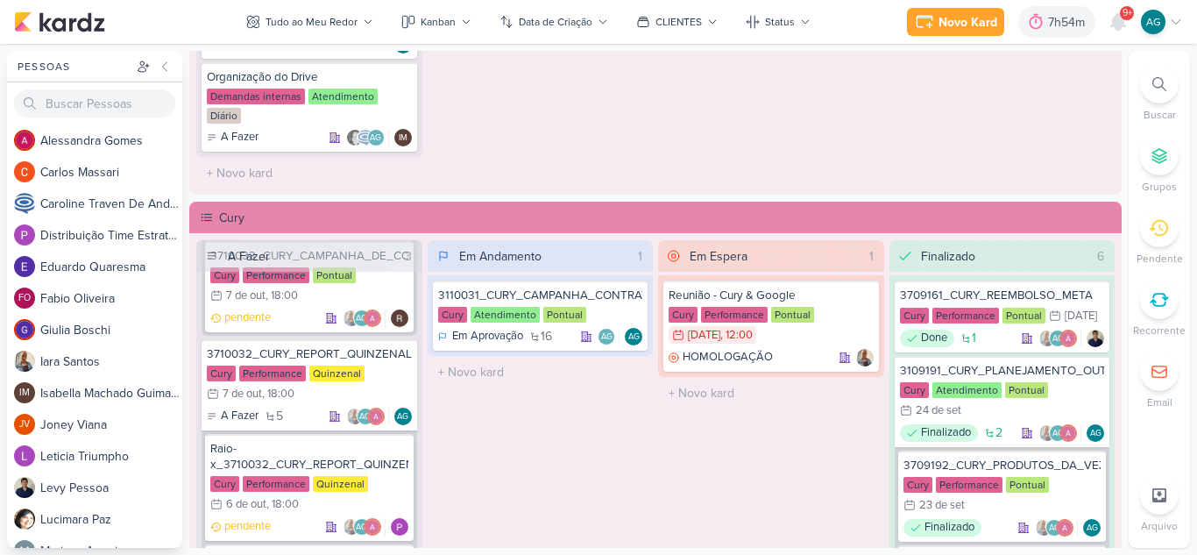
scroll to position [1402, 0]
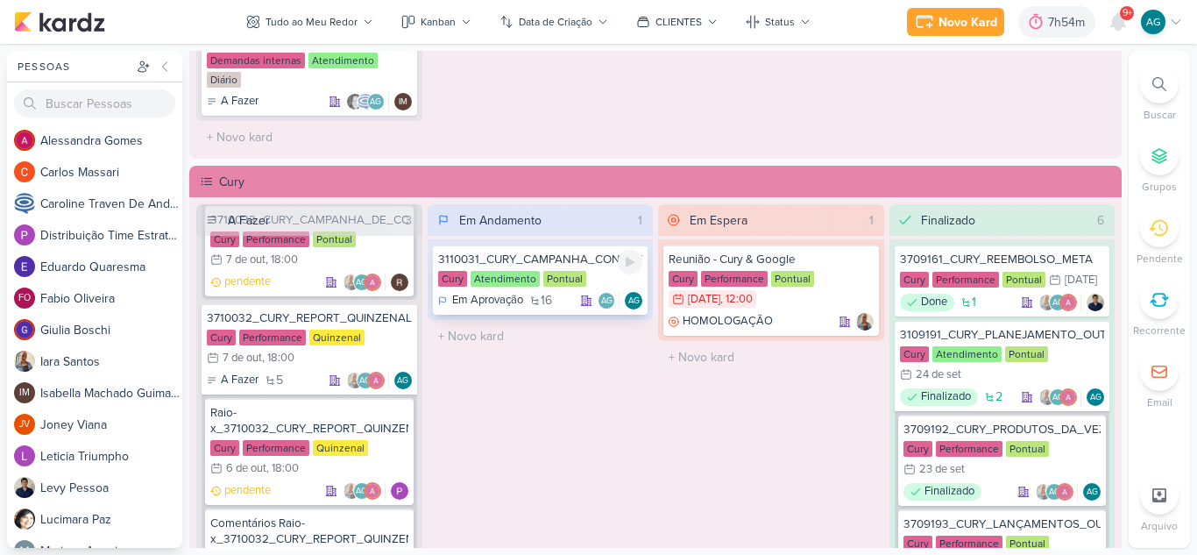
click at [563, 263] on div "3110031_CURY_CAMPANHA_CONTRATAÇÃO_RJ_KARDZ_MAE" at bounding box center [540, 259] width 205 height 16
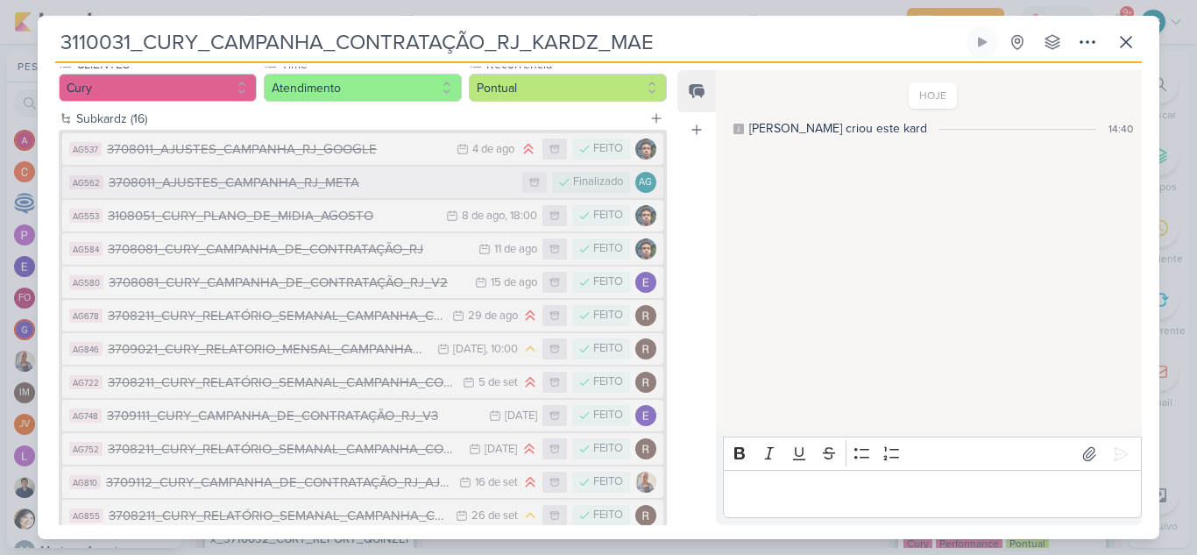
scroll to position [415, 0]
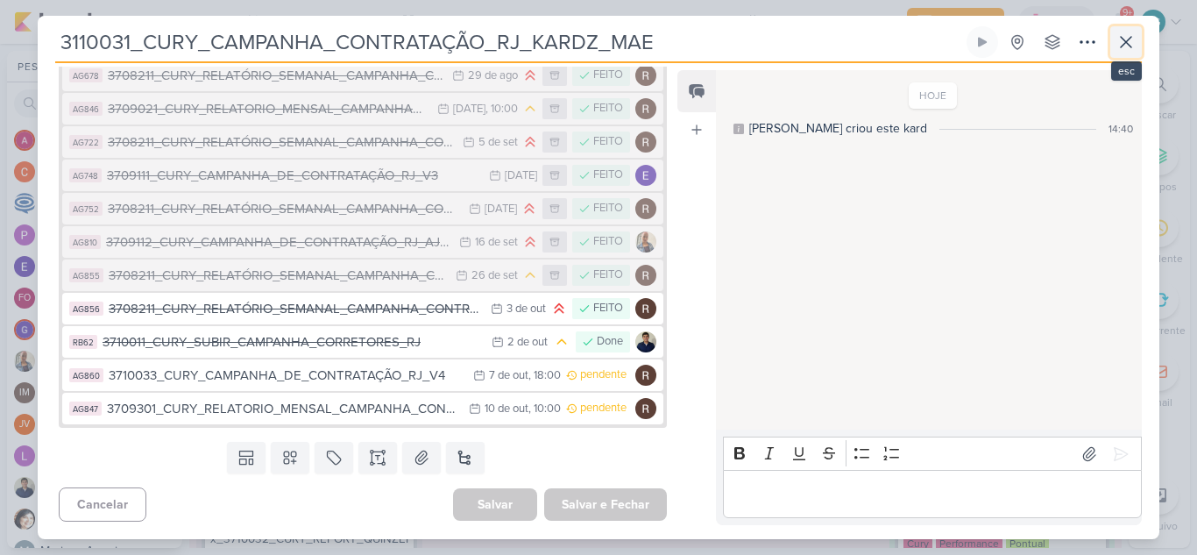
click at [1118, 44] on icon at bounding box center [1125, 42] width 21 height 21
